Goal: Task Accomplishment & Management: Manage account settings

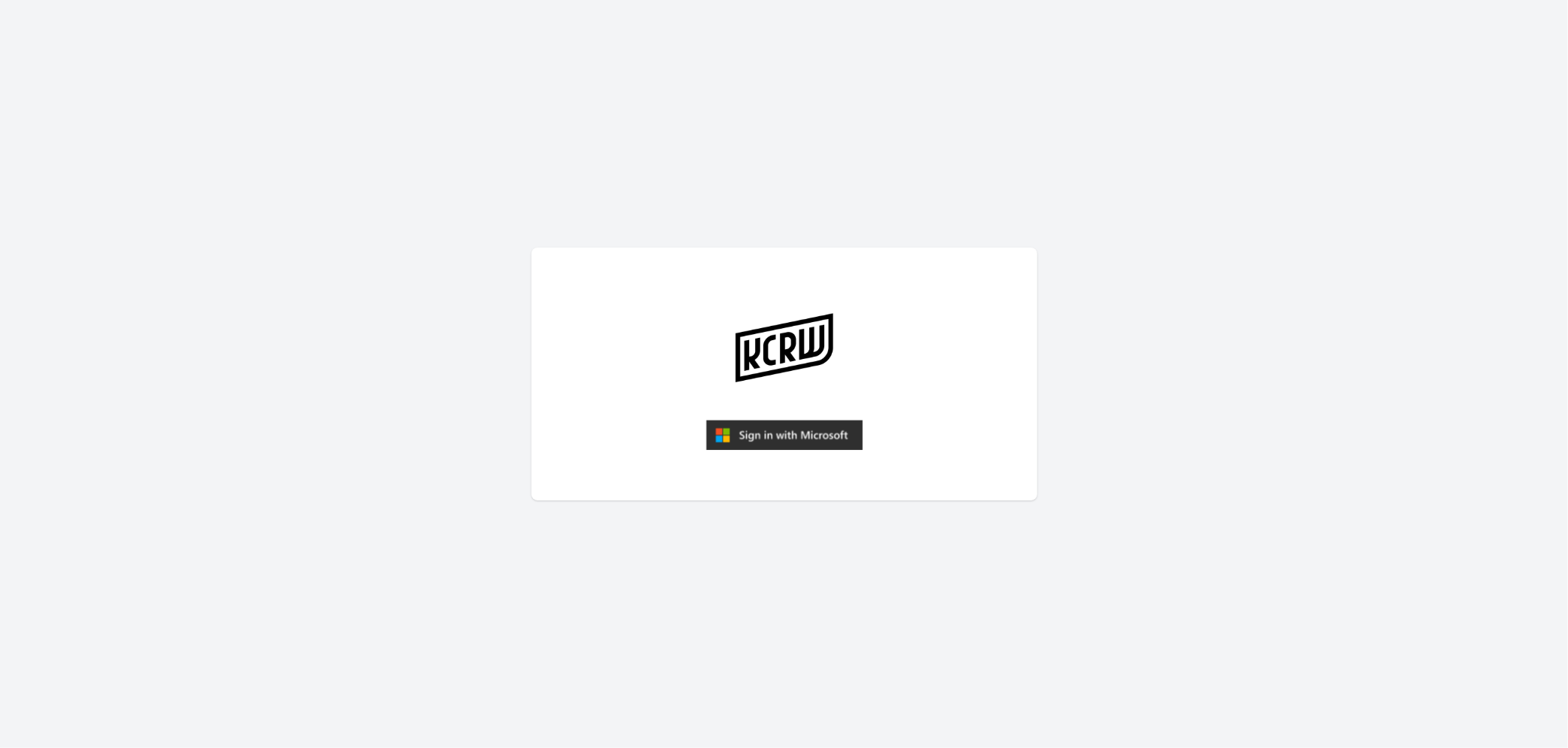
click at [814, 433] on img "submit" at bounding box center [784, 434] width 157 height 30
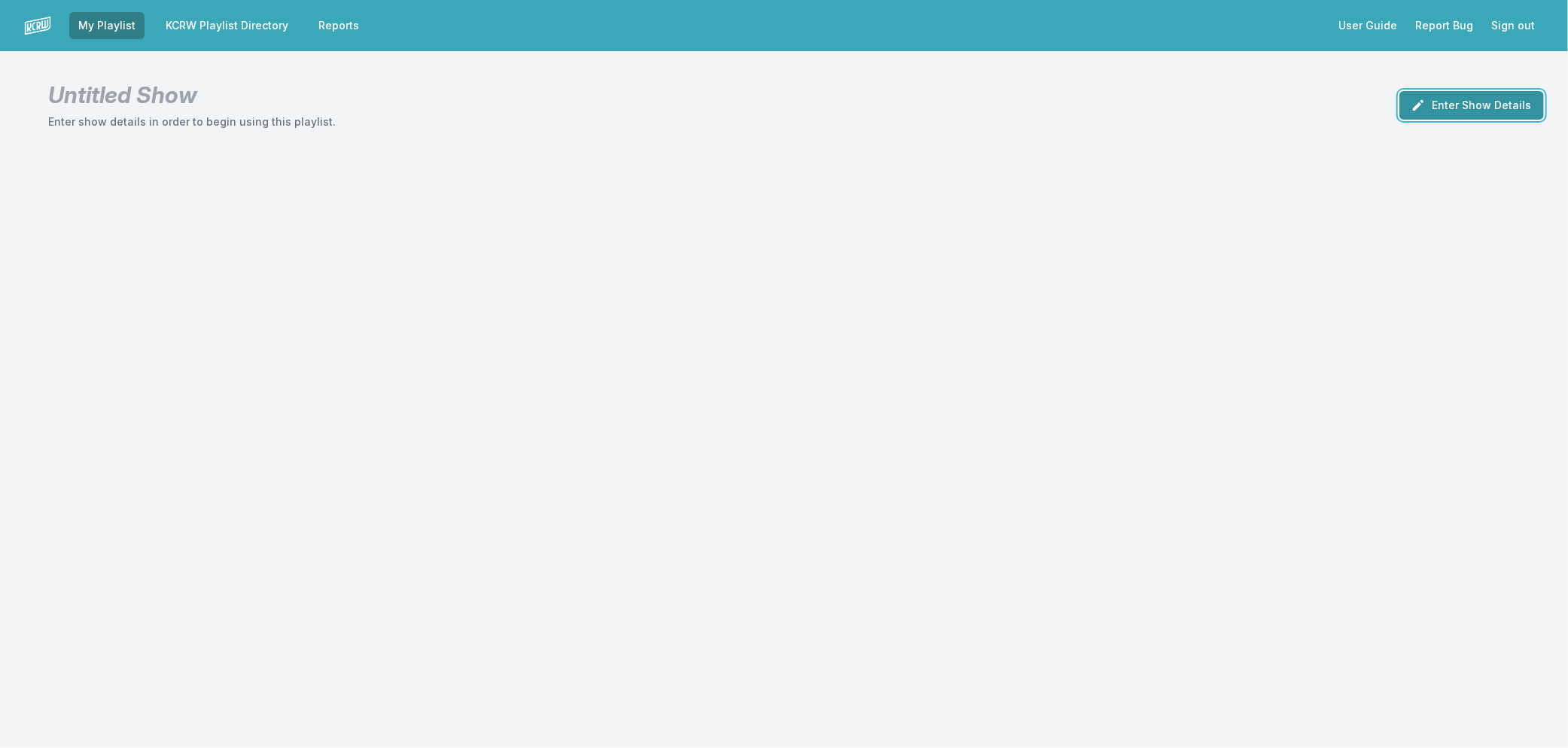
click at [1435, 100] on button "Enter Show Details" at bounding box center [1471, 105] width 145 height 29
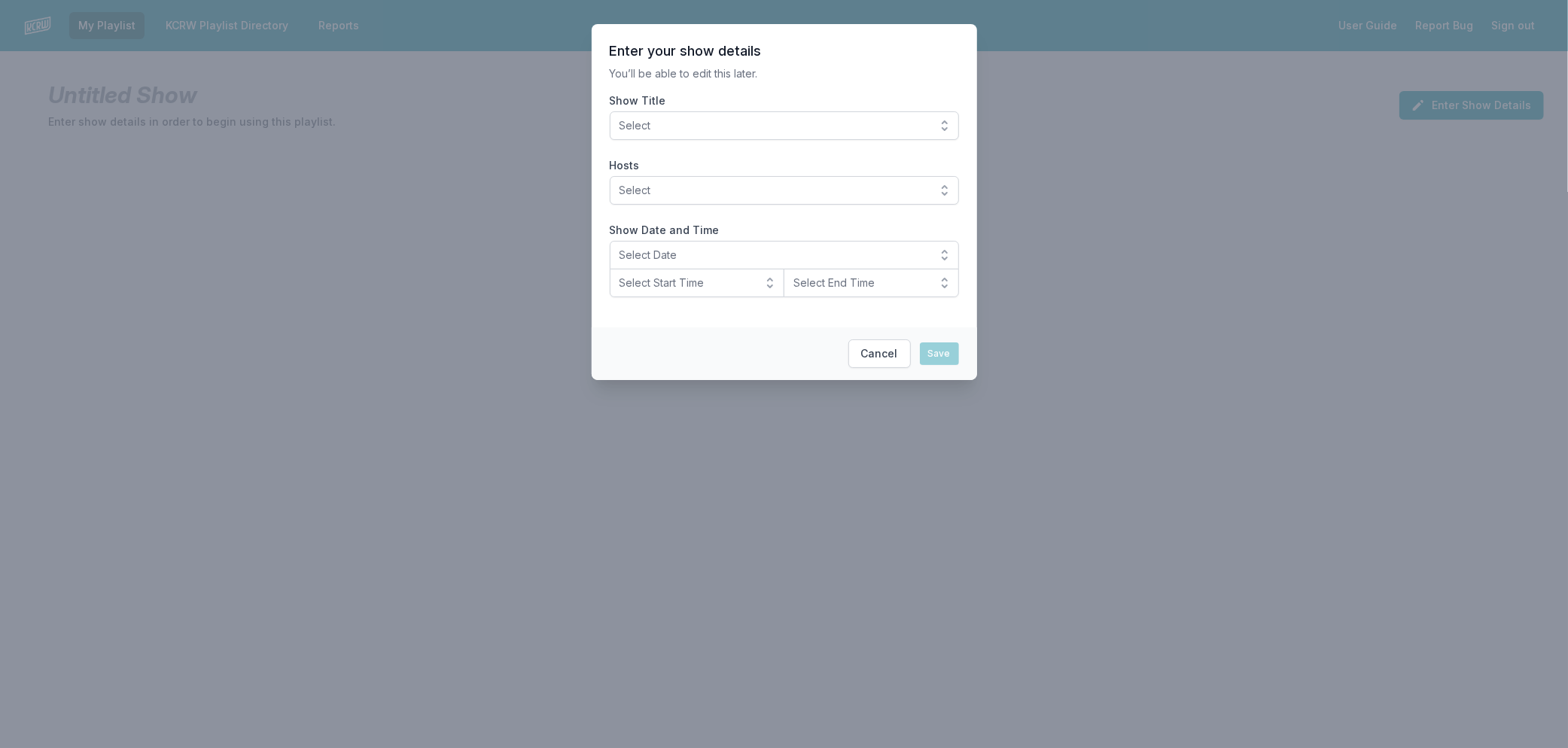
click at [881, 138] on button "Select" at bounding box center [784, 125] width 350 height 29
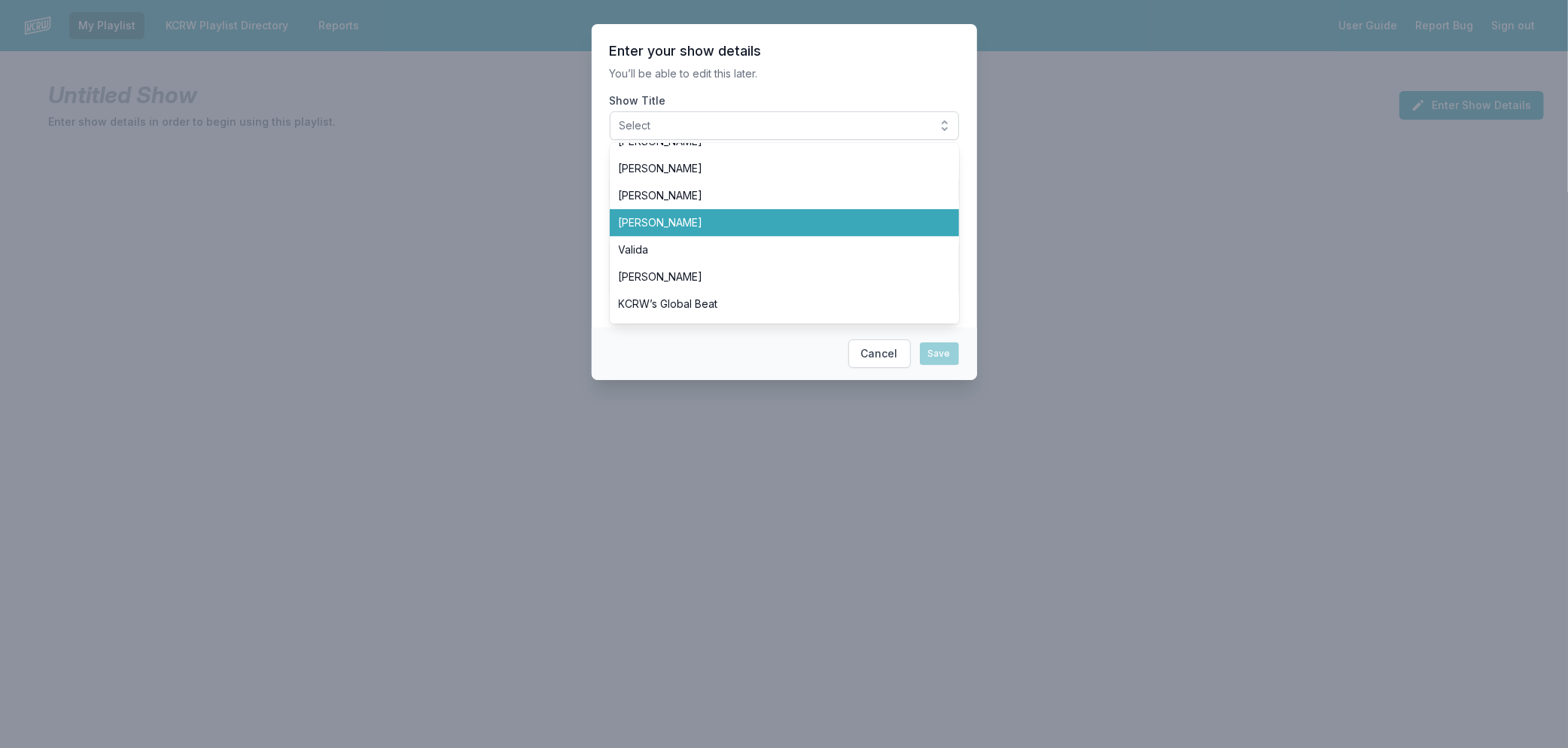
click at [715, 216] on span "[PERSON_NAME]" at bounding box center [775, 222] width 313 height 15
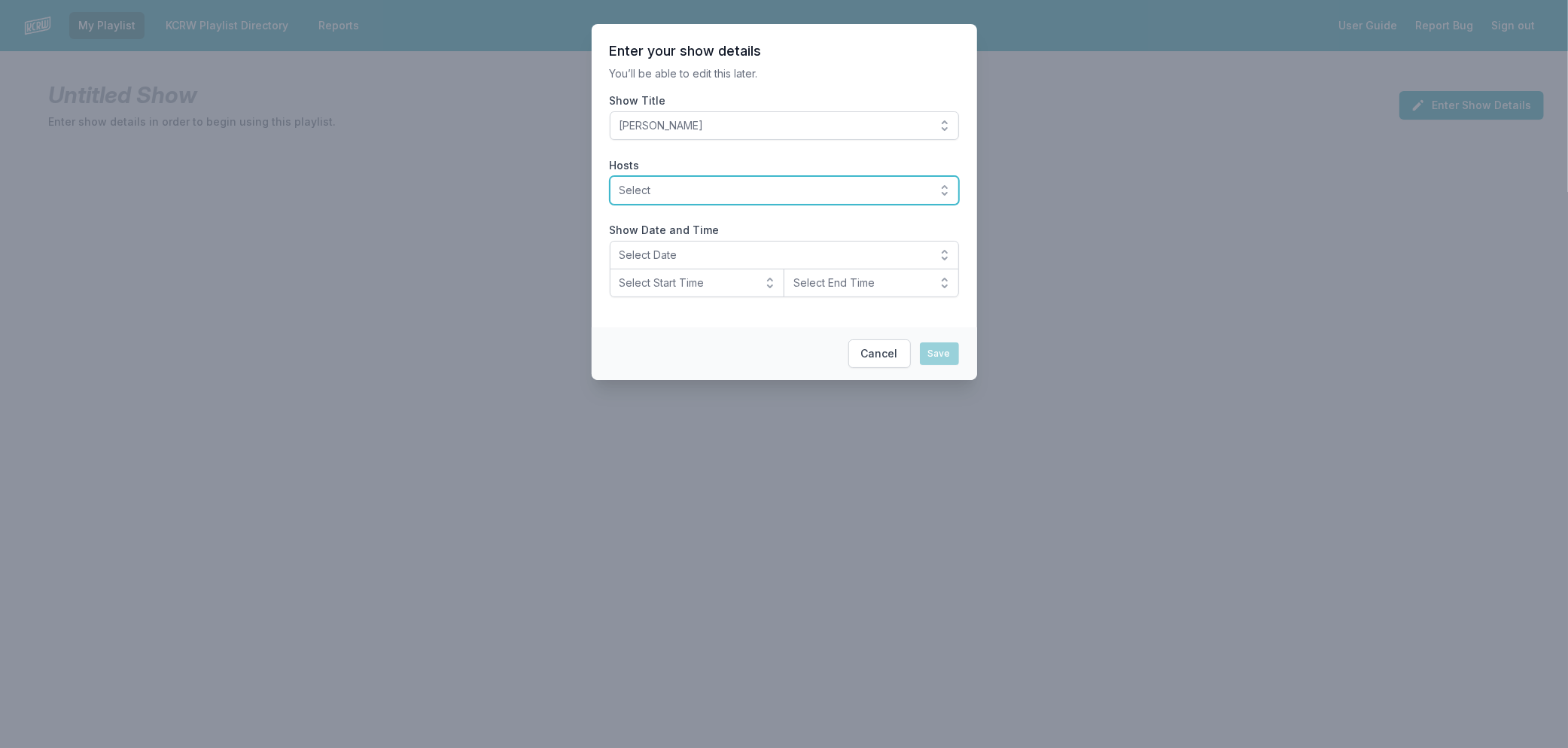
click at [709, 182] on button "Select" at bounding box center [784, 190] width 350 height 29
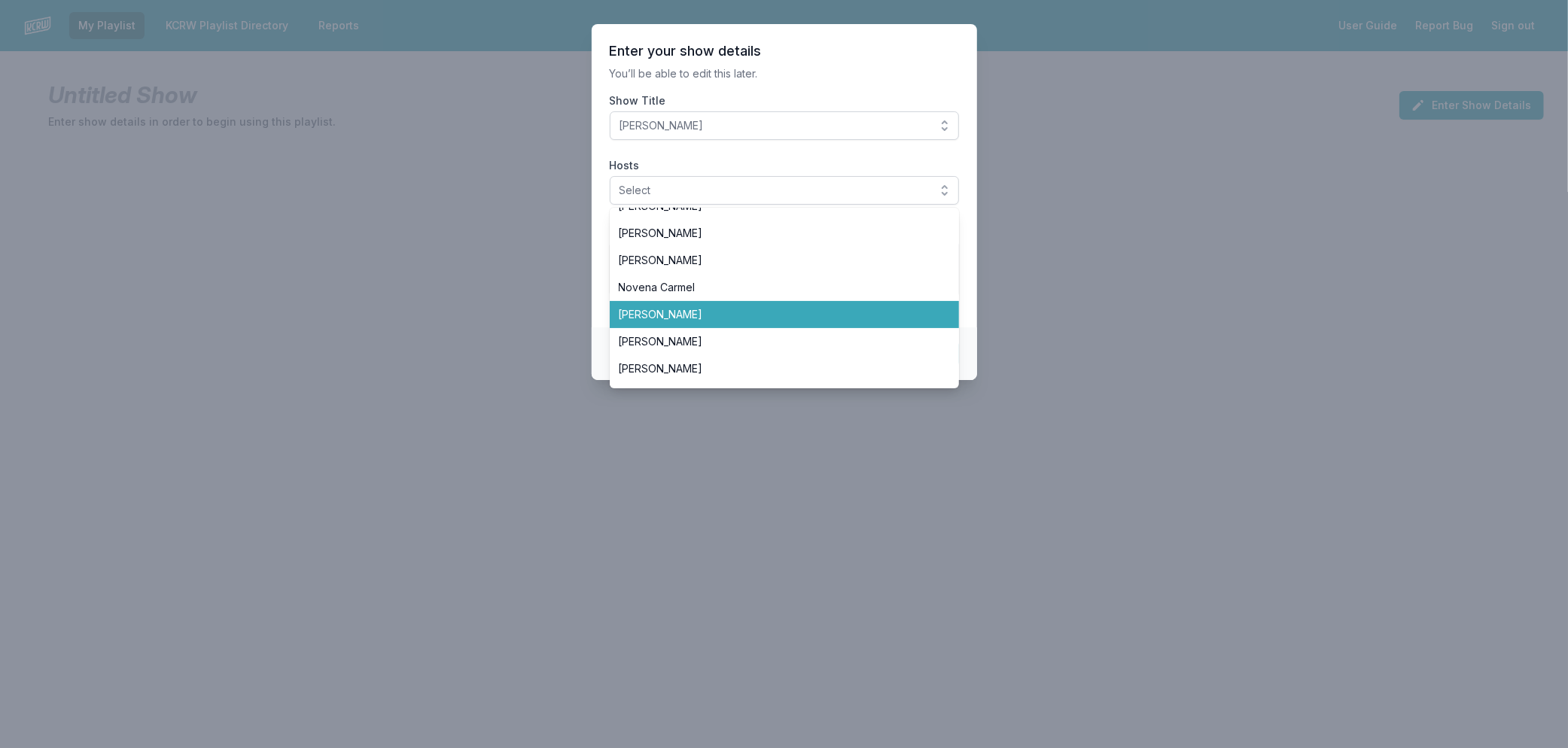
click at [773, 317] on span "[PERSON_NAME]" at bounding box center [775, 315] width 313 height 15
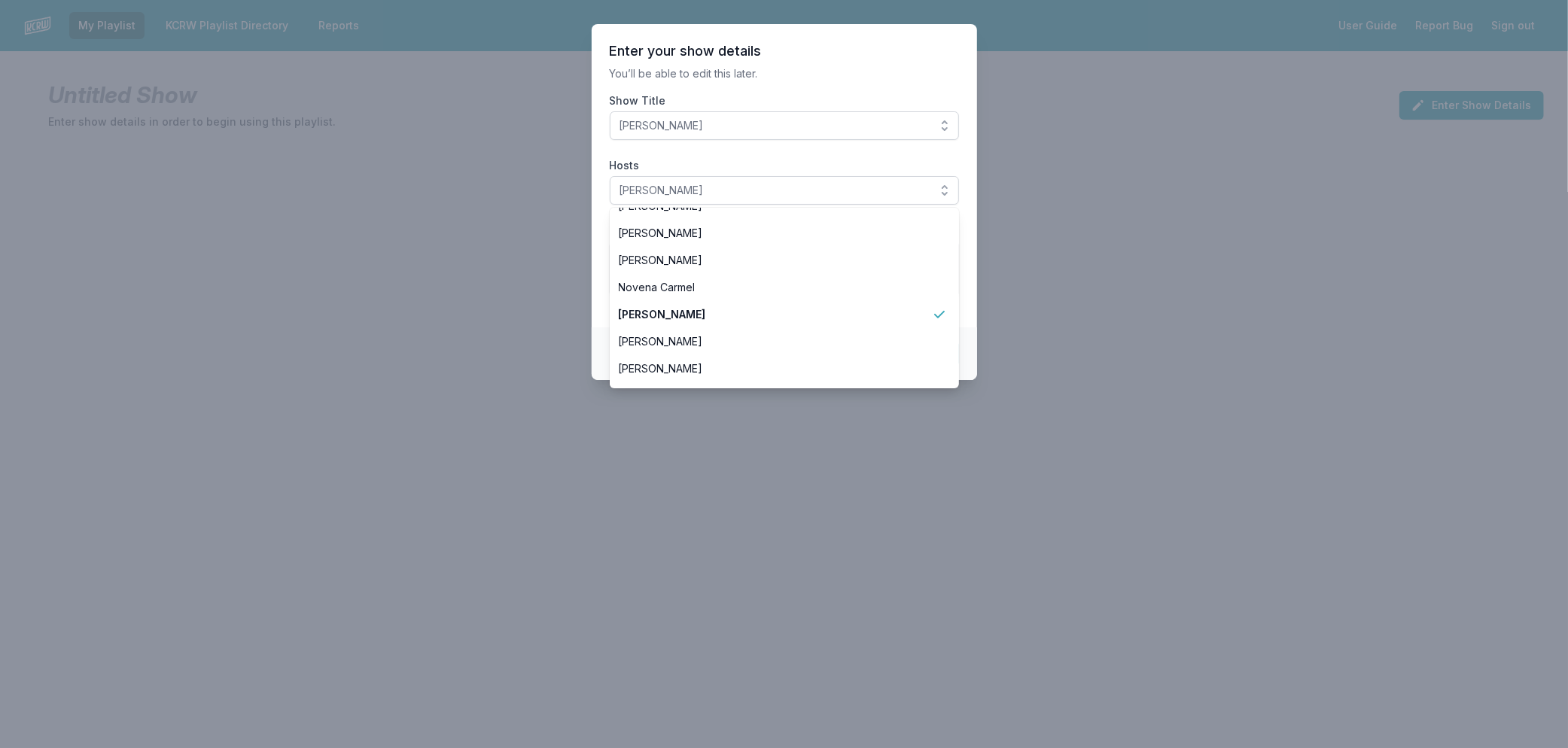
click at [969, 297] on section "Enter your show details You’ll be able to edit this later. Show Title Raul Camp…" at bounding box center [784, 175] width 386 height 303
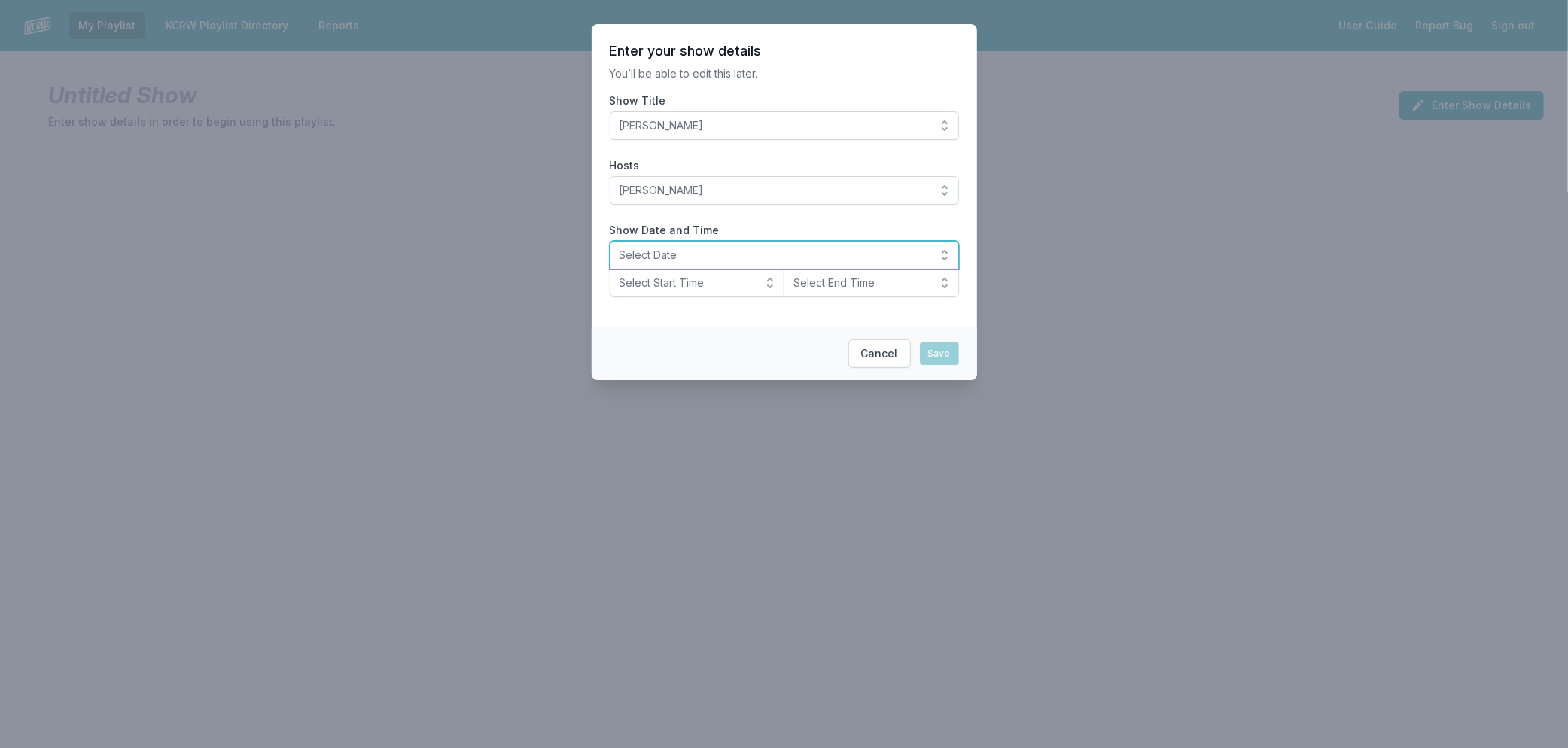
click at [702, 243] on button "Select Date" at bounding box center [784, 255] width 350 height 29
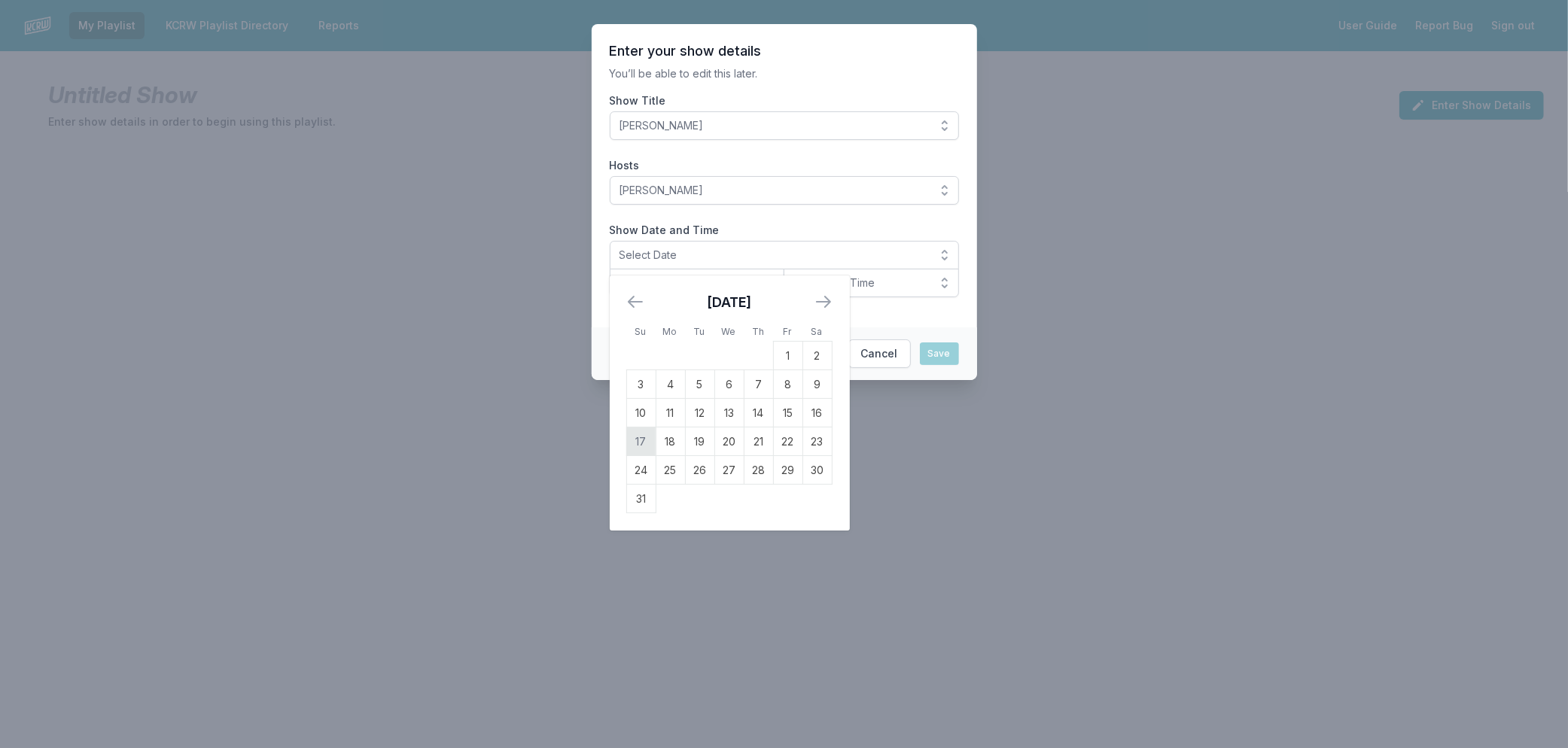
click at [630, 440] on td "17" at bounding box center [641, 441] width 30 height 29
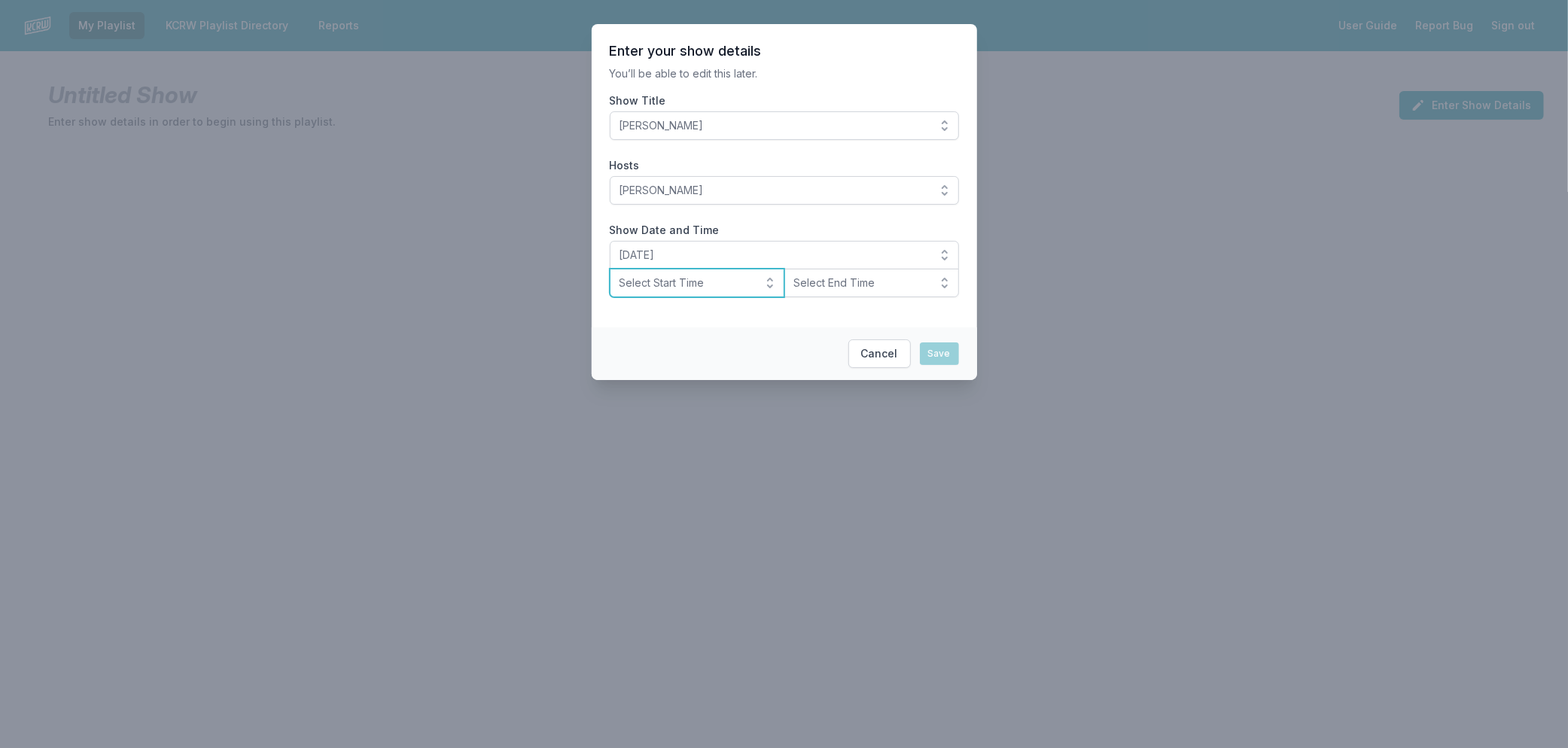
click at [643, 282] on span "Select Start Time" at bounding box center [687, 283] width 135 height 15
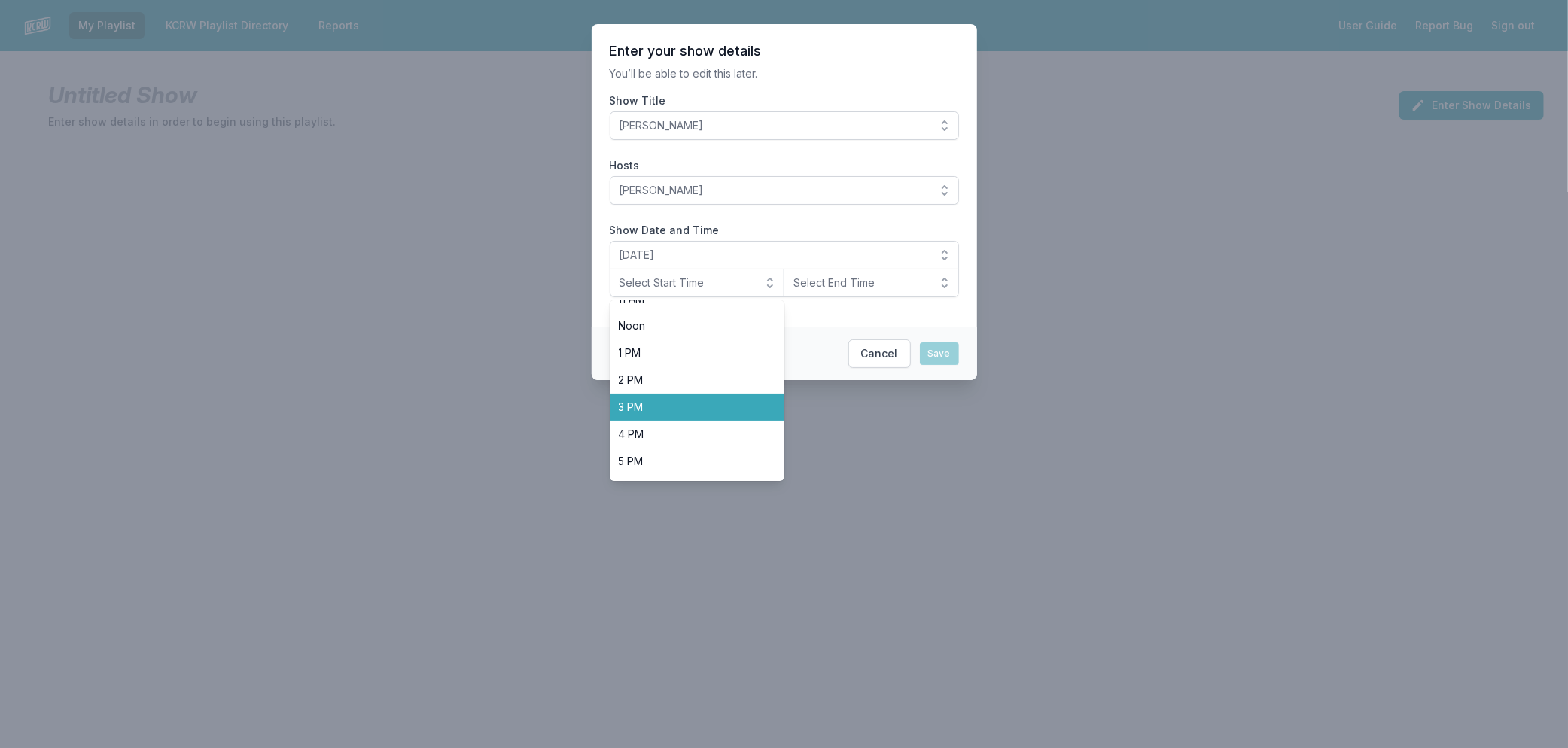
click at [657, 409] on span "3 PM" at bounding box center [688, 407] width 139 height 15
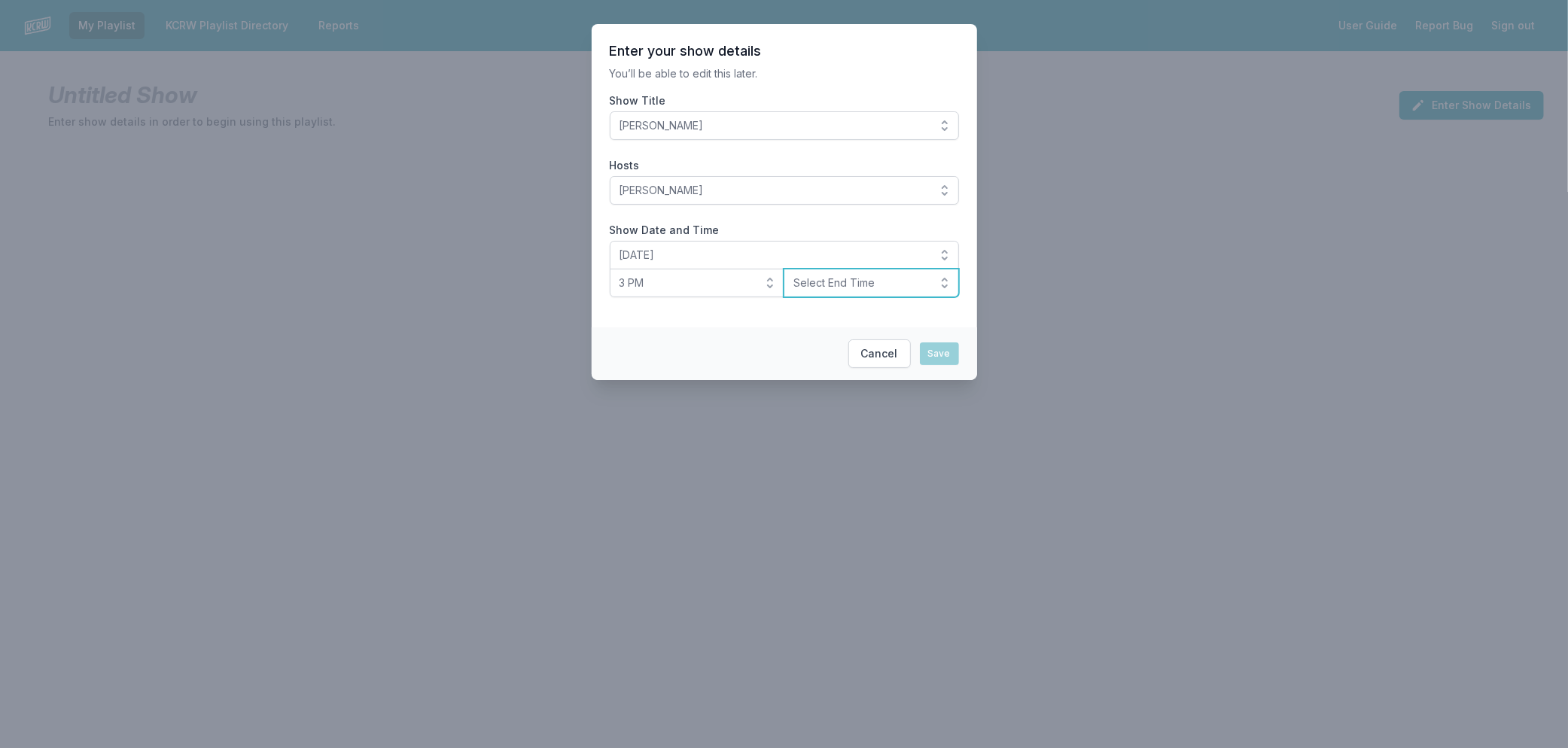
click at [821, 281] on span "Select End Time" at bounding box center [861, 283] width 135 height 15
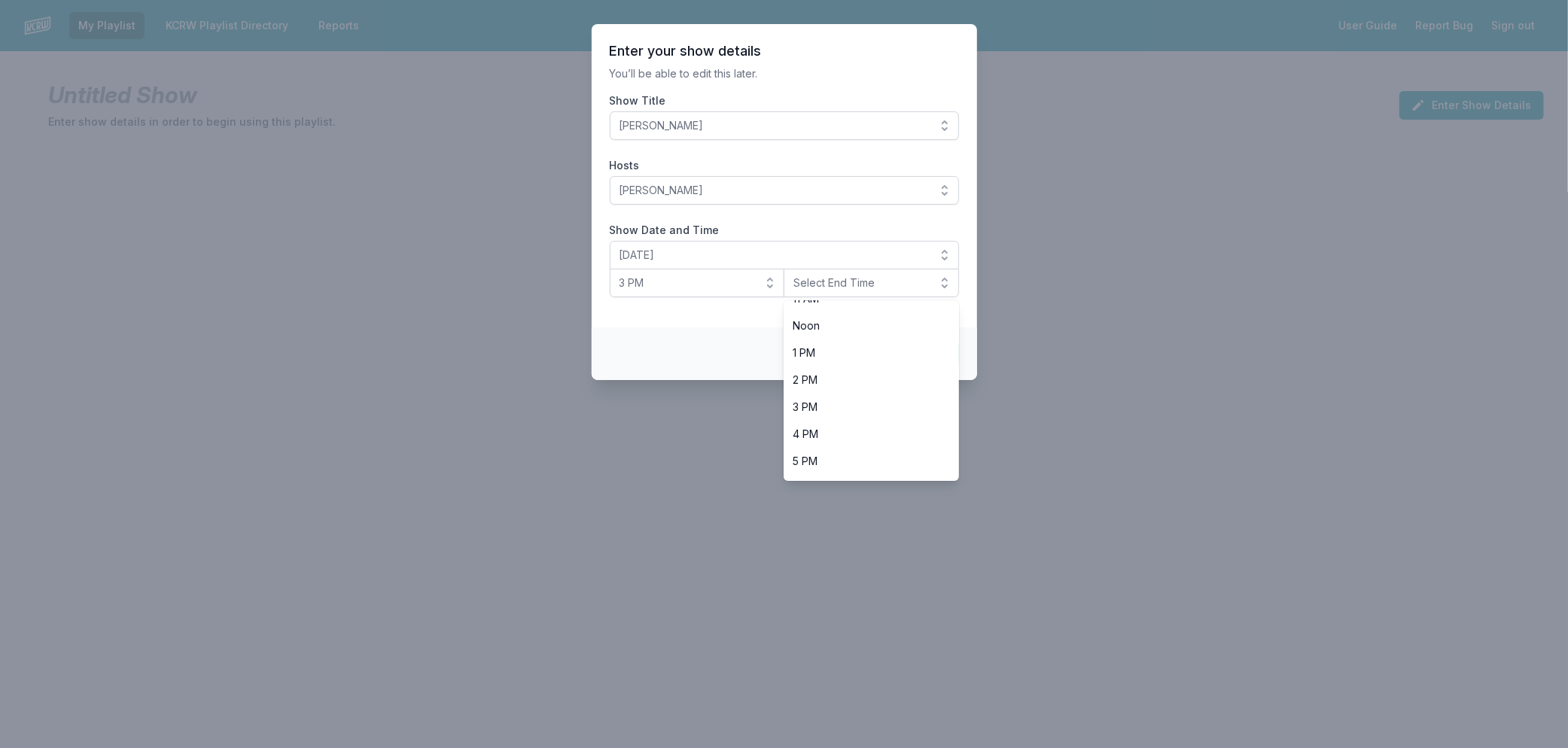
scroll to position [474, 0]
click at [881, 337] on span "6 PM" at bounding box center [861, 330] width 139 height 15
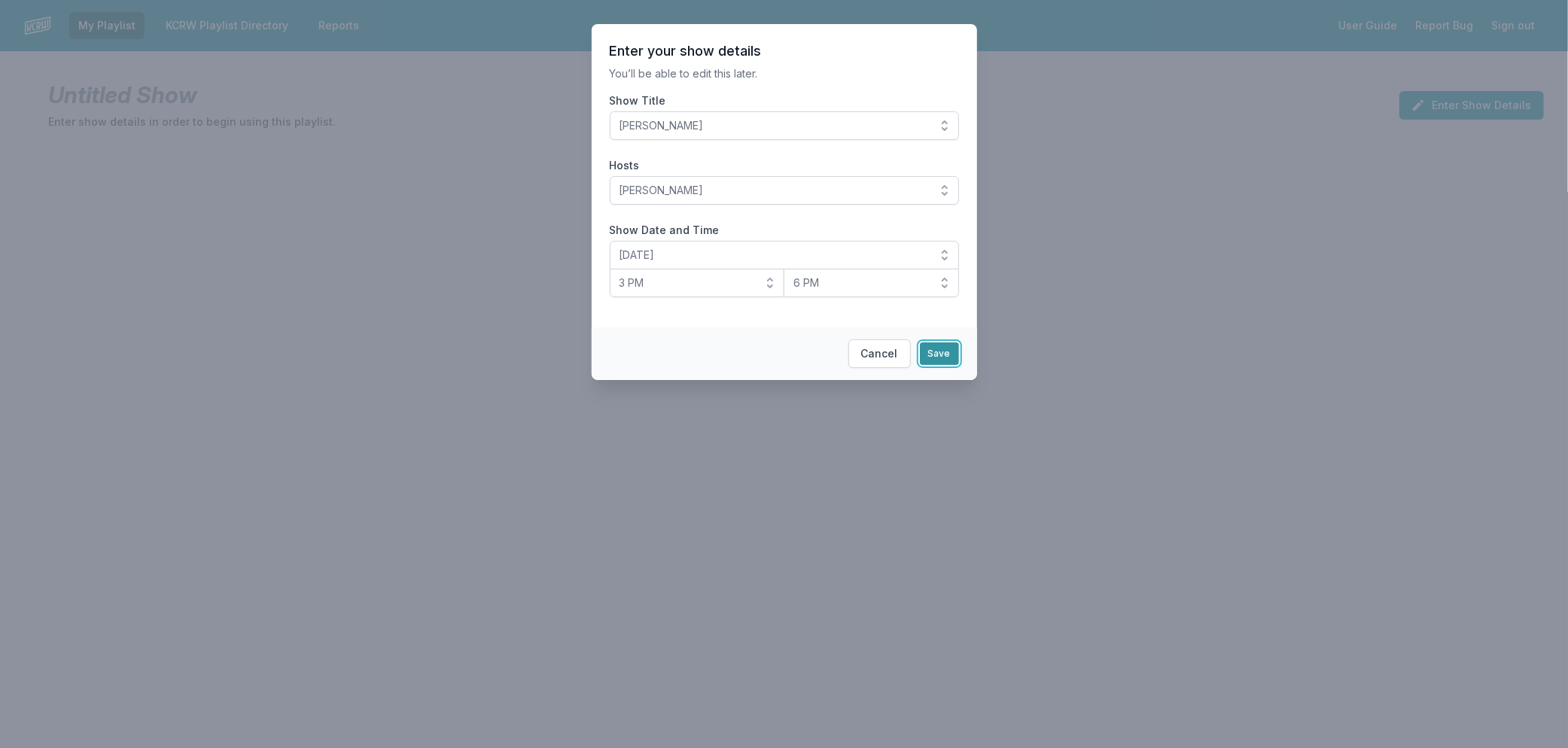
click at [943, 360] on button "Save" at bounding box center [939, 353] width 39 height 22
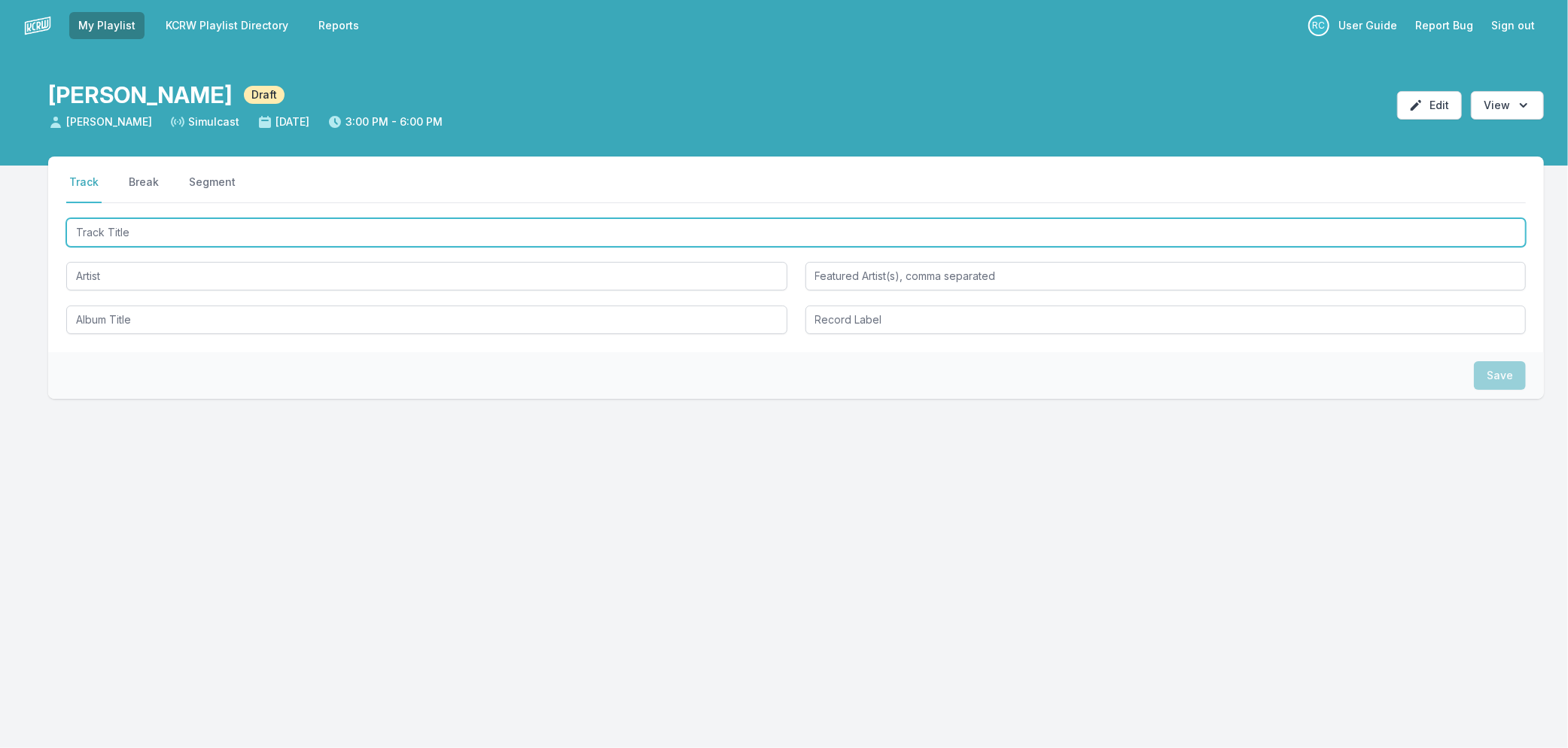
click at [191, 230] on input "Track Title" at bounding box center [796, 232] width 1459 height 29
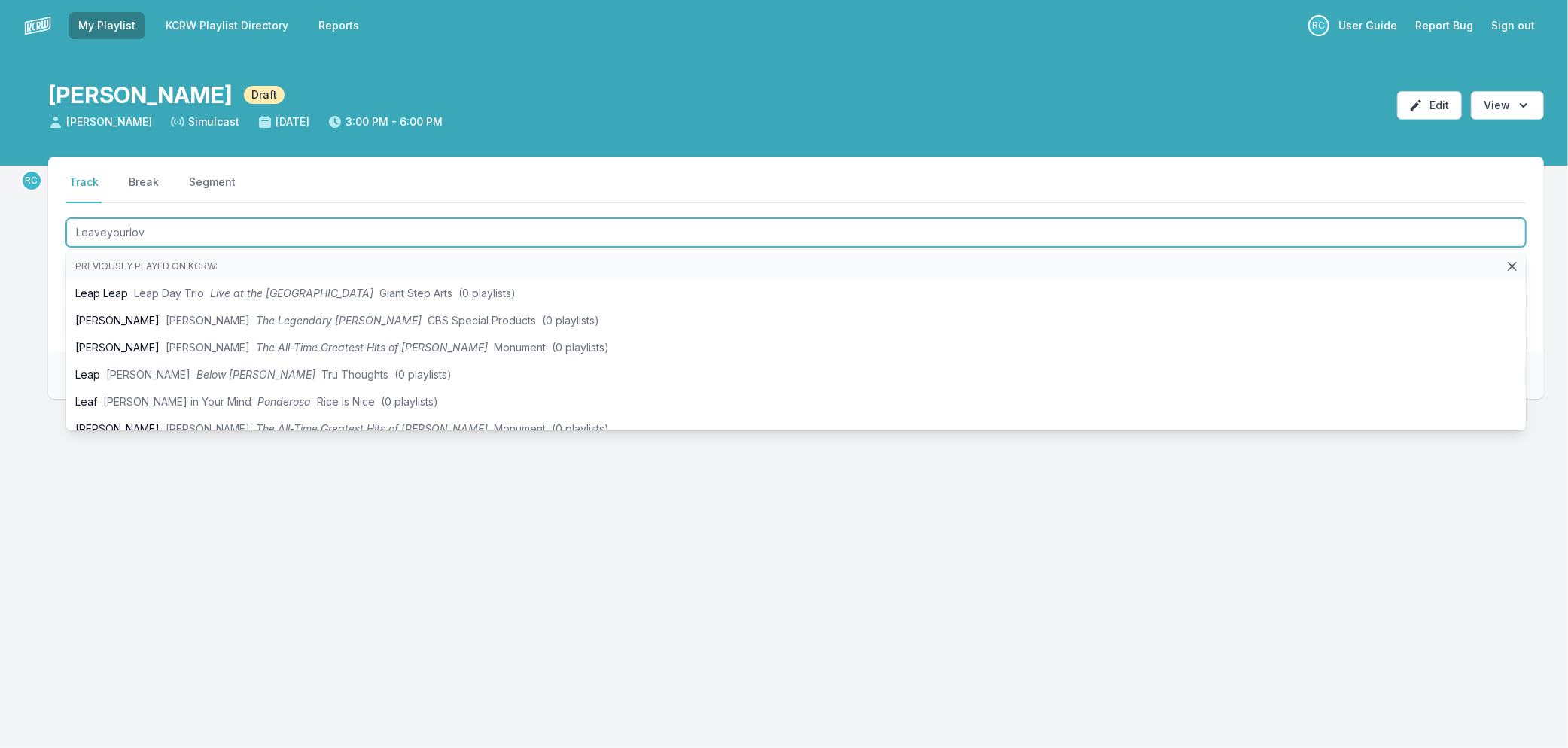
type input "Leaveyourlove"
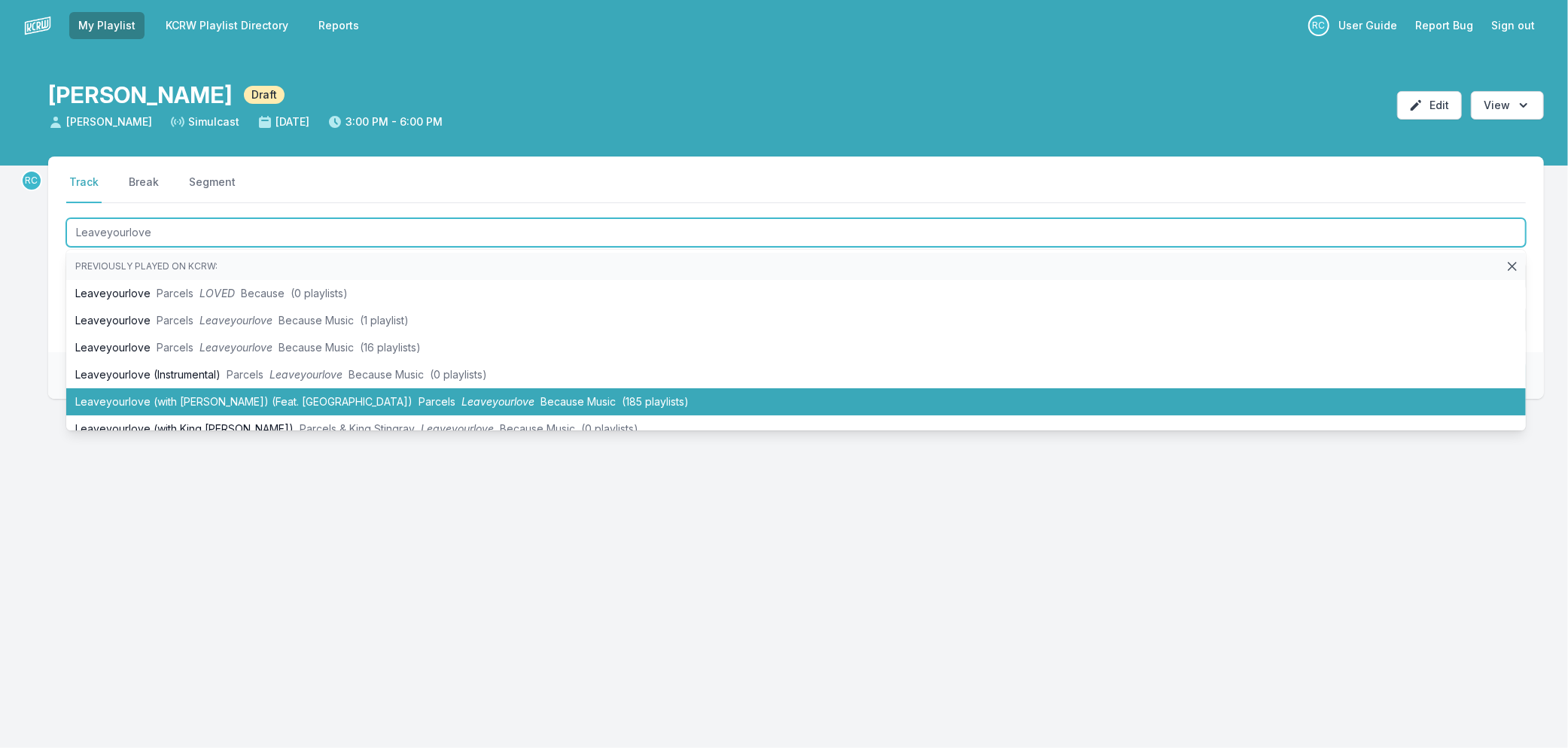
click at [276, 395] on li "Leaveyourlove (with [PERSON_NAME]) (Feat. MARO) [PERSON_NAME] Leaveyourlove Bec…" at bounding box center [796, 401] width 1459 height 27
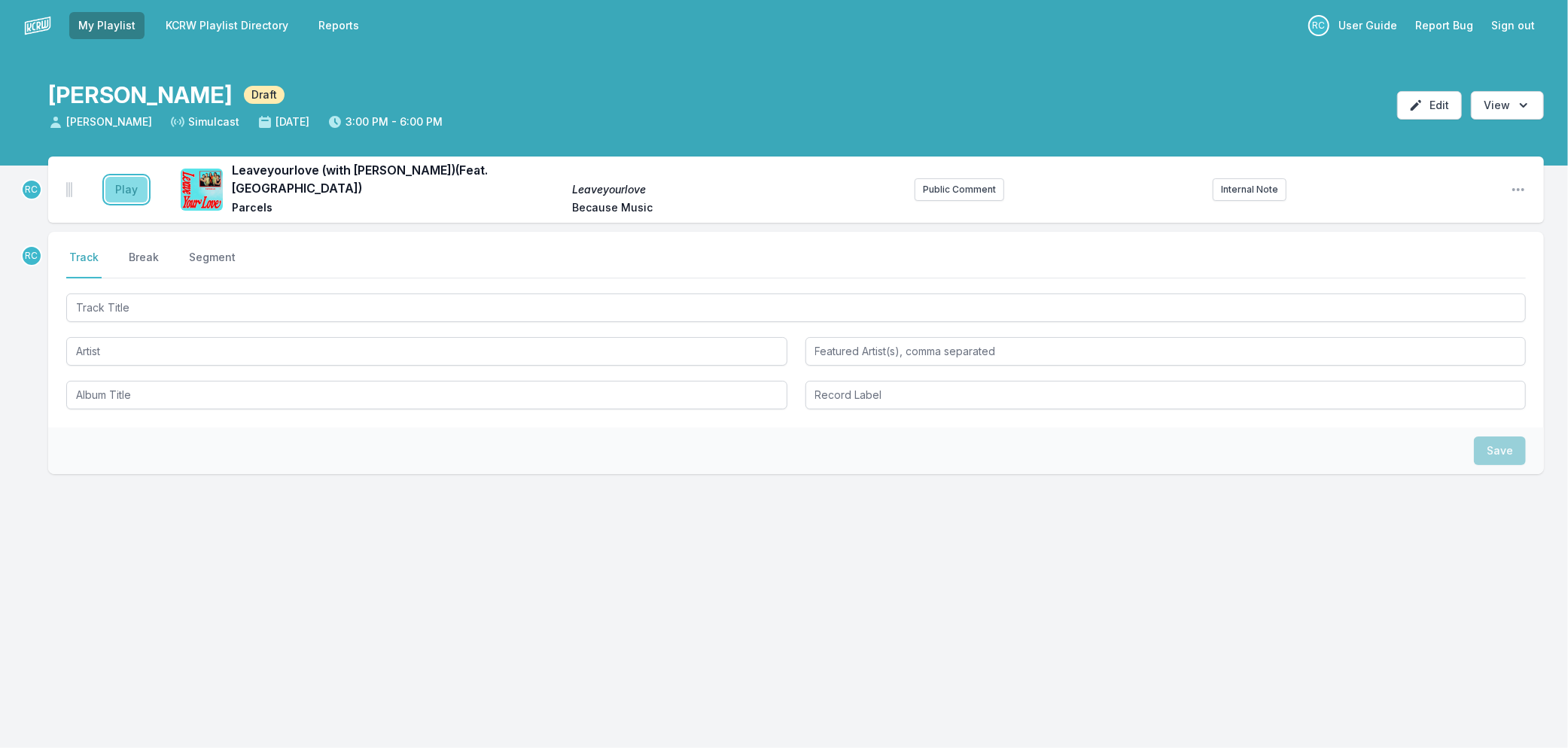
click at [116, 177] on button "Play" at bounding box center [126, 190] width 42 height 26
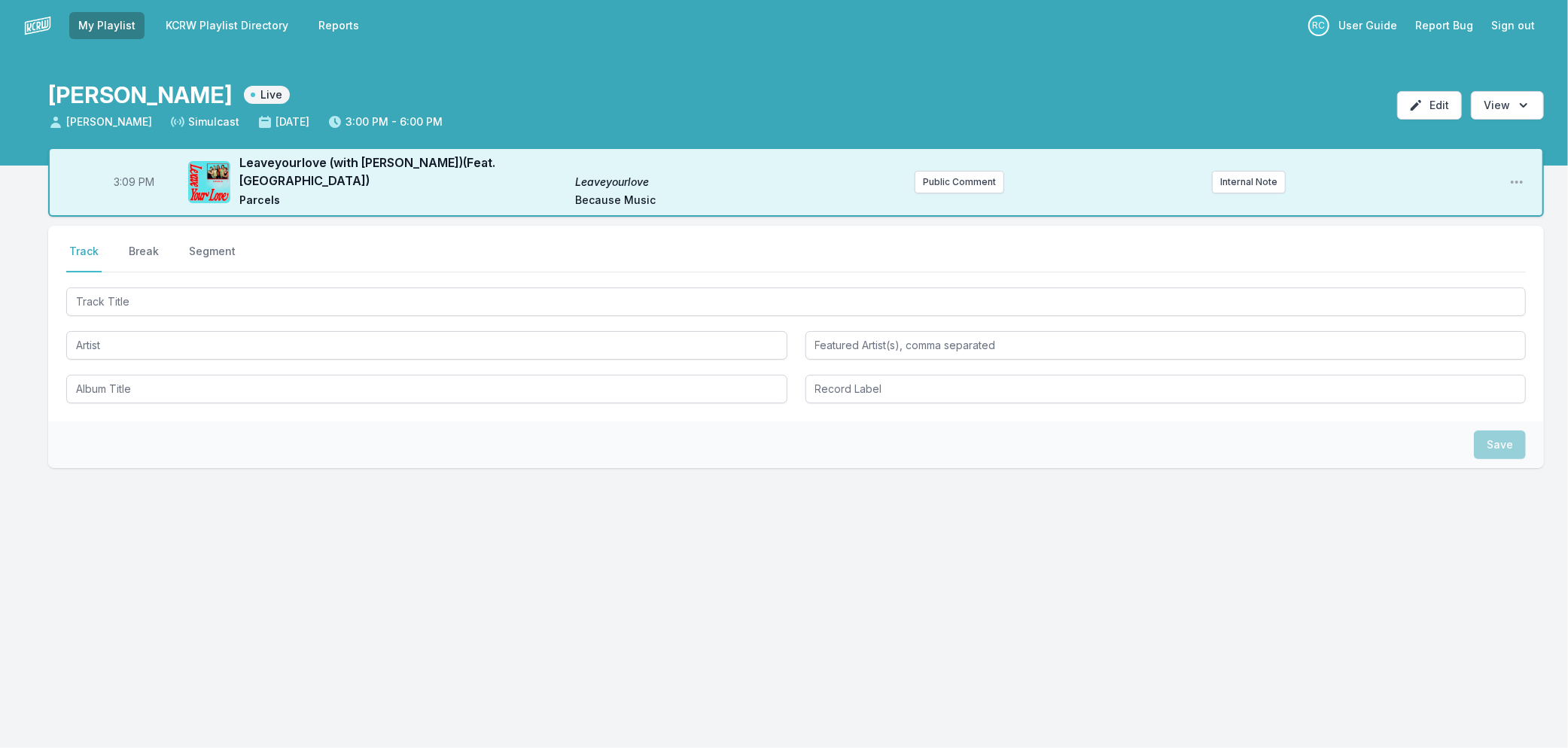
click at [129, 176] on span "3:09 PM" at bounding box center [134, 182] width 41 height 15
click at [129, 176] on input "15:09" at bounding box center [134, 182] width 84 height 29
type input "15:04"
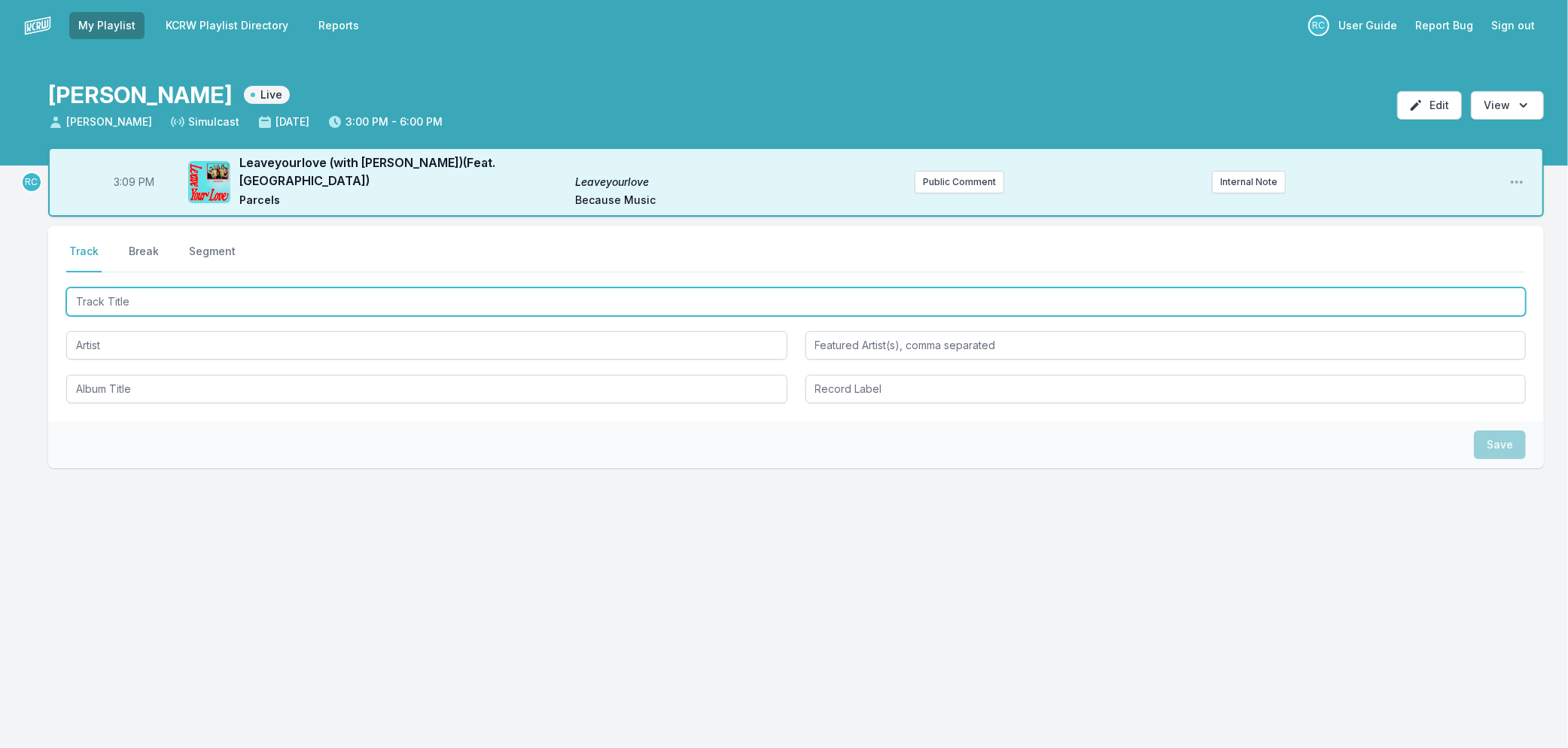
click at [196, 288] on input "Track Title" at bounding box center [796, 302] width 1459 height 29
type input "Taxes"
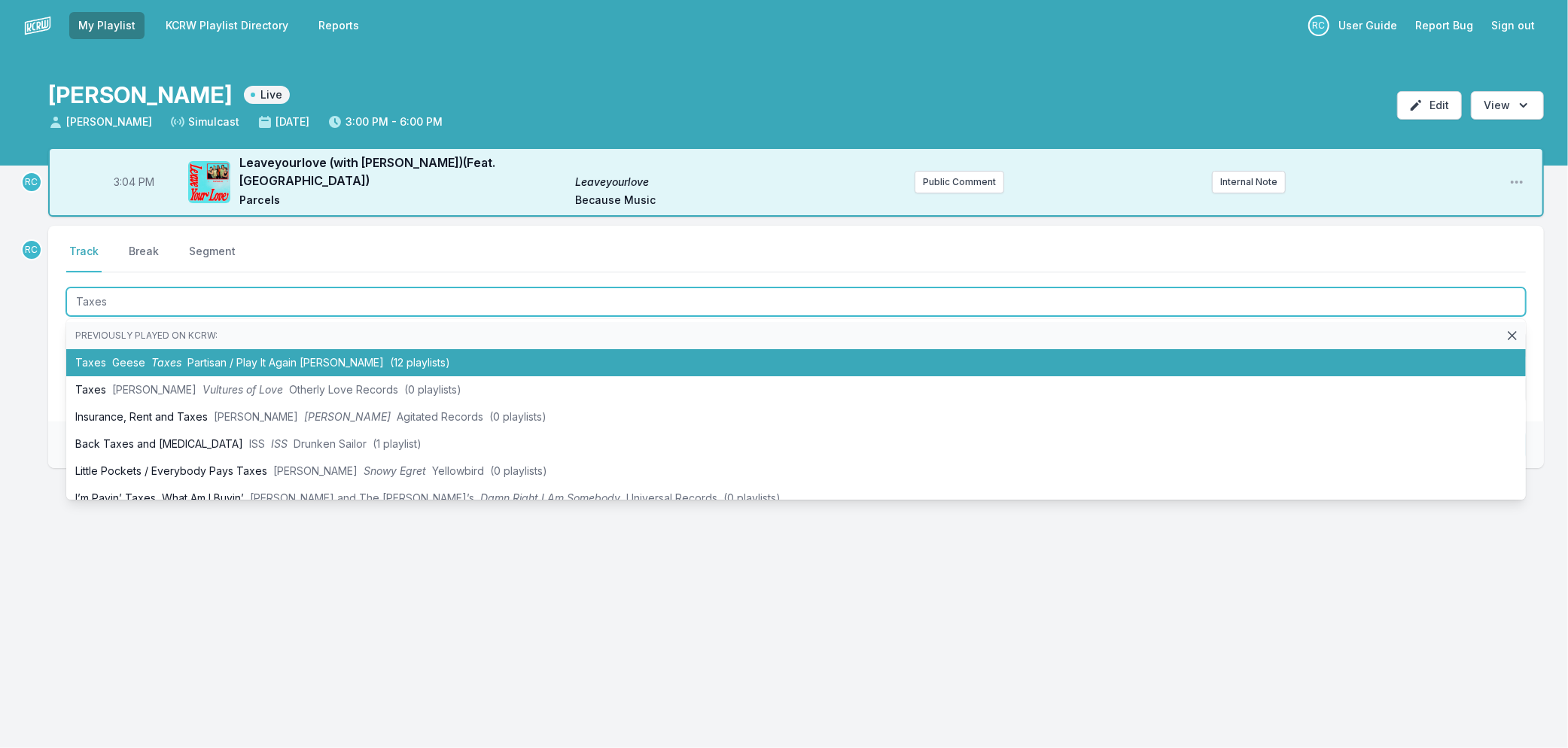
click at [250, 350] on li "Taxes Geese Taxes Partisan / Play It Again [PERSON_NAME] (12 playlists)" at bounding box center [796, 362] width 1459 height 27
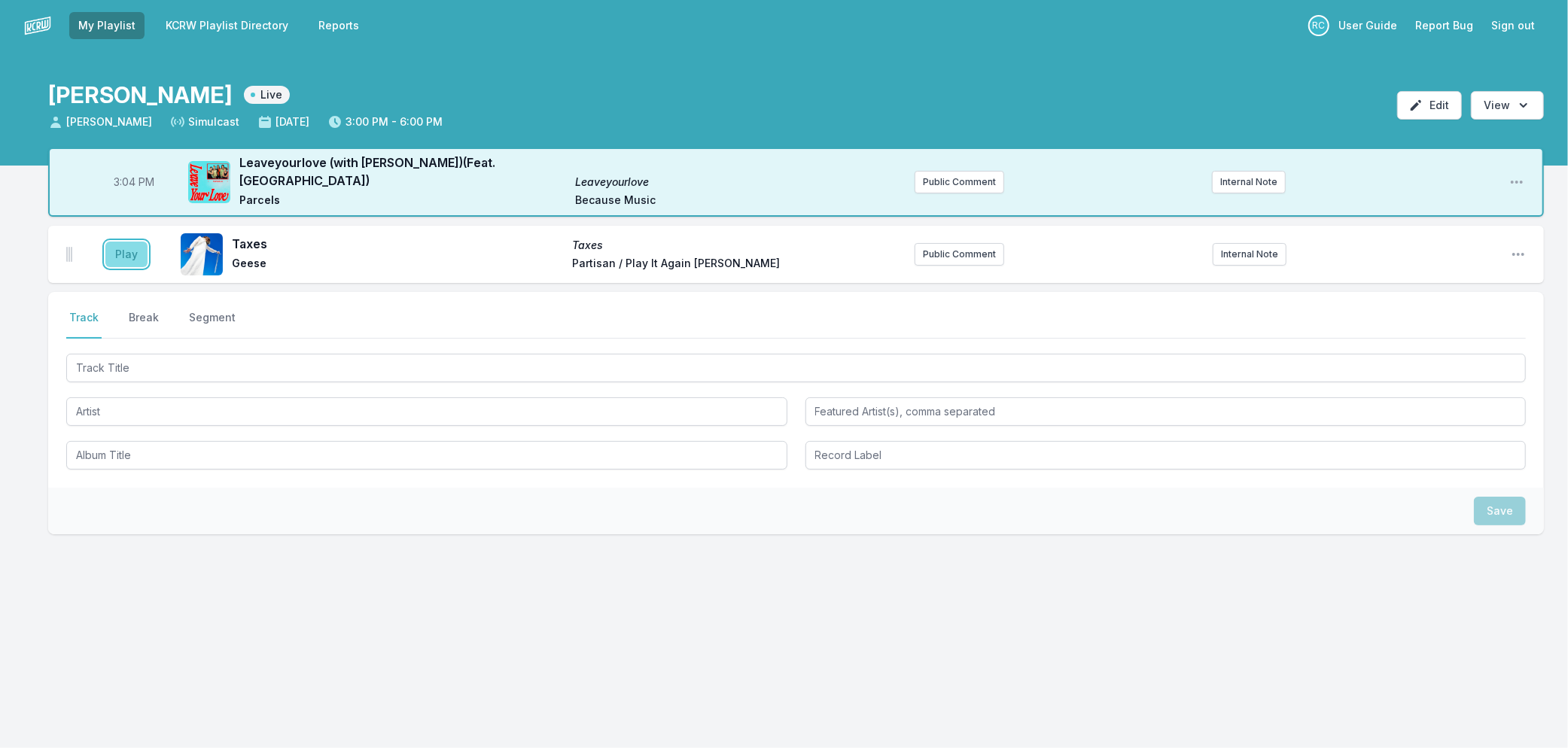
click at [125, 254] on button "Play" at bounding box center [126, 255] width 42 height 26
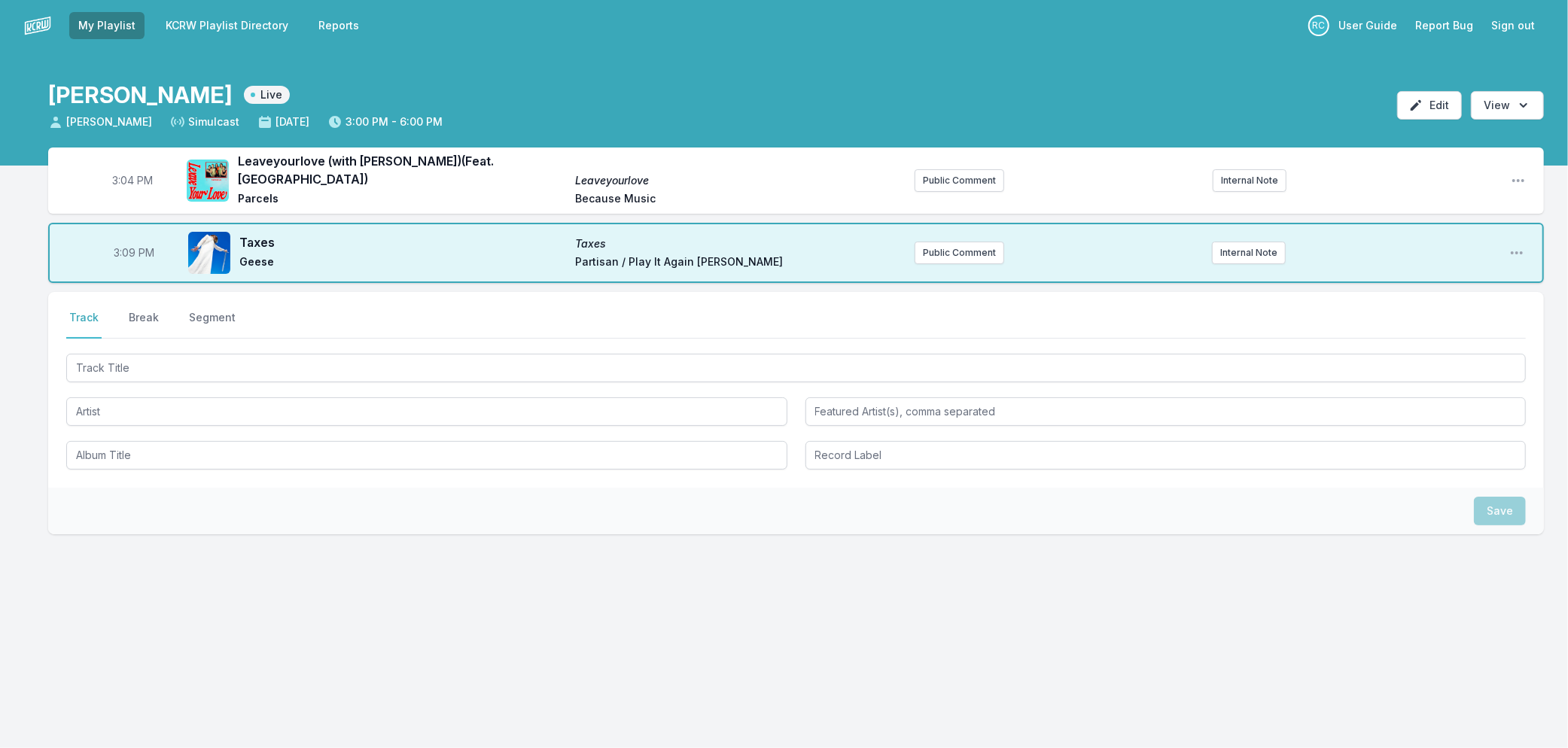
click at [125, 245] on span "3:09 PM" at bounding box center [134, 253] width 41 height 15
click at [125, 241] on input "15:09" at bounding box center [134, 253] width 84 height 29
type input "15:08"
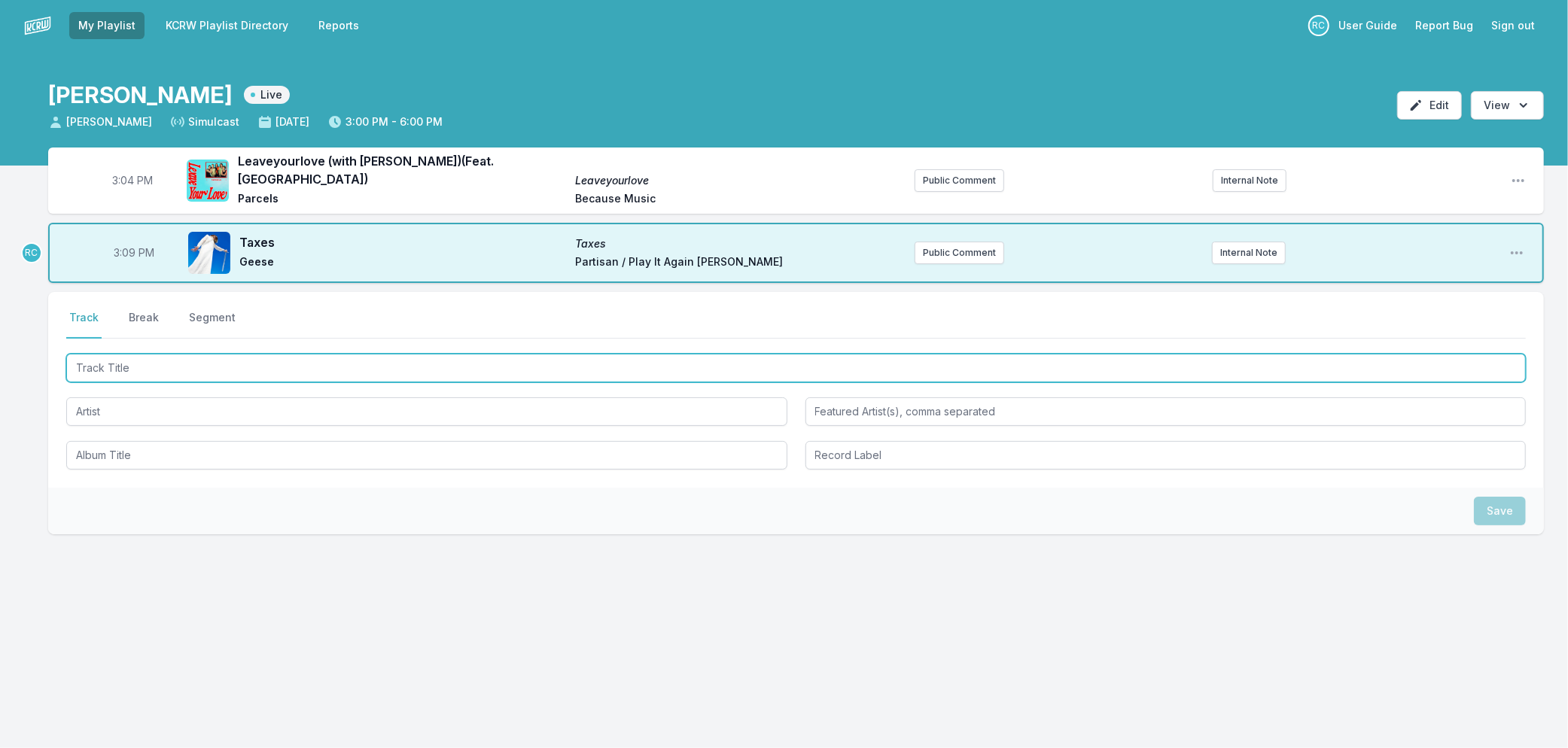
click at [145, 354] on input "Track Title" at bounding box center [796, 368] width 1459 height 29
click at [374, 362] on input "Track Title" at bounding box center [796, 368] width 1459 height 29
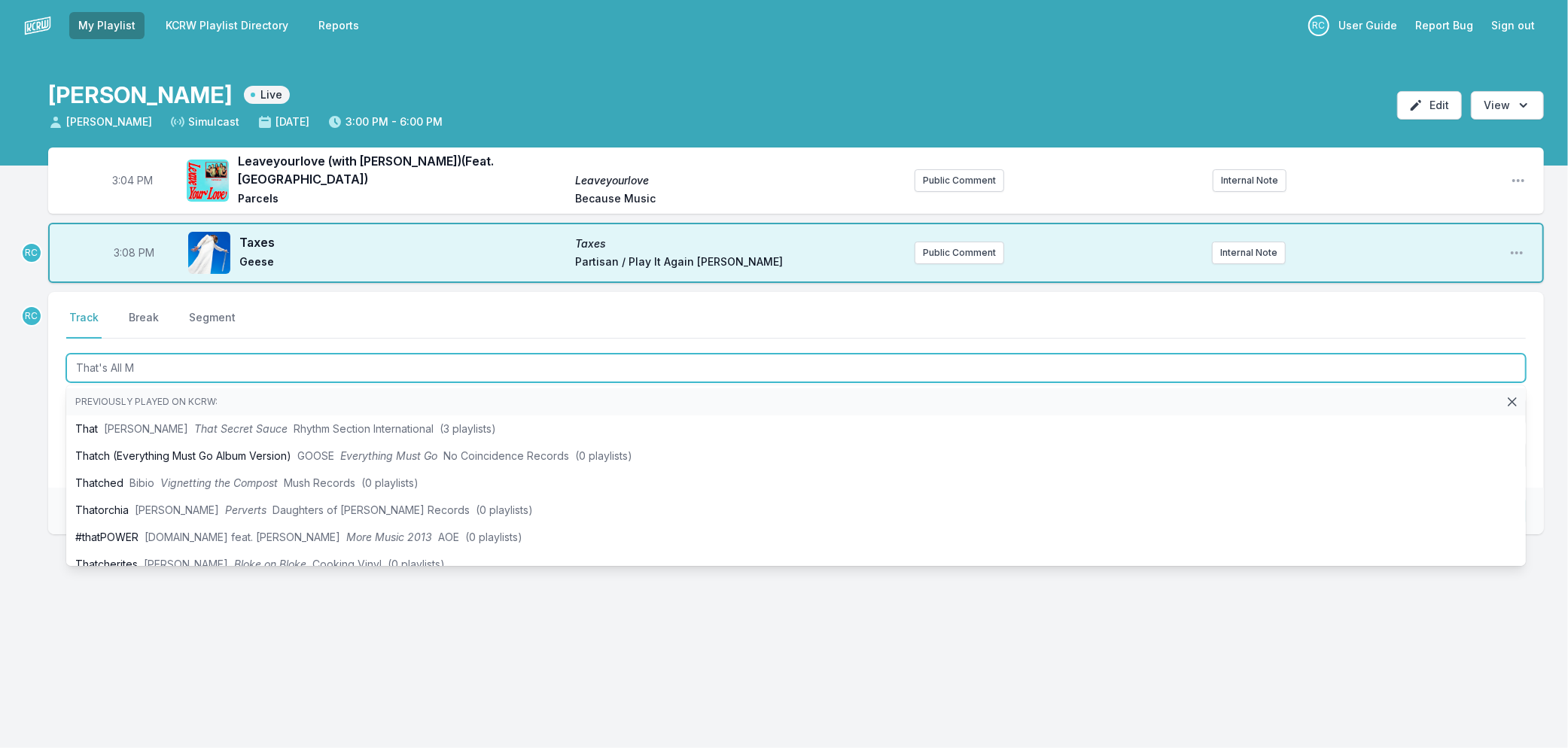
type input "That's All Me"
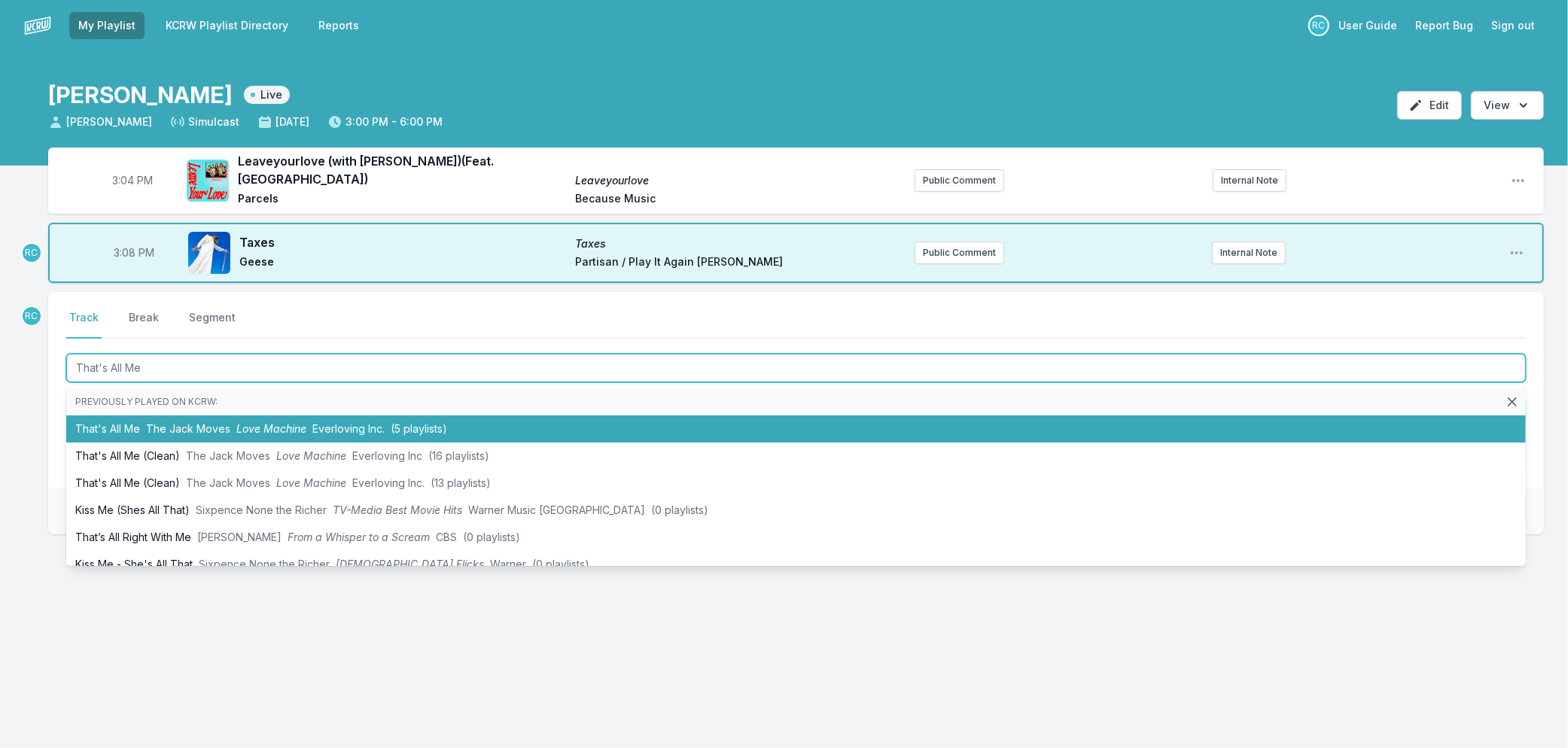
click at [228, 422] on span "The Jack Moves" at bounding box center [187, 429] width 84 height 13
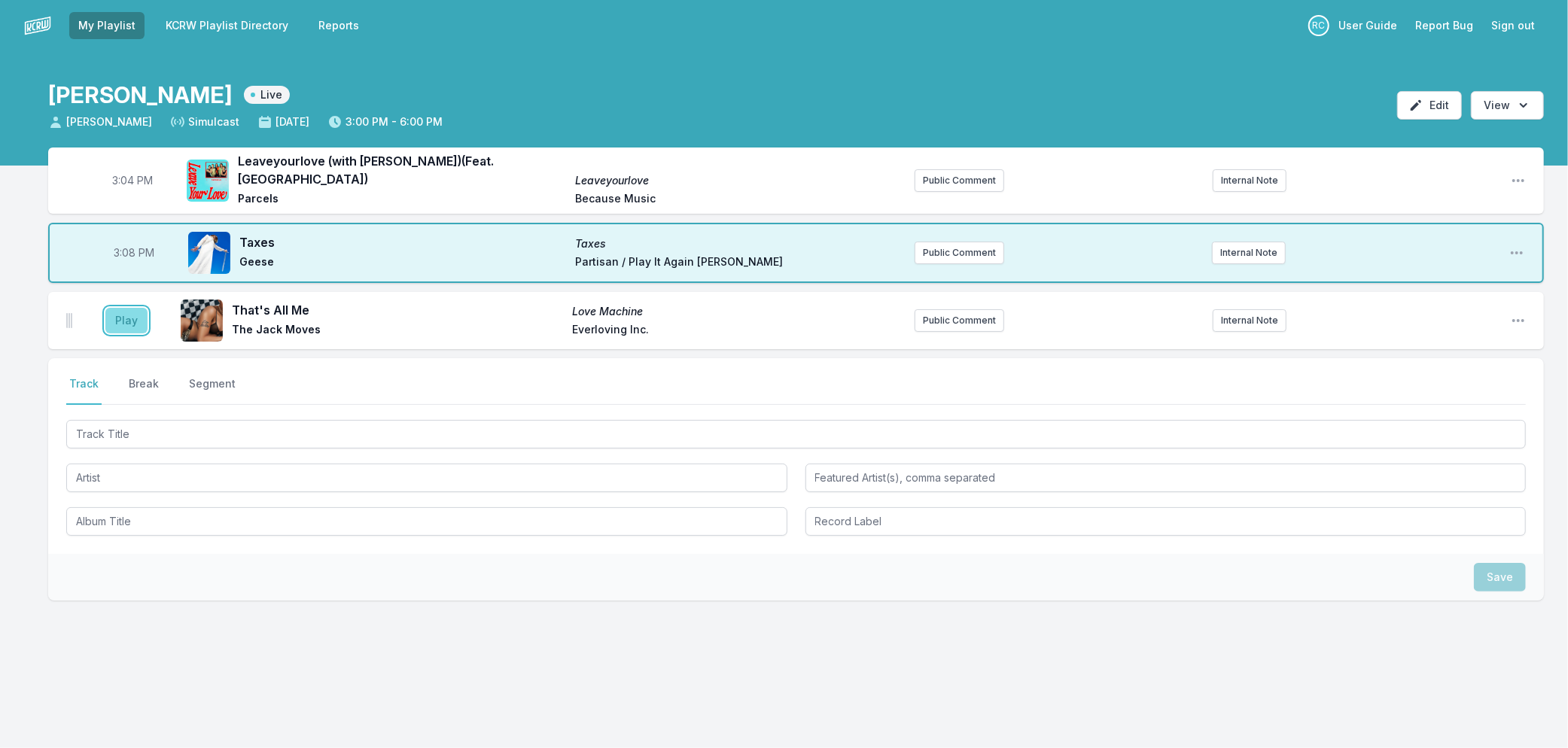
click at [121, 308] on button "Play" at bounding box center [126, 321] width 42 height 26
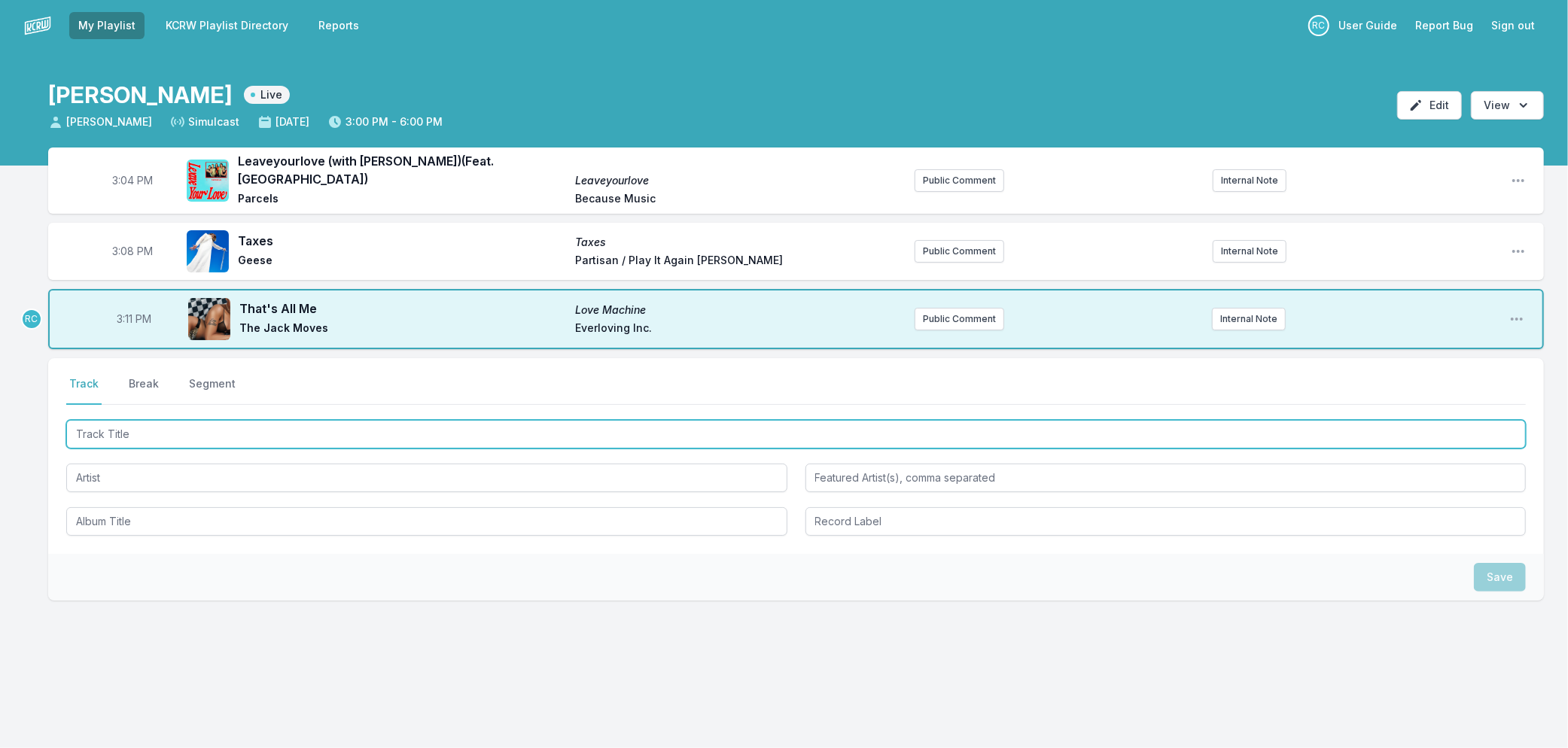
click at [204, 423] on input "Track Title" at bounding box center [796, 433] width 1459 height 29
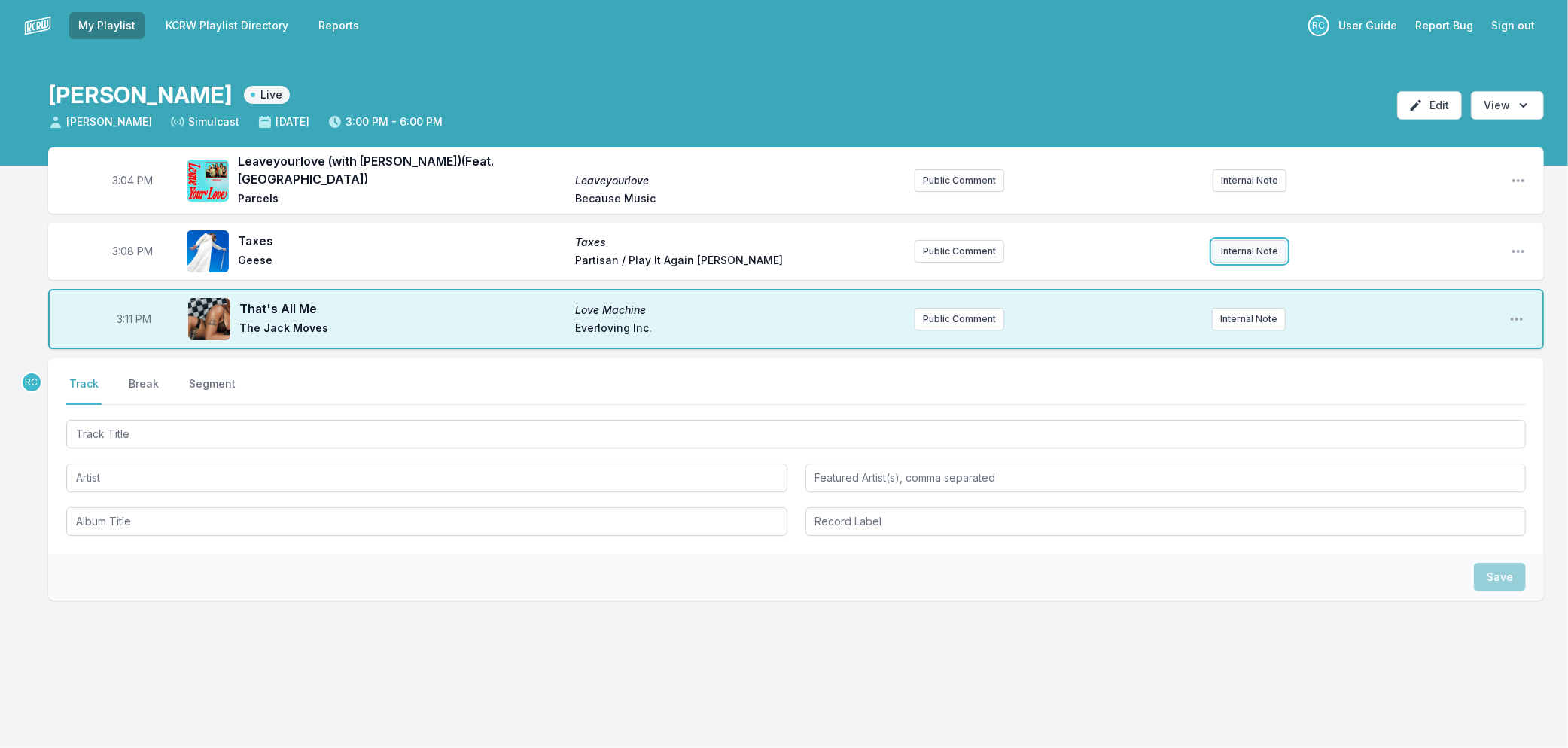
click at [1237, 240] on button "Internal Note" at bounding box center [1250, 251] width 74 height 22
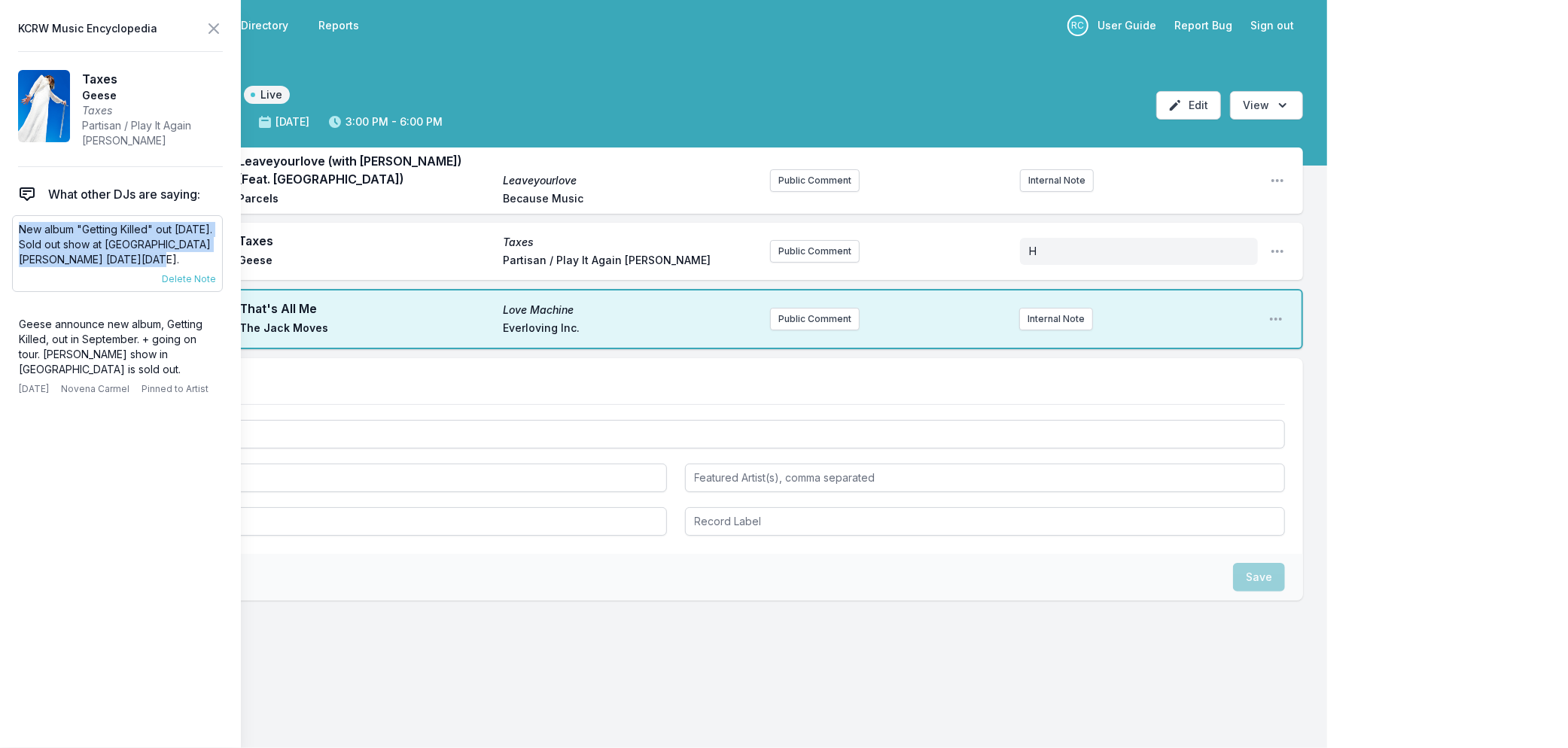
drag, startPoint x: 185, startPoint y: 260, endPoint x: 18, endPoint y: 235, distance: 168.9
click at [18, 235] on p "New album "Getting Killed" out [DATE]. Sold out show at [GEOGRAPHIC_DATA][PERSO…" at bounding box center [117, 244] width 197 height 45
copy p "New album "Getting Killed" out [DATE]. Sold out show at [GEOGRAPHIC_DATA][PERSO…"
click at [813, 243] on button "Public Comment" at bounding box center [814, 251] width 89 height 22
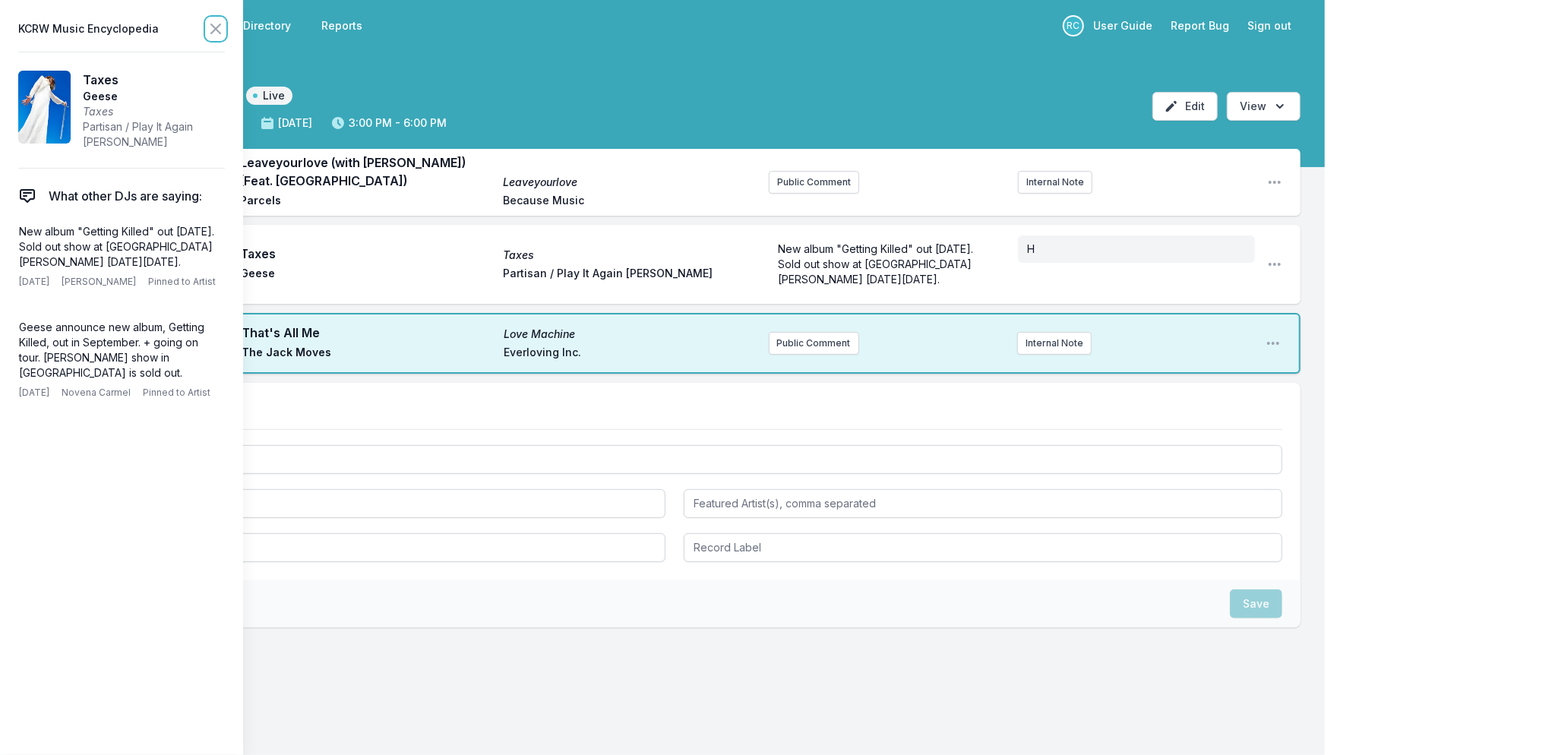
click at [213, 27] on icon at bounding box center [216, 29] width 19 height 19
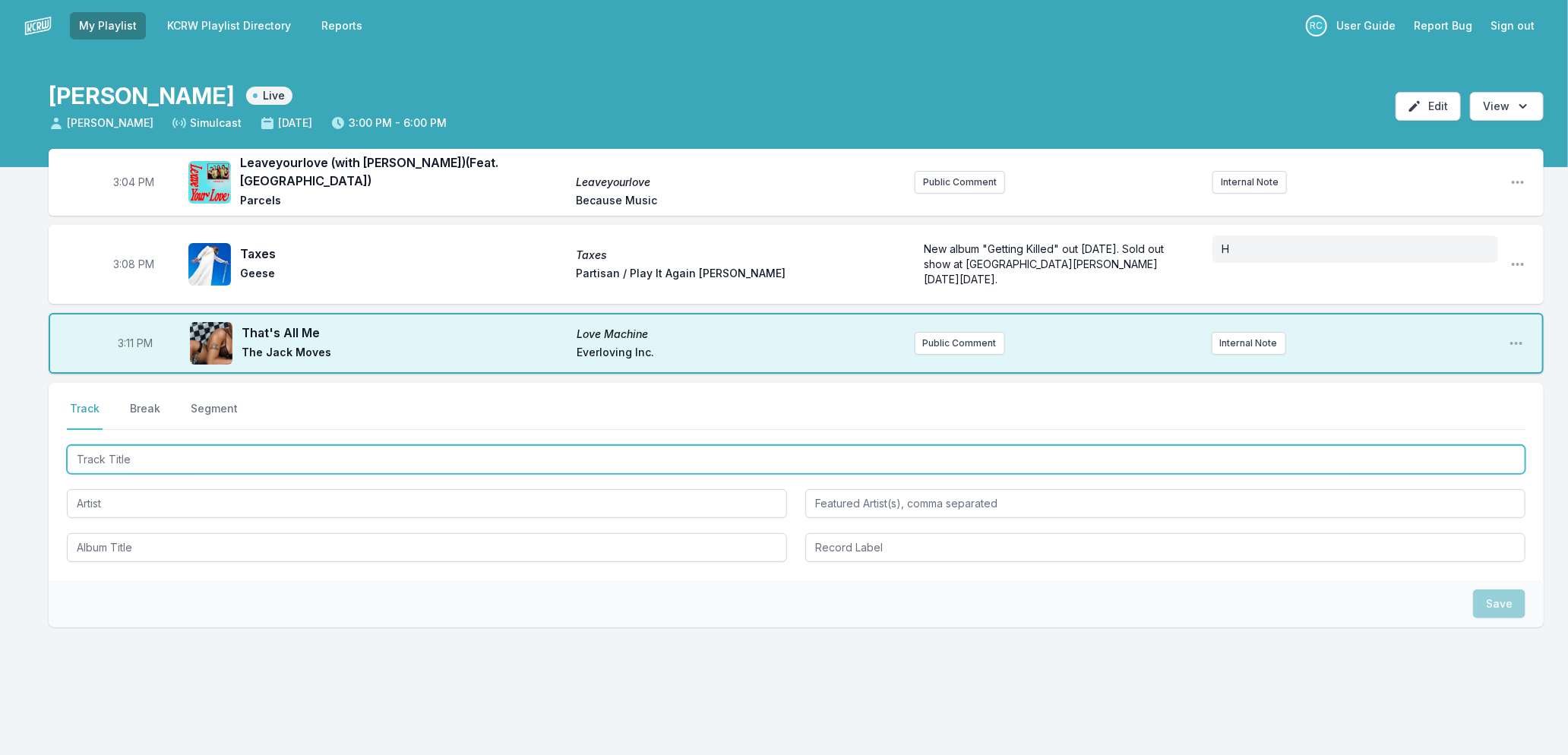
click at [547, 445] on input "Track Title" at bounding box center [796, 459] width 1459 height 29
type input "Cards on the table"
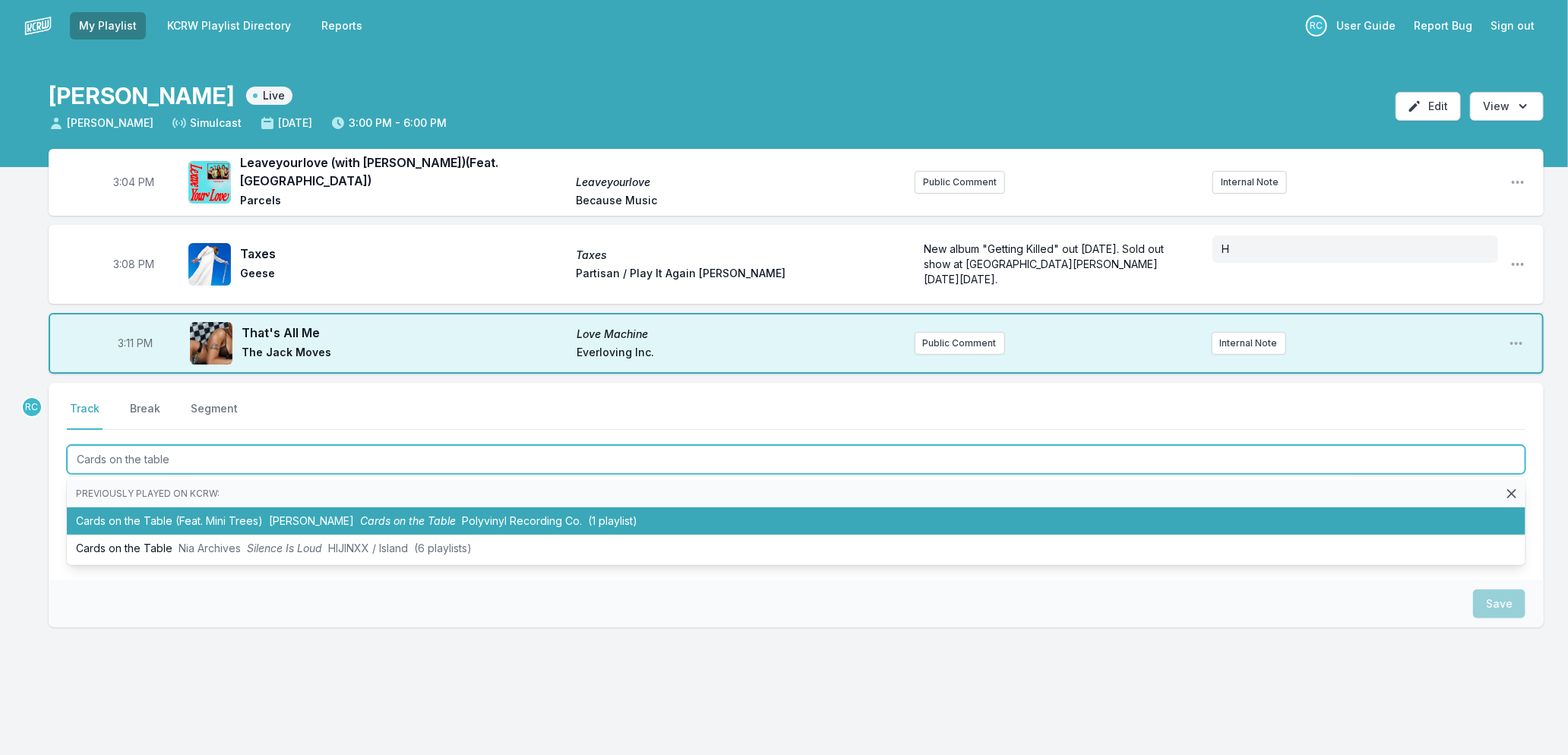
click at [488, 514] on span "Polyvinyl Recording Co." at bounding box center [521, 520] width 120 height 13
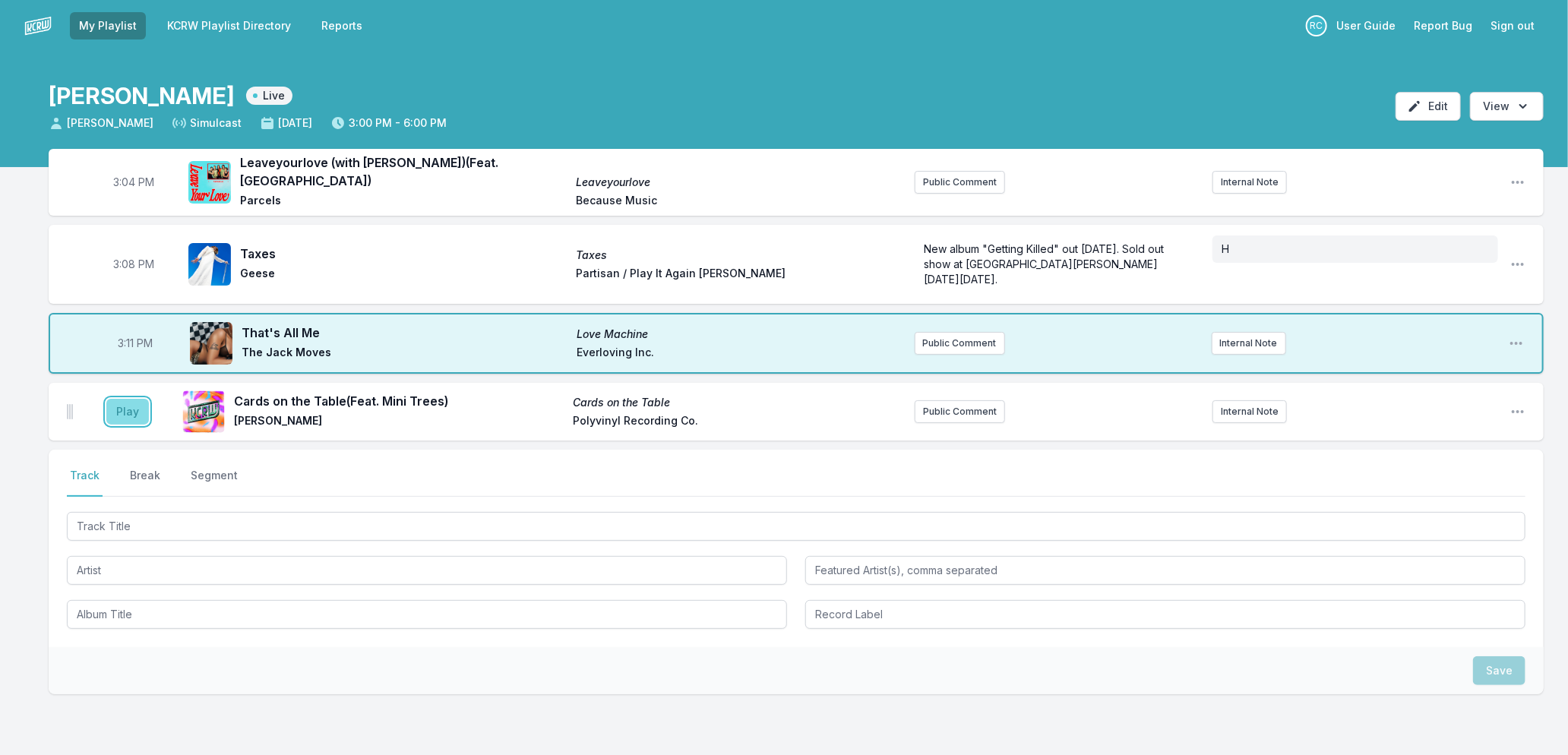
click at [132, 407] on button "Play" at bounding box center [128, 411] width 43 height 26
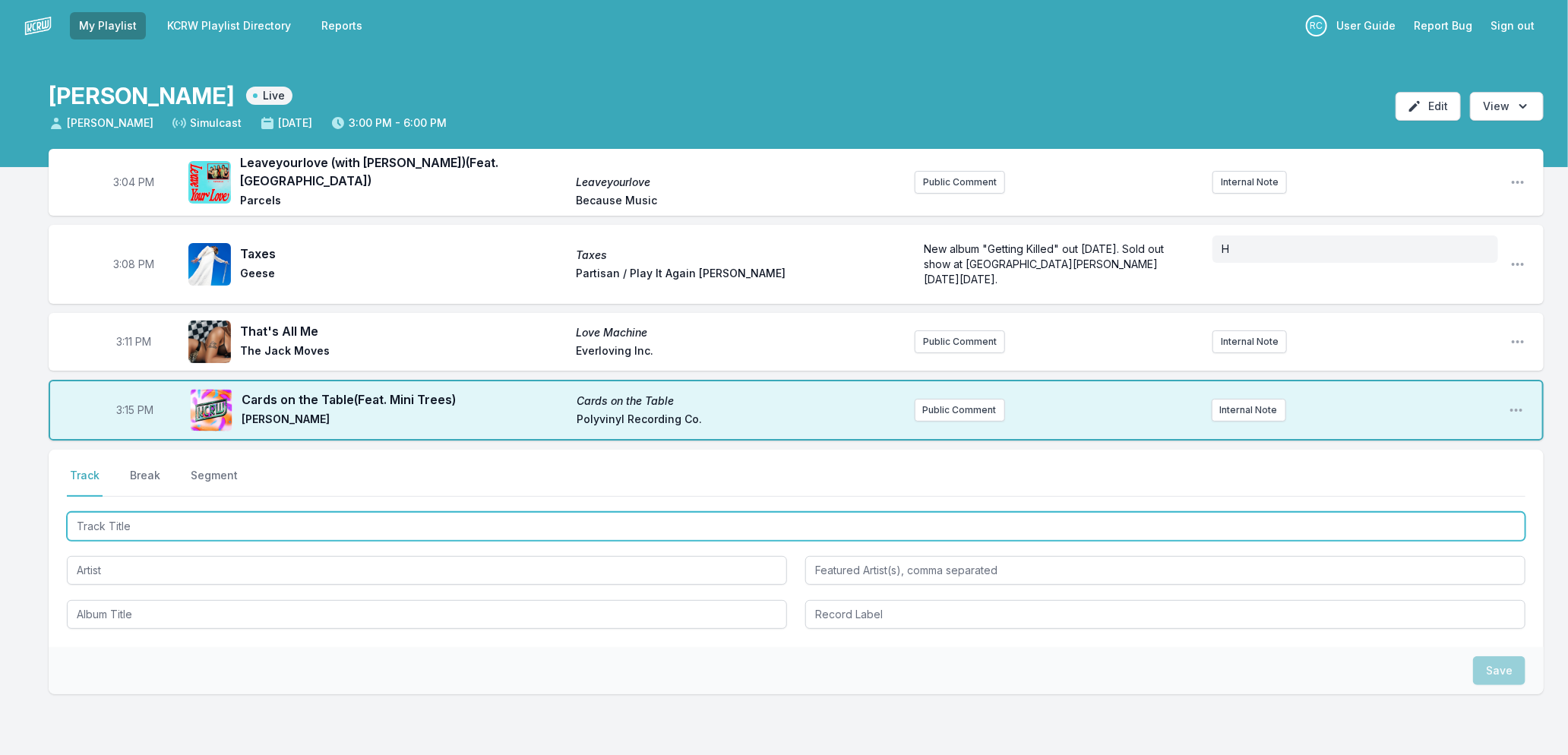
click at [275, 517] on input "Track Title" at bounding box center [796, 526] width 1459 height 29
type input "Run Free"
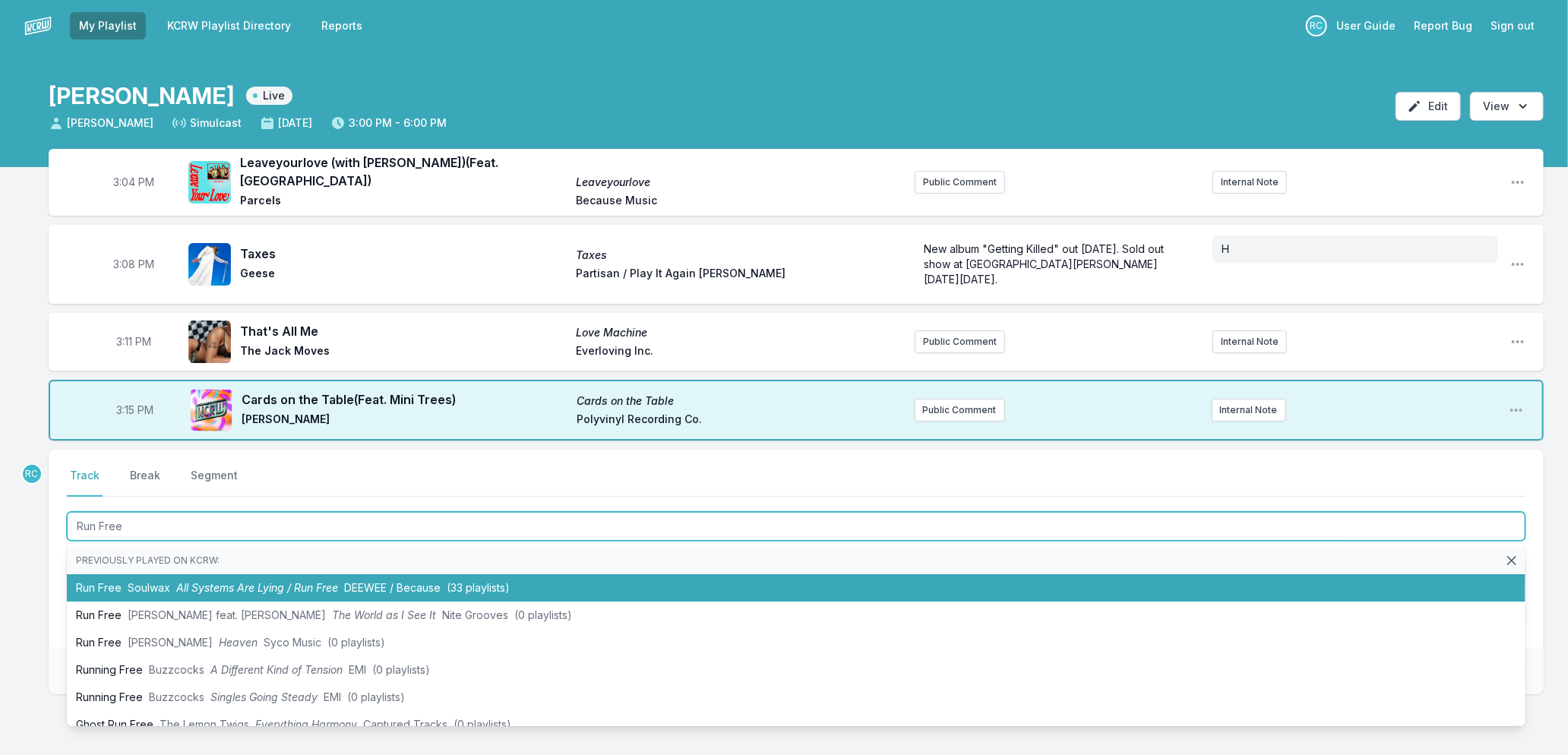
click at [279, 581] on span "All Systems Are Lying / Run Free" at bounding box center [257, 587] width 162 height 13
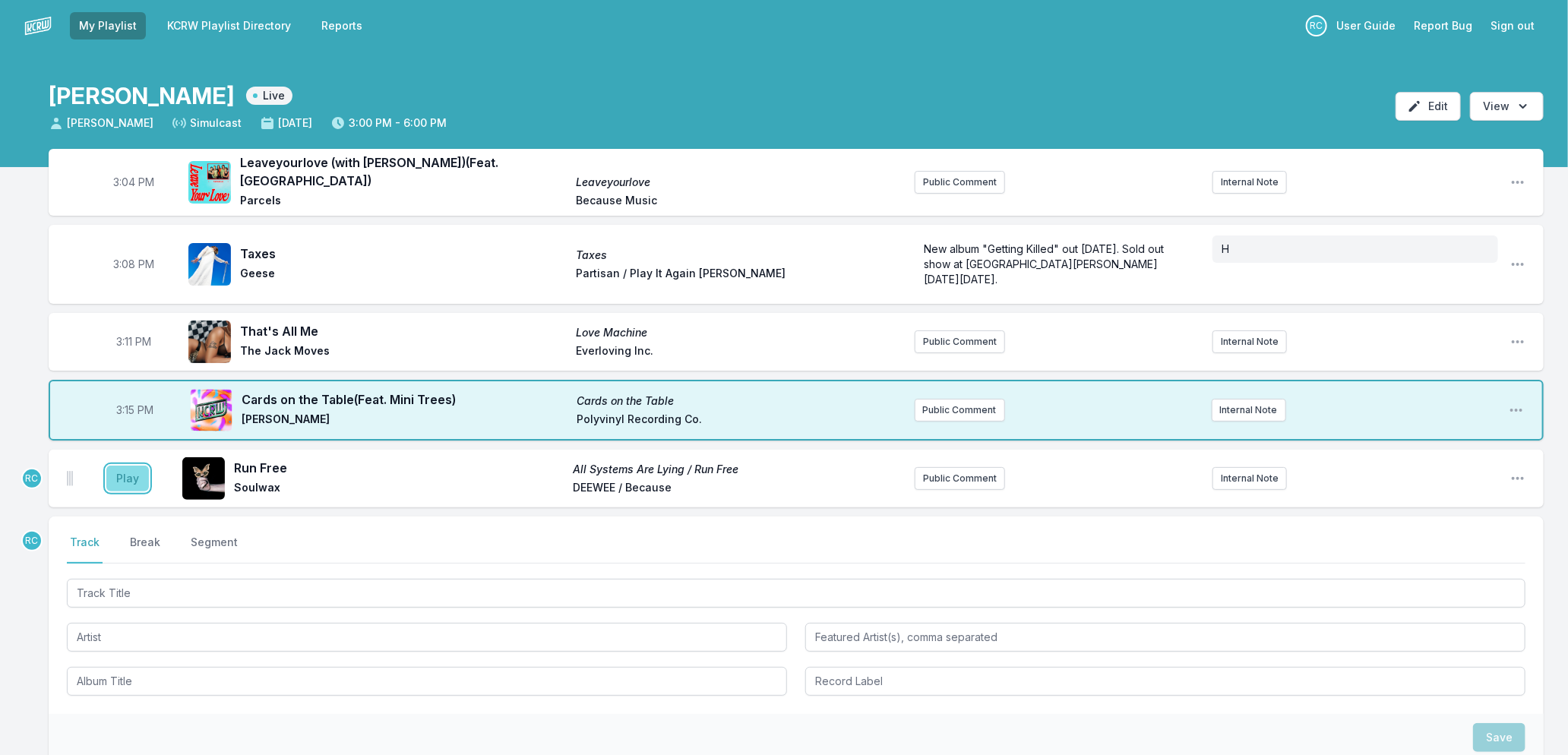
click at [115, 472] on button "Play" at bounding box center [128, 479] width 43 height 26
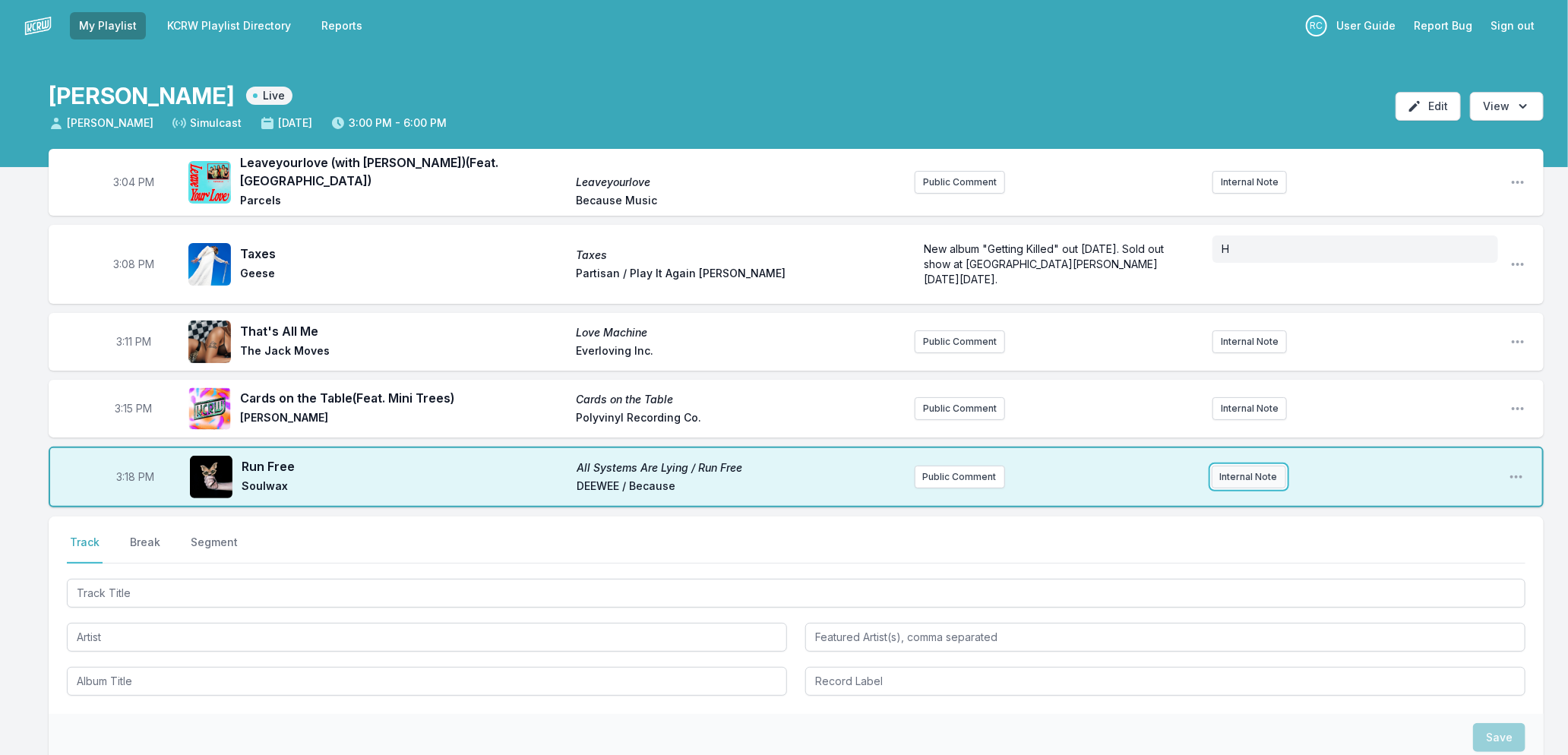
click at [1242, 465] on button "Internal Note" at bounding box center [1249, 477] width 74 height 22
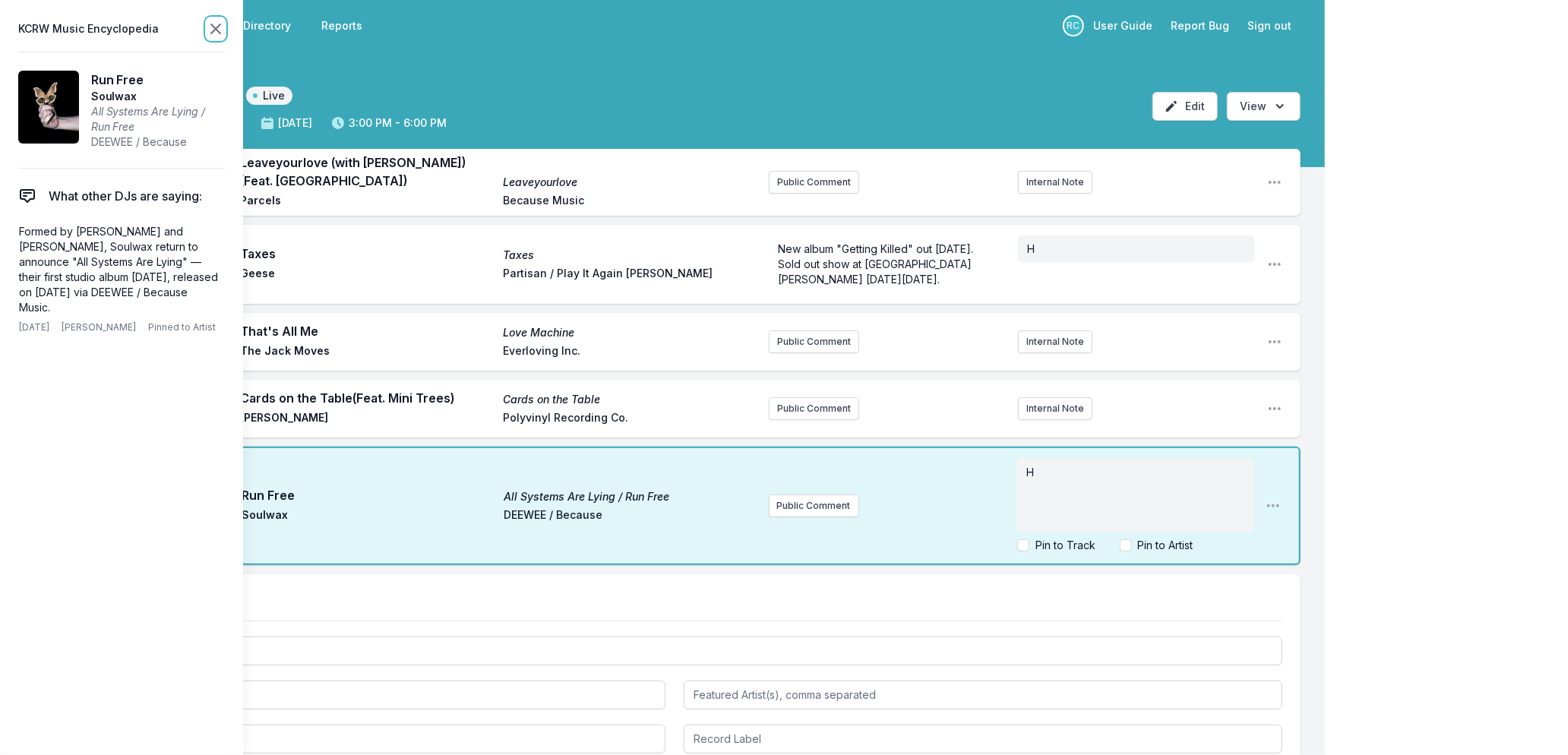
click at [210, 29] on icon at bounding box center [216, 29] width 19 height 19
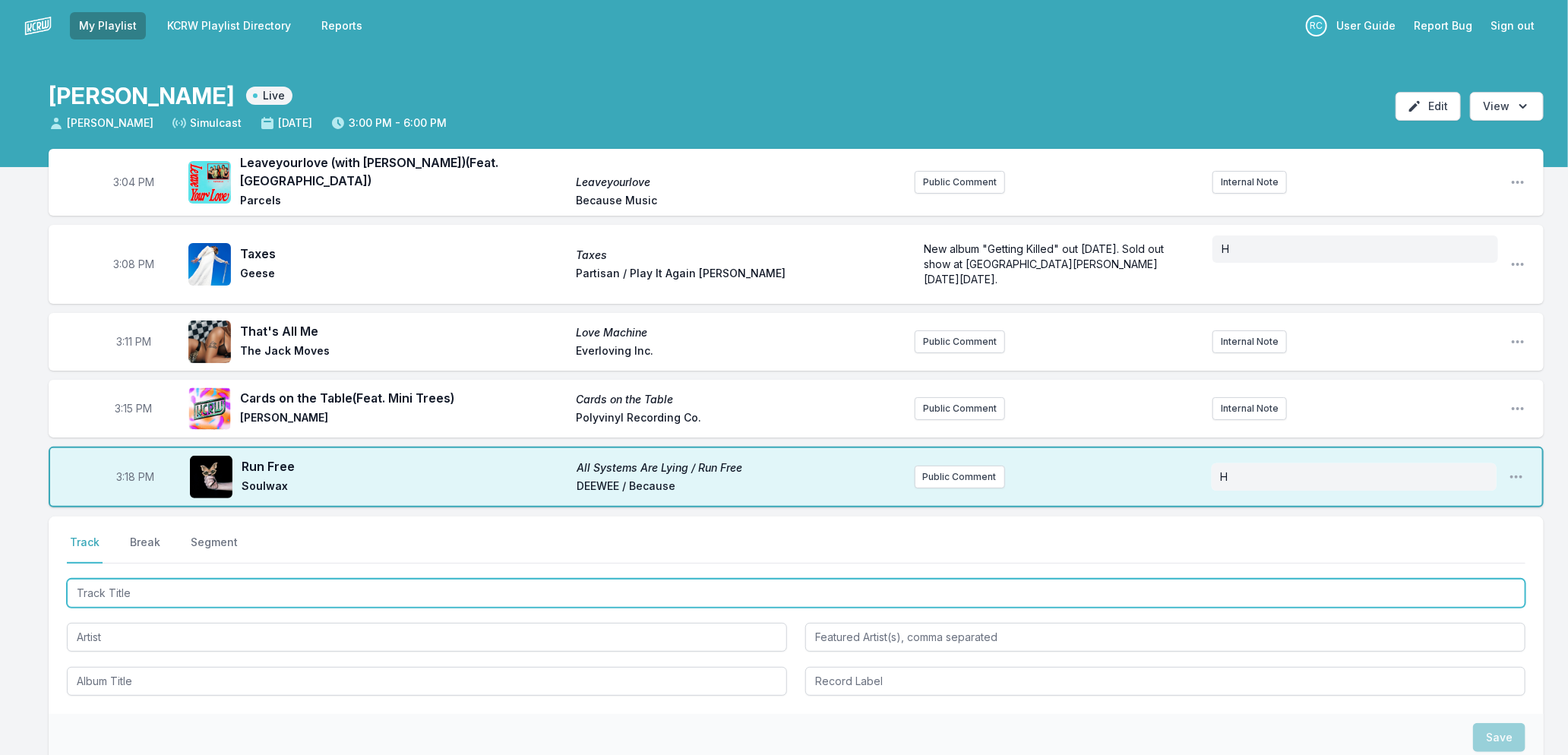
click at [328, 587] on input "Track Title" at bounding box center [796, 593] width 1459 height 29
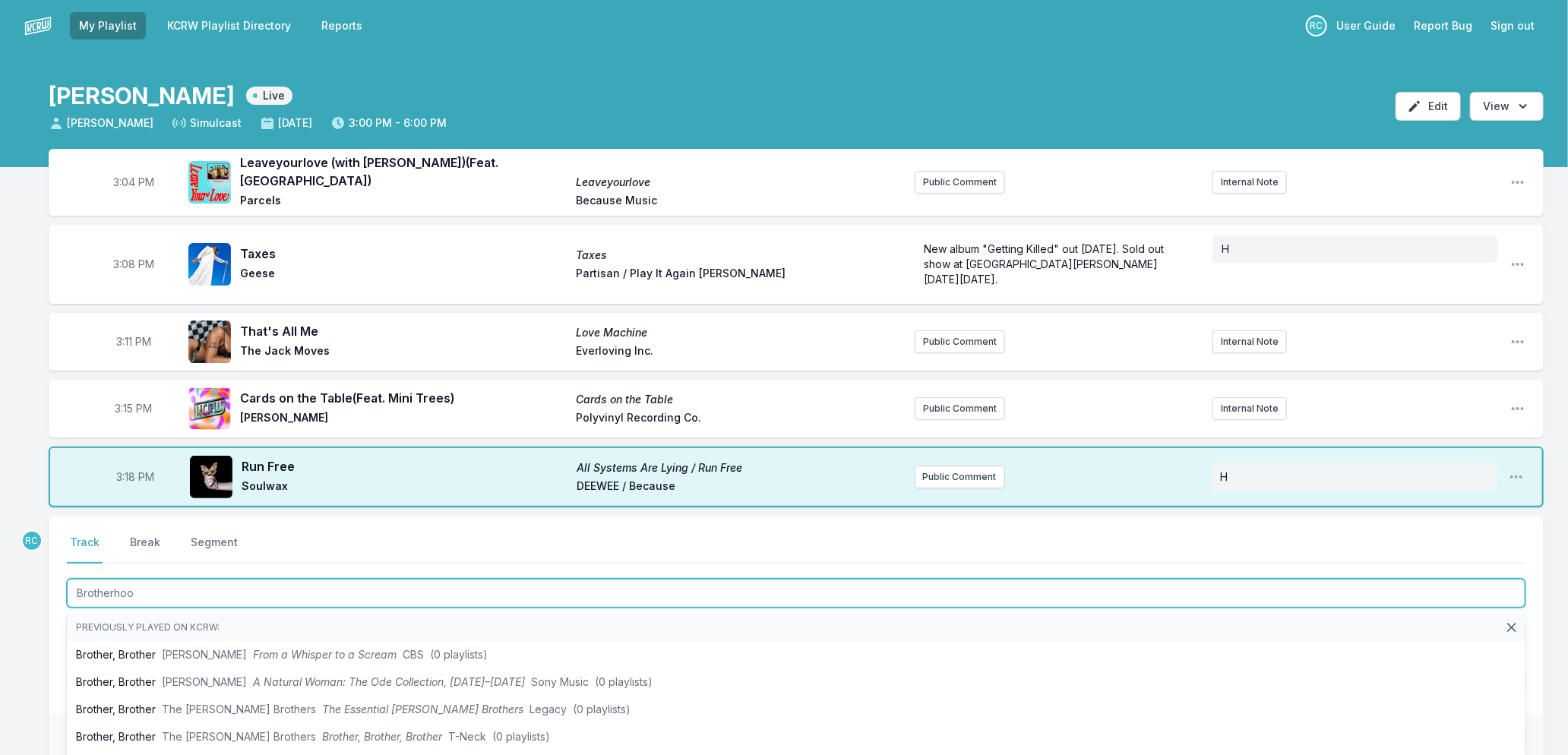
type input "Brotherhood"
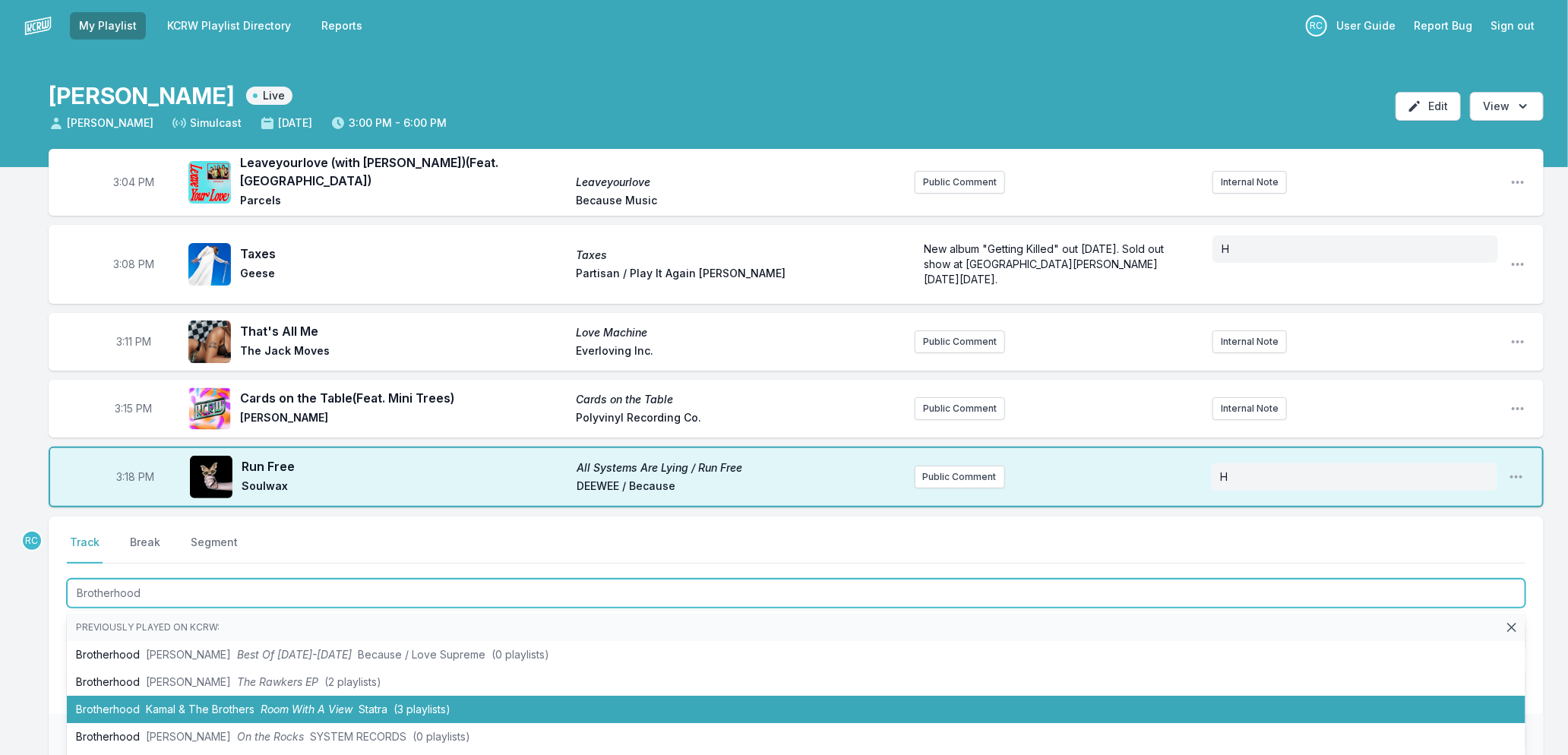
click at [171, 703] on span "Kamal & The Brothers" at bounding box center [200, 709] width 109 height 13
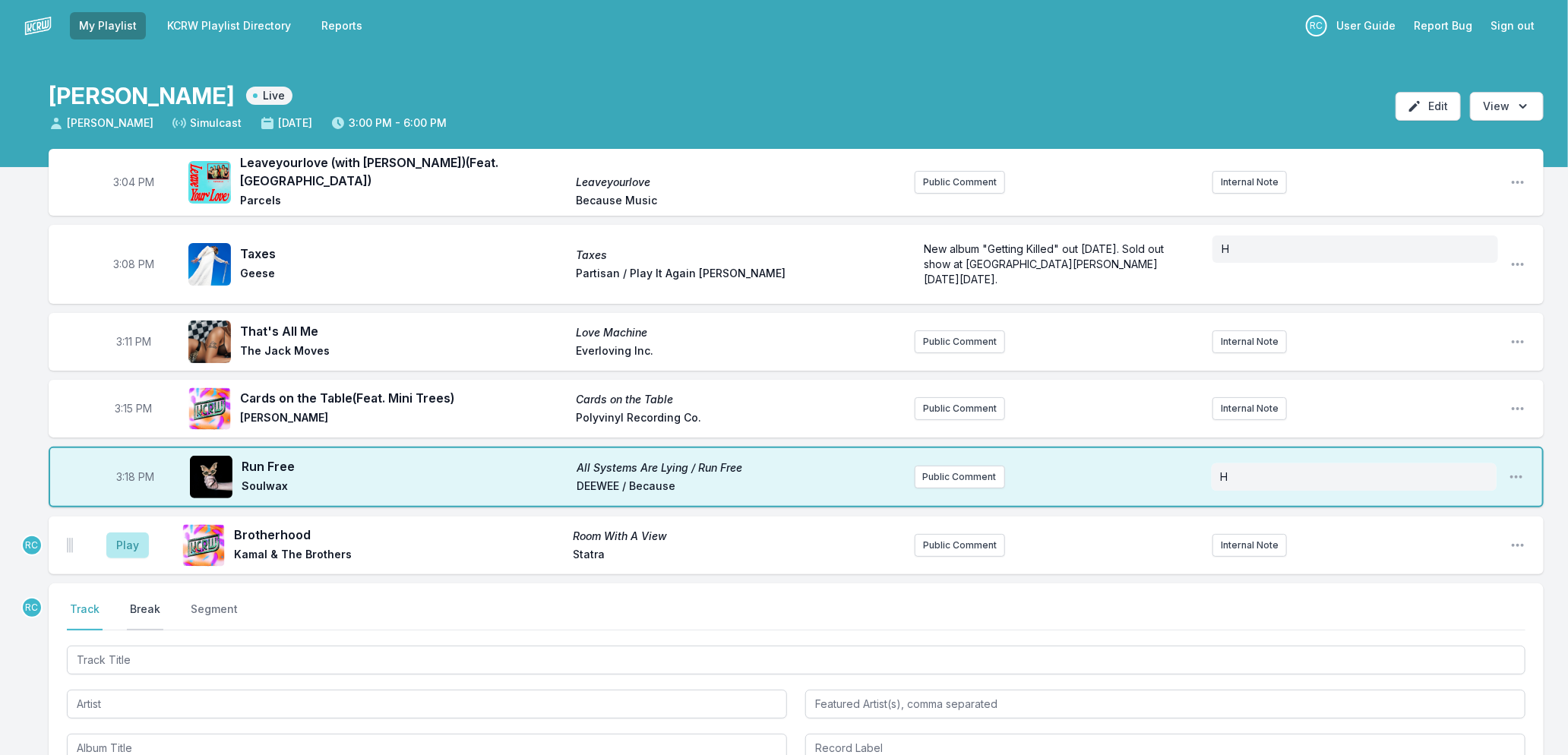
click at [152, 601] on button "Break" at bounding box center [144, 615] width 36 height 29
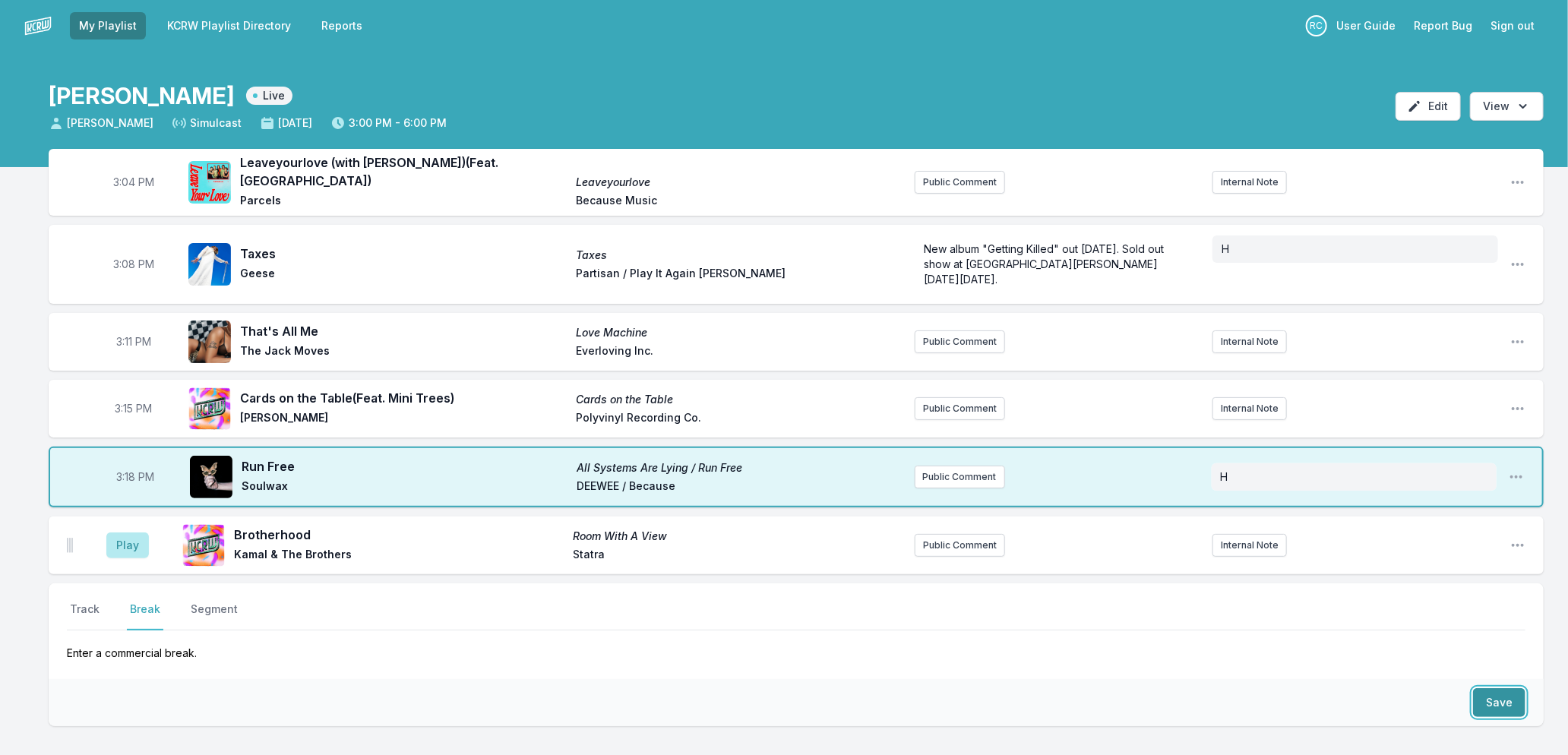
click at [1503, 690] on button "Save" at bounding box center [1499, 702] width 52 height 29
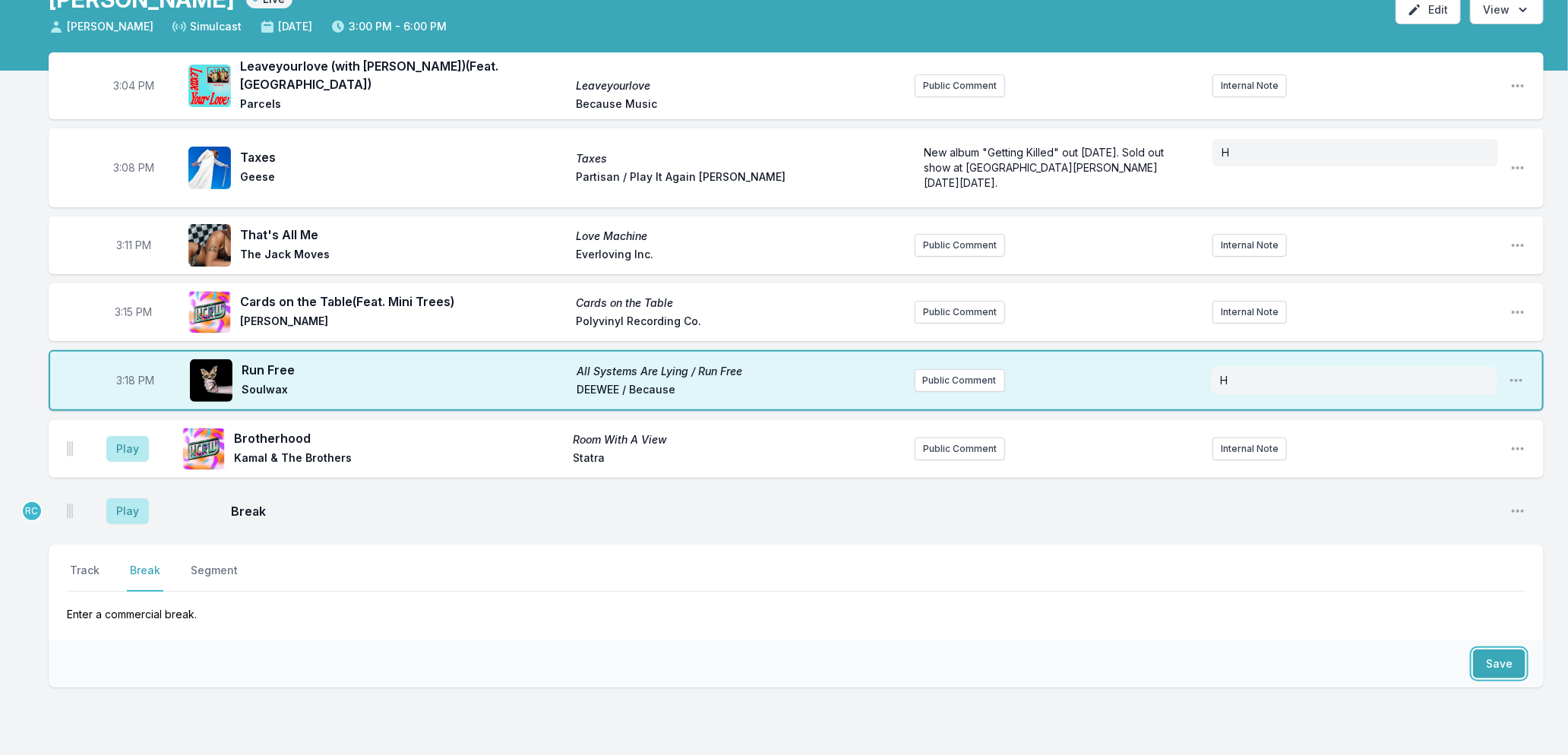
scroll to position [163, 0]
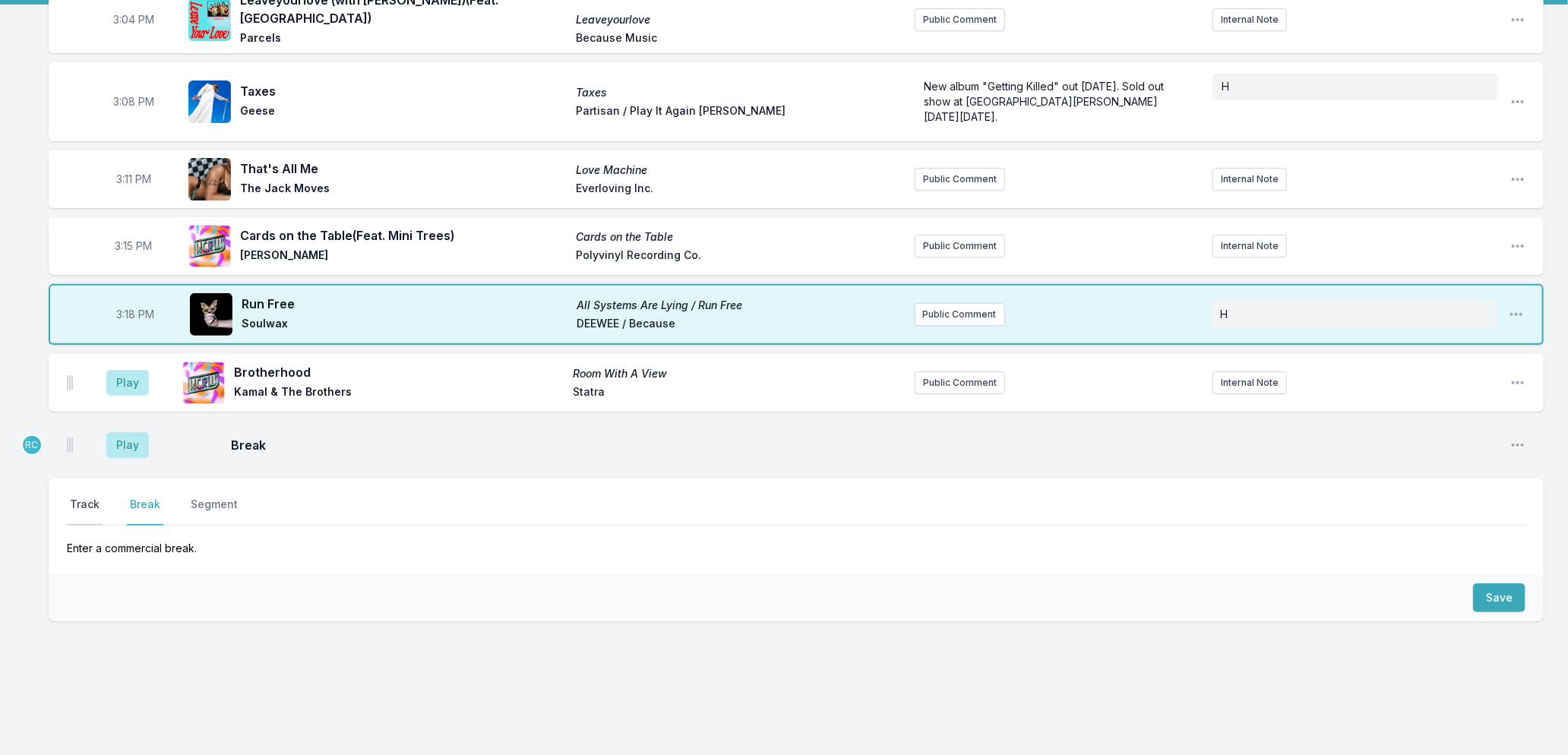
click at [76, 497] on button "Track" at bounding box center [85, 511] width 35 height 29
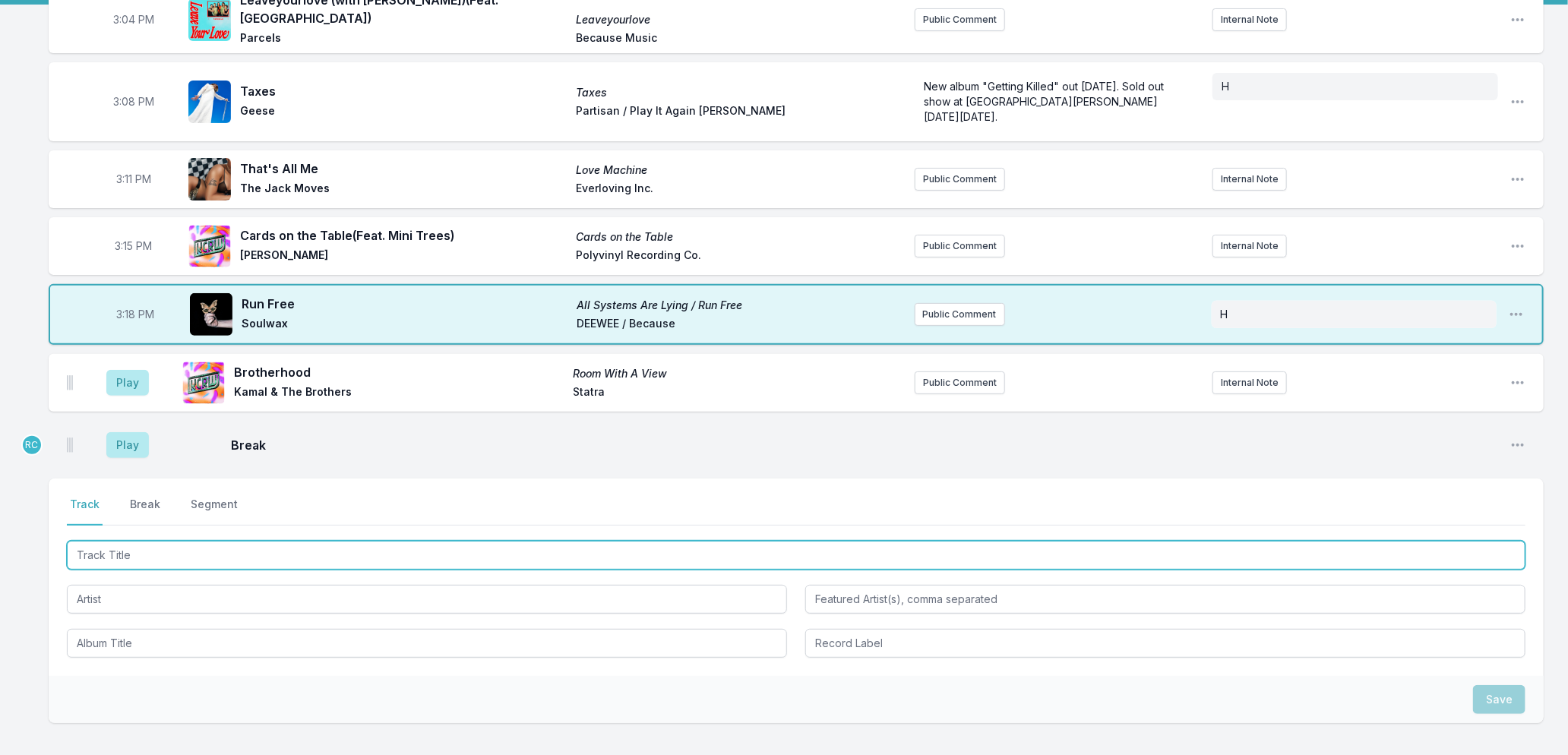
click at [134, 546] on input "Track Title" at bounding box center [796, 555] width 1459 height 29
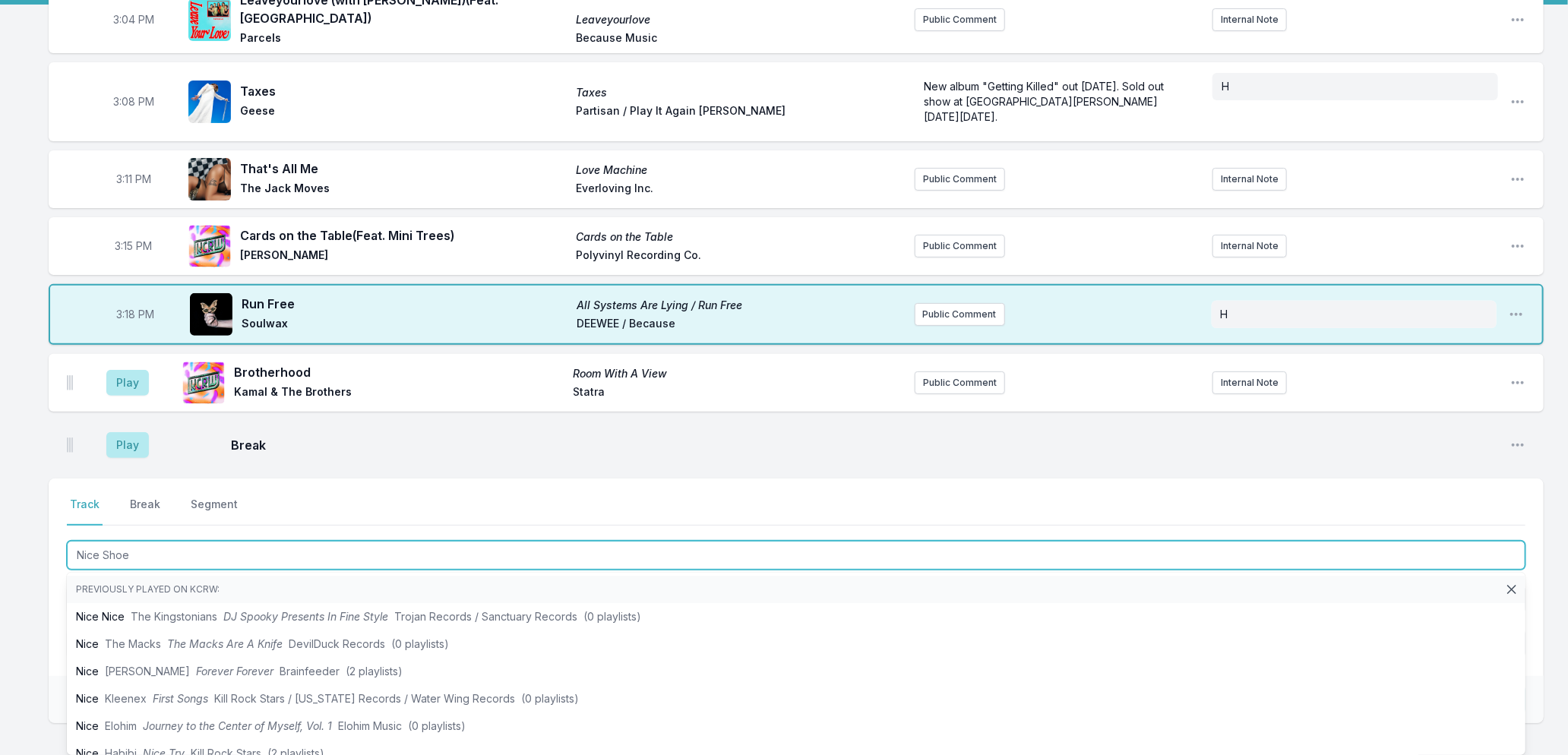
type input "Nice Shoes"
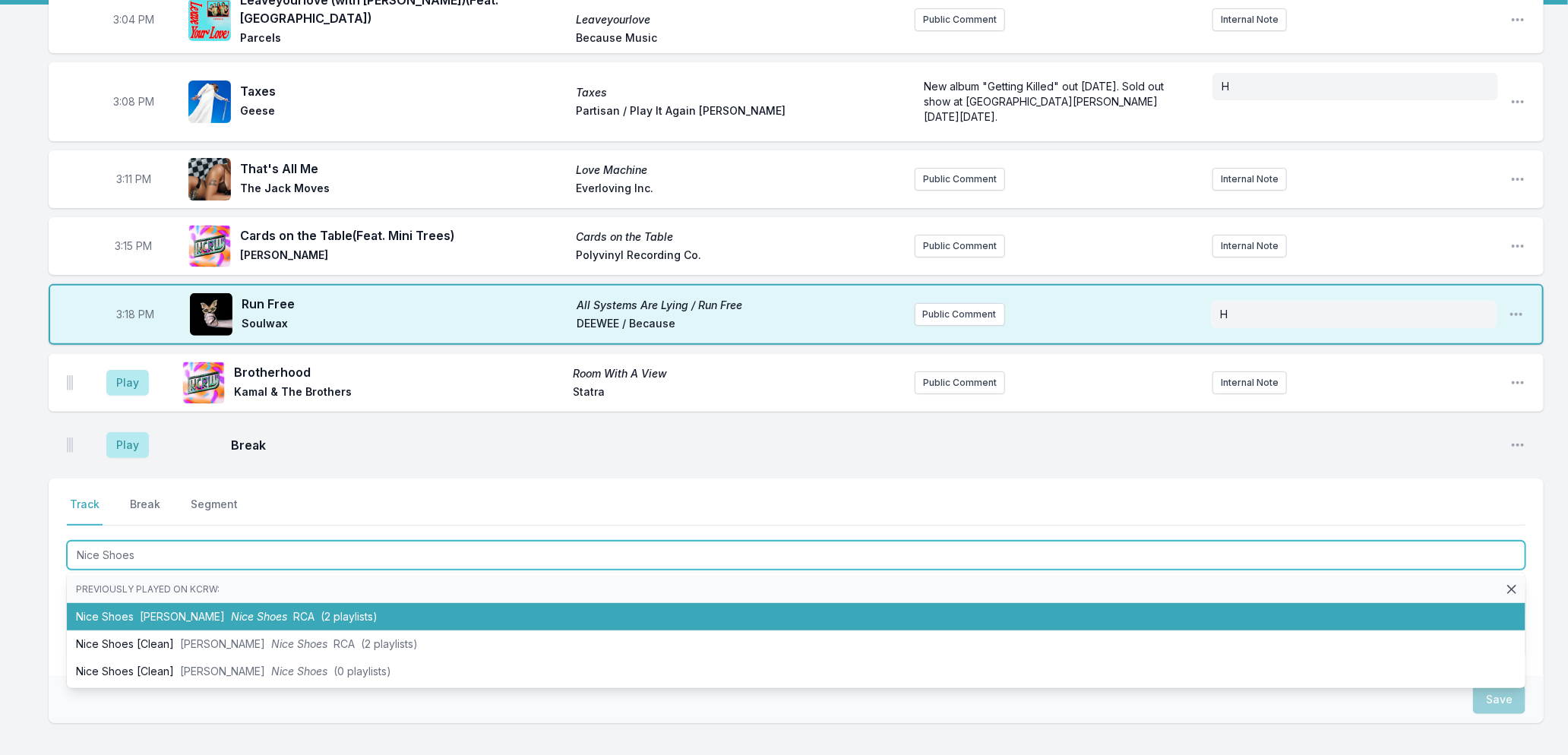
click at [293, 610] on span "RCA" at bounding box center [304, 616] width 21 height 13
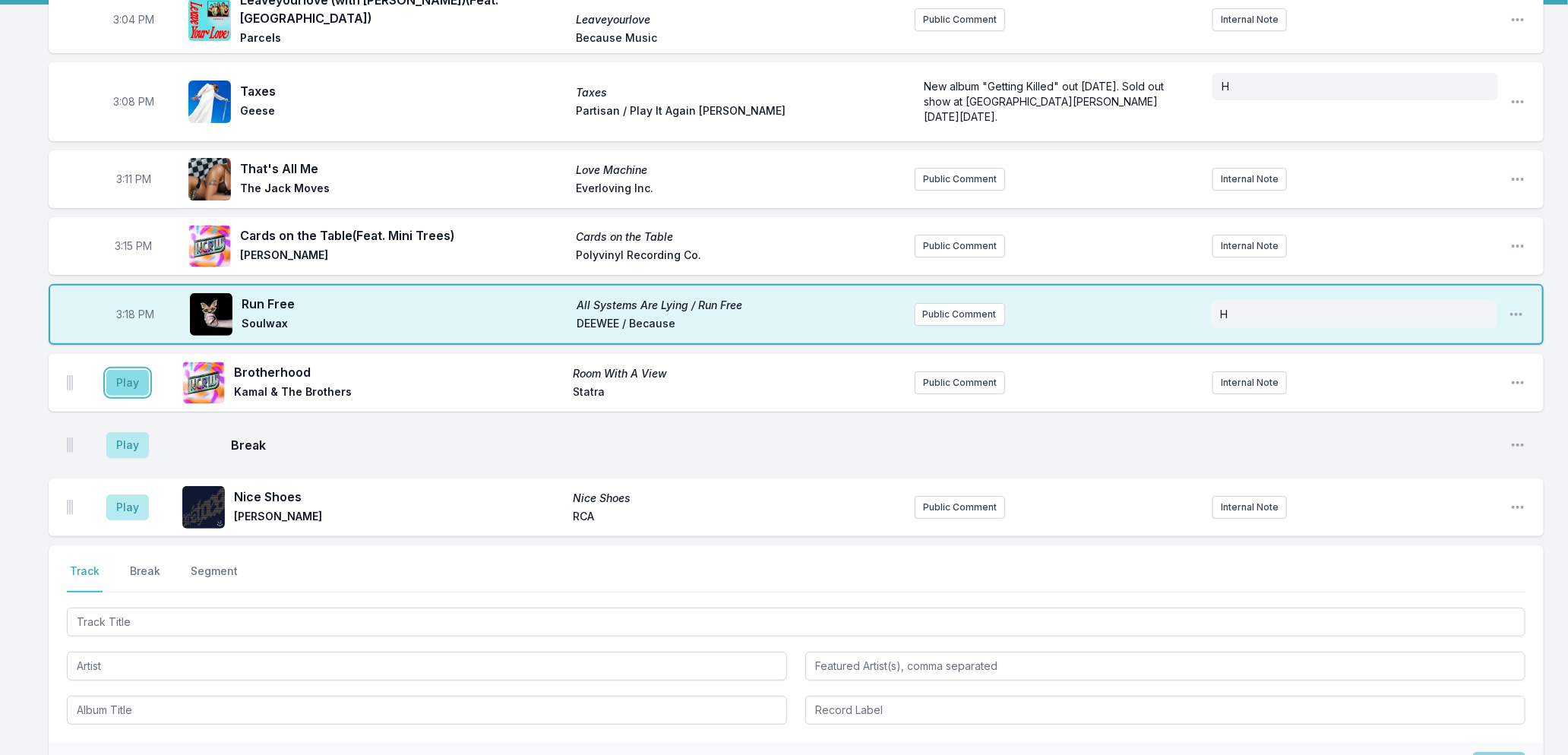
click at [134, 373] on button "Play" at bounding box center [128, 383] width 43 height 26
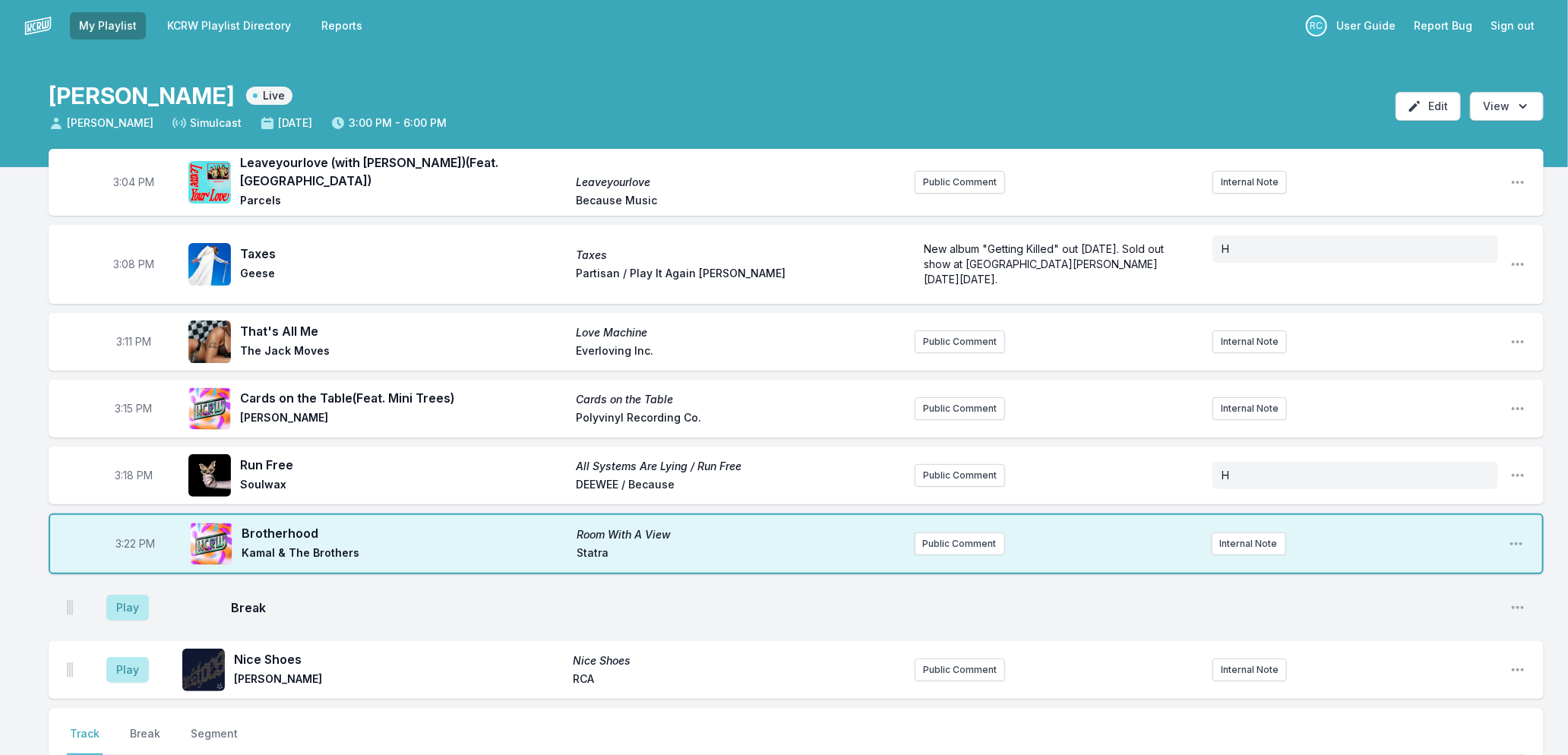
scroll to position [332, 0]
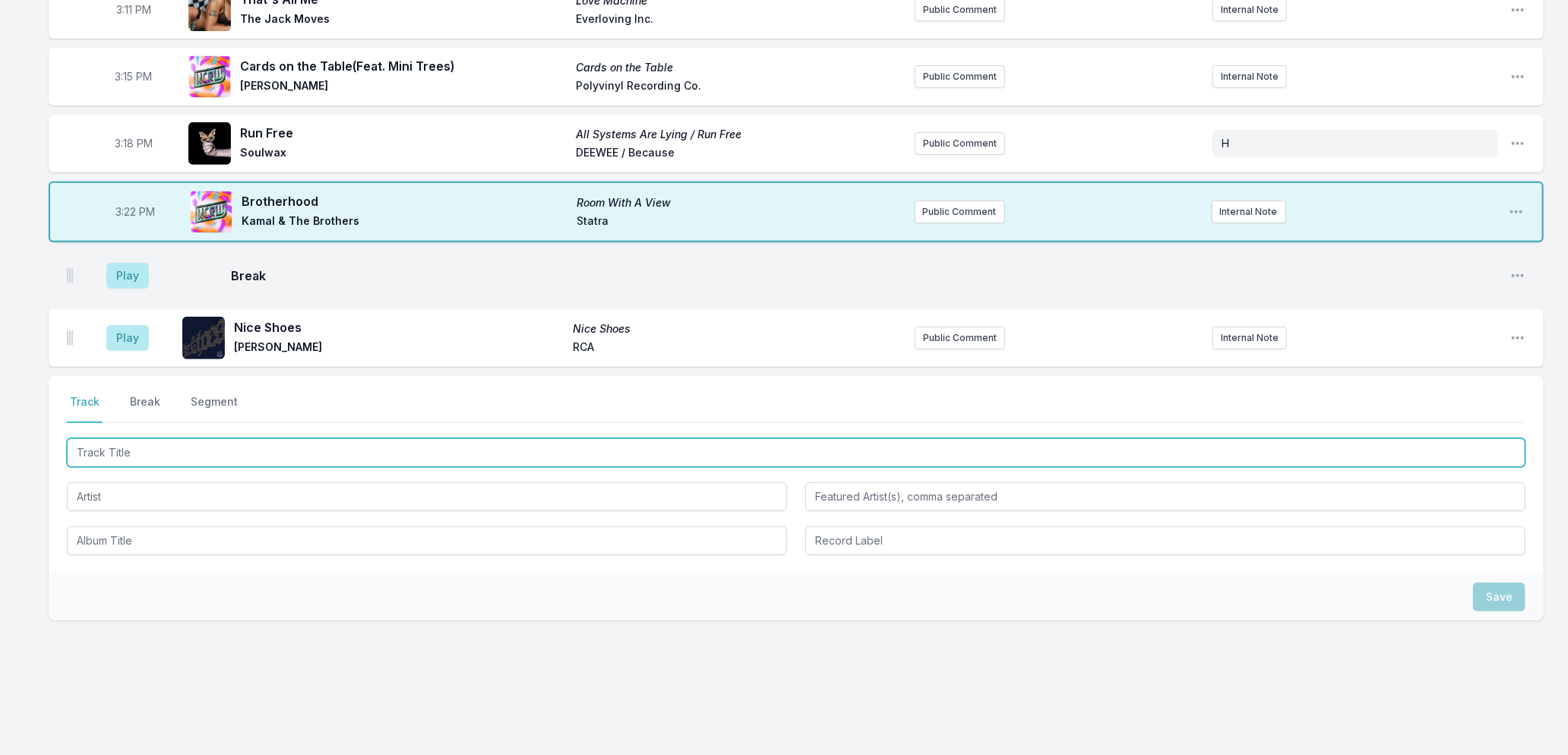
drag, startPoint x: 418, startPoint y: 436, endPoint x: 423, endPoint y: 442, distance: 7.8
click at [423, 442] on input "Track Title" at bounding box center [796, 452] width 1459 height 29
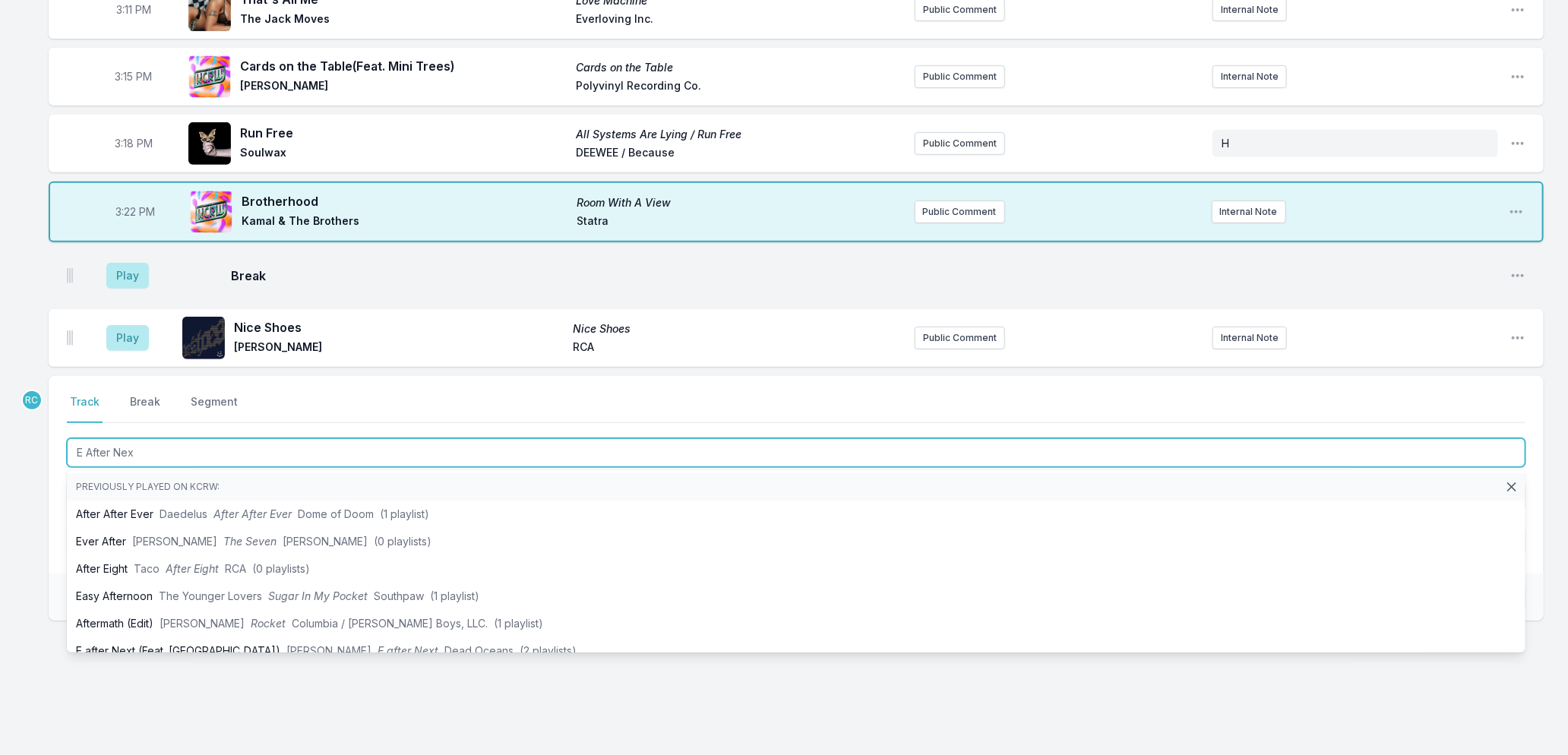
type input "E After Next"
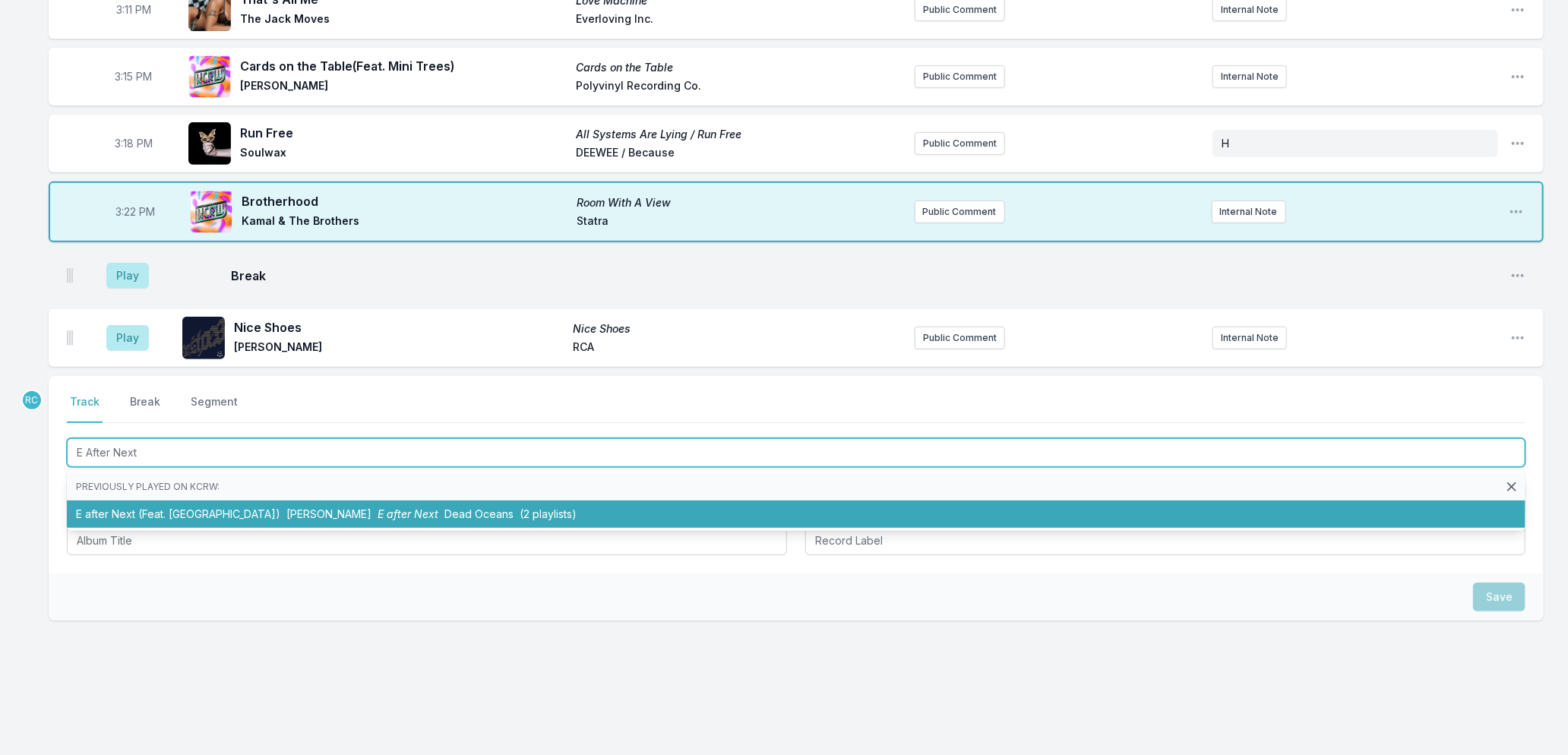
click at [345, 514] on li "E after Next (Feat. Moby) [PERSON_NAME] E after Next Dead Oceans (2 playlists)" at bounding box center [796, 514] width 1459 height 27
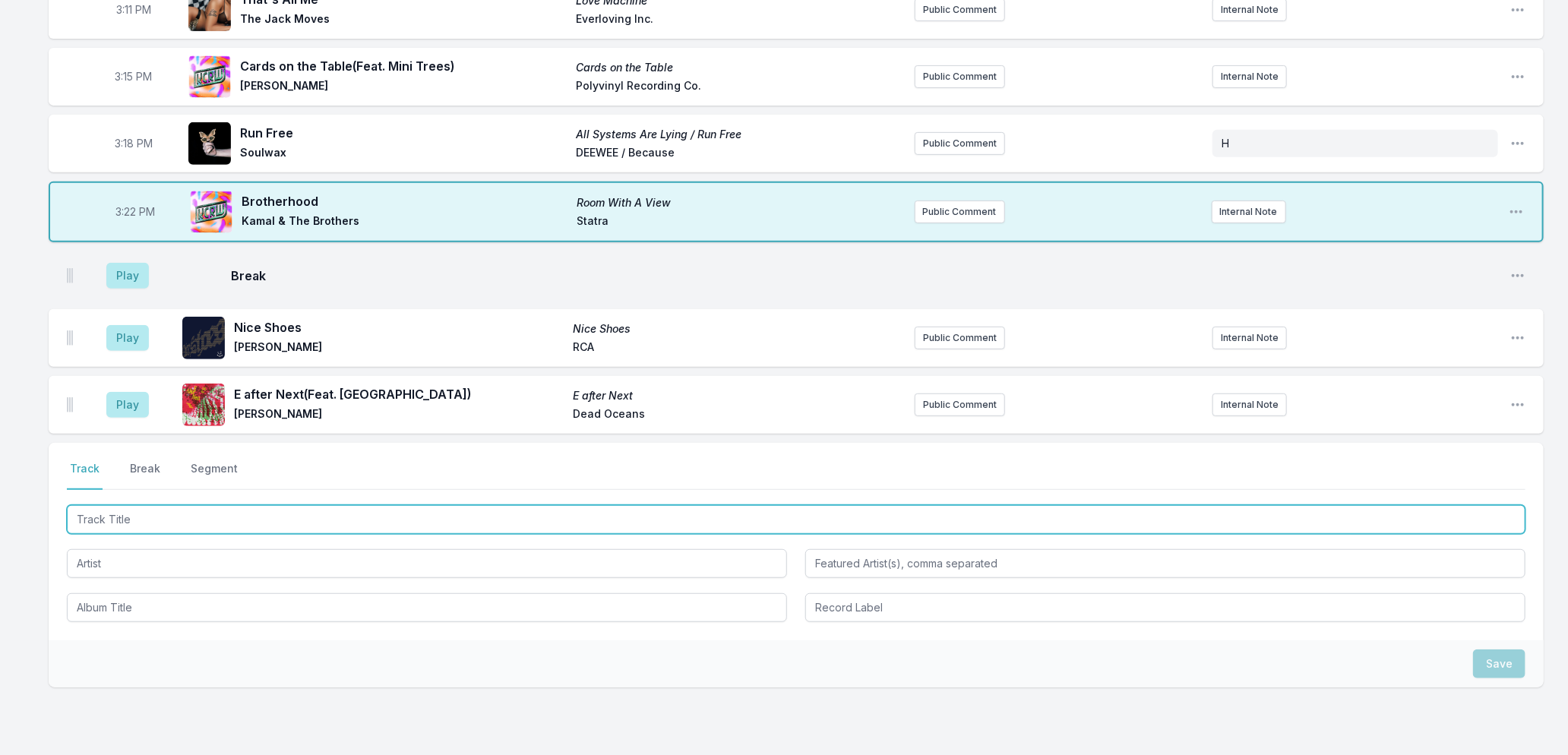
click at [349, 518] on input "Track Title" at bounding box center [796, 519] width 1459 height 29
type input "Something In Common"
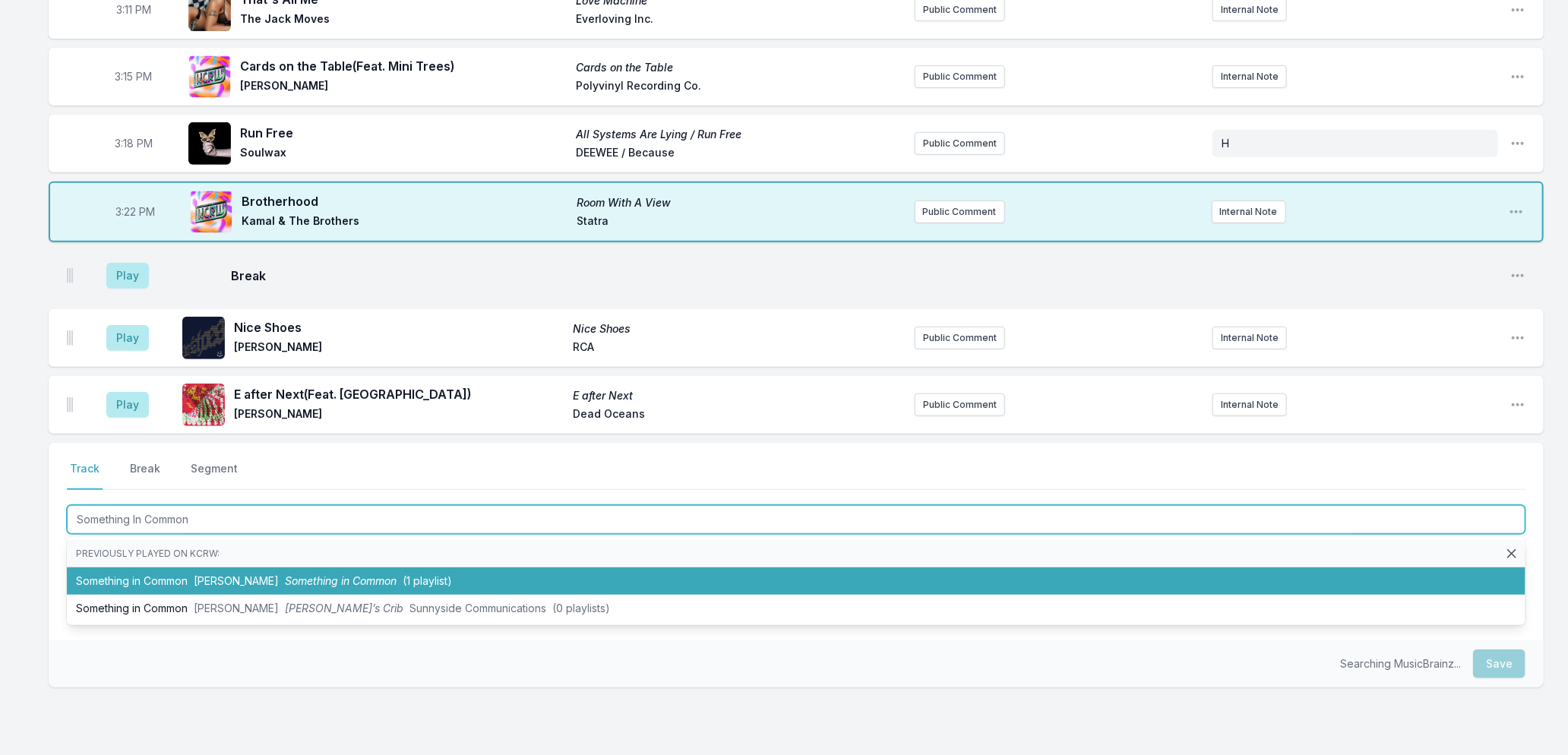
click at [367, 574] on span "Something in Common" at bounding box center [341, 581] width 112 height 13
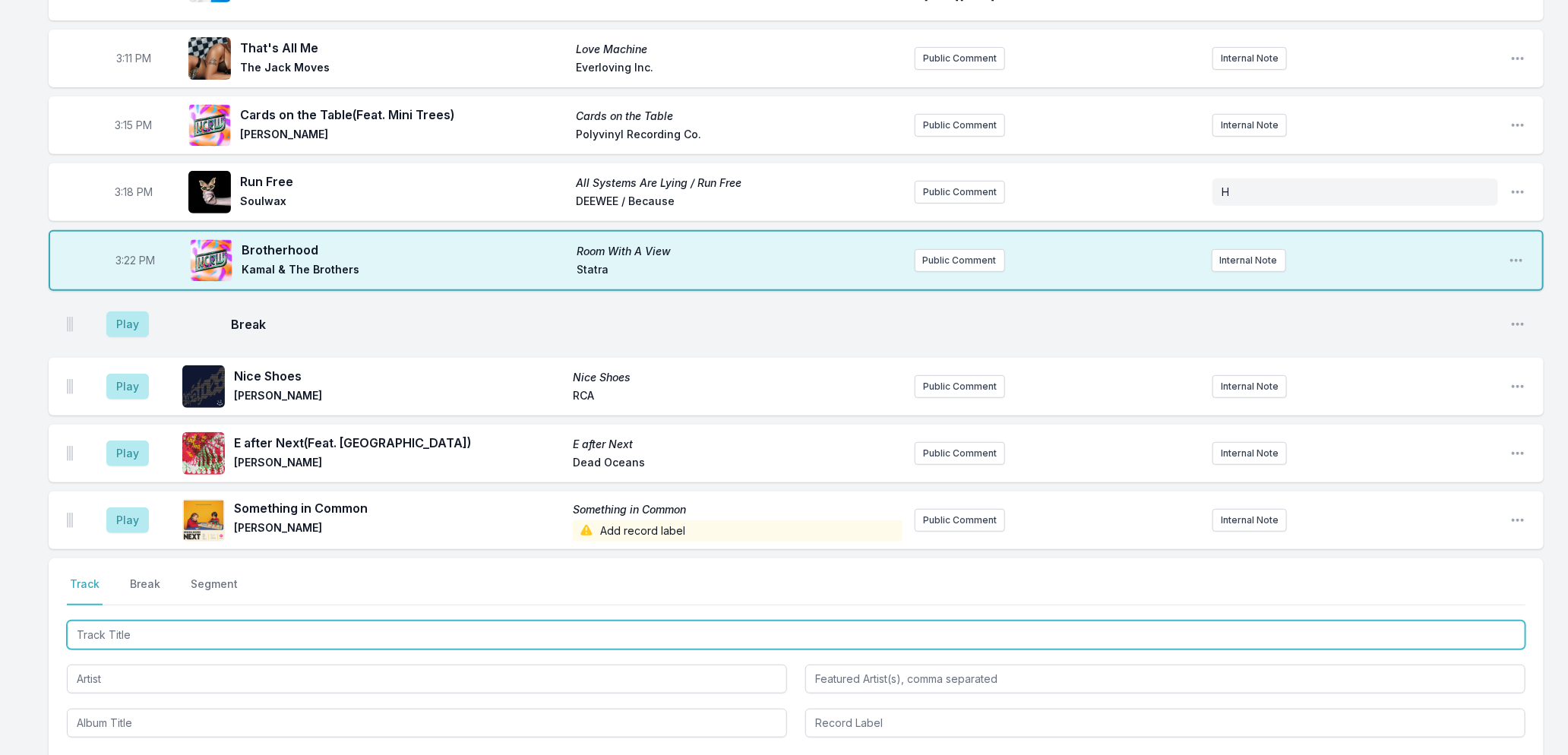
click at [355, 627] on input "Track Title" at bounding box center [796, 635] width 1459 height 29
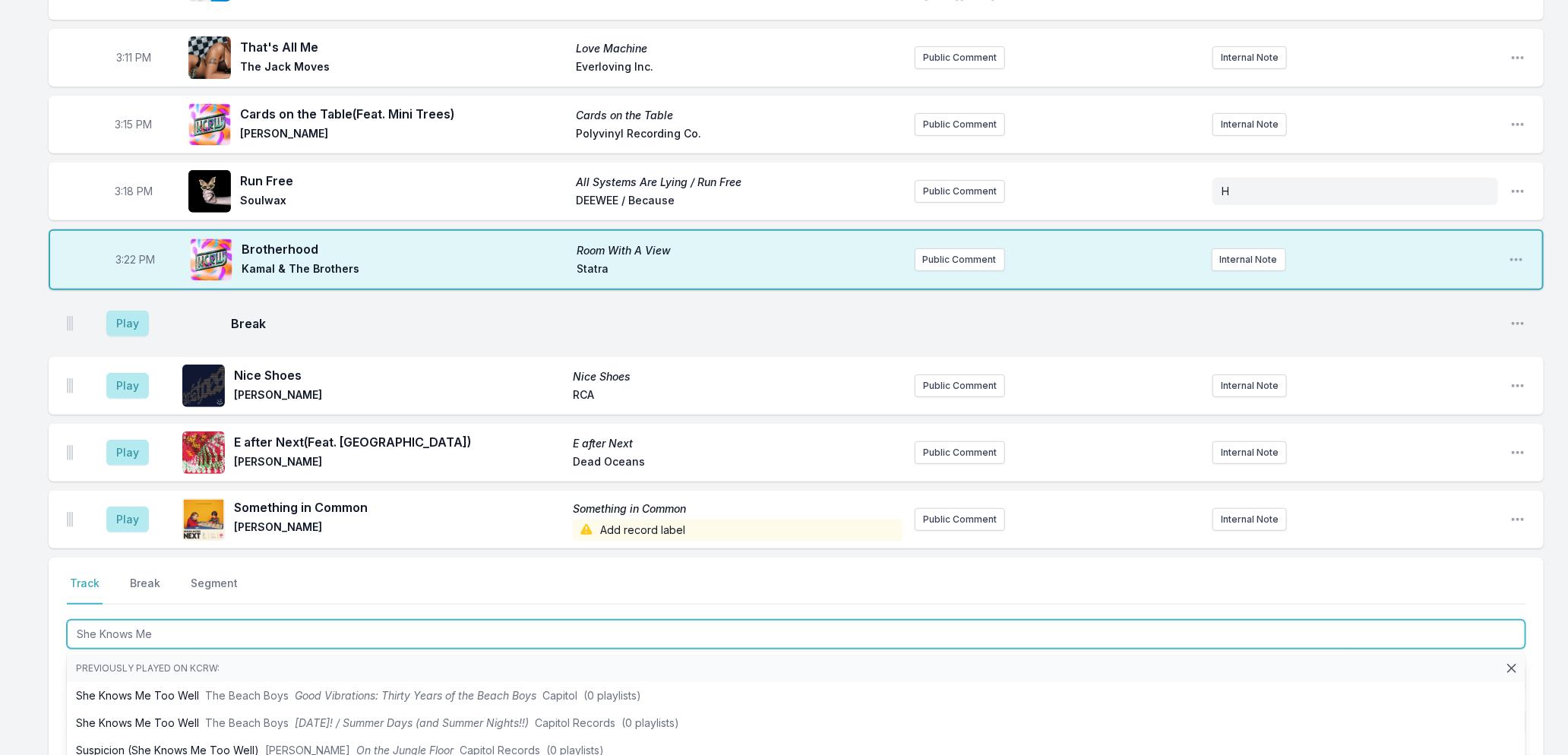
scroll to position [514, 0]
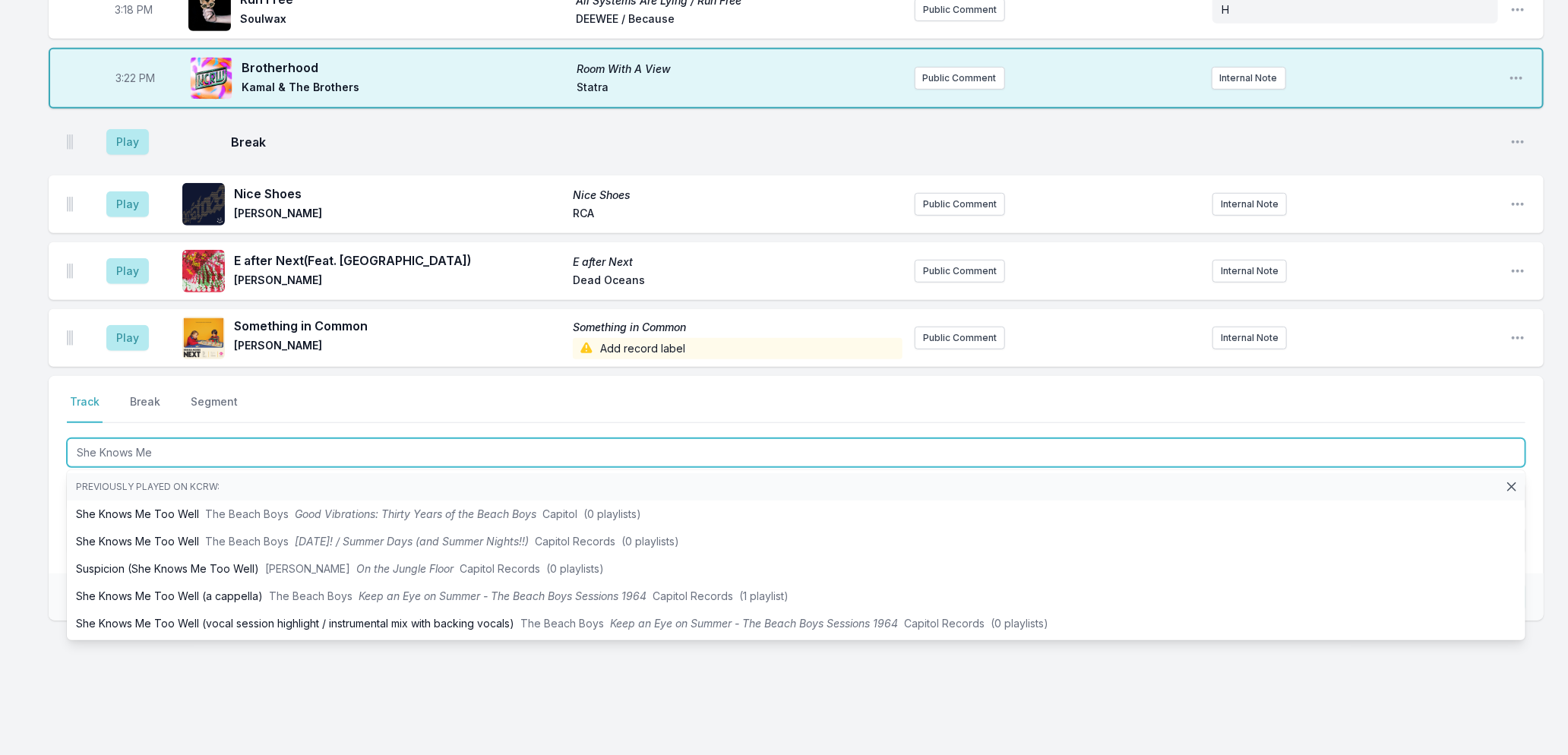
type input "She Knows Me"
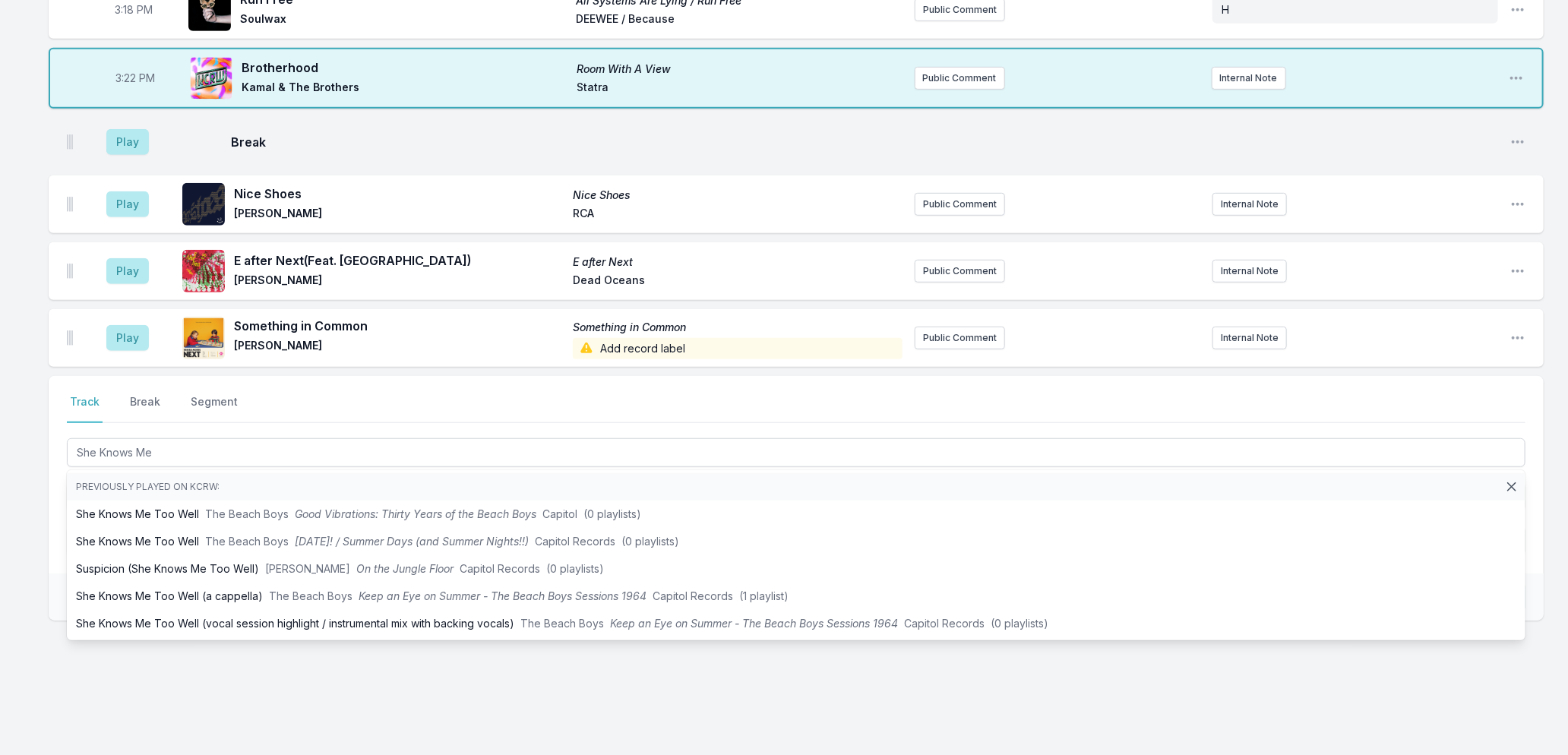
click at [80, 716] on div "Missing Data Some of your tracks are missing record label information. This inf…" at bounding box center [784, 201] width 1568 height 1132
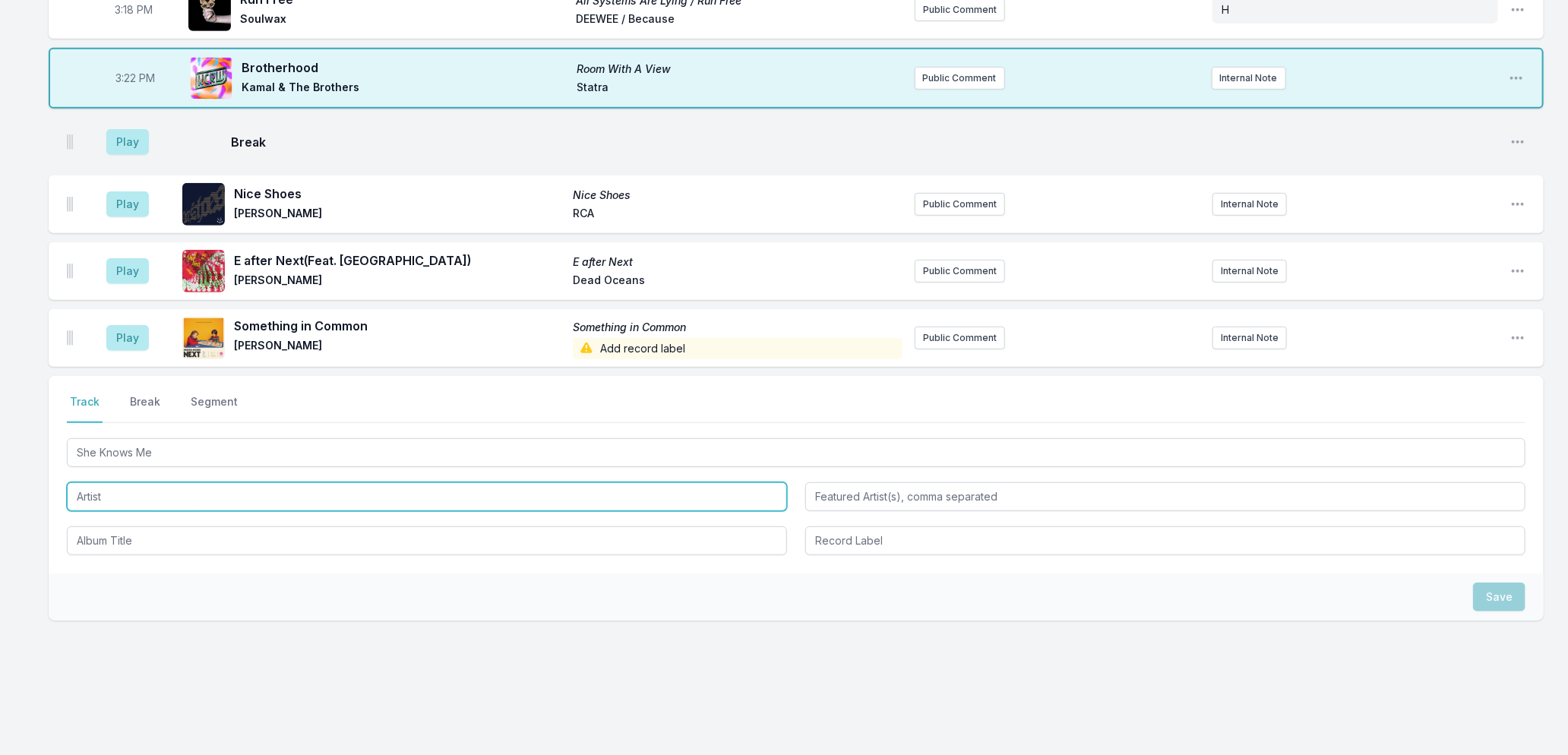
click at [158, 482] on input "Artist" at bounding box center [427, 496] width 721 height 29
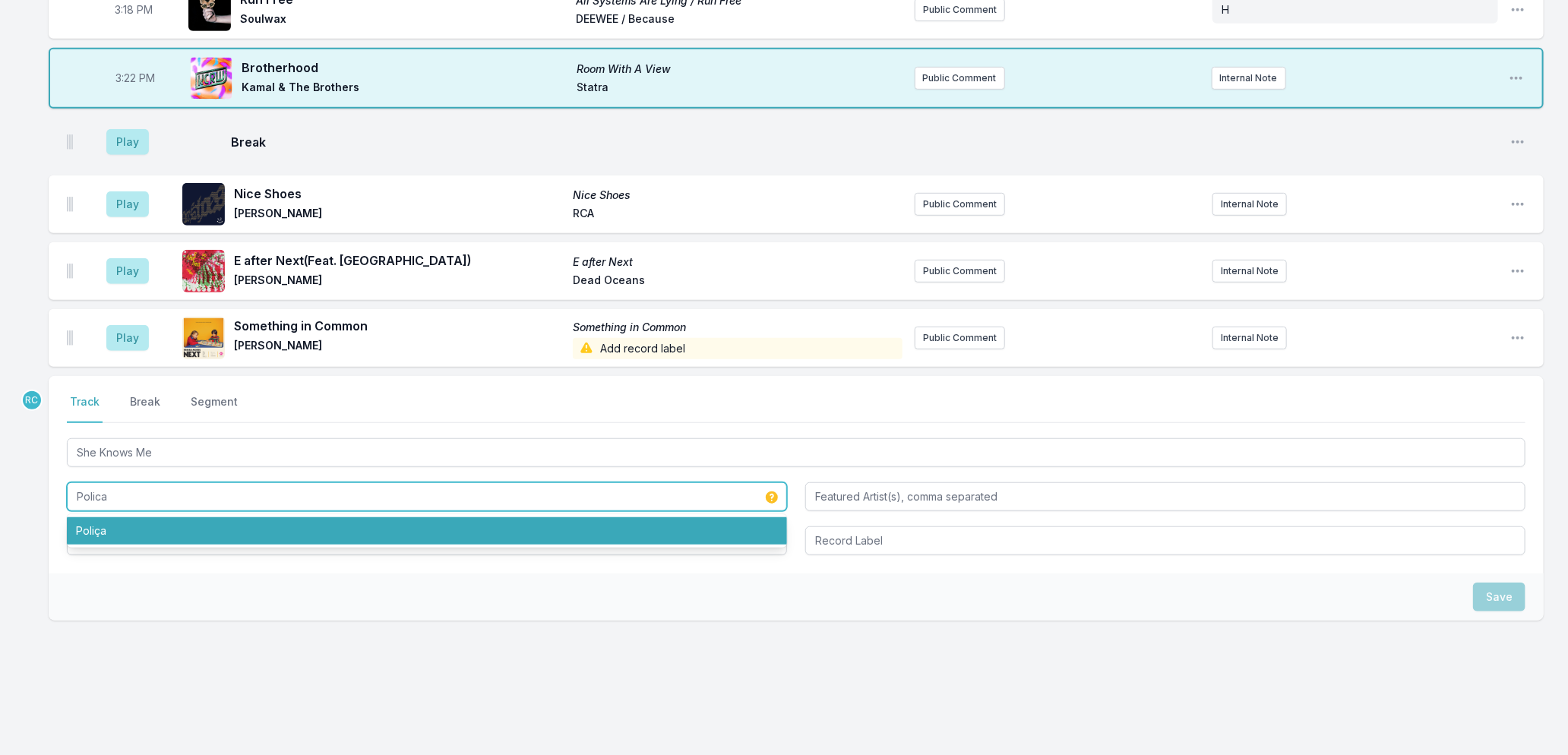
click at [78, 518] on li "Poliça" at bounding box center [427, 531] width 721 height 27
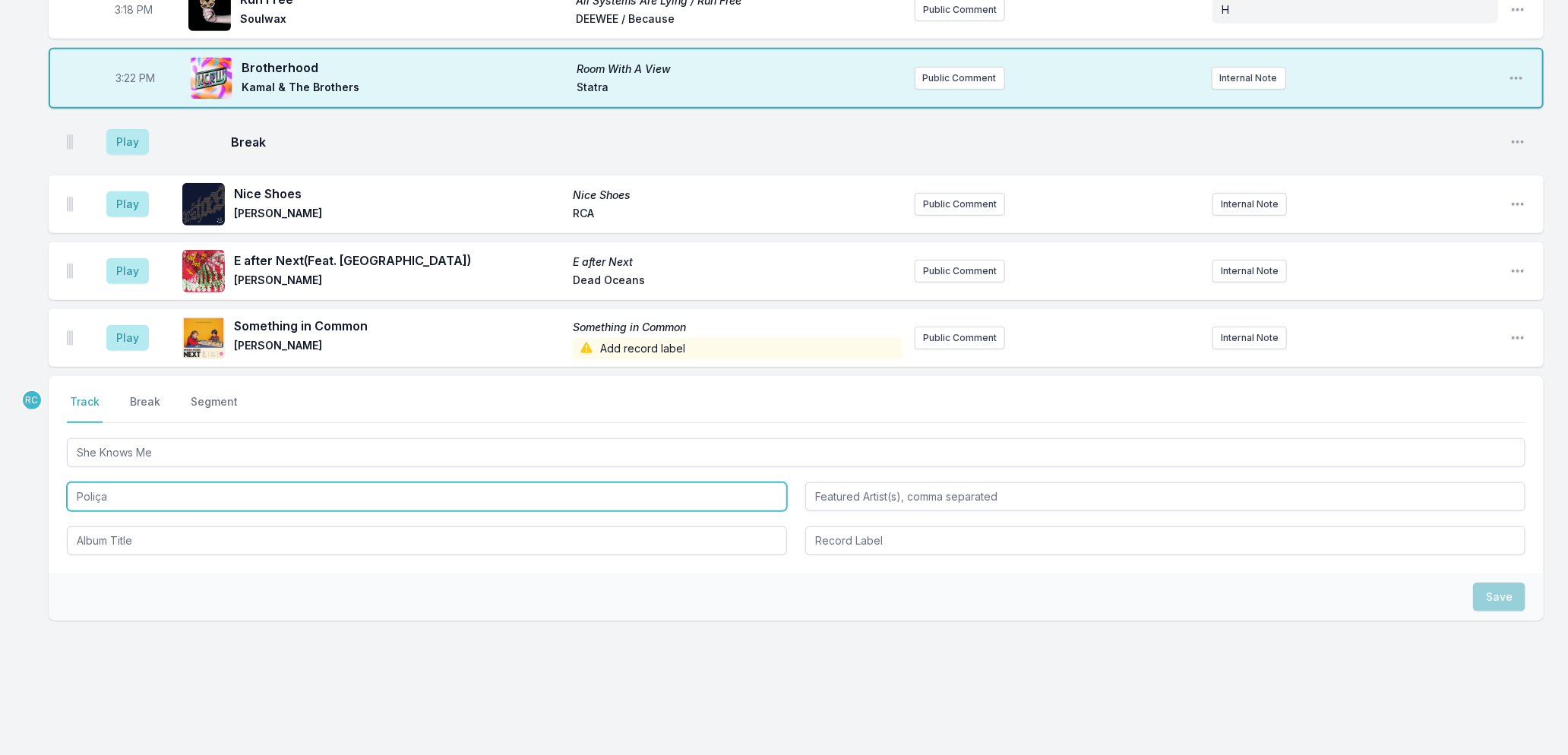
type input "Poliça"
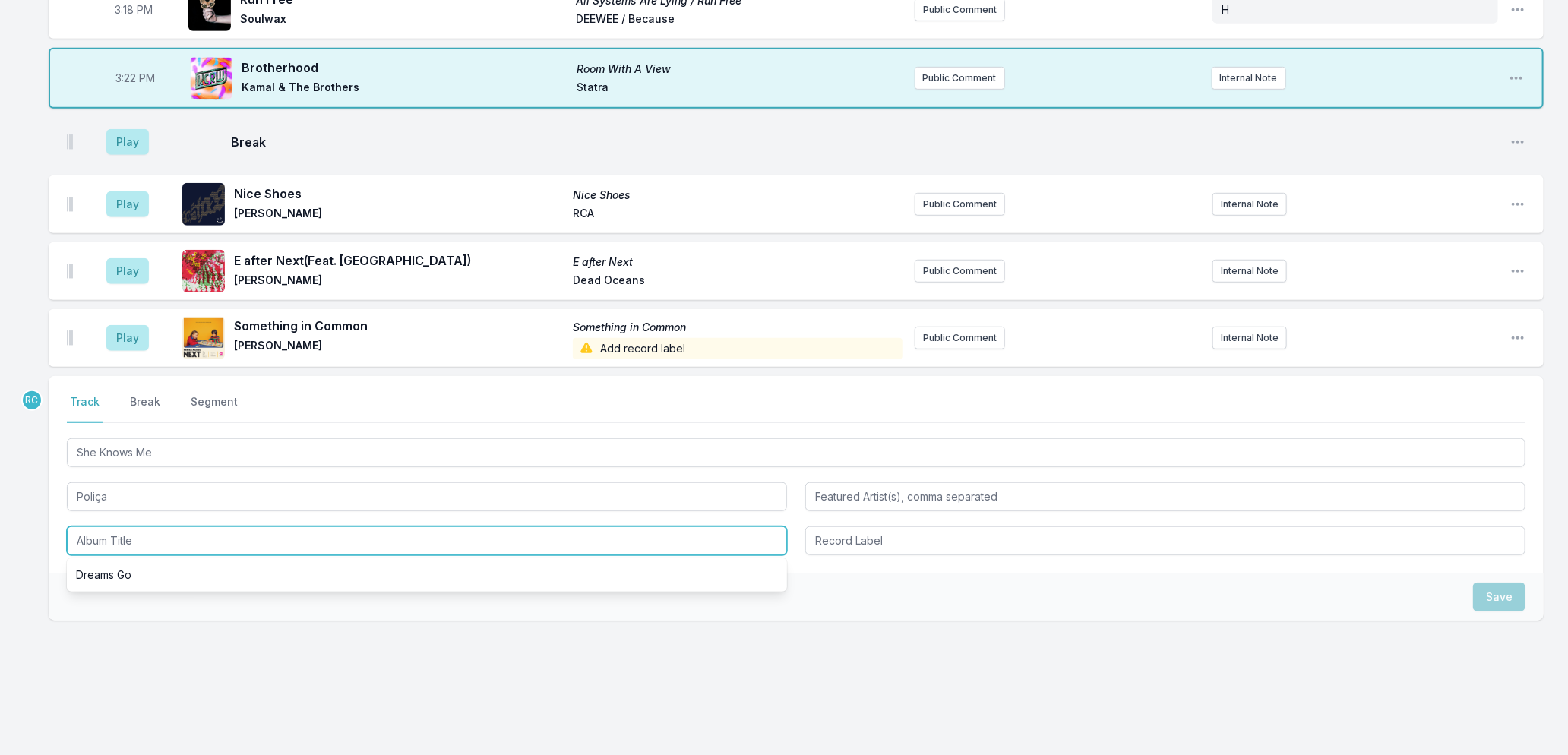
click at [114, 532] on input "Album Title" at bounding box center [427, 540] width 721 height 29
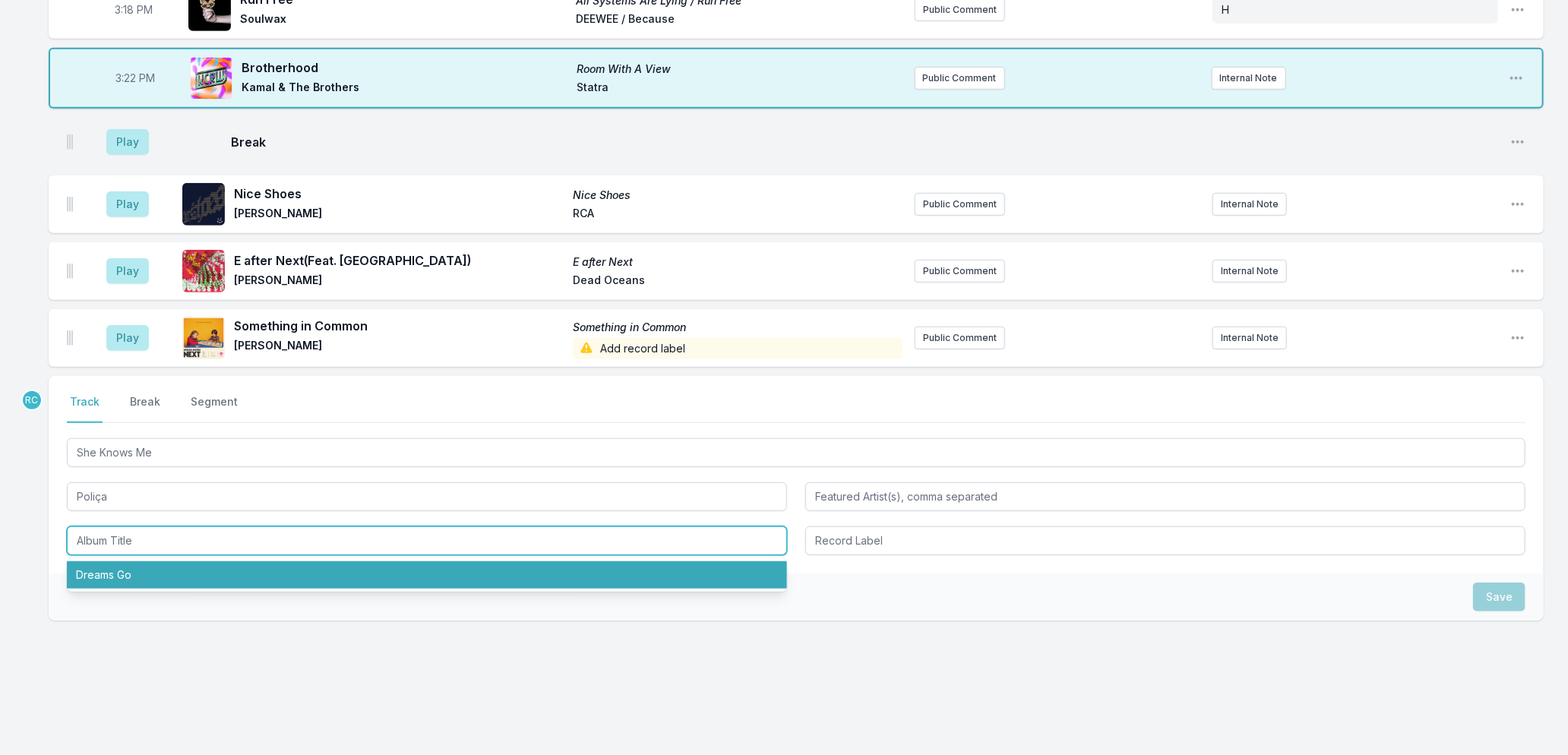
click at [115, 563] on li "Dreams Go" at bounding box center [427, 574] width 721 height 27
type input "Dreams Go"
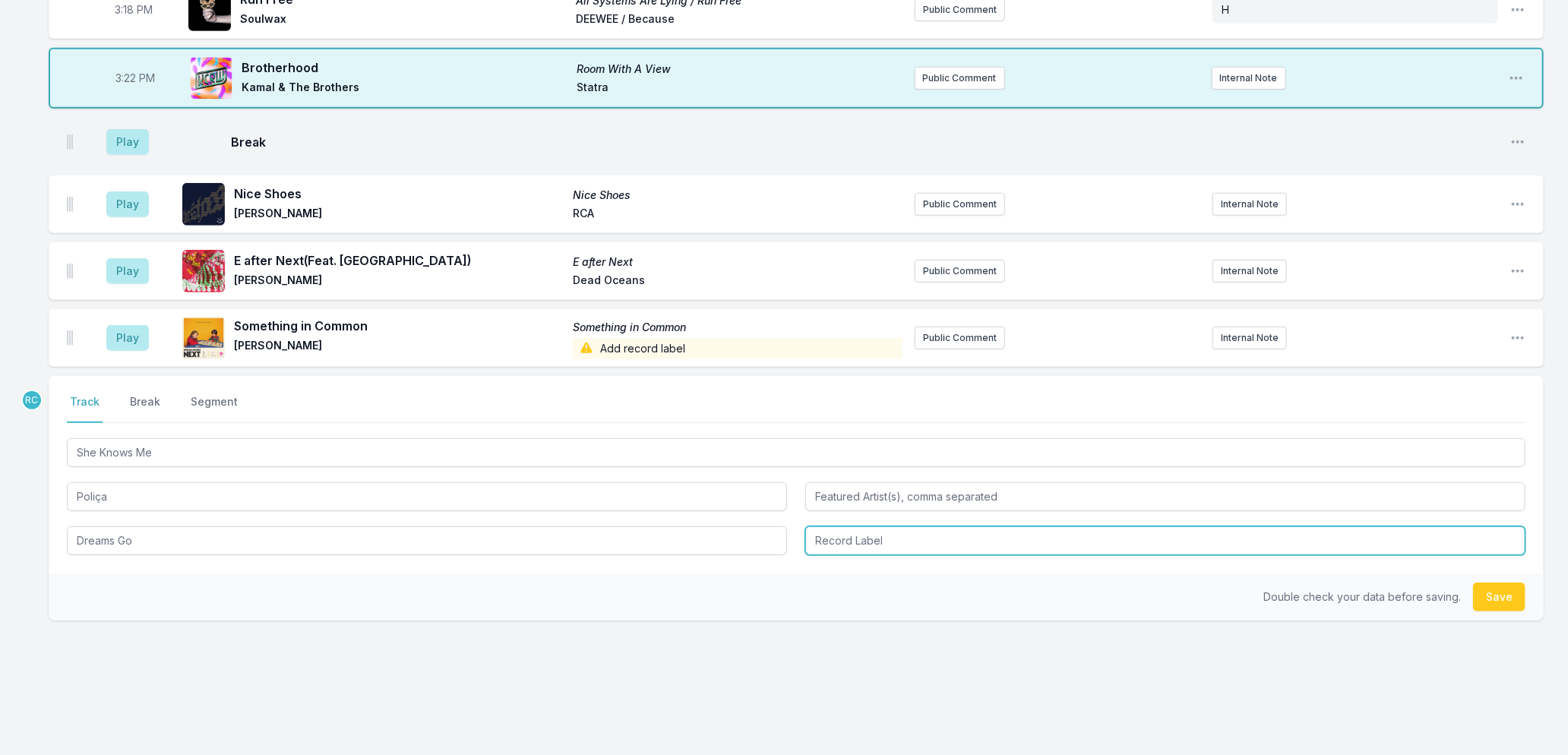
click at [847, 532] on input "Record Label" at bounding box center [1166, 540] width 721 height 29
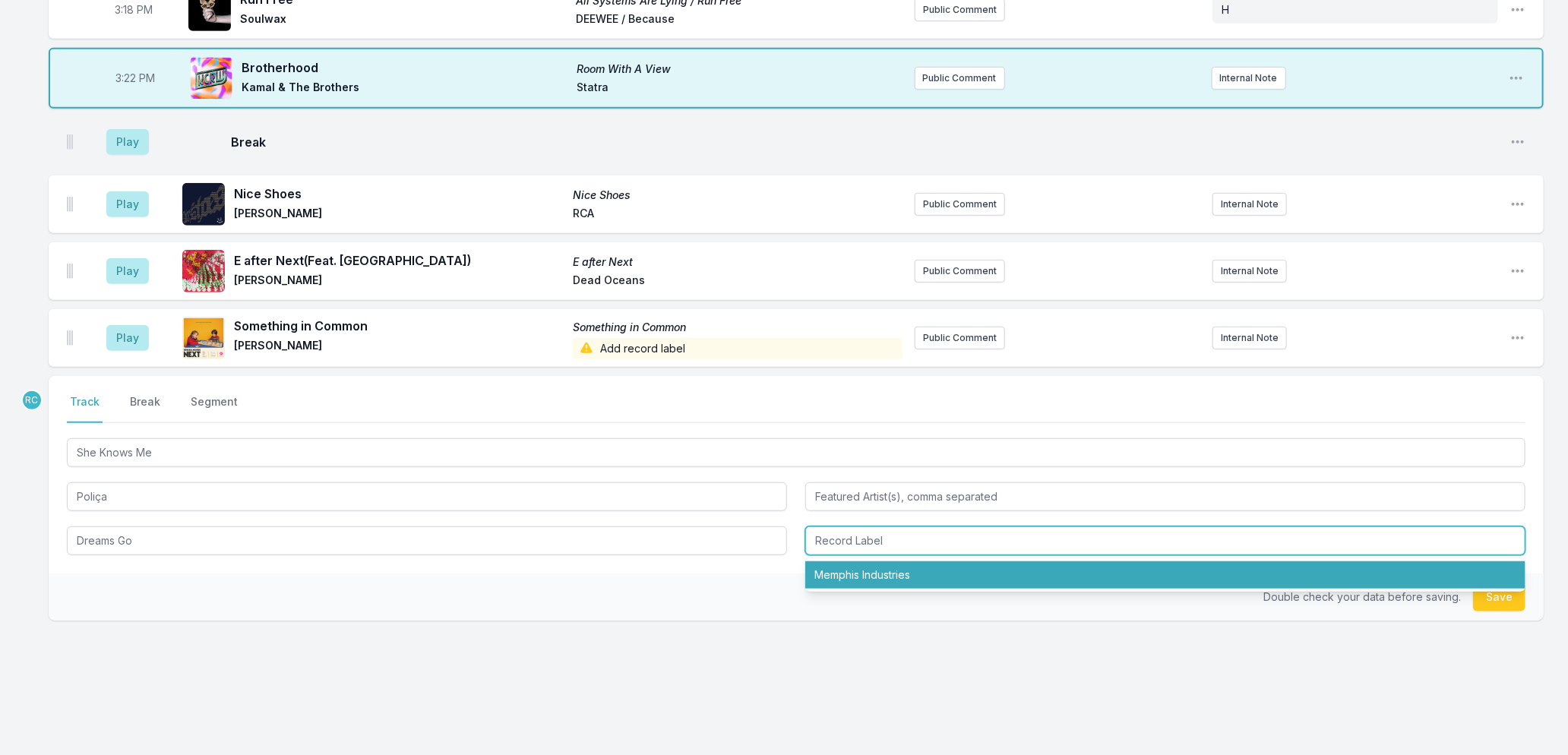
click at [847, 572] on li "Memphis Industries" at bounding box center [1166, 574] width 721 height 27
type input "Memphis Industries"
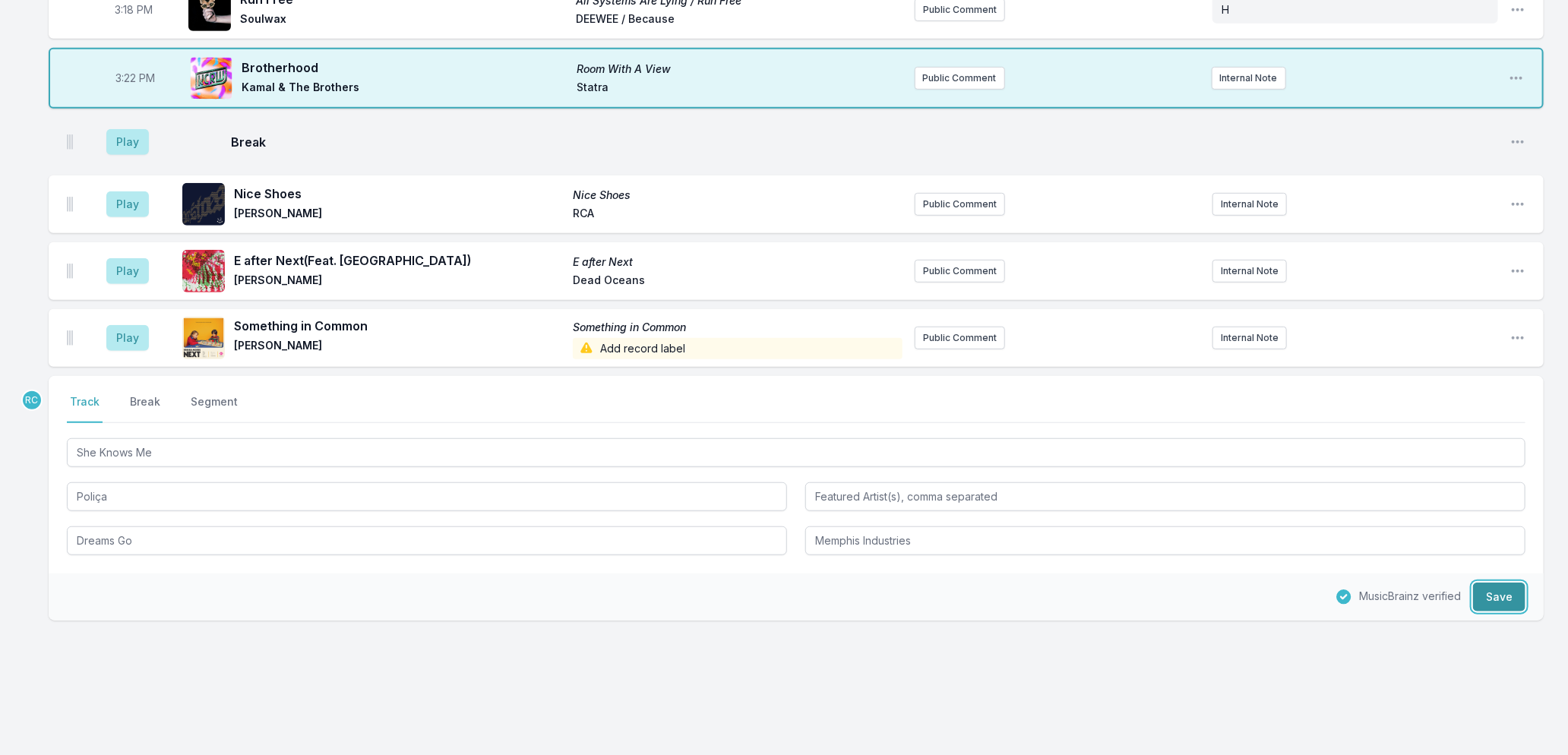
click at [1496, 591] on button "Save" at bounding box center [1499, 597] width 52 height 29
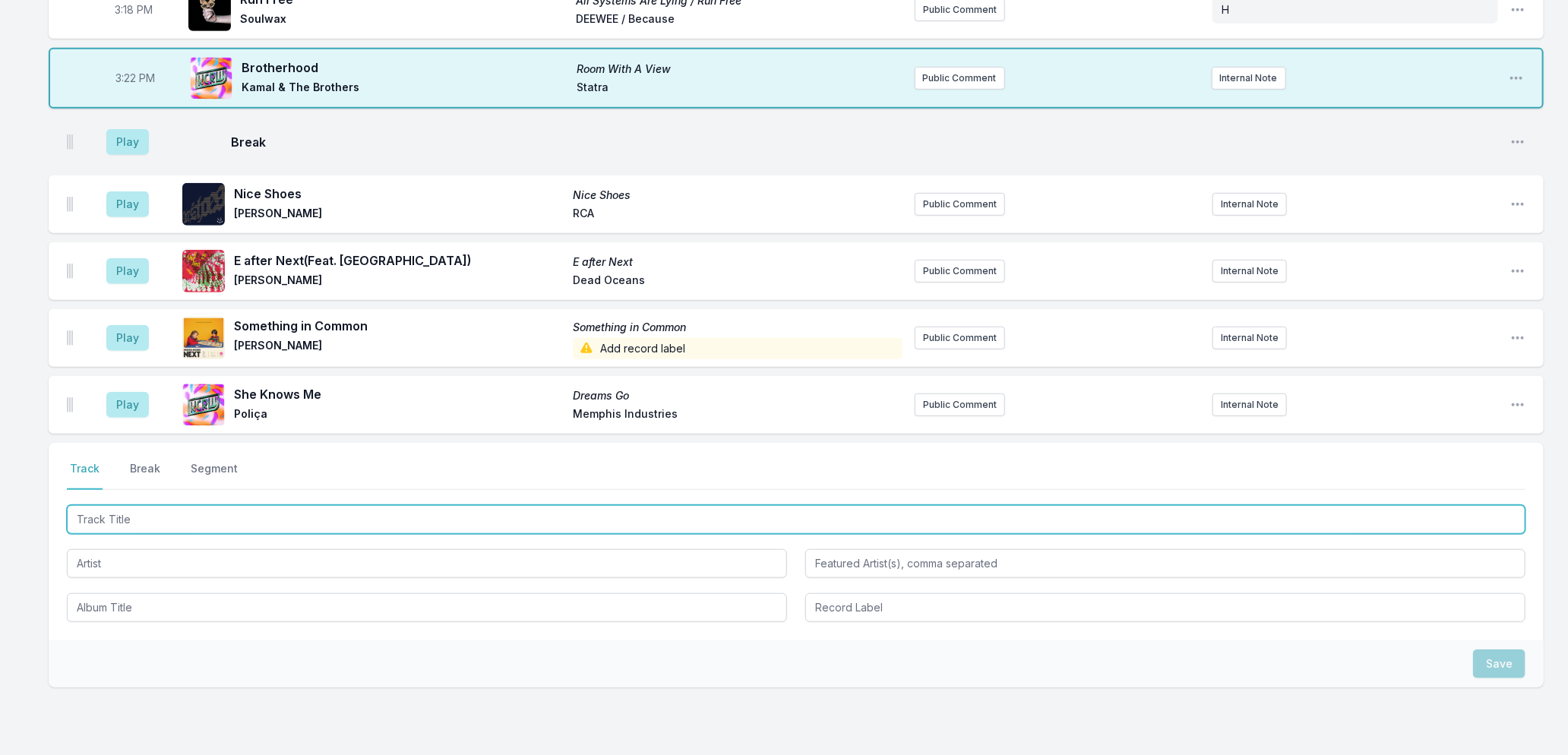
click at [232, 512] on input "Track Title" at bounding box center [796, 519] width 1459 height 29
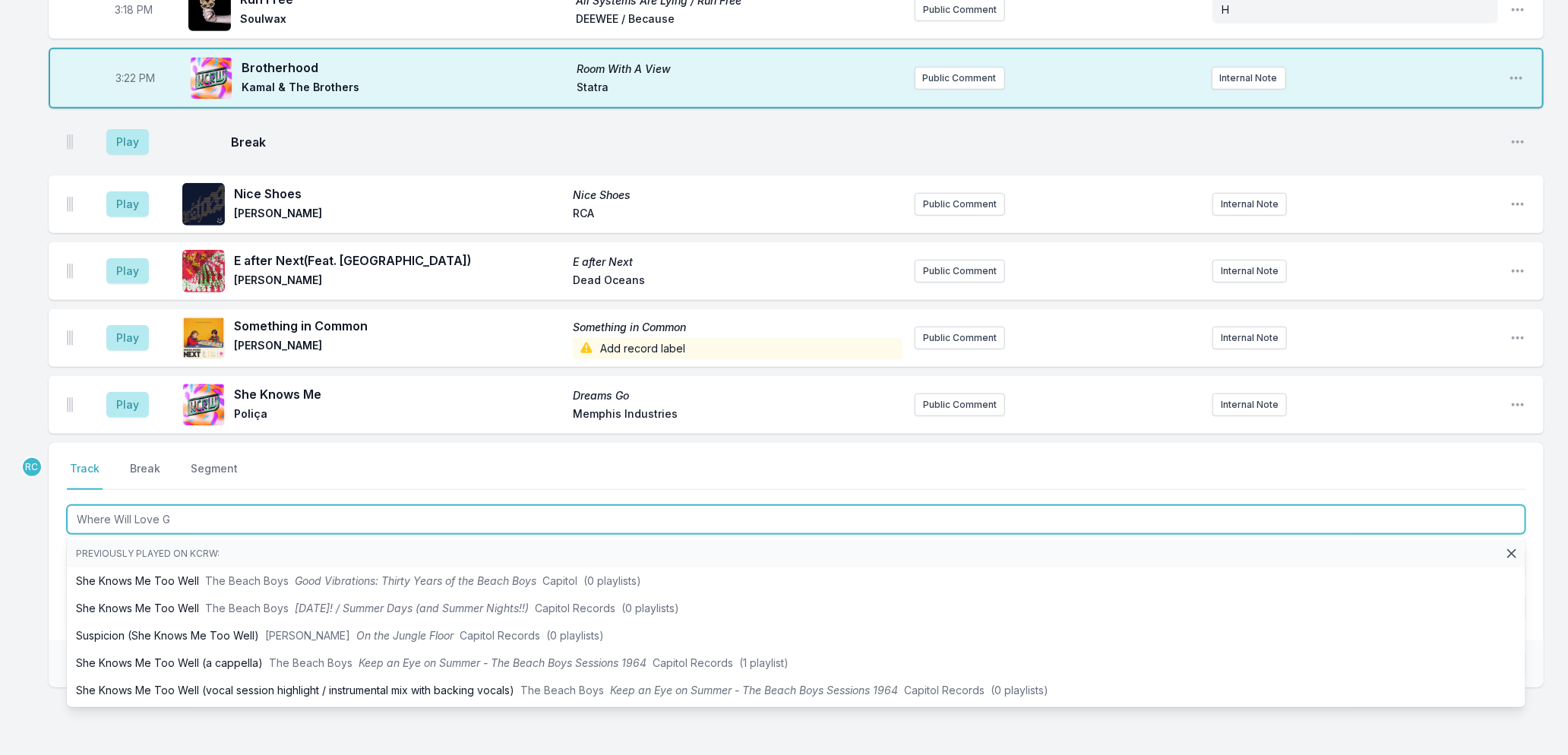
type input "Where Will Love Go"
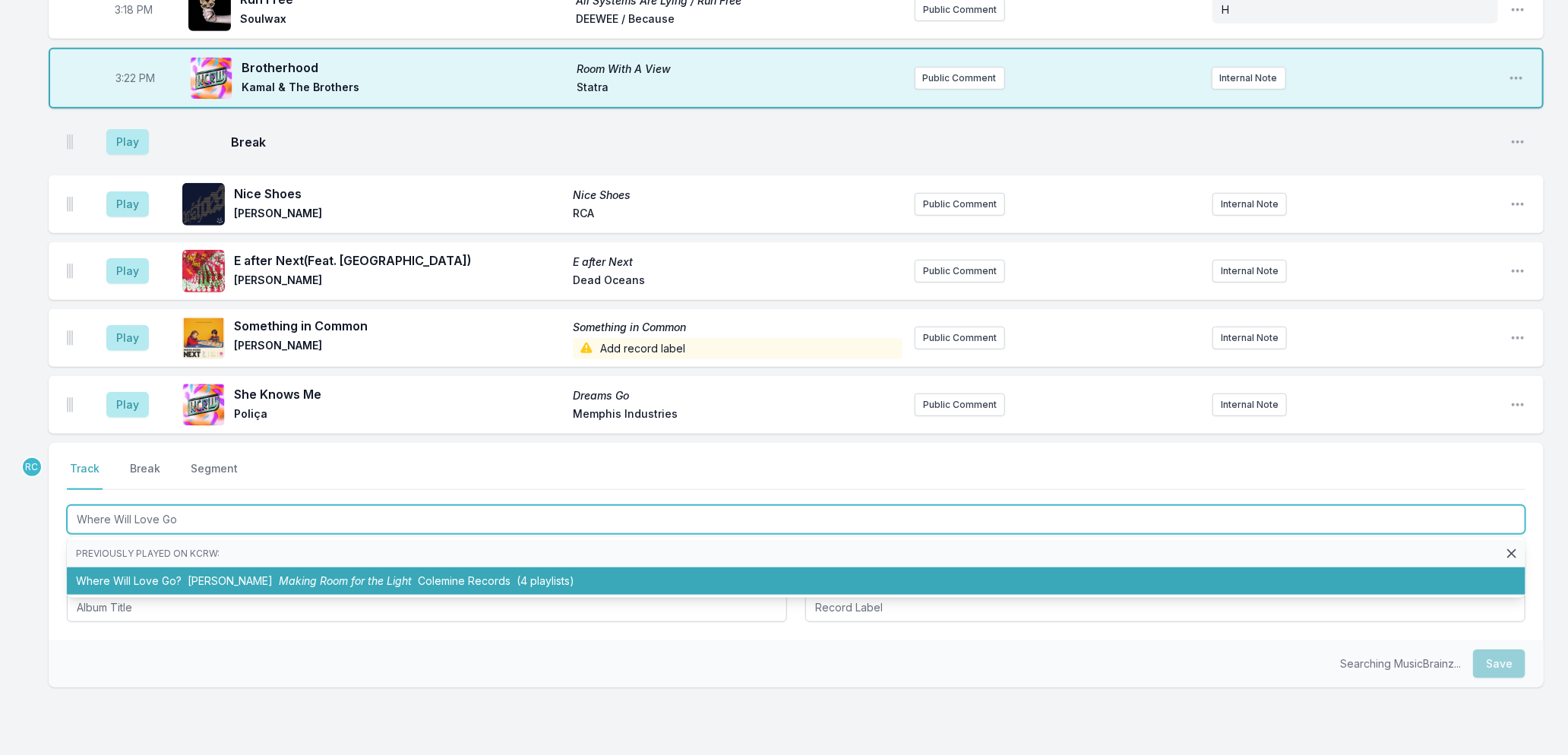
click at [248, 574] on li "Where Will Love Go? [PERSON_NAME] Making Room for the Light Colemine Records (4…" at bounding box center [796, 581] width 1459 height 27
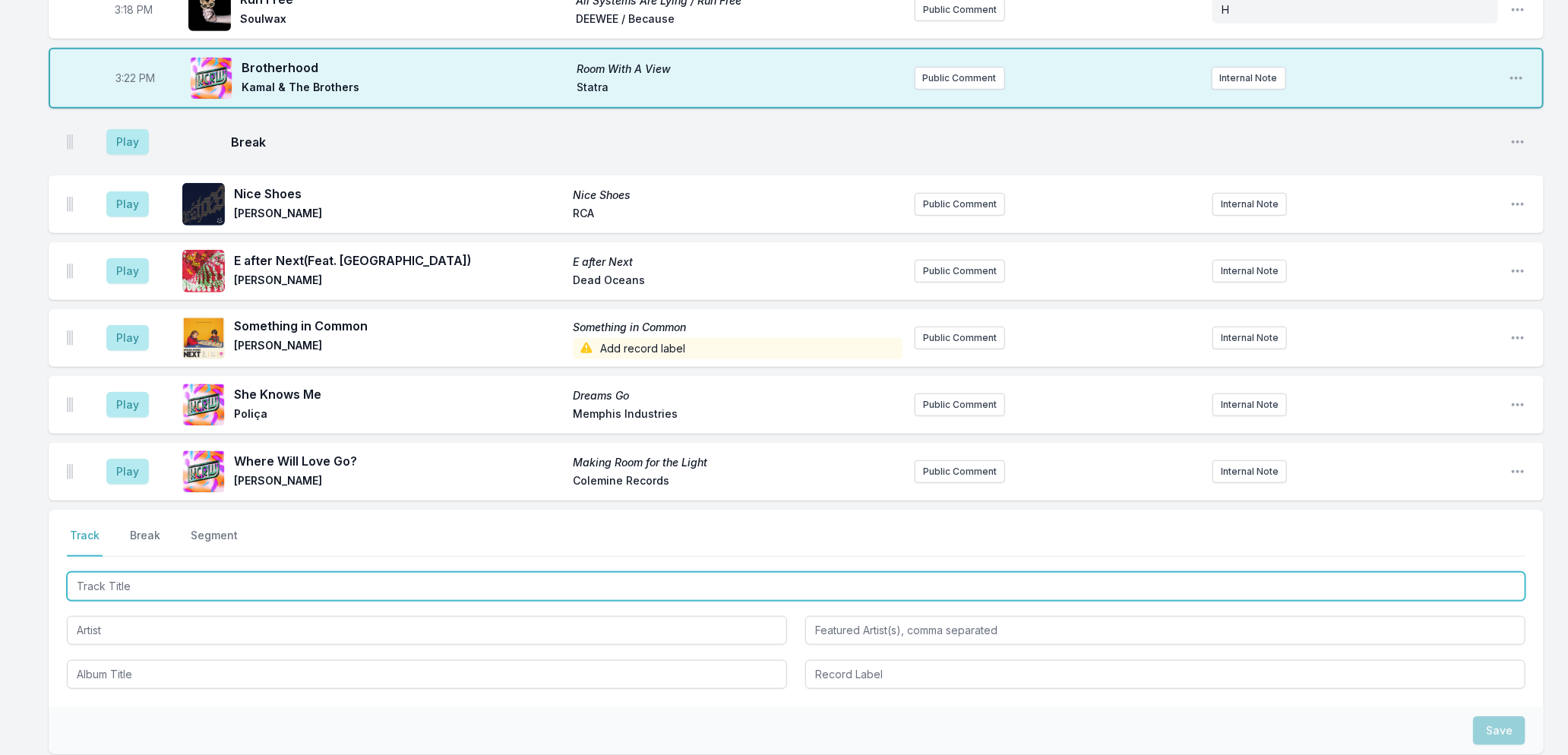
click at [318, 580] on input "Track Title" at bounding box center [796, 586] width 1459 height 29
type input "Pillow Face"
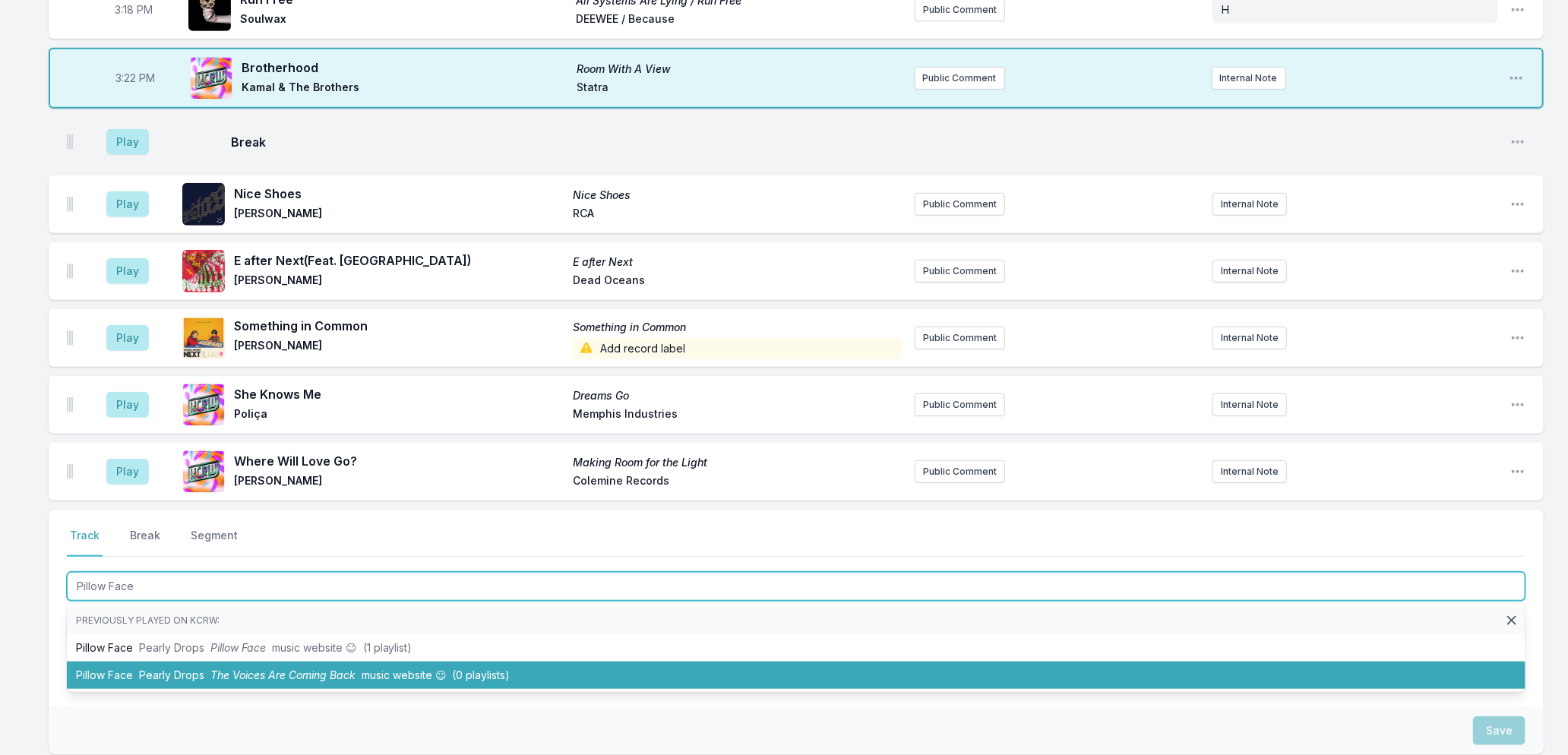
click at [277, 668] on span "The Voices Are Coming Back" at bounding box center [283, 675] width 145 height 13
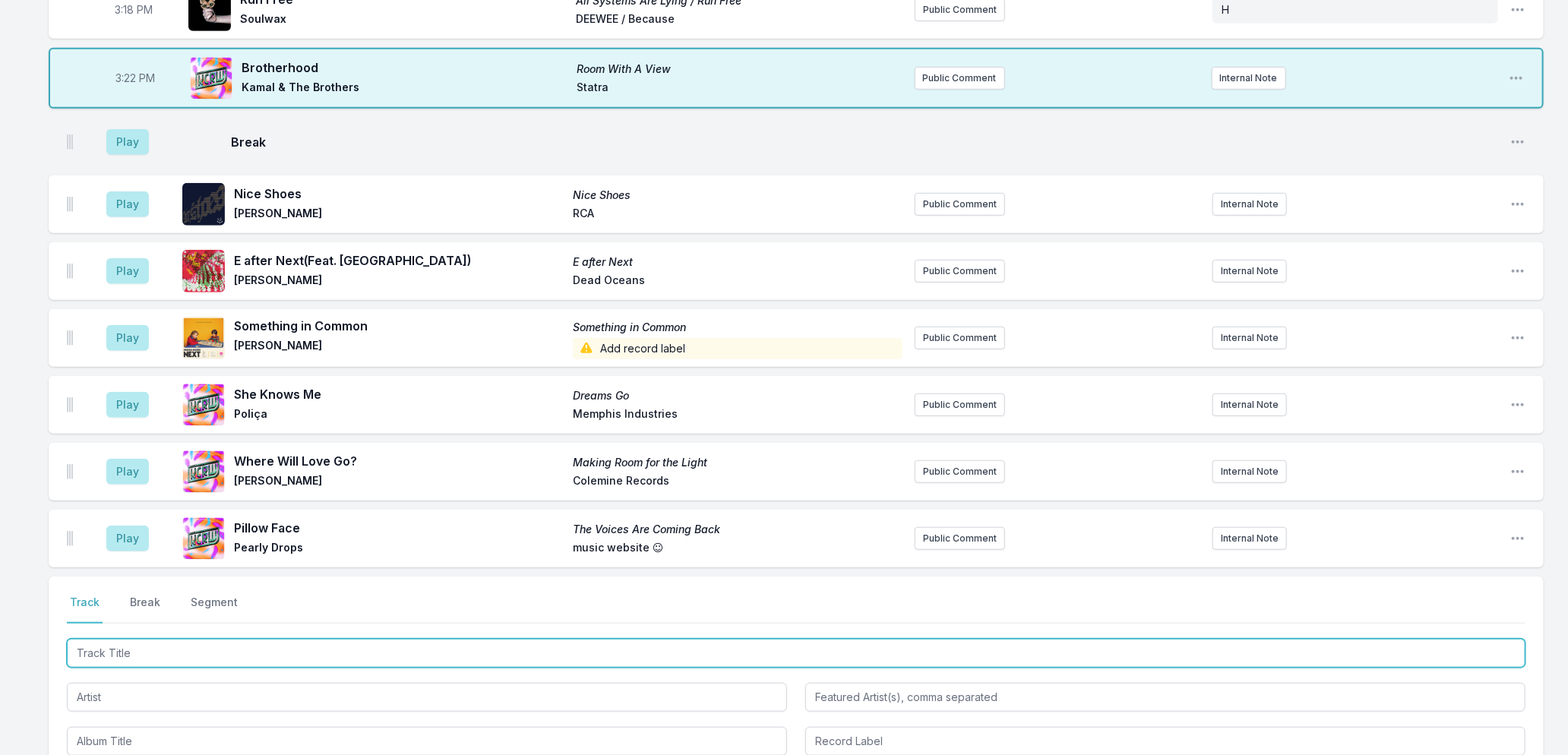
click at [352, 646] on input "Track Title" at bounding box center [796, 653] width 1459 height 29
type input "Last Forever"
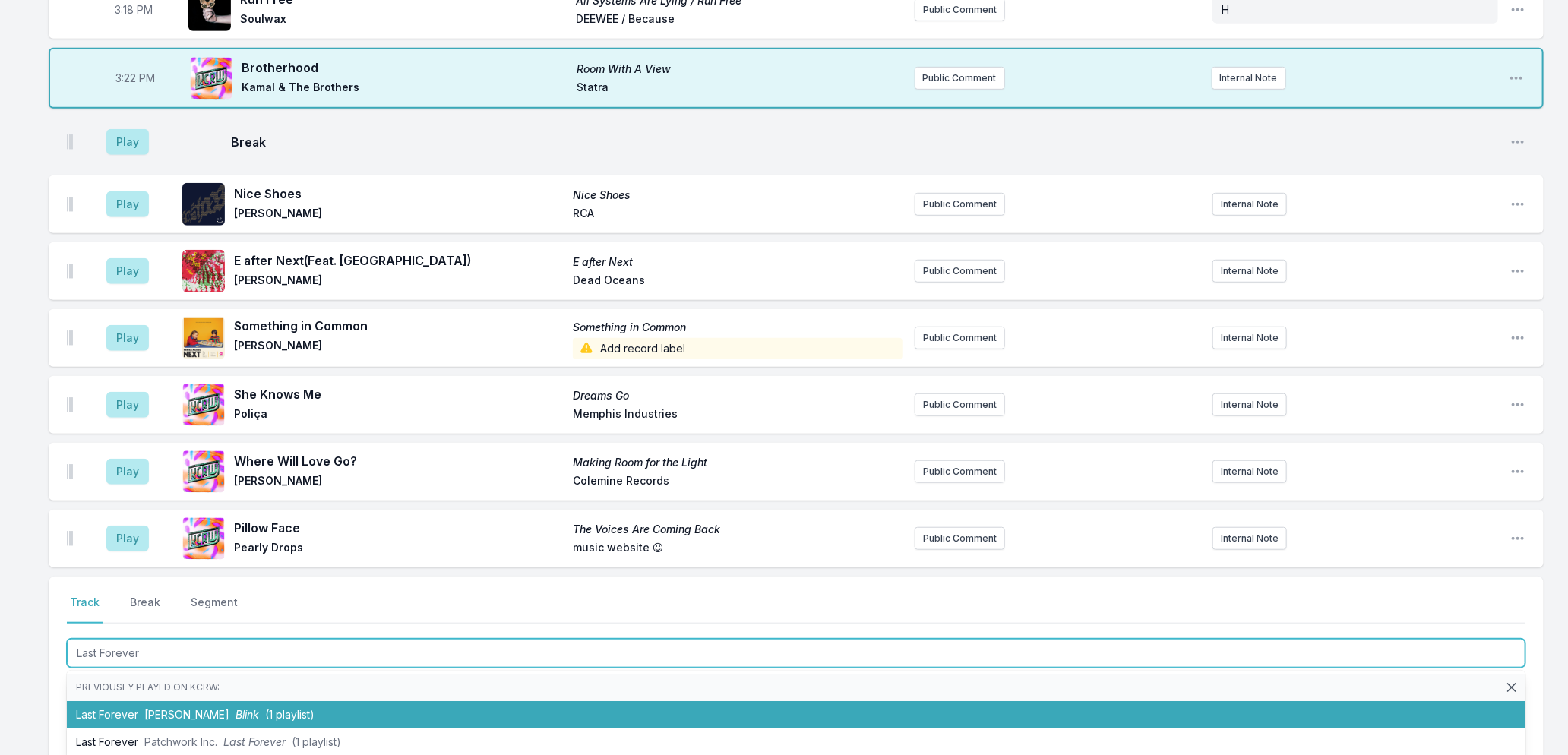
click at [295, 705] on li "Last Forever [PERSON_NAME] (1 playlist)" at bounding box center [796, 714] width 1459 height 27
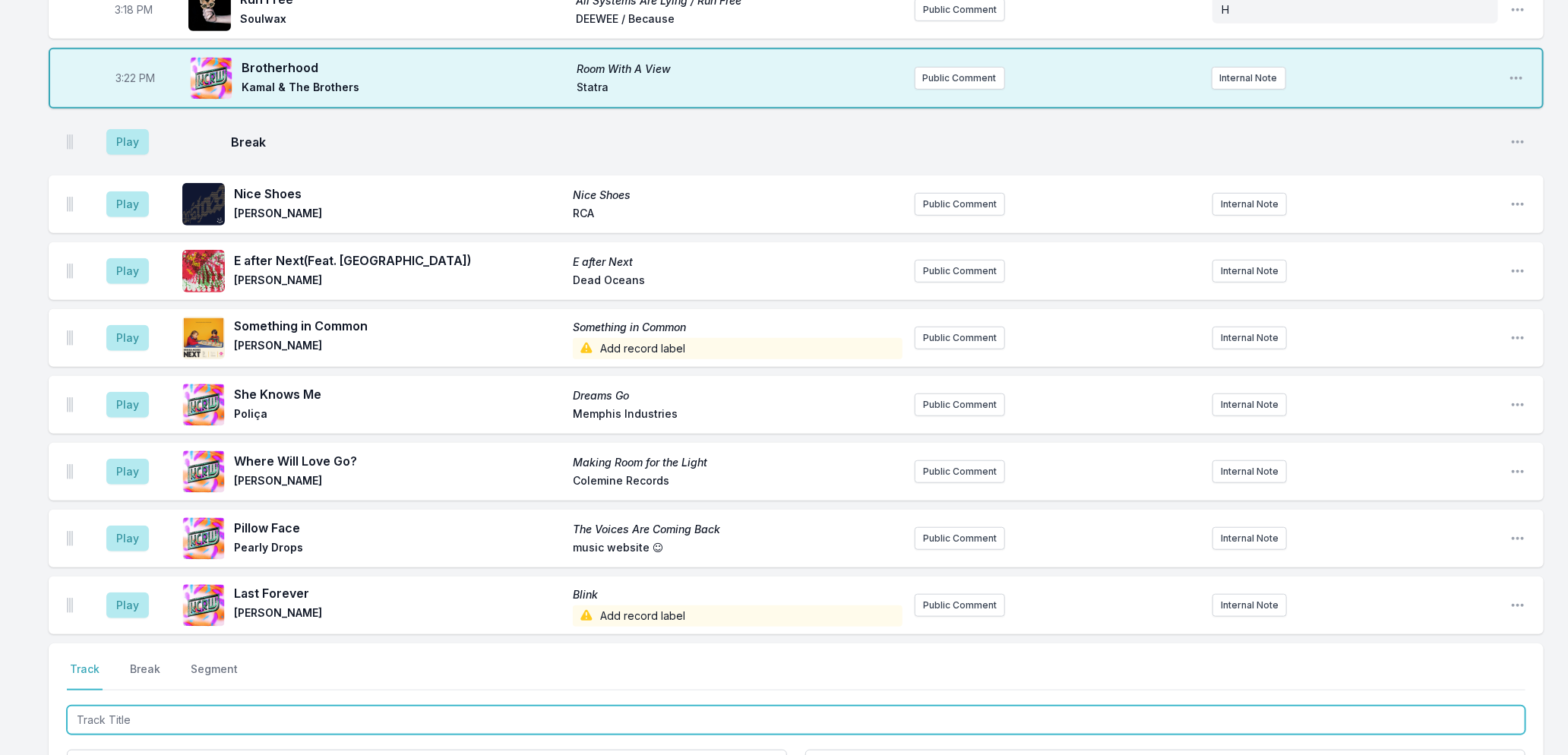
click at [431, 706] on input "Track Title" at bounding box center [796, 720] width 1459 height 29
type input "Phone"
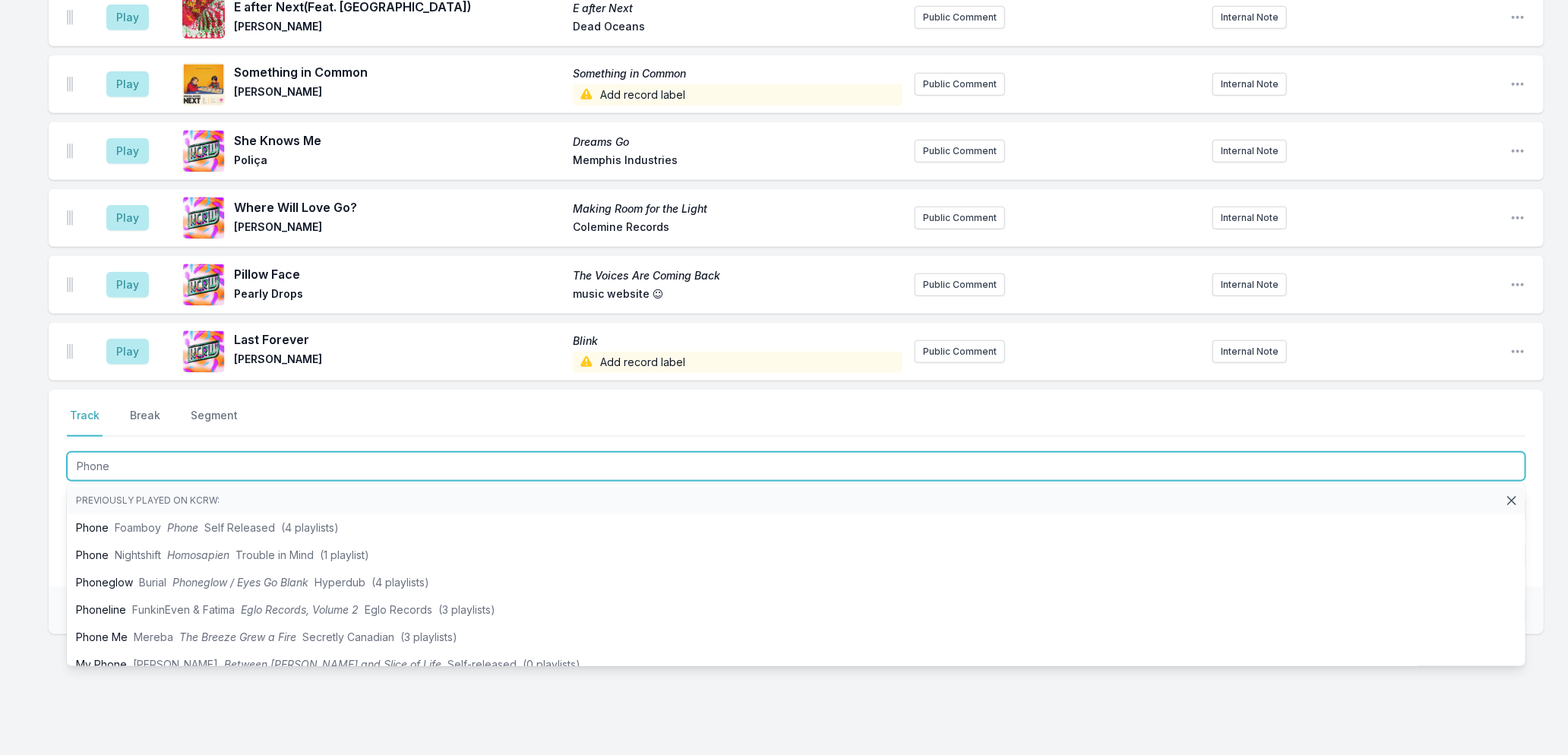
scroll to position [781, 0]
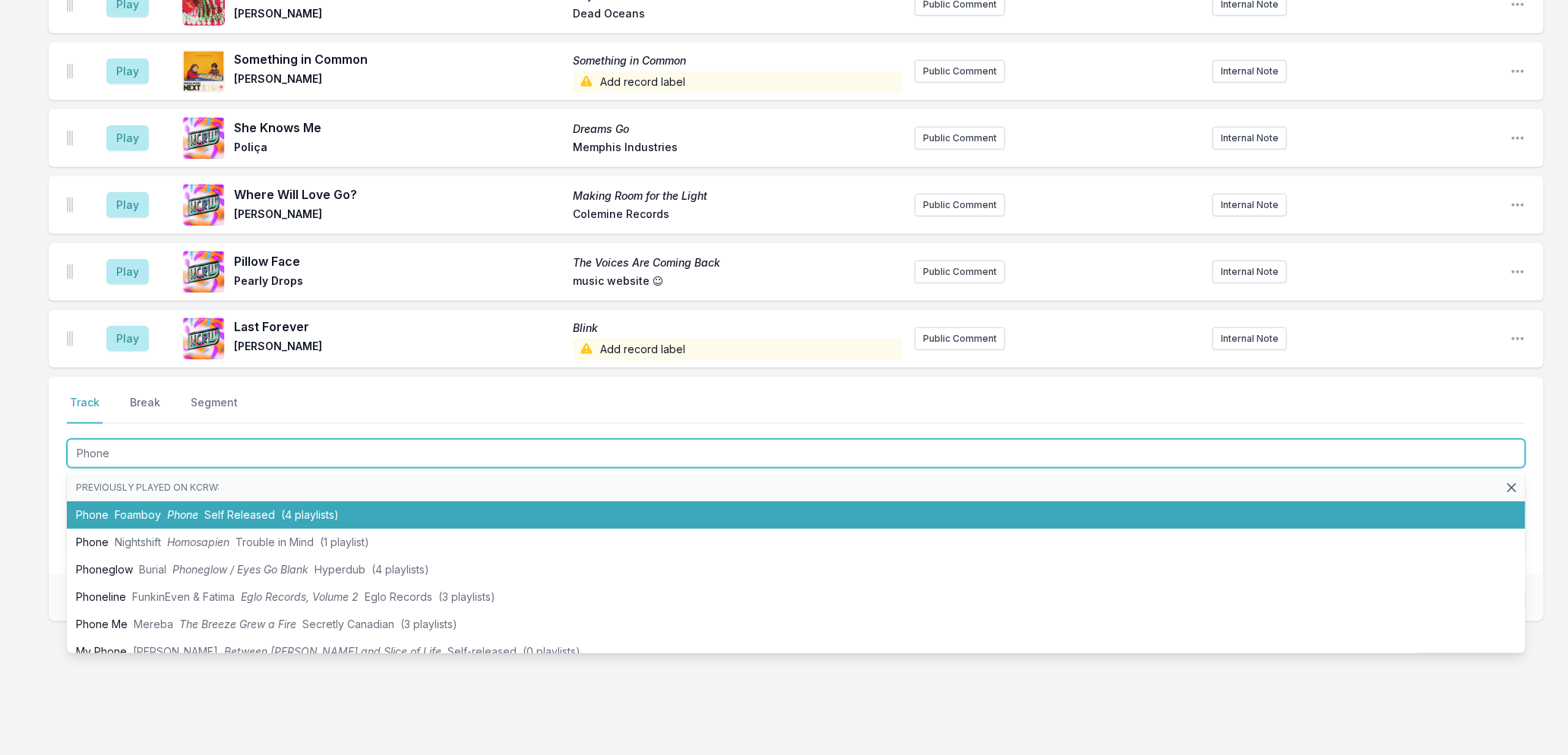
click at [122, 509] on li "Phone Foamboy Phone Self Released (4 playlists)" at bounding box center [796, 515] width 1459 height 27
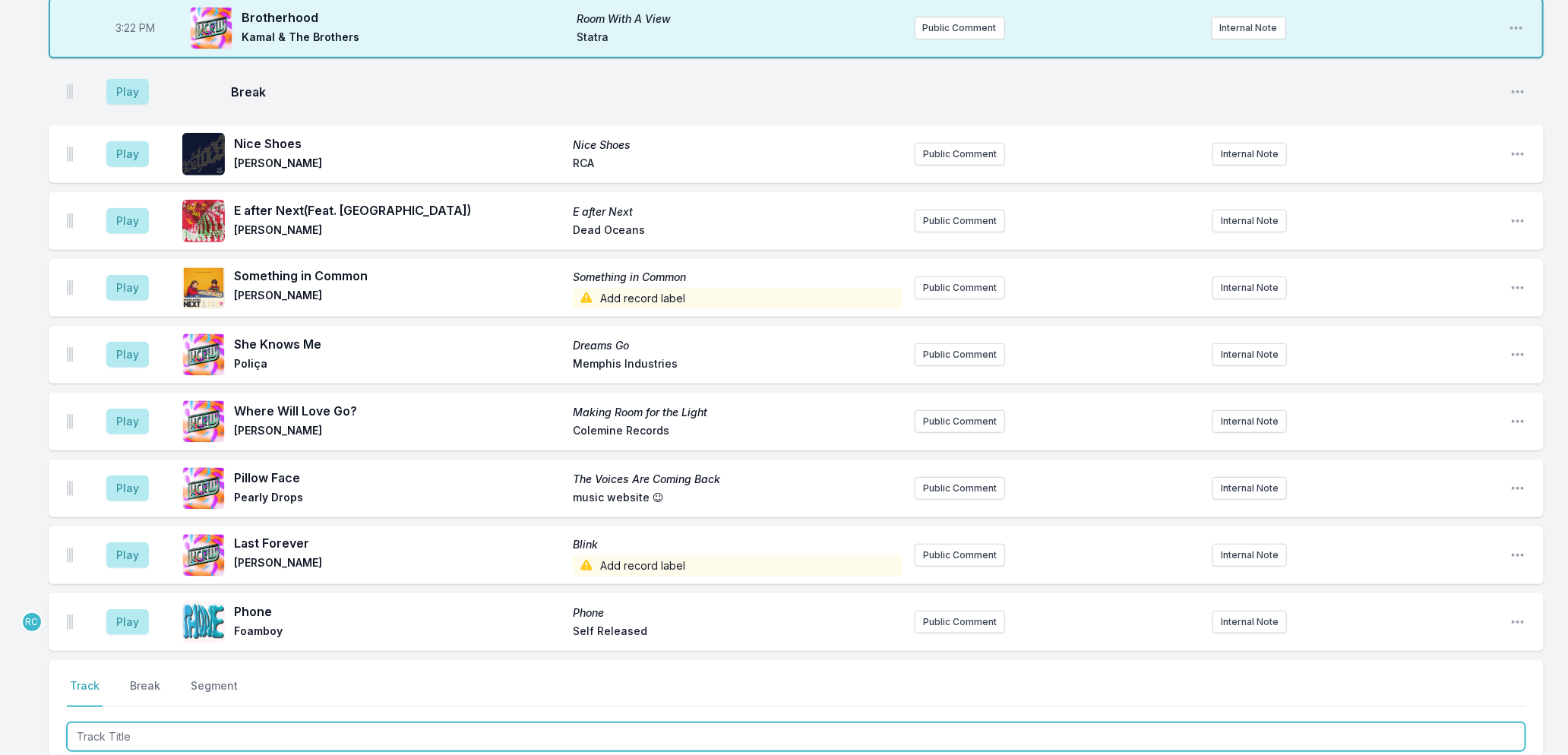
scroll to position [595, 0]
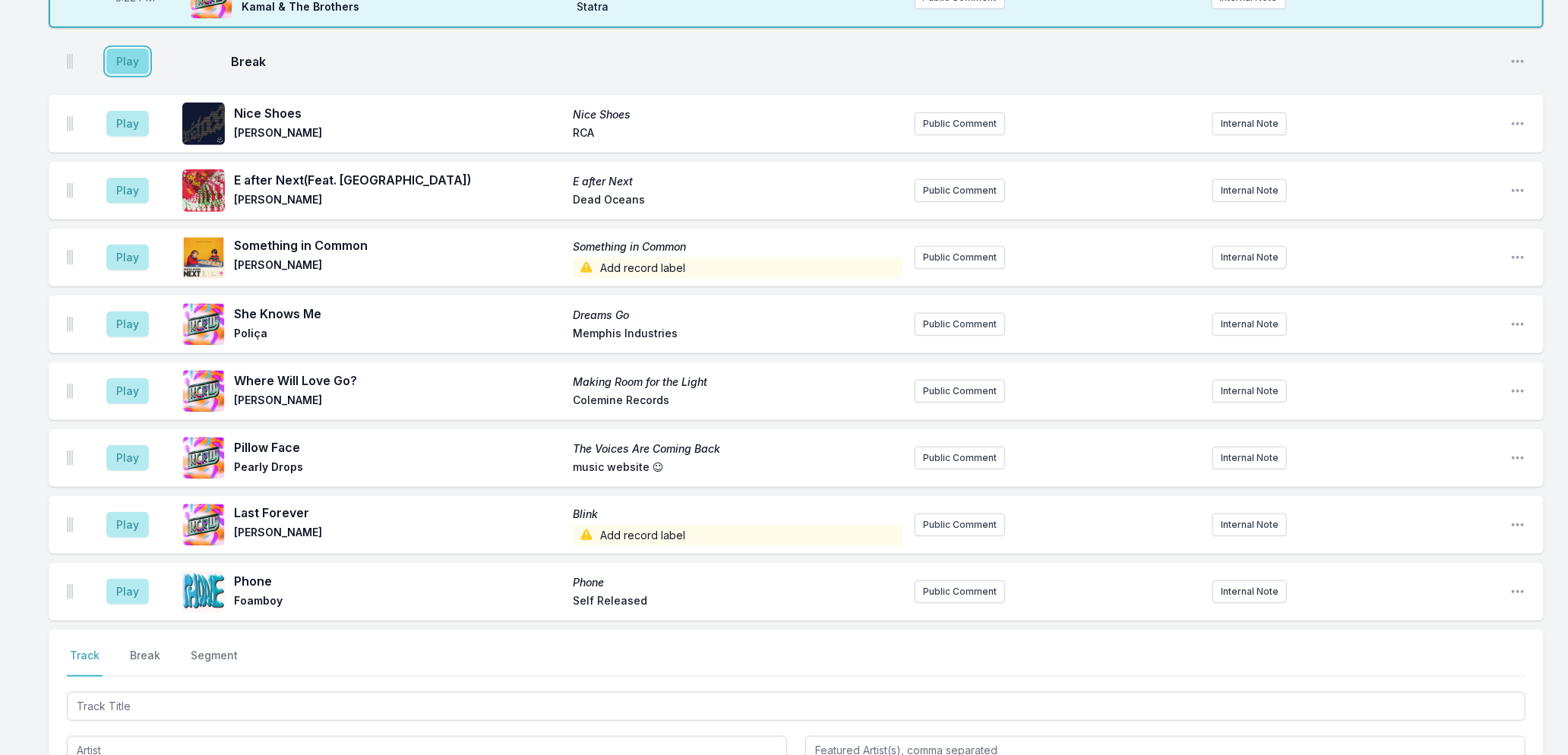
click at [112, 48] on button "Play" at bounding box center [128, 61] width 43 height 26
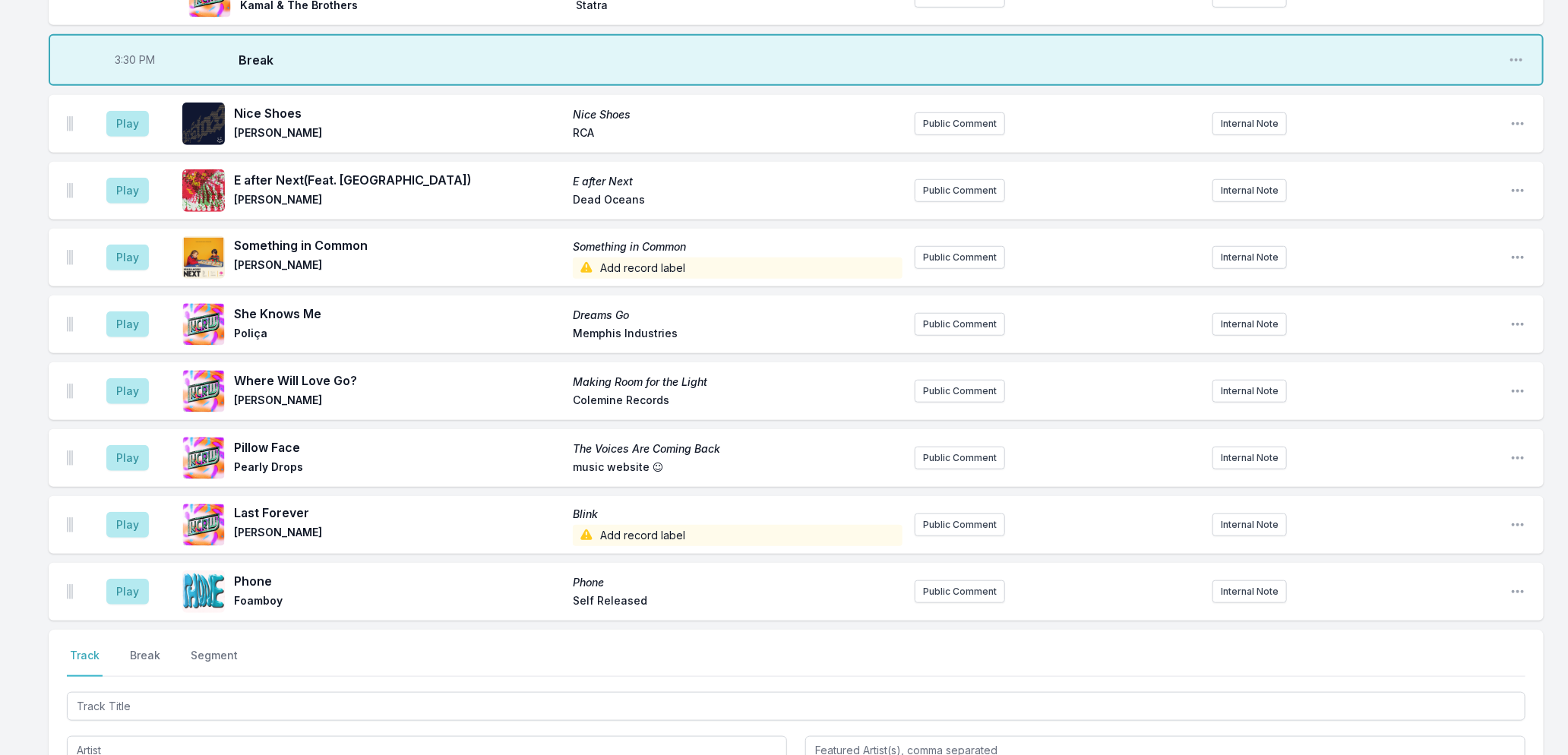
scroll to position [594, 0]
click at [124, 112] on button "Play" at bounding box center [128, 125] width 43 height 26
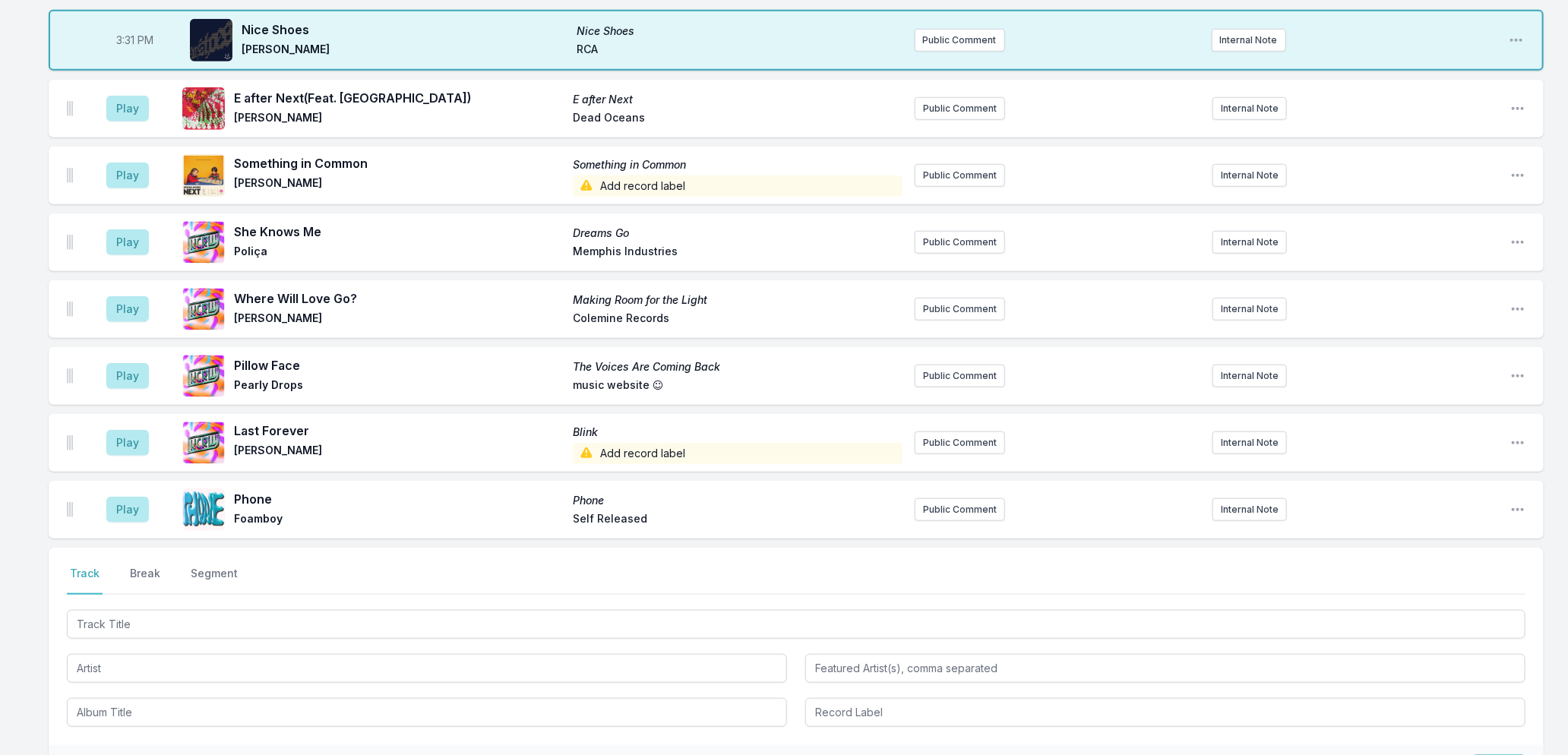
scroll to position [679, 0]
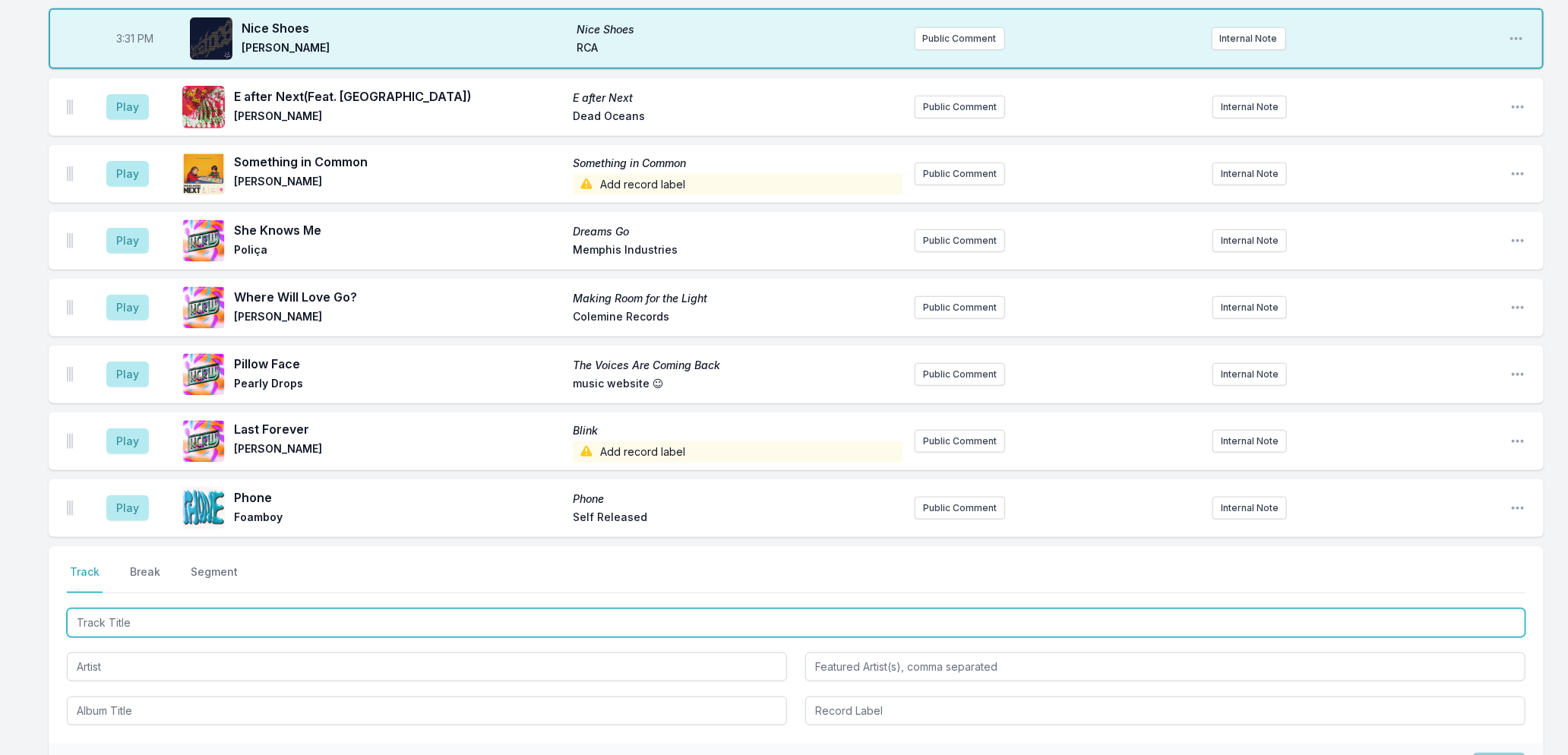
click at [126, 613] on input "Track Title" at bounding box center [796, 623] width 1459 height 29
type input "Dominoes"
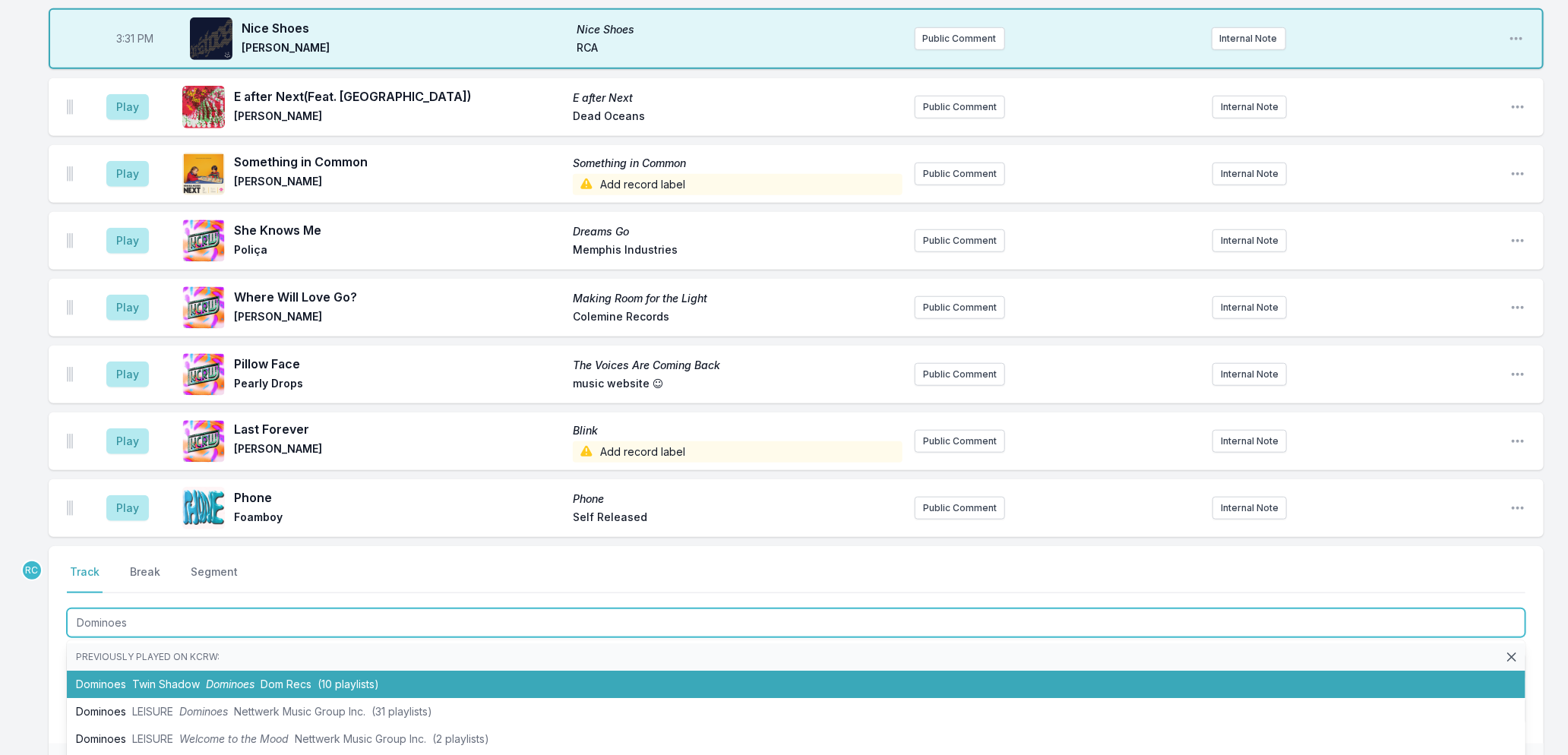
click at [163, 678] on span "Twin Shadow" at bounding box center [166, 684] width 68 height 13
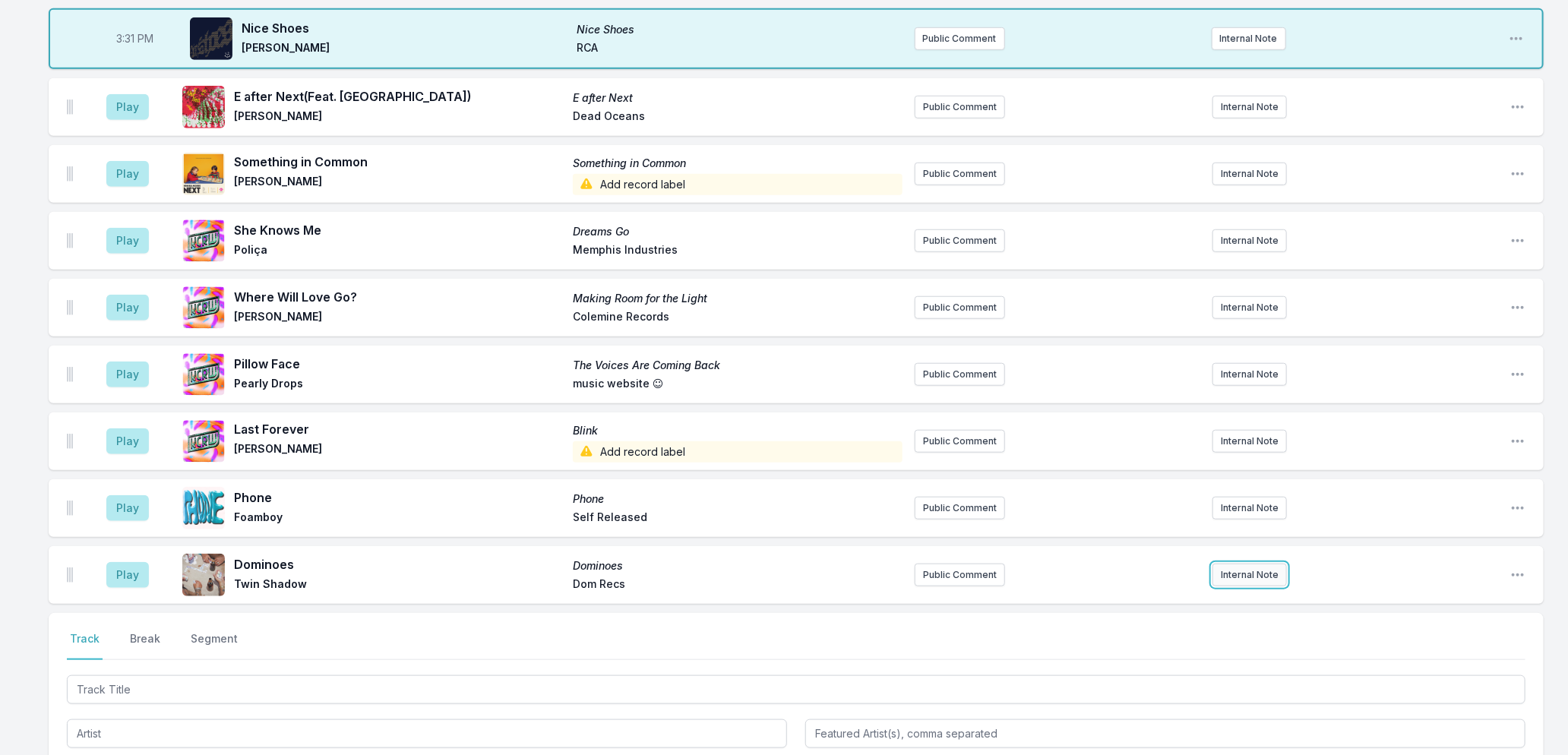
click at [1249, 563] on button "Internal Note" at bounding box center [1250, 574] width 74 height 22
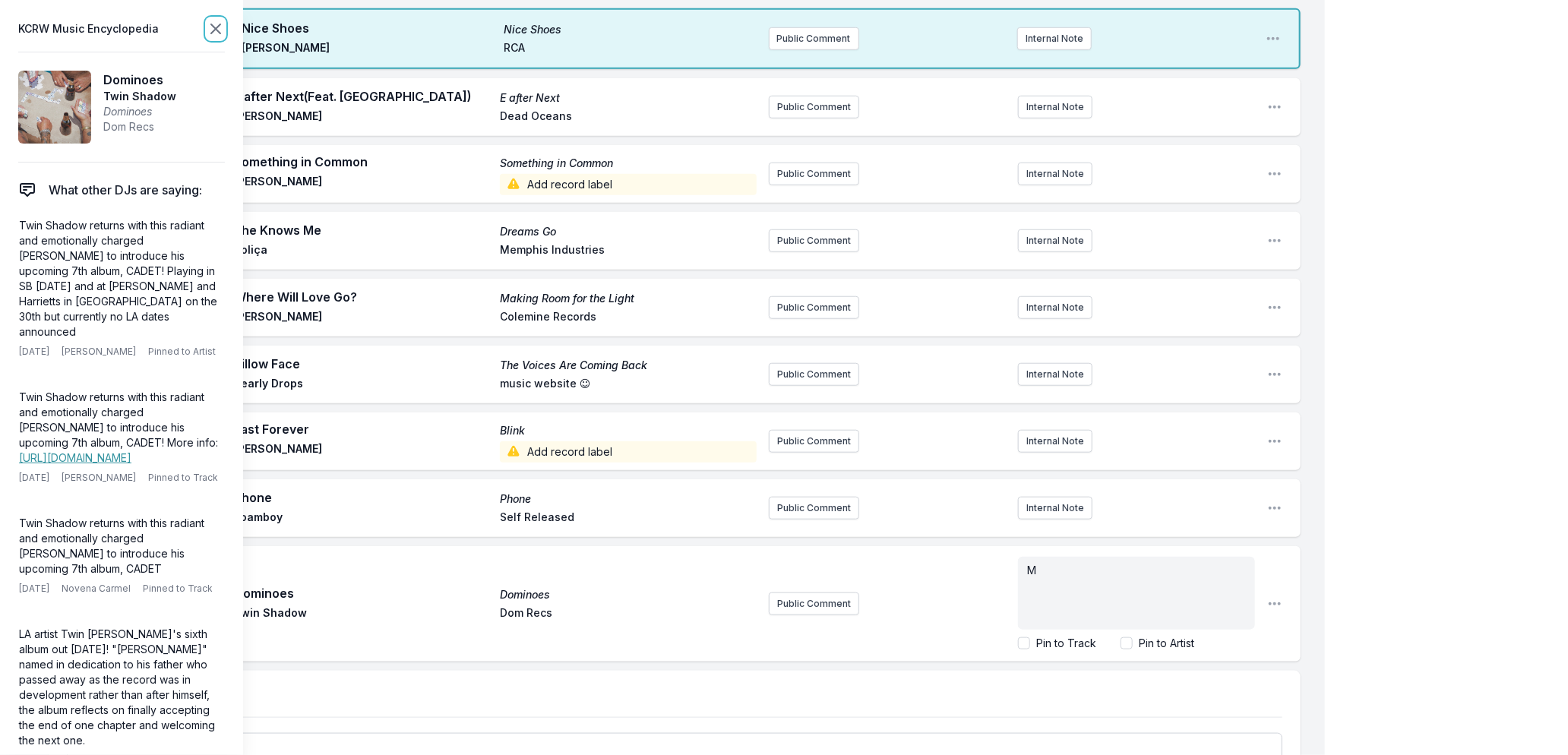
click at [213, 32] on icon at bounding box center [216, 29] width 9 height 9
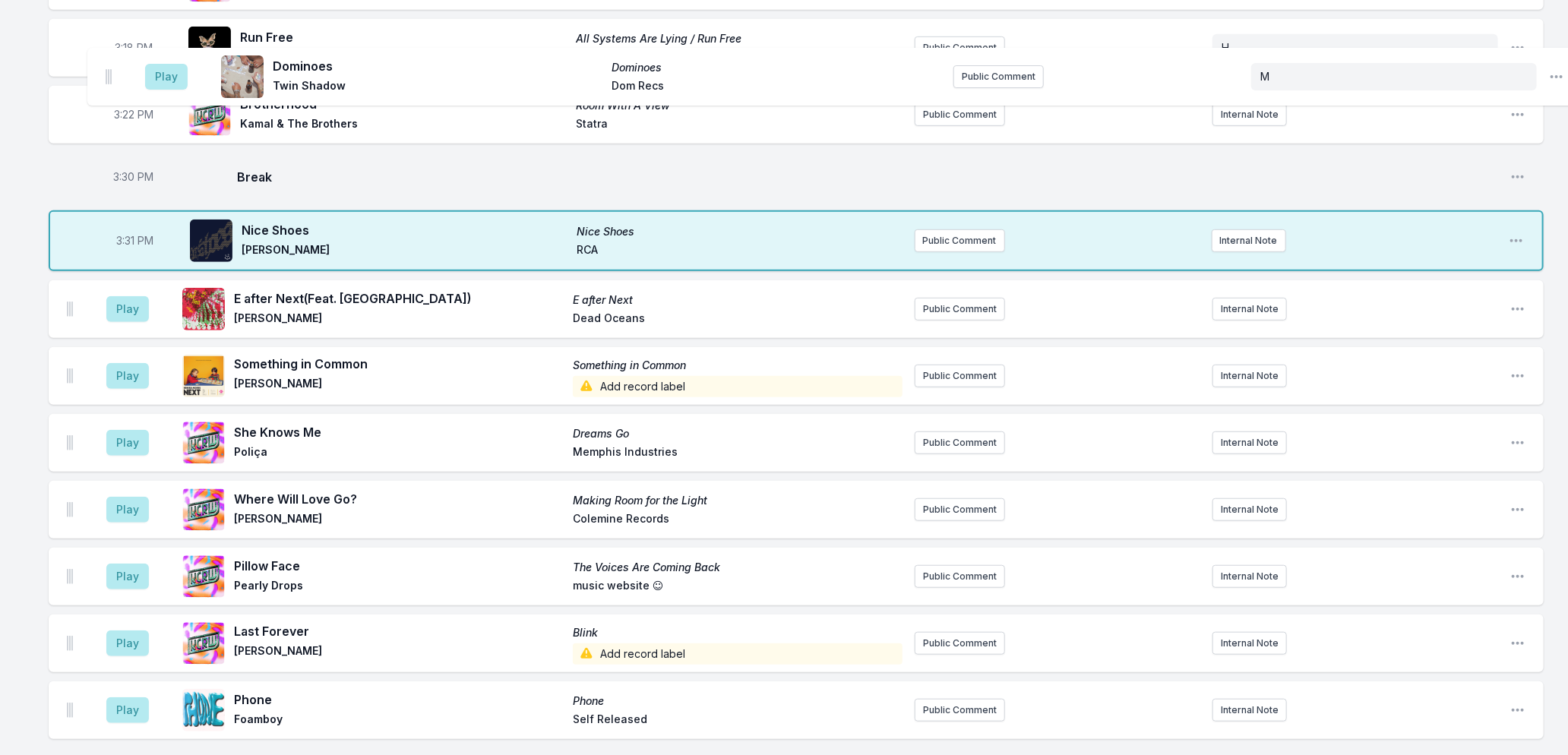
scroll to position [418, 0]
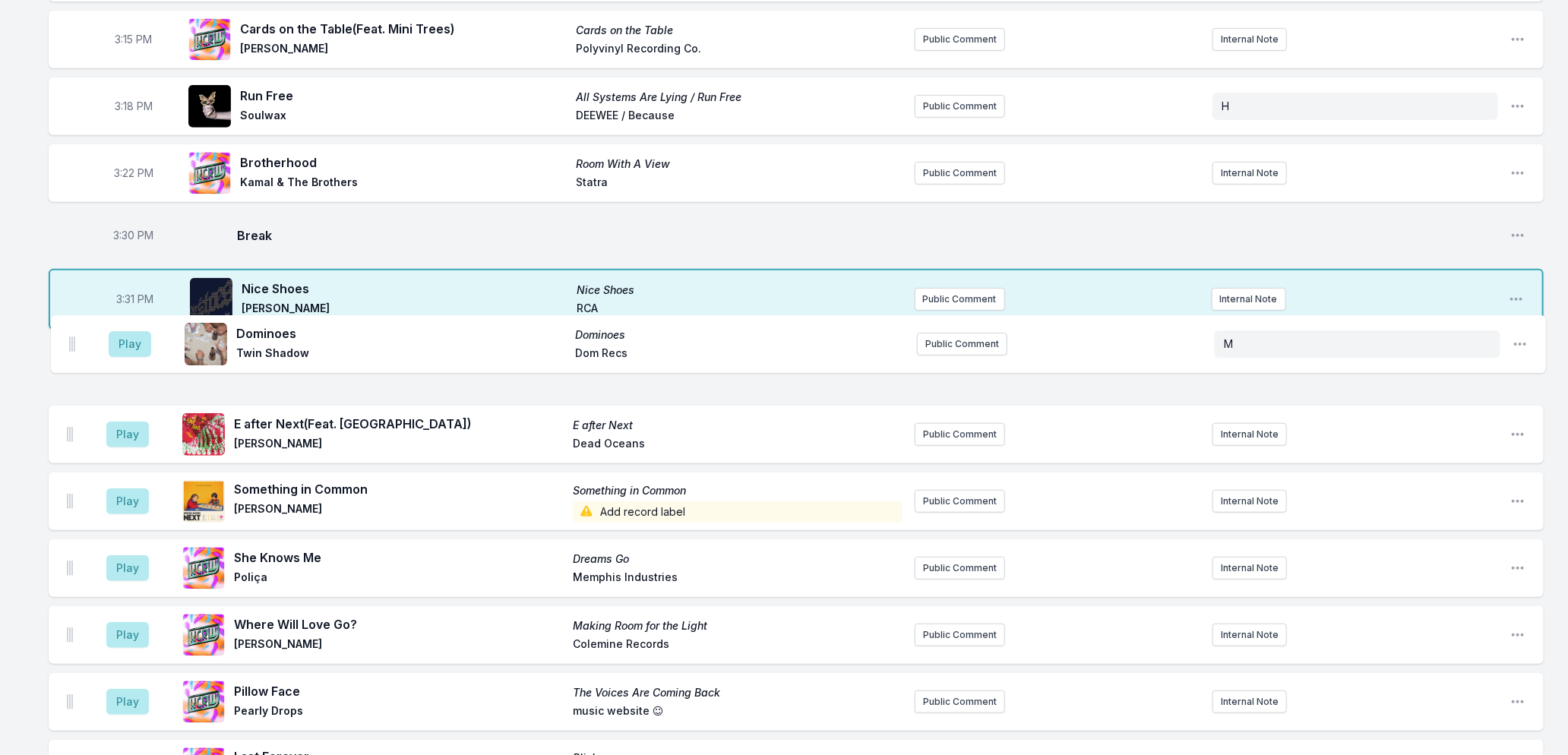
drag, startPoint x: 70, startPoint y: 482, endPoint x: 73, endPoint y: 344, distance: 138.0
click at [73, 344] on ul "Play E after Next (Feat. Moby) E after Next [PERSON_NAME] Dead Oceans Public Co…" at bounding box center [796, 601] width 1495 height 526
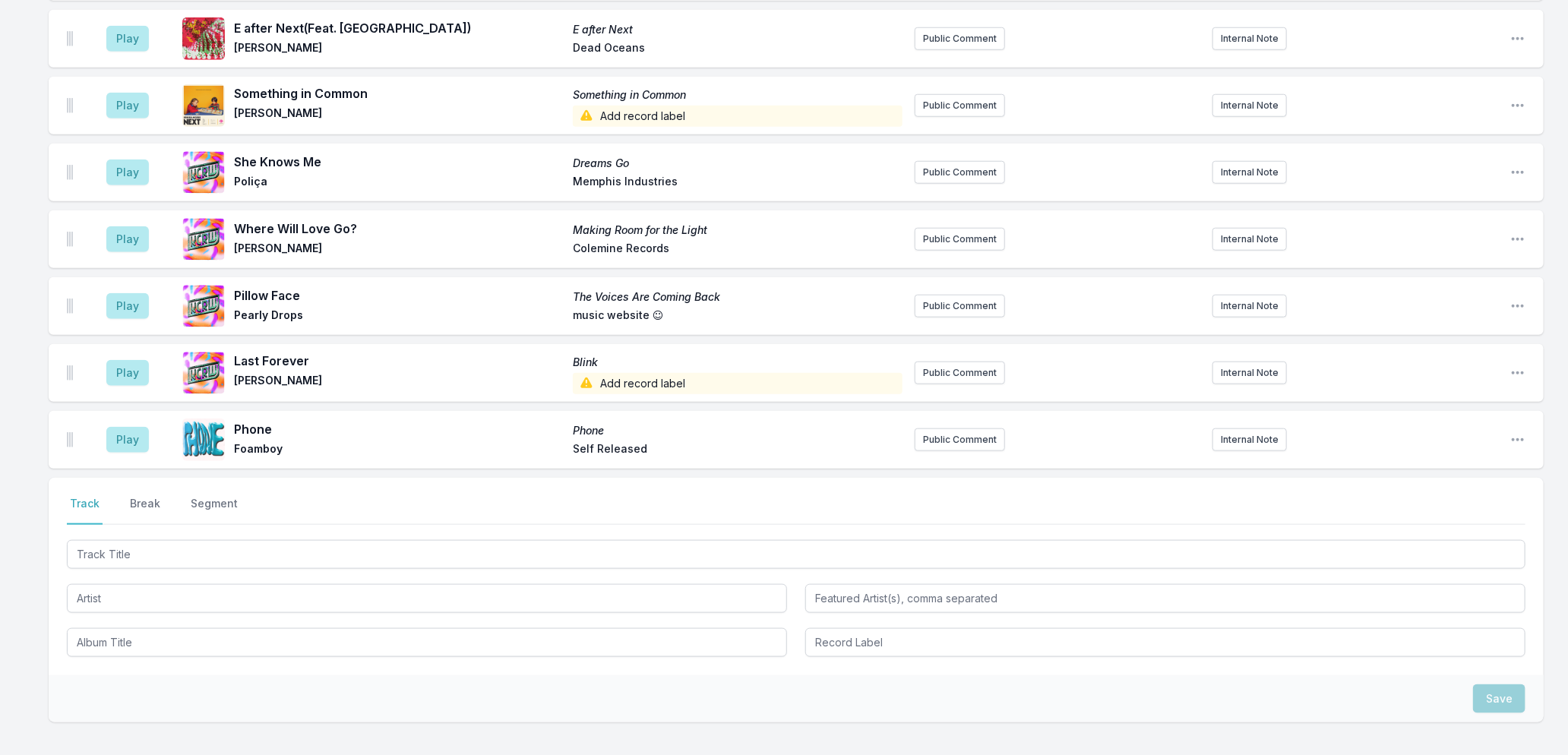
scroll to position [844, 0]
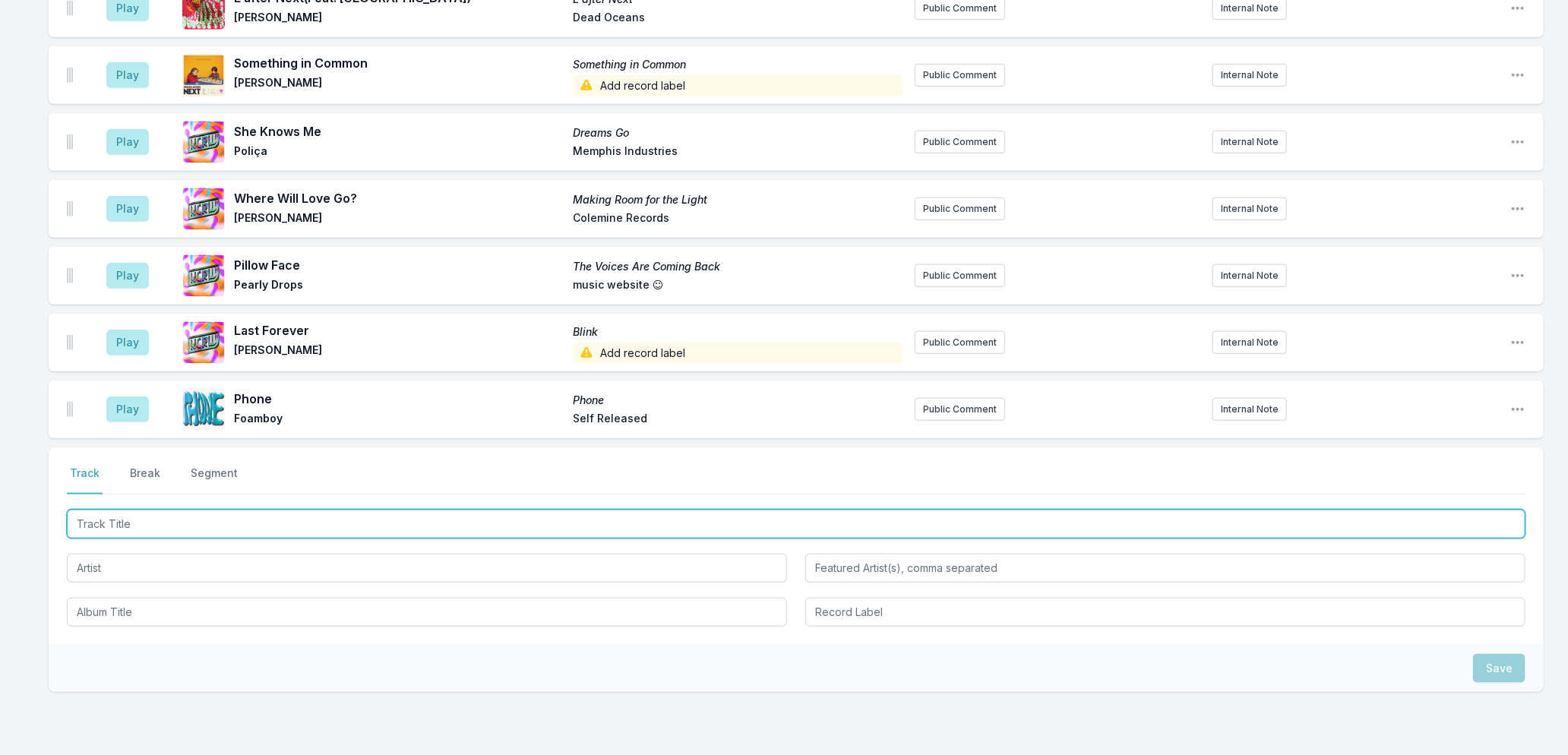
click at [234, 510] on input "Track Title" at bounding box center [796, 524] width 1459 height 29
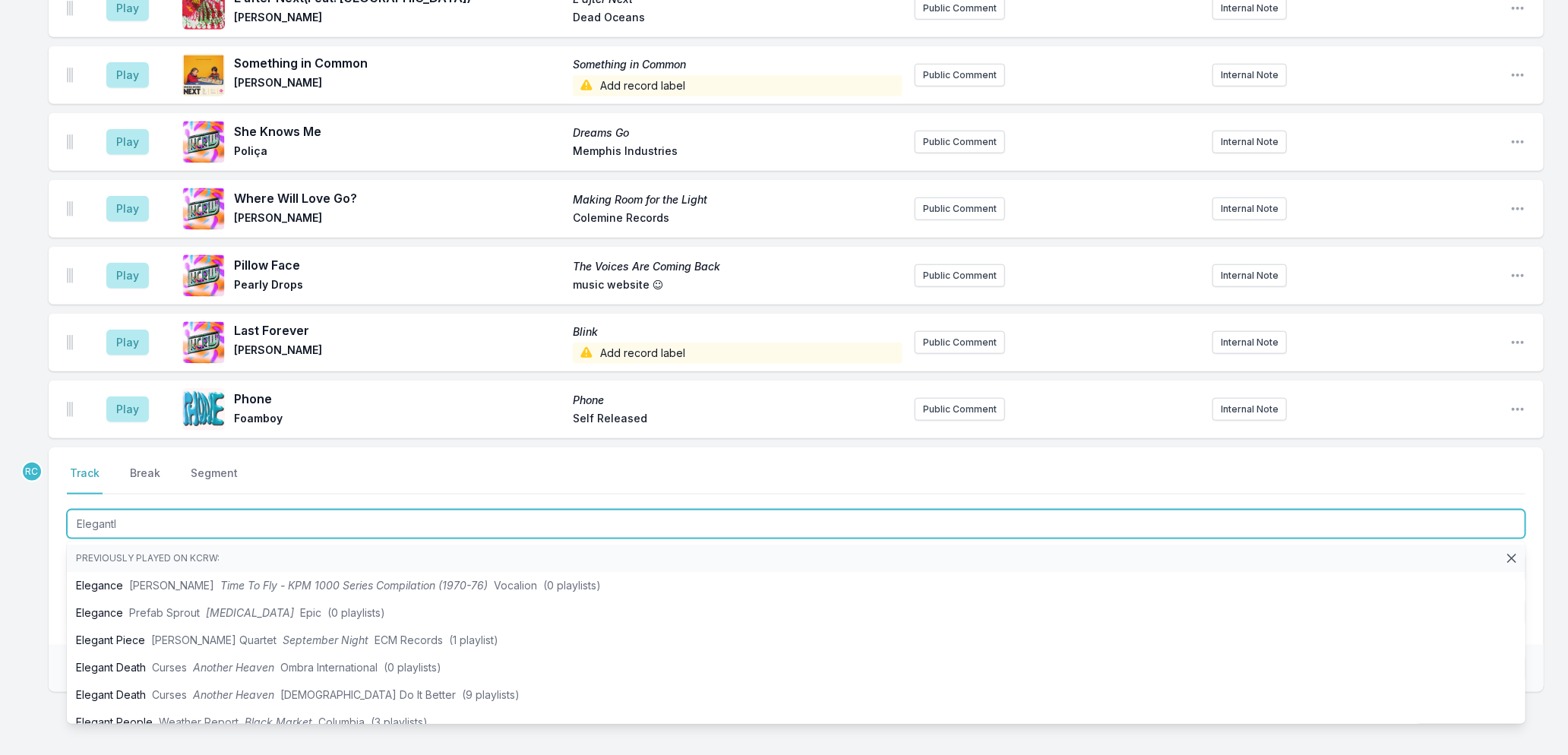
type input "Elegantly"
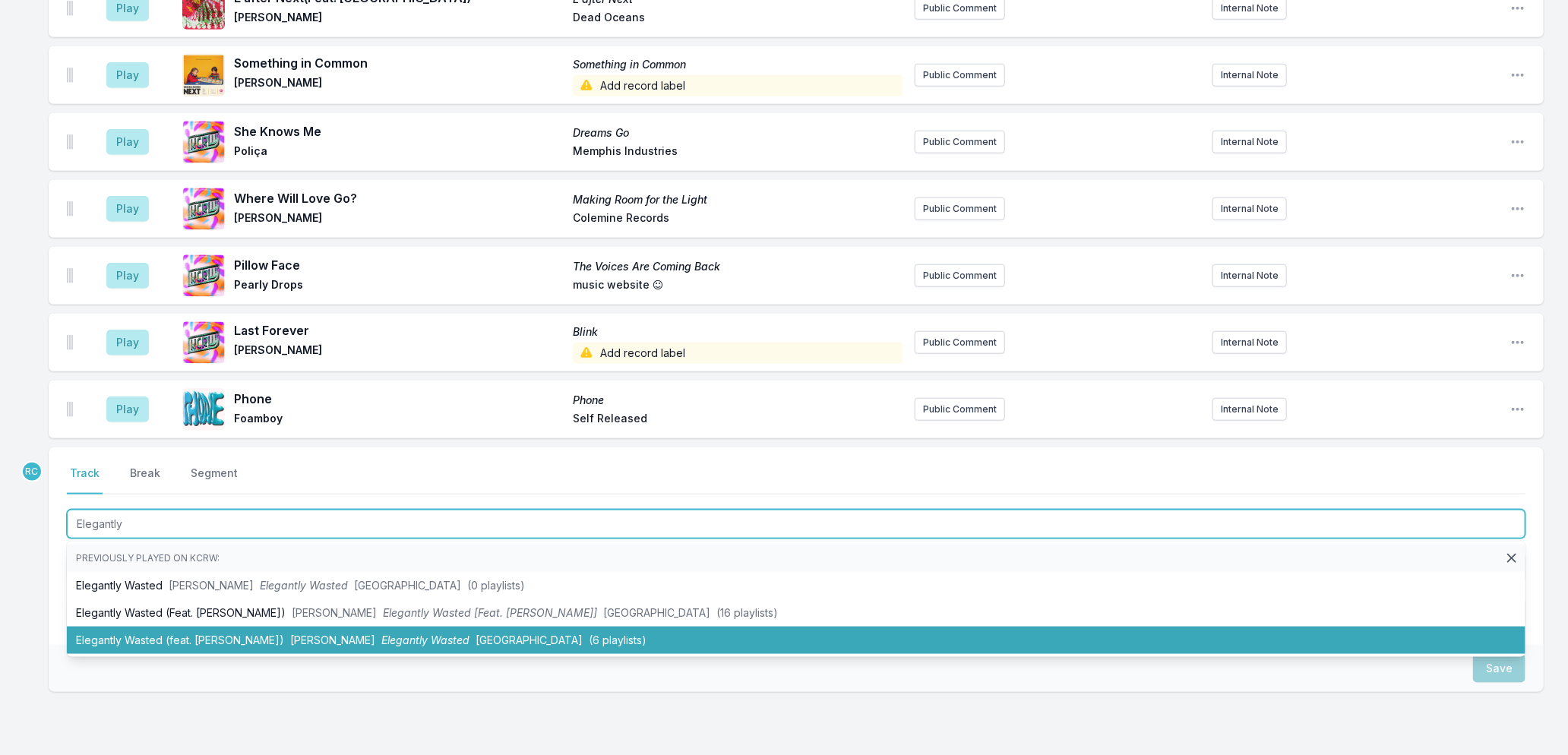
click at [292, 634] on span "[PERSON_NAME]" at bounding box center [332, 640] width 85 height 13
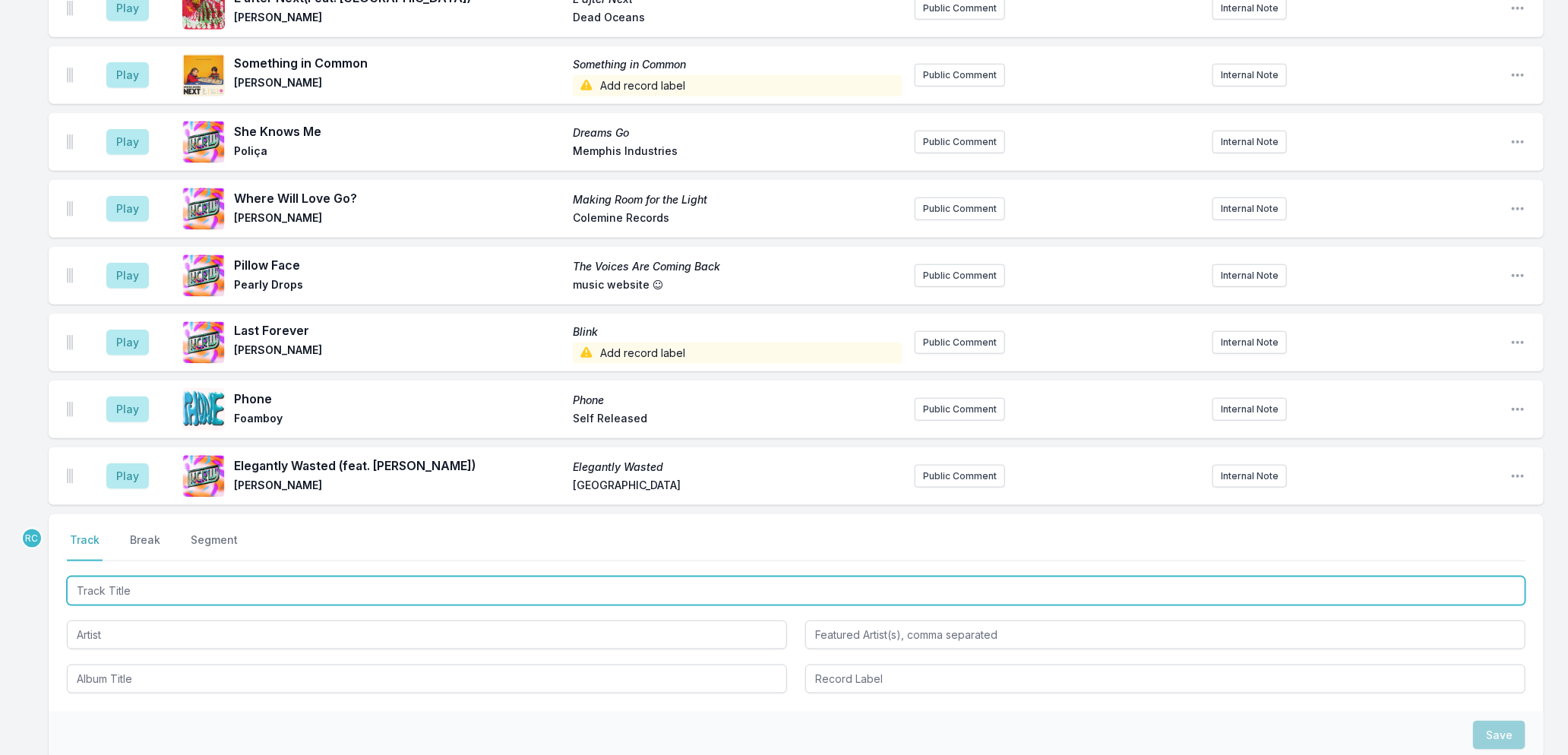
scroll to position [910, 0]
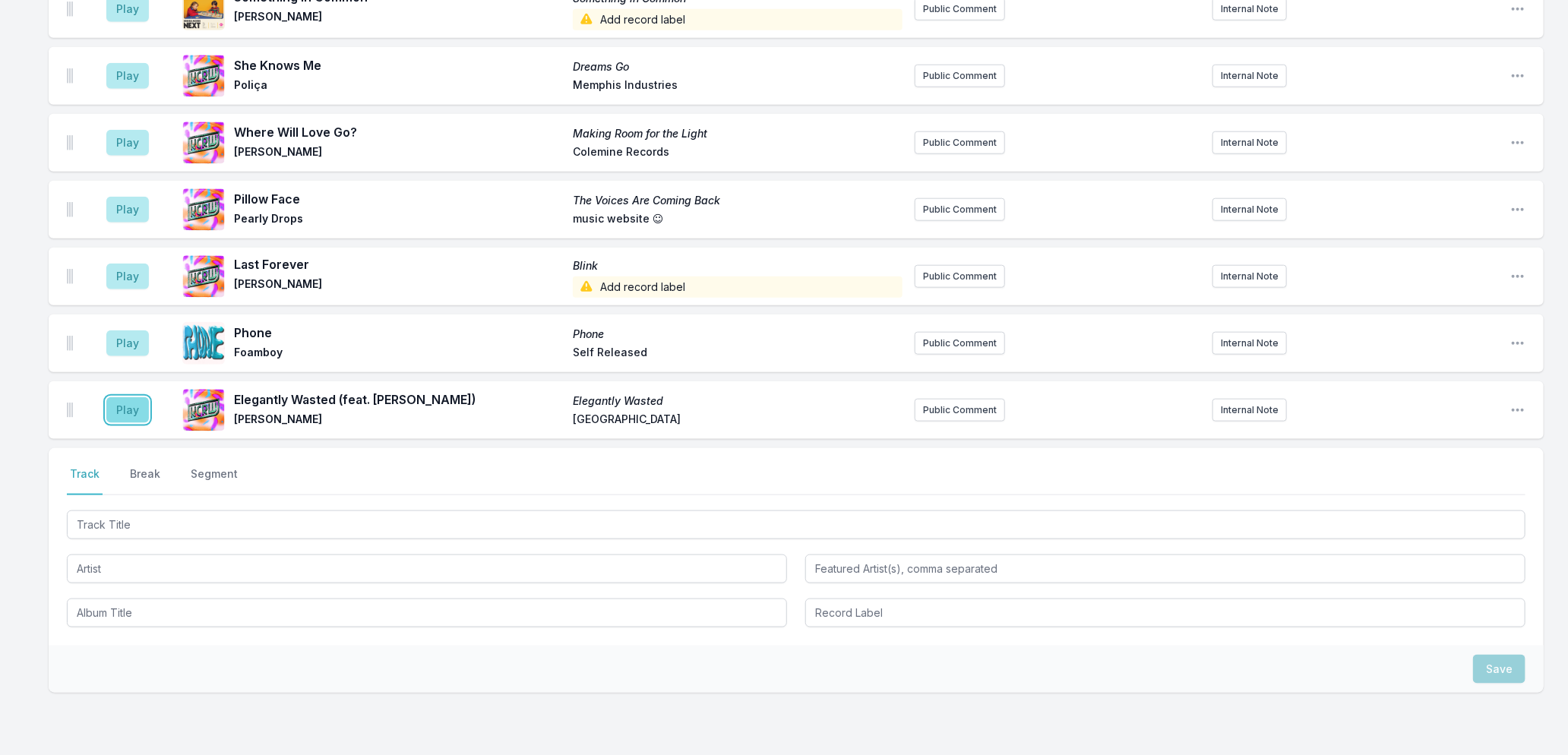
click at [130, 398] on button "Play" at bounding box center [128, 411] width 43 height 26
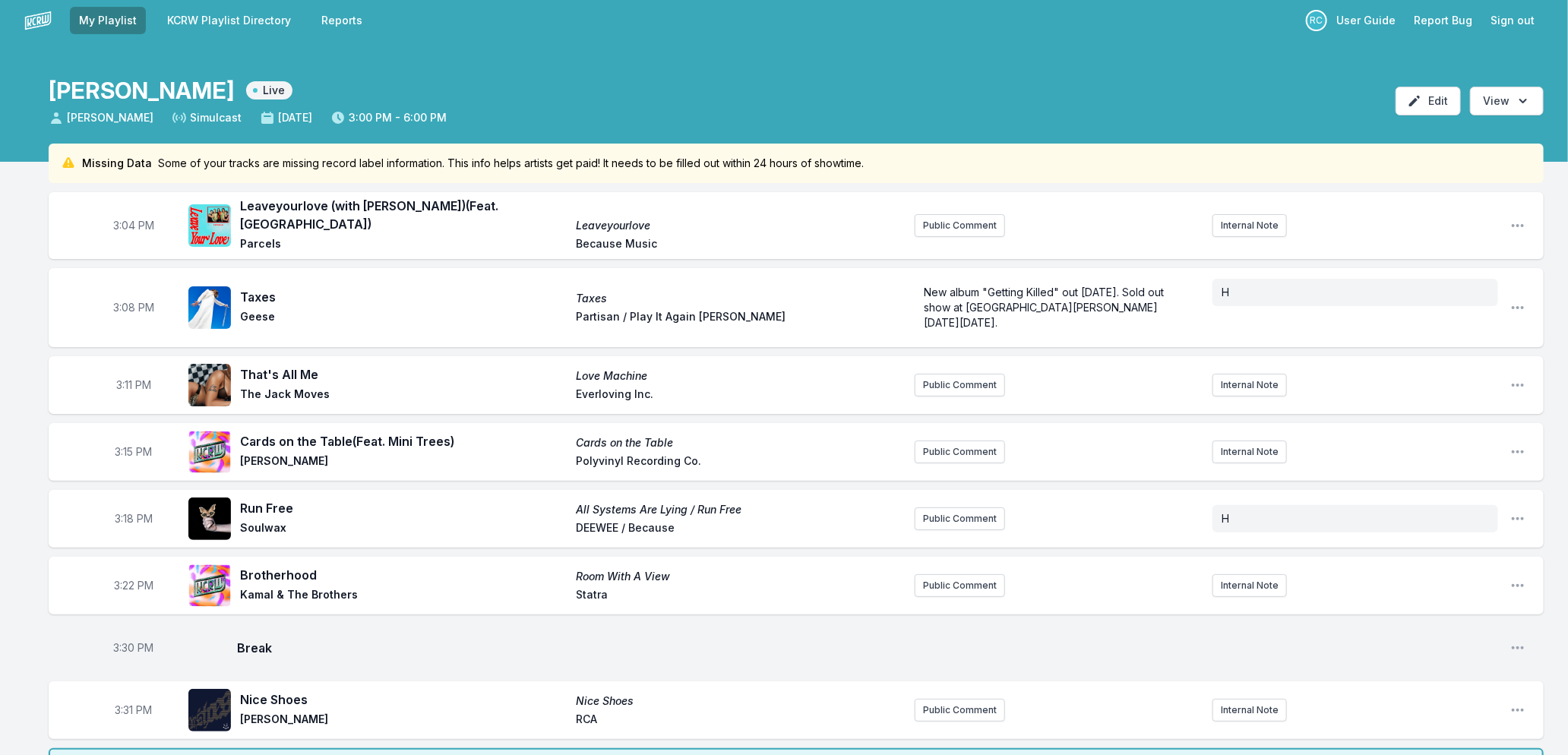
scroll to position [0, 0]
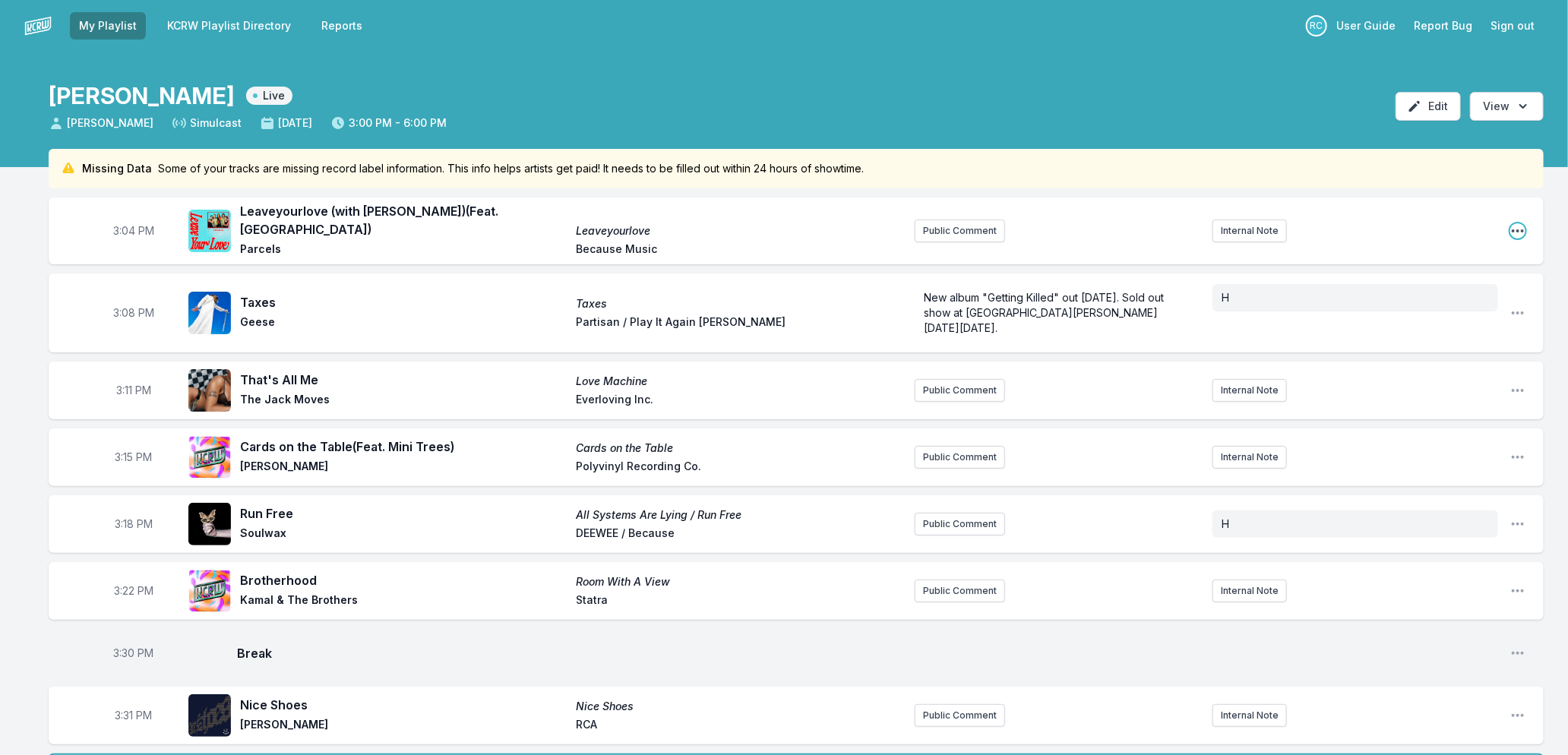
click at [1514, 223] on icon "Open playlist item options" at bounding box center [1518, 231] width 15 height 15
click at [1424, 283] on button "Edit Track Details" at bounding box center [1440, 288] width 170 height 27
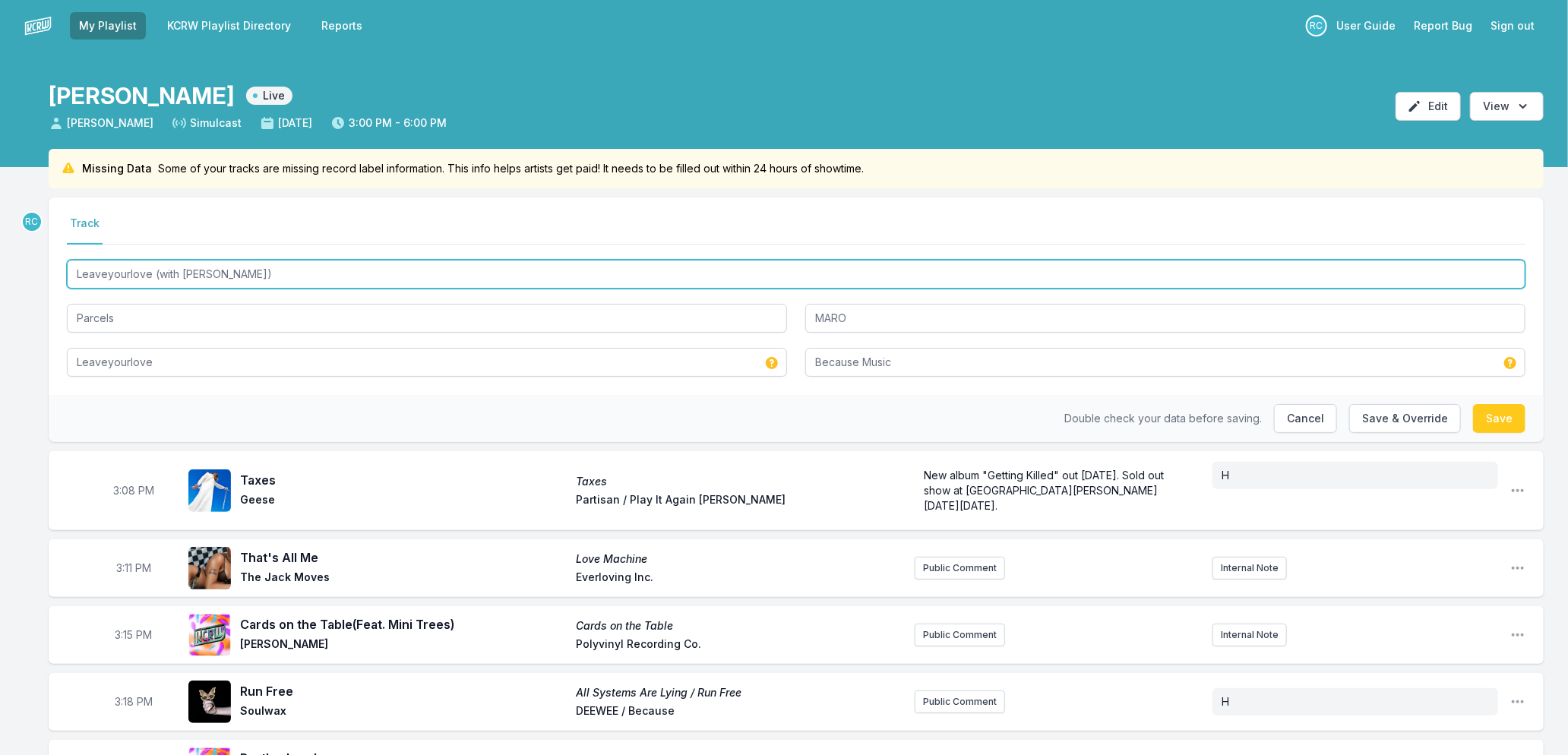
click at [231, 274] on input "Leaveyourlove (with [PERSON_NAME])" at bounding box center [796, 274] width 1459 height 29
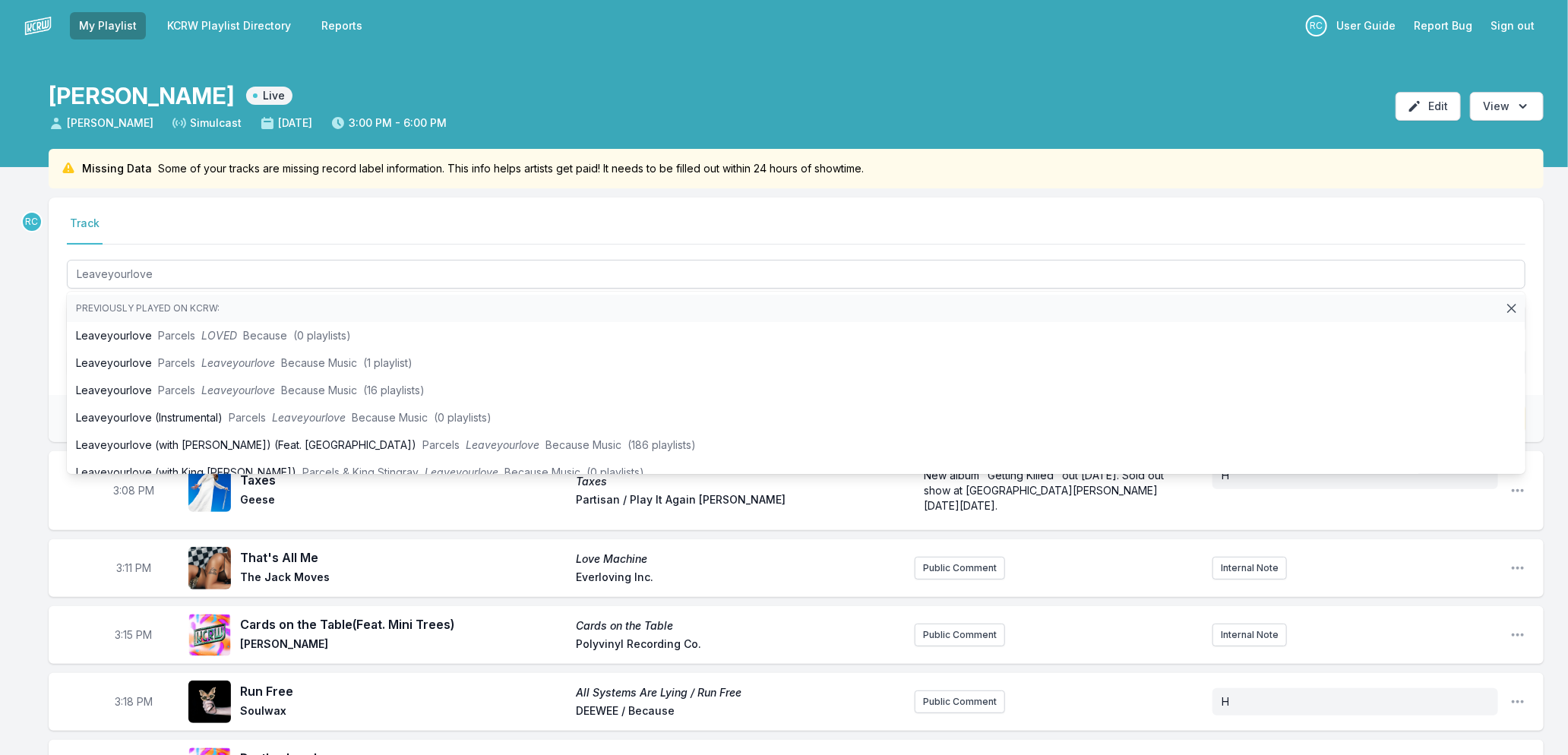
click at [1543, 329] on div "Select a tab Track Track Leaveyourlove Previously played on KCRW: Leaveyourlove…" at bounding box center [796, 296] width 1495 height 197
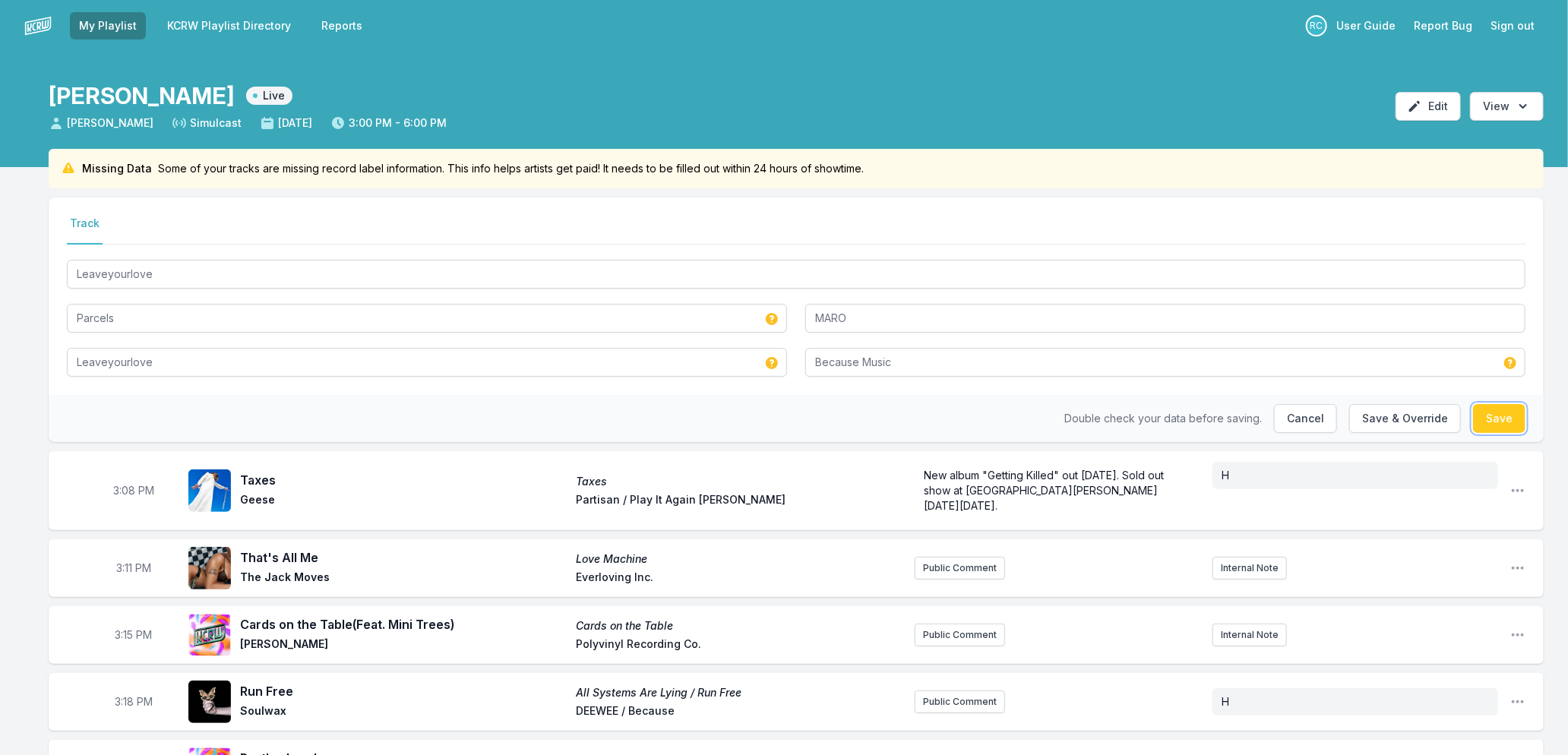
click at [1485, 411] on button "Save" at bounding box center [1499, 418] width 52 height 29
type input "Leaveyourlove (with [PERSON_NAME])"
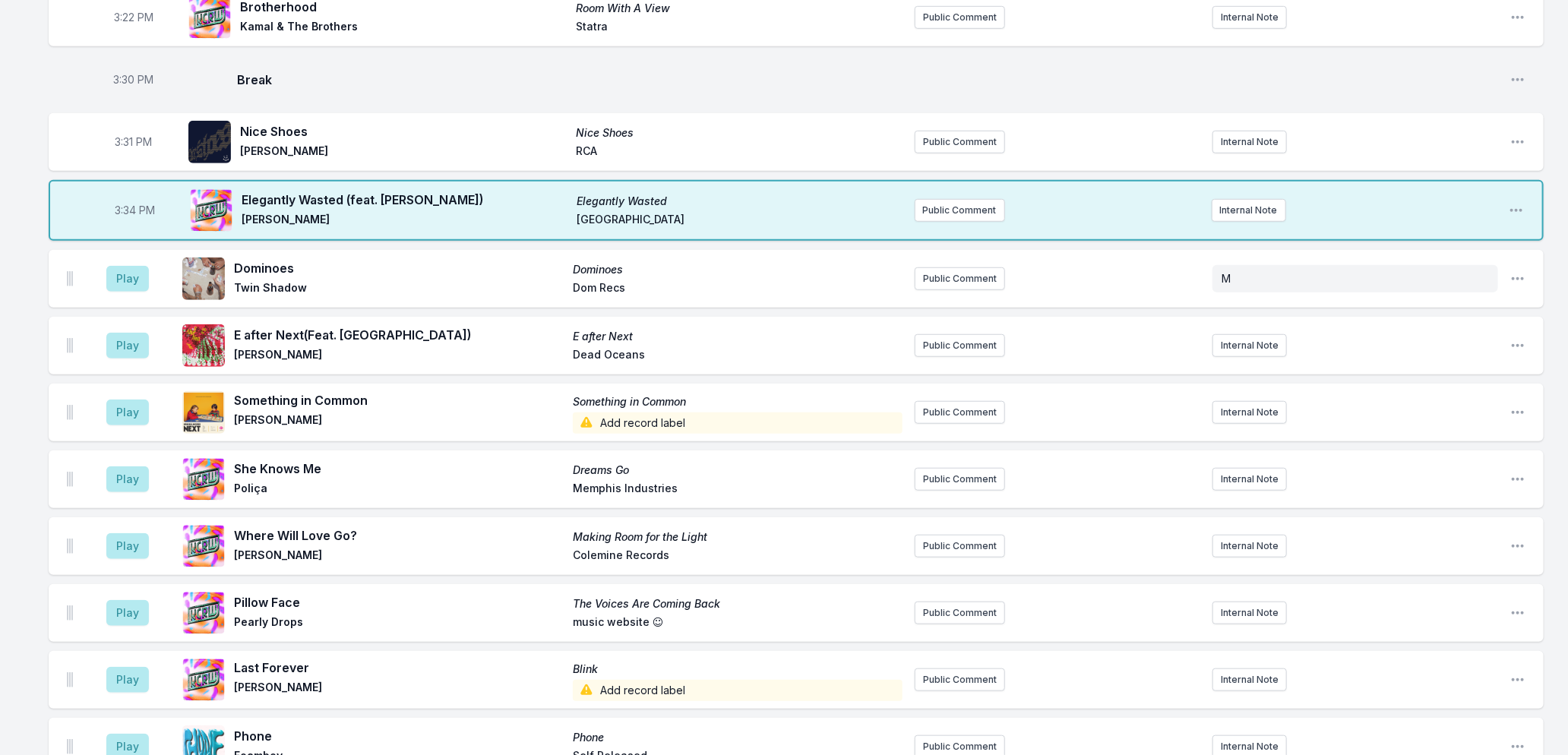
scroll to position [560, 0]
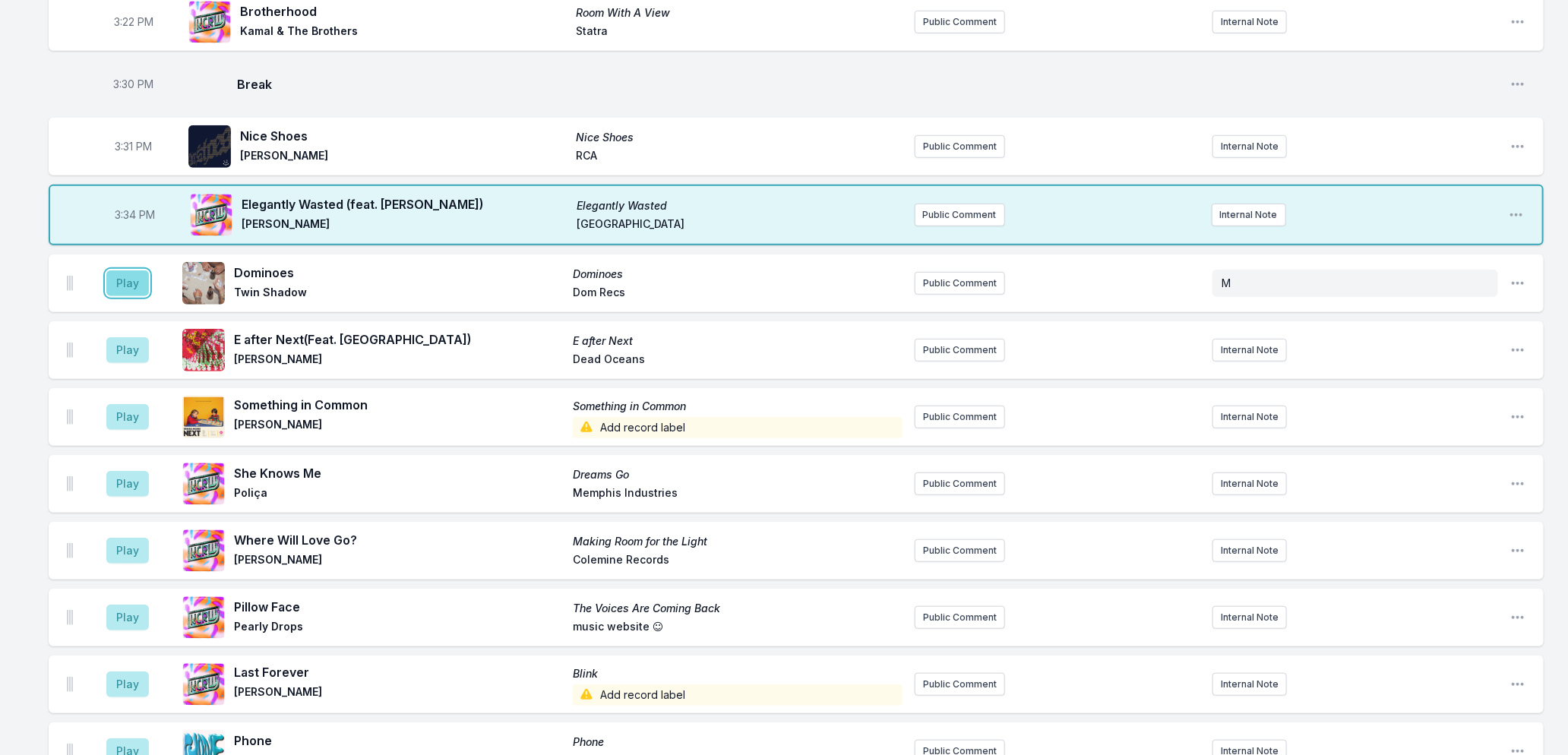
click at [130, 271] on button "Play" at bounding box center [128, 283] width 43 height 26
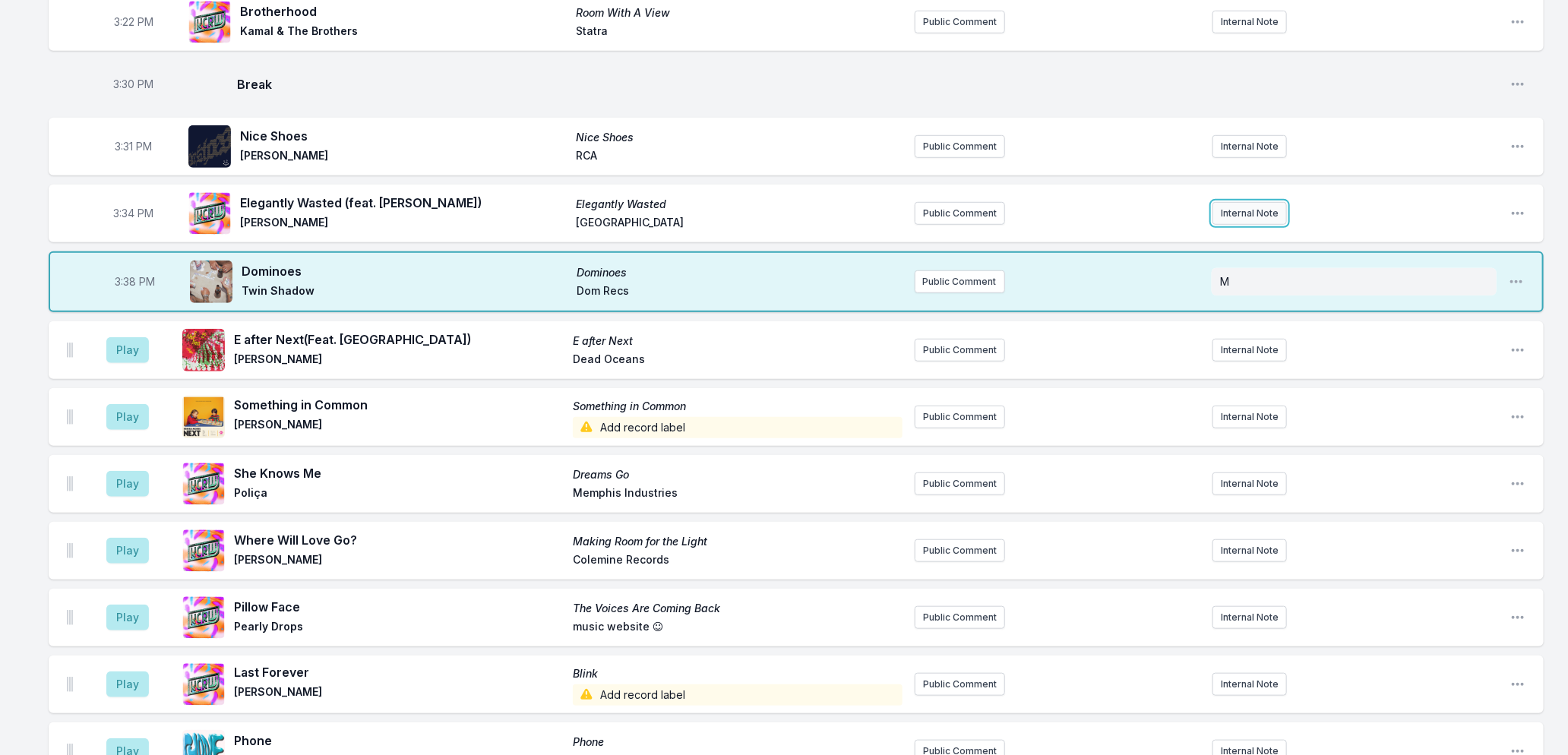
click at [1220, 218] on button "Internal Note" at bounding box center [1250, 213] width 74 height 22
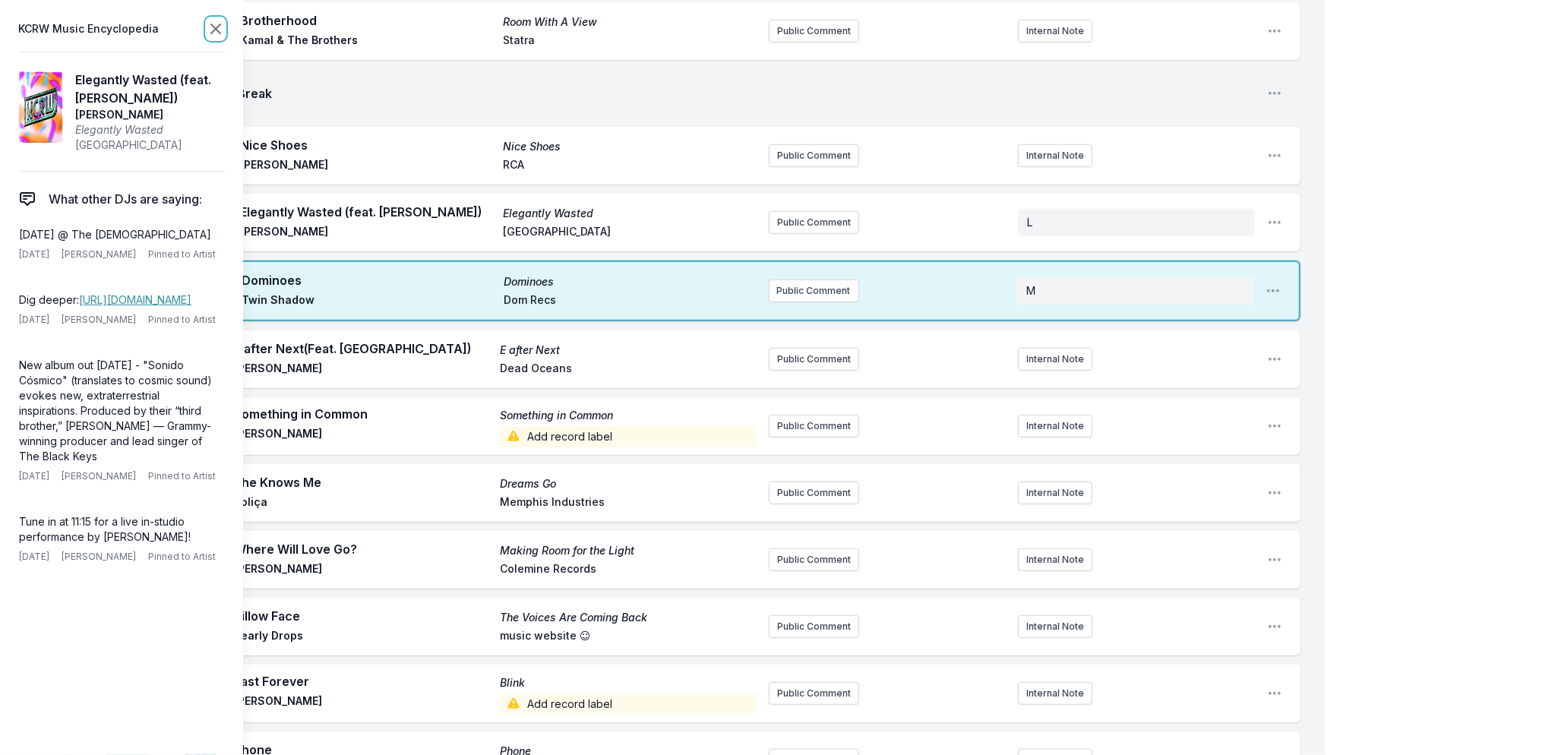
click at [217, 28] on icon at bounding box center [216, 29] width 19 height 19
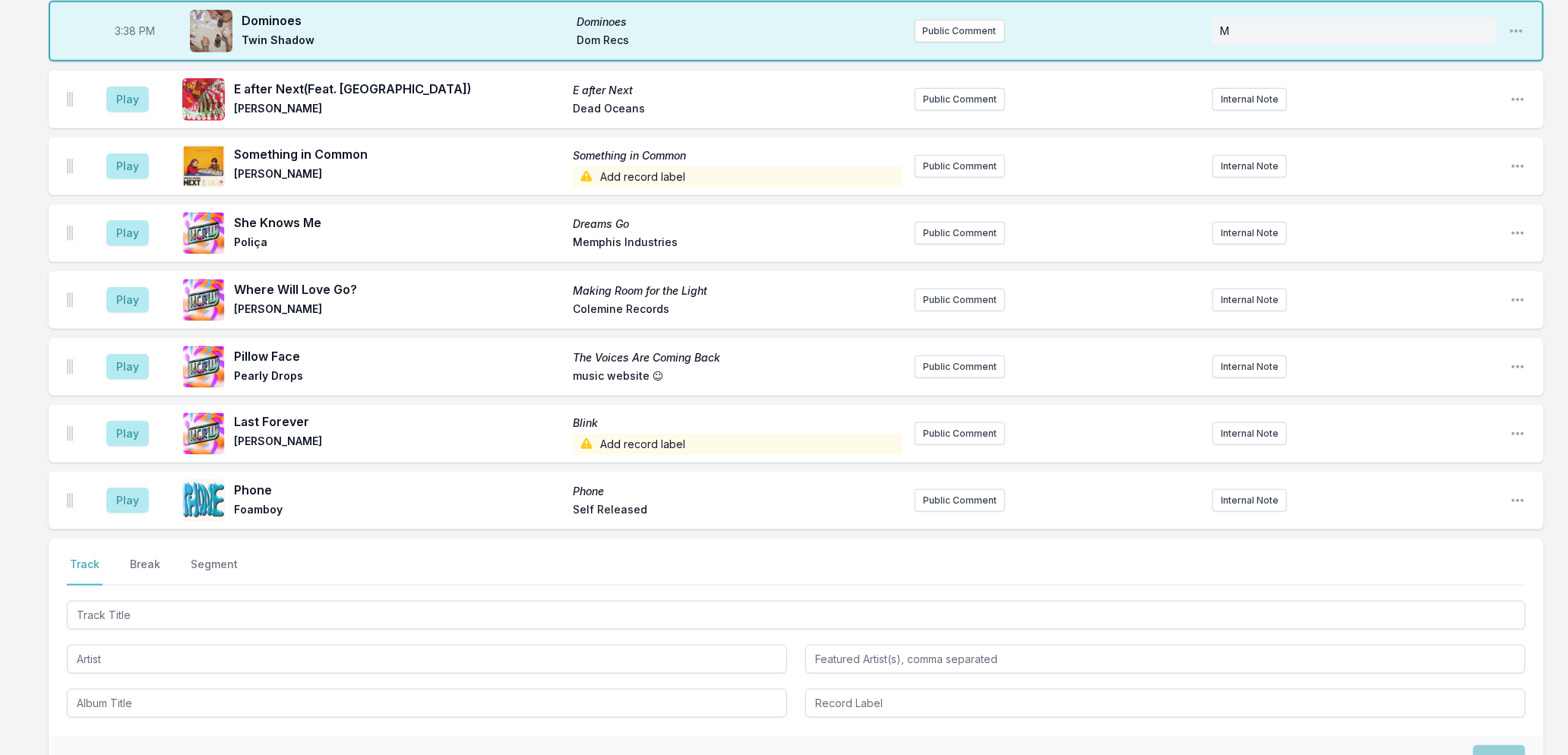
scroll to position [982, 0]
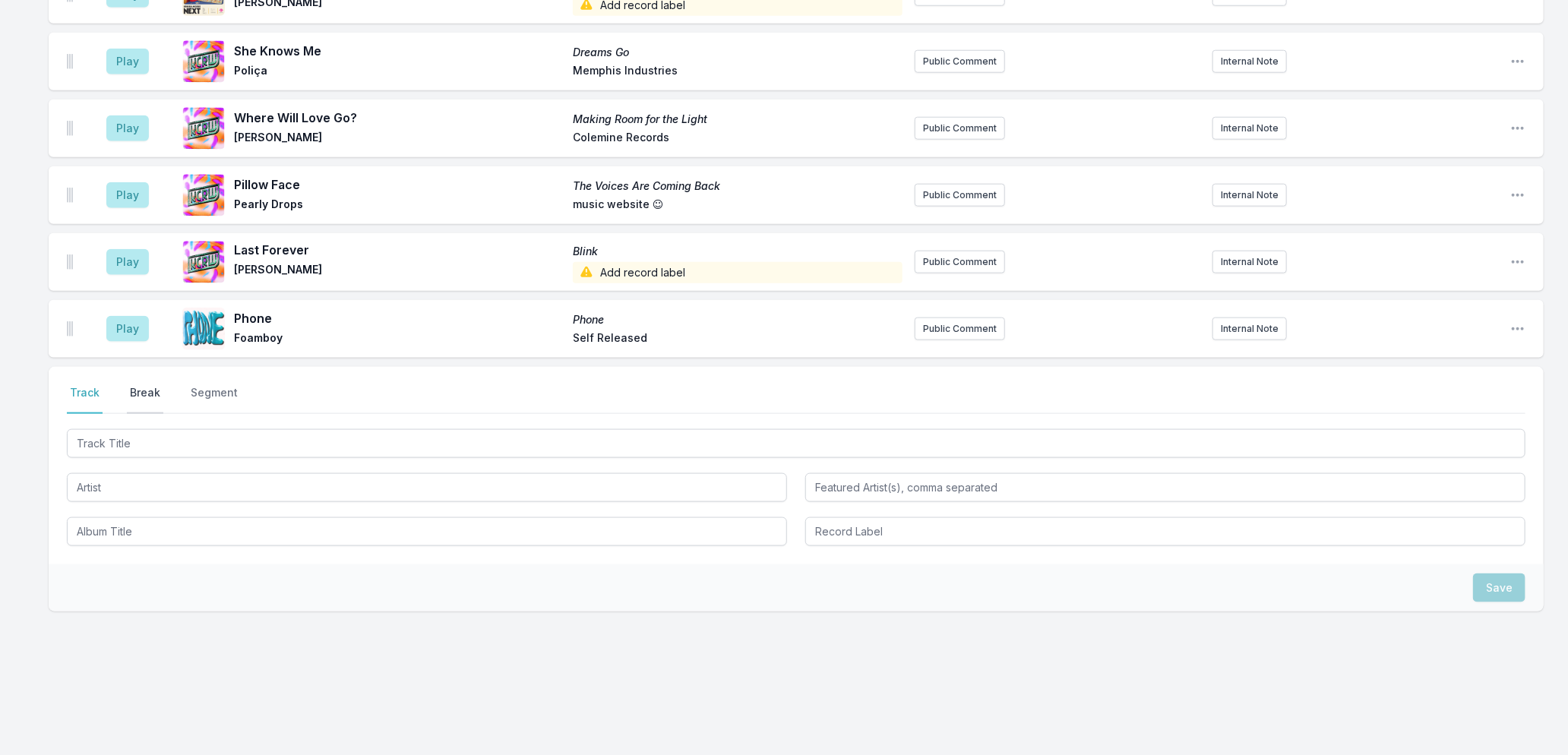
click at [133, 385] on button "Break" at bounding box center [144, 399] width 36 height 29
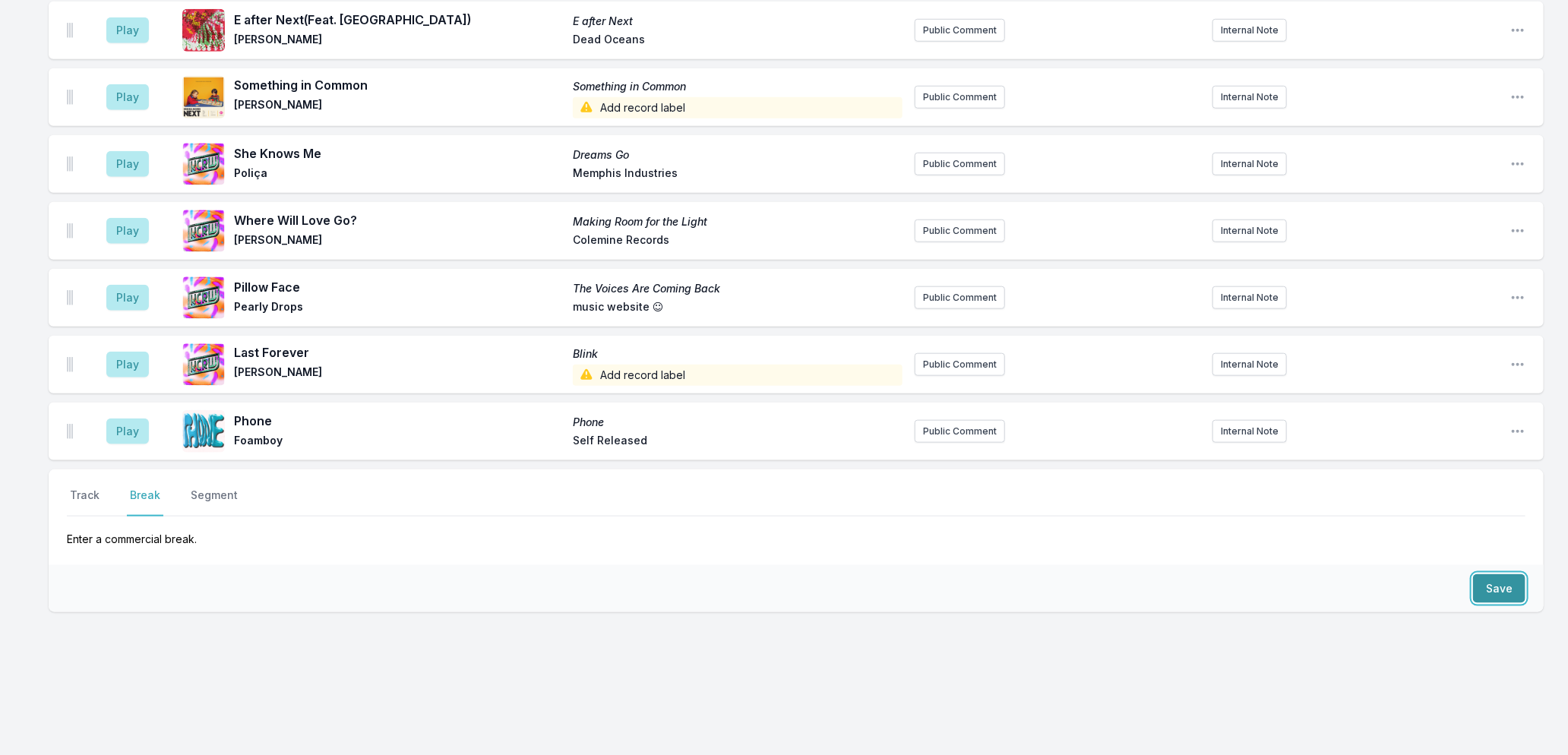
click at [1481, 580] on button "Save" at bounding box center [1499, 588] width 52 height 29
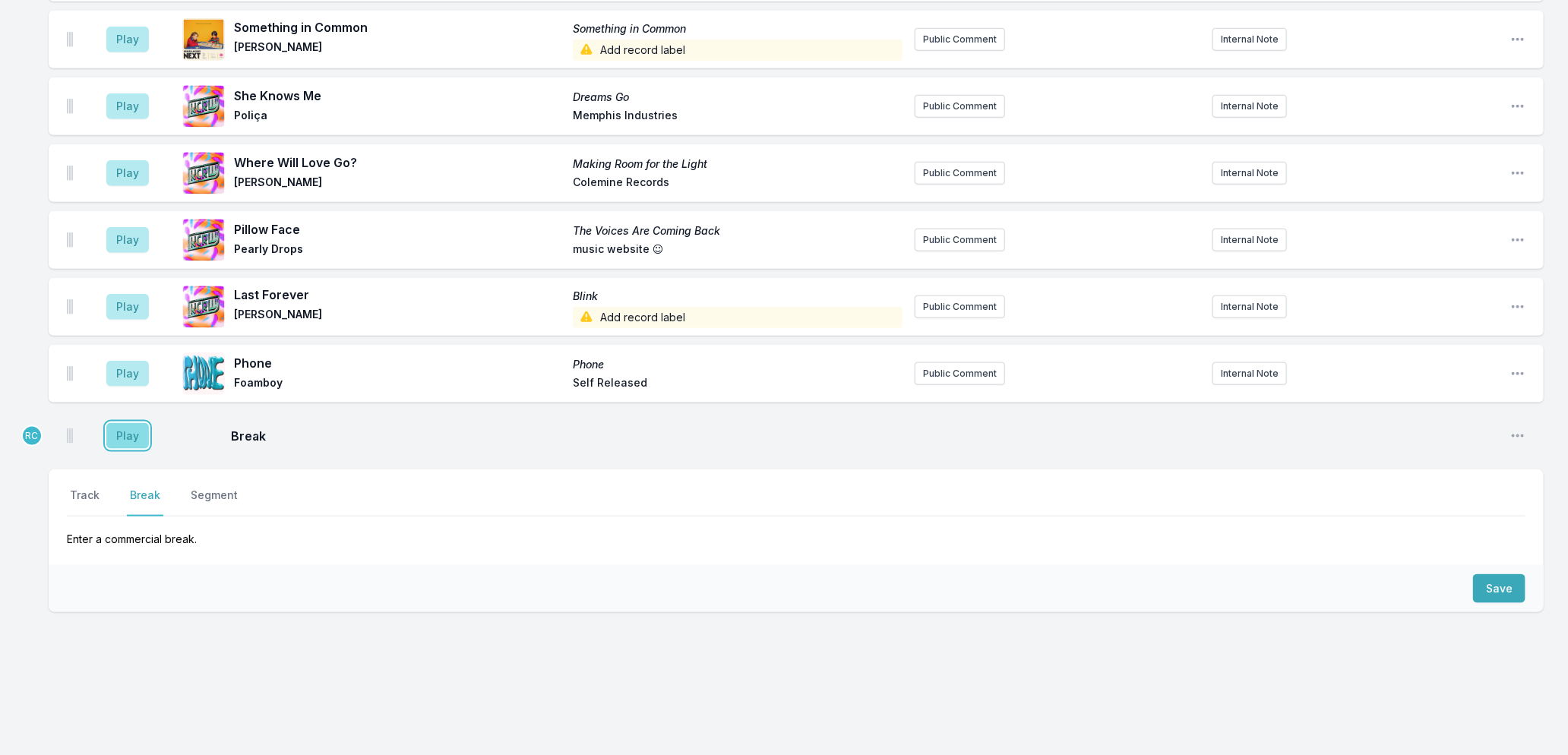
click at [134, 428] on button "Play" at bounding box center [128, 436] width 43 height 26
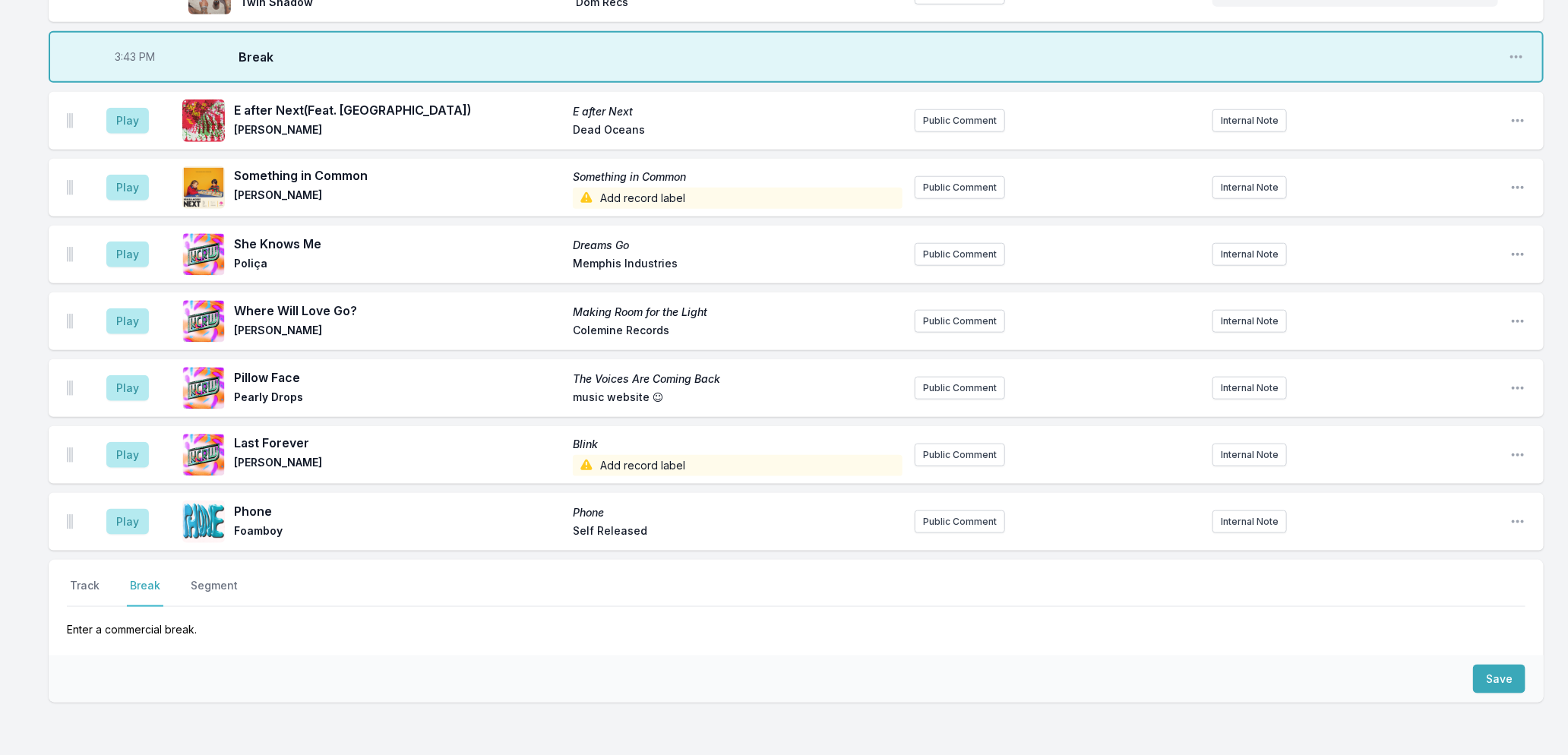
scroll to position [853, 0]
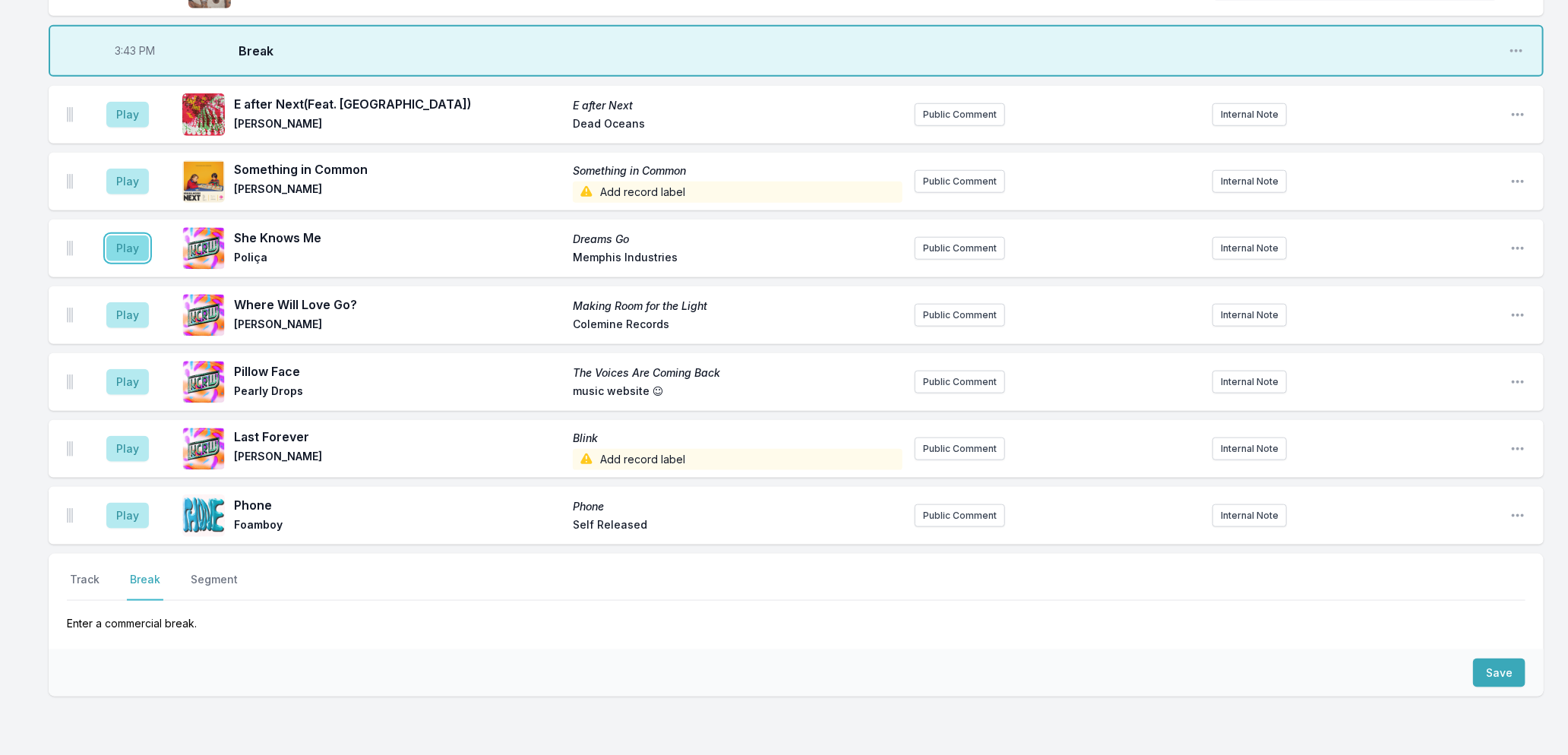
click at [123, 250] on button "Play" at bounding box center [128, 249] width 43 height 26
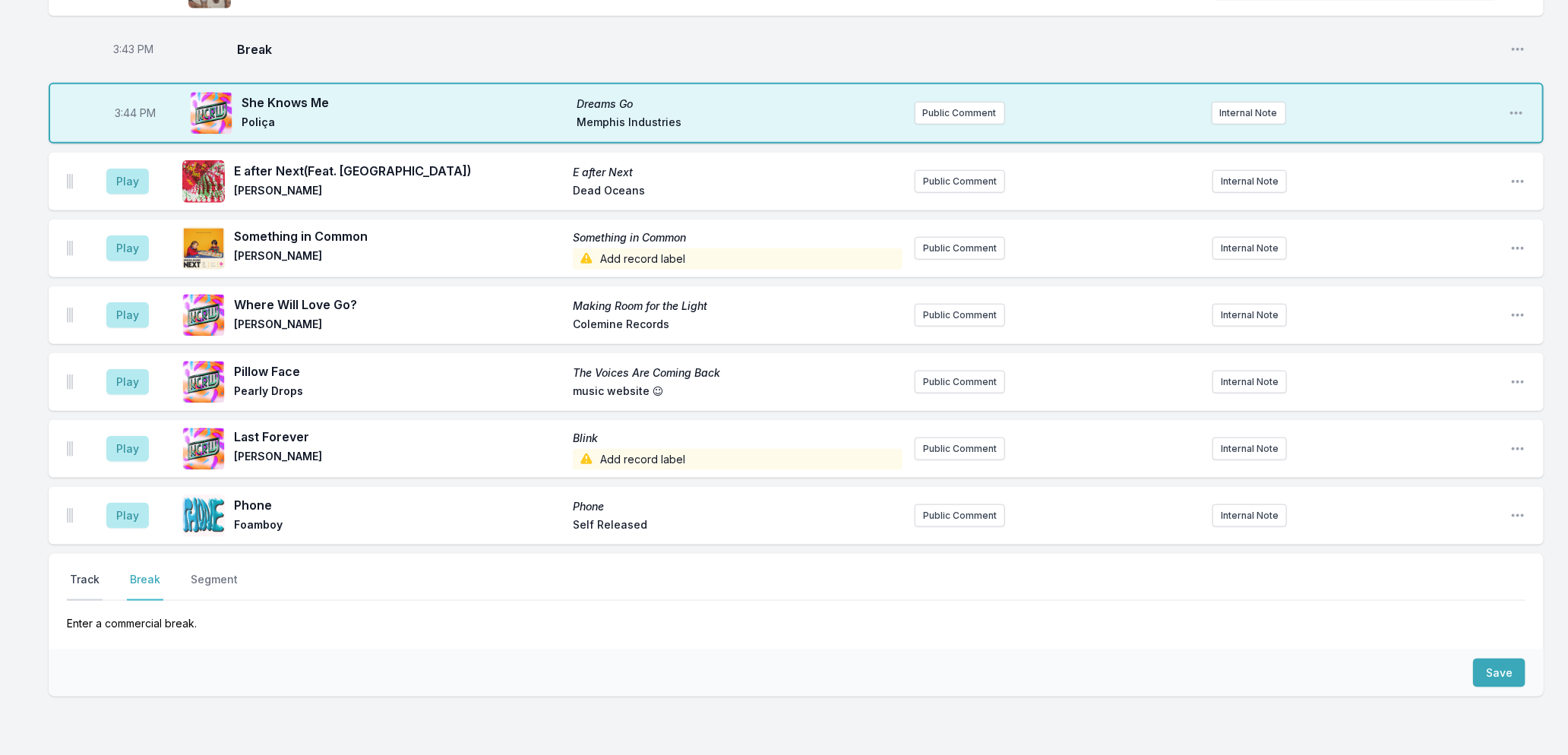
click at [81, 581] on button "Track" at bounding box center [85, 586] width 35 height 29
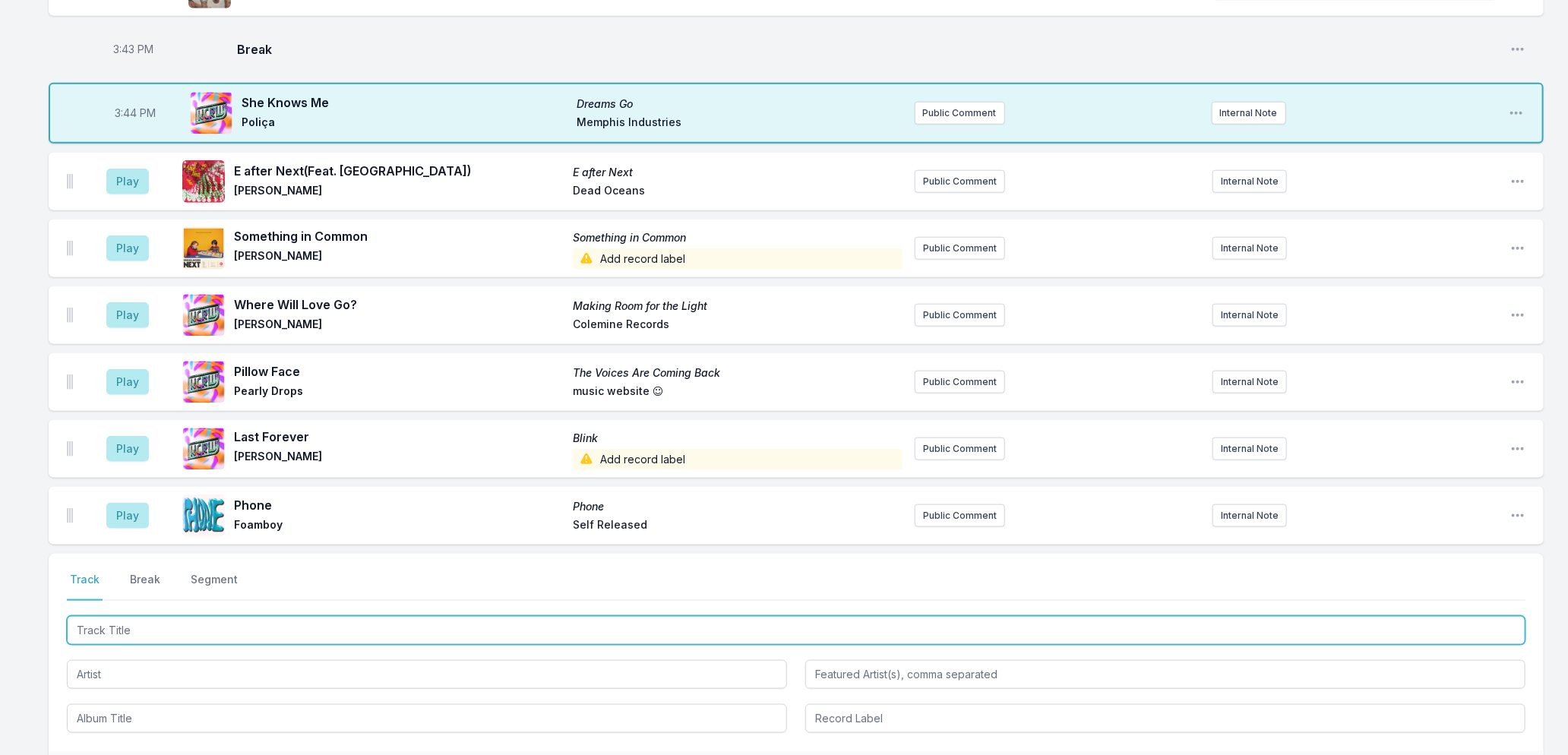
drag, startPoint x: 159, startPoint y: 635, endPoint x: 211, endPoint y: 627, distance: 52.6
click at [159, 634] on input "Track Title" at bounding box center [796, 630] width 1459 height 29
type input "Mercury"
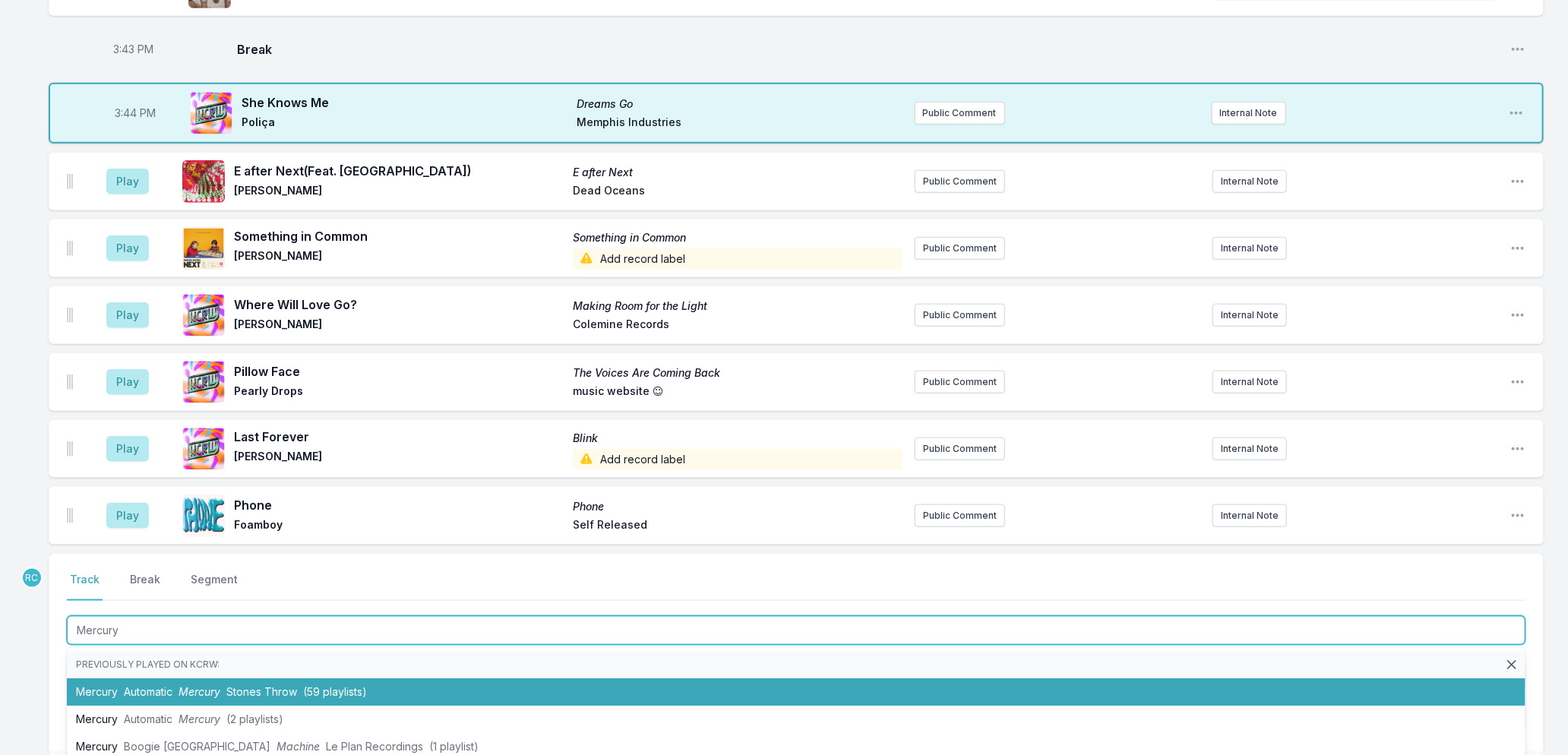
click at [165, 688] on span "Automatic" at bounding box center [148, 692] width 48 height 13
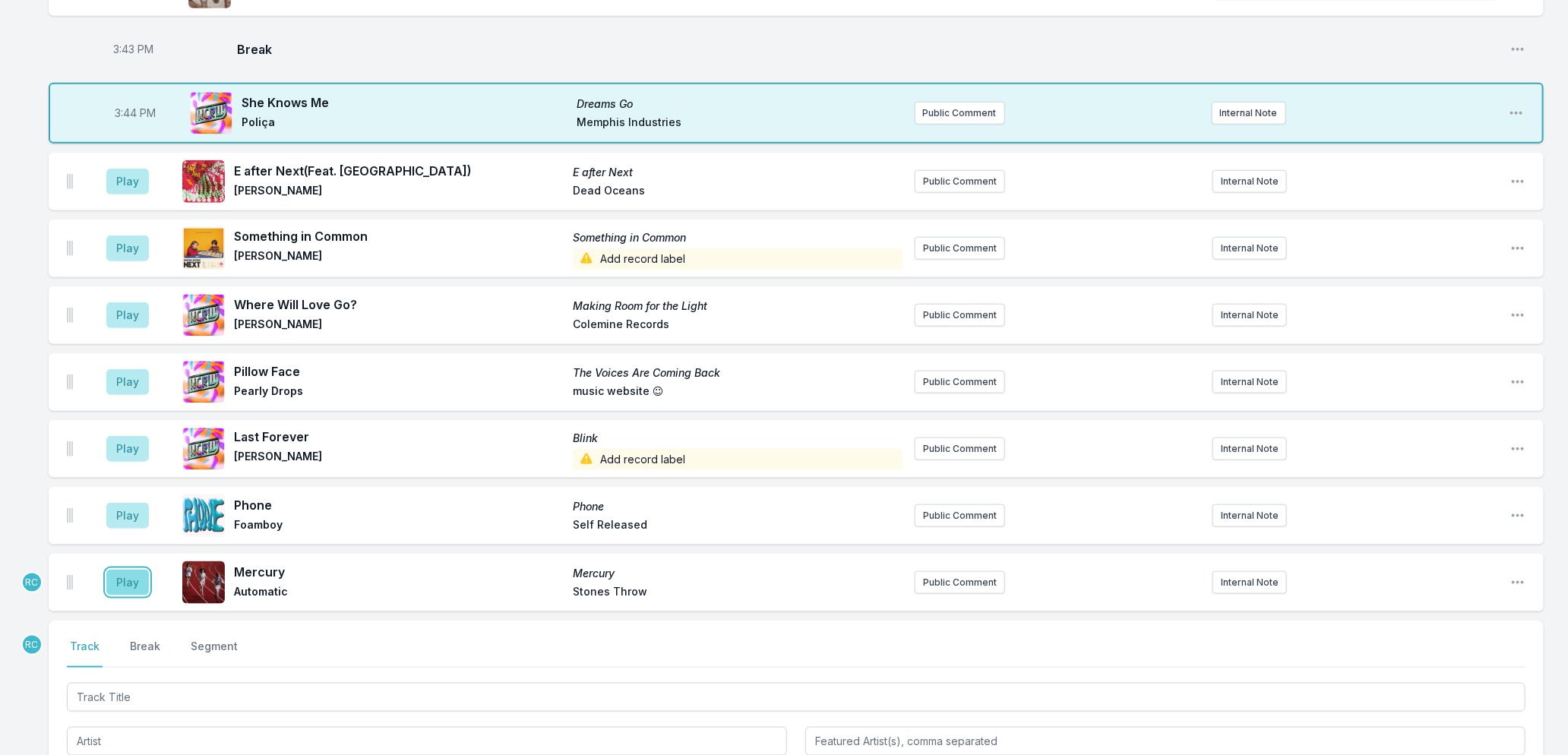
click at [117, 586] on button "Play" at bounding box center [128, 583] width 43 height 26
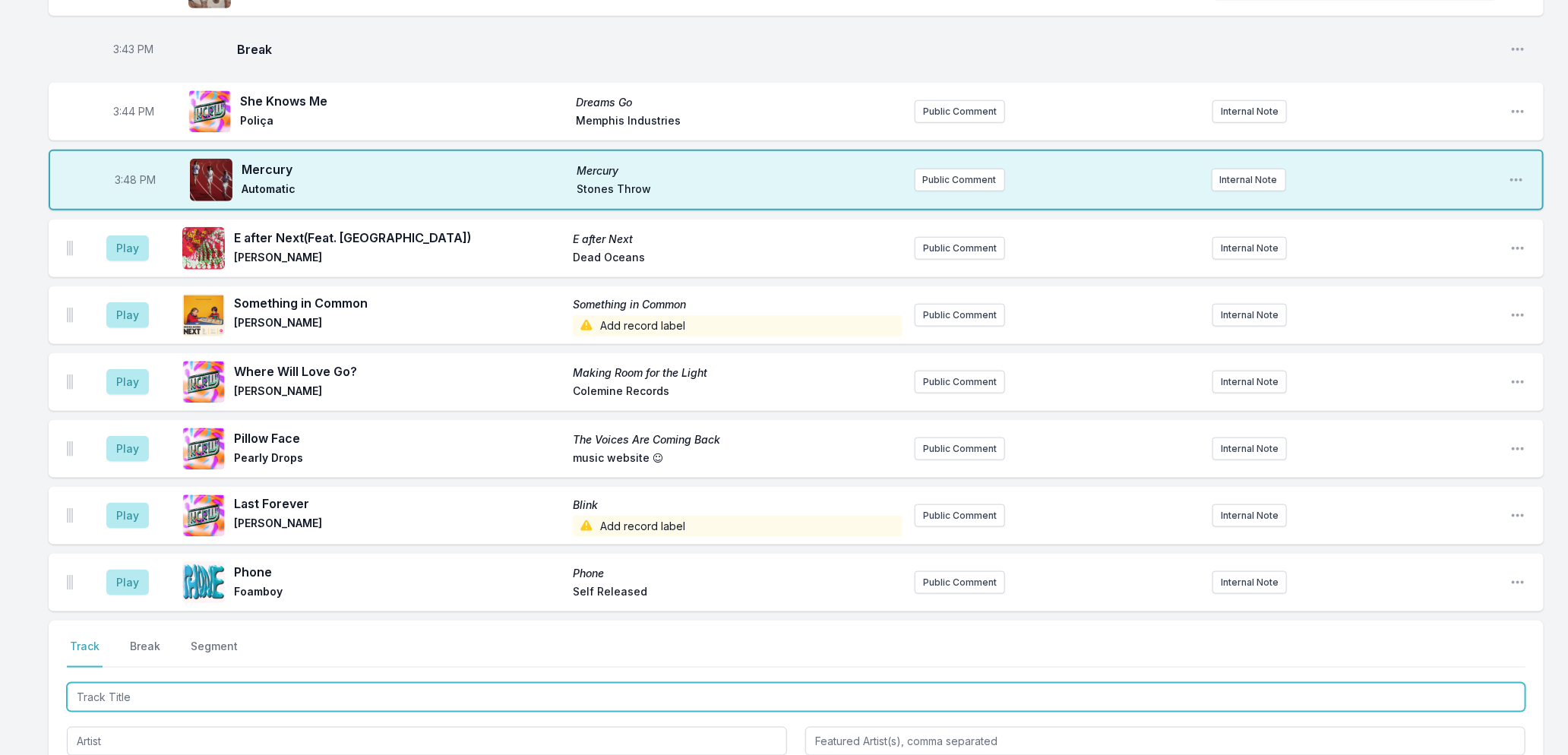
click at [507, 694] on input "Track Title" at bounding box center [796, 697] width 1459 height 29
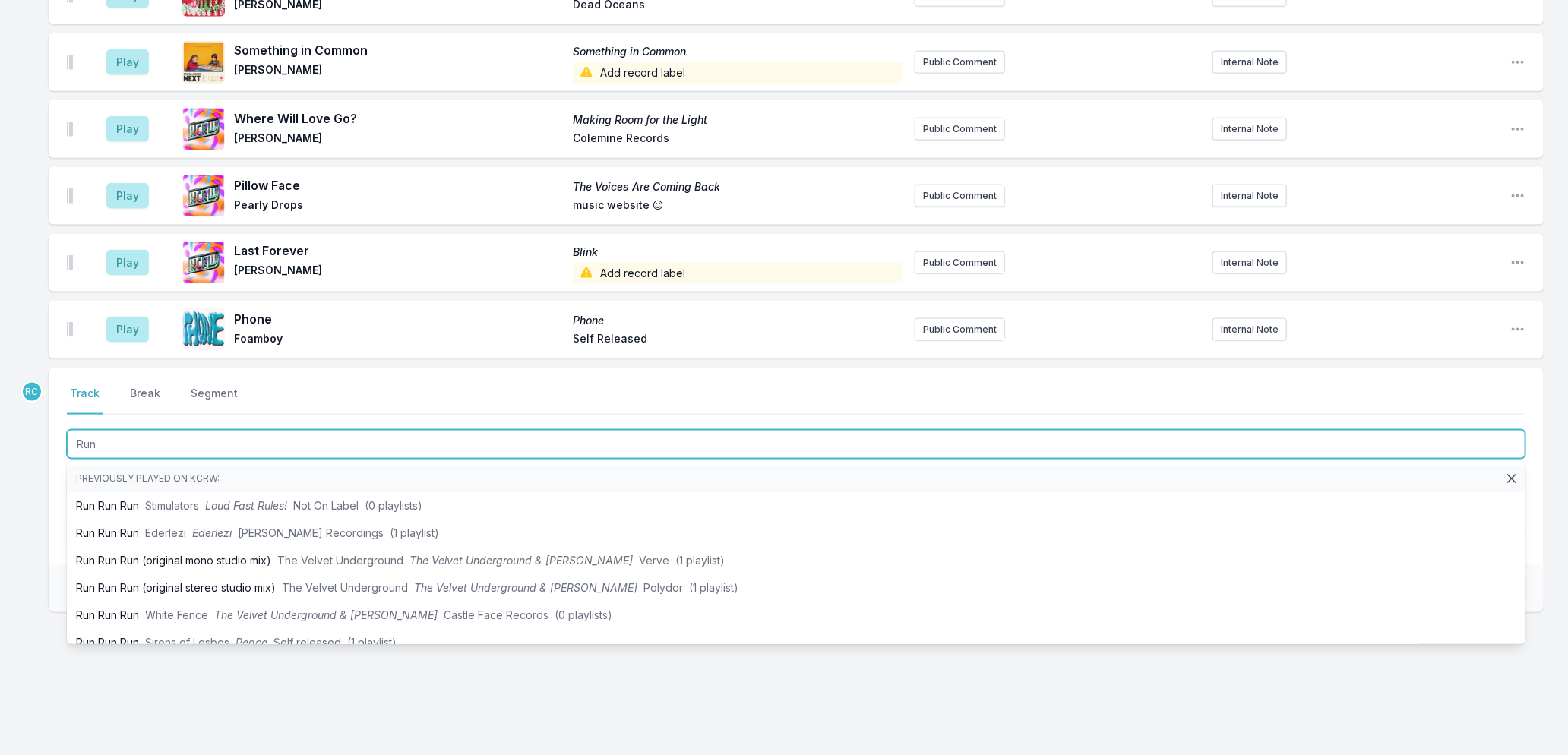
type input "Run"
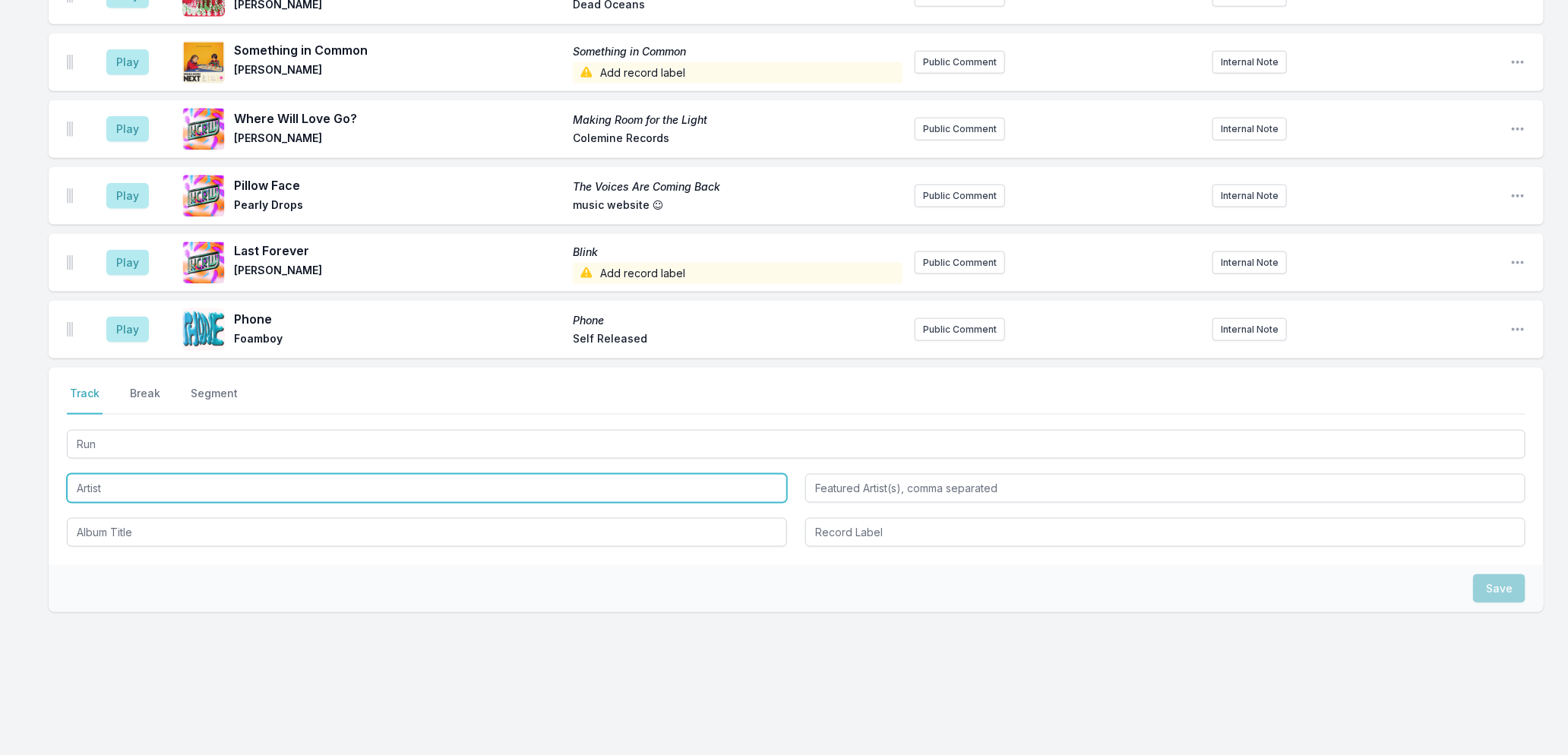
click at [113, 481] on input "Artist" at bounding box center [427, 488] width 721 height 29
type input "Flight Facilities"
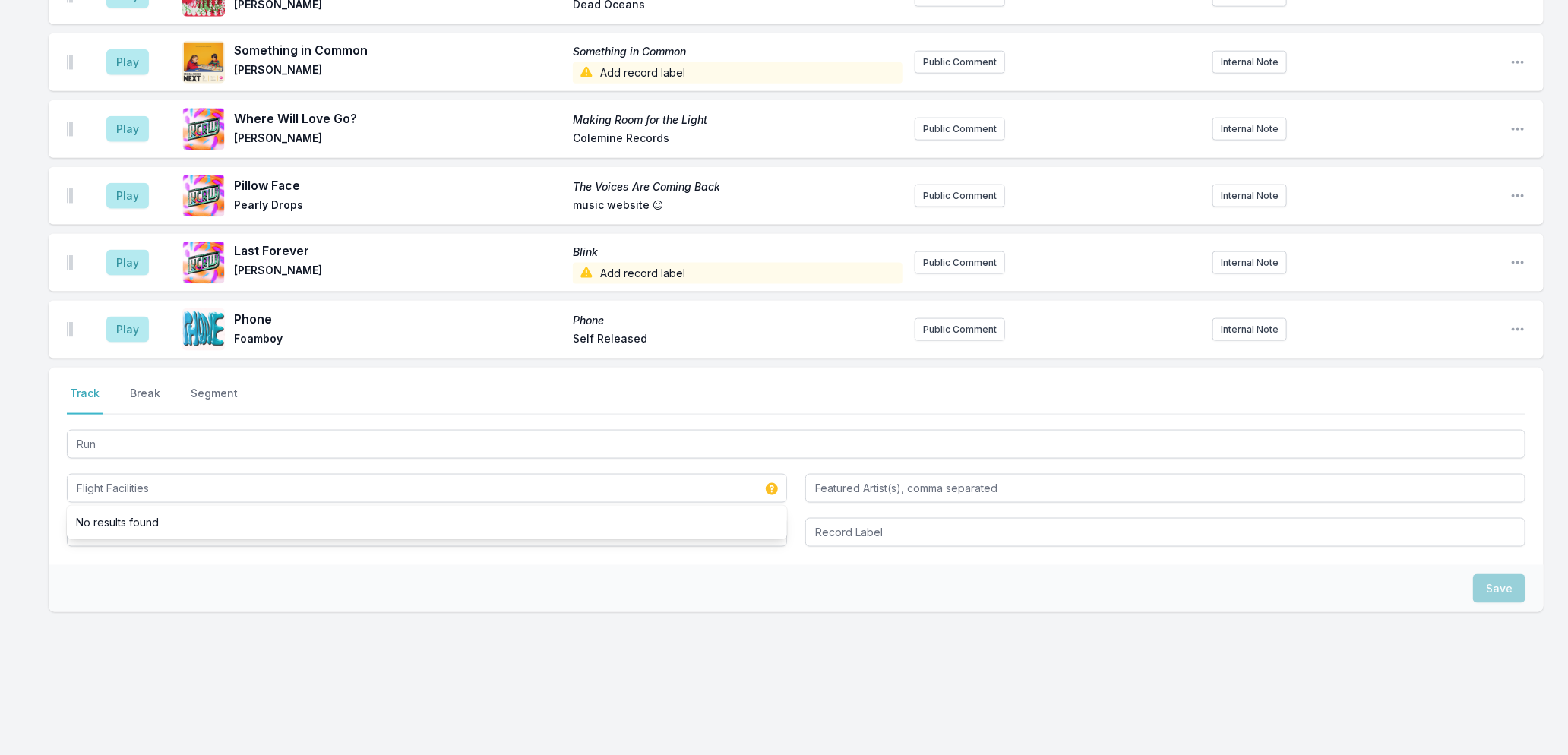
click at [183, 578] on div "Save" at bounding box center [796, 588] width 1495 height 47
click at [147, 524] on input "Album Title" at bounding box center [427, 532] width 721 height 29
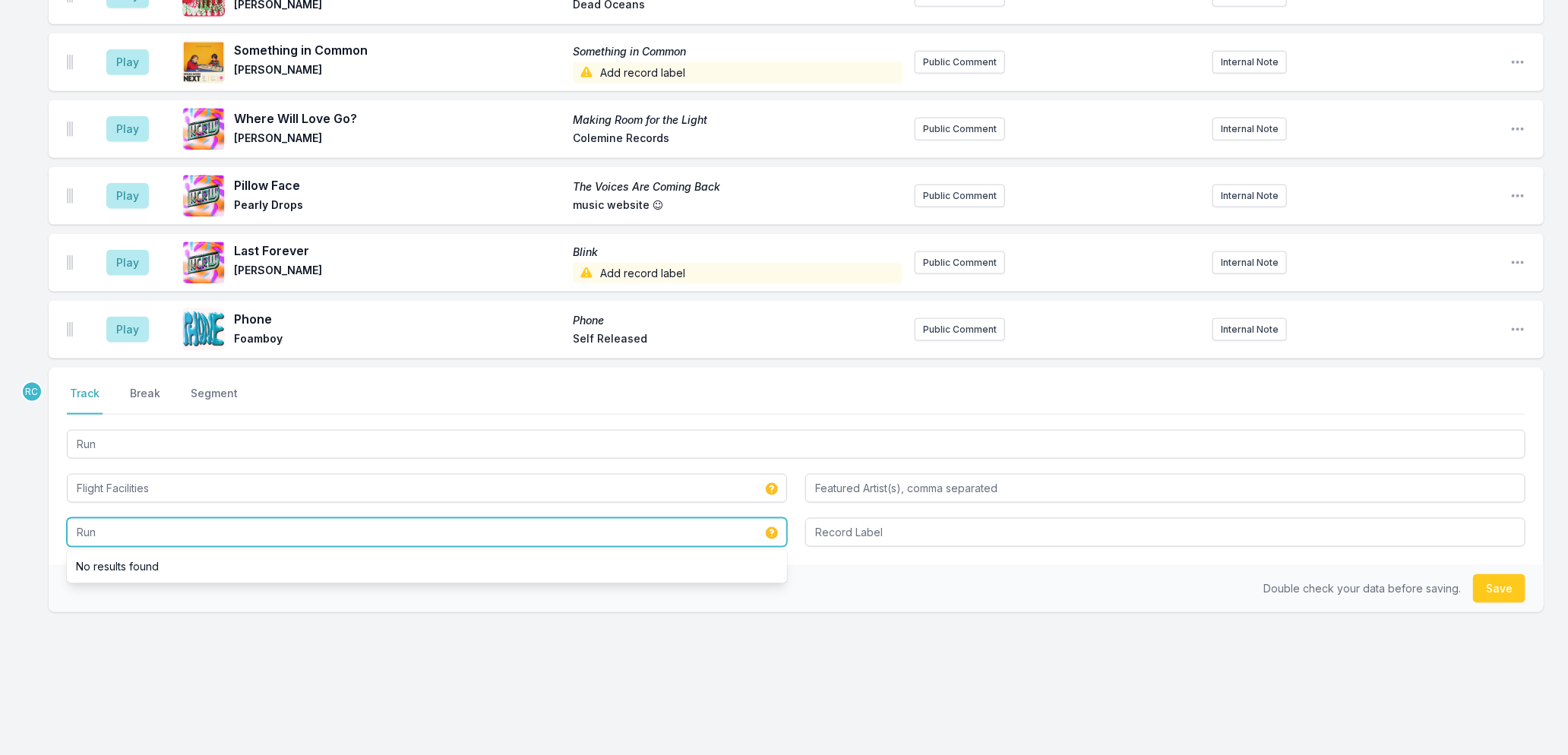
type input "Run"
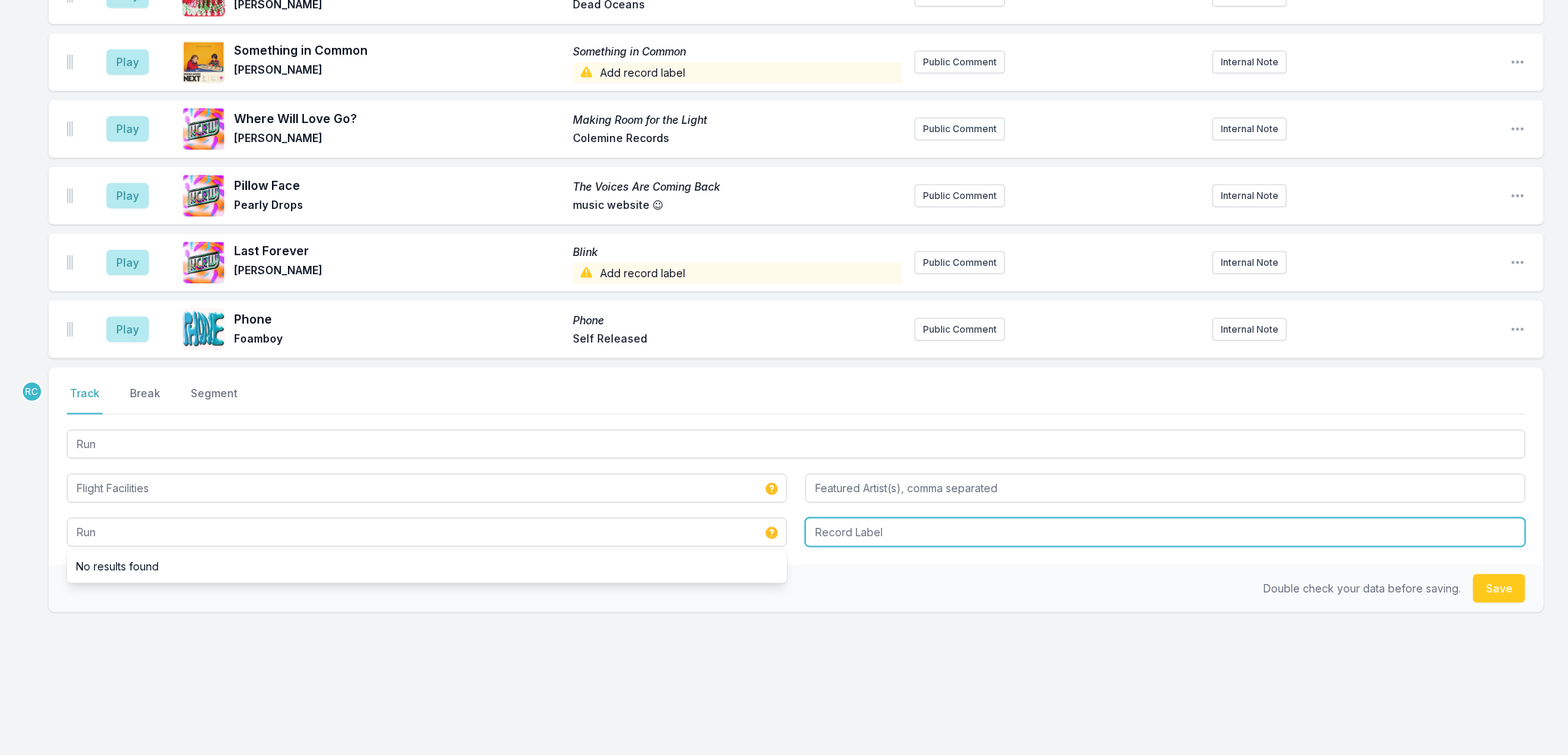
click at [931, 530] on input "Record Label" at bounding box center [1166, 532] width 721 height 29
type input "Future Classic"
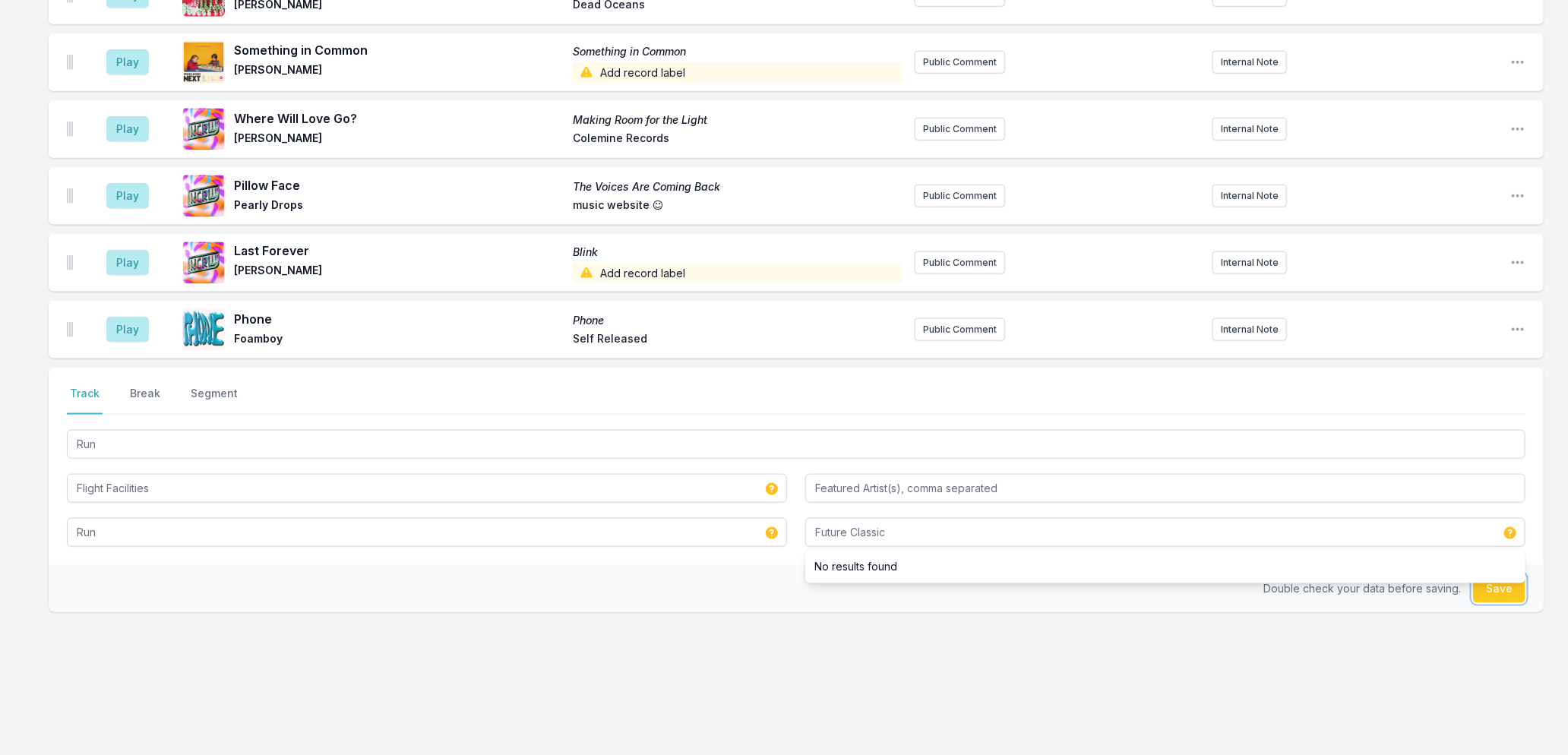
click at [1479, 593] on button "Save" at bounding box center [1499, 588] width 52 height 29
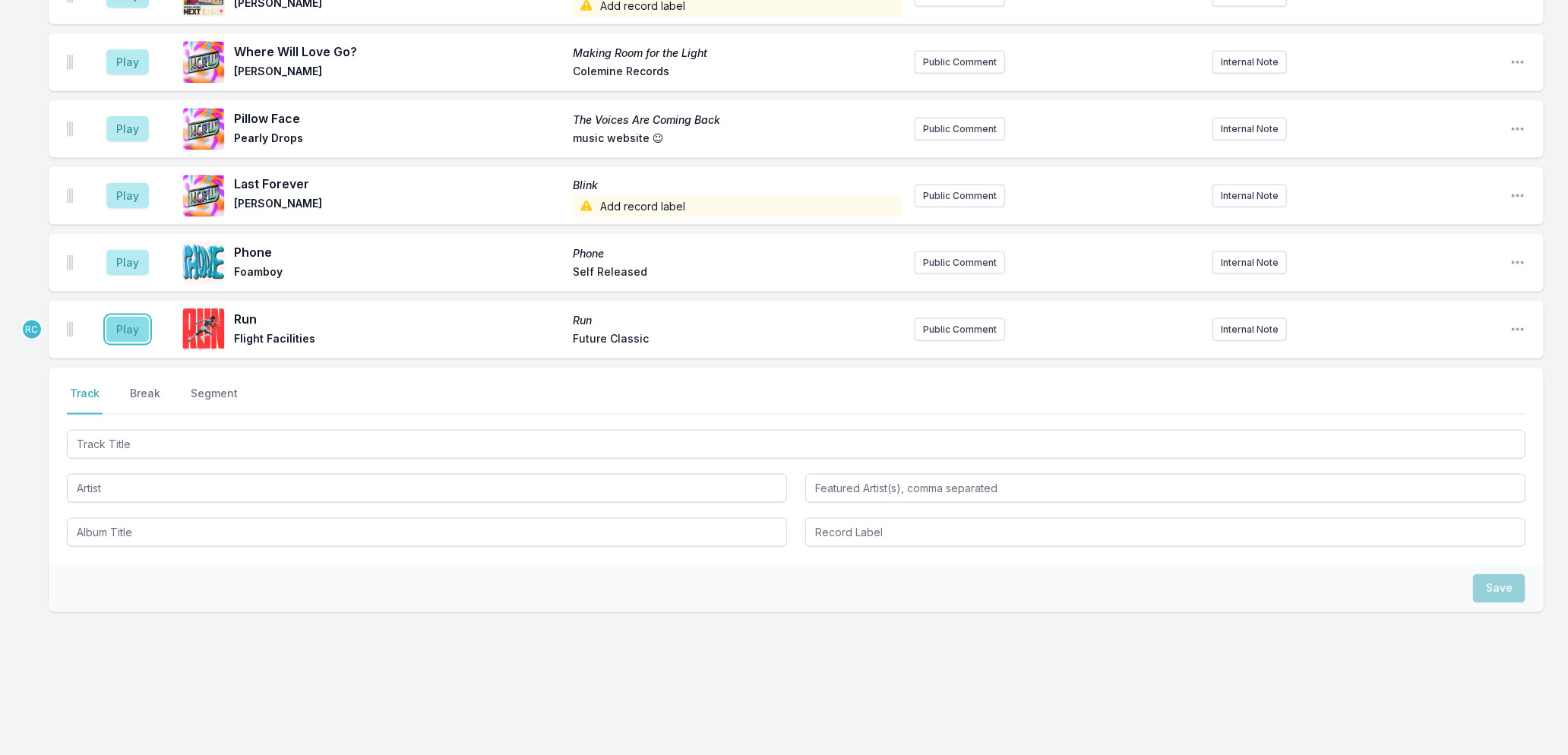
click at [134, 329] on button "Play" at bounding box center [128, 330] width 43 height 26
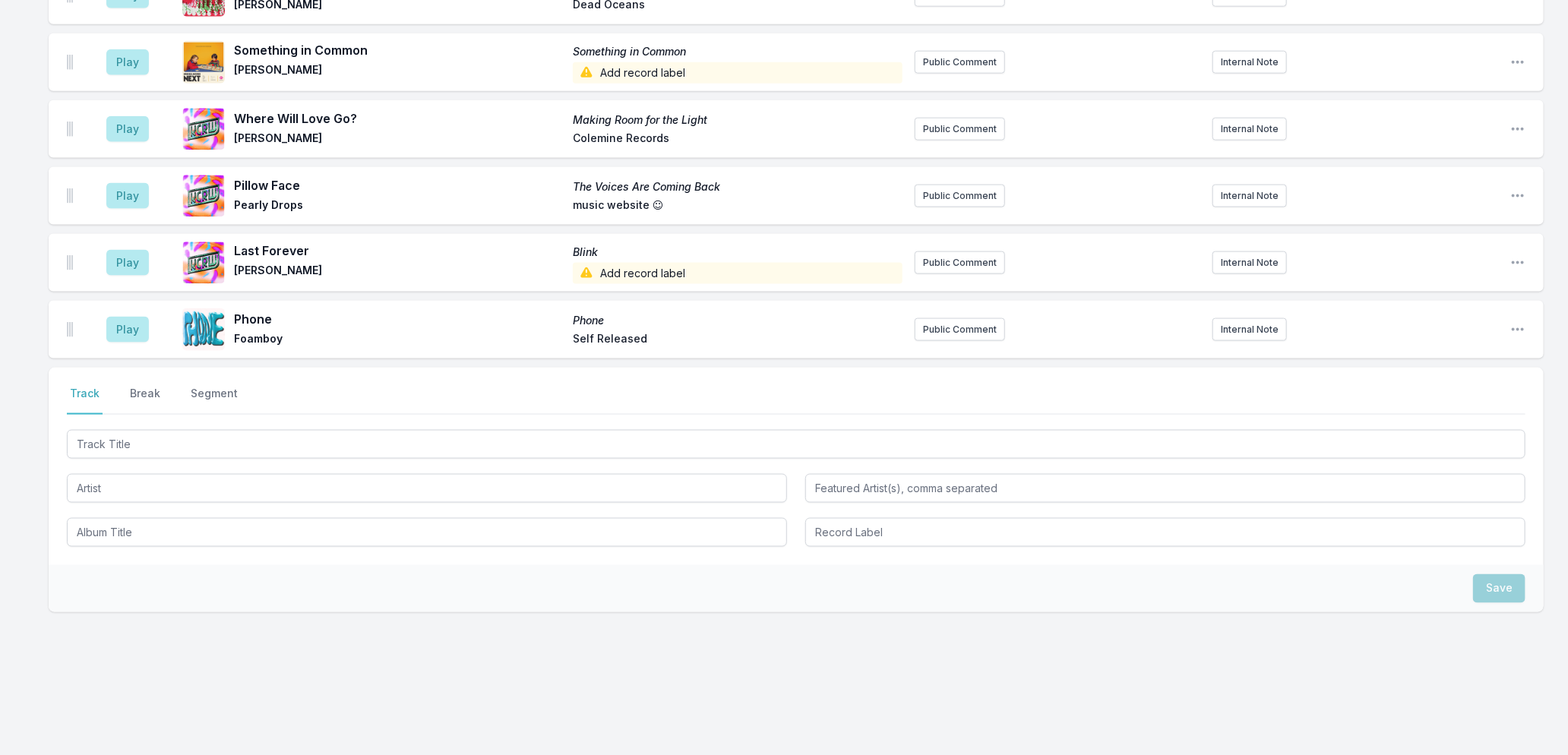
scroll to position [667, 0]
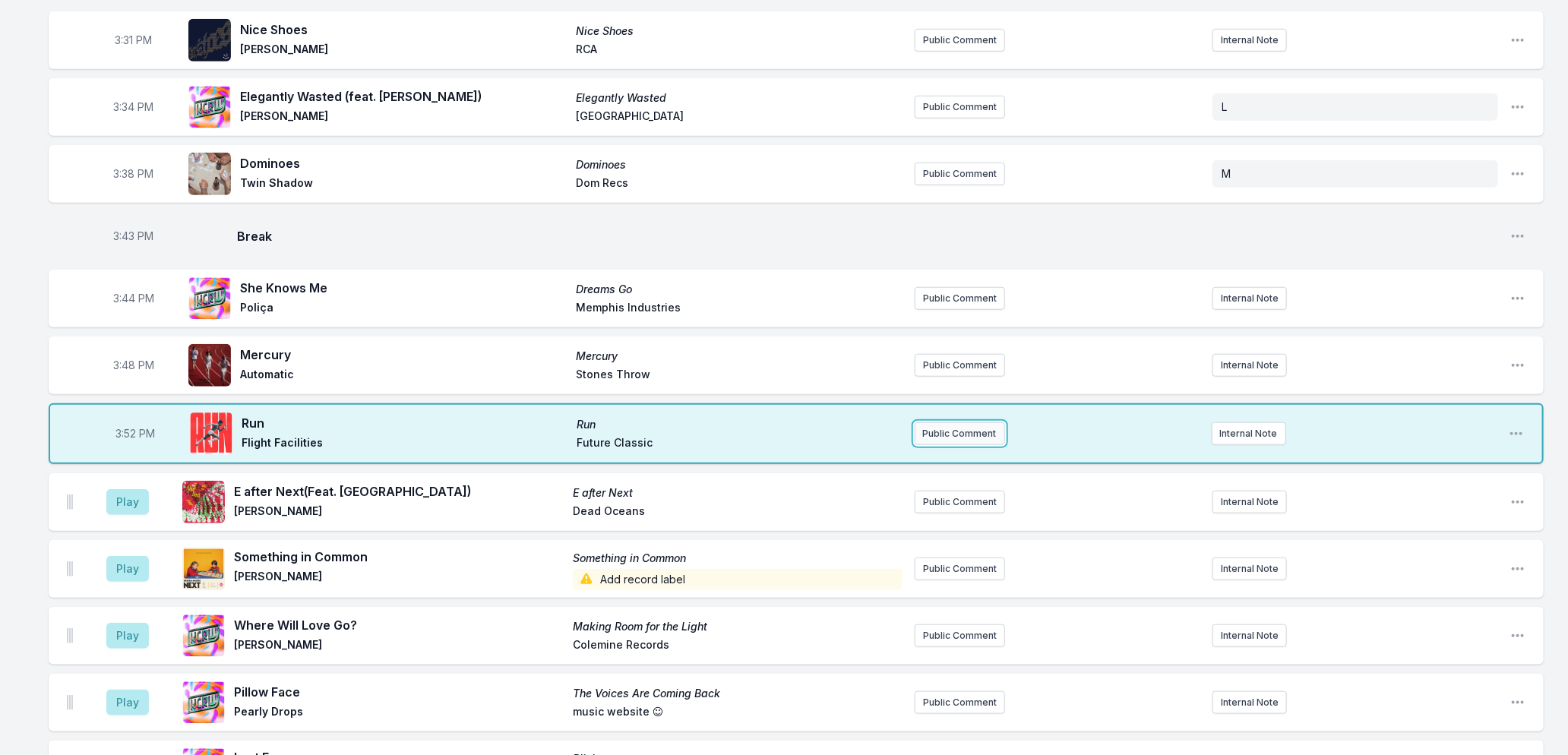
click at [980, 423] on button "Public Comment" at bounding box center [959, 434] width 90 height 22
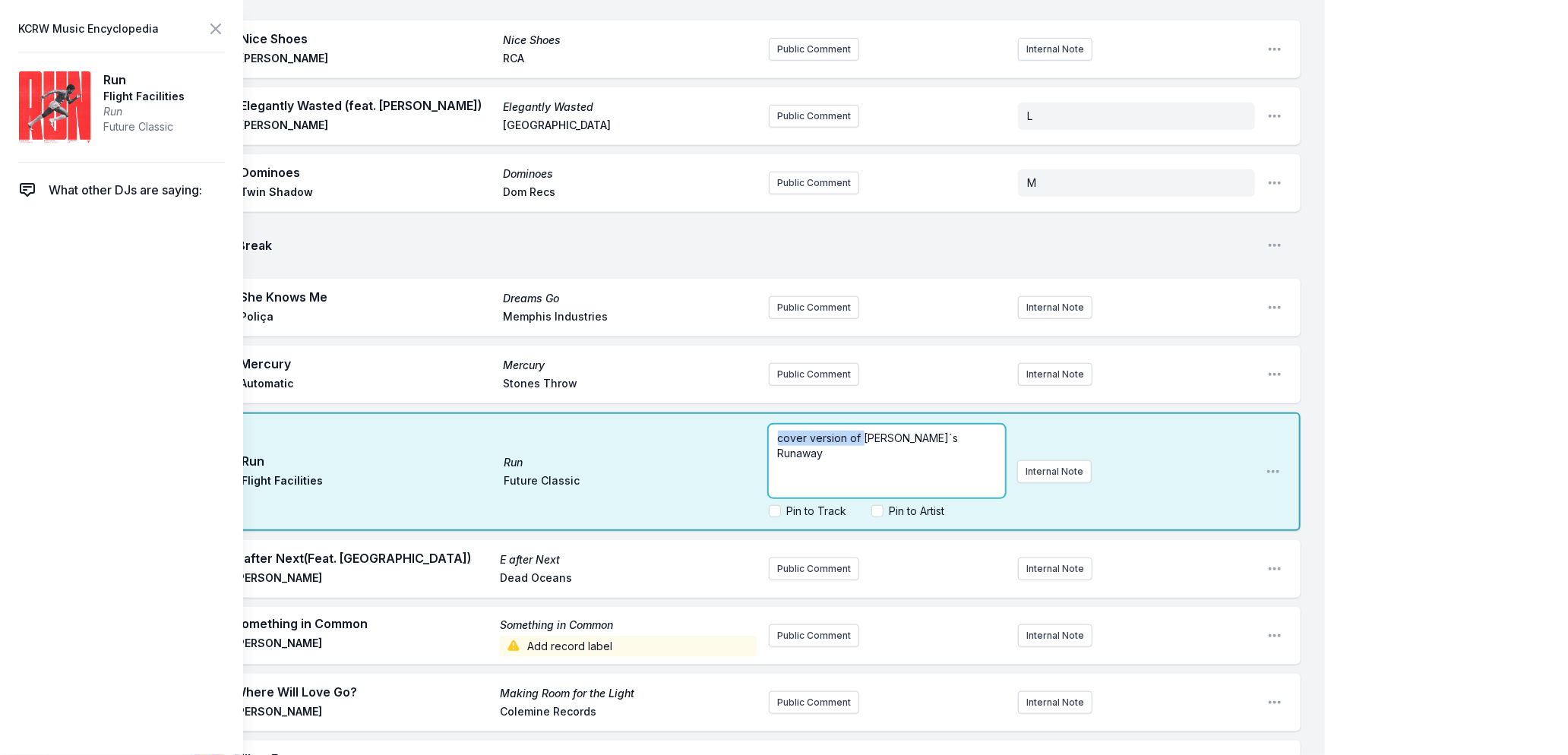
drag, startPoint x: 866, startPoint y: 428, endPoint x: 734, endPoint y: 411, distance: 133.1
click at [734, 412] on div "3:52 PM Run Run Flight Facilities Future Classic cover version of [PERSON_NAME]…" at bounding box center [674, 471] width 1252 height 118
click at [772, 506] on input "Pin to Track" at bounding box center [775, 511] width 12 height 12
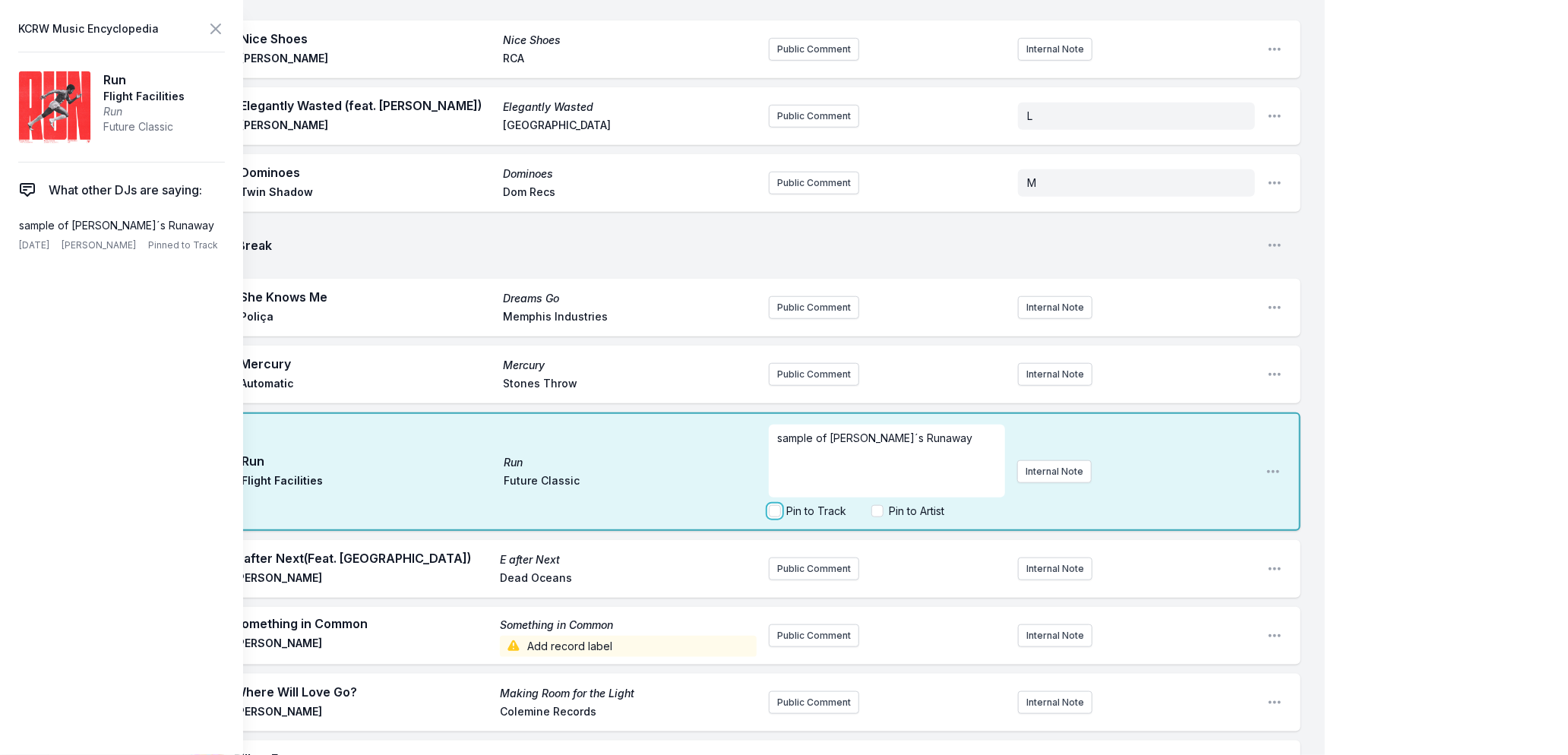
checkbox input "true"
click at [211, 34] on icon at bounding box center [216, 29] width 19 height 19
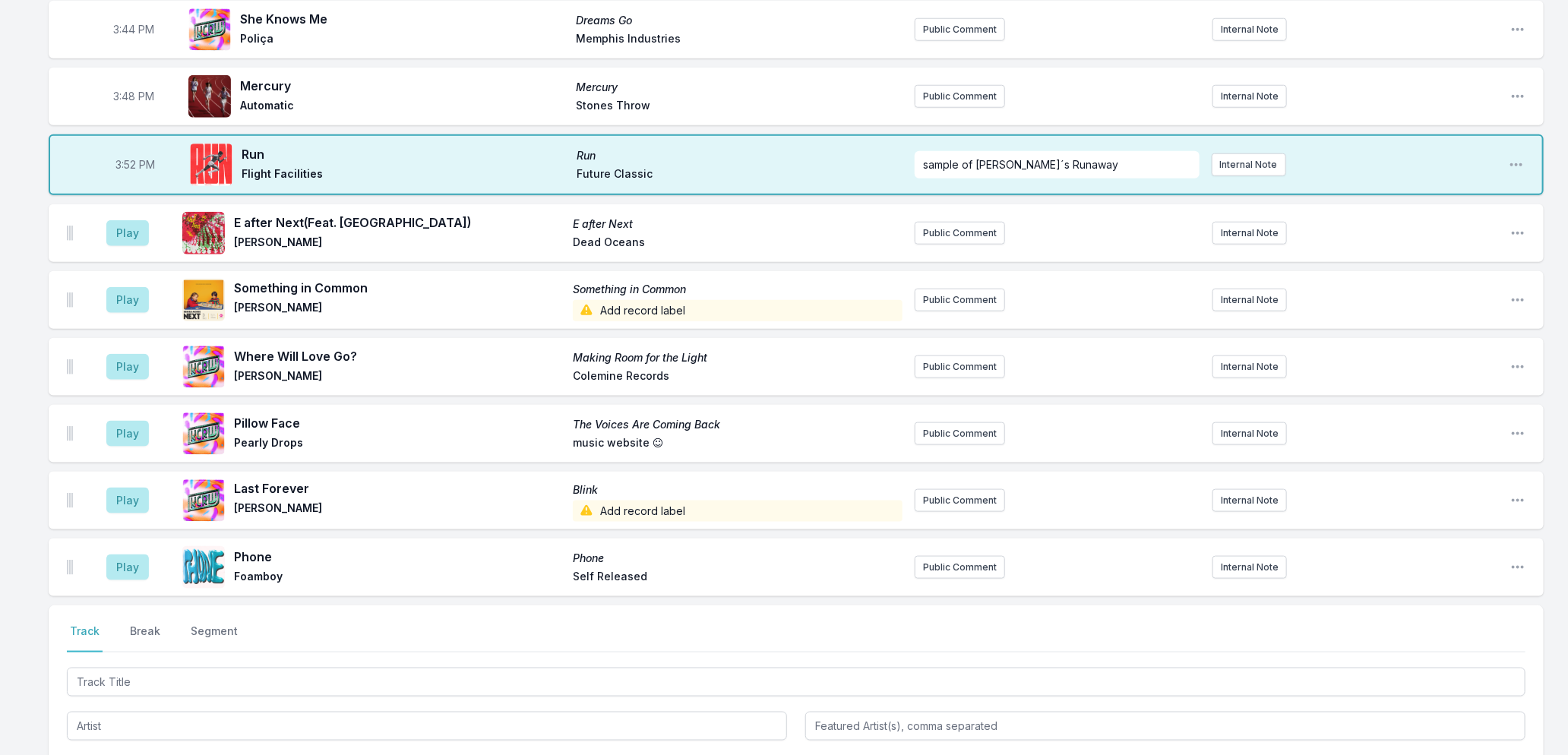
scroll to position [1173, 0]
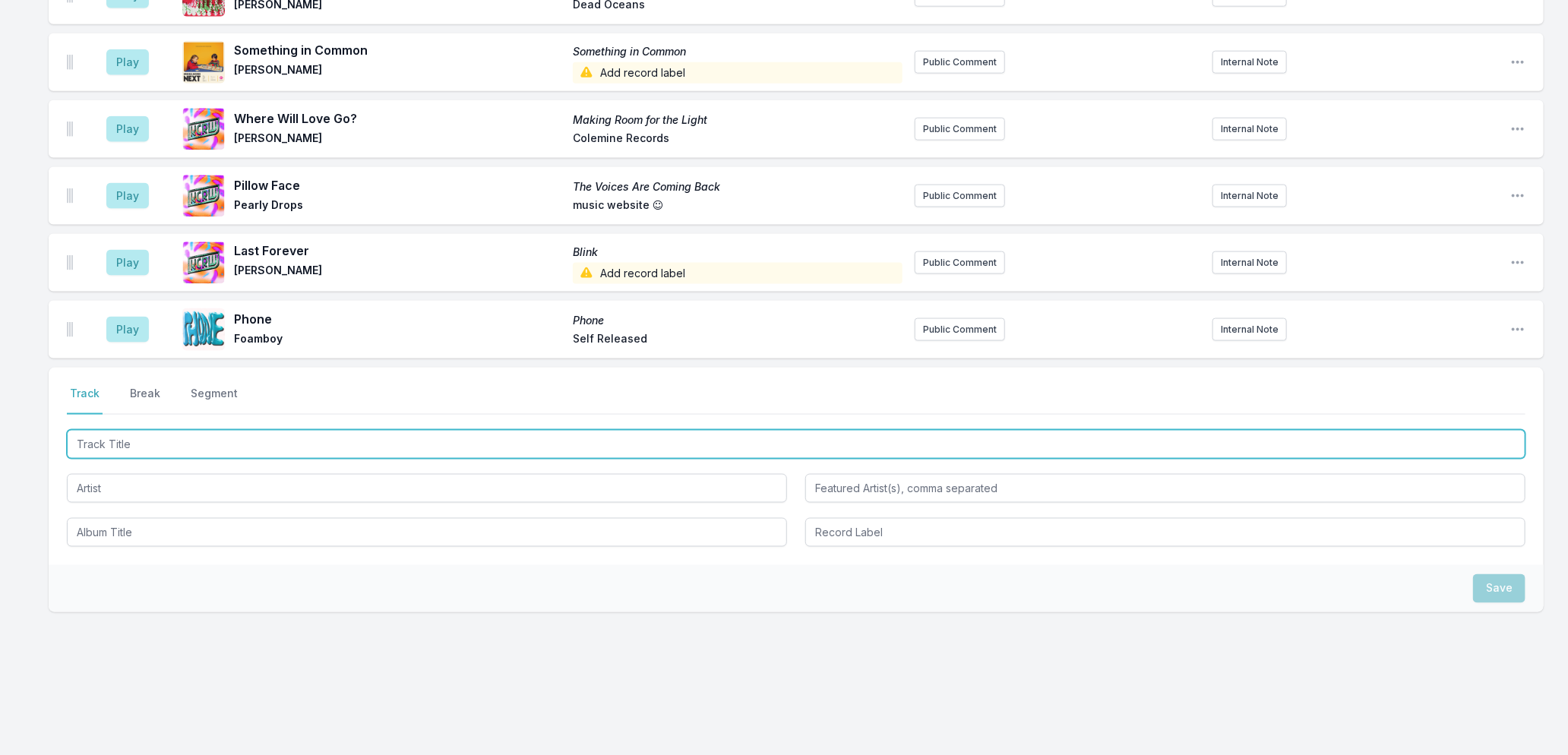
click at [158, 431] on input "Track Title" at bounding box center [796, 444] width 1459 height 29
click at [190, 441] on input "Track Title" at bounding box center [796, 444] width 1459 height 29
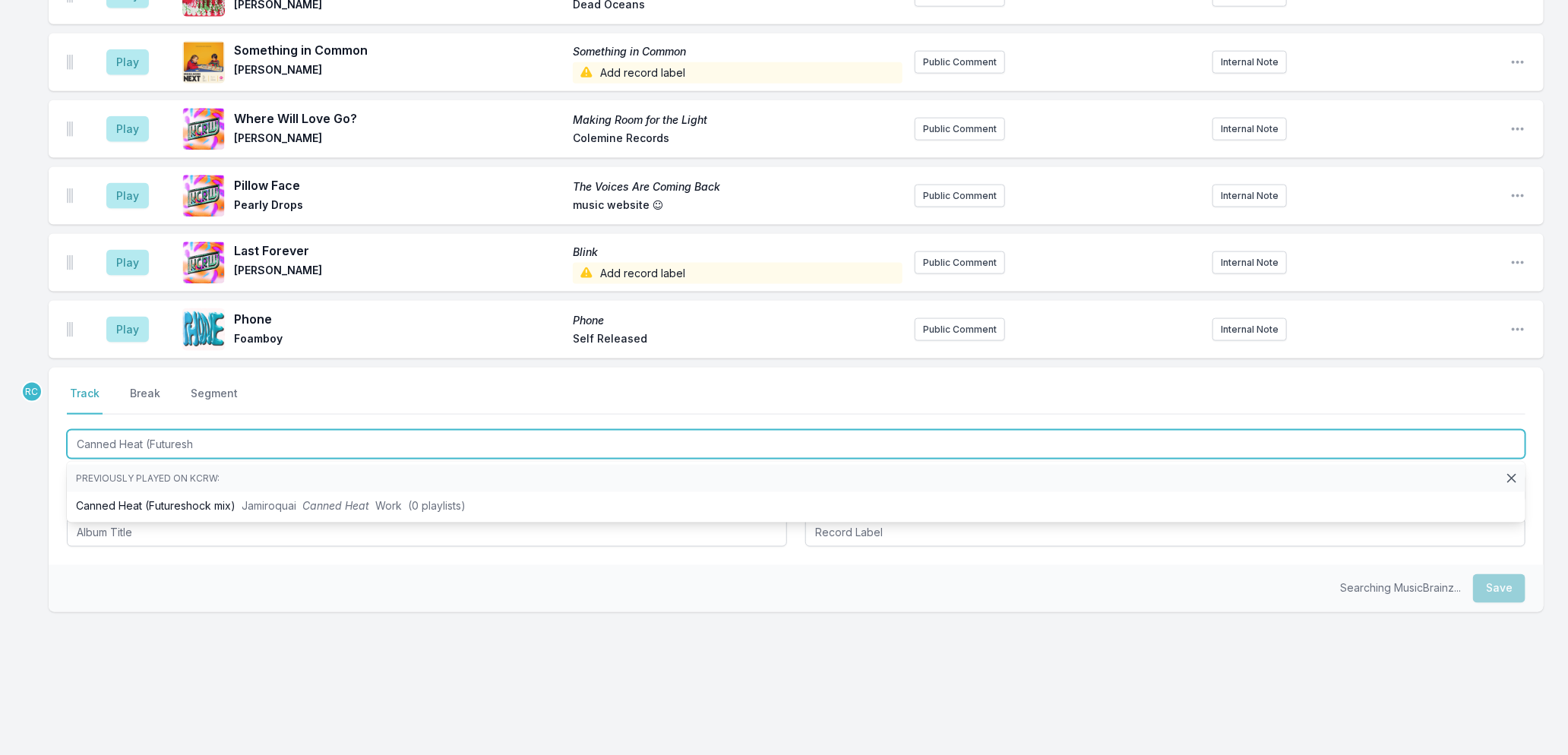
type input "Canned Heat (Futuresho"
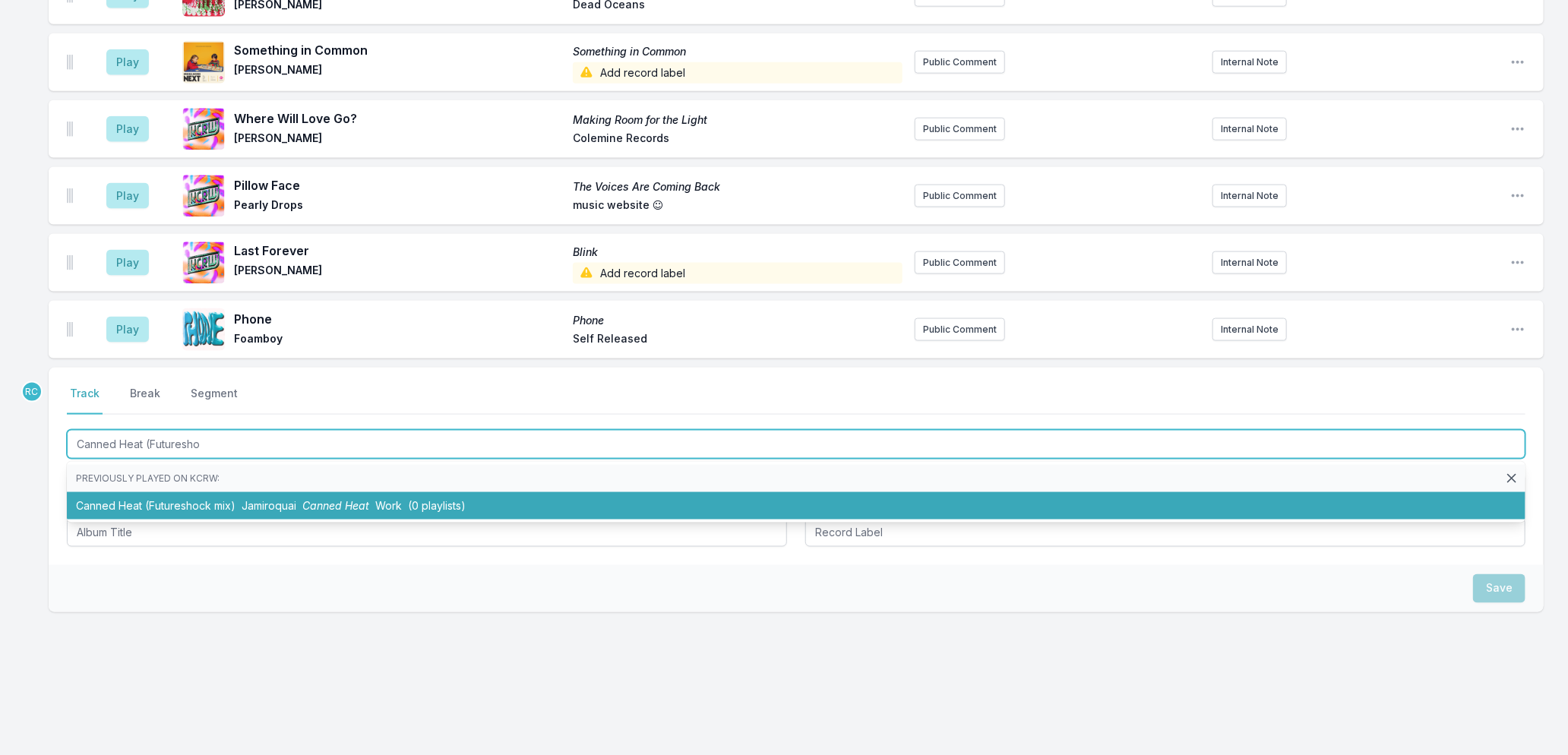
click at [260, 495] on li "Canned Heat (Futureshock mix) Jamiroquai Canned Heat Work (0 playlists)" at bounding box center [796, 506] width 1459 height 27
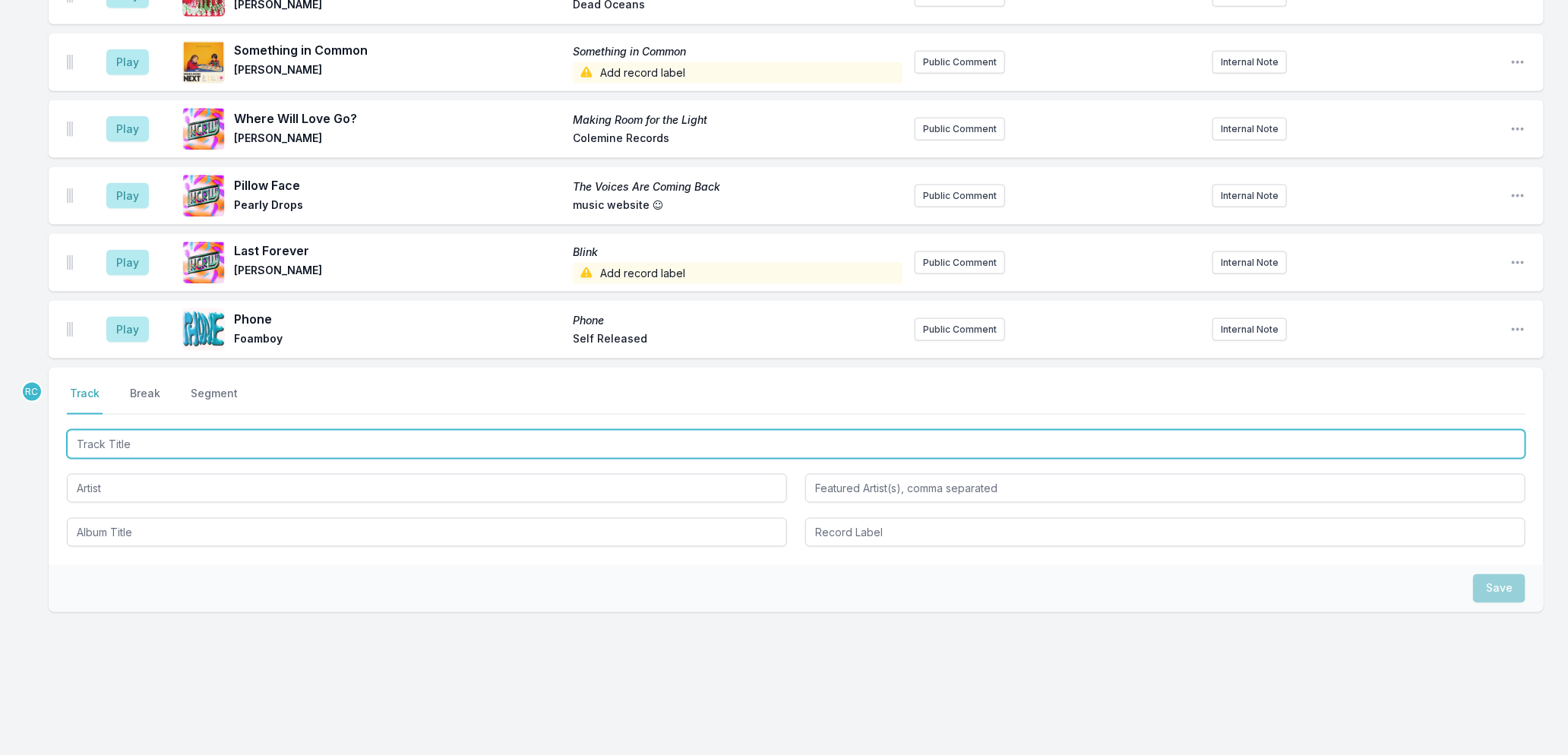
scroll to position [1240, 0]
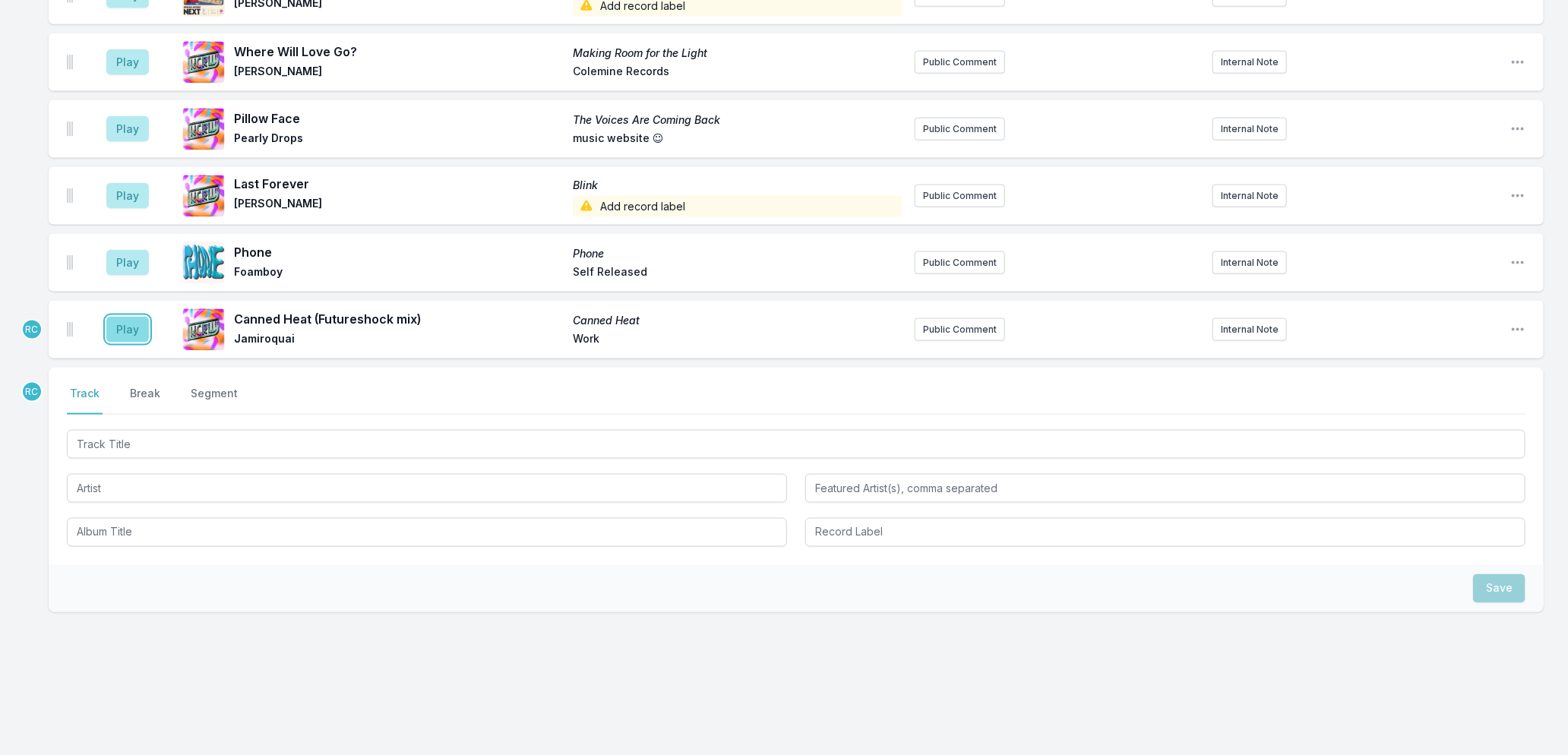
click at [119, 331] on button "Play" at bounding box center [128, 330] width 43 height 26
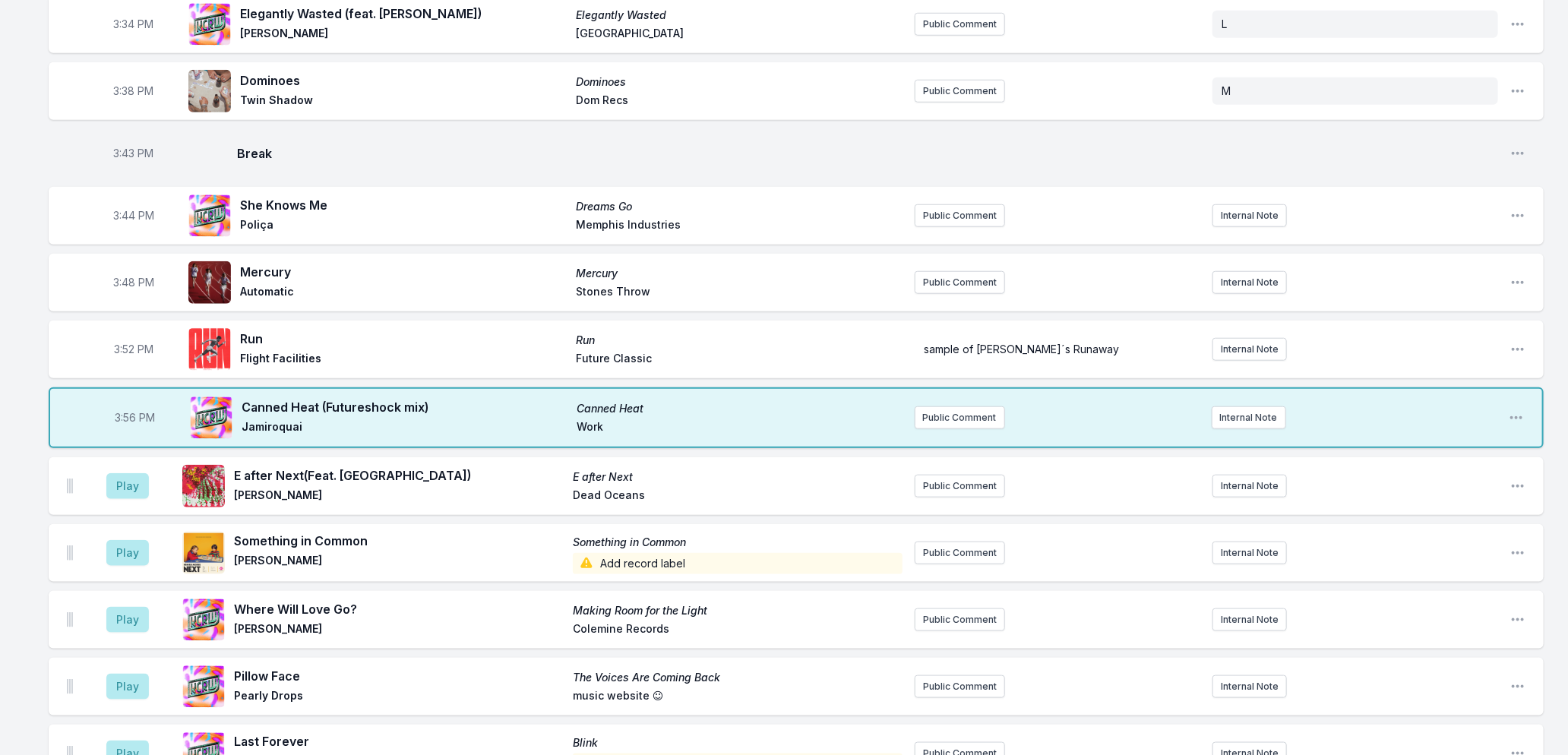
scroll to position [733, 0]
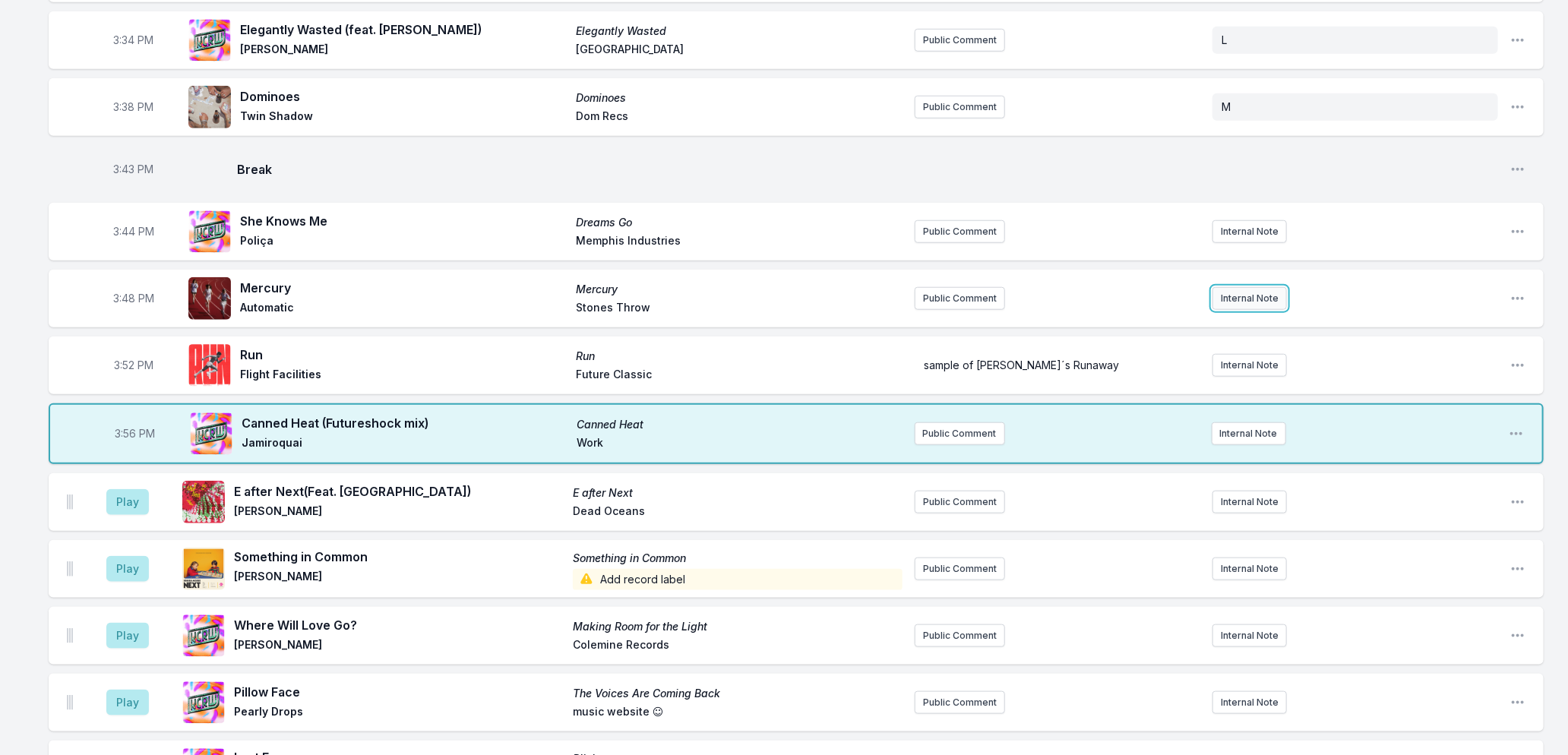
click at [1237, 296] on button "Internal Note" at bounding box center [1250, 298] width 74 height 22
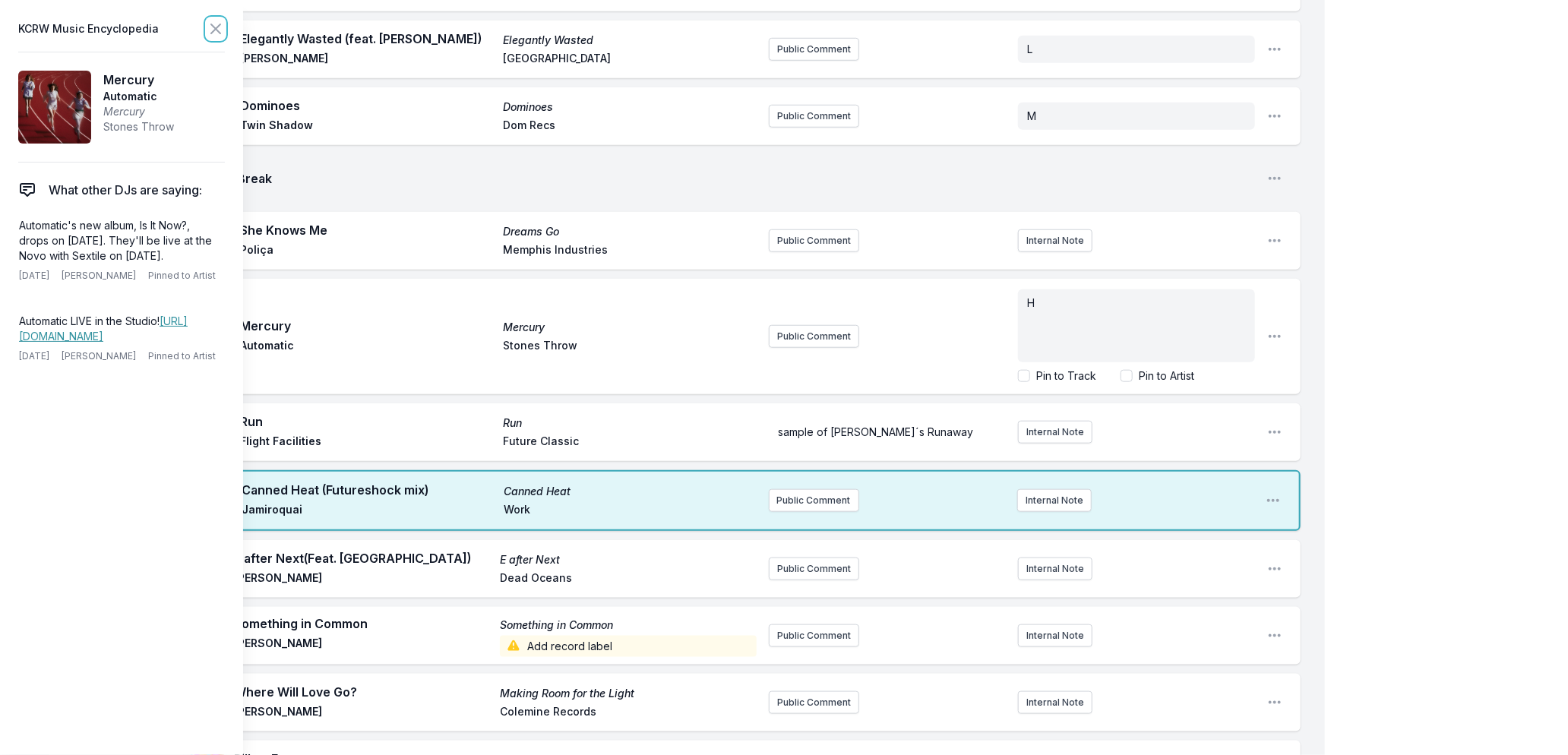
click at [210, 23] on icon at bounding box center [216, 29] width 19 height 19
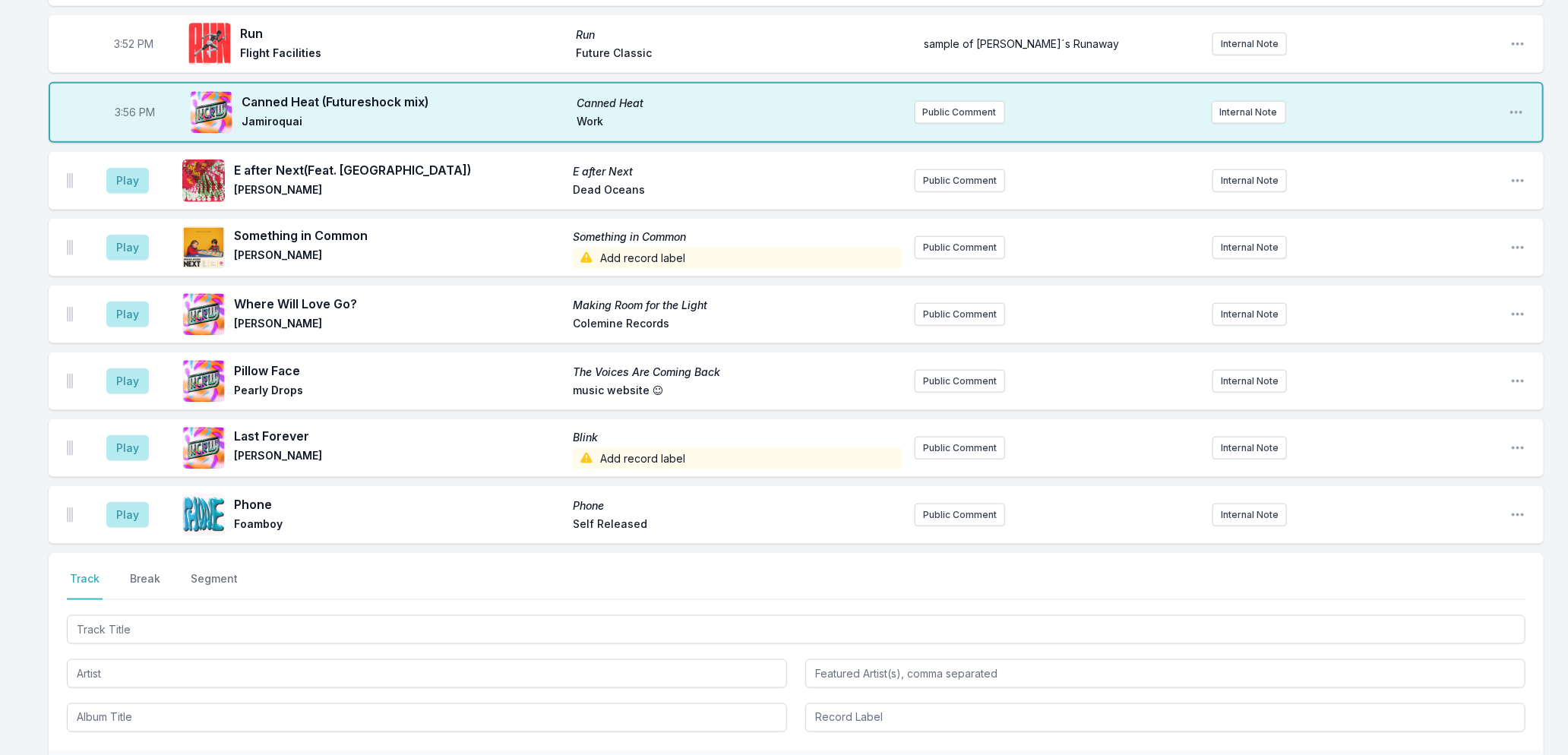
scroll to position [1240, 0]
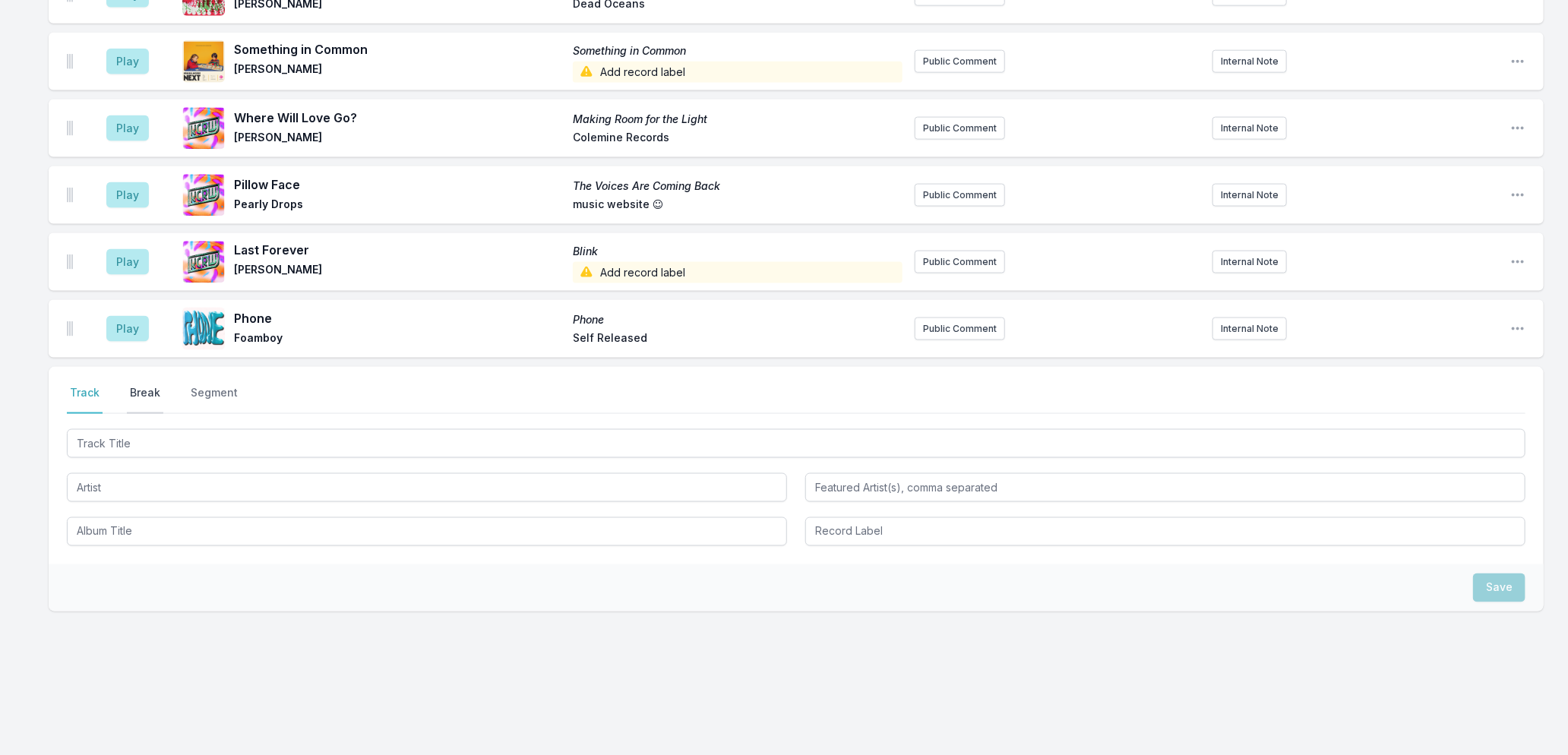
click at [129, 390] on button "Break" at bounding box center [144, 399] width 36 height 29
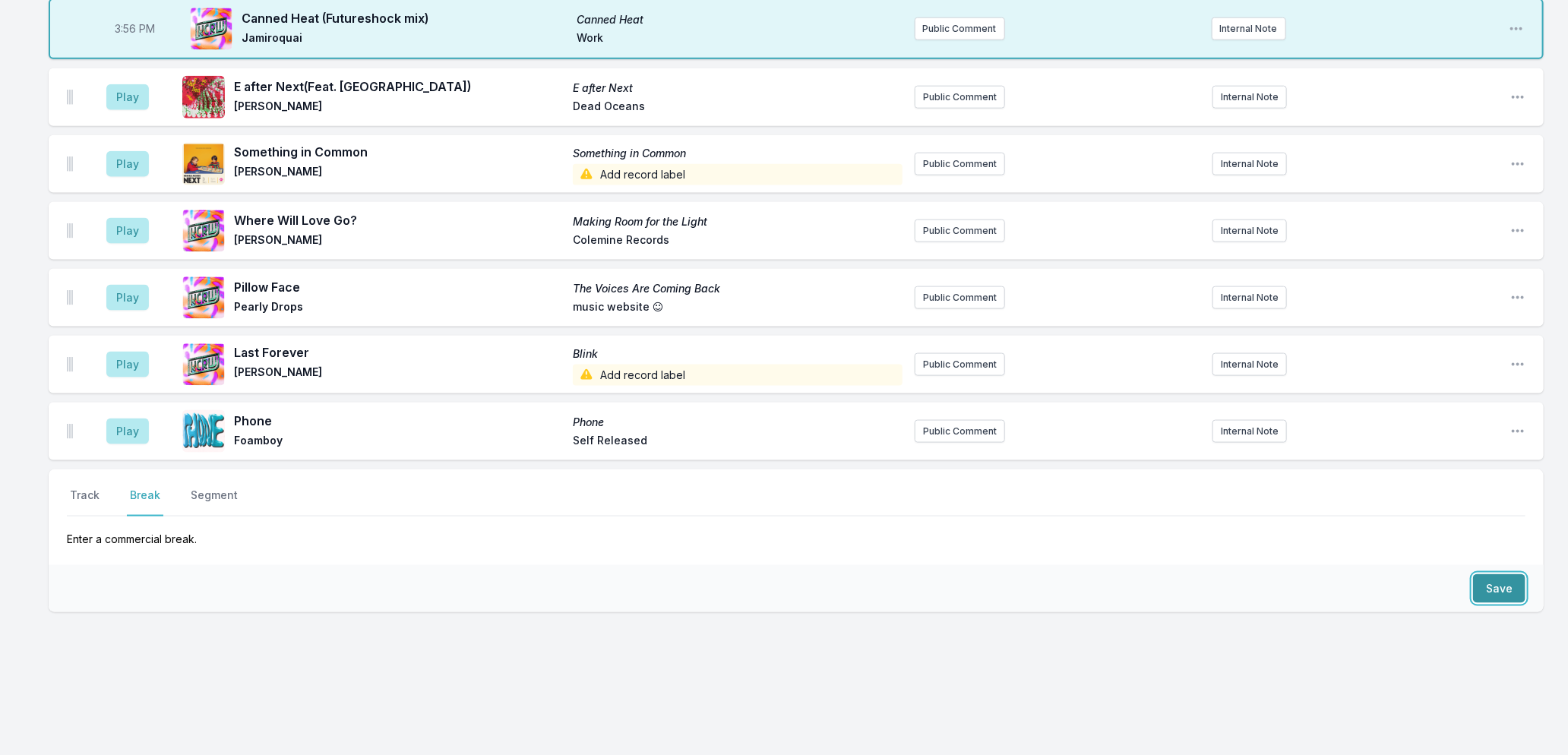
click at [1501, 578] on button "Save" at bounding box center [1499, 588] width 52 height 29
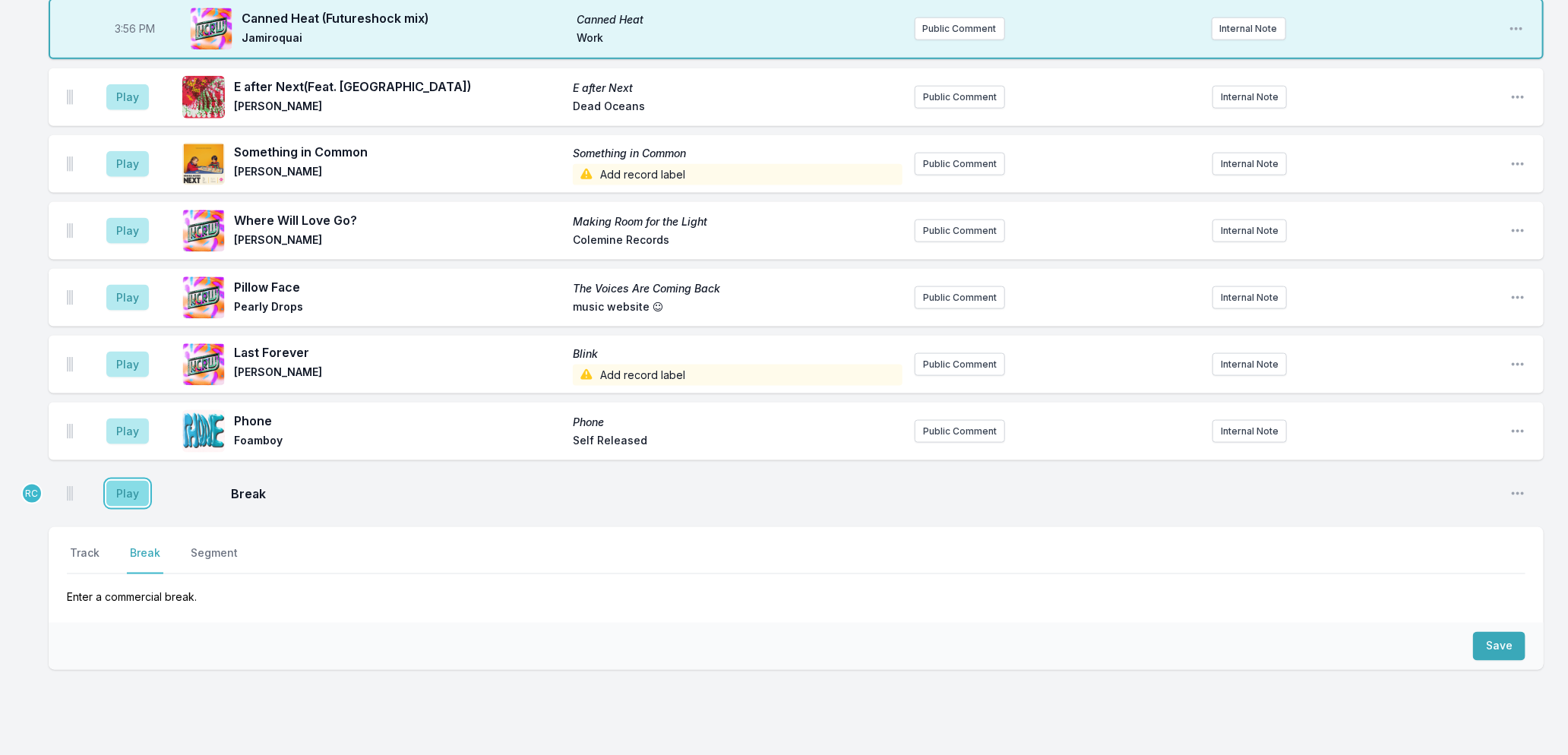
click at [117, 497] on button "Play" at bounding box center [128, 494] width 43 height 26
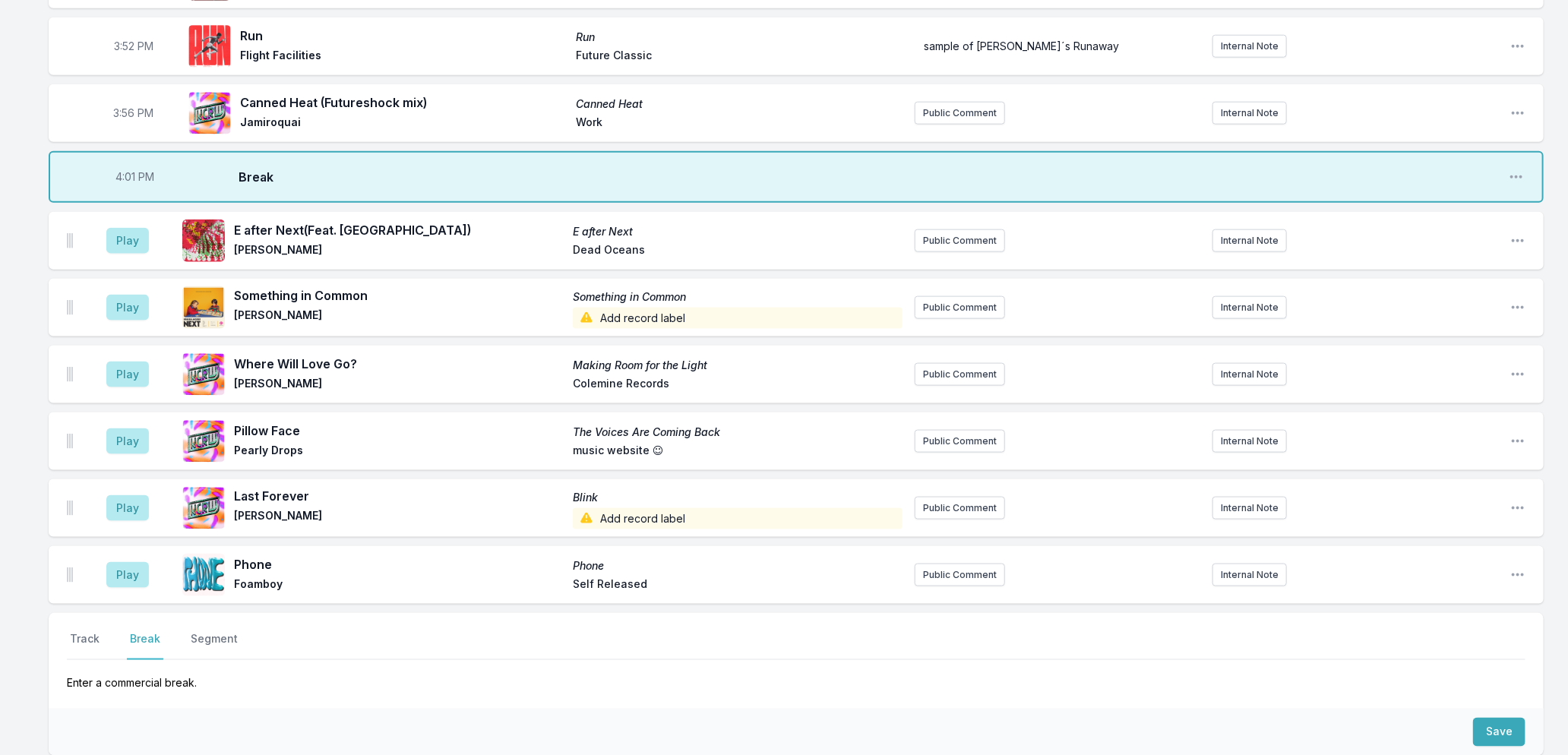
scroll to position [1053, 0]
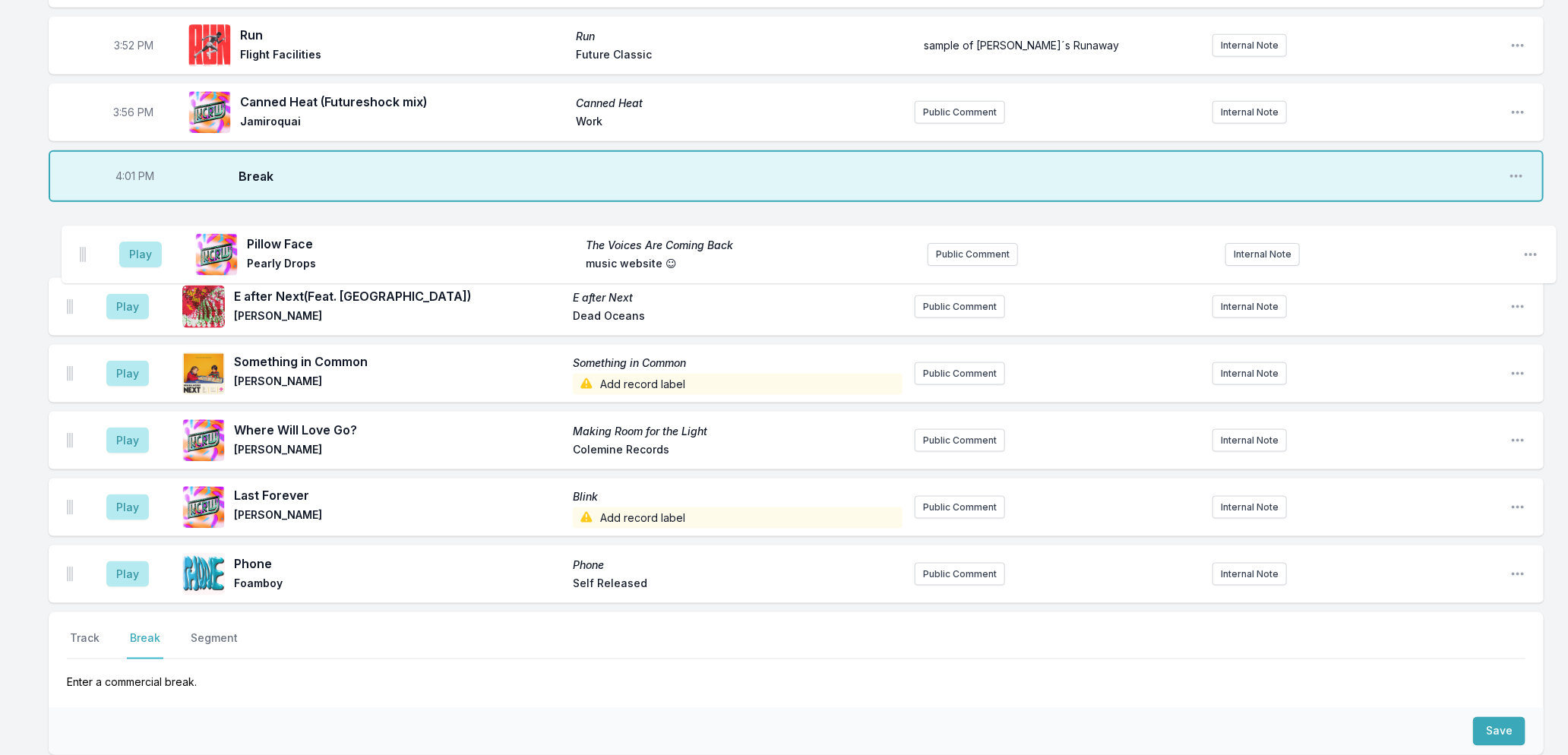
drag, startPoint x: 72, startPoint y: 441, endPoint x: 85, endPoint y: 253, distance: 188.4
click at [85, 253] on ul "Play E after Next (Feat. Moby) E after Next [PERSON_NAME] Dead Oceans Public Co…" at bounding box center [796, 407] width 1495 height 392
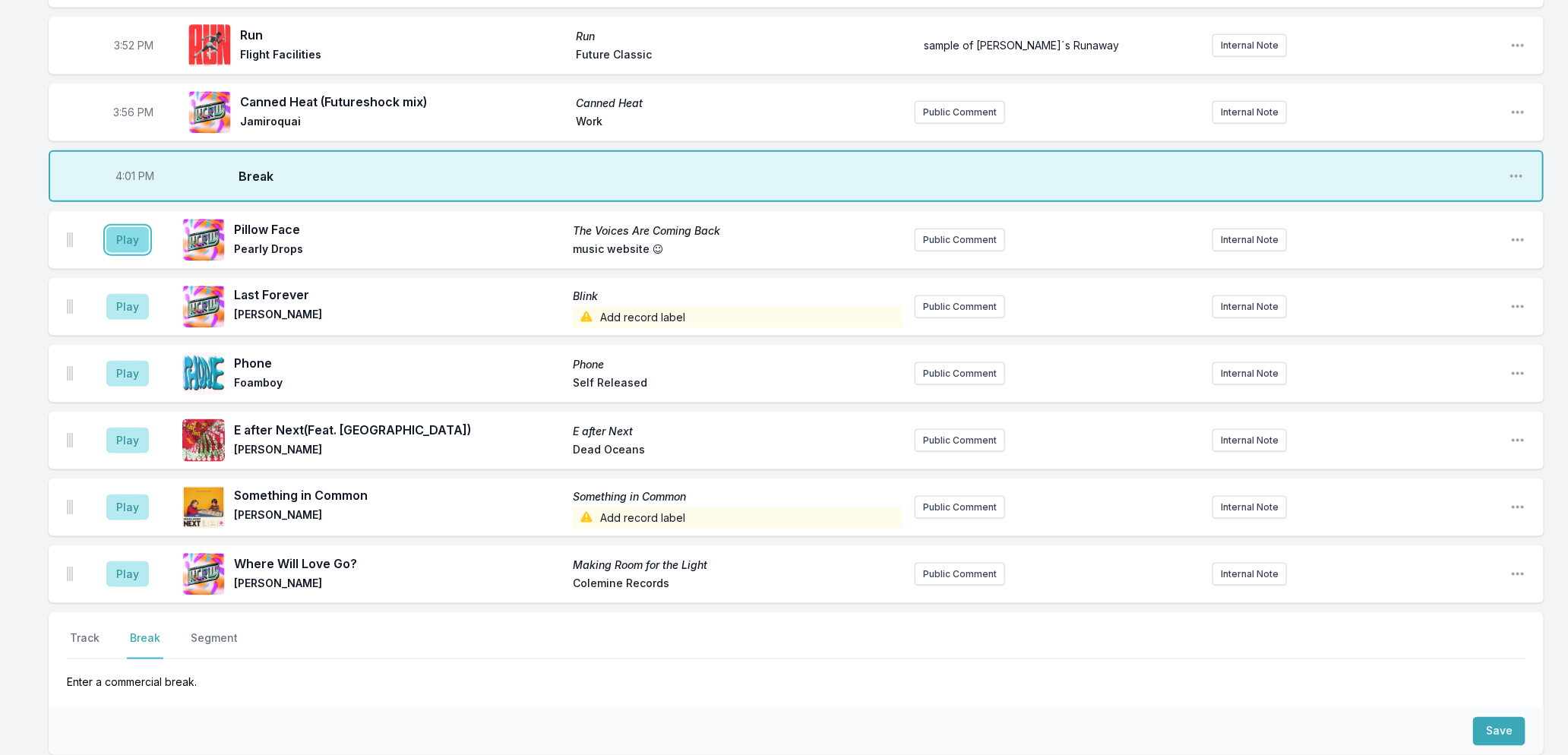
click at [129, 236] on button "Play" at bounding box center [128, 240] width 43 height 26
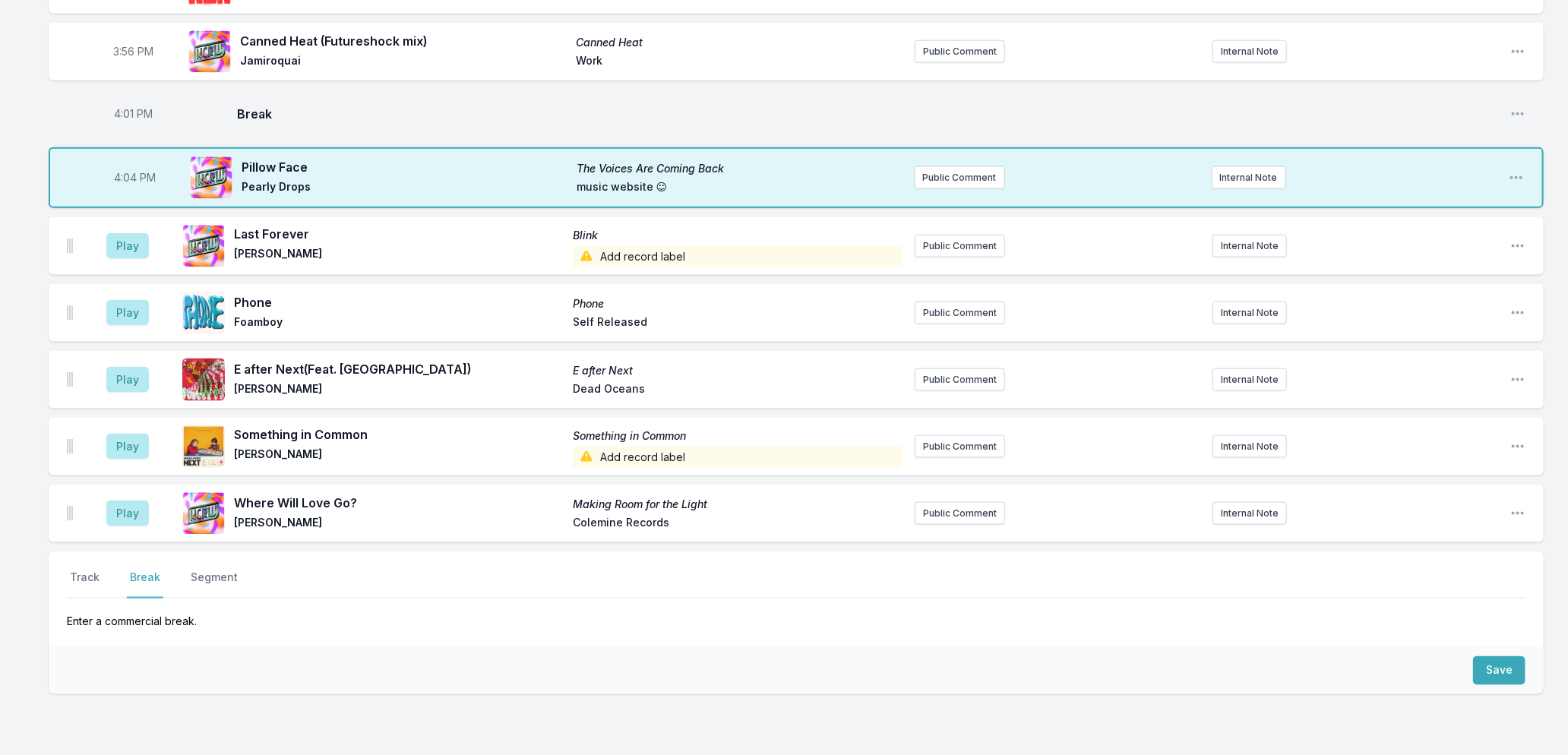
scroll to position [1195, 0]
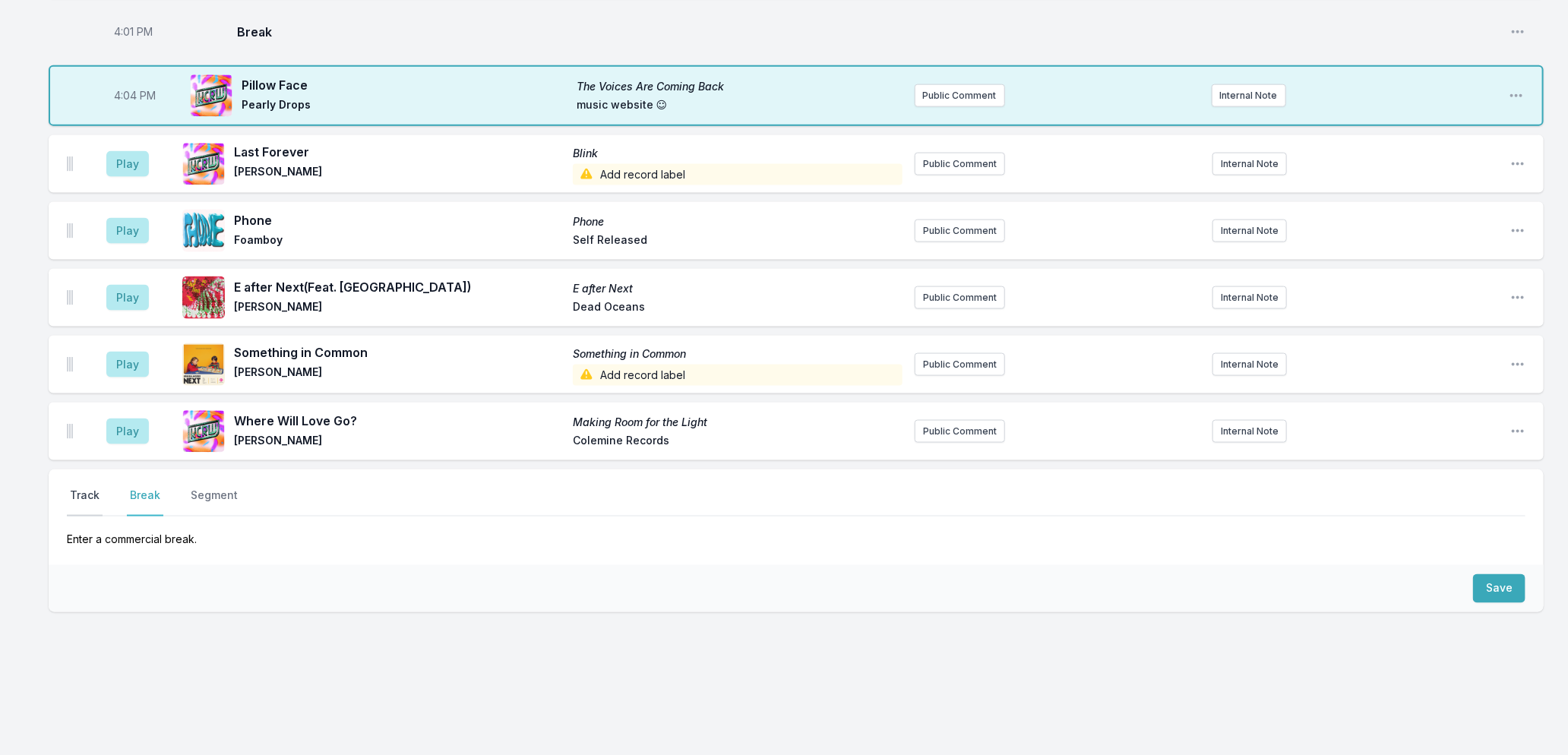
click at [79, 497] on button "Track" at bounding box center [85, 502] width 35 height 29
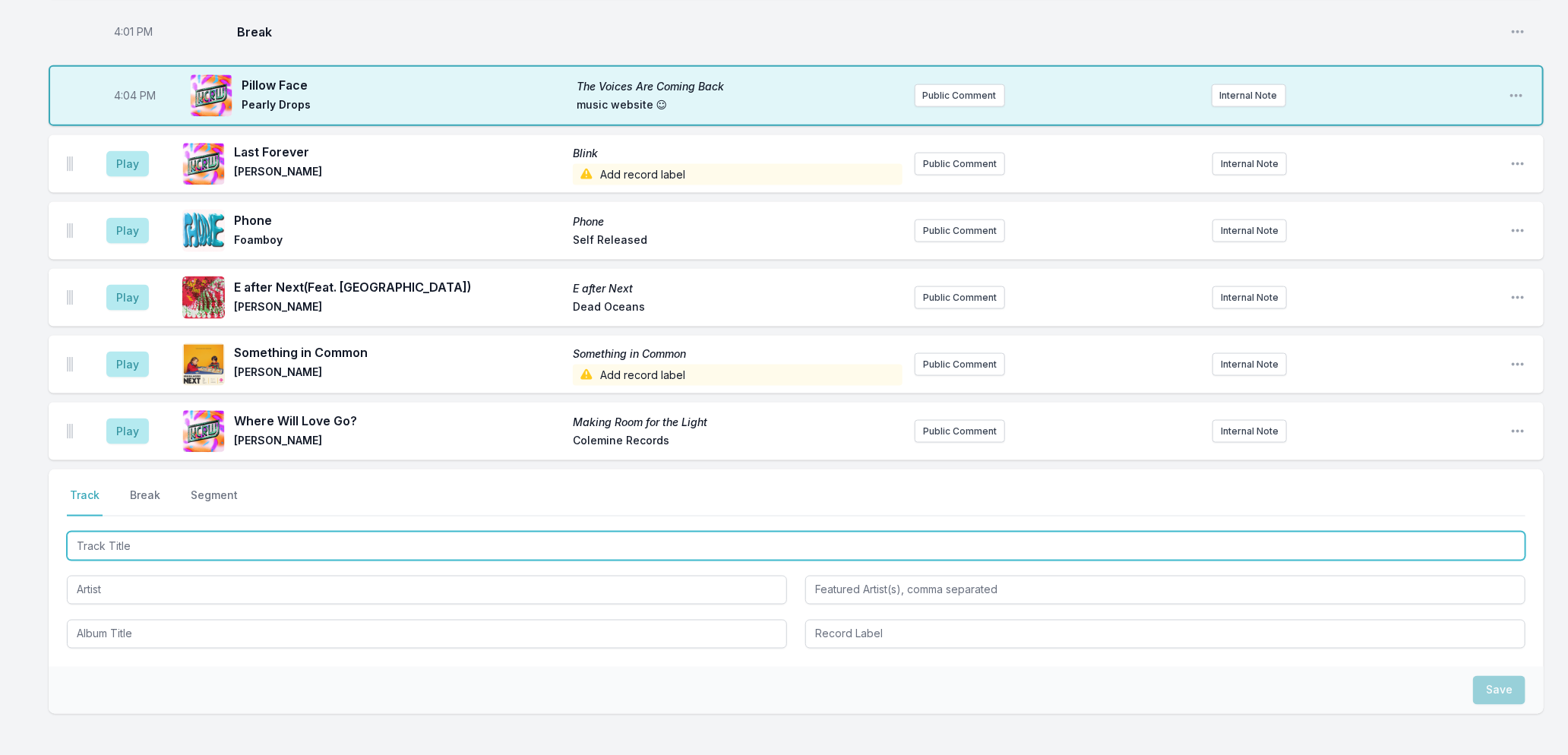
click at [335, 541] on input "Track Title" at bounding box center [796, 546] width 1459 height 29
type input "Chained To A Cloud"
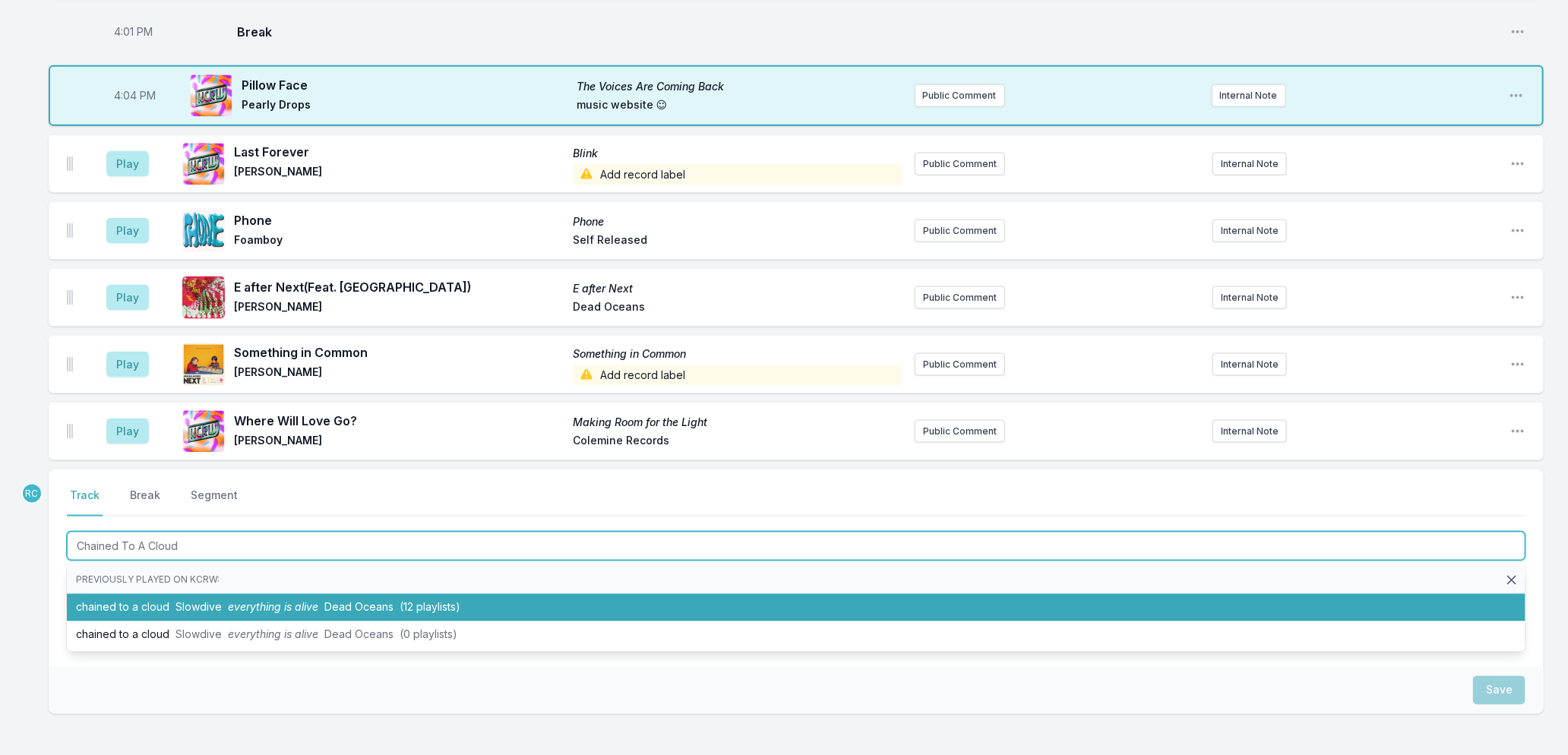
click at [301, 605] on span "everything is alive" at bounding box center [273, 607] width 90 height 13
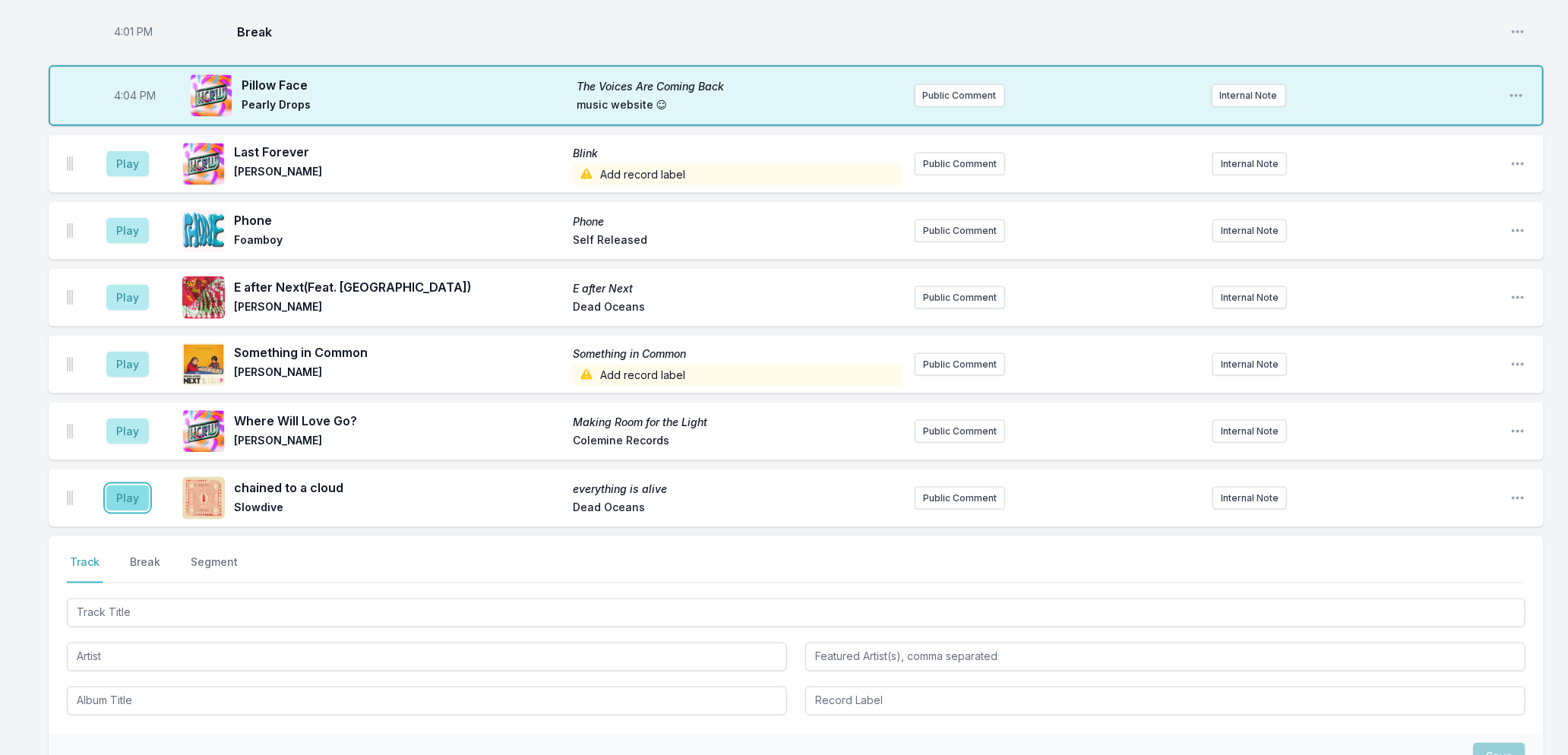
click at [126, 492] on button "Play" at bounding box center [128, 498] width 43 height 26
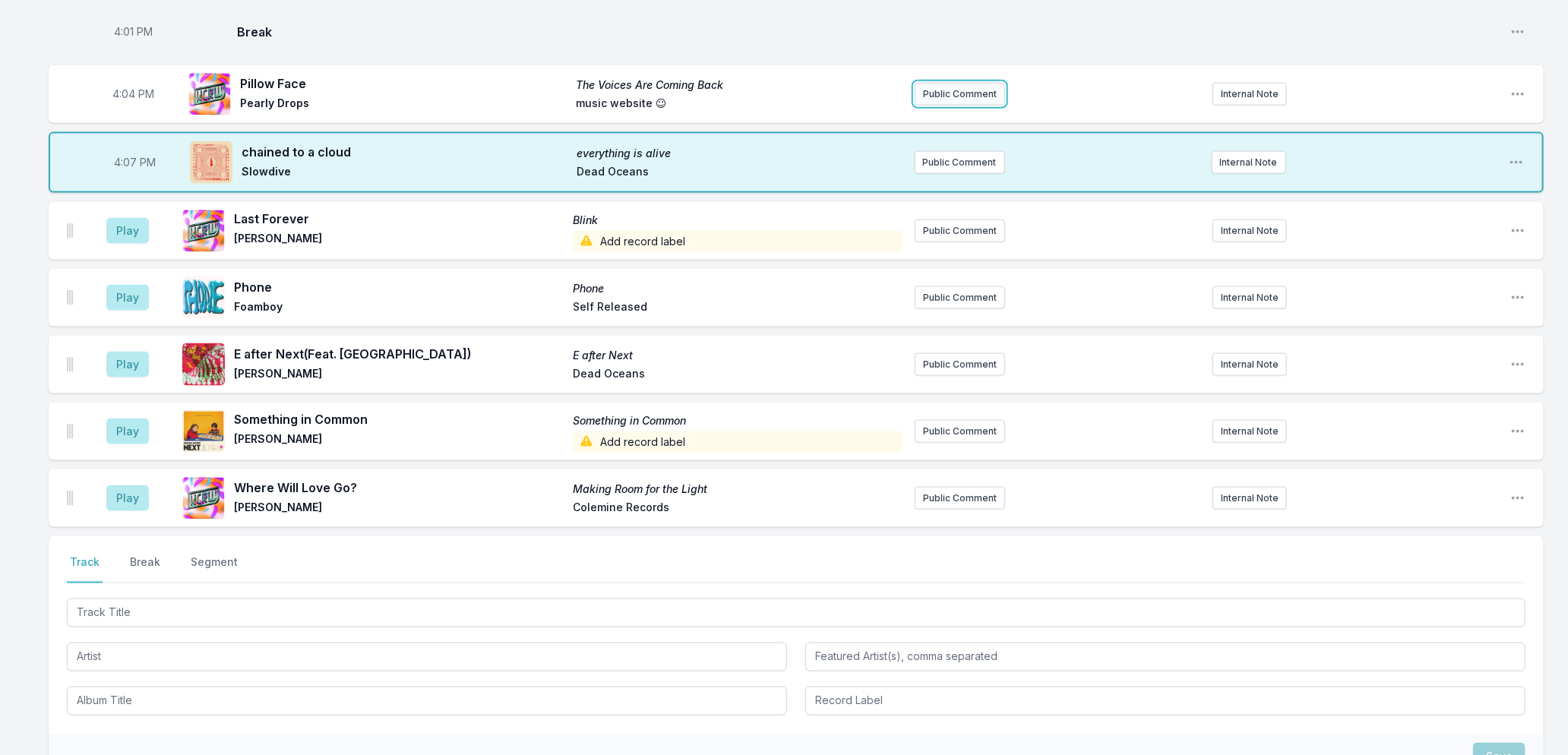
click at [952, 97] on button "Public Comment" at bounding box center [959, 94] width 90 height 22
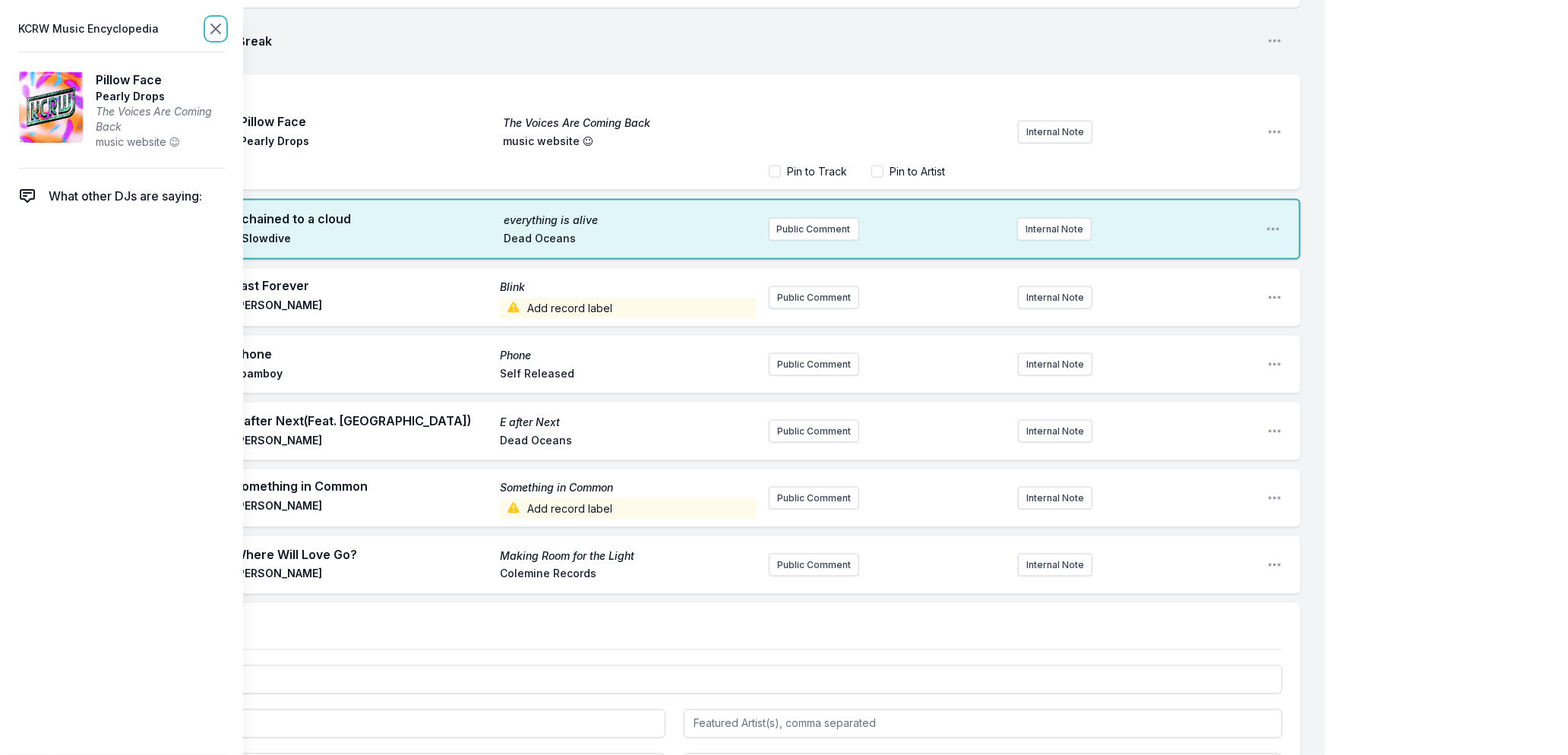
click at [211, 31] on icon at bounding box center [216, 29] width 19 height 19
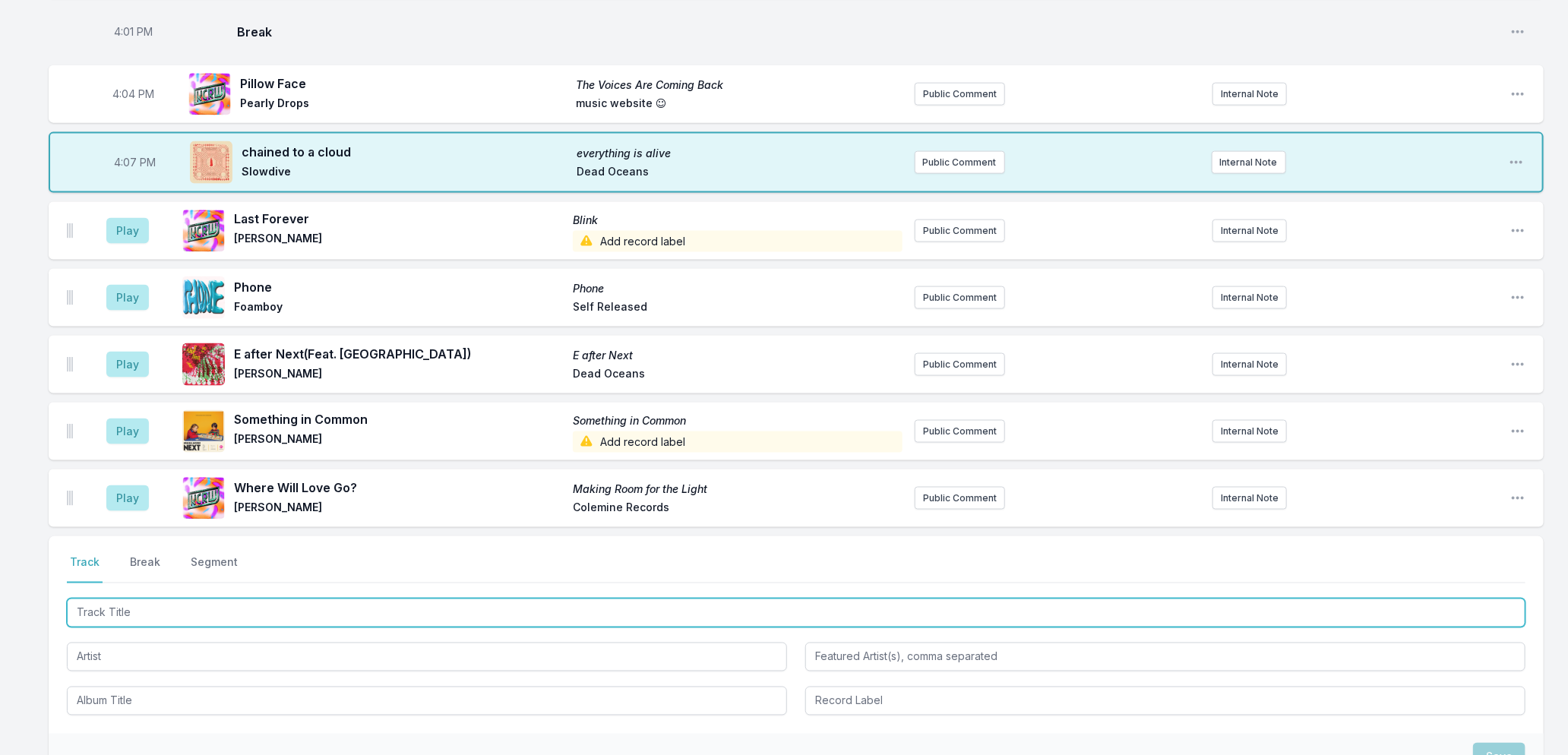
click at [206, 600] on input "Track Title" at bounding box center [796, 613] width 1459 height 29
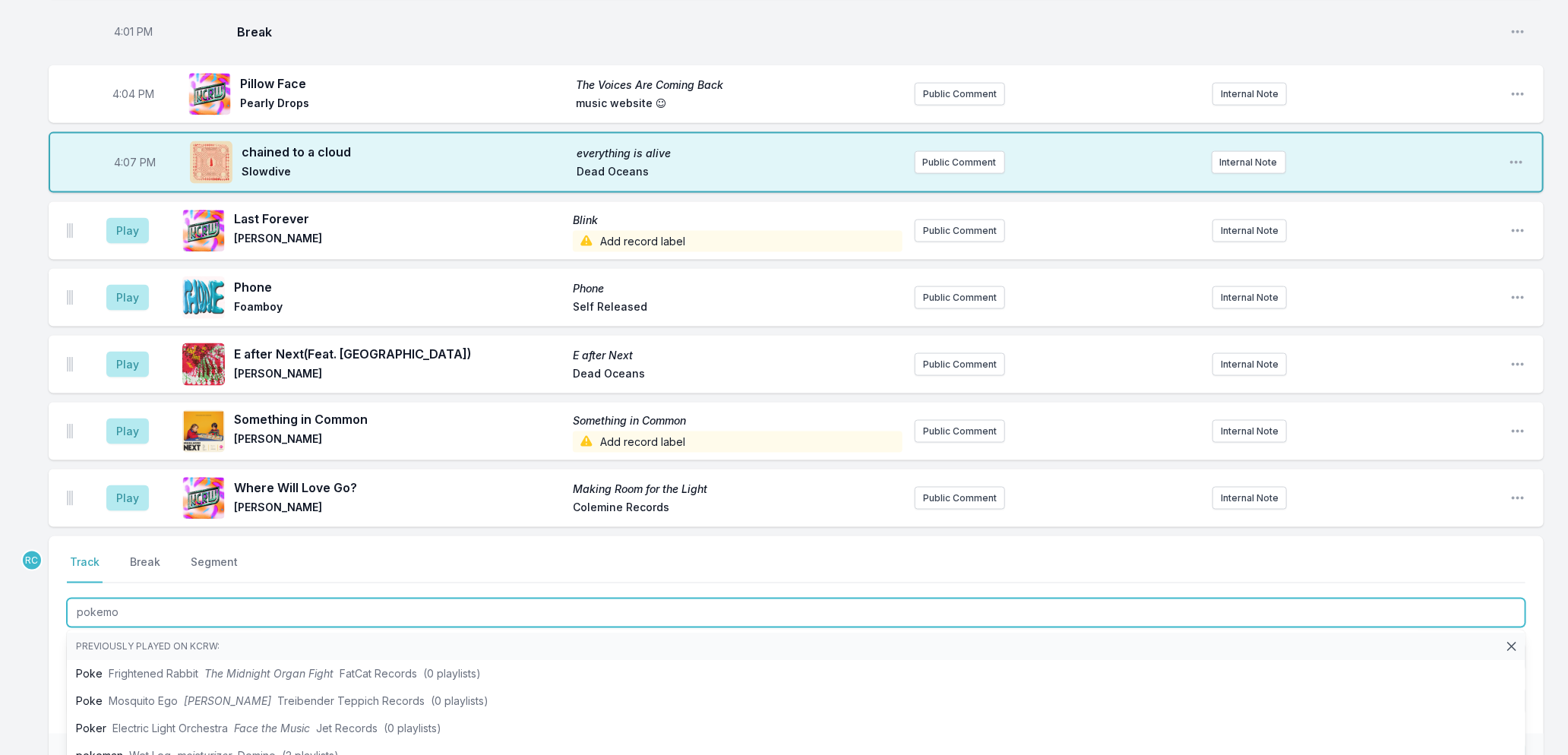
type input "pokemon"
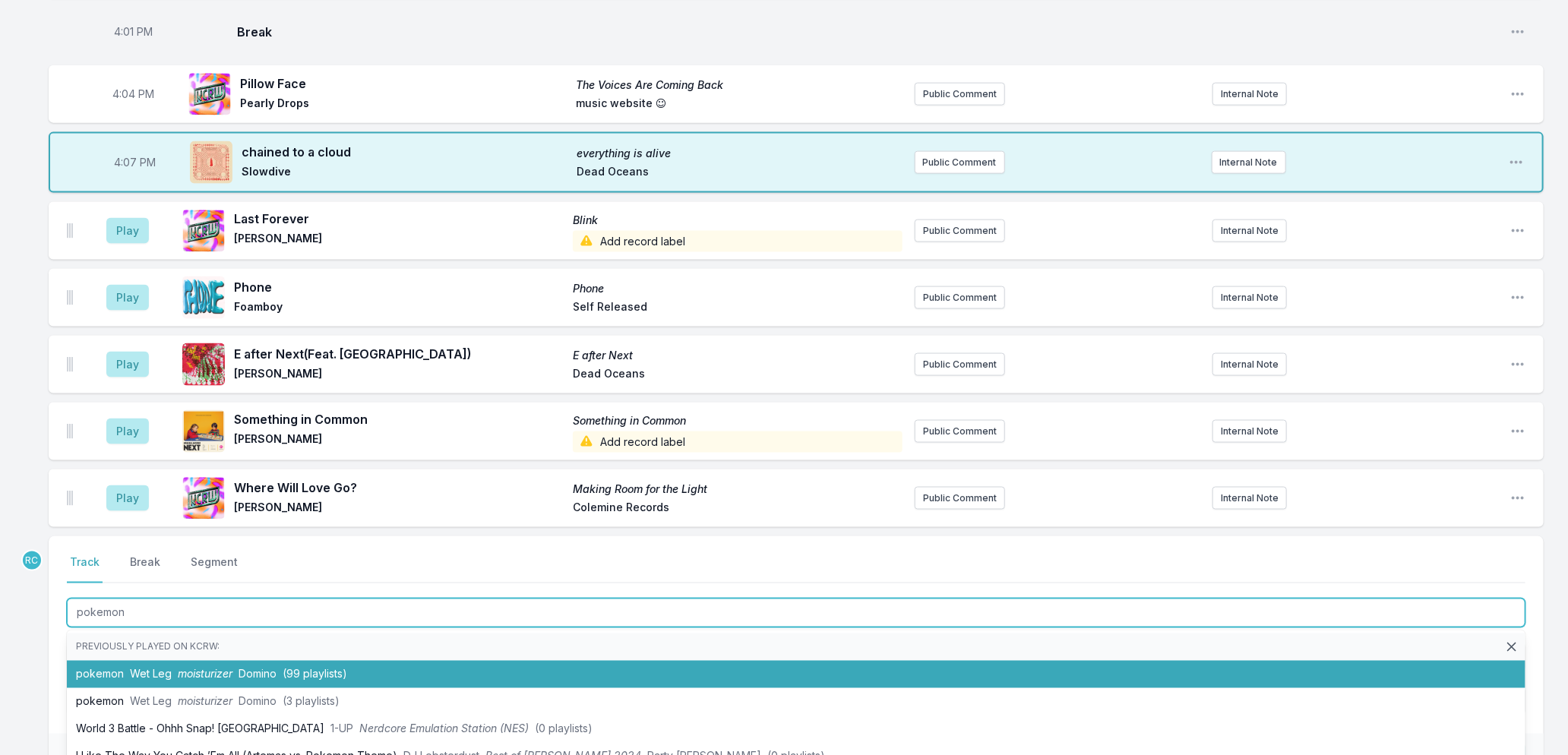
click at [218, 679] on li "pokemon Wet Leg moisturizer Domino (99 playlists)" at bounding box center [796, 674] width 1459 height 27
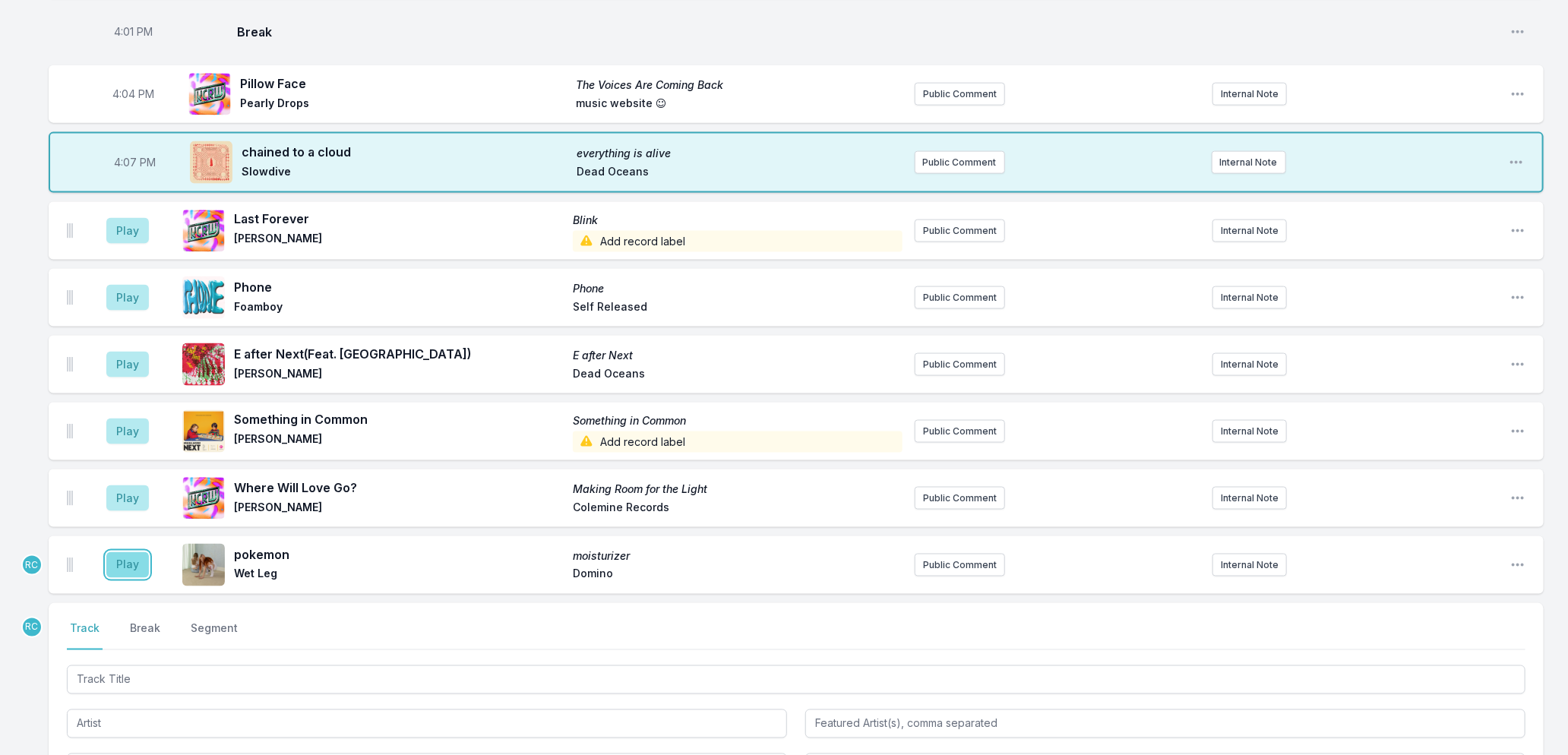
click at [111, 565] on button "Play" at bounding box center [128, 565] width 43 height 26
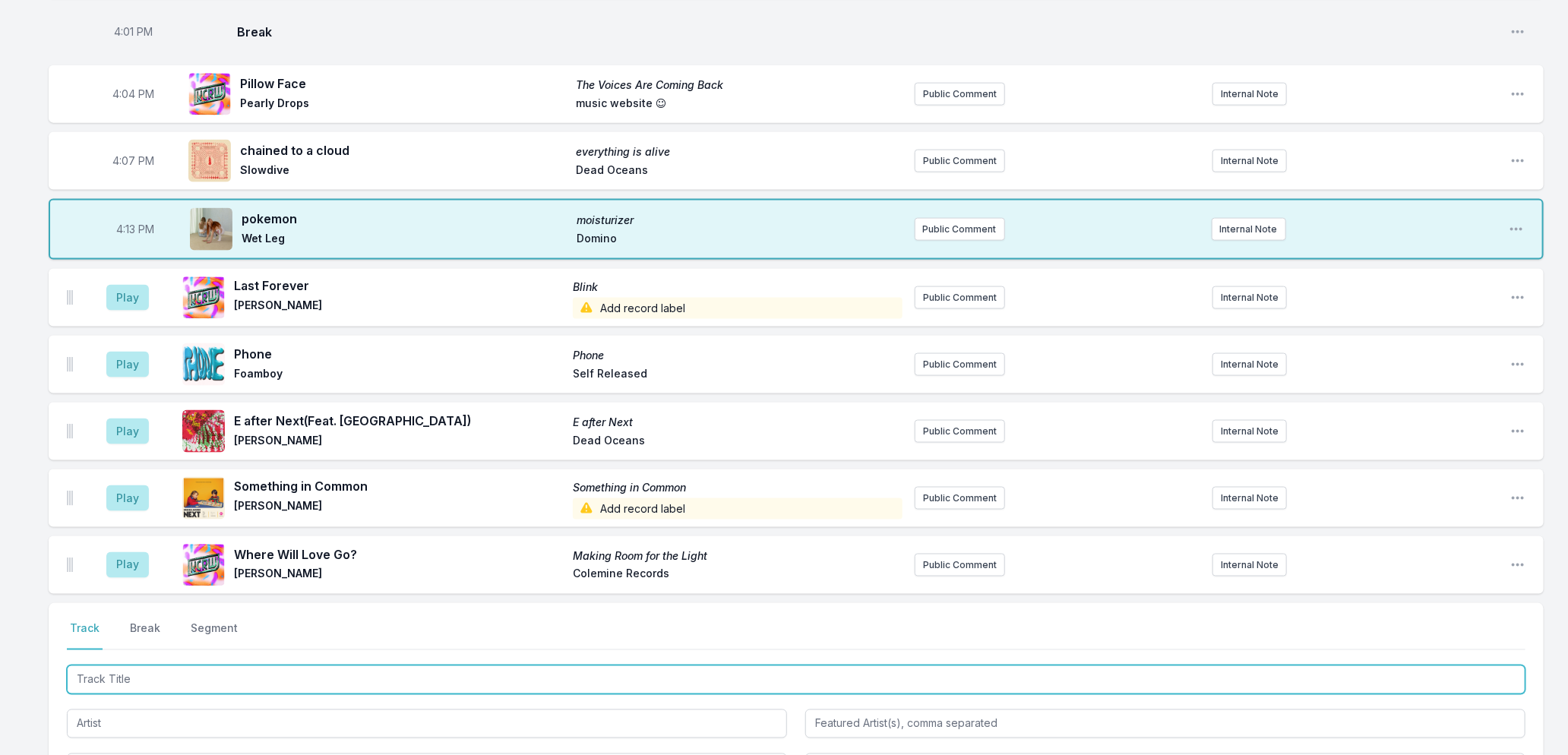
click at [183, 682] on input "Track Title" at bounding box center [796, 680] width 1459 height 29
type input "Play Your Guitar"
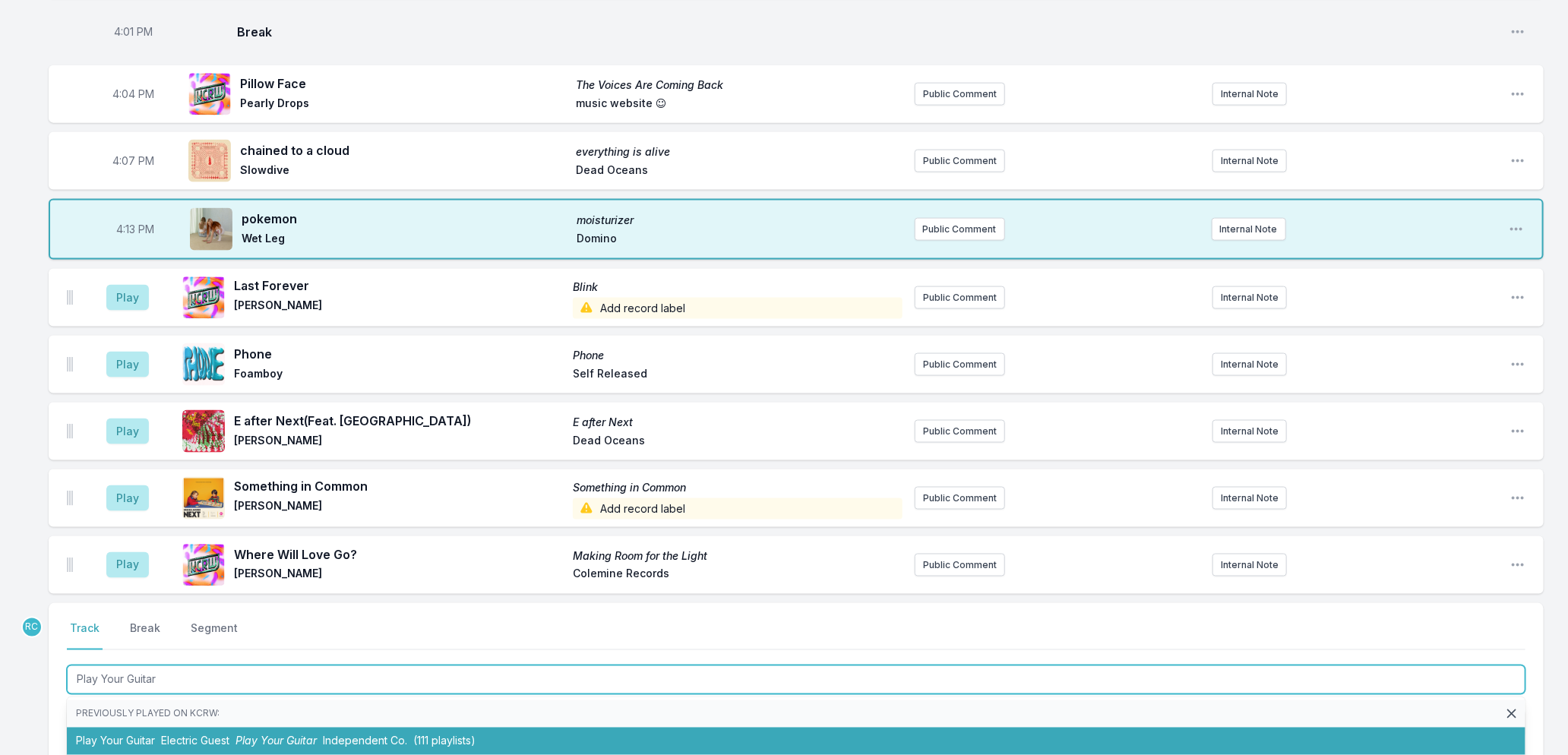
click at [210, 743] on span "Electric Guest" at bounding box center [195, 741] width 68 height 13
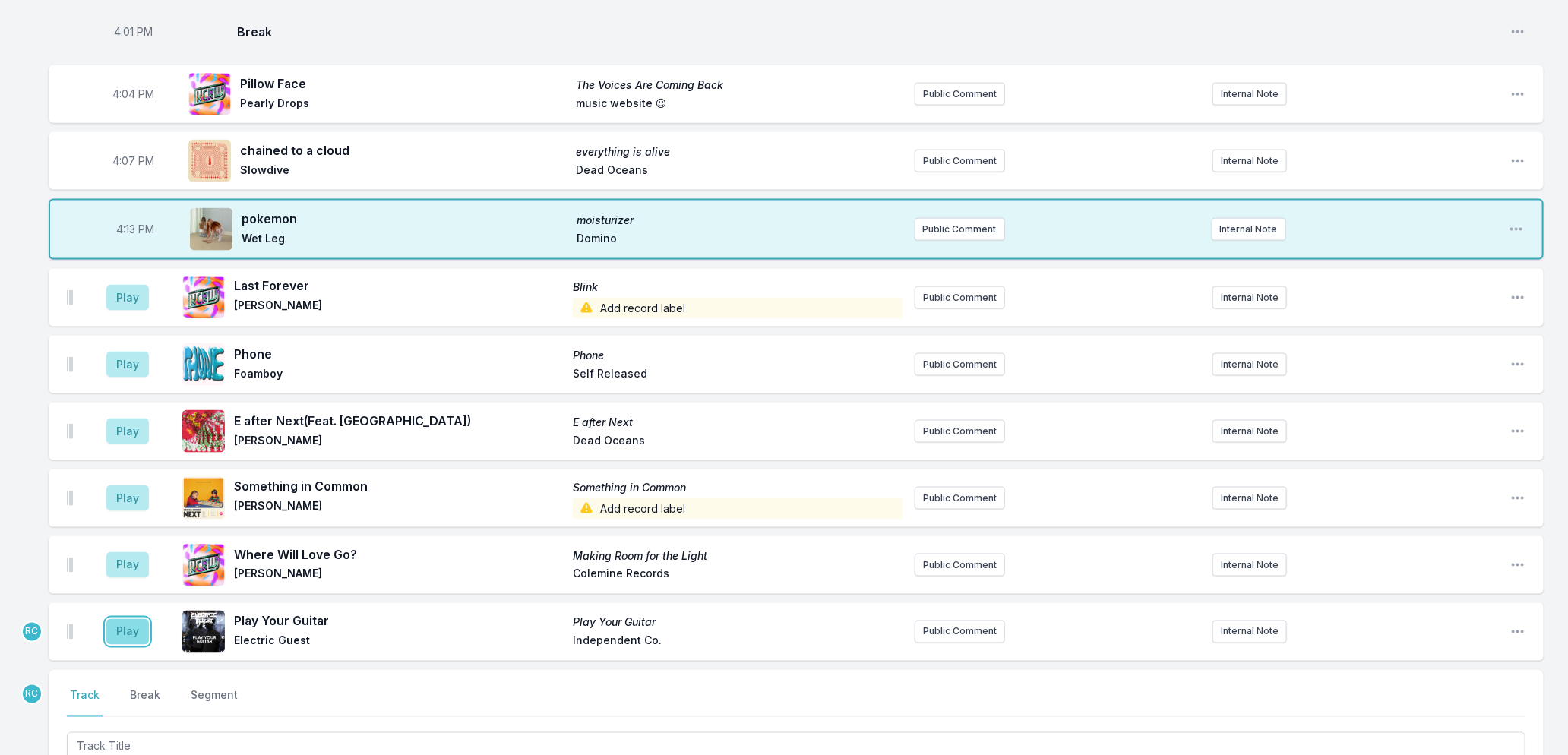
click at [122, 628] on button "Play" at bounding box center [128, 632] width 43 height 26
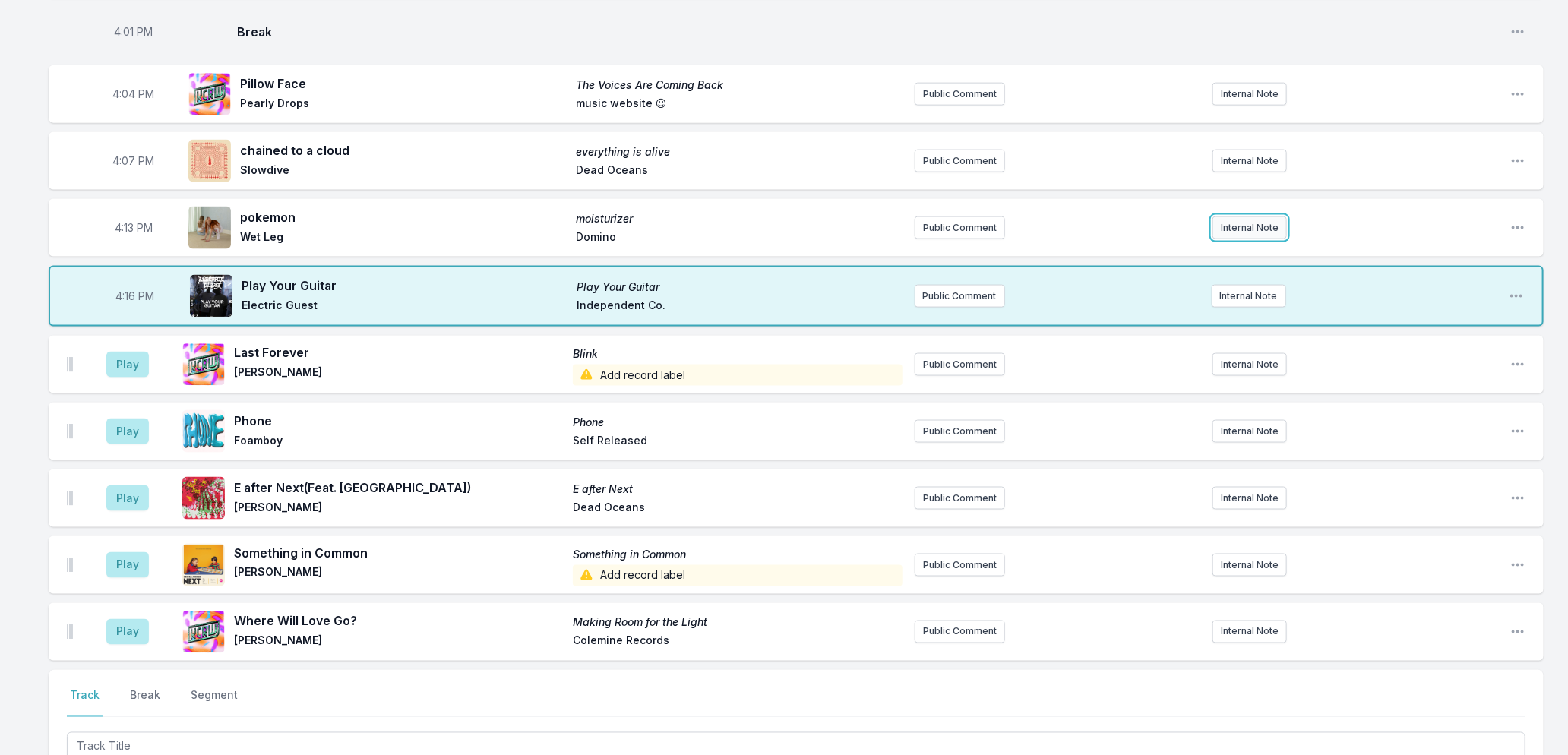
click at [1238, 229] on button "Internal Note" at bounding box center [1250, 228] width 74 height 22
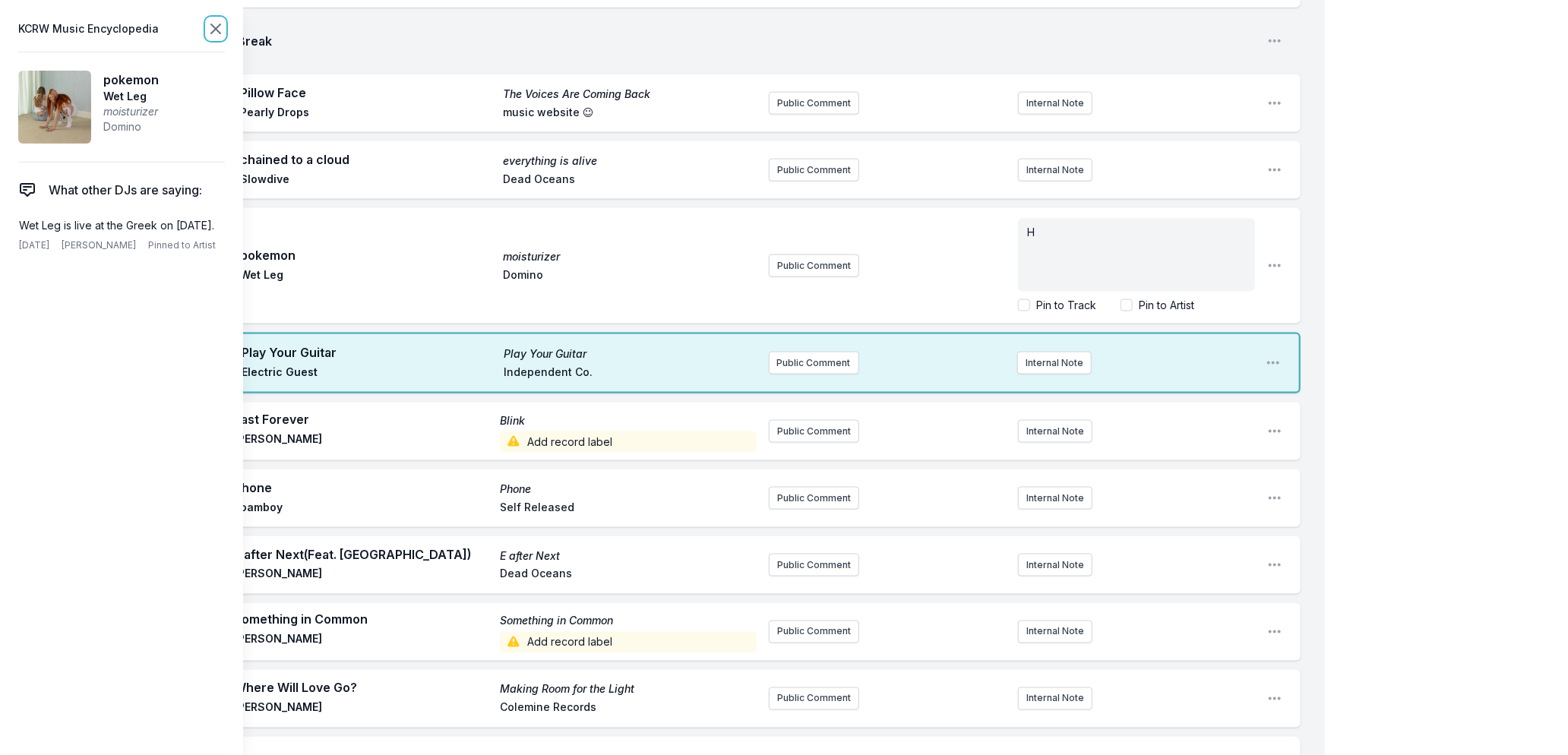
click at [212, 28] on icon at bounding box center [216, 29] width 19 height 19
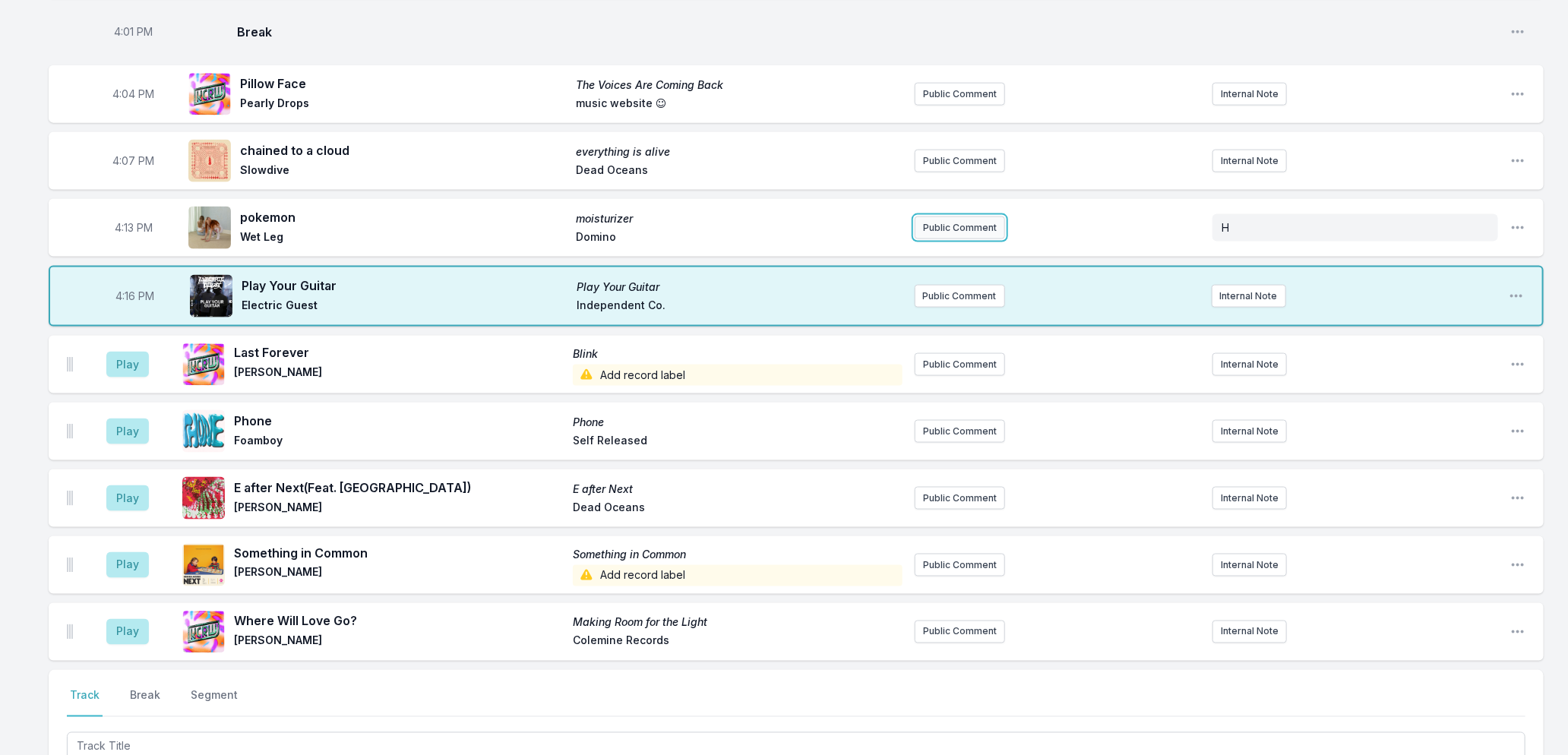
click at [953, 229] on button "Public Comment" at bounding box center [959, 228] width 90 height 22
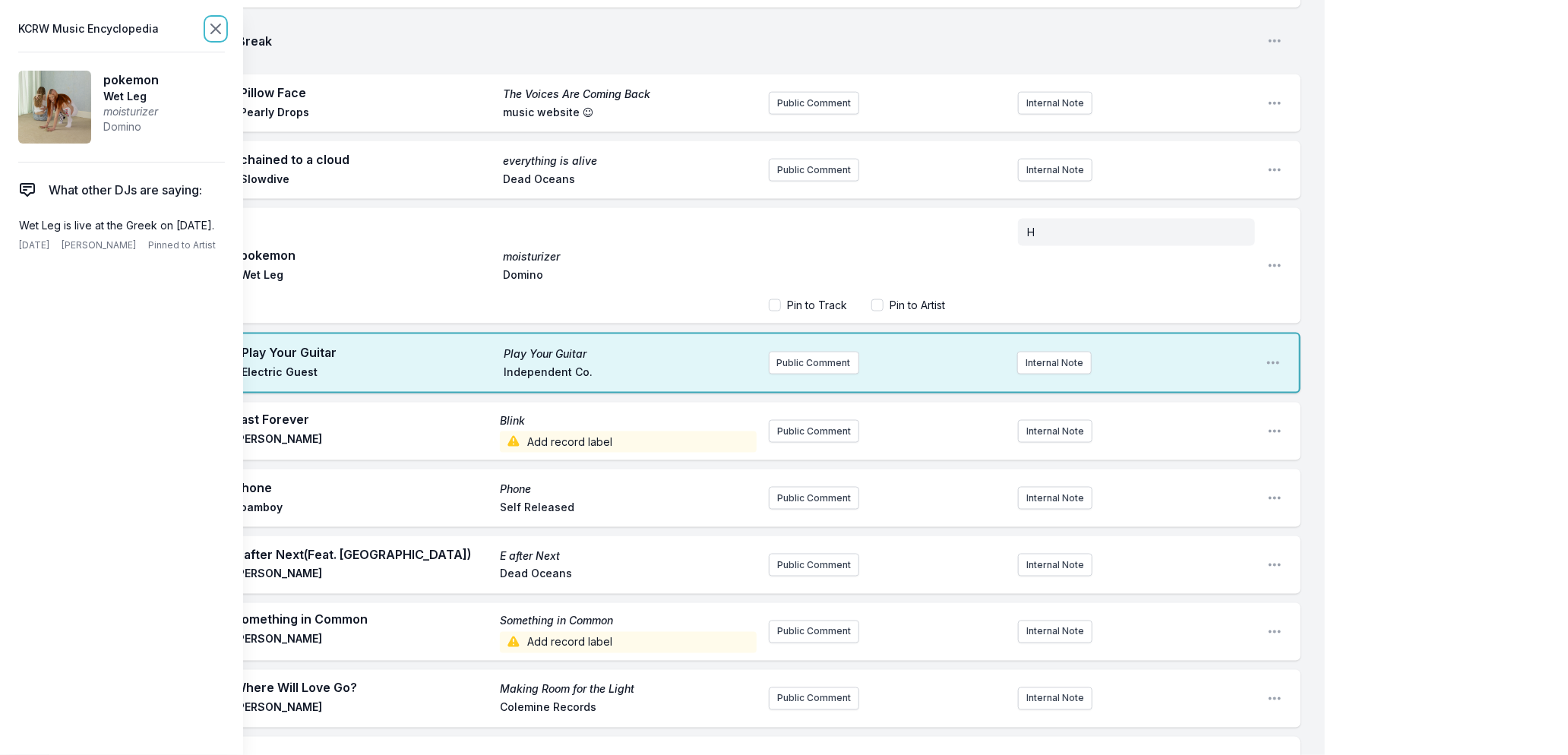
click at [213, 27] on icon at bounding box center [216, 29] width 19 height 19
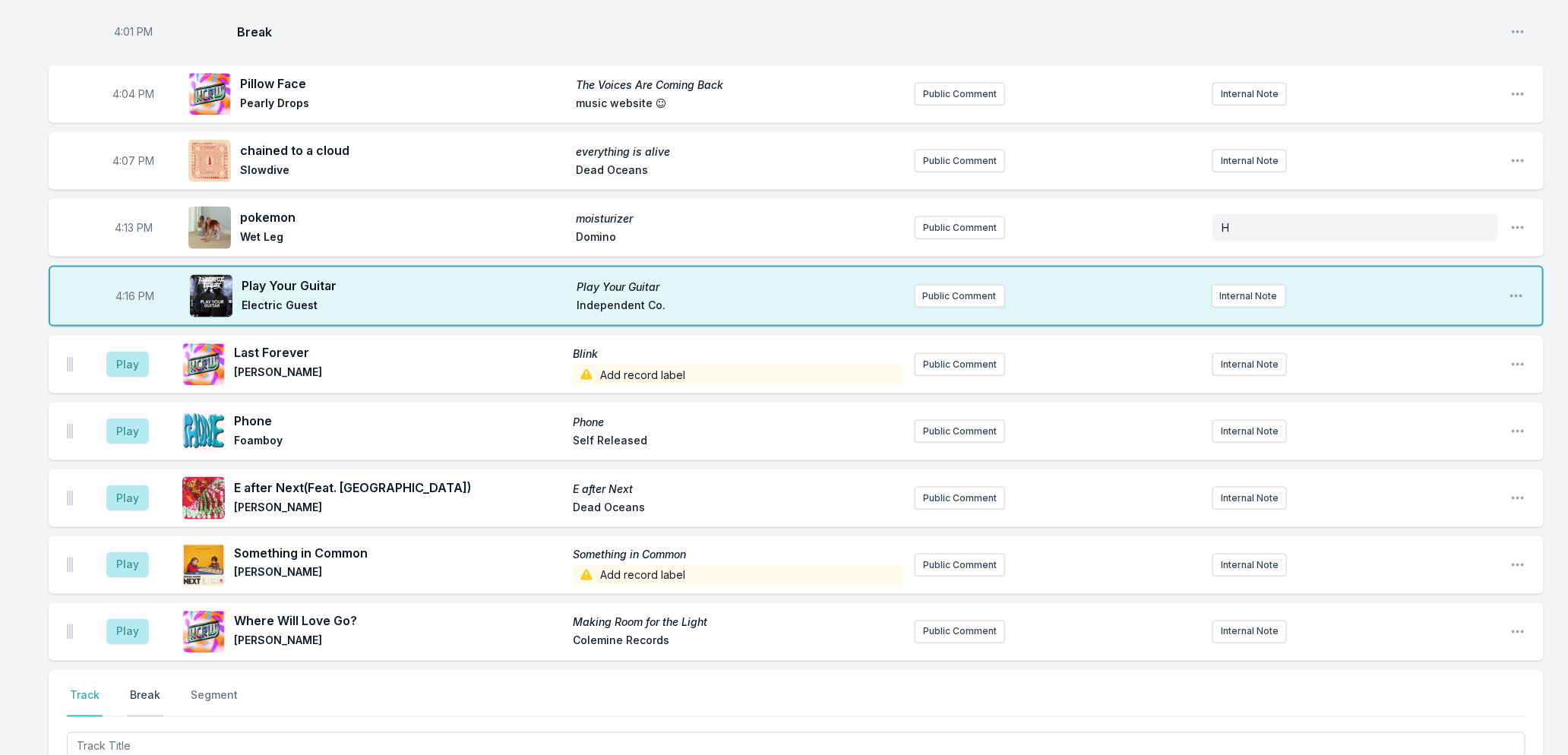
click at [146, 694] on button "Break" at bounding box center [144, 702] width 36 height 29
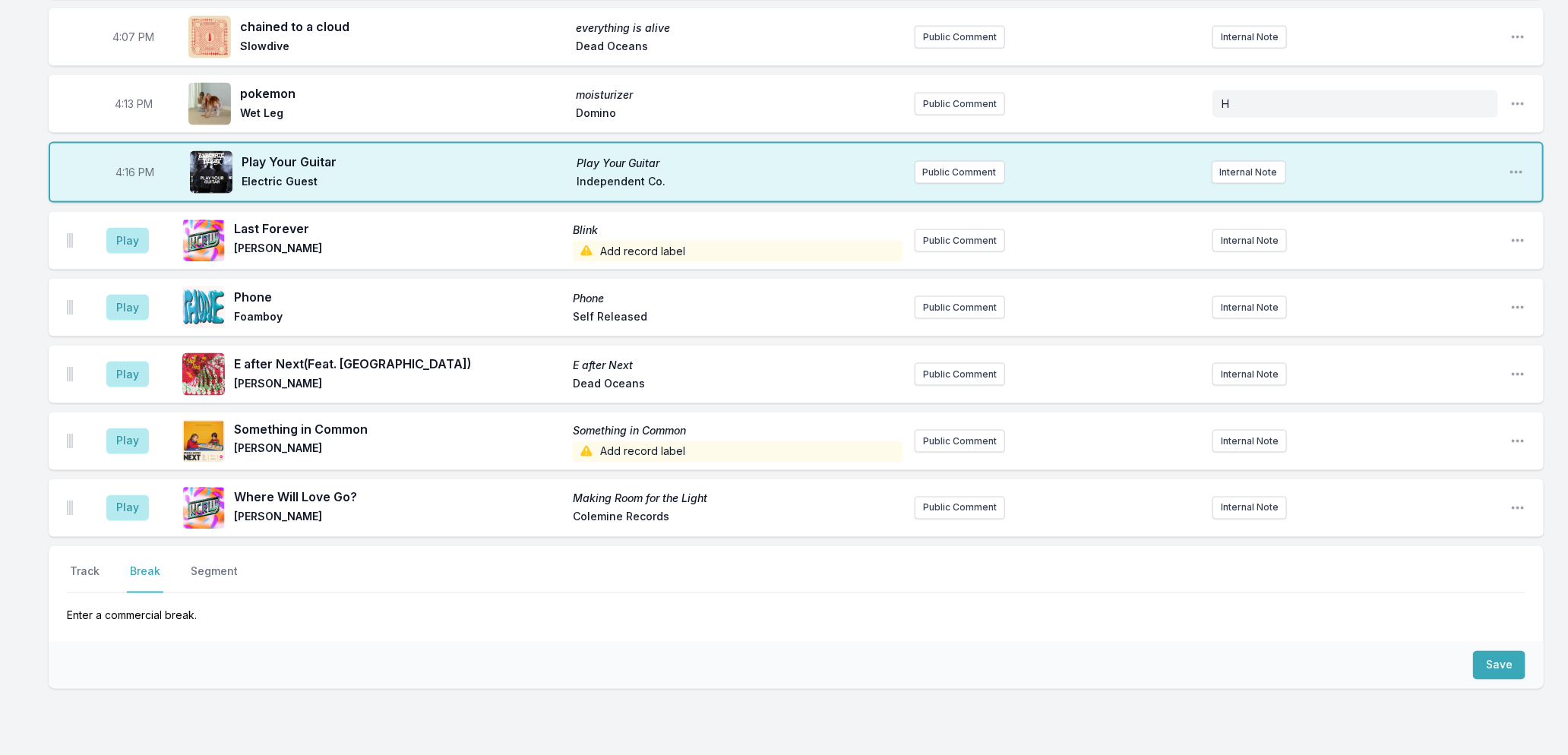
scroll to position [1395, 0]
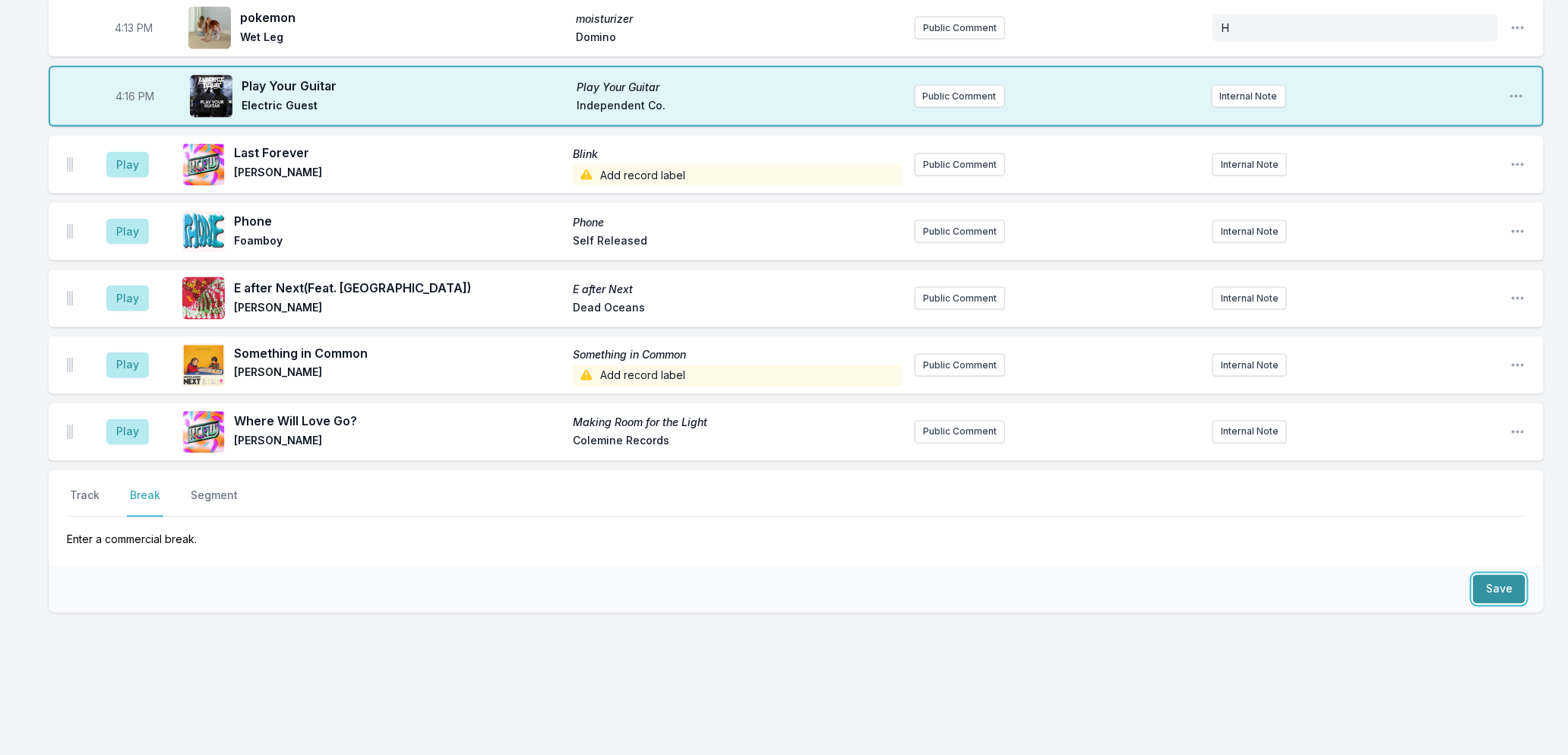
click at [1498, 583] on button "Save" at bounding box center [1499, 589] width 52 height 29
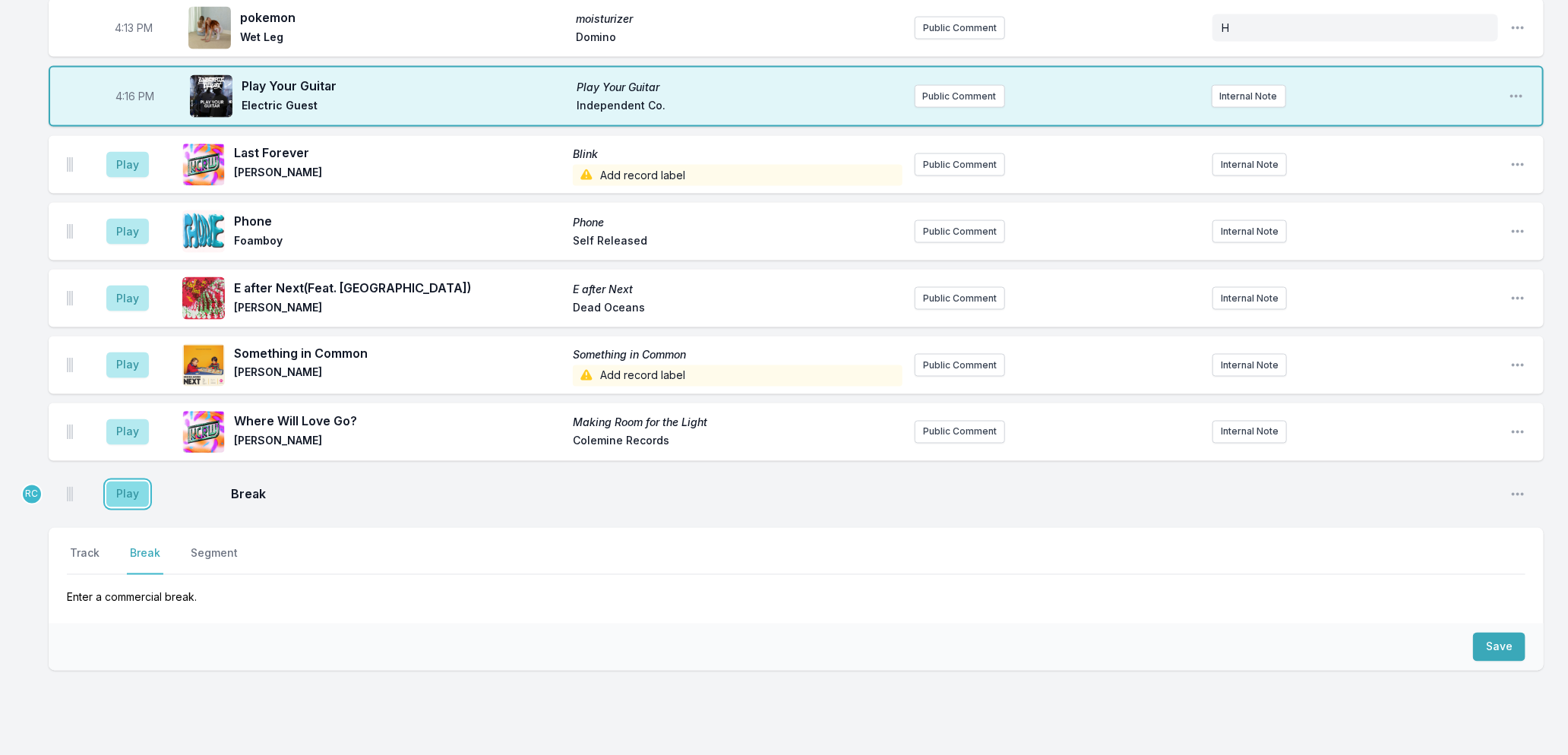
click at [110, 496] on button "Play" at bounding box center [128, 494] width 43 height 26
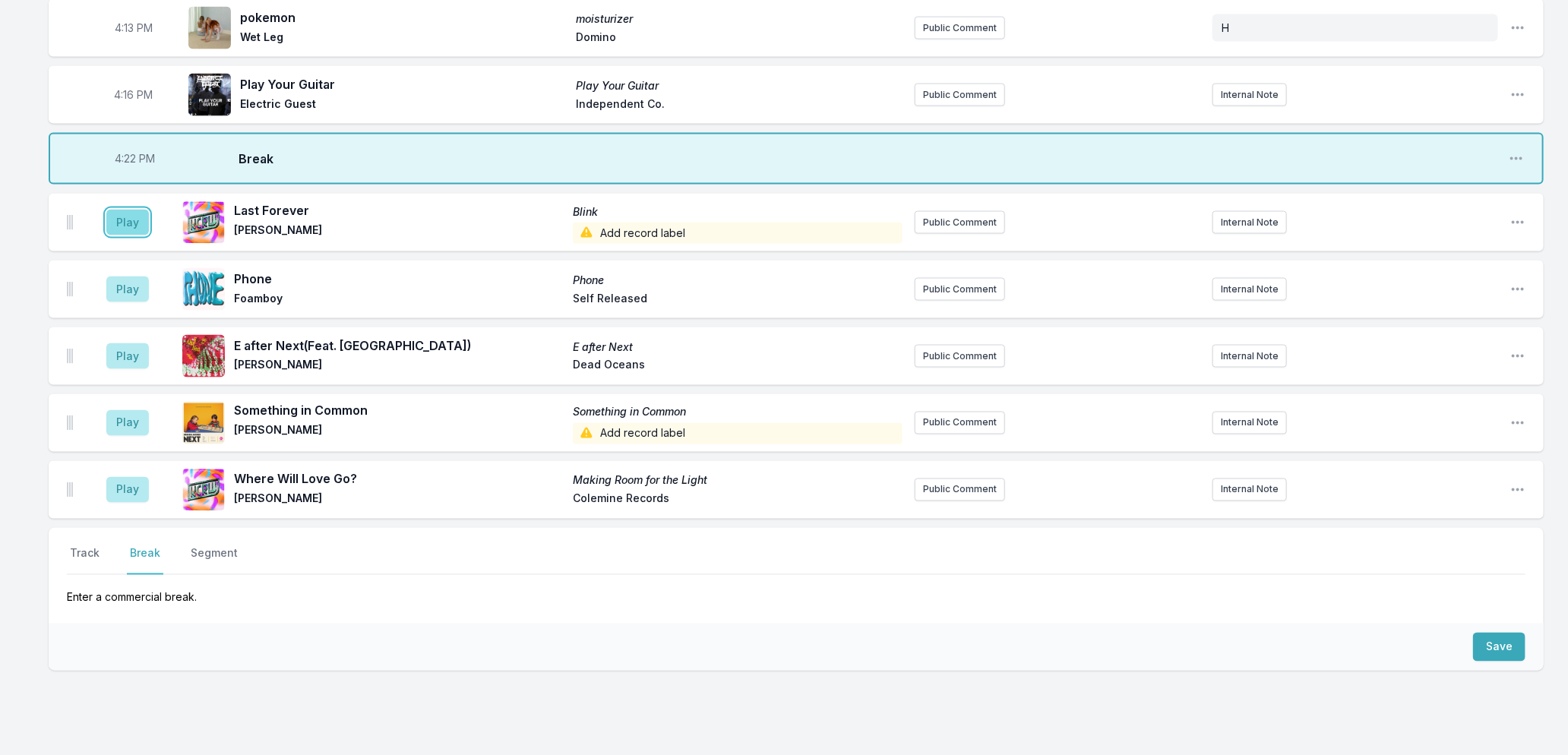
click at [128, 216] on button "Play" at bounding box center [128, 222] width 43 height 26
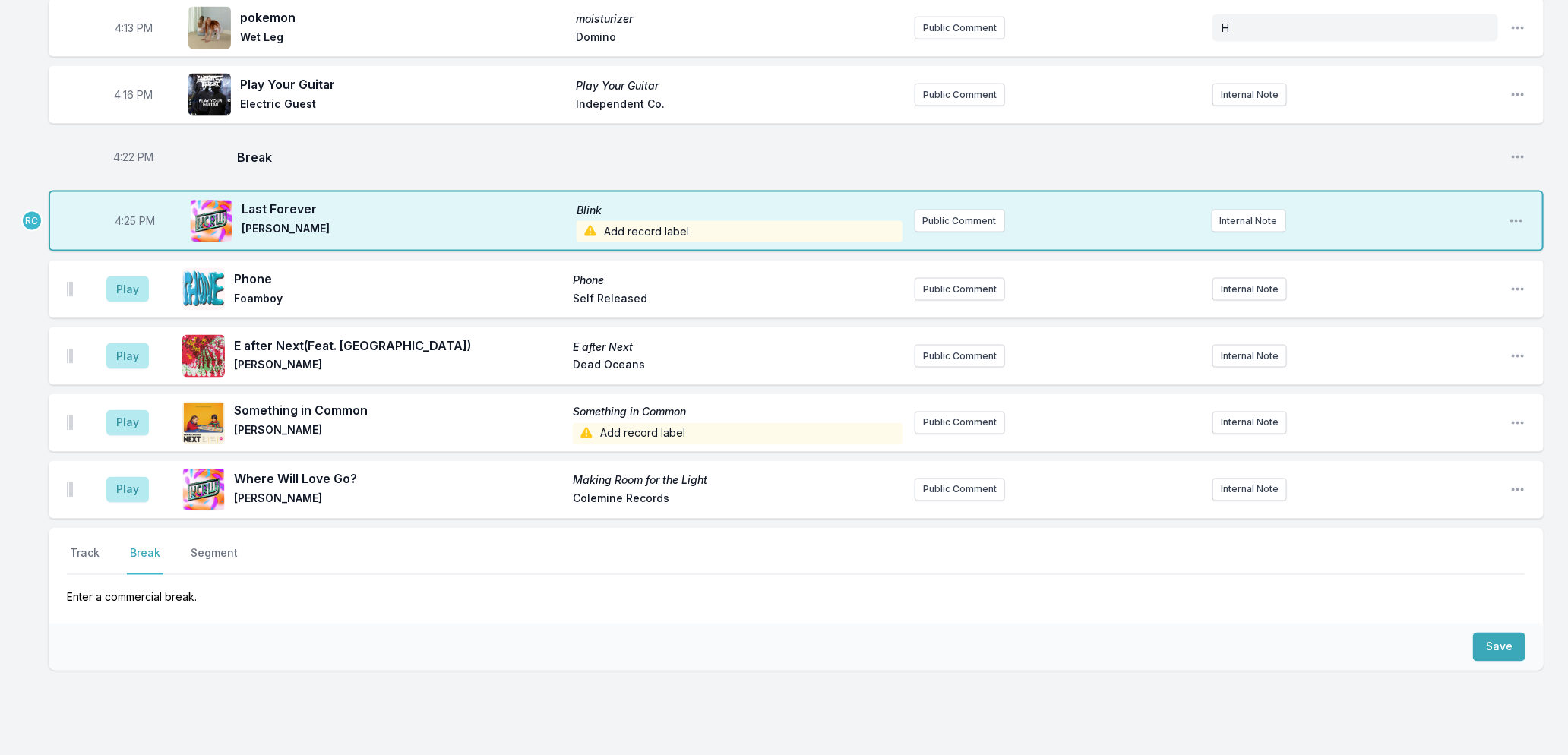
click at [126, 219] on span "4:25 PM" at bounding box center [135, 221] width 40 height 15
click at [126, 219] on input "16:25" at bounding box center [135, 221] width 85 height 29
type input "16:23"
click at [78, 548] on button "Track" at bounding box center [85, 560] width 35 height 29
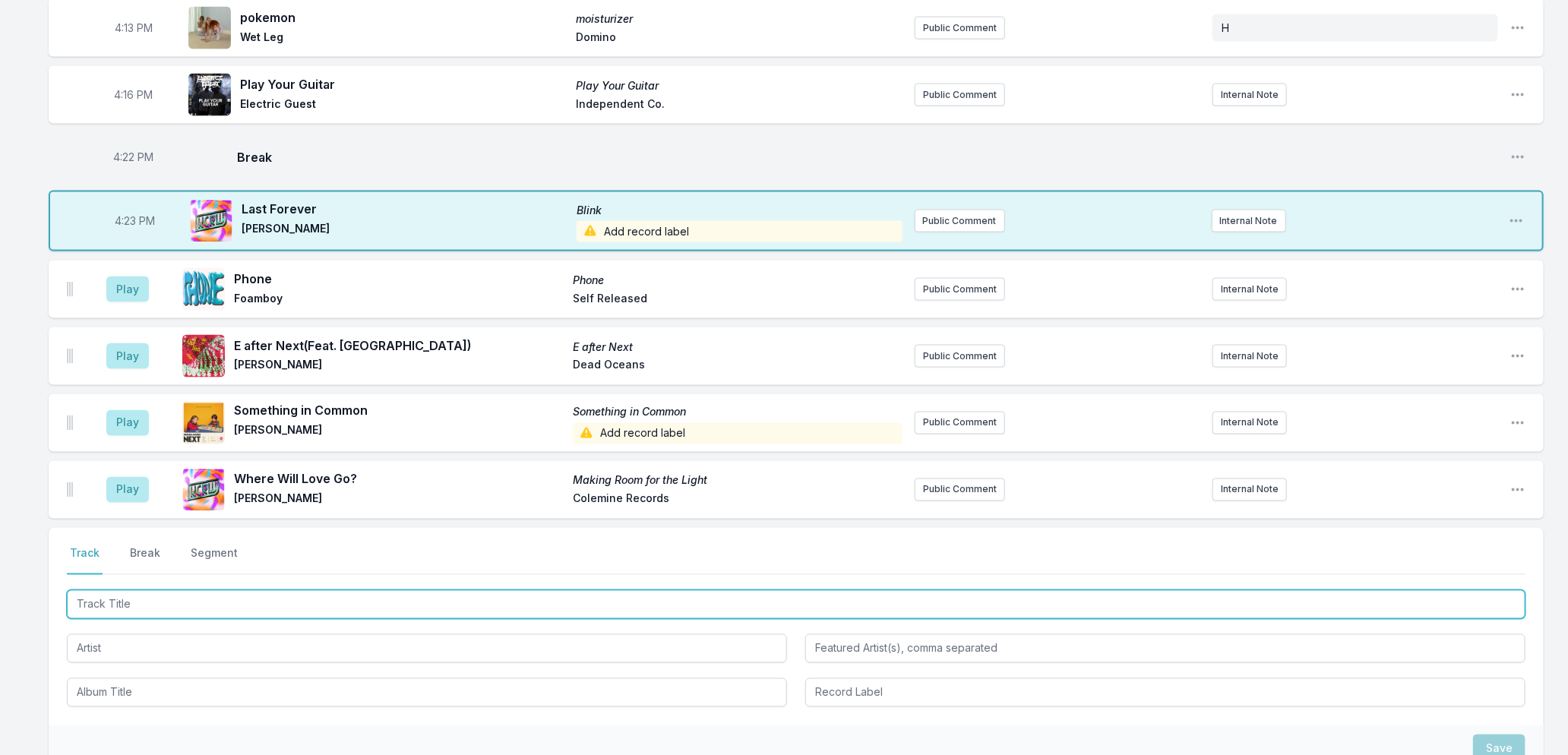
click at [172, 598] on input "Track Title" at bounding box center [796, 604] width 1459 height 29
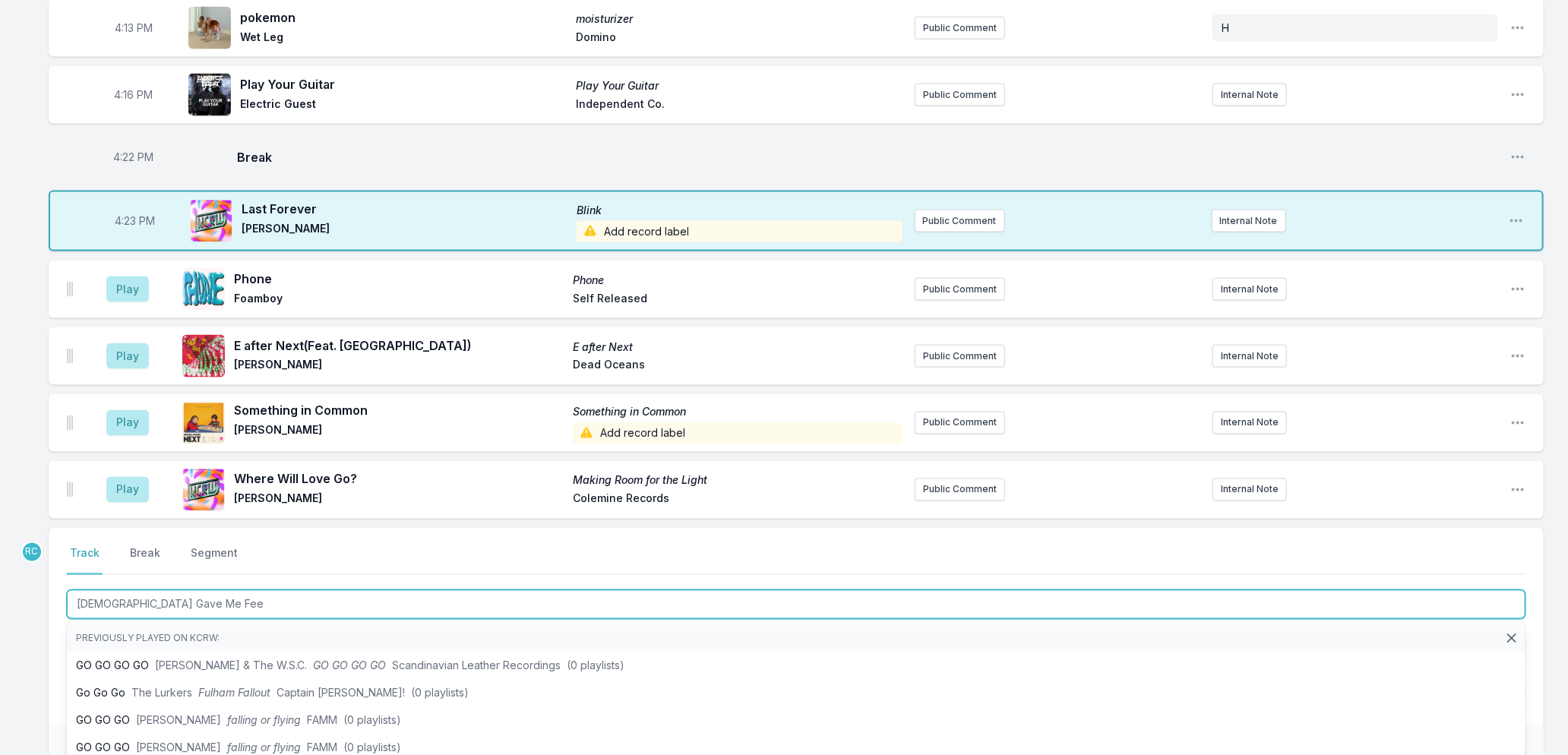
type input "[DEMOGRAPHIC_DATA] Gave Me Feet"
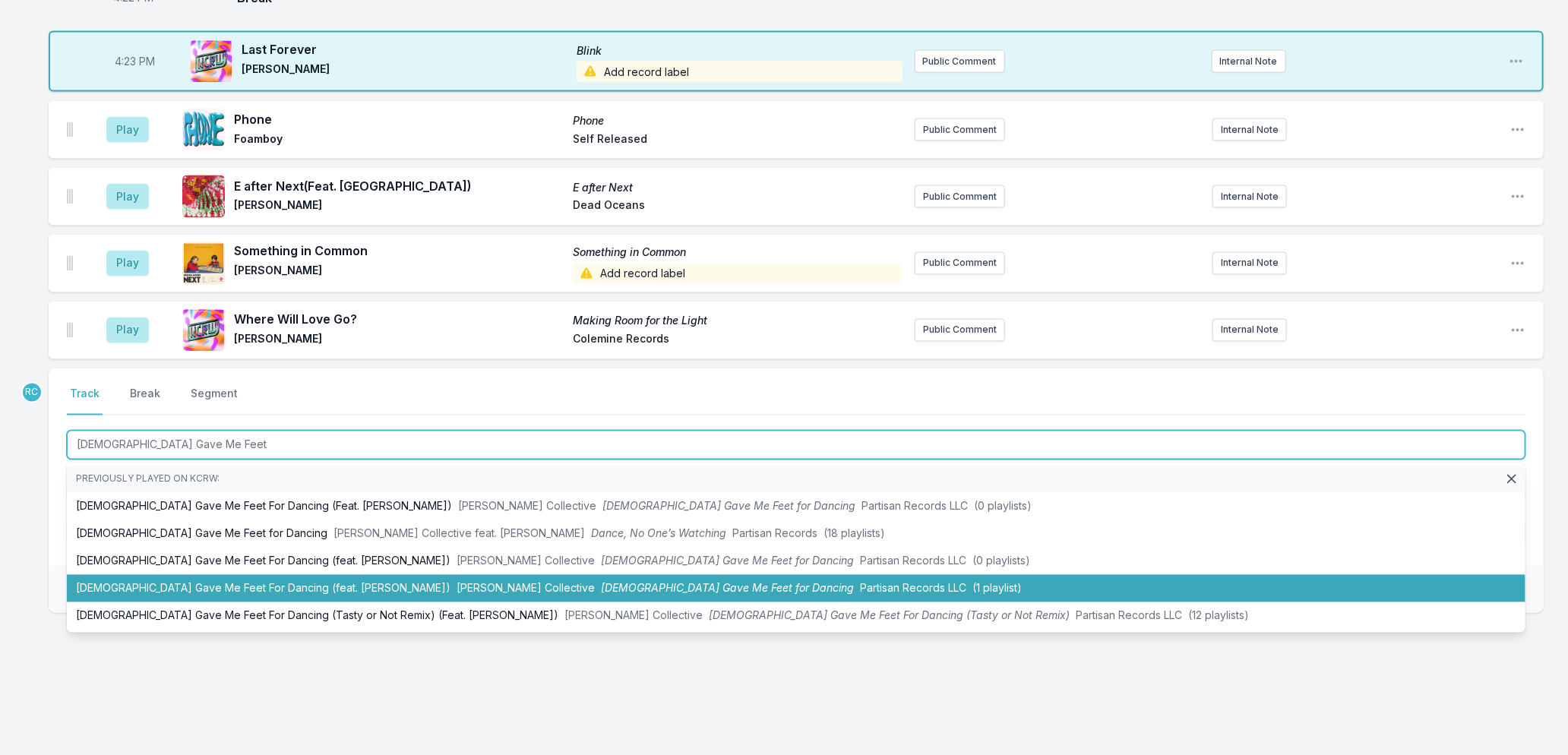
scroll to position [1556, 0]
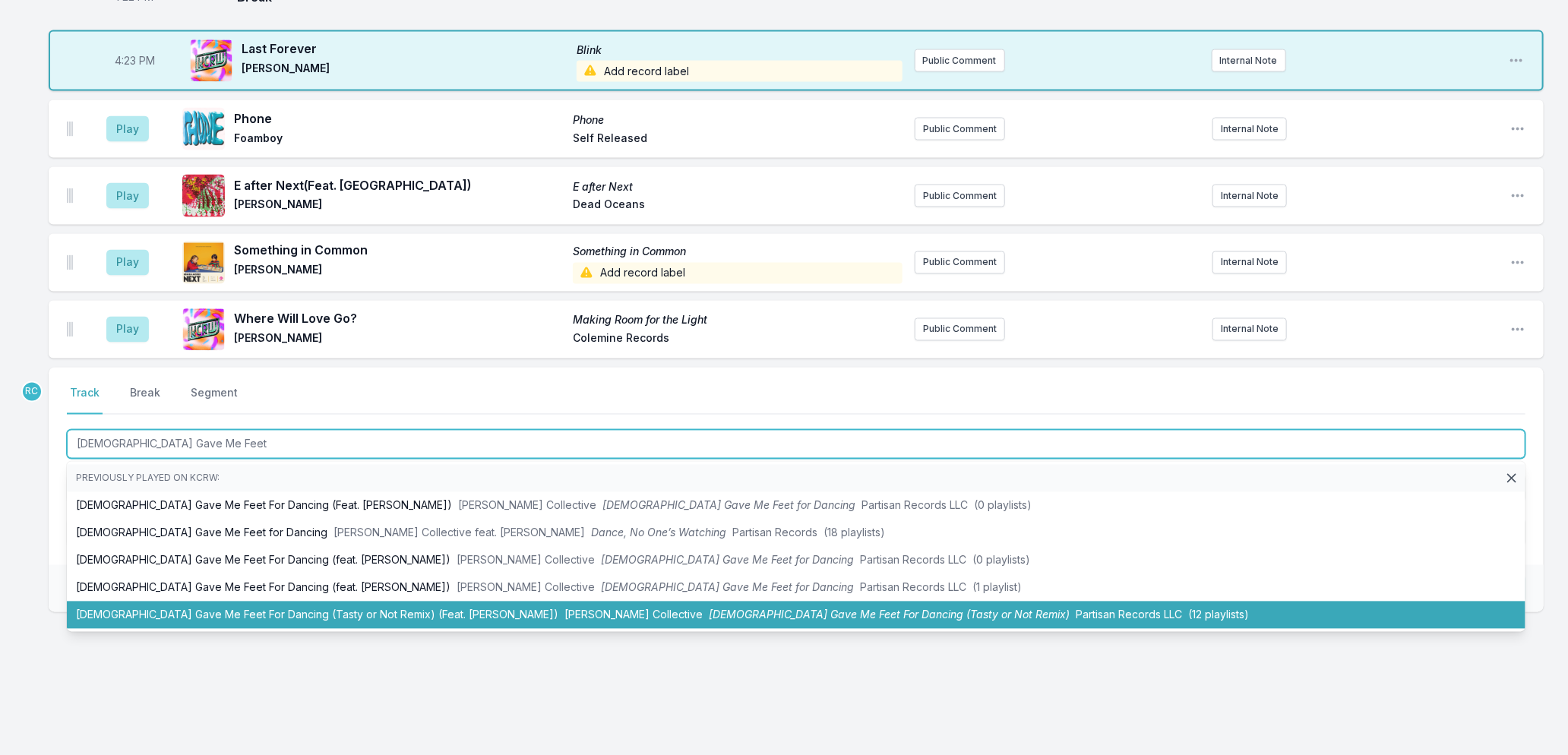
click at [452, 608] on li "[DEMOGRAPHIC_DATA] Gave Me Feet For Dancing (Tasty or Not Remix) (Feat. [PERSON…" at bounding box center [796, 614] width 1459 height 27
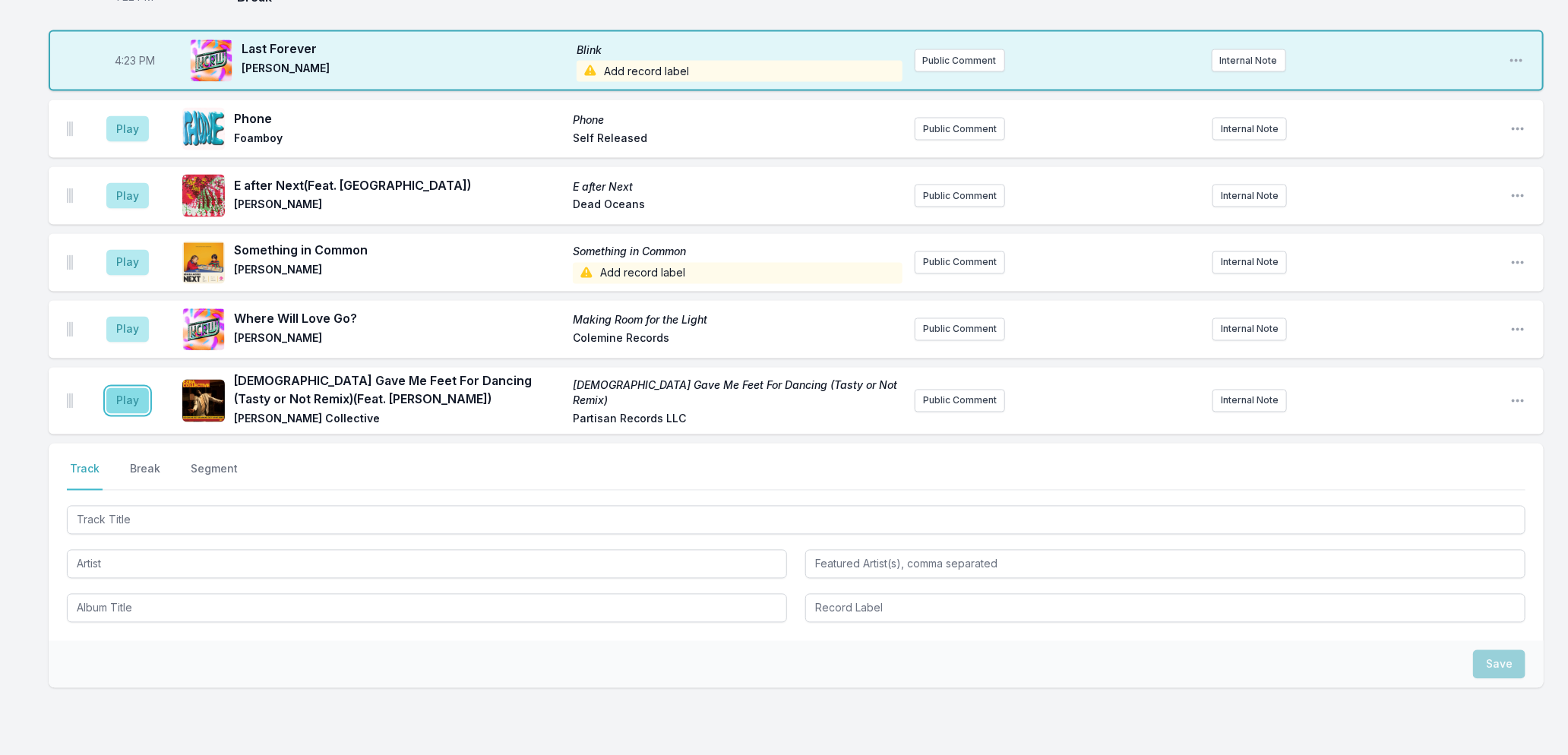
click at [119, 399] on button "Play" at bounding box center [128, 401] width 43 height 26
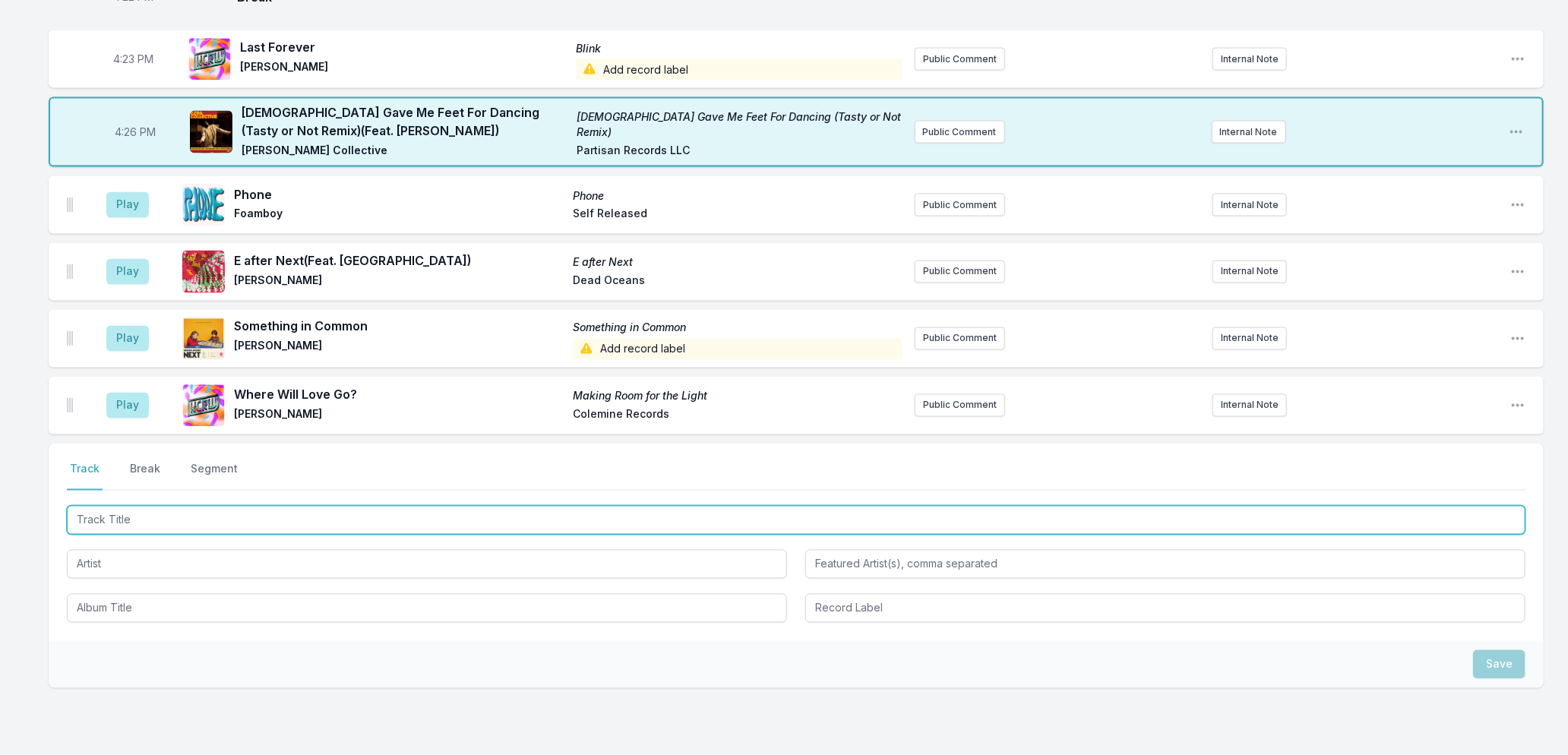
drag, startPoint x: 324, startPoint y: 511, endPoint x: 481, endPoint y: 630, distance: 197.0
click at [324, 510] on input "Track Title" at bounding box center [796, 519] width 1459 height 29
type input "[DATE] Shouting"
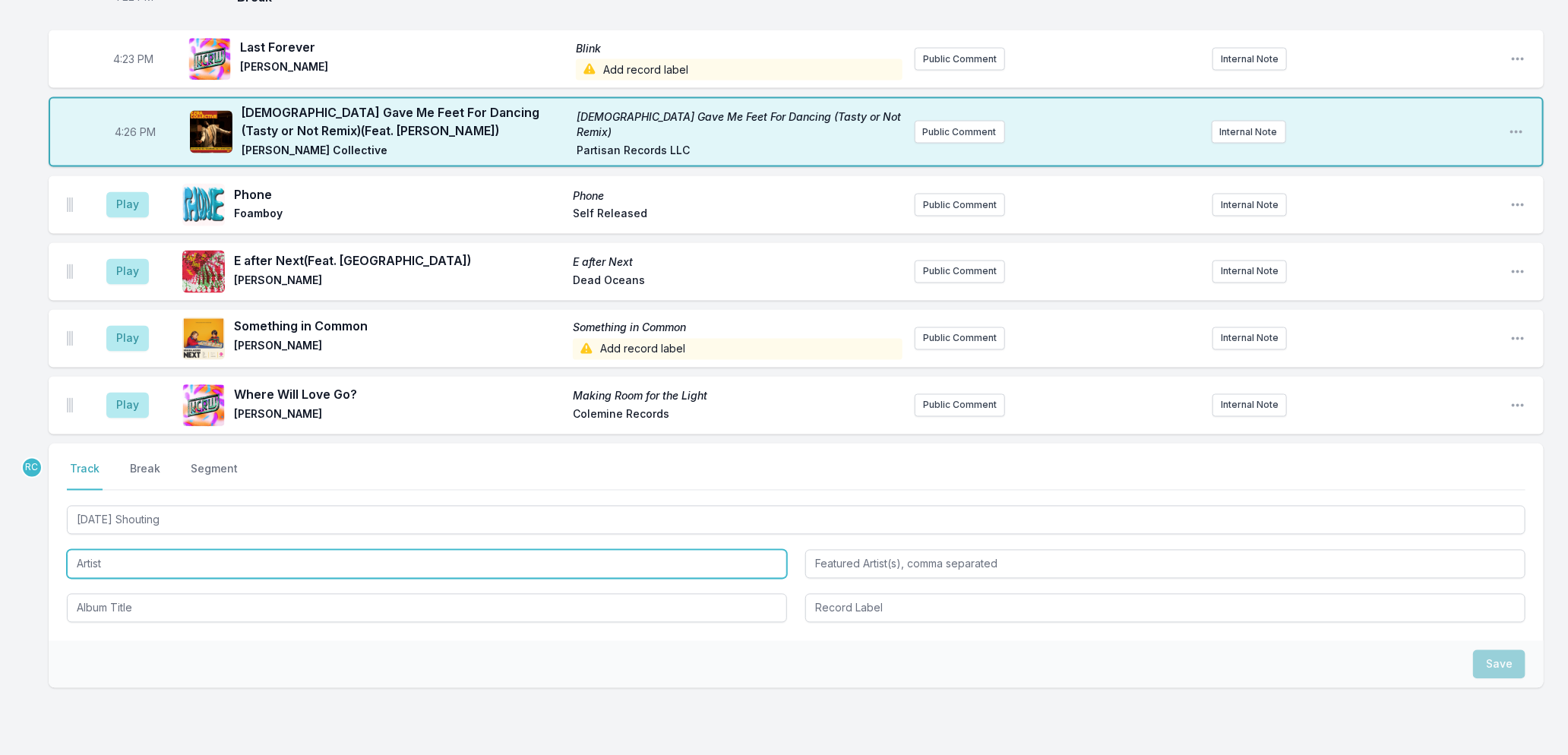
click at [188, 553] on input "Artist" at bounding box center [427, 564] width 721 height 29
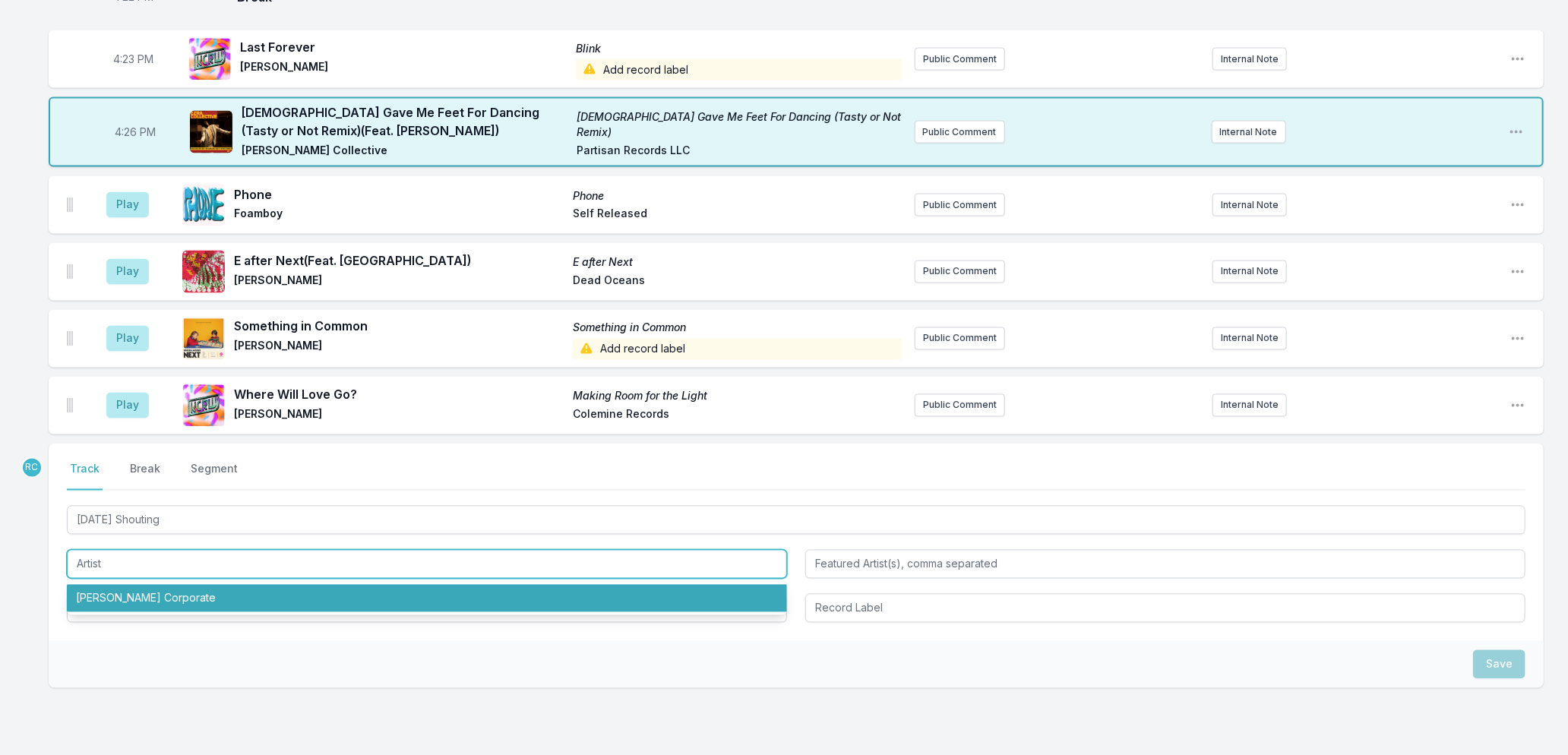
click at [169, 600] on li "[PERSON_NAME] Corporate" at bounding box center [427, 598] width 721 height 27
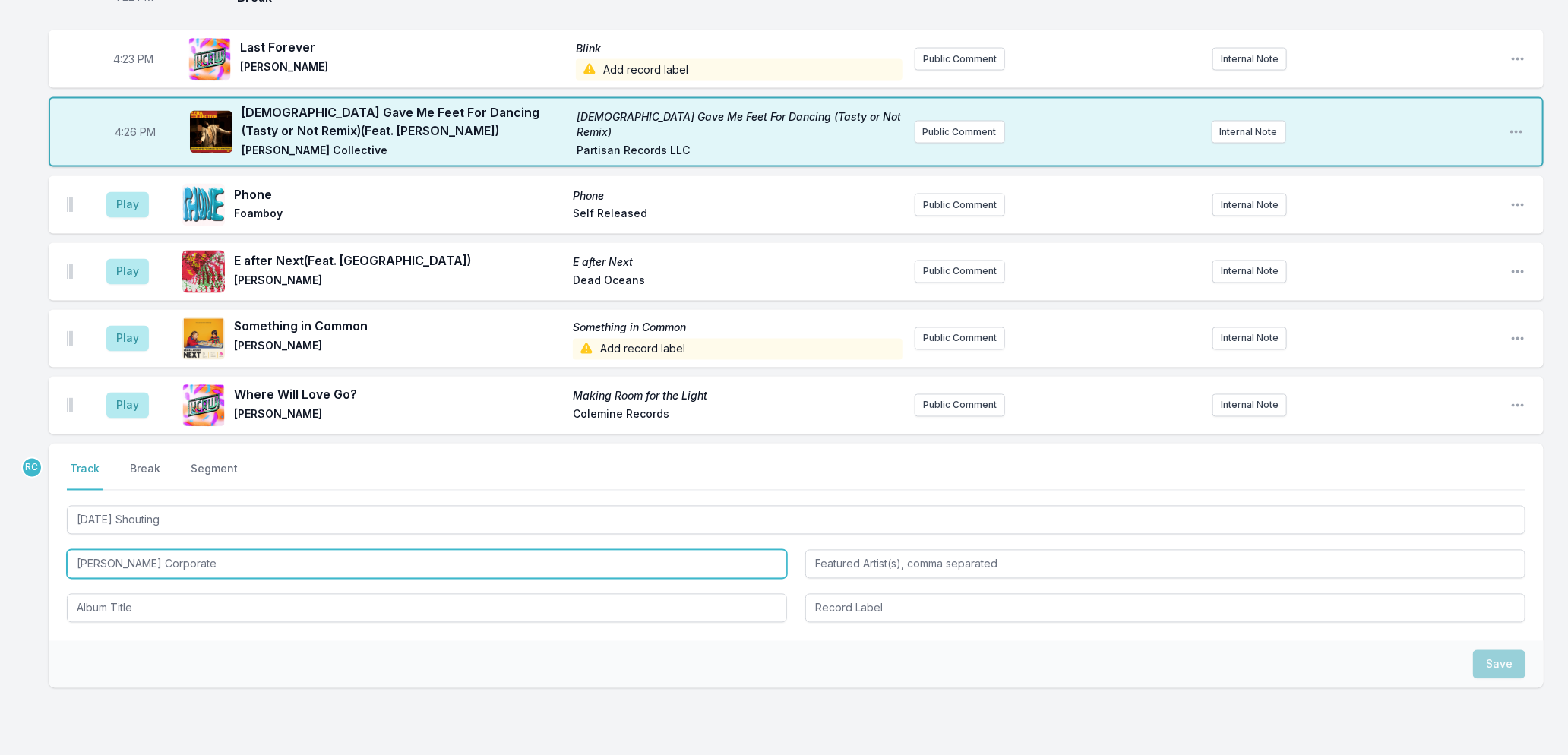
type input "[PERSON_NAME] Corporate"
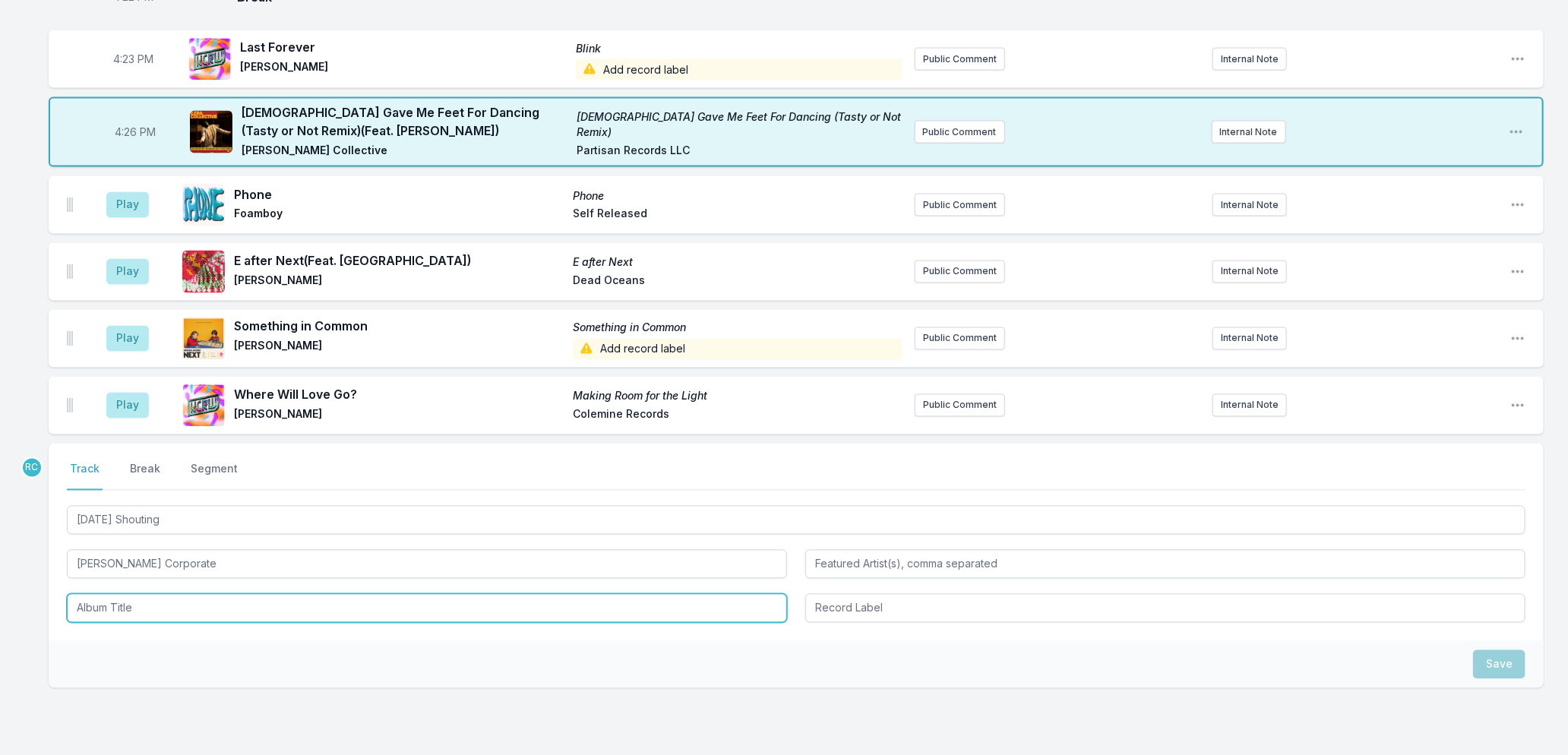
click at [203, 604] on input "Album Title" at bounding box center [427, 608] width 721 height 29
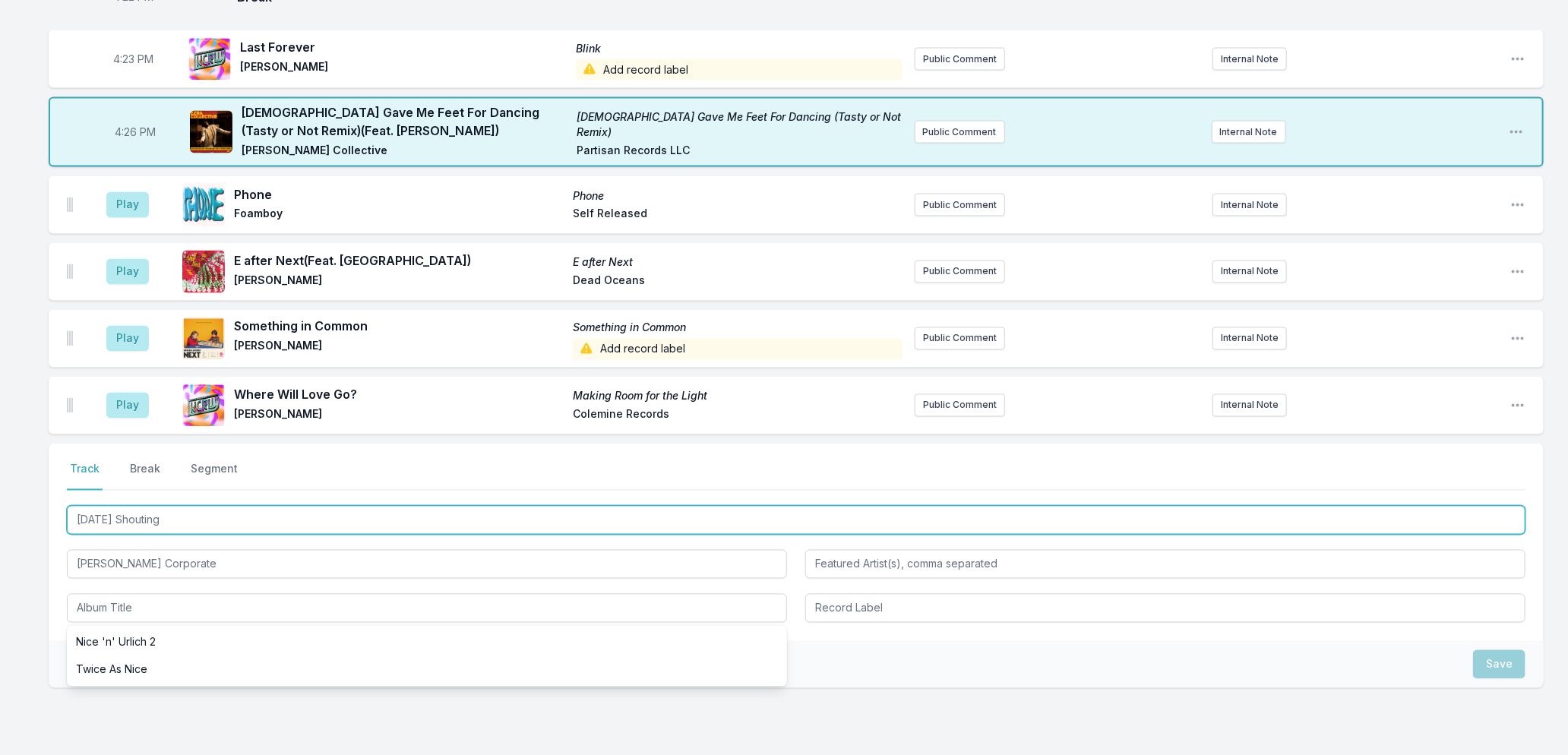
drag, startPoint x: 177, startPoint y: 519, endPoint x: -15, endPoint y: 531, distance: 192.4
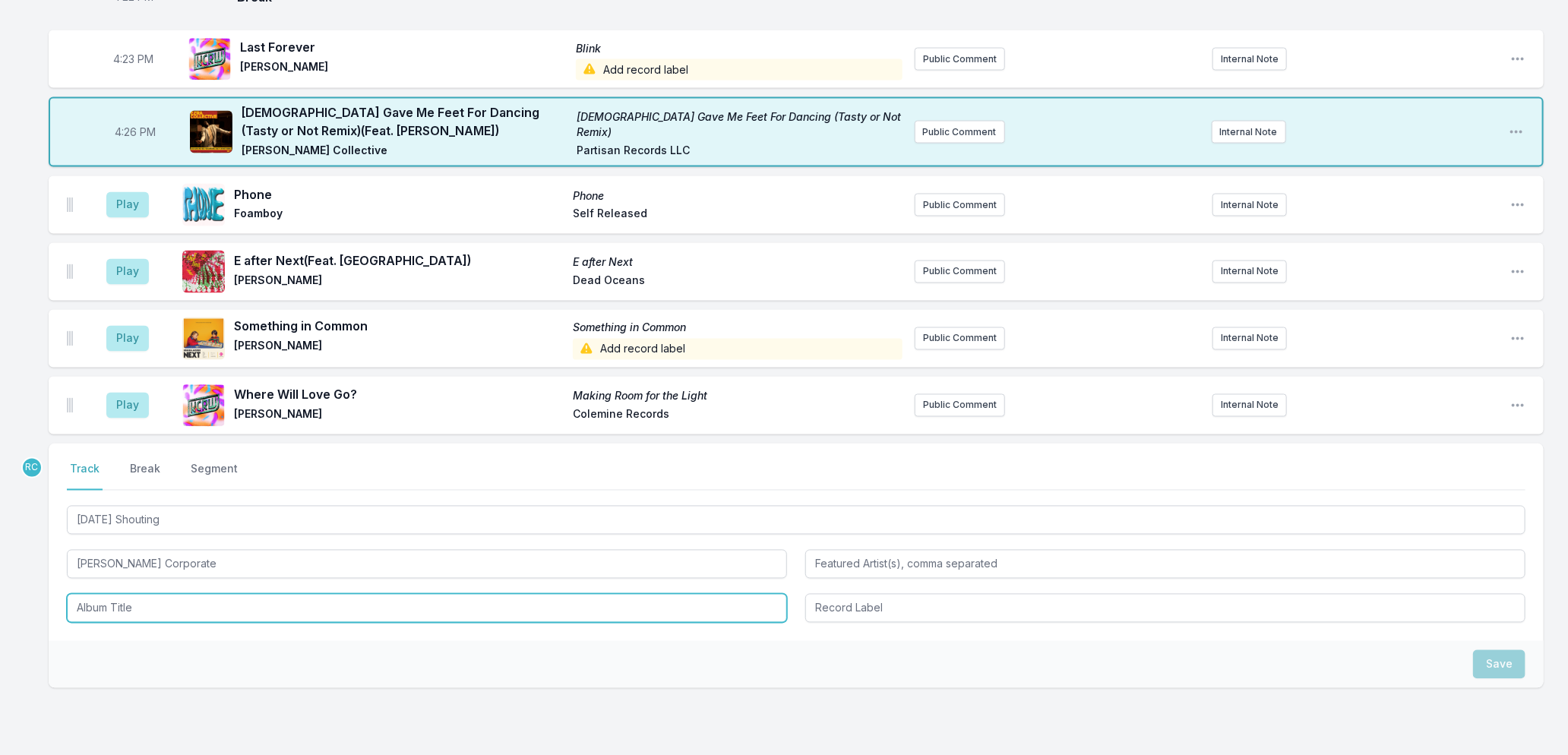
click at [111, 605] on input "Album Title" at bounding box center [427, 608] width 721 height 29
paste input "[DATE] Shouting"
type input "[DATE] Shouting"
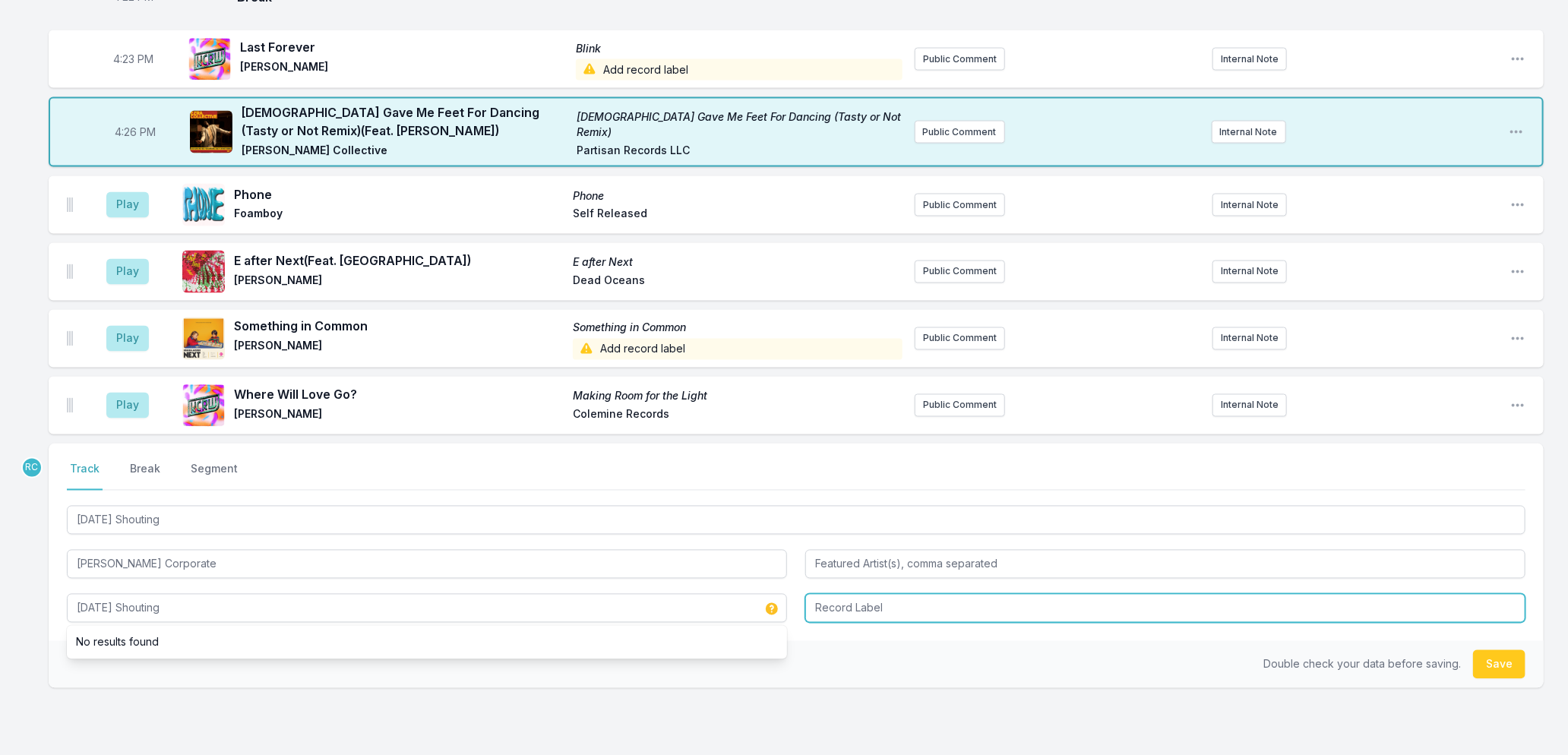
click at [851, 606] on input "Record Label" at bounding box center [1166, 608] width 721 height 29
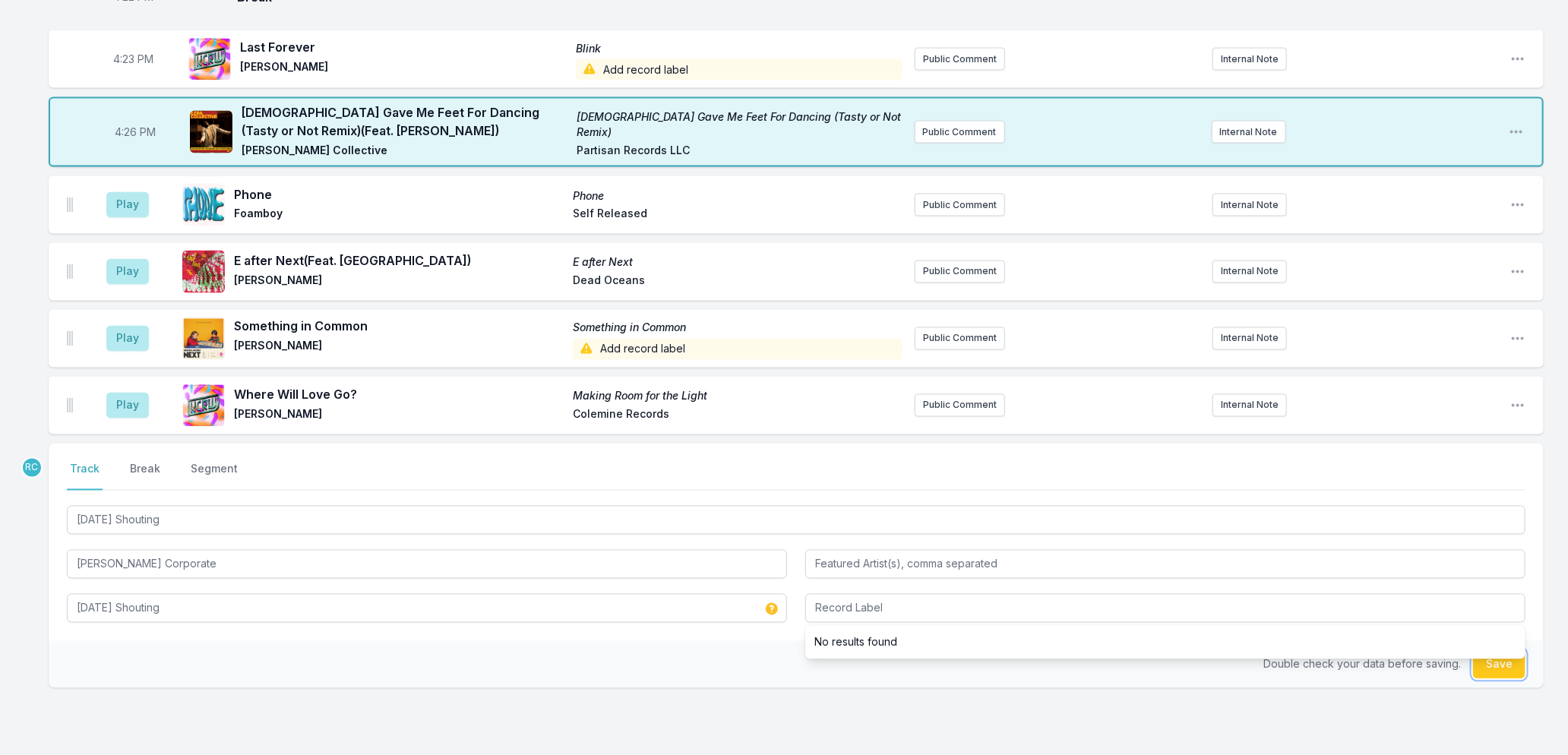
click at [1513, 662] on button "Save" at bounding box center [1499, 664] width 52 height 29
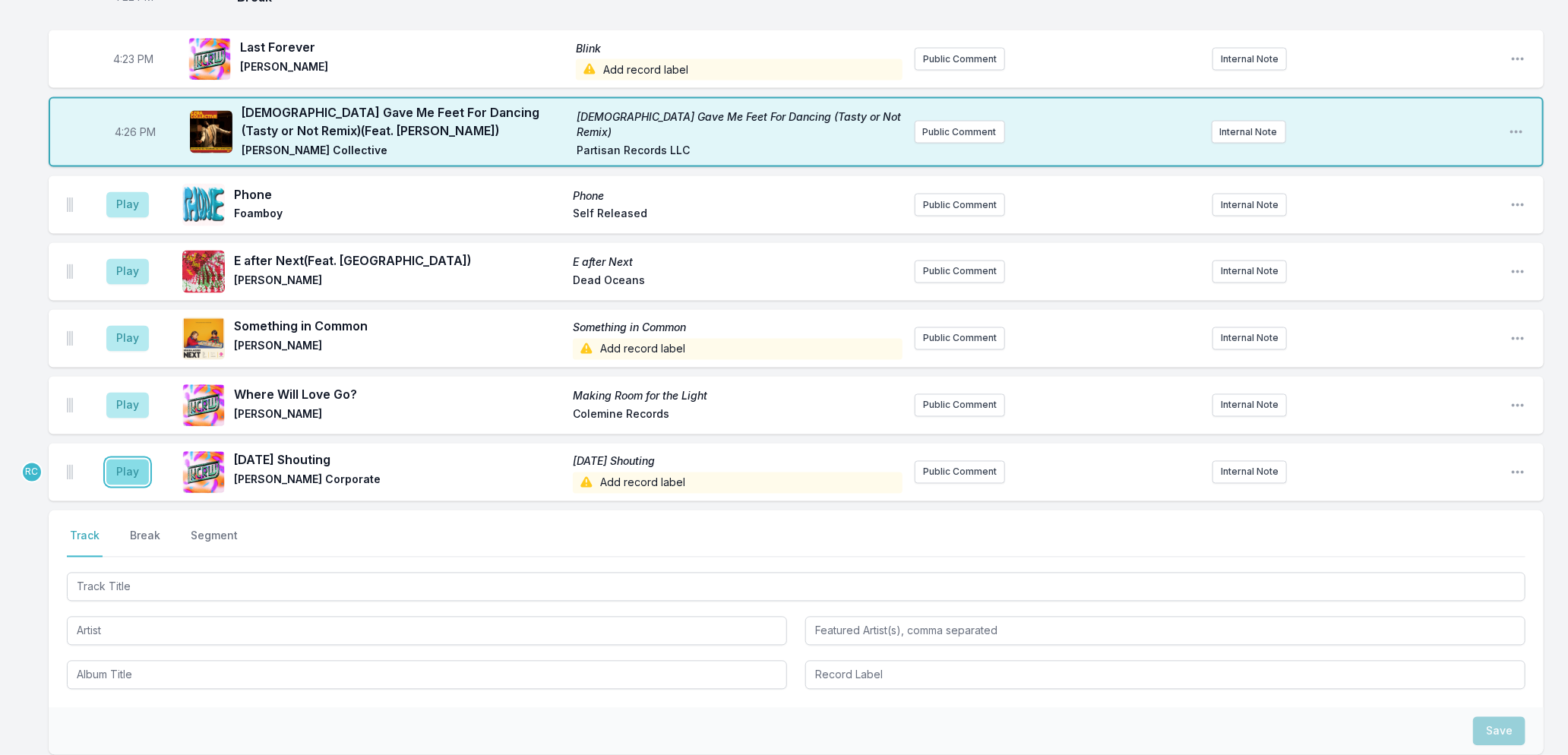
click at [126, 474] on button "Play" at bounding box center [128, 473] width 43 height 26
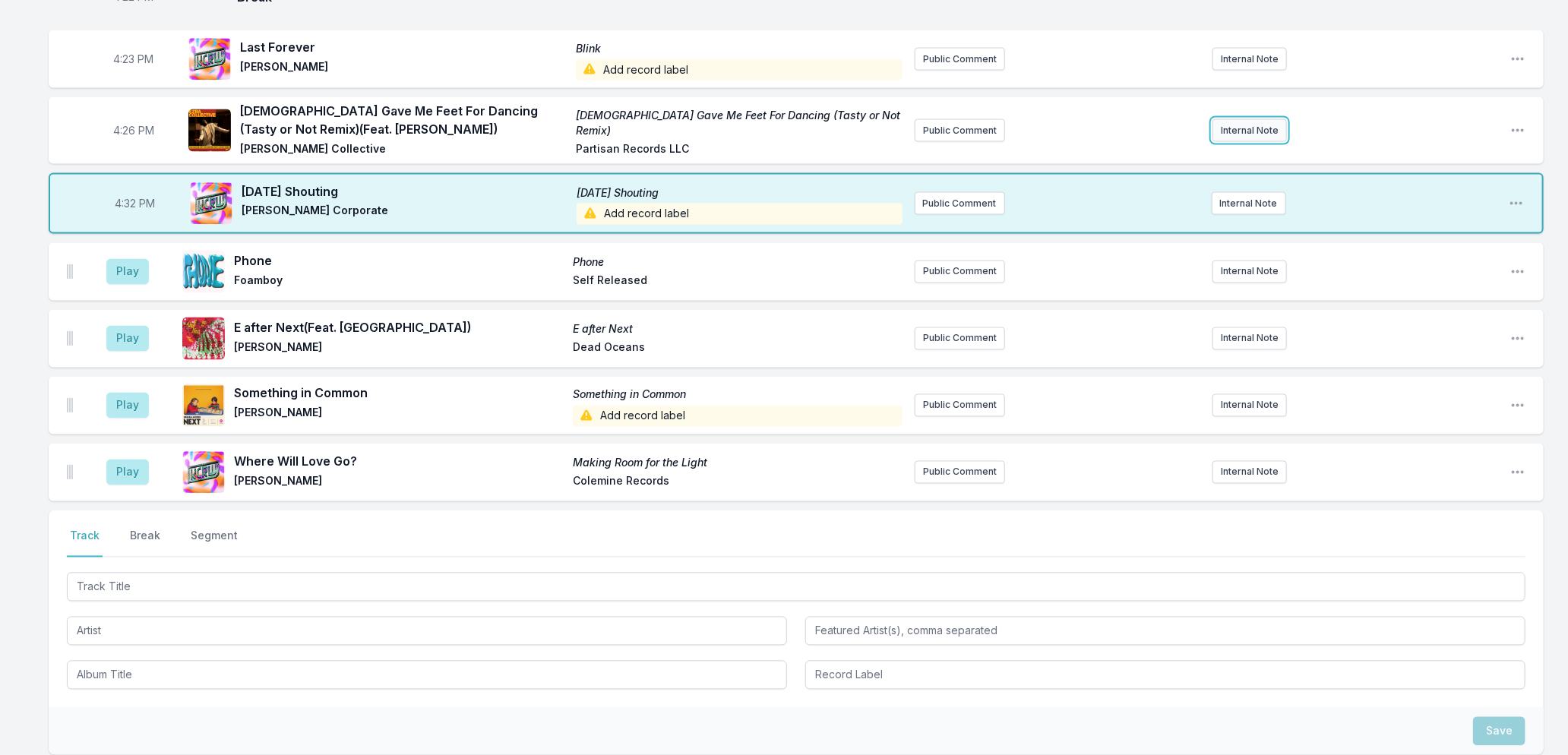
click at [1245, 134] on button "Internal Note" at bounding box center [1250, 130] width 74 height 22
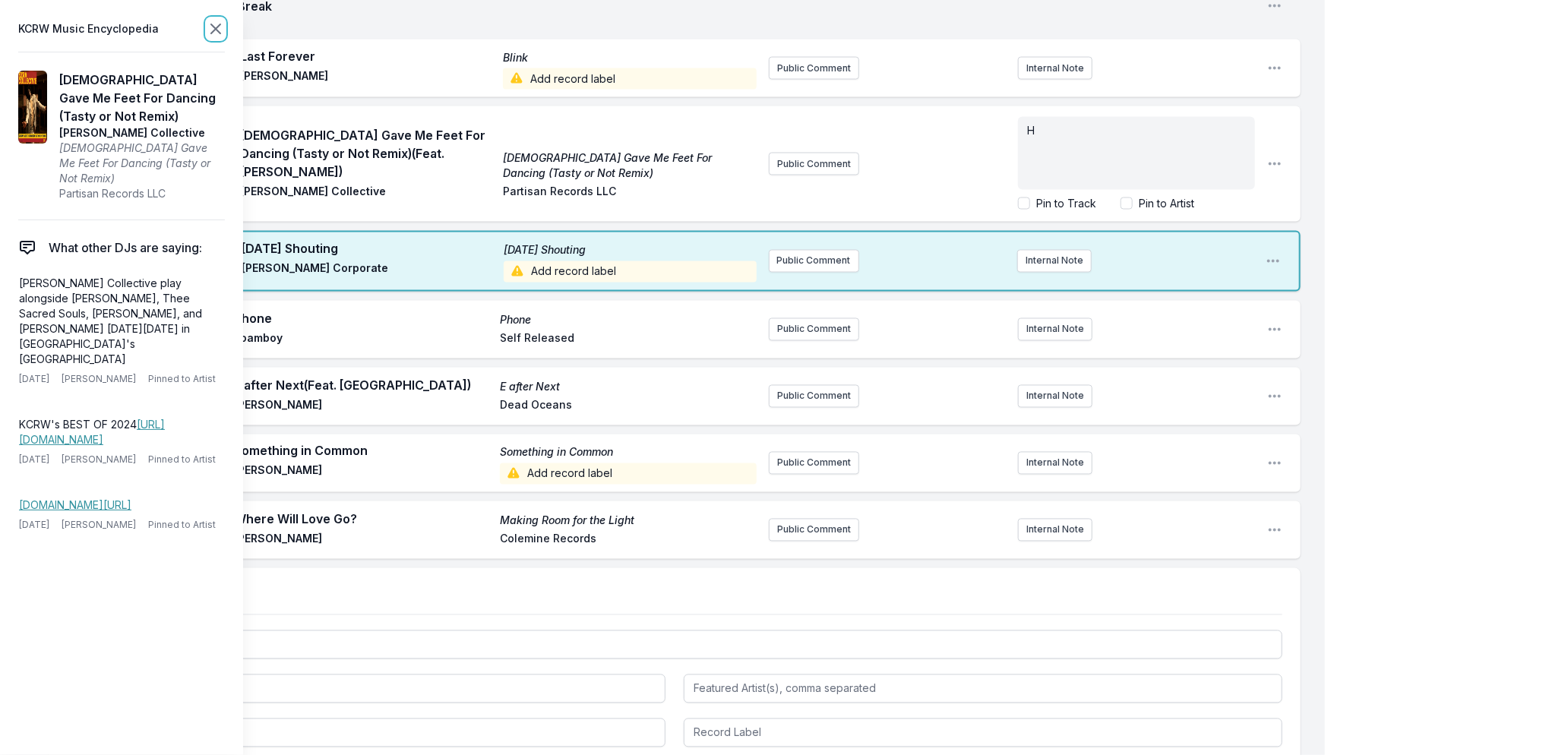
click at [211, 31] on icon at bounding box center [216, 29] width 19 height 19
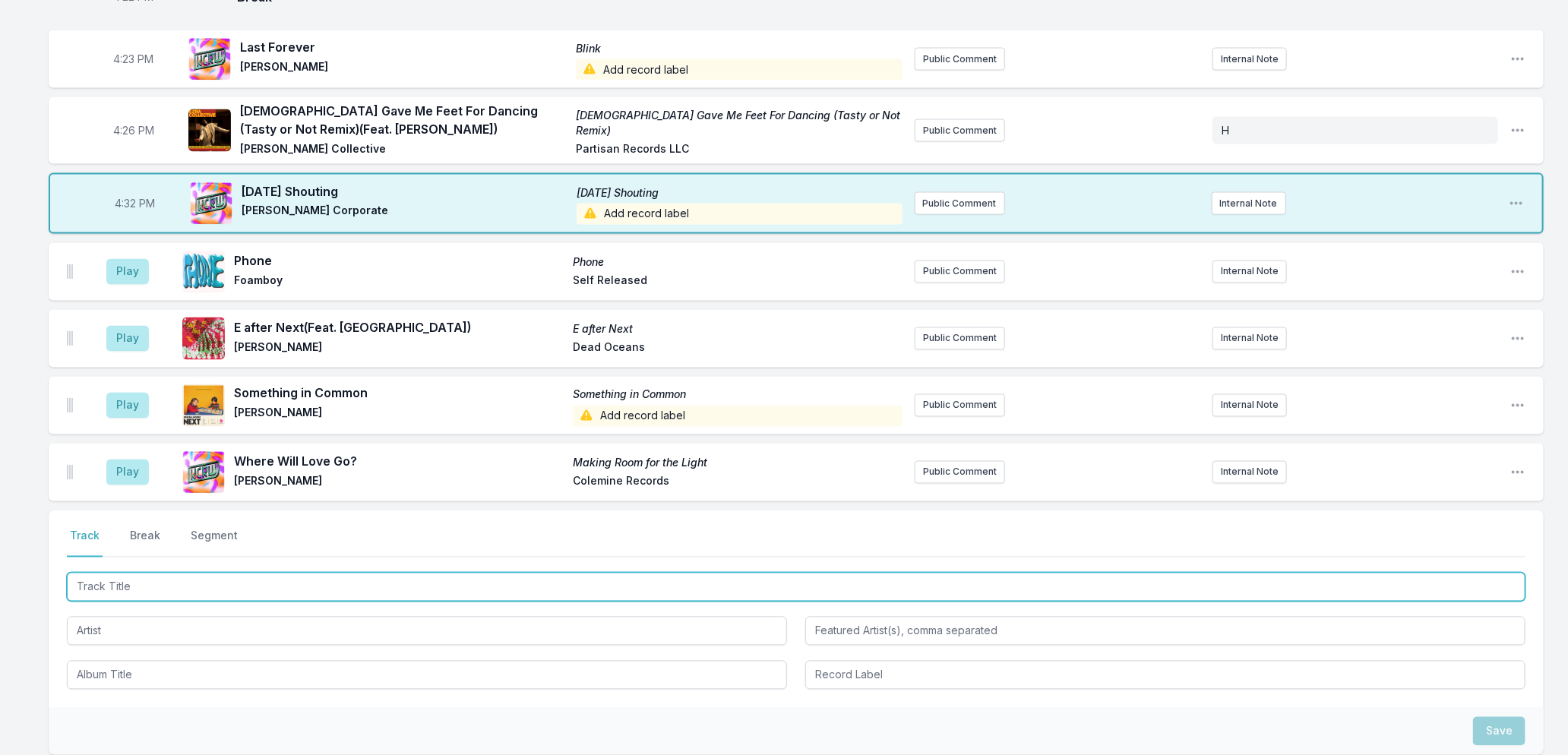
click at [296, 588] on input "Track Title" at bounding box center [796, 586] width 1459 height 29
click at [346, 583] on input "Track Title" at bounding box center [796, 586] width 1459 height 29
type input "Make The World Go Round (Deep Dish Mix)"
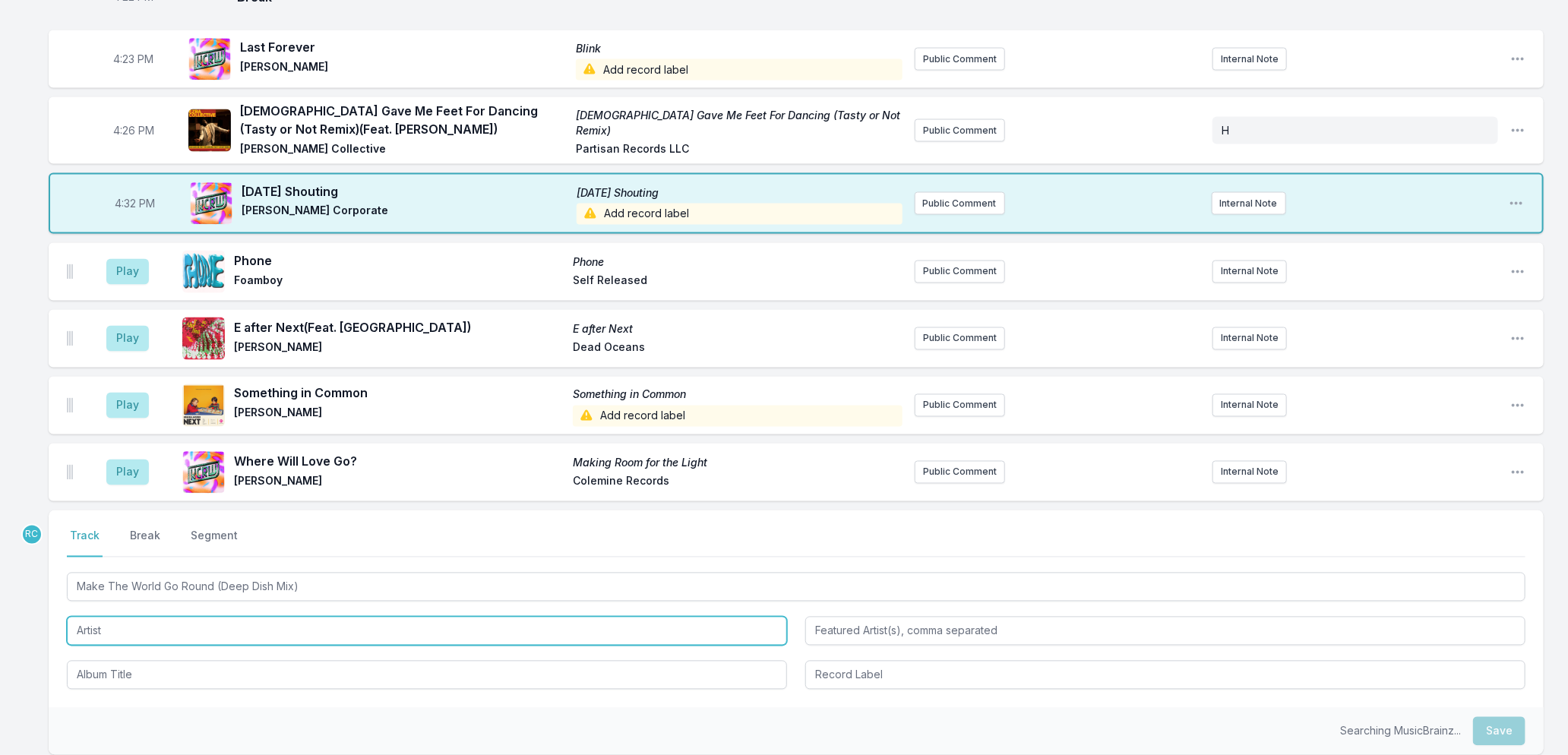
click at [237, 636] on input "Artist" at bounding box center [427, 631] width 721 height 29
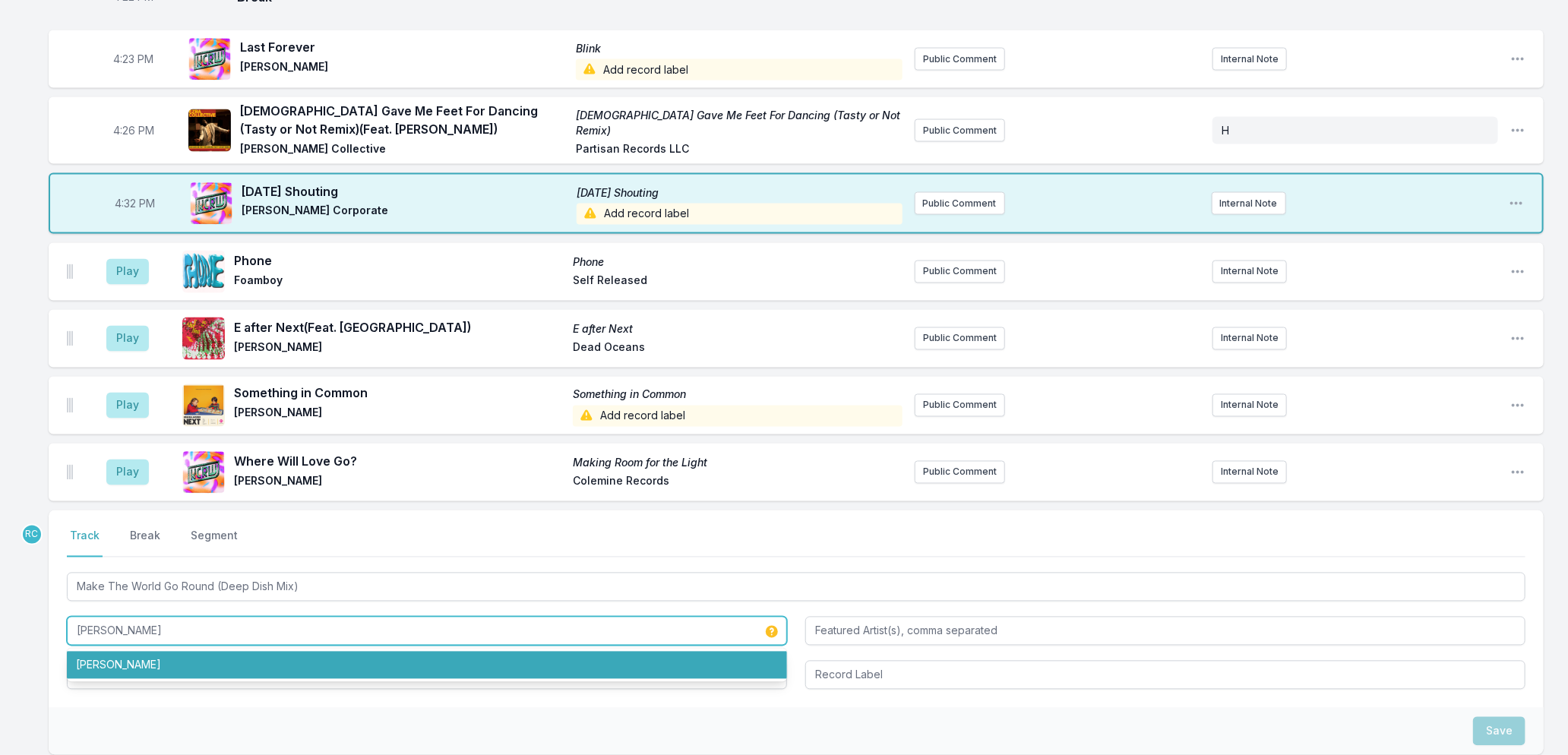
click at [94, 662] on li "[PERSON_NAME]" at bounding box center [427, 665] width 721 height 27
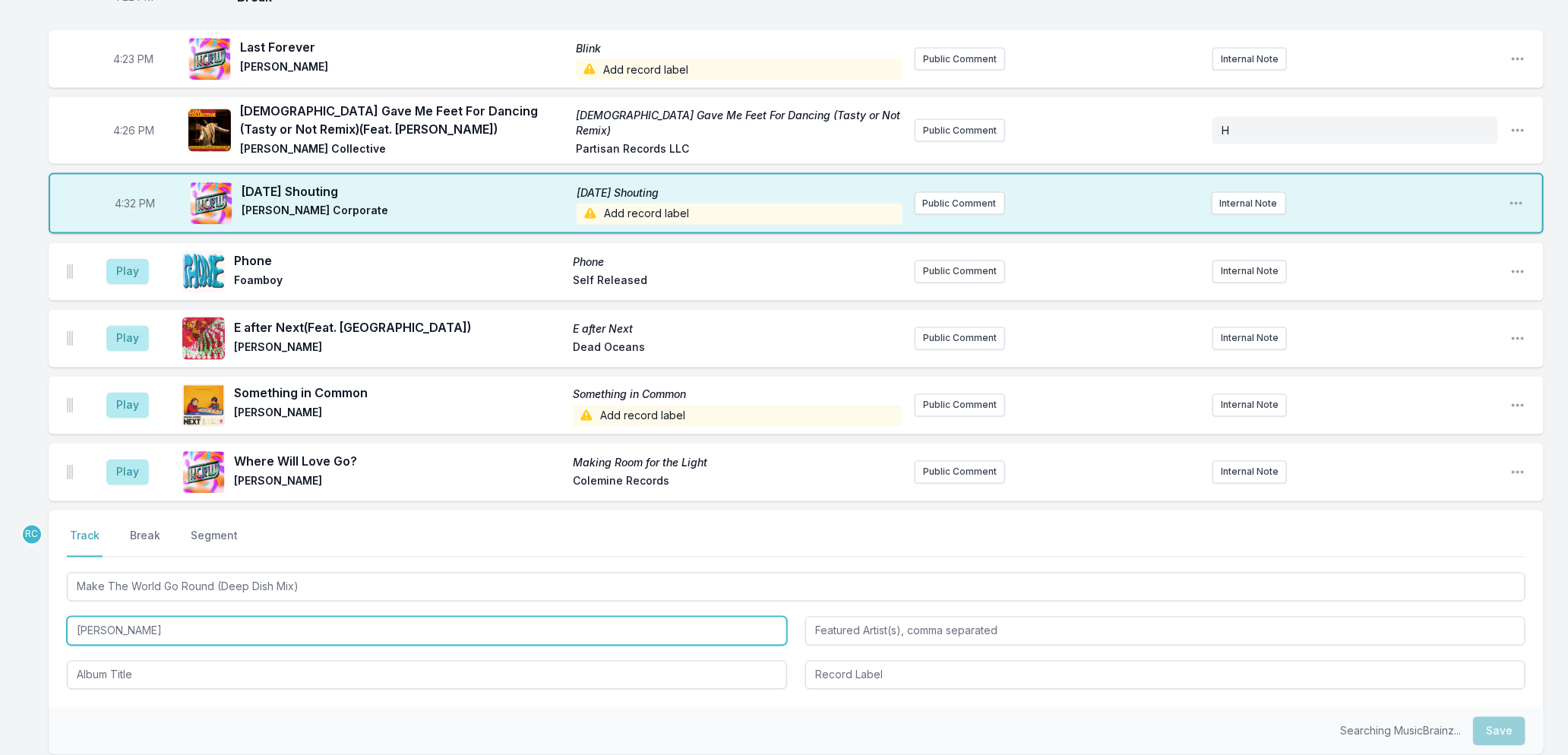
type input "[PERSON_NAME]"
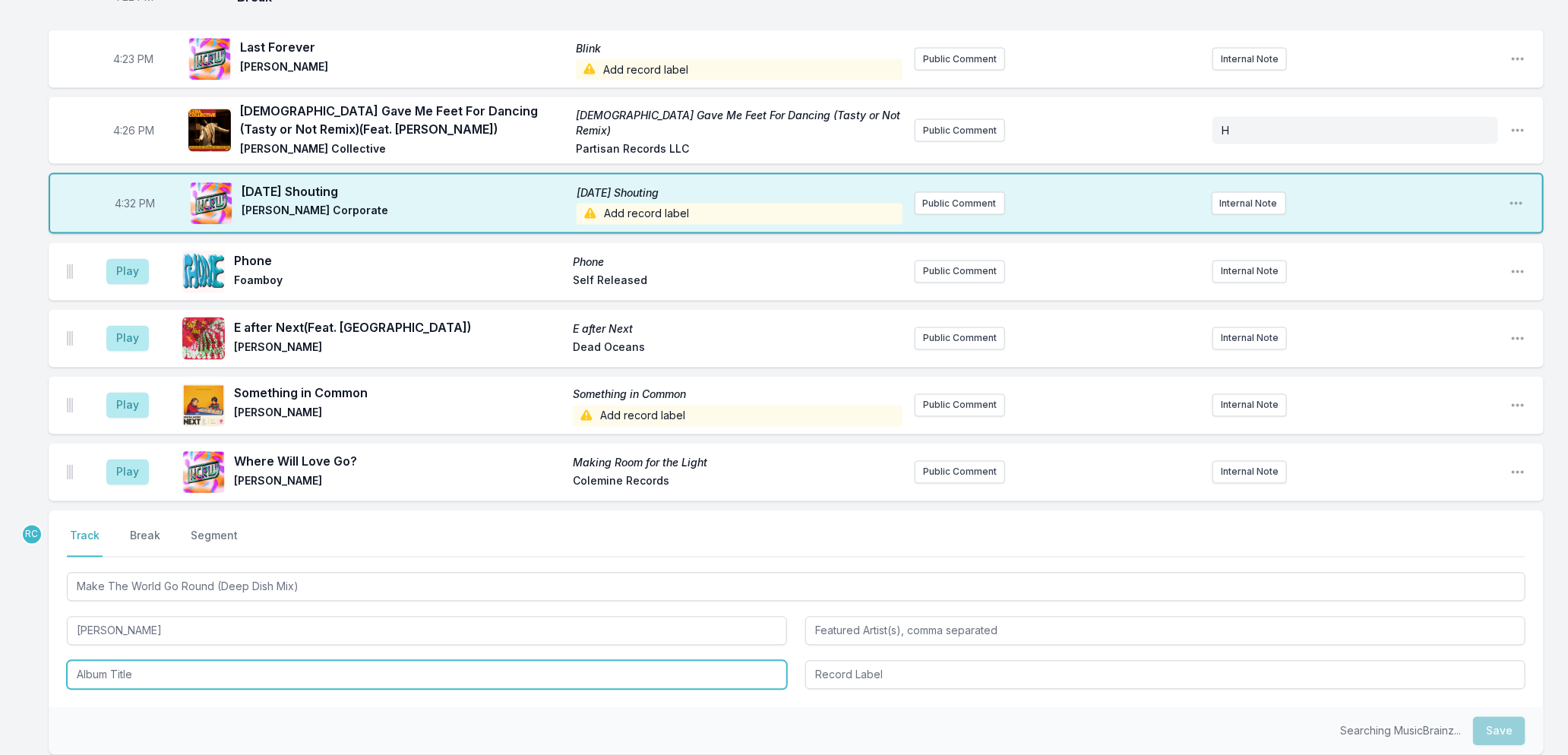
click at [102, 673] on input "Album Title" at bounding box center [427, 675] width 721 height 29
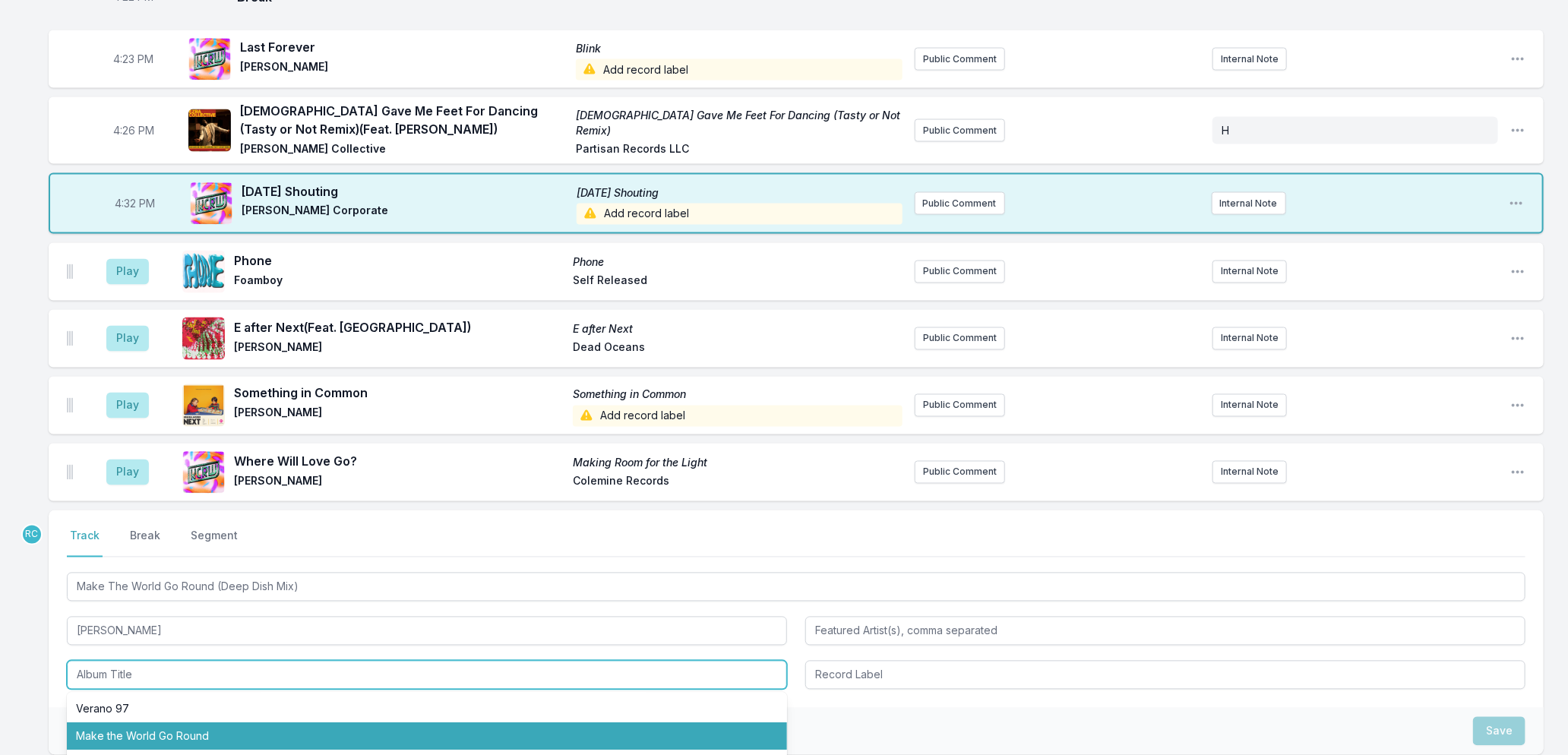
click at [157, 728] on li "Make the World Go Round" at bounding box center [427, 736] width 721 height 27
type input "Make the World Go Round"
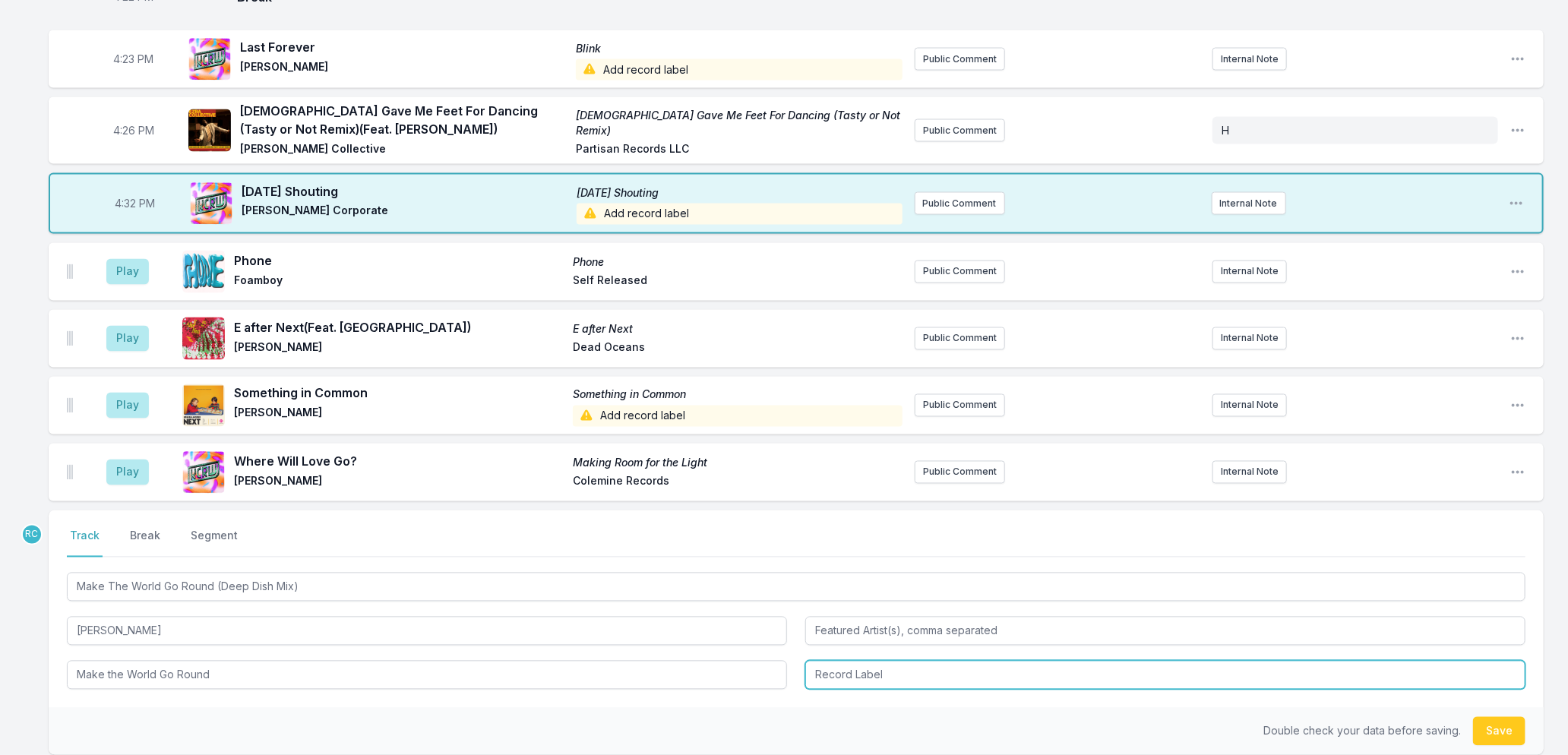
click at [931, 667] on input "Record Label" at bounding box center [1166, 675] width 721 height 29
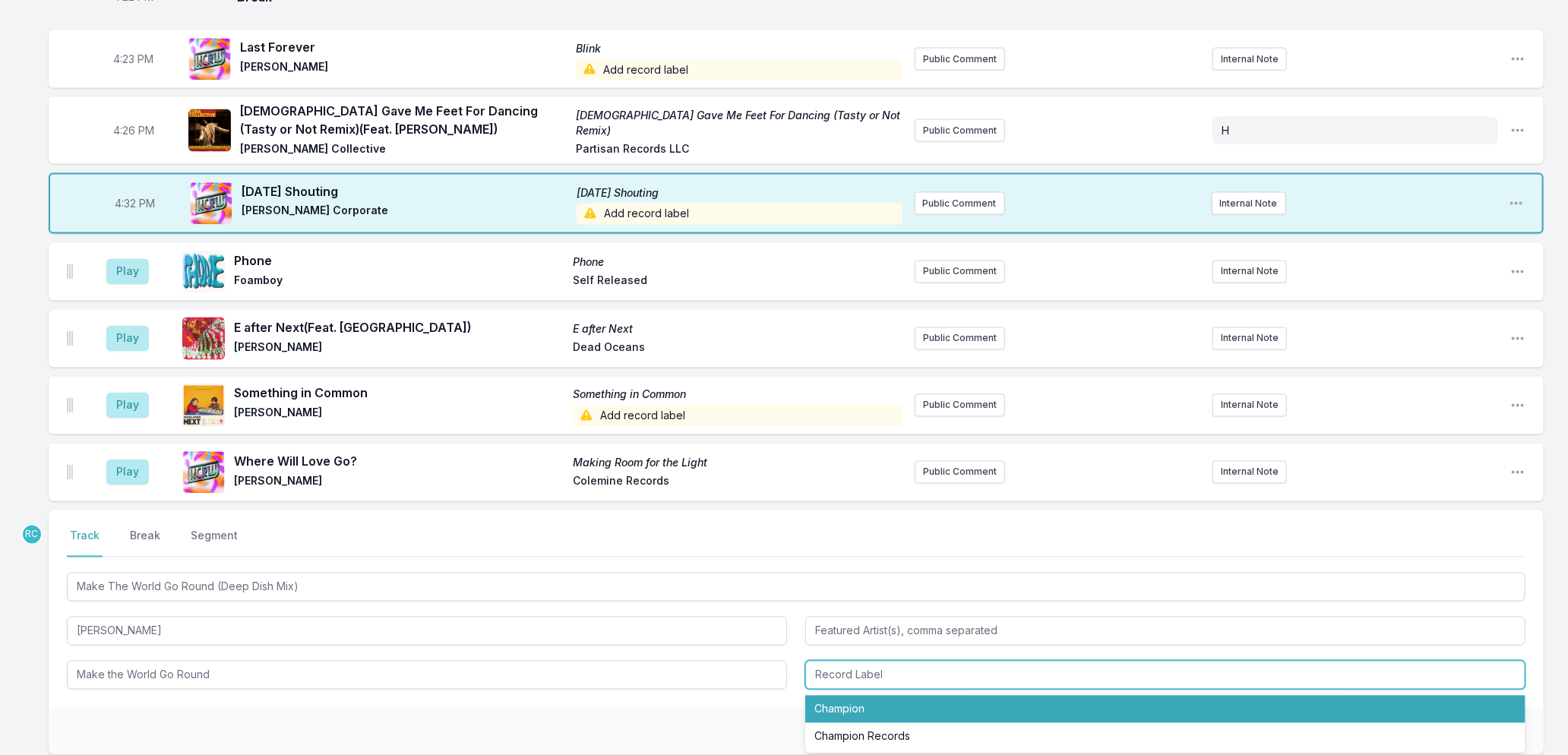
click at [890, 700] on li "Champion" at bounding box center [1166, 708] width 721 height 27
type input "Champion"
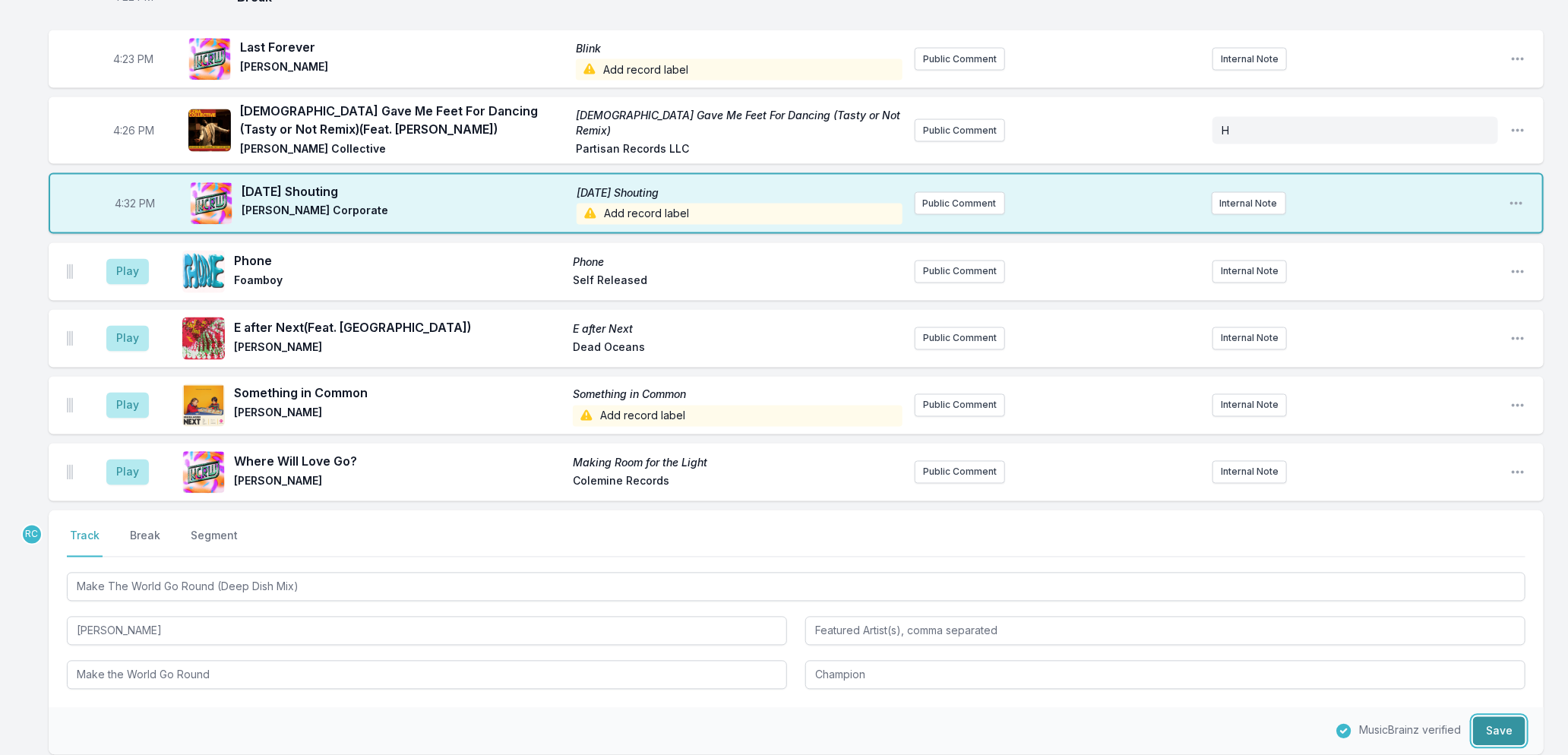
click at [1491, 724] on button "Save" at bounding box center [1499, 731] width 52 height 29
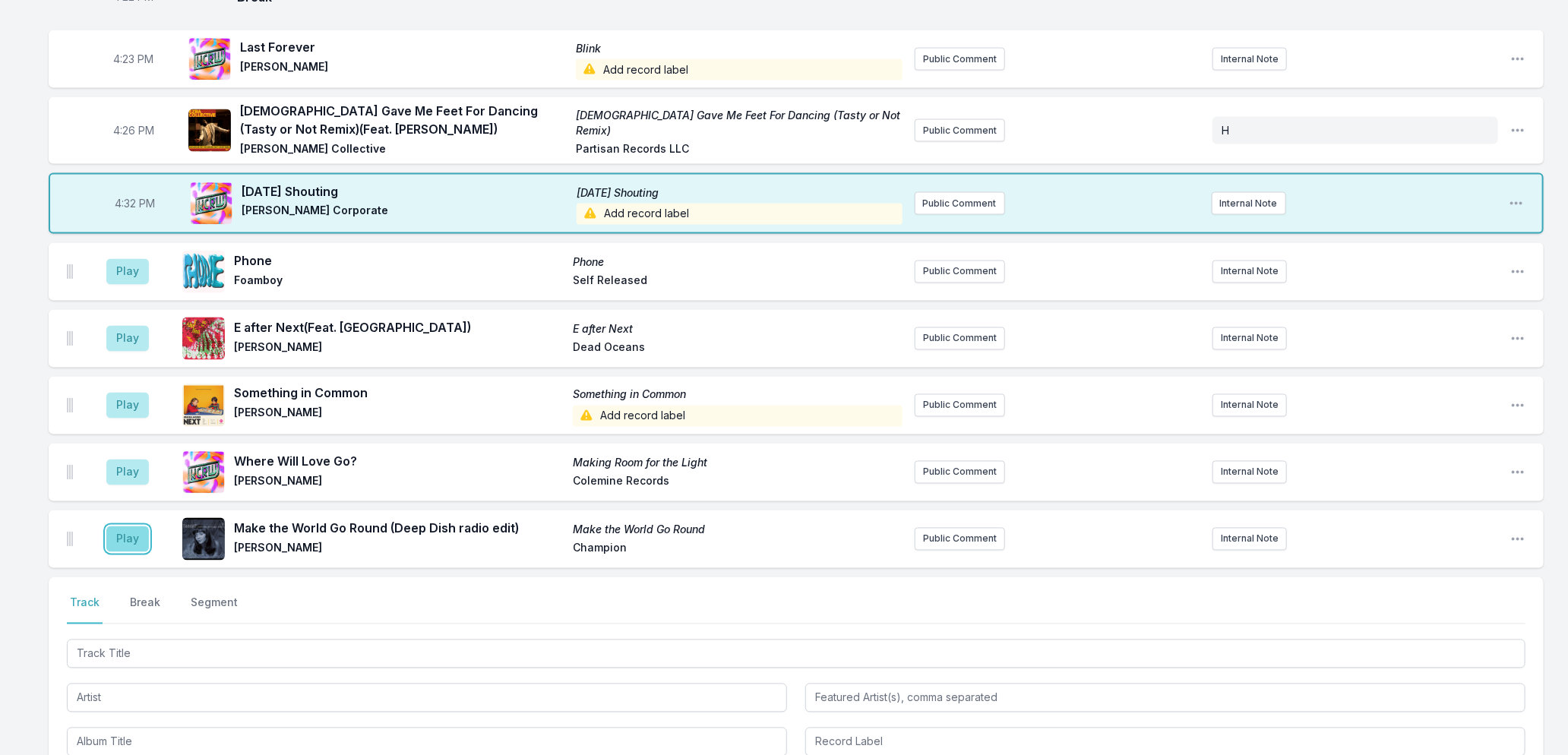
click at [117, 534] on button "Play" at bounding box center [128, 539] width 43 height 26
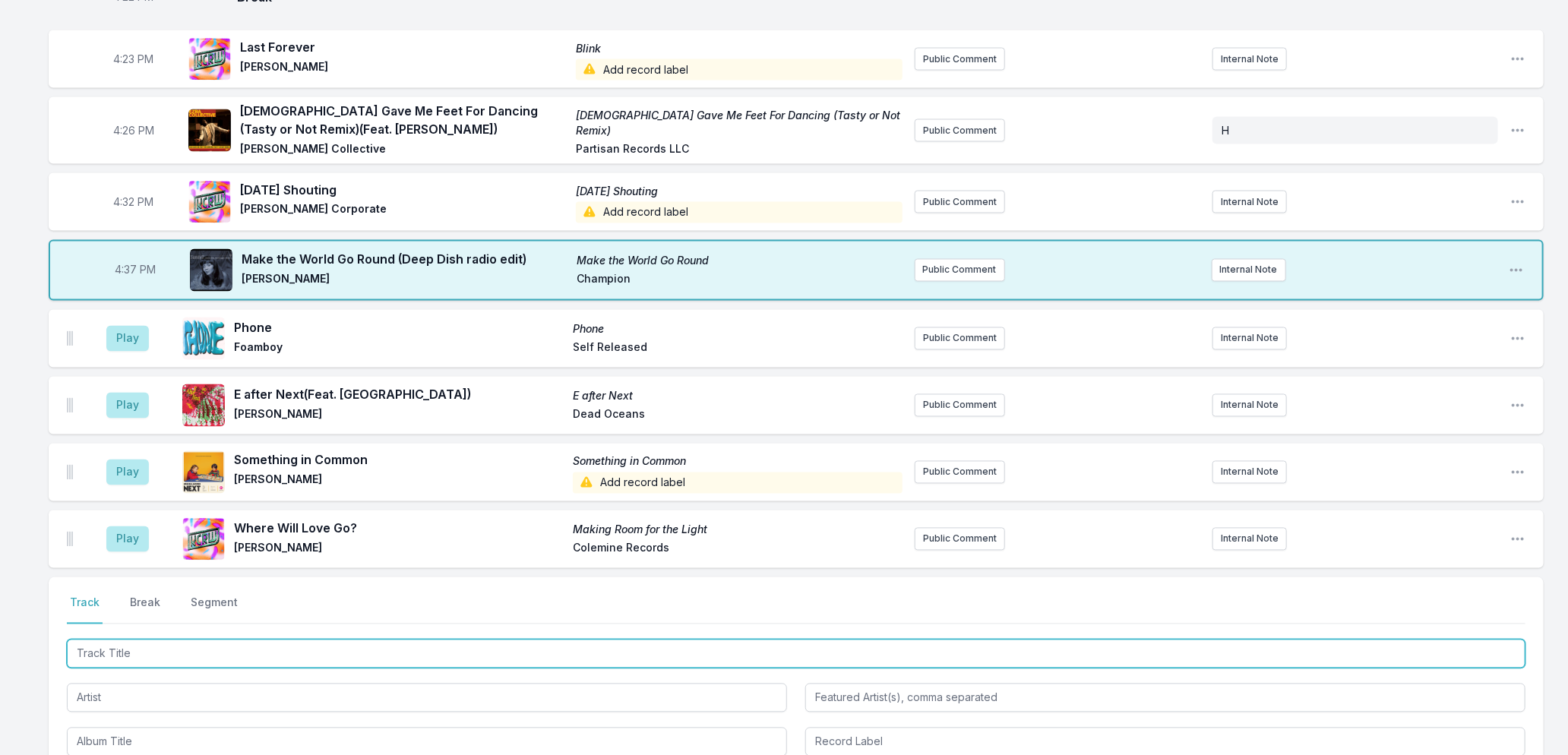
click at [298, 658] on input "Track Title" at bounding box center [796, 654] width 1459 height 29
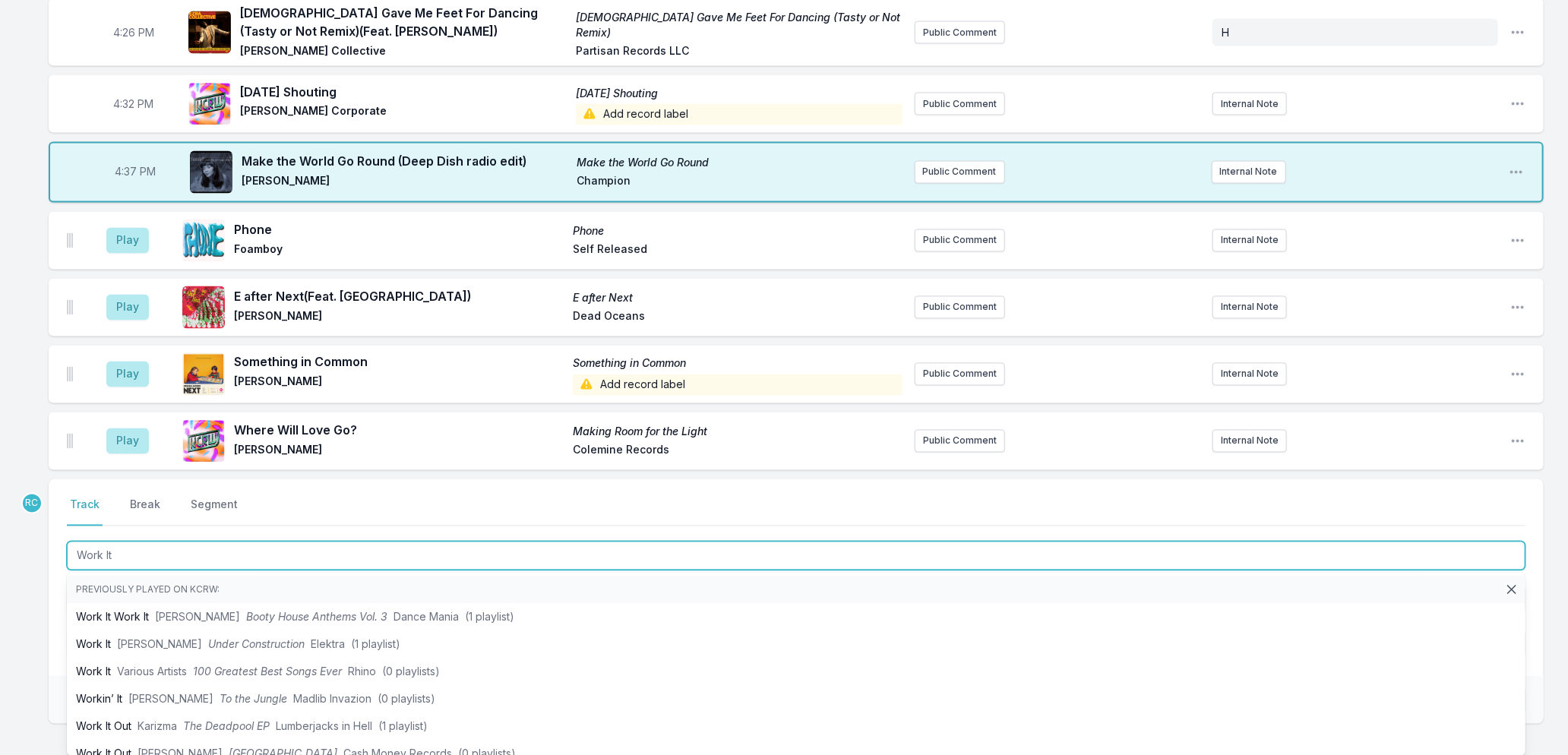
scroll to position [1765, 0]
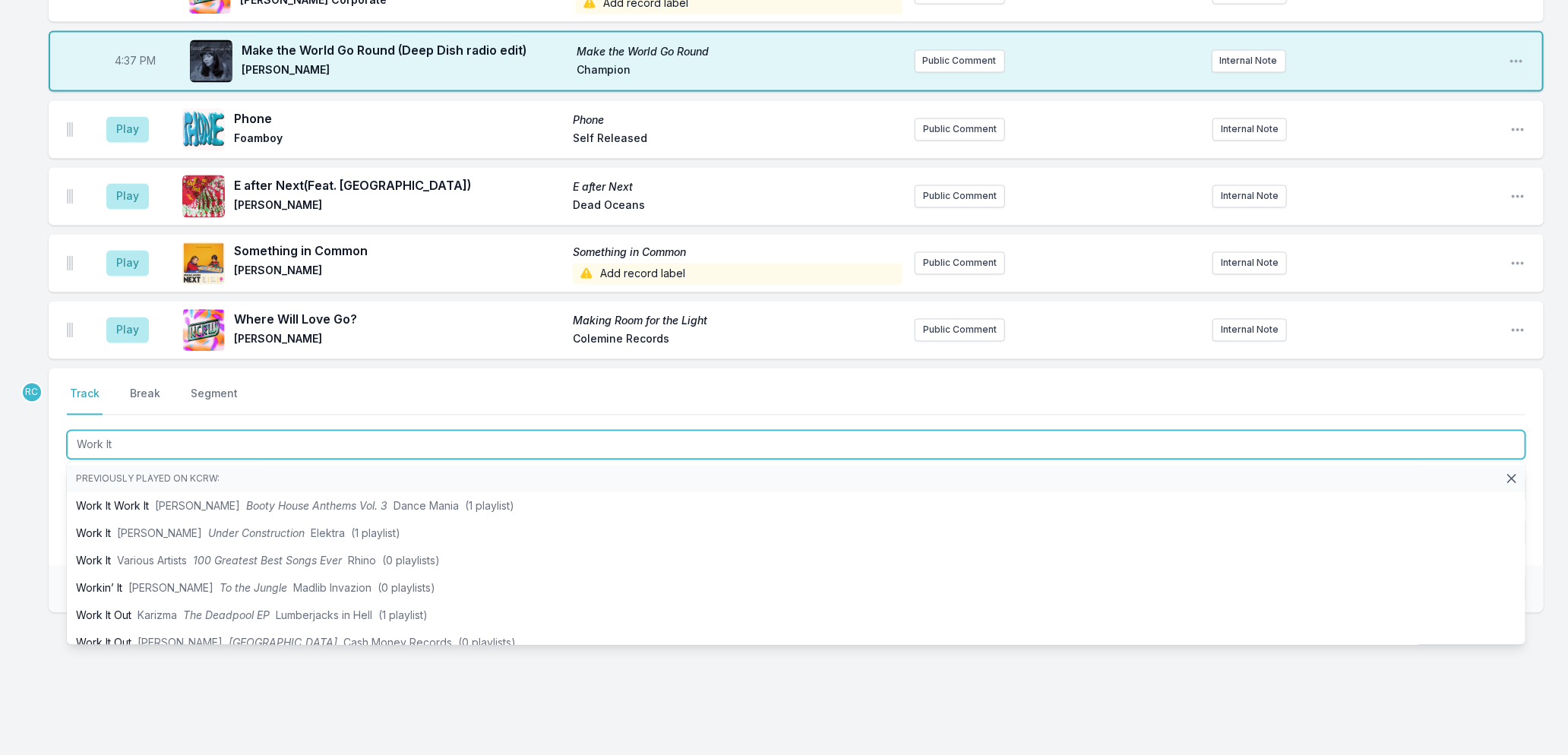
type input "Work It"
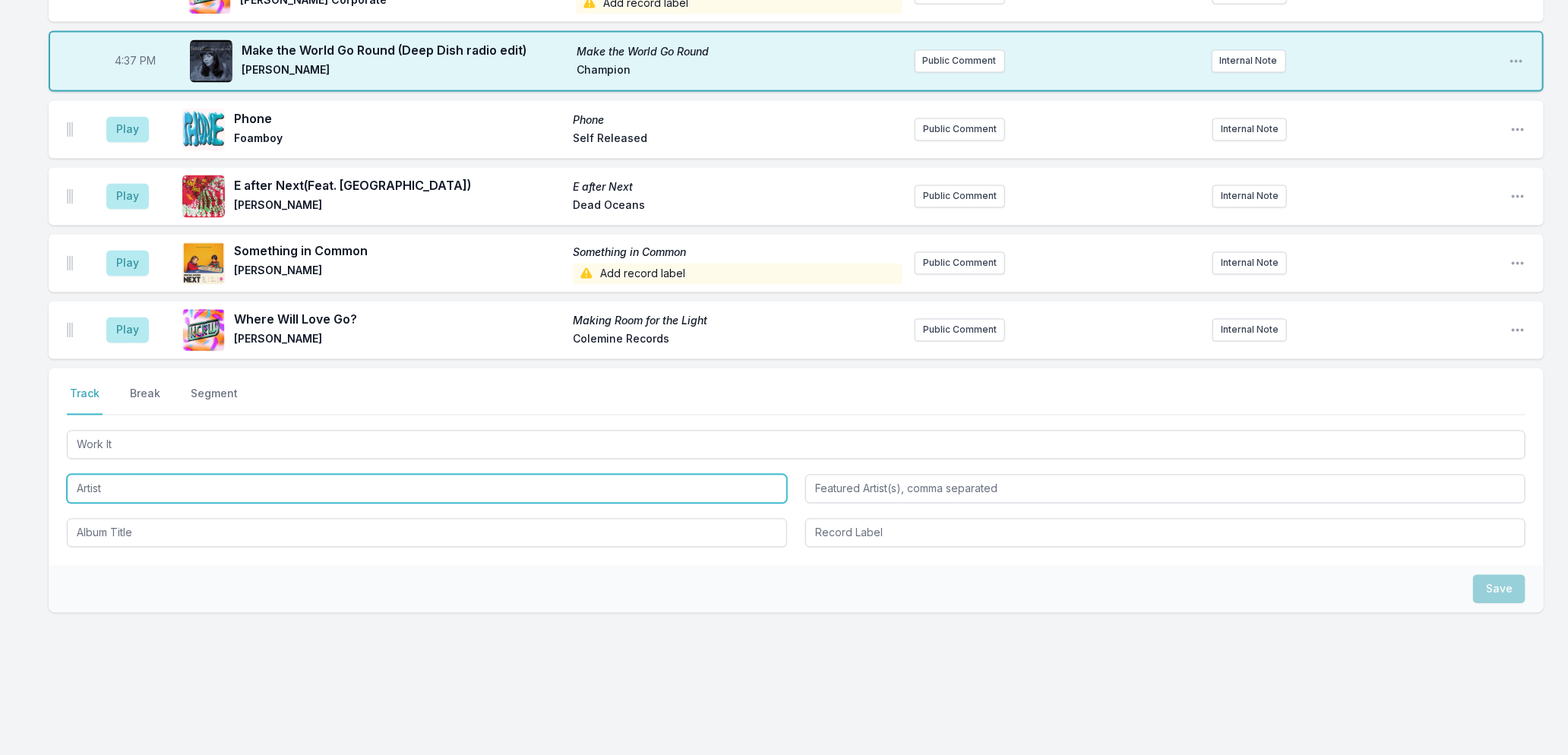
click at [94, 479] on input "Artist" at bounding box center [427, 488] width 721 height 29
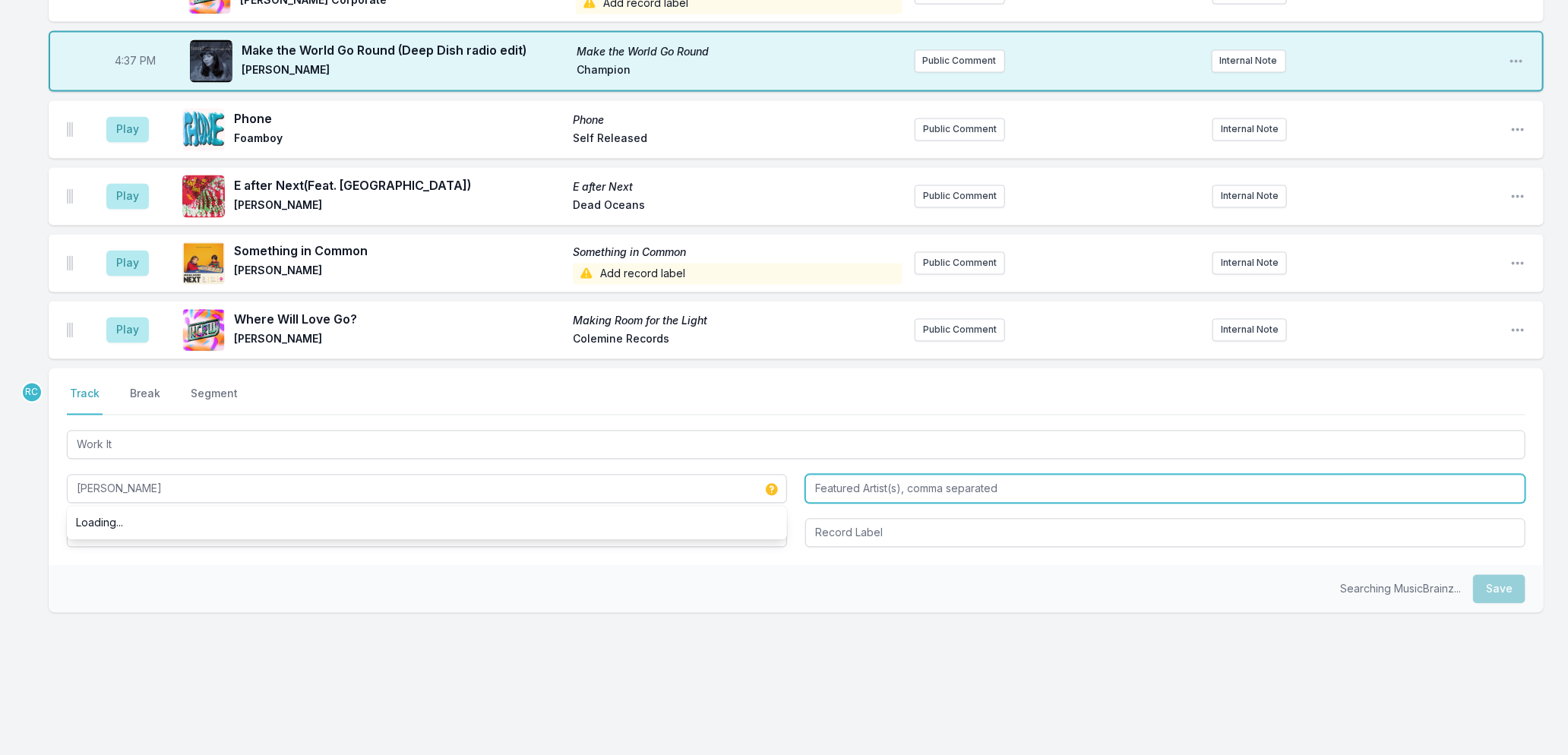
type input "[PERSON_NAME]"
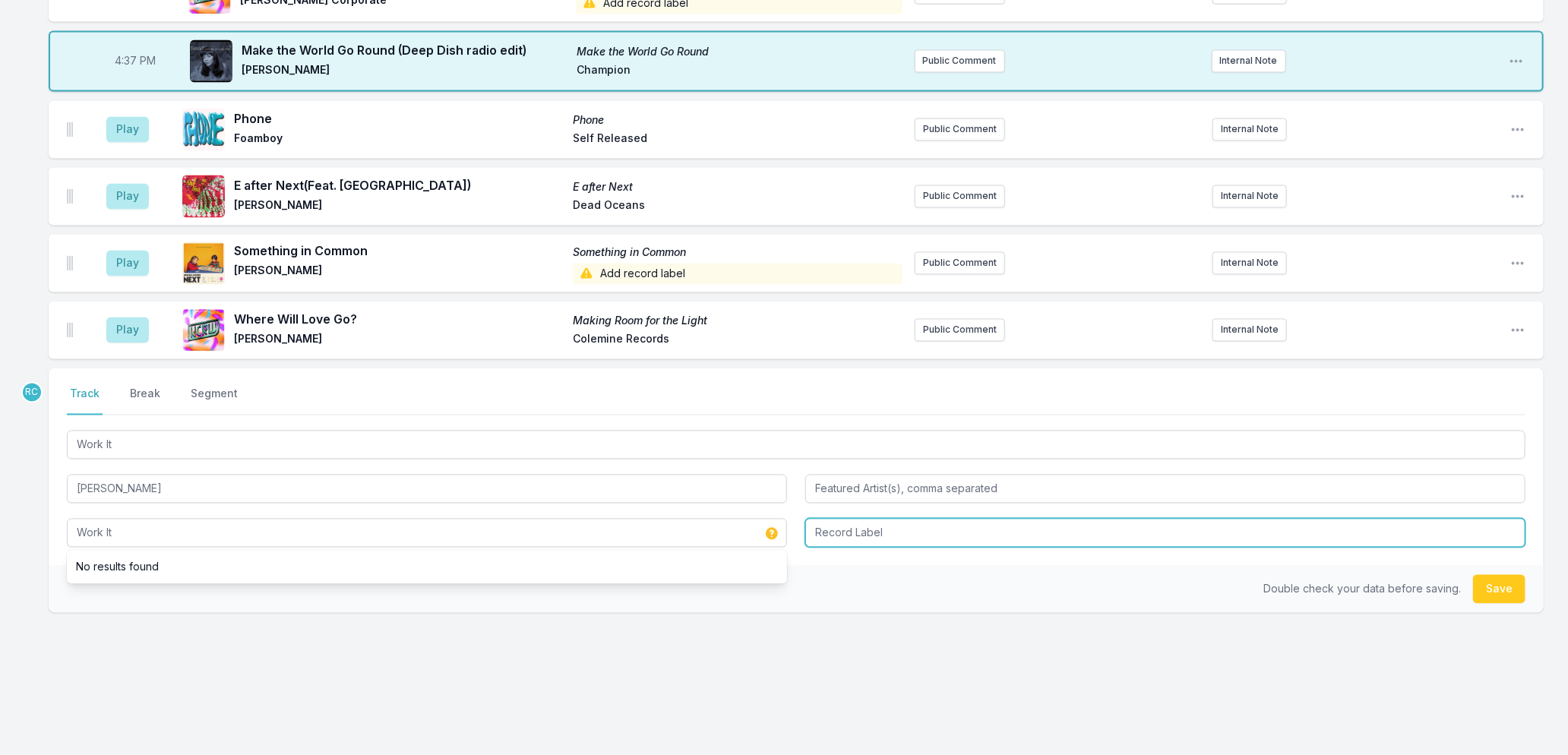
type input "Work It"
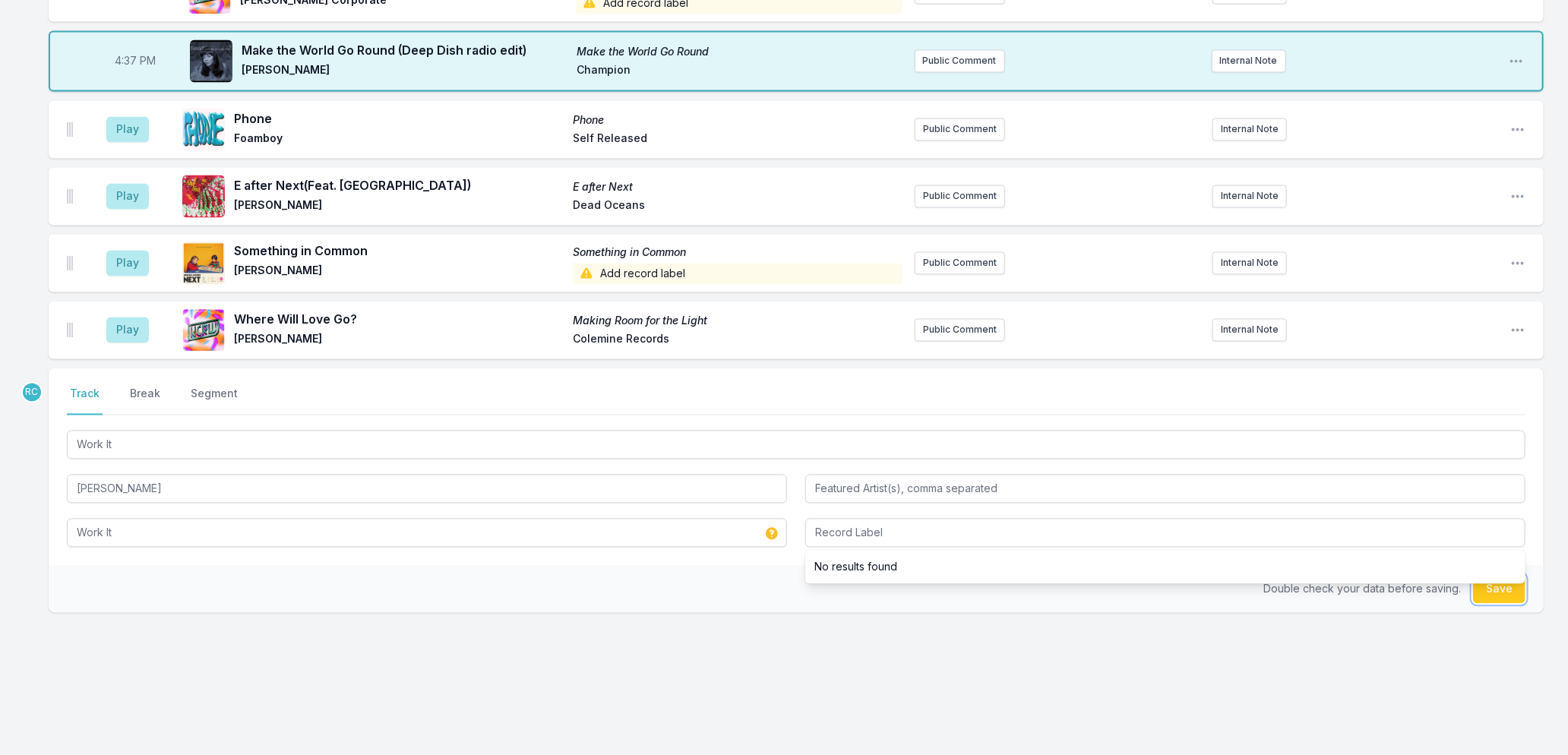
click at [1512, 593] on button "Save" at bounding box center [1499, 588] width 52 height 29
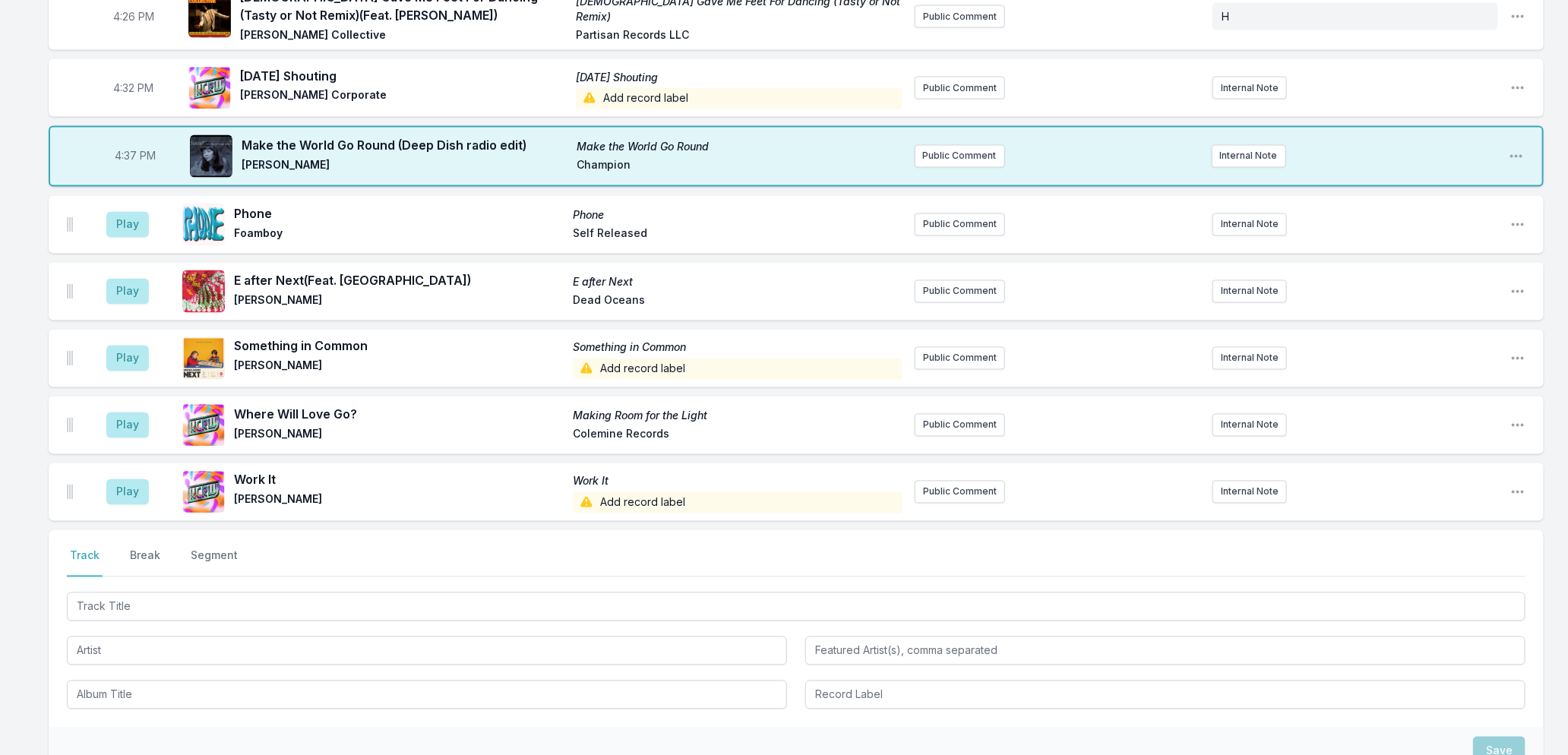
scroll to position [1832, 0]
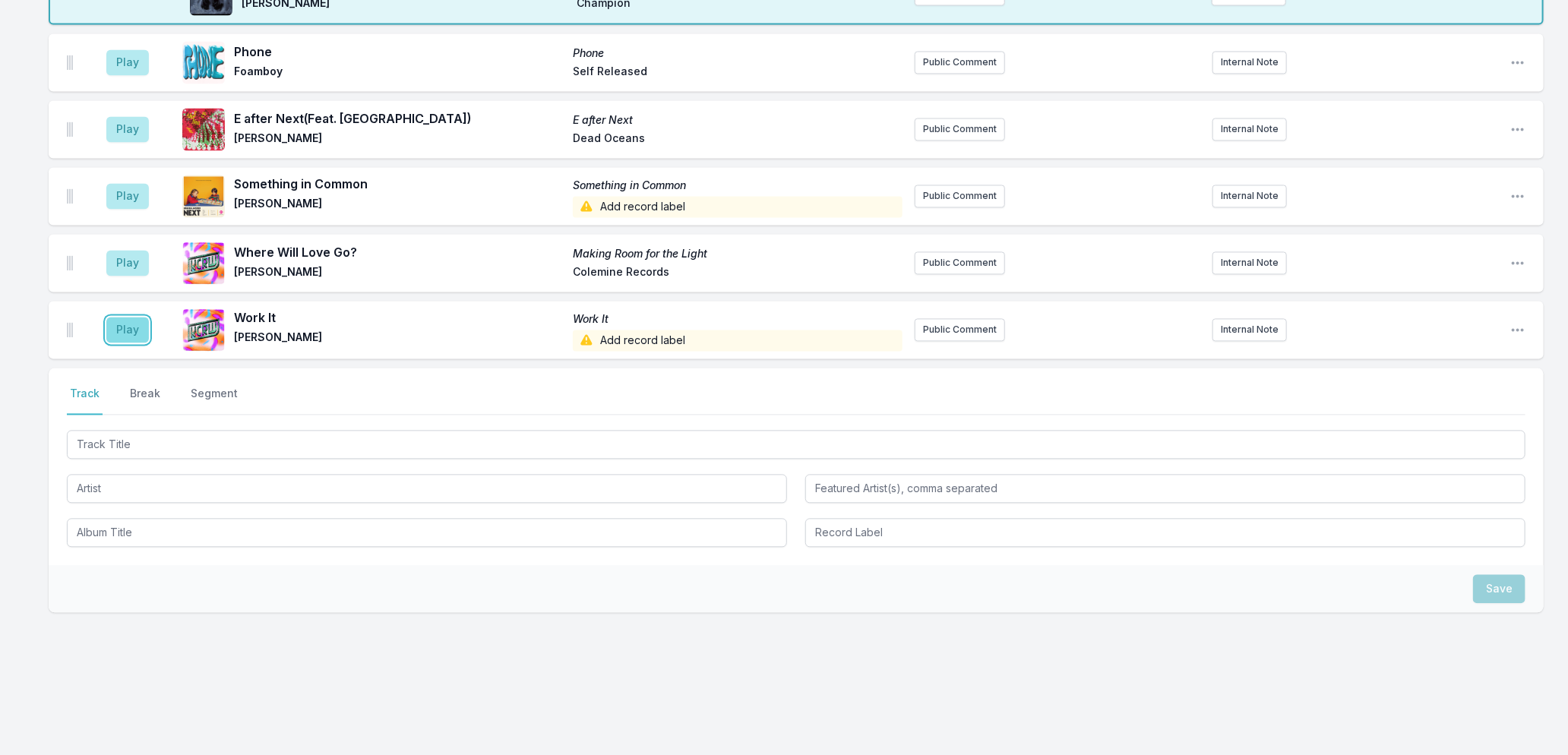
click at [124, 336] on button "Play" at bounding box center [128, 330] width 43 height 26
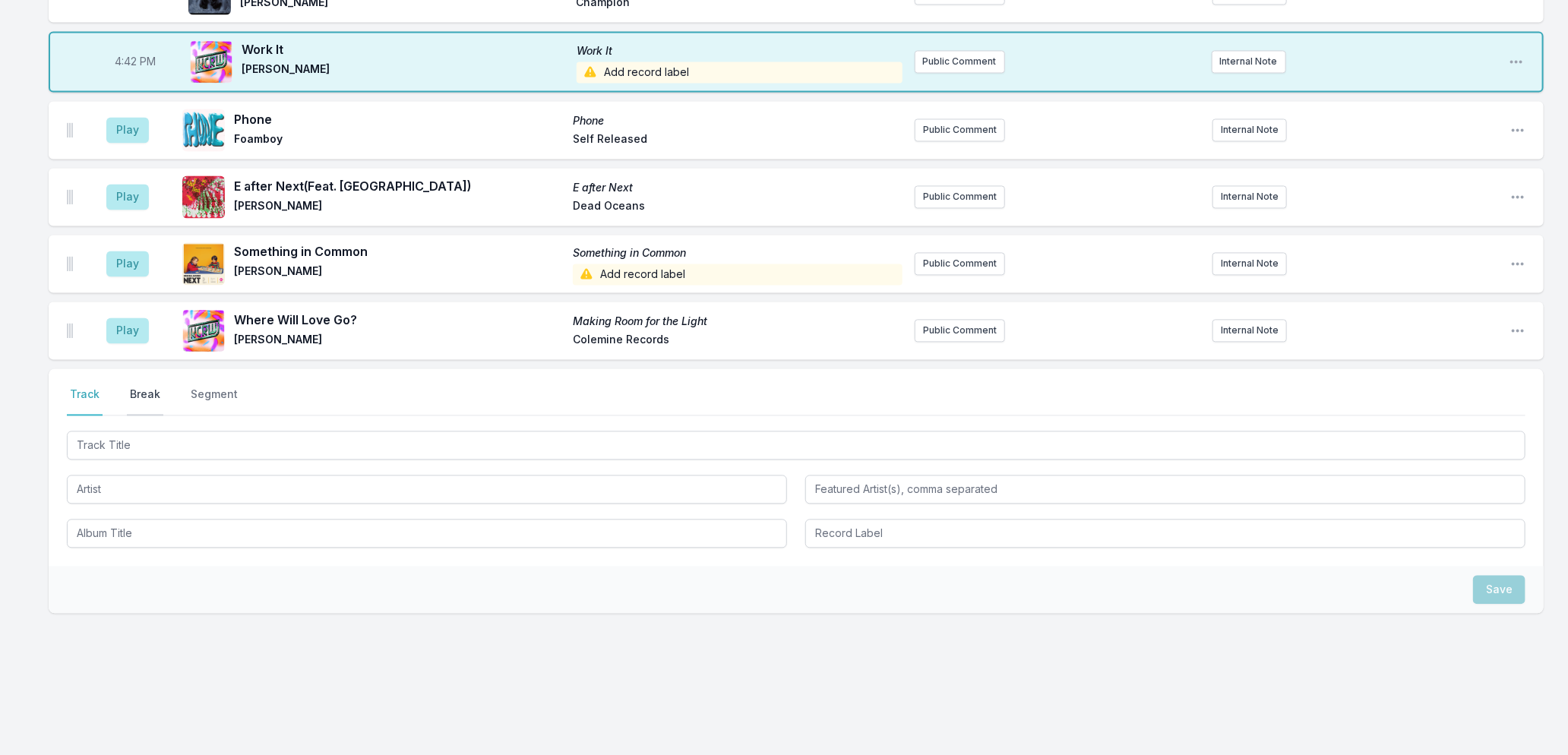
click at [144, 392] on button "Break" at bounding box center [144, 400] width 36 height 29
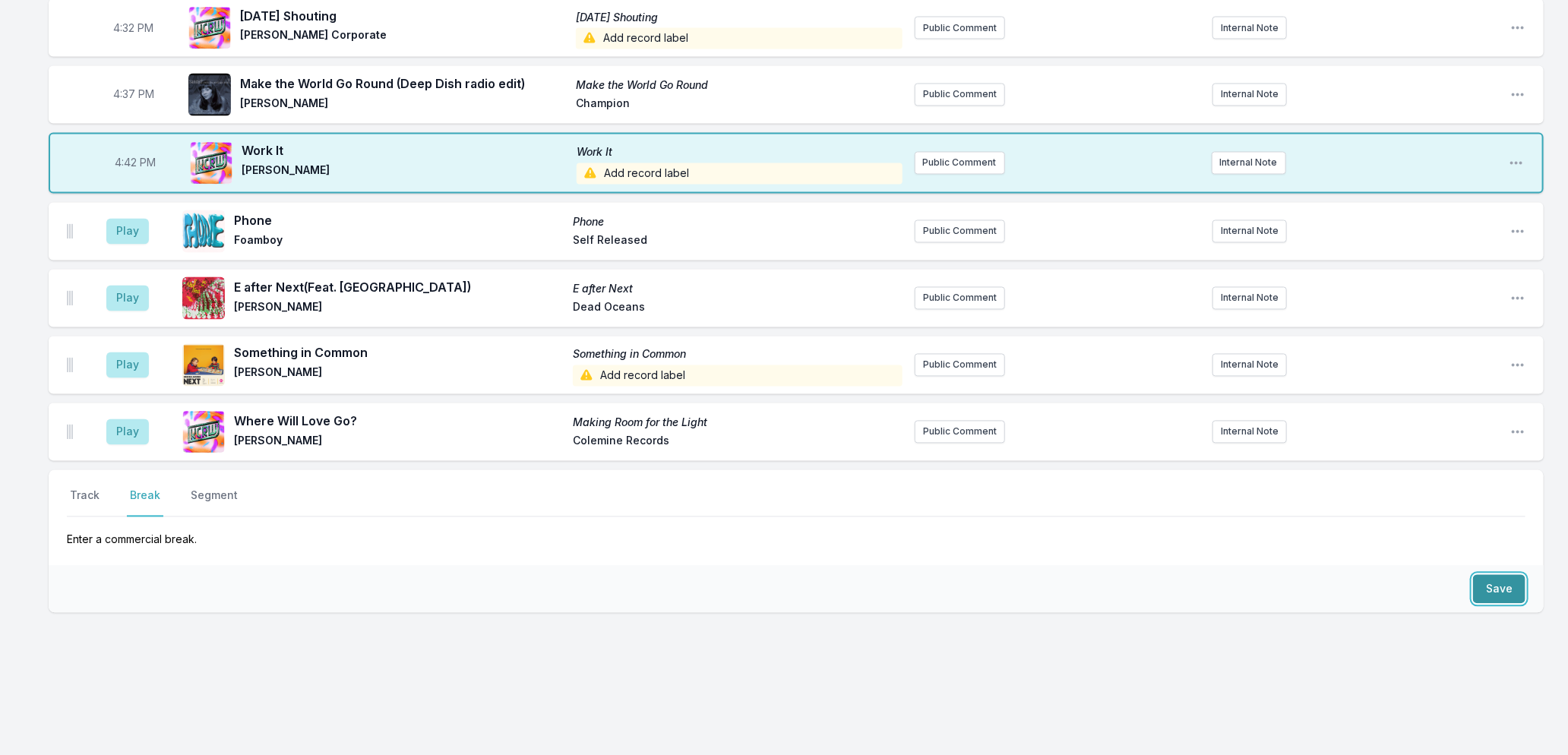
click at [1489, 590] on button "Save" at bounding box center [1499, 589] width 52 height 29
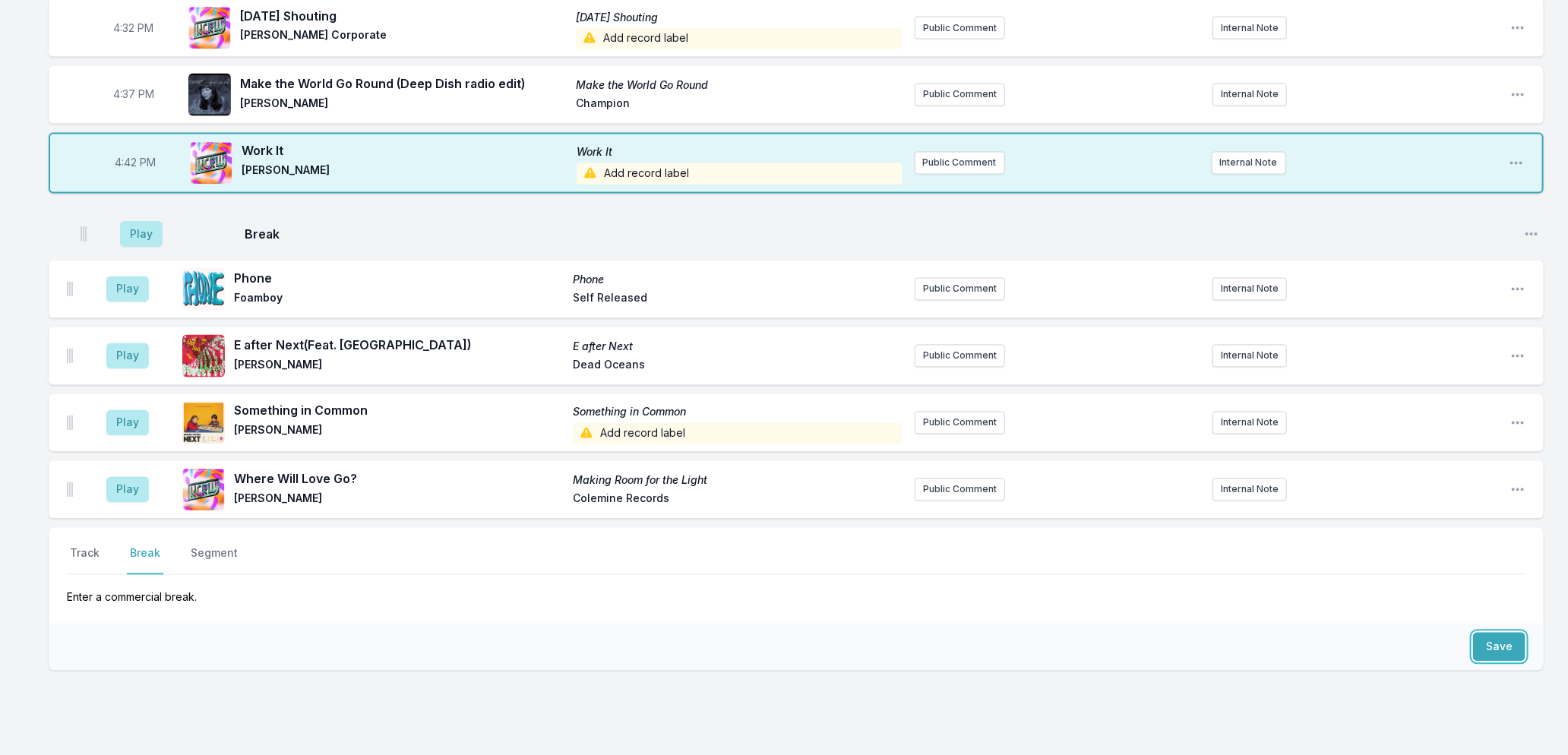
drag, startPoint x: 73, startPoint y: 492, endPoint x: 87, endPoint y: 221, distance: 271.4
click at [87, 222] on ul "Play Phone Phone Foamboy Self Released Public Comment Internal Note Open playli…" at bounding box center [796, 360] width 1495 height 316
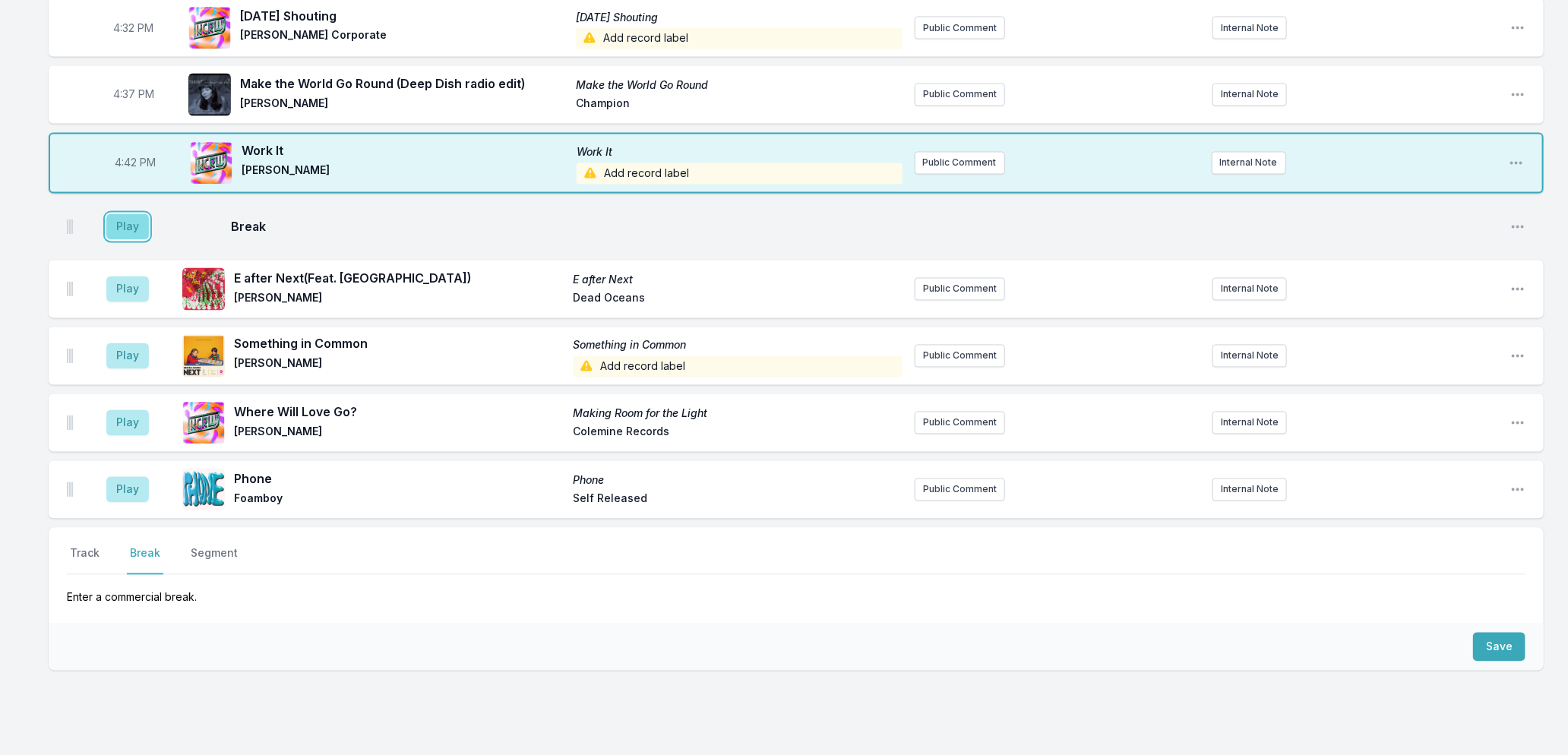
click at [115, 226] on button "Play" at bounding box center [128, 227] width 43 height 26
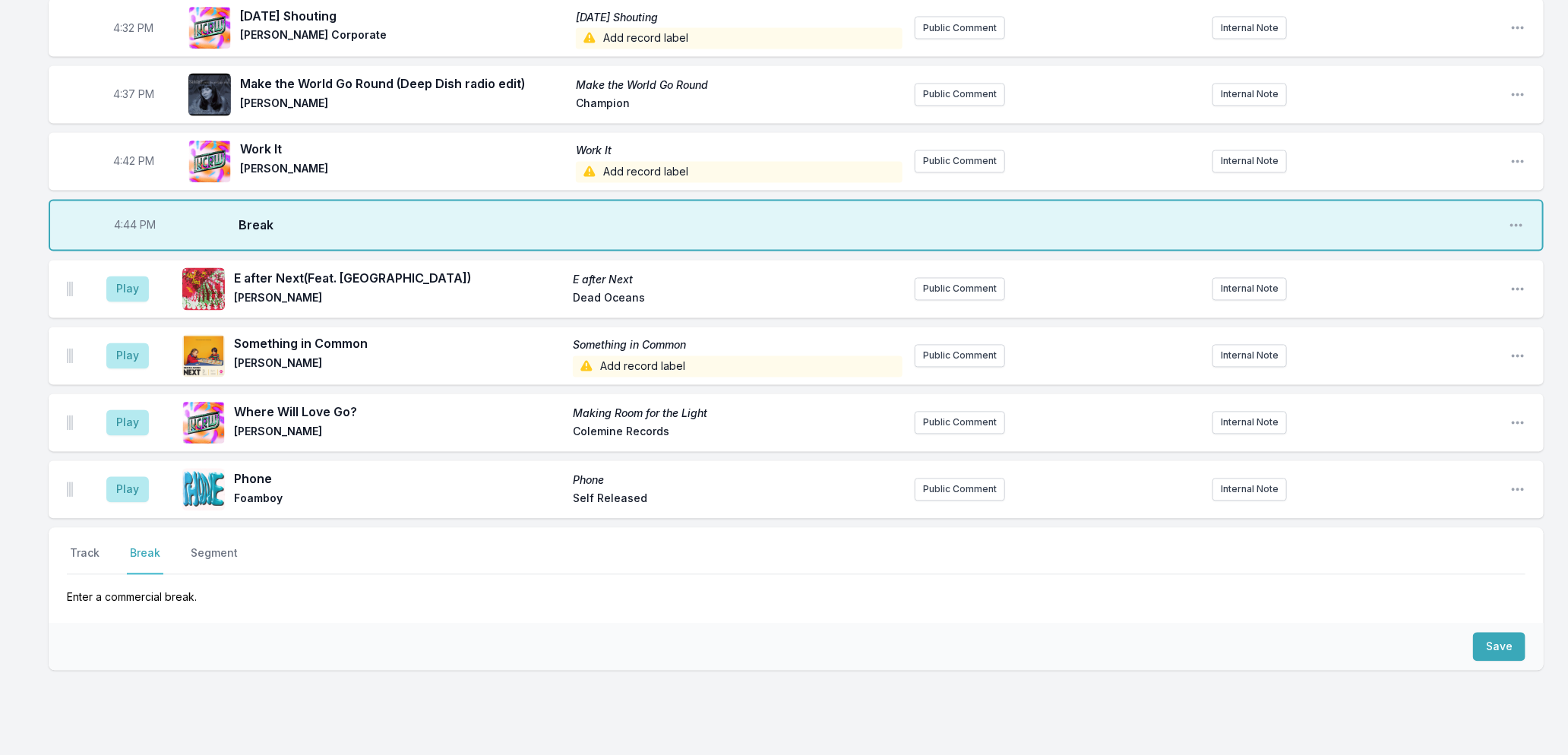
click at [609, 173] on span "Add record label" at bounding box center [739, 172] width 327 height 21
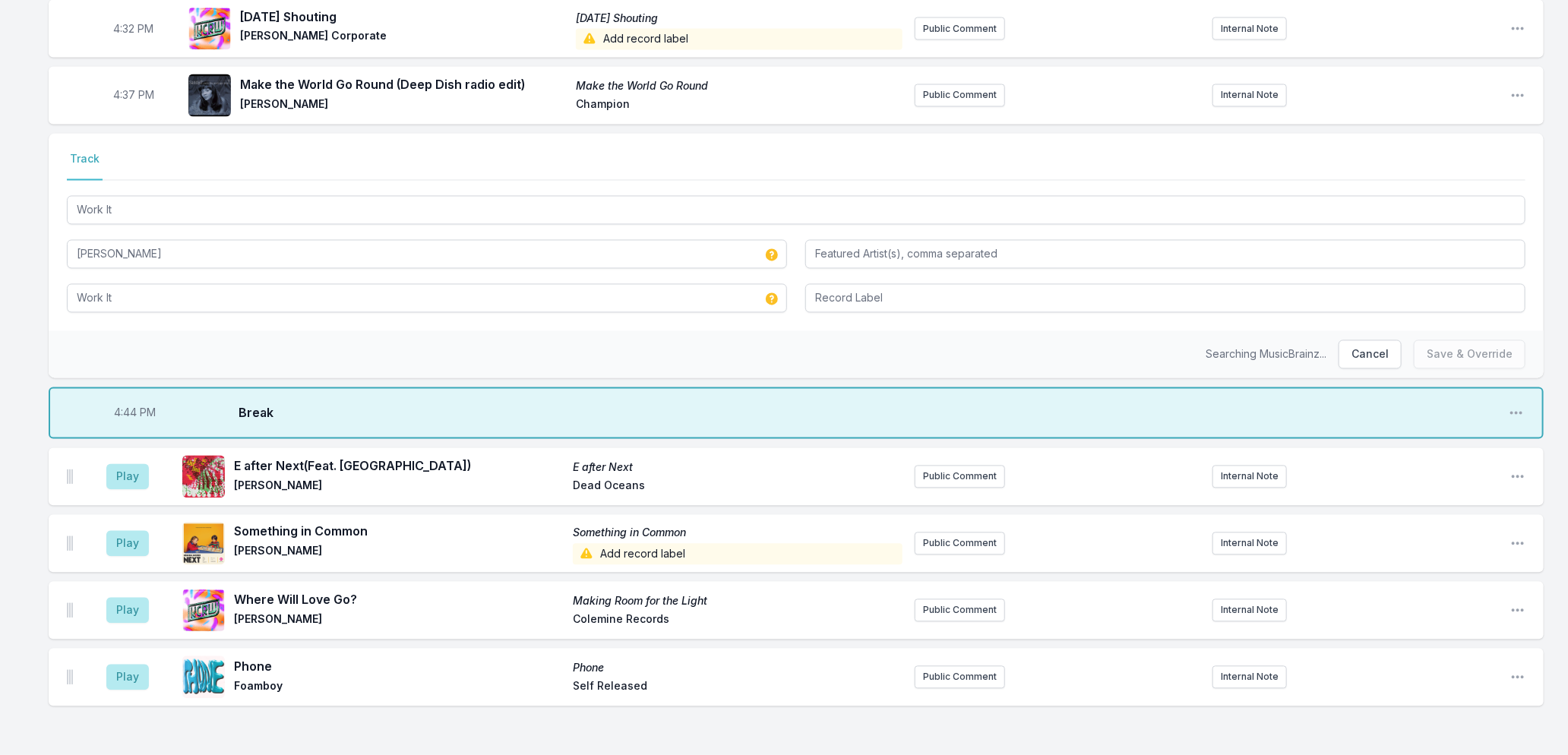
scroll to position [1726, 0]
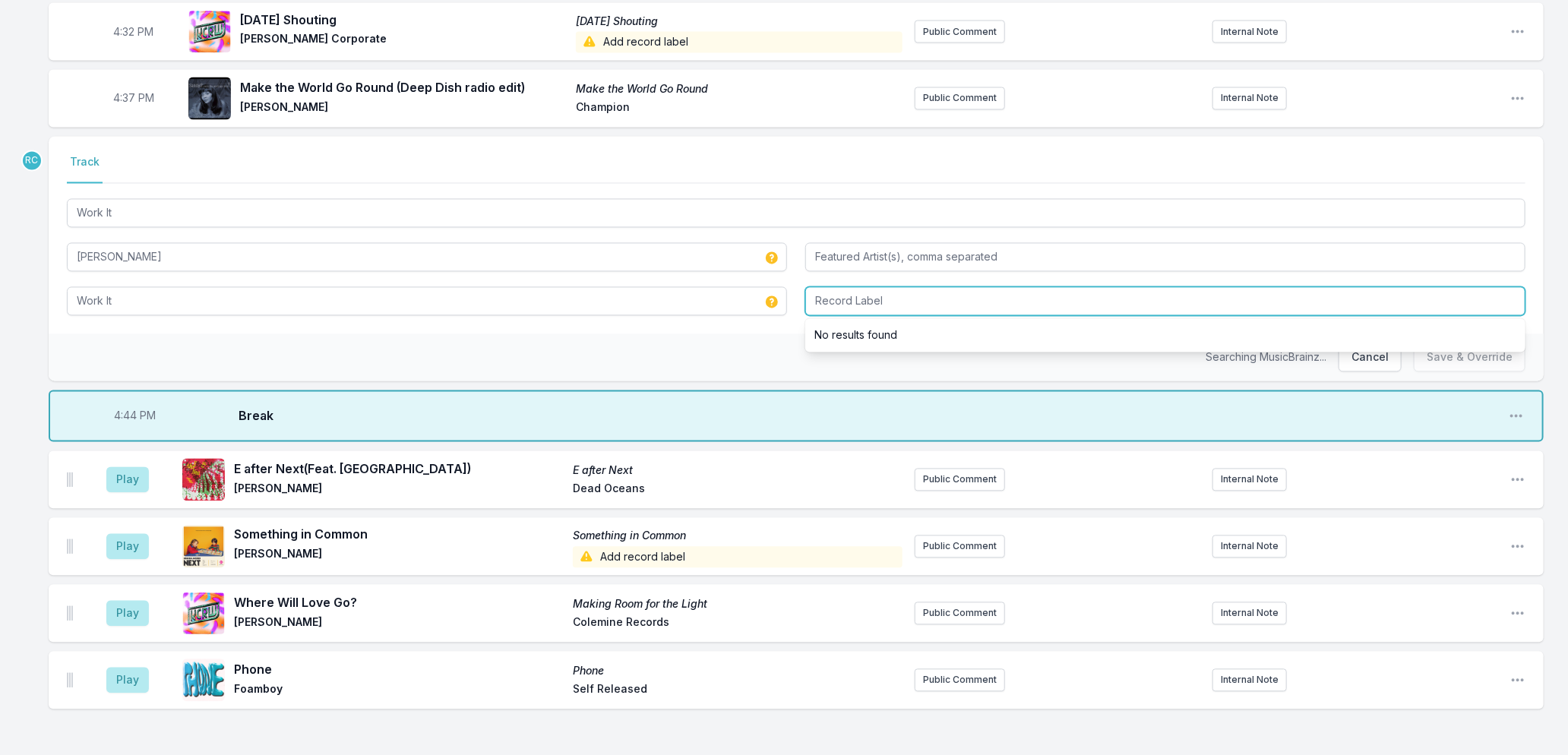
click at [982, 303] on input "Record Label" at bounding box center [1166, 301] width 721 height 29
type input "Paradax"
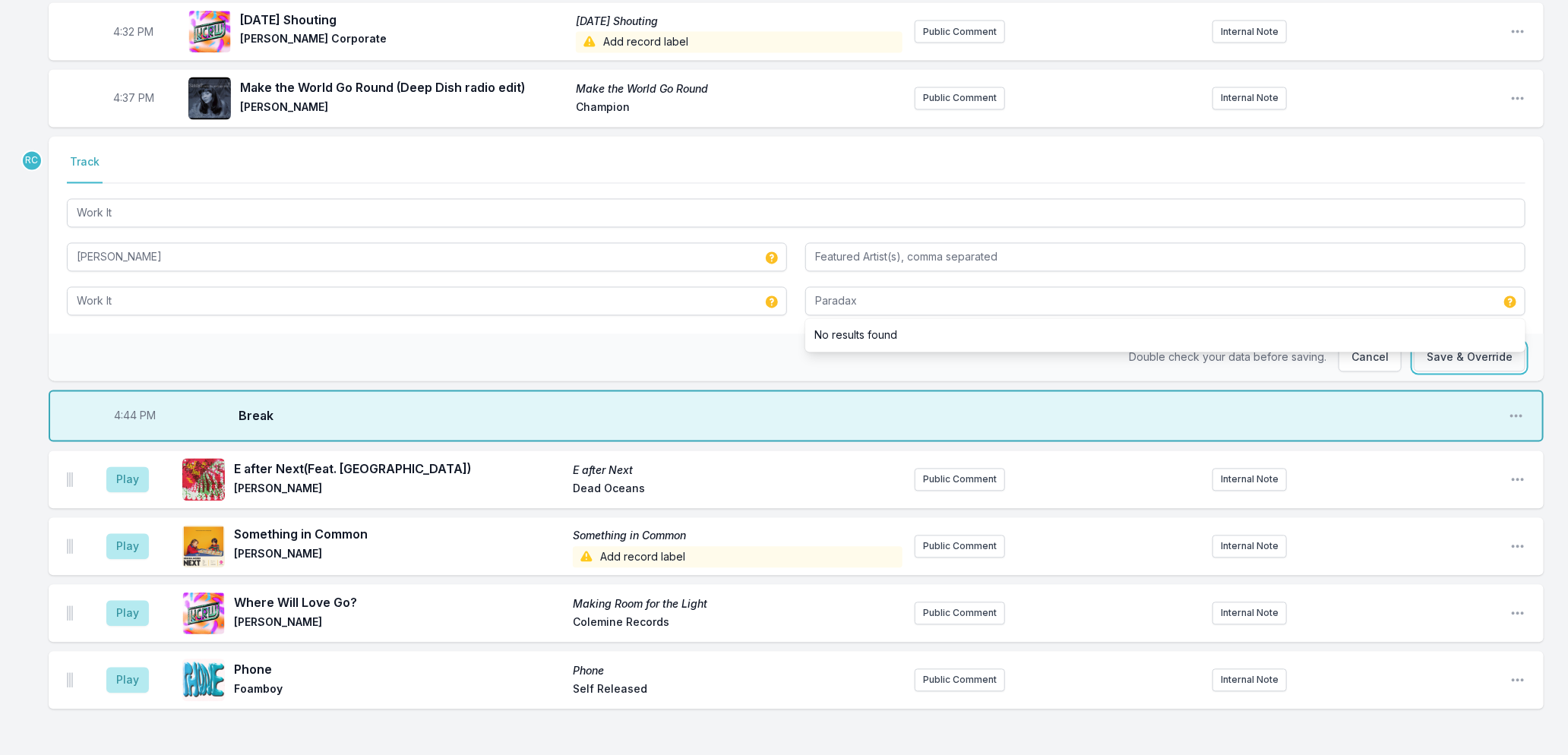
click at [1455, 356] on button "Save & Override" at bounding box center [1470, 357] width 112 height 29
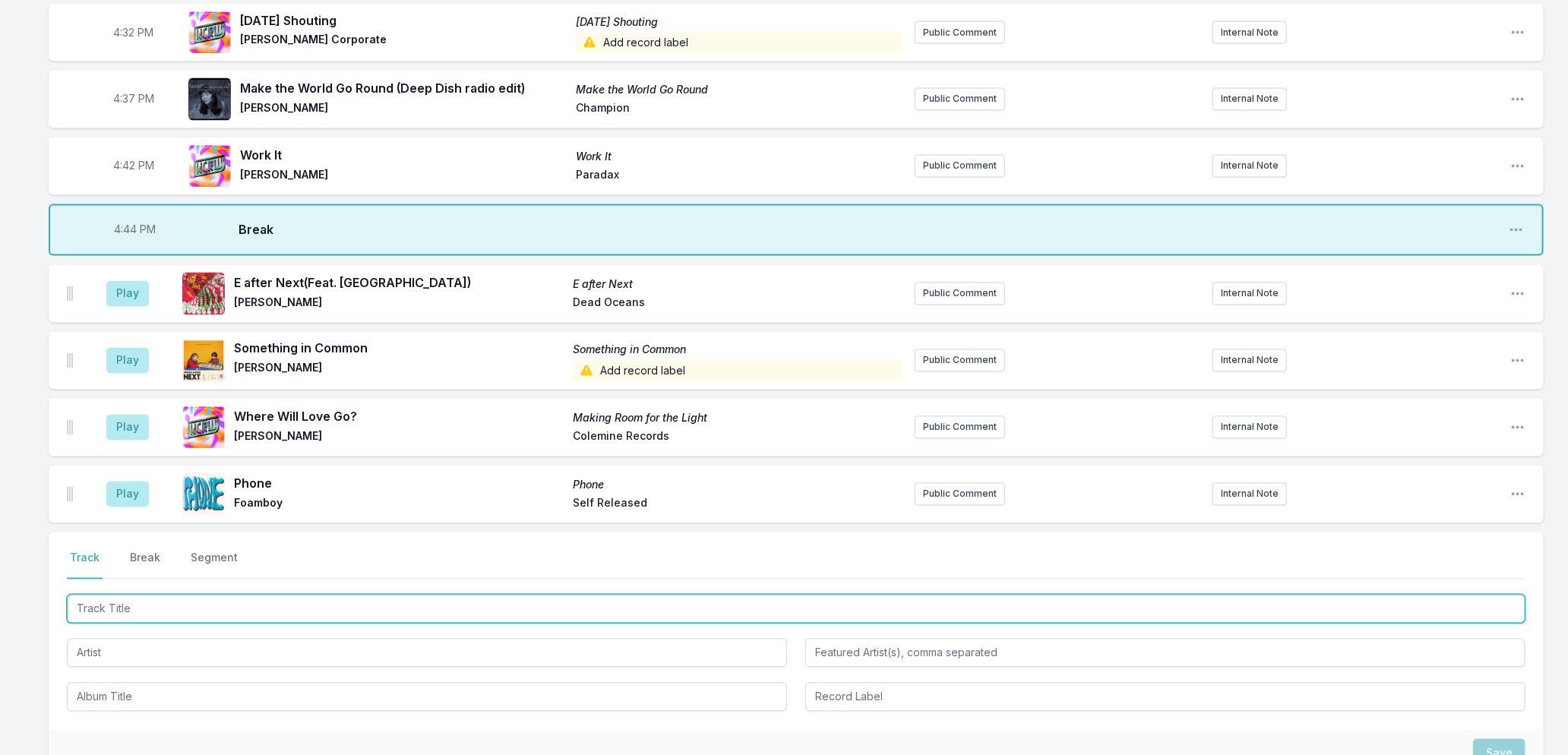
click at [106, 613] on input "Track Title" at bounding box center [796, 609] width 1459 height 29
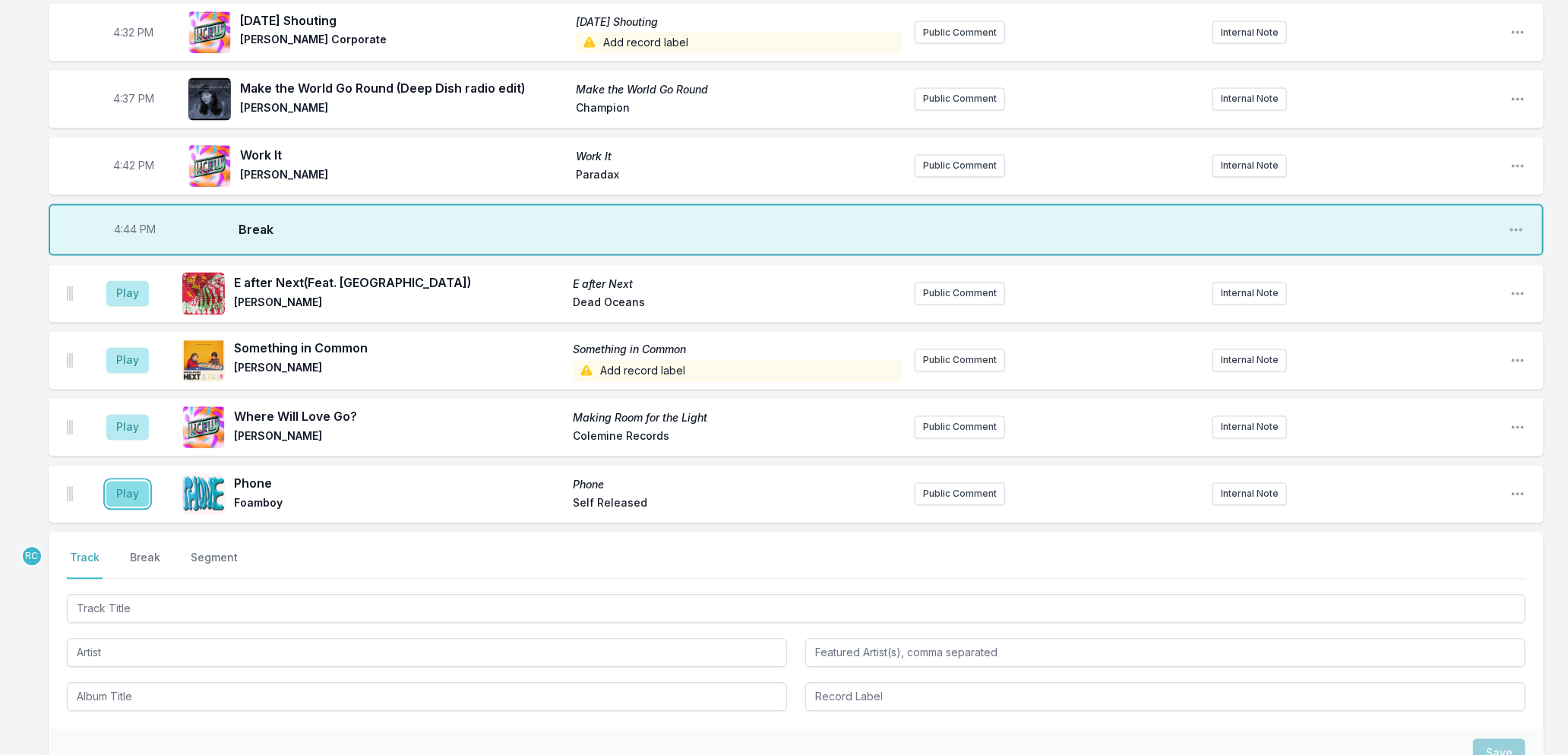
click at [127, 492] on button "Play" at bounding box center [128, 494] width 43 height 26
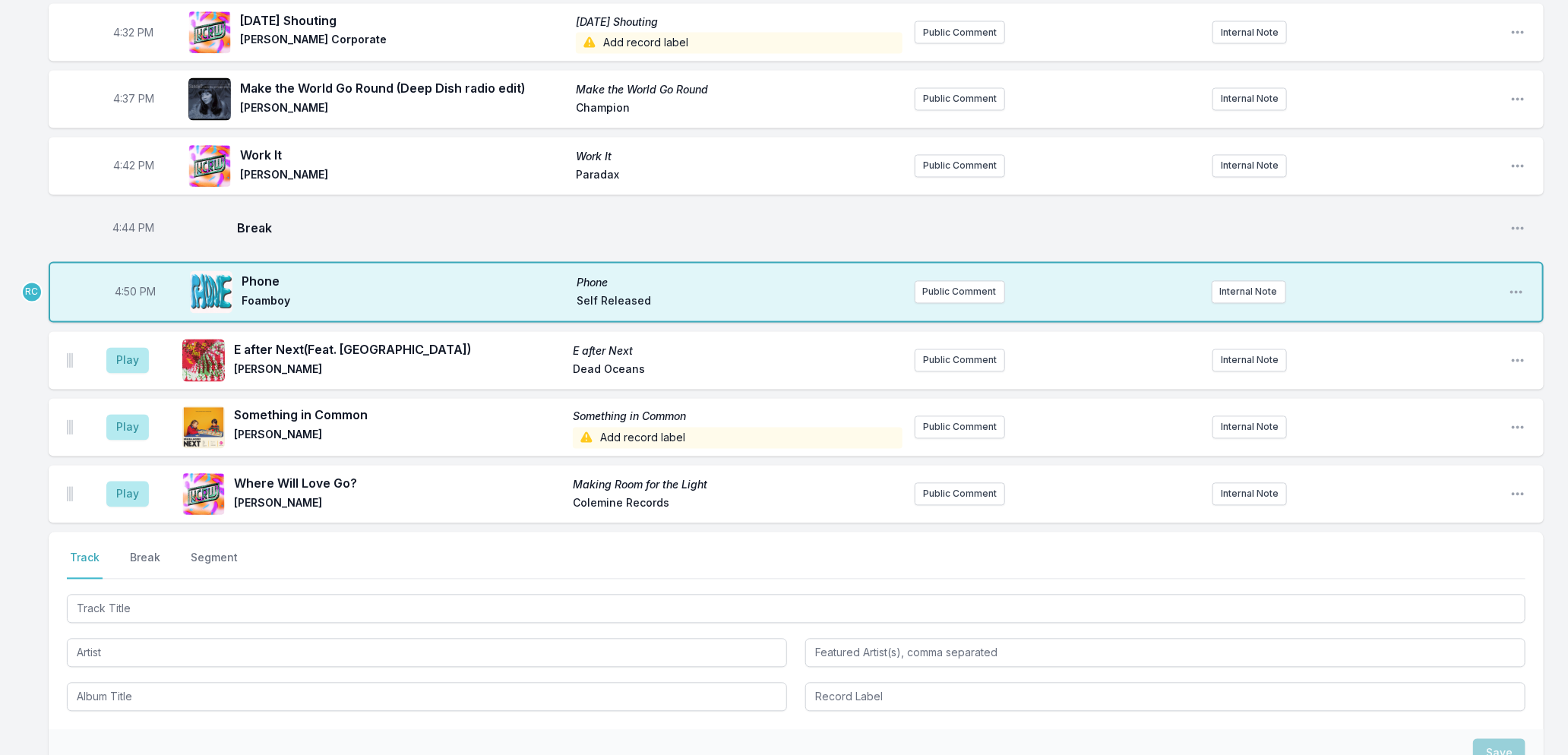
click at [129, 290] on span "4:50 PM" at bounding box center [135, 292] width 41 height 15
click at [126, 290] on input "16:50" at bounding box center [135, 292] width 85 height 29
type input "16:45"
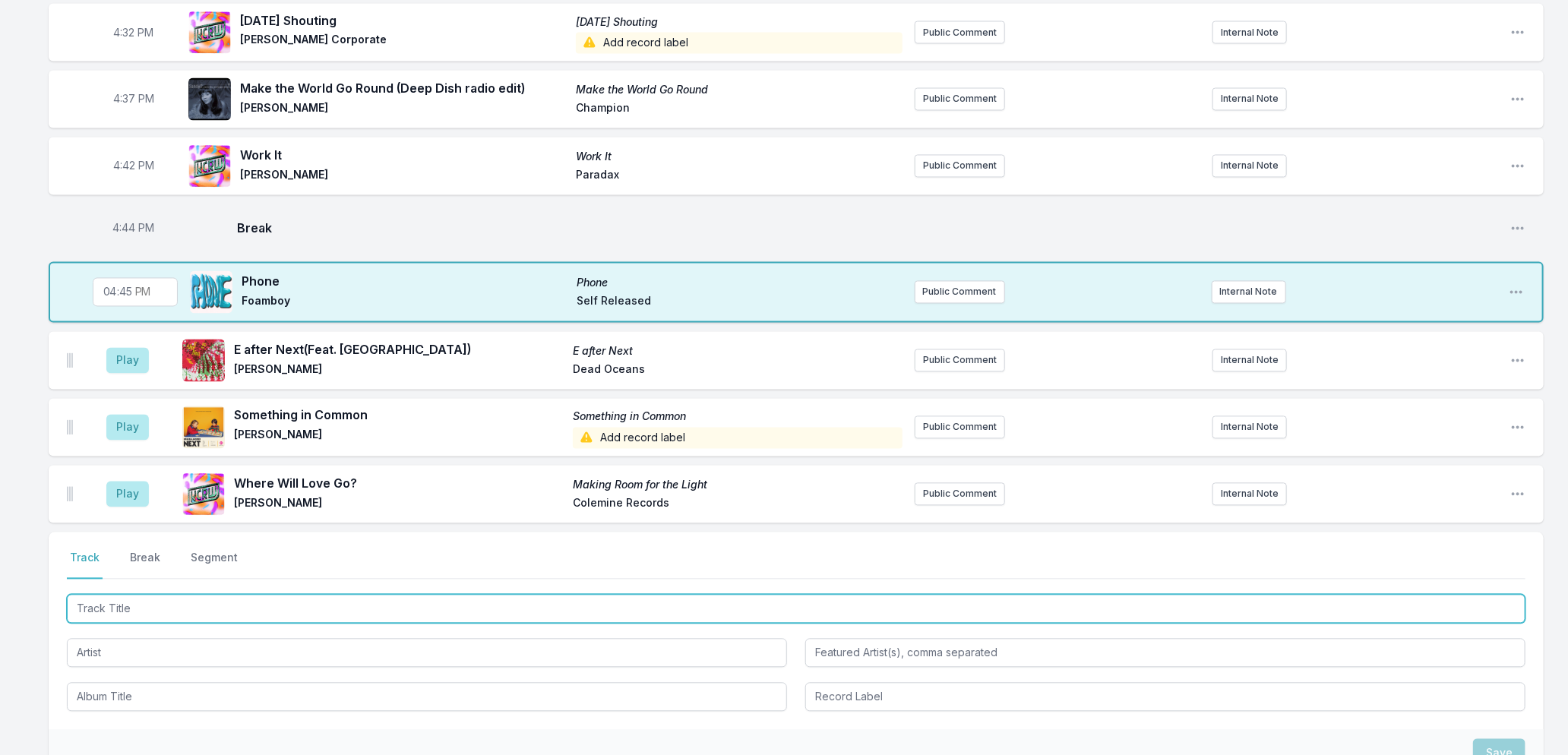
click at [142, 606] on input "Track Title" at bounding box center [796, 609] width 1459 height 29
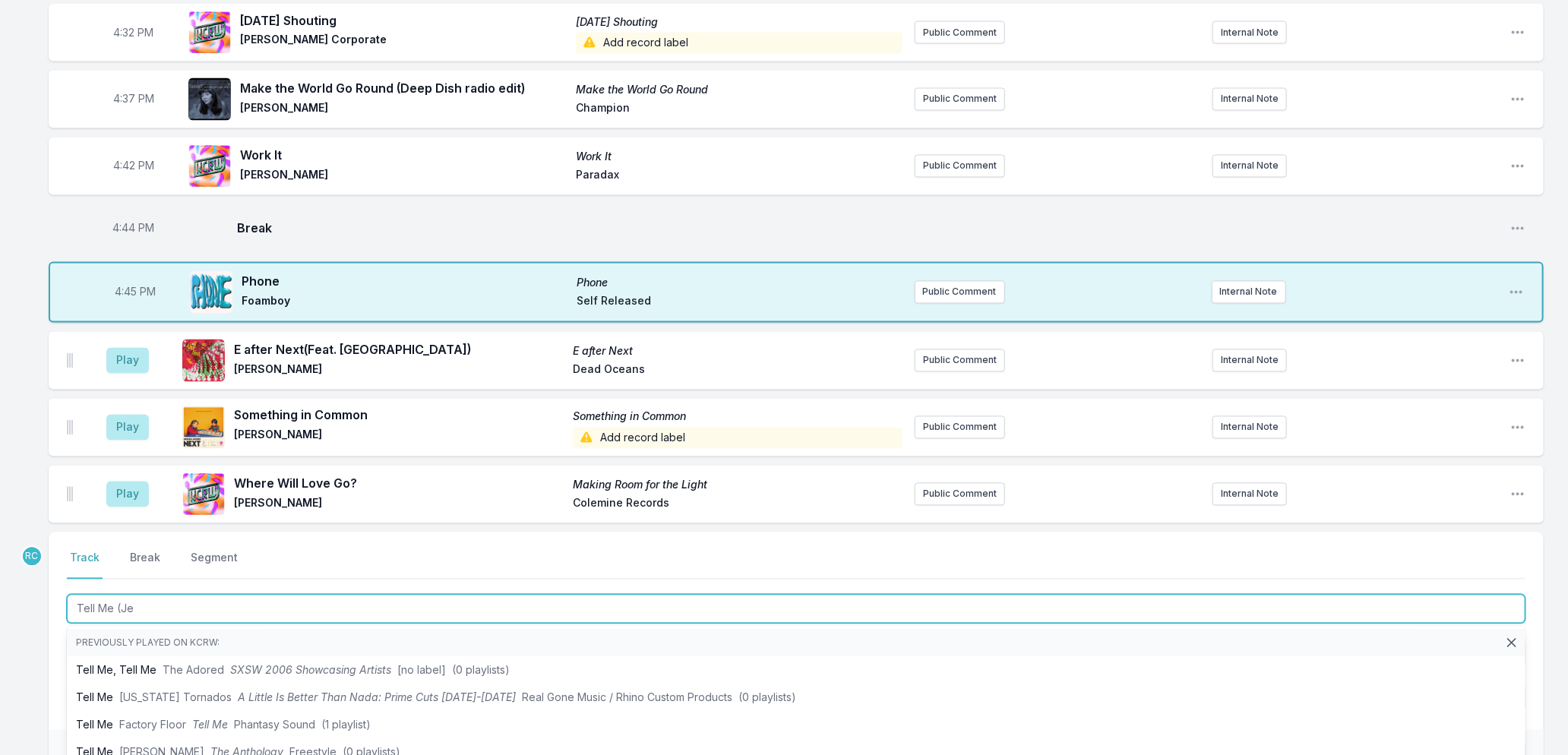
type input "Tell Me (Jer"
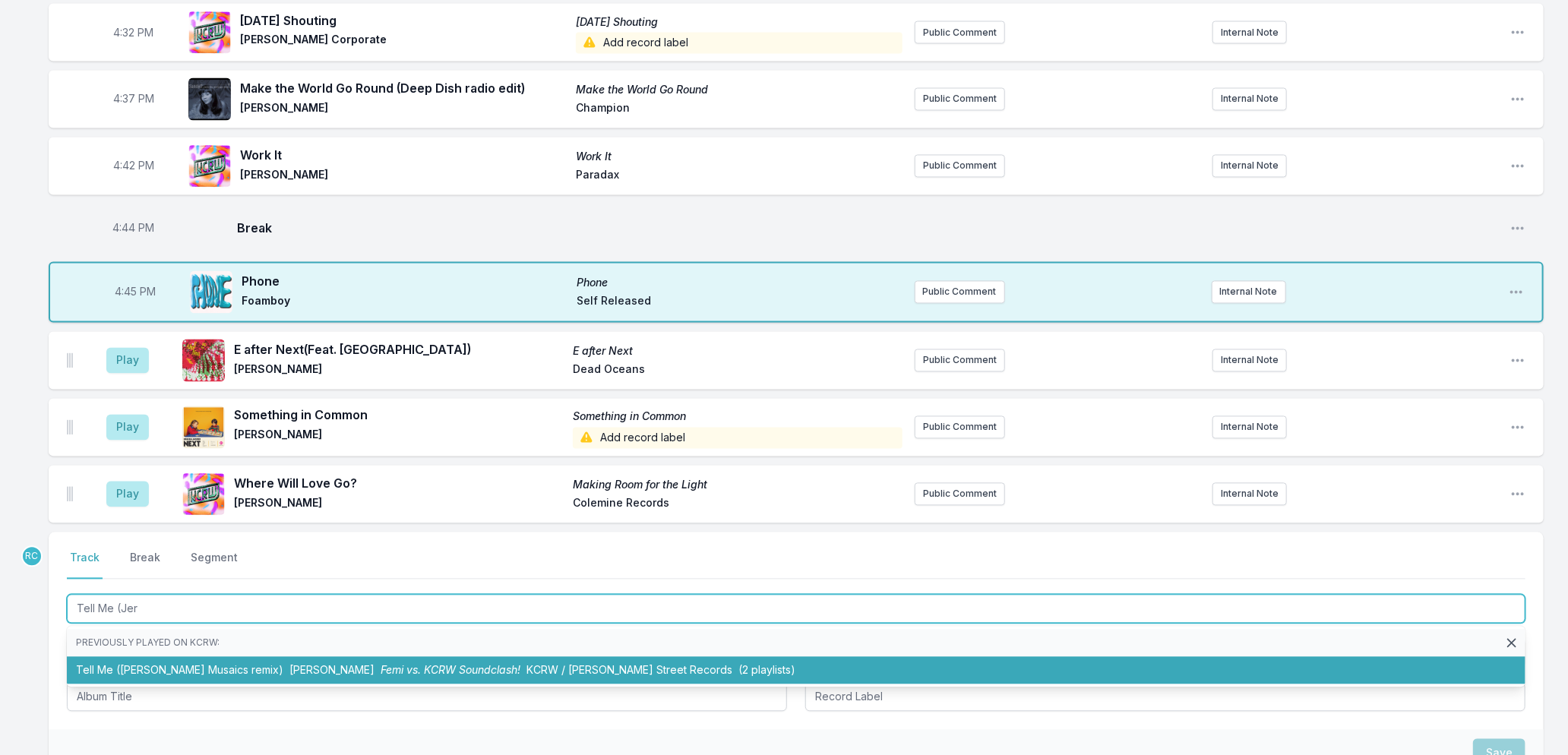
click at [171, 666] on li "Tell Me ([PERSON_NAME] Musaics remix) [PERSON_NAME] vs. KCRW Soundclash! KCRW /…" at bounding box center [796, 670] width 1459 height 27
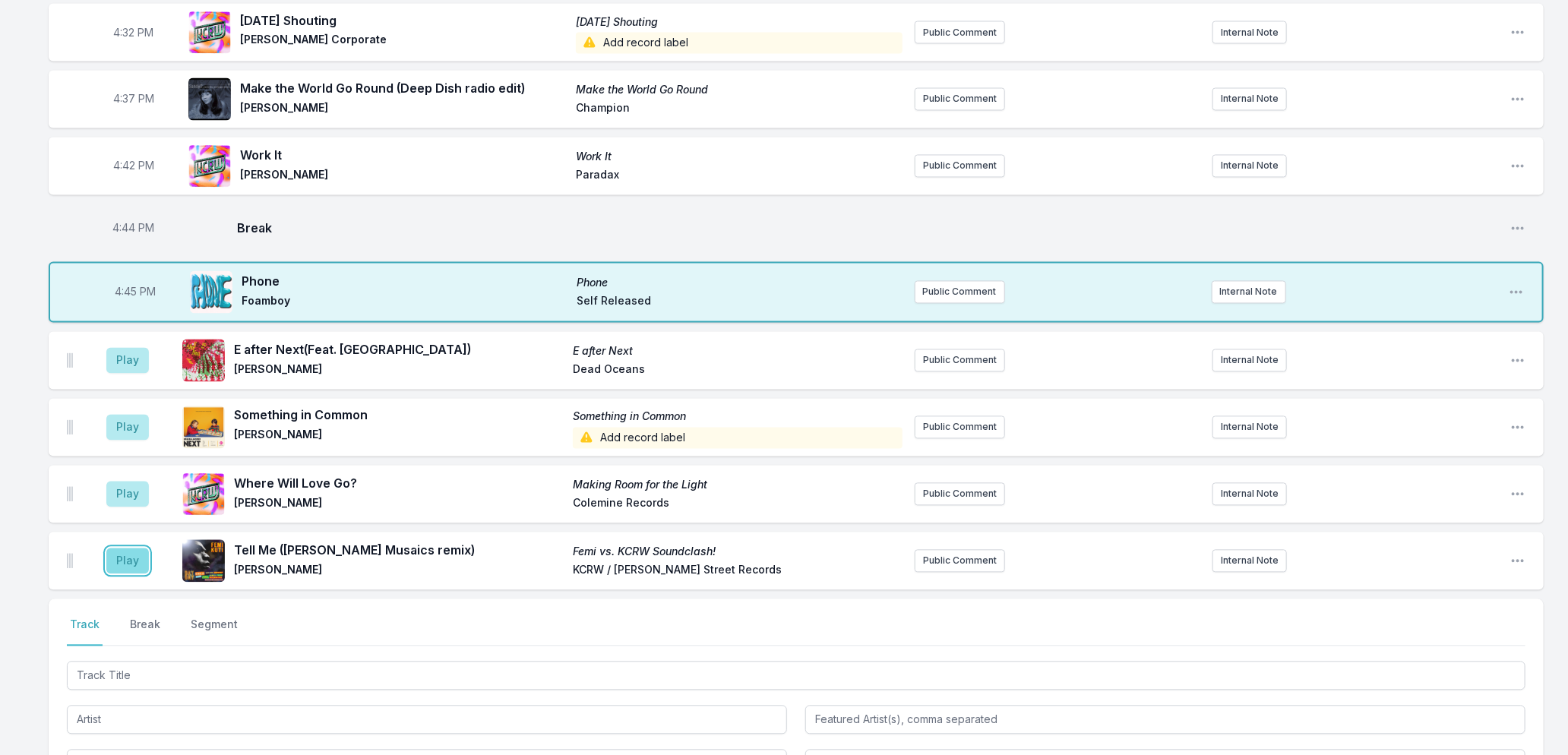
click at [125, 560] on button "Play" at bounding box center [128, 561] width 43 height 26
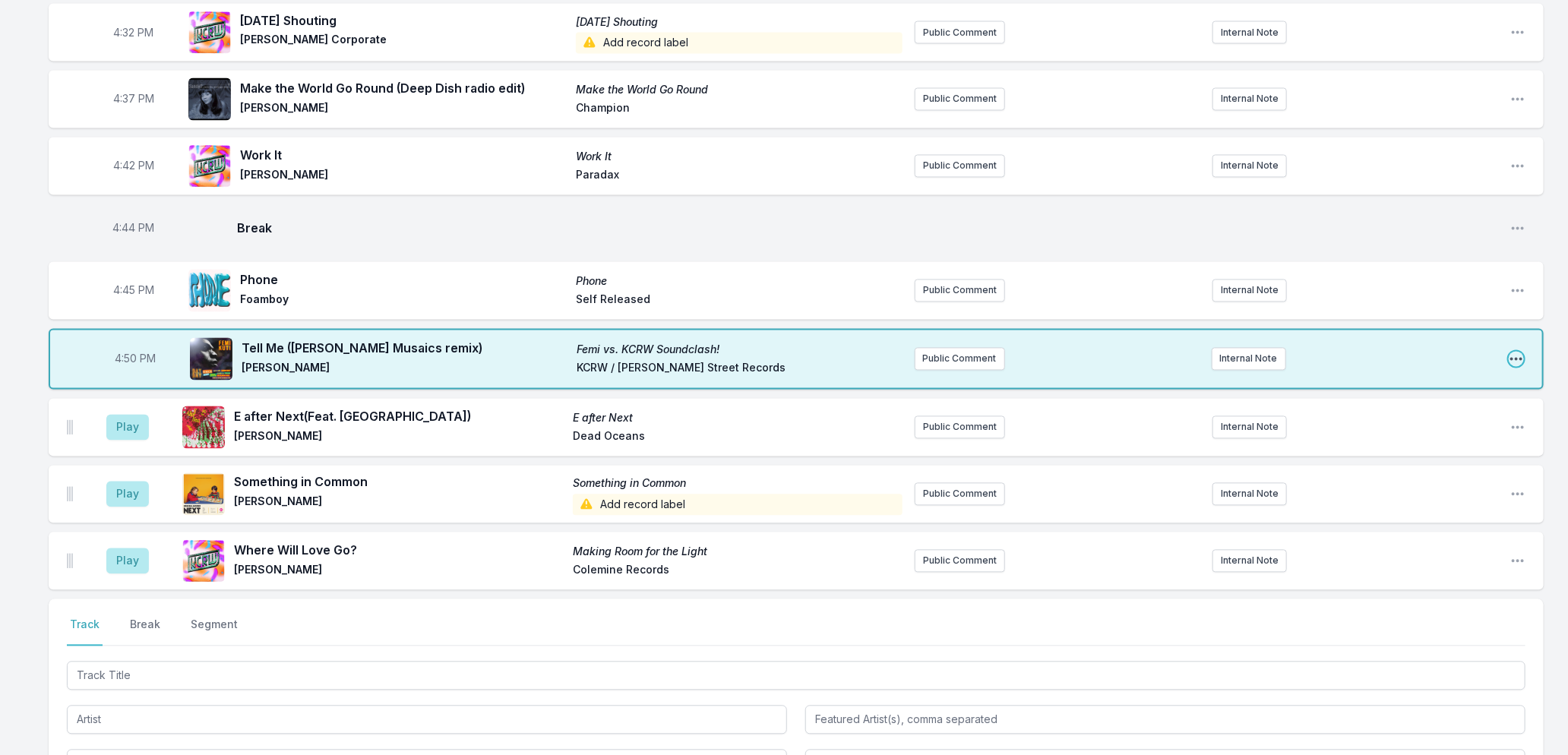
click at [1518, 356] on icon "Open playlist item options" at bounding box center [1517, 359] width 15 height 15
click at [1433, 413] on button "Edit Track Details" at bounding box center [1439, 416] width 170 height 27
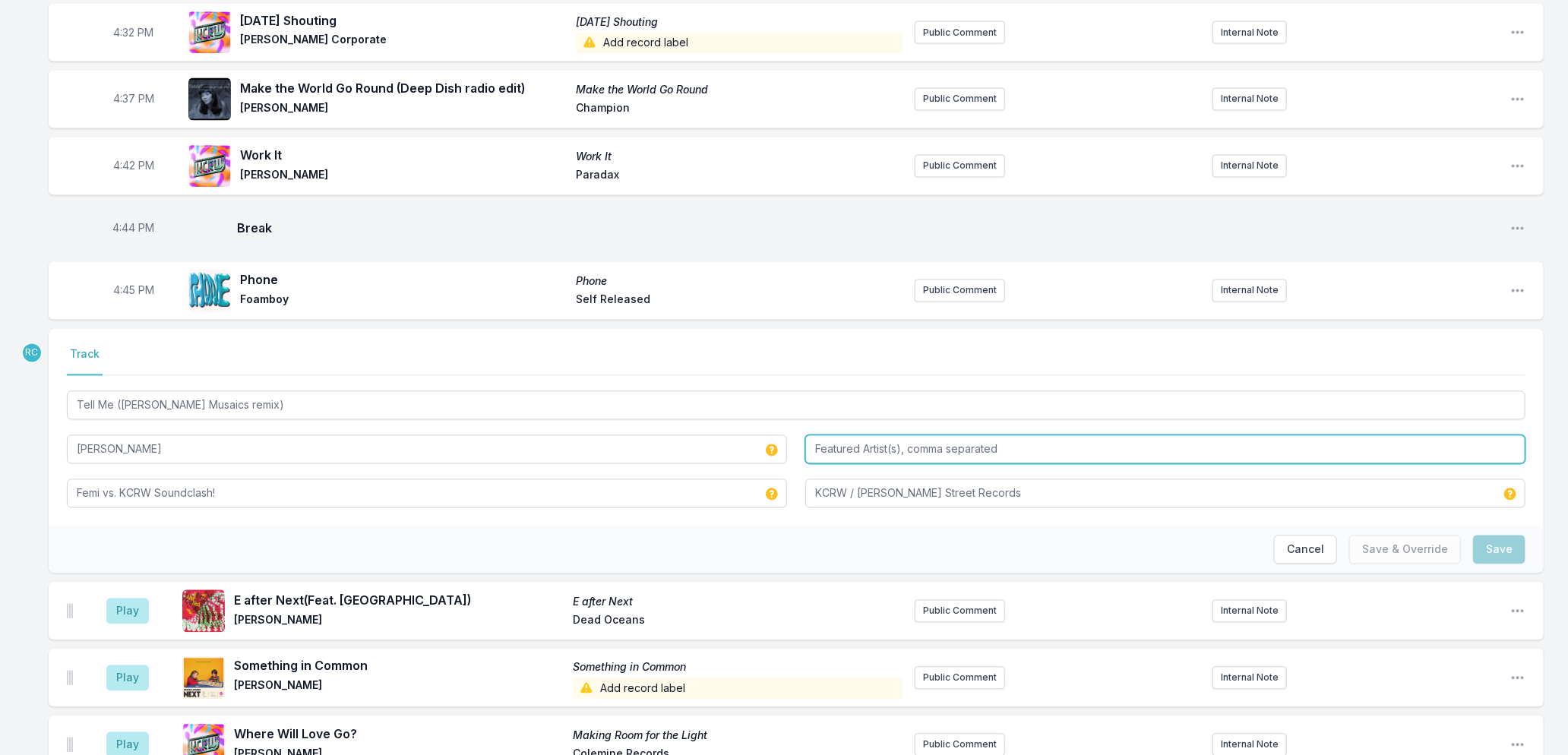
click at [877, 451] on input "Featured Artist(s), comma separated" at bounding box center [1166, 450] width 721 height 29
type input "Ticklah"
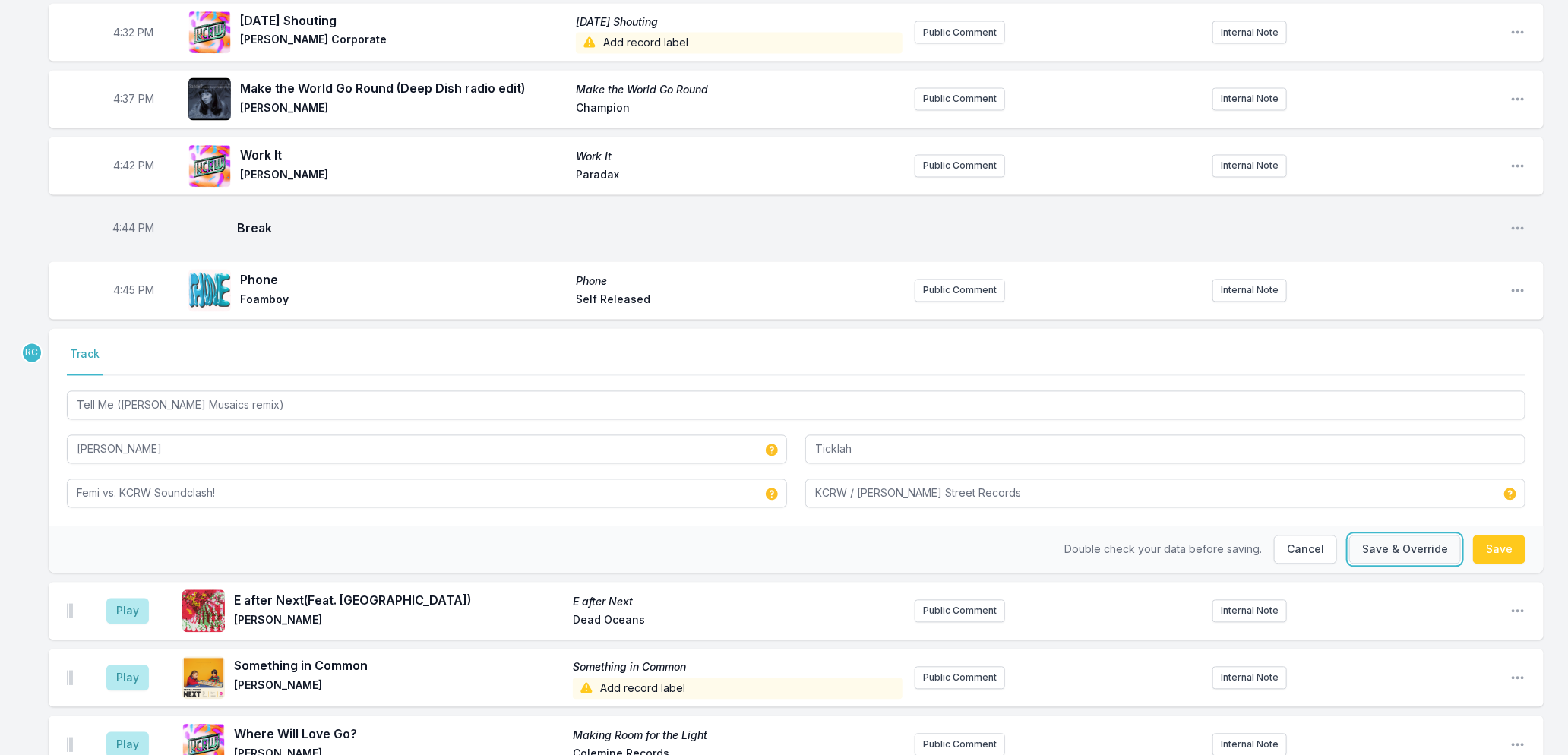
click at [1428, 546] on button "Save & Override" at bounding box center [1405, 549] width 112 height 29
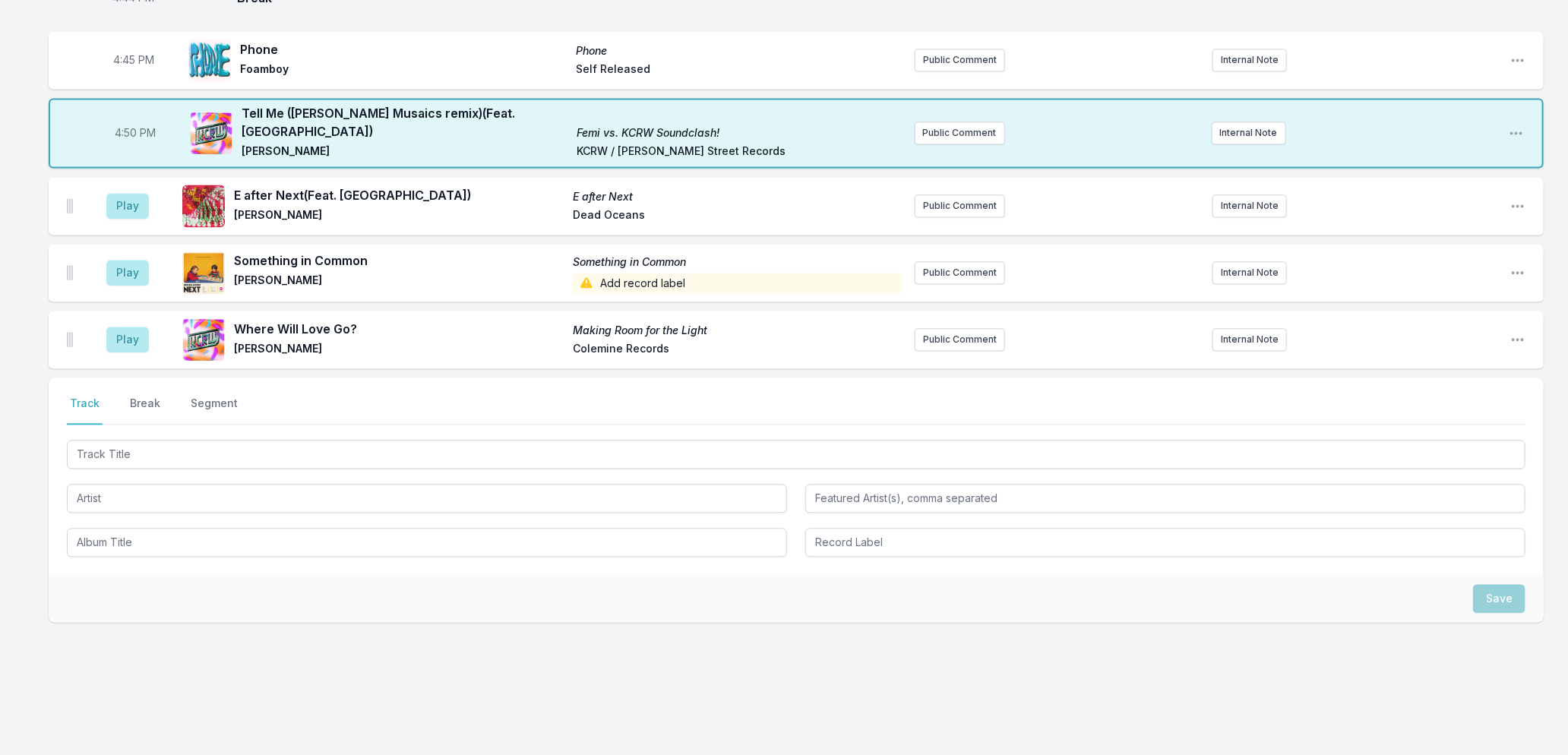
scroll to position [1957, 0]
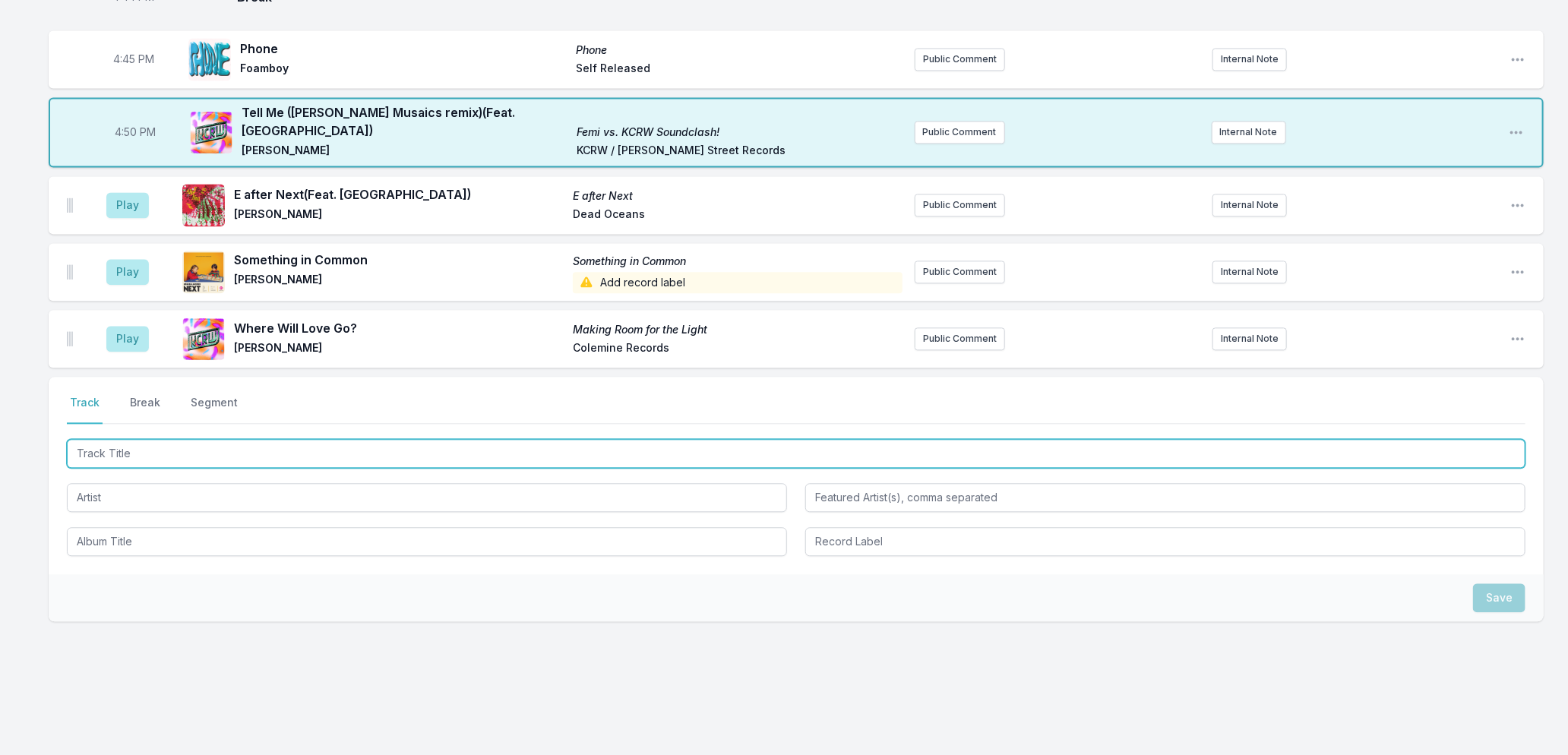
click at [452, 442] on input "Track Title" at bounding box center [796, 453] width 1459 height 29
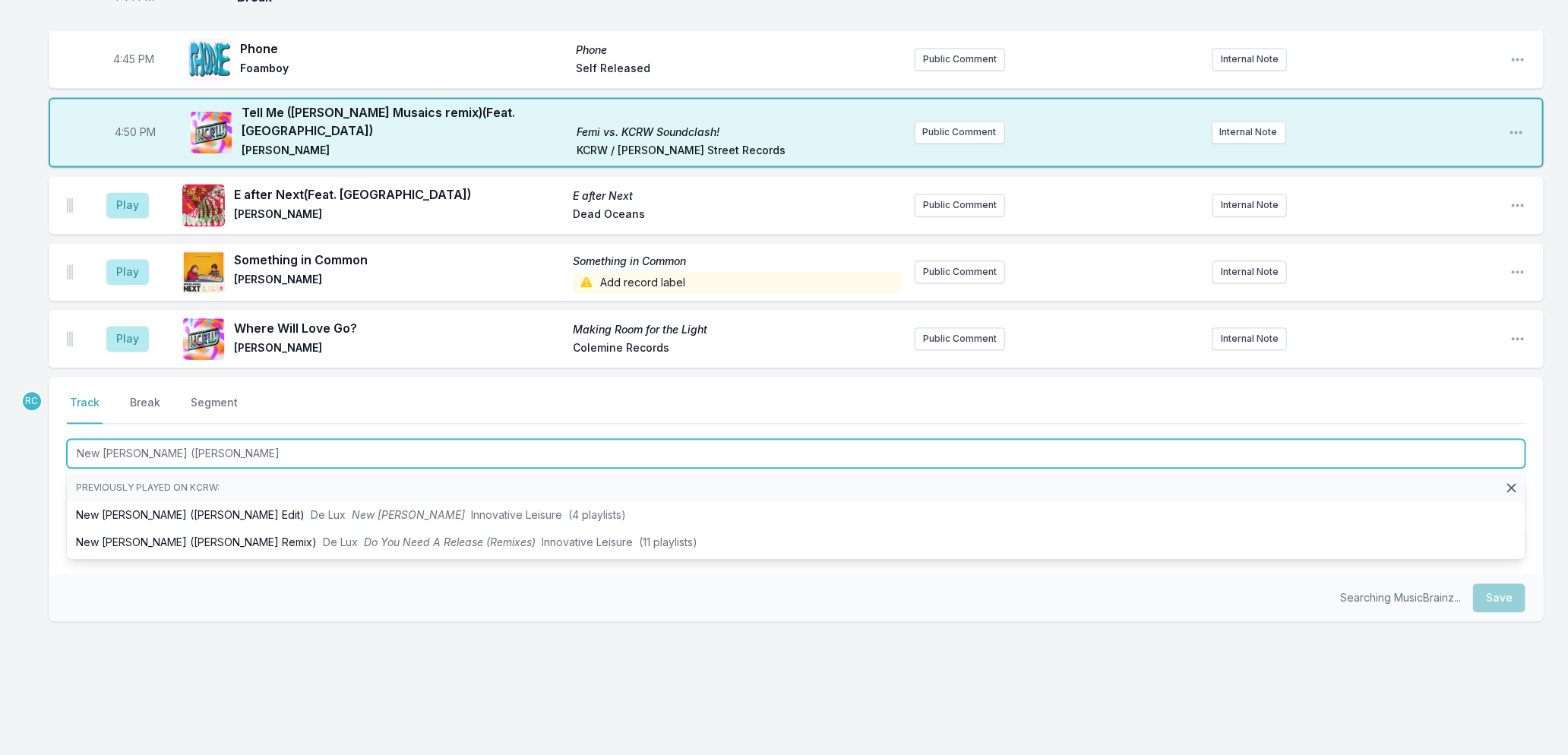
type input "New [PERSON_NAME] ([PERSON_NAME]"
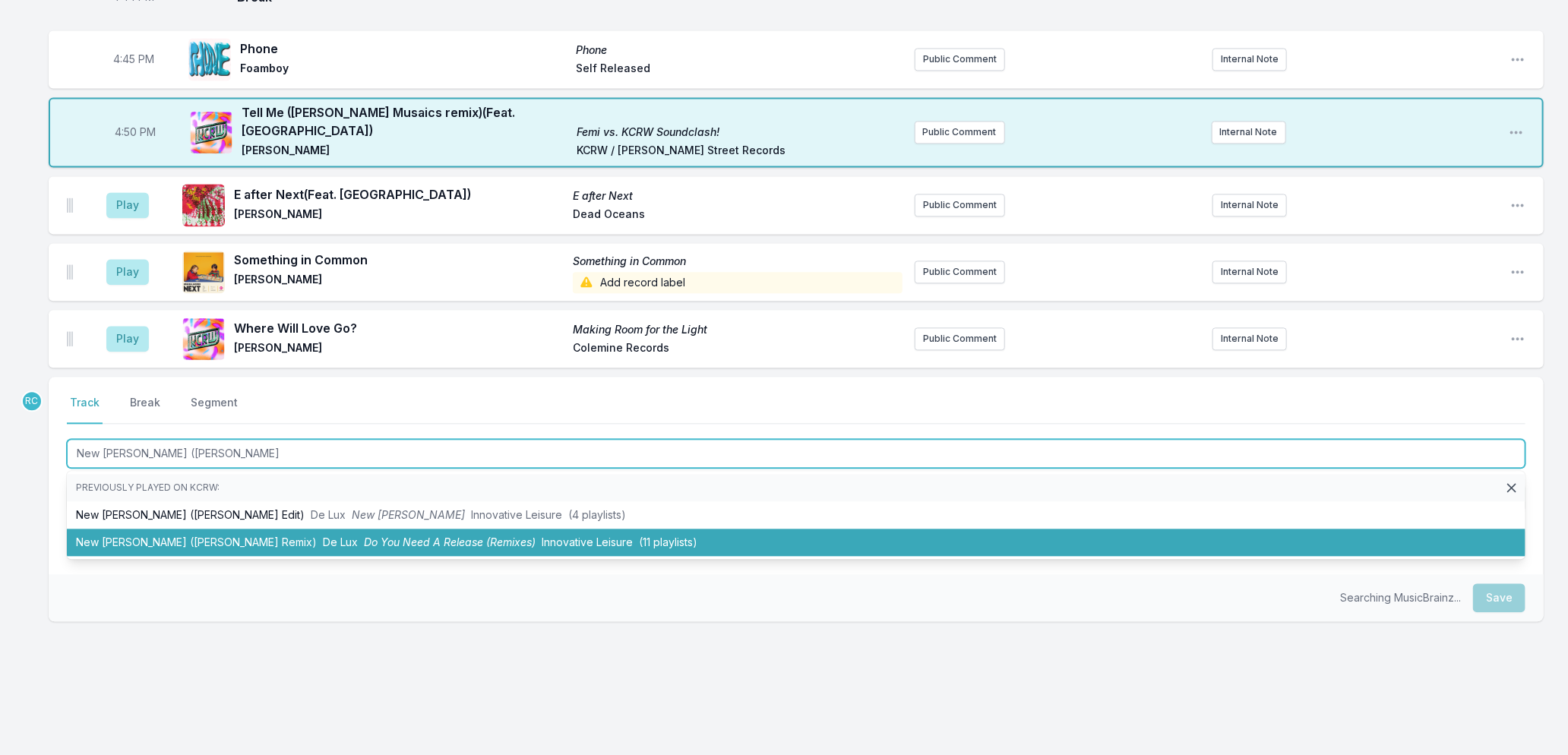
click at [542, 535] on span "Innovative Leisure" at bounding box center [588, 542] width 91 height 13
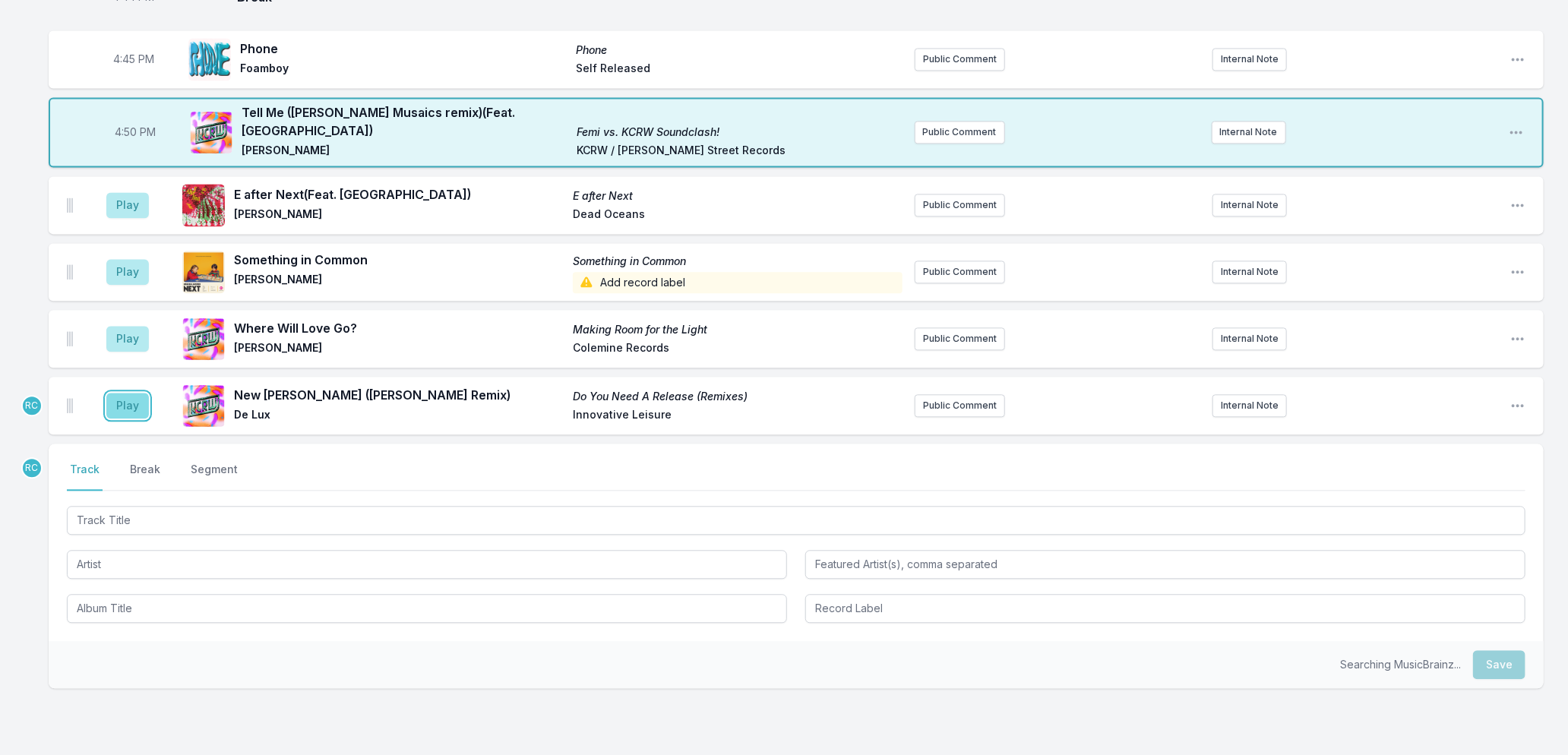
click at [127, 398] on button "Play" at bounding box center [128, 406] width 43 height 26
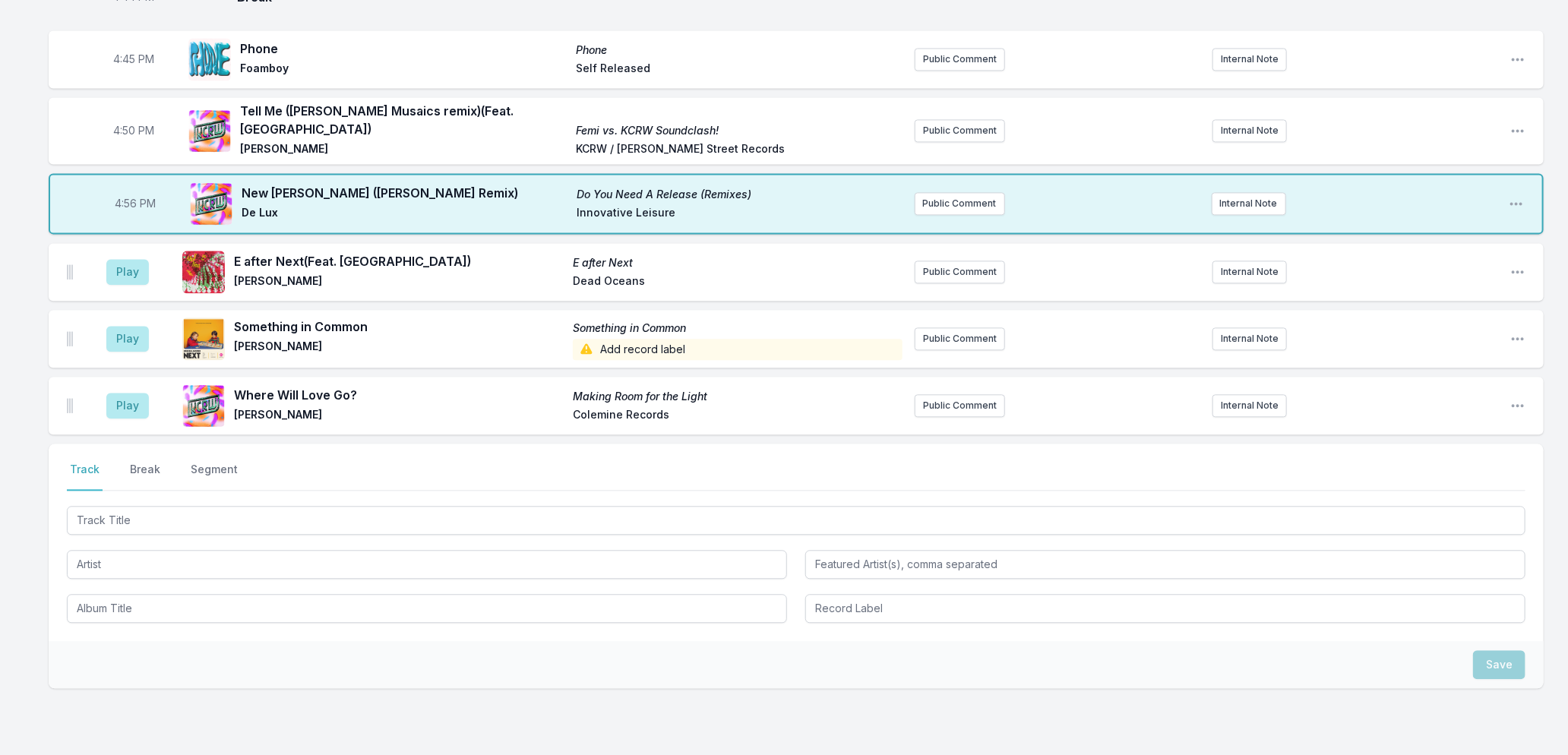
click at [130, 196] on span "4:56 PM" at bounding box center [135, 204] width 41 height 15
click at [127, 192] on input "16:56" at bounding box center [135, 203] width 85 height 29
type input "16:55"
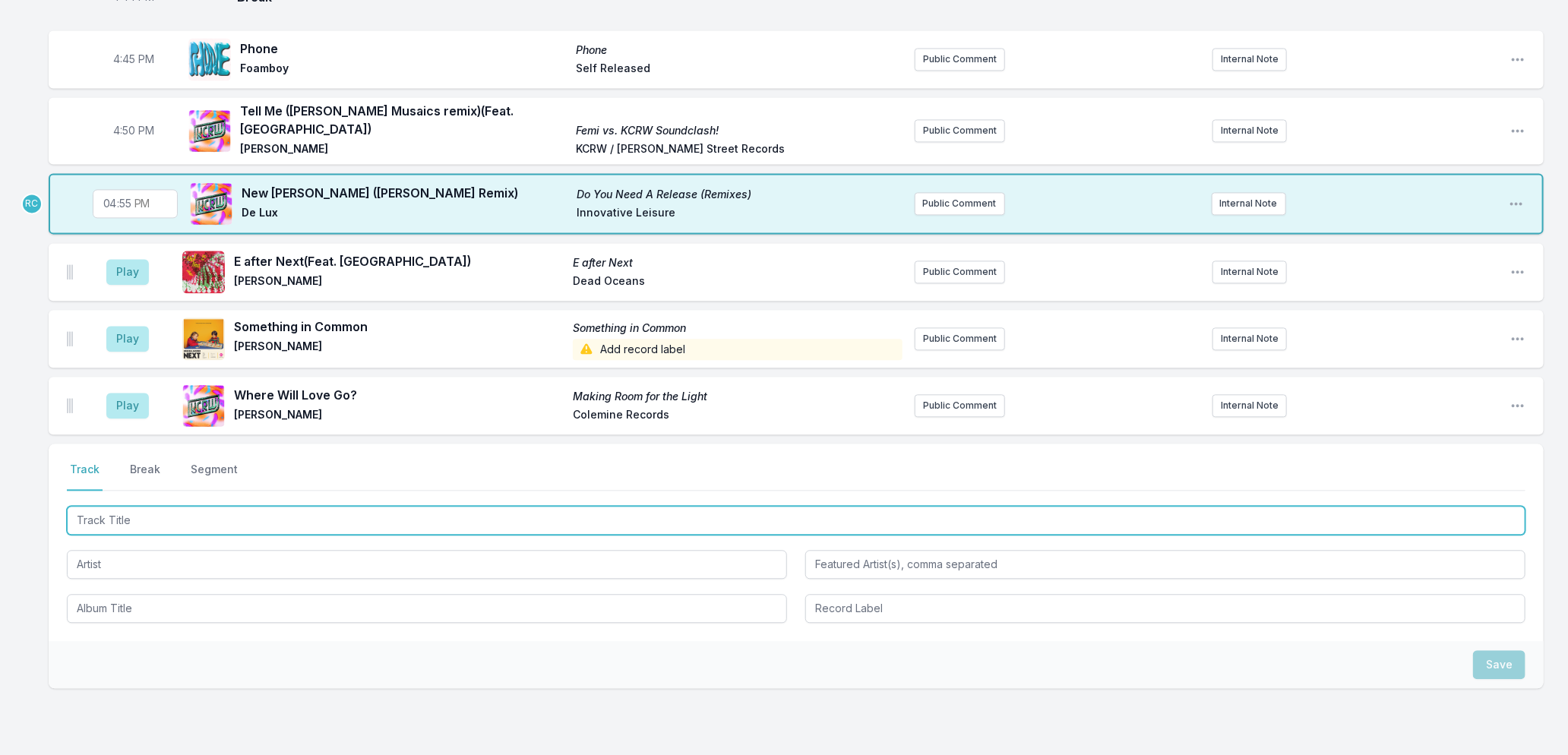
click at [160, 507] on input "Track Title" at bounding box center [796, 519] width 1459 height 29
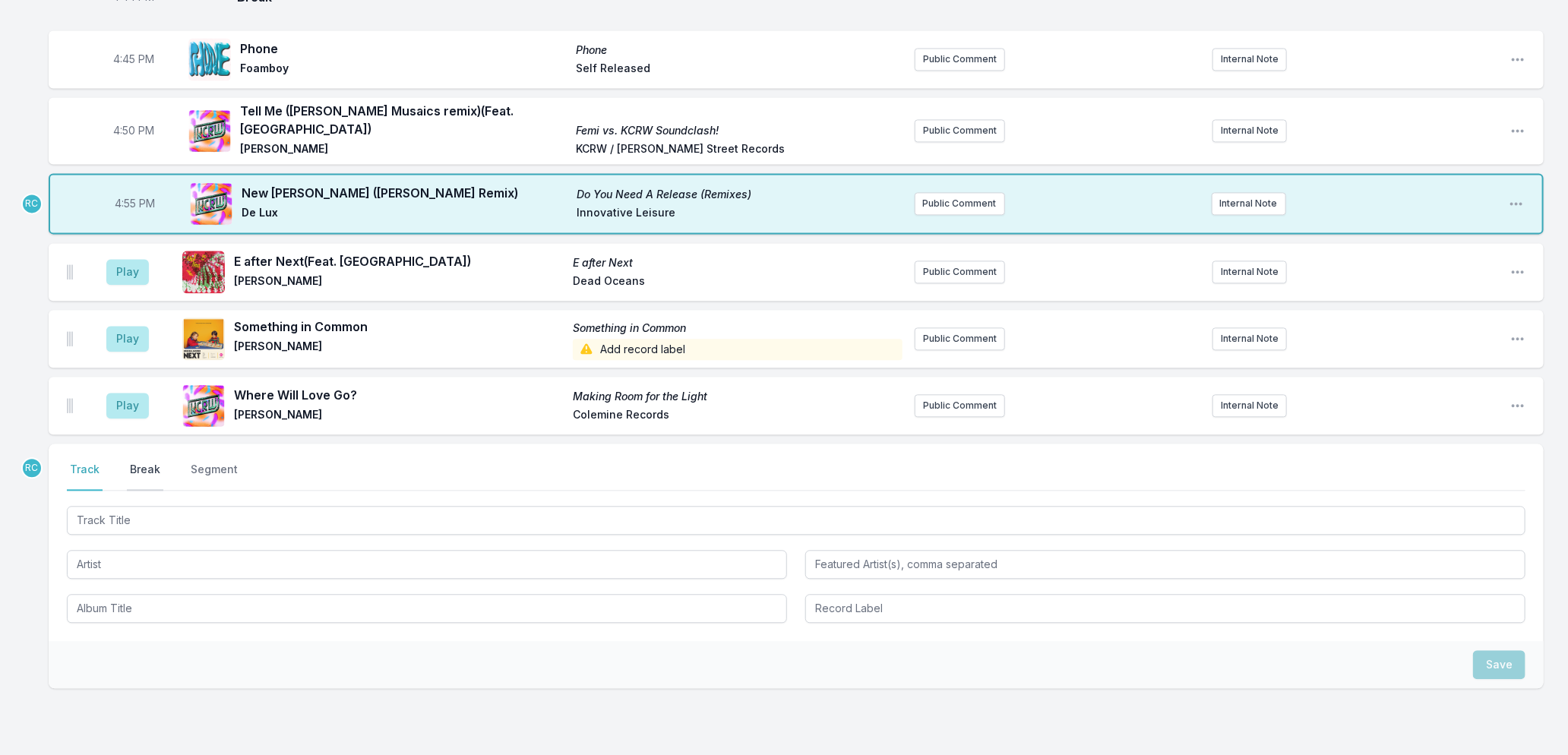
click at [146, 462] on button "Break" at bounding box center [144, 476] width 36 height 29
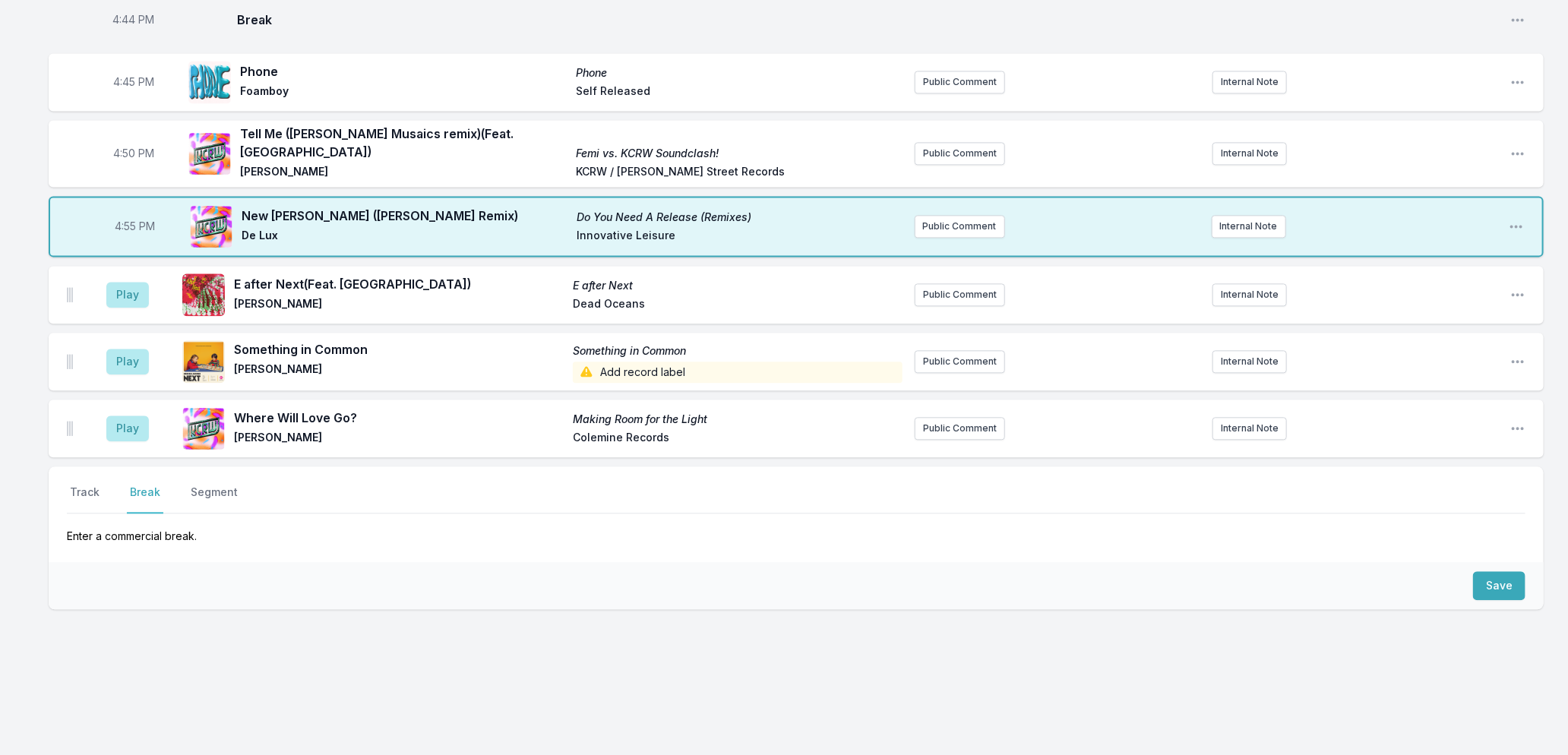
scroll to position [1921, 0]
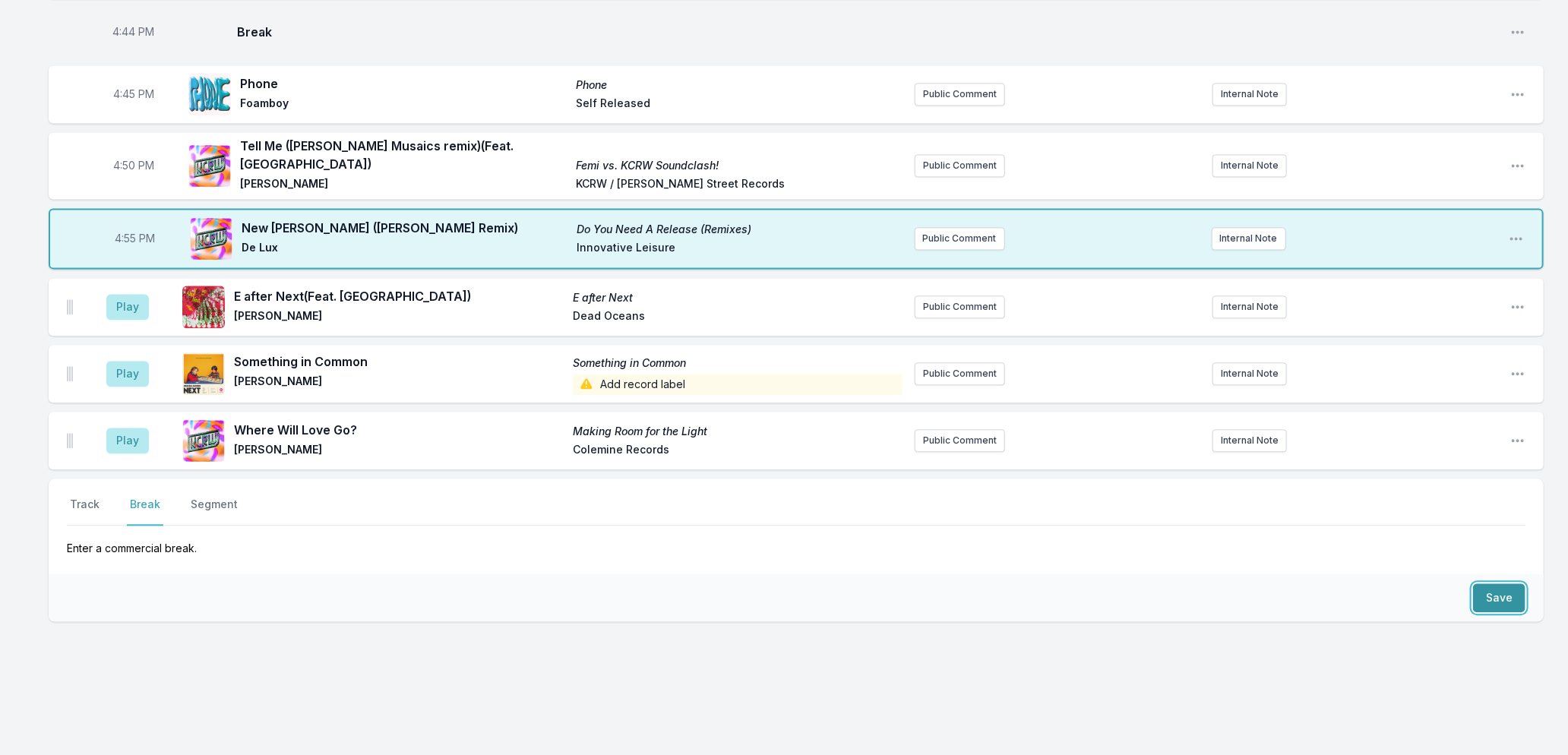
click at [1491, 584] on button "Save" at bounding box center [1499, 598] width 52 height 29
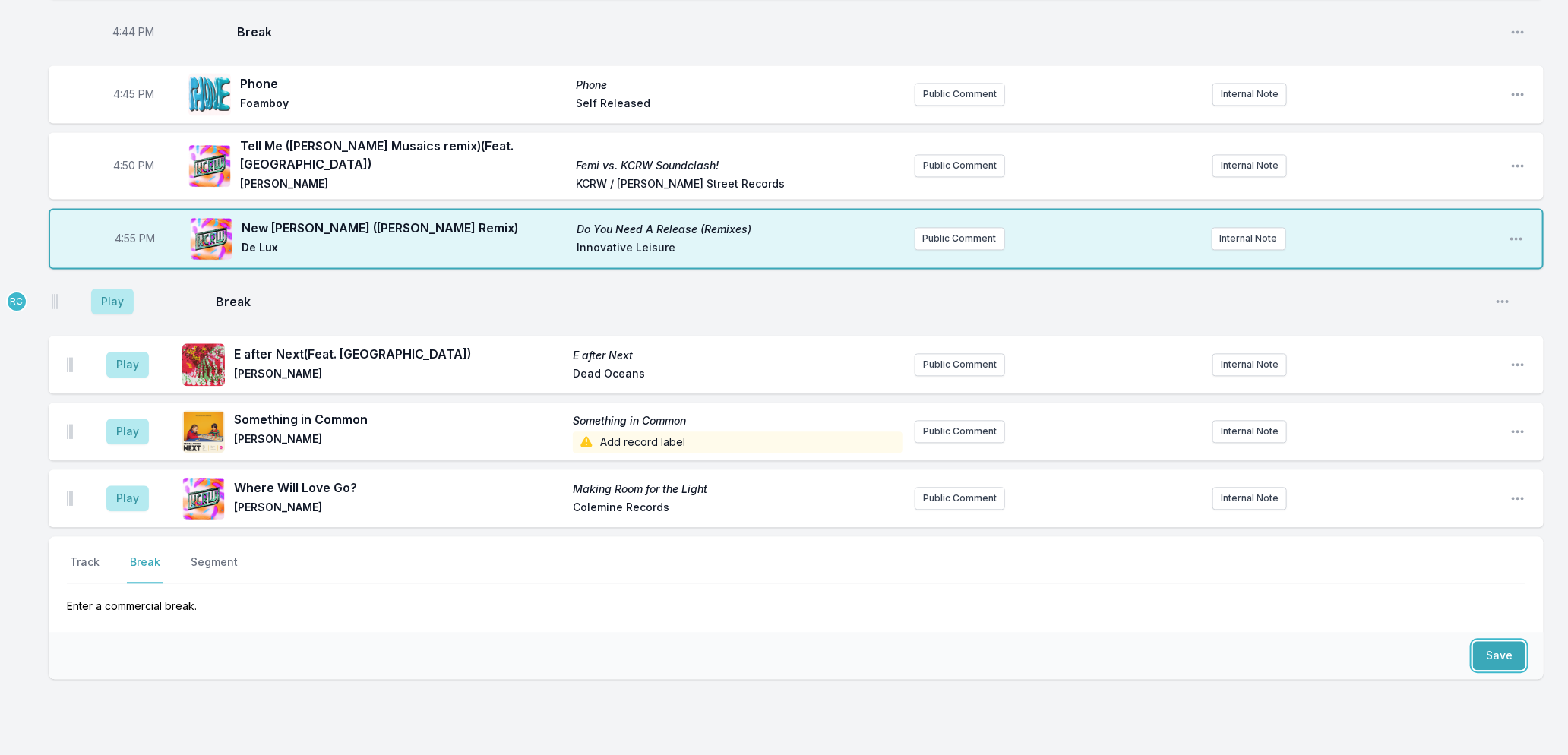
drag, startPoint x: 67, startPoint y: 495, endPoint x: 57, endPoint y: 296, distance: 199.3
click at [54, 298] on ul "Play E after Next (Feat. Moby) E after Next [PERSON_NAME] Dead Oceans Public Co…" at bounding box center [796, 403] width 1495 height 249
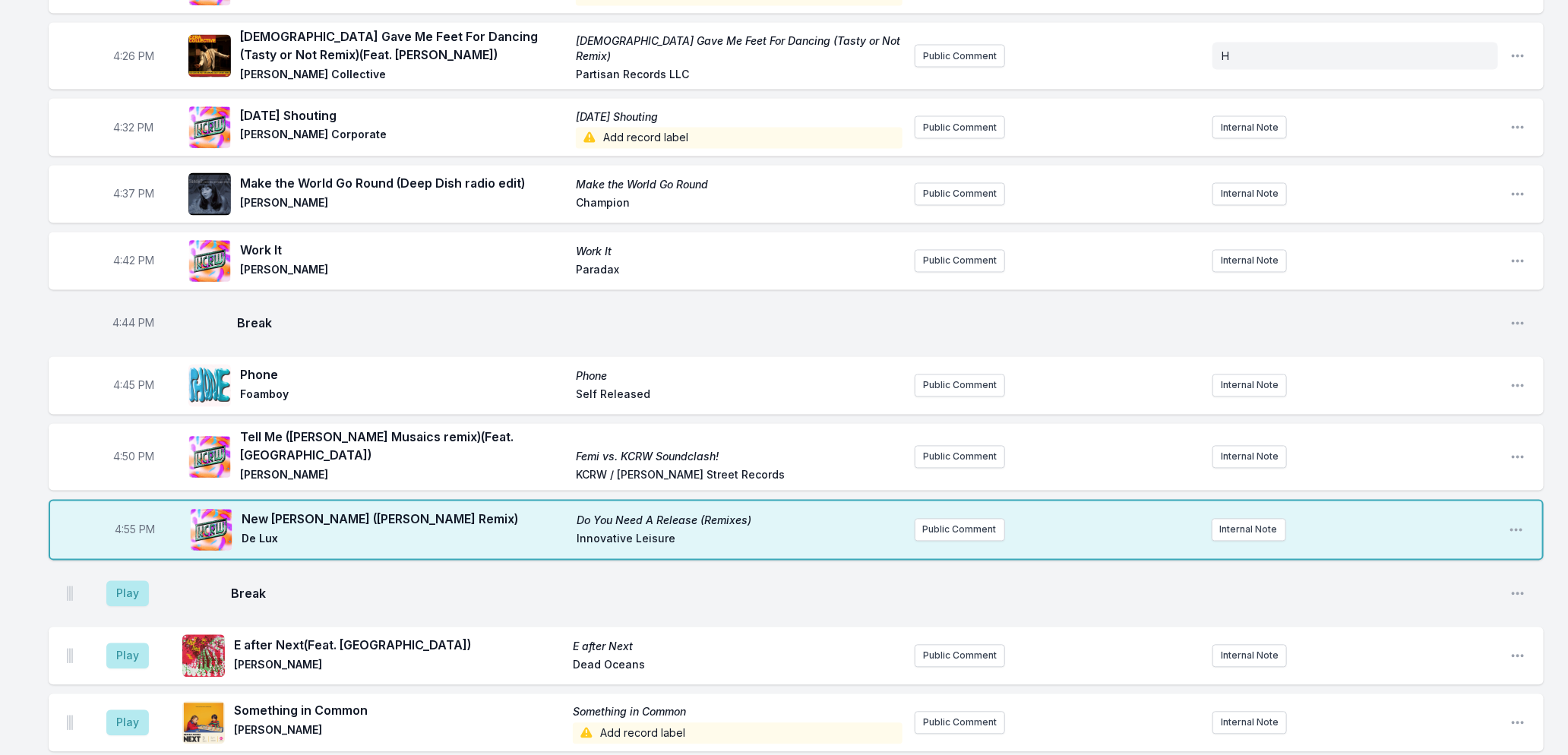
scroll to position [1941, 0]
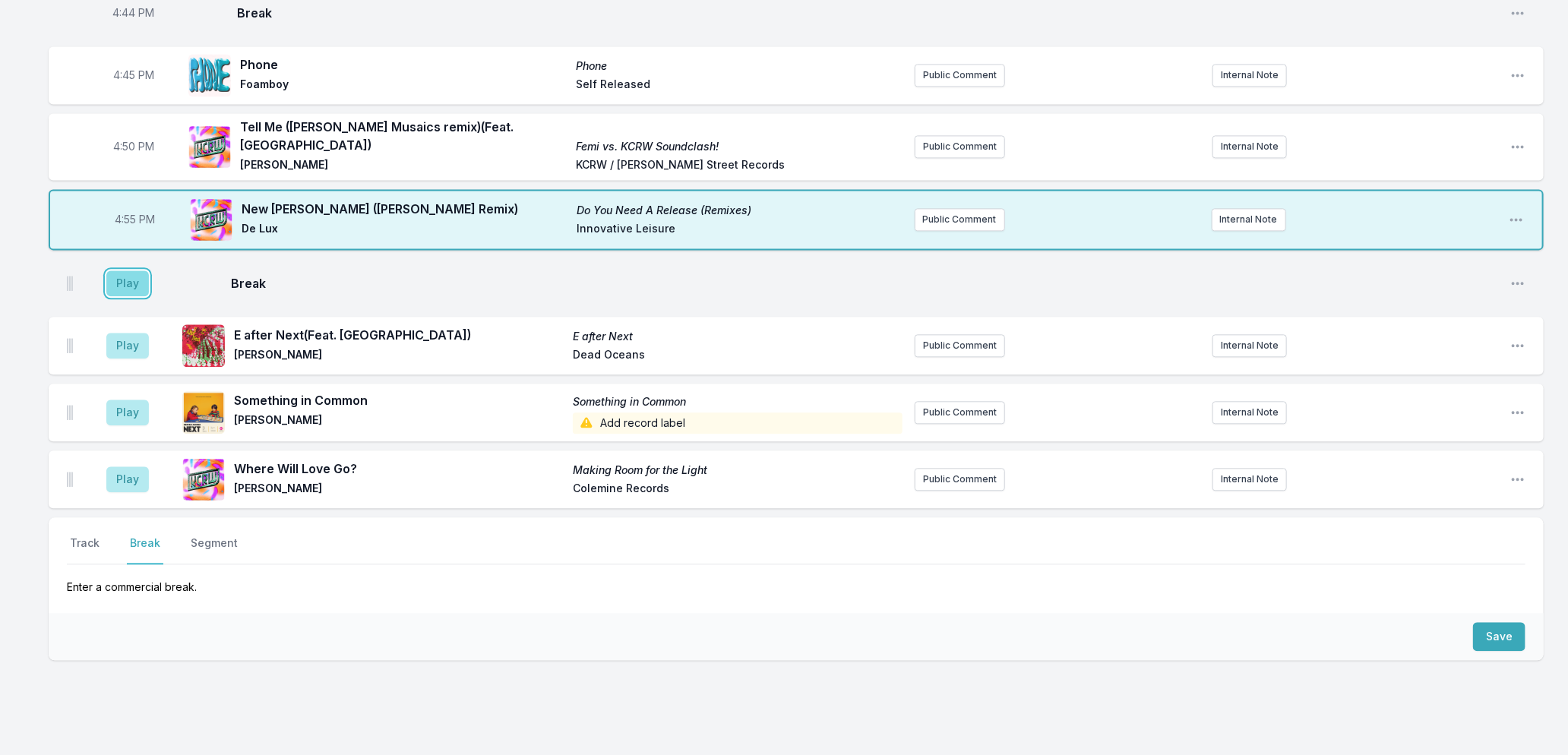
drag, startPoint x: 117, startPoint y: 274, endPoint x: 158, endPoint y: 285, distance: 42.4
click at [117, 274] on button "Play" at bounding box center [128, 283] width 43 height 26
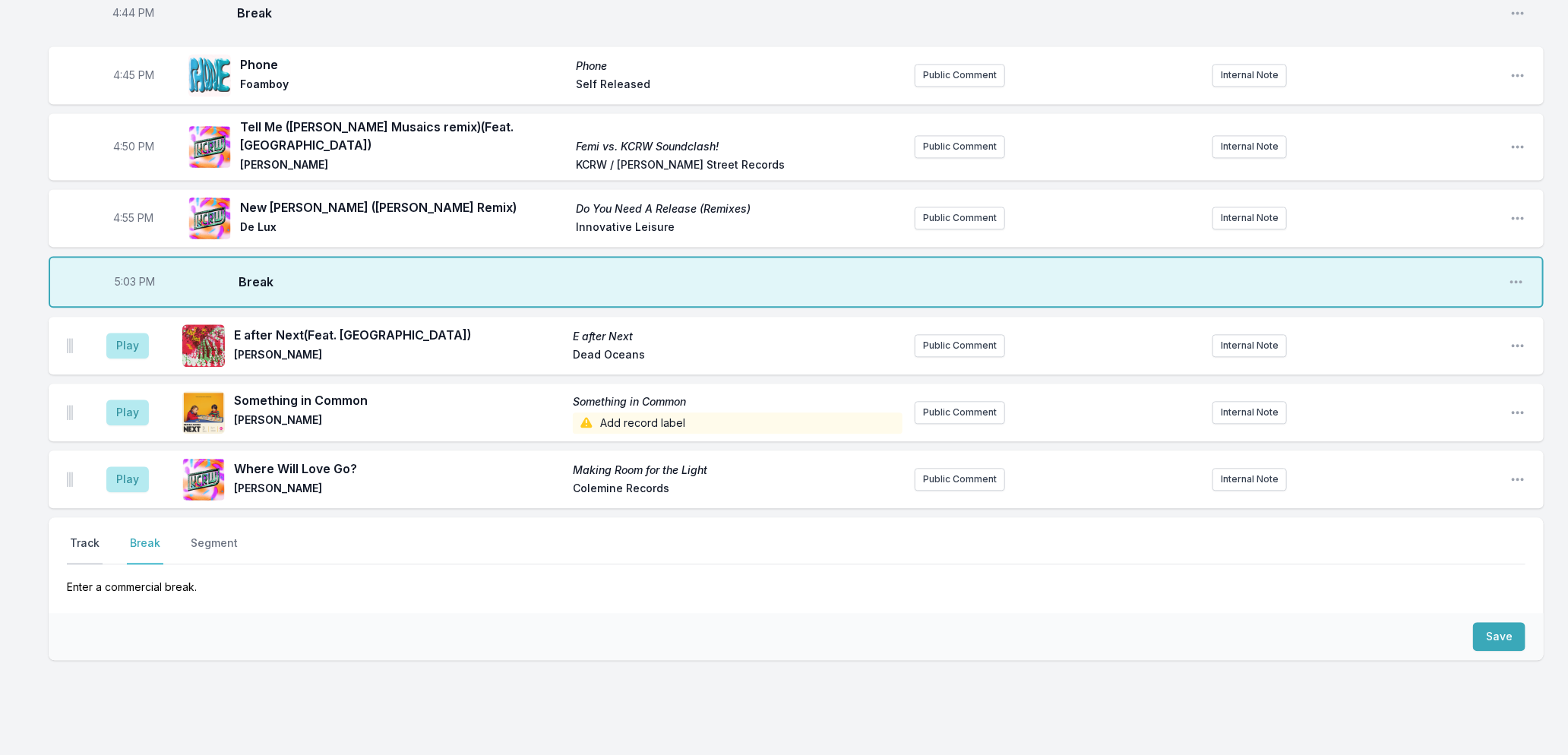
click at [86, 535] on button "Track" at bounding box center [85, 549] width 35 height 29
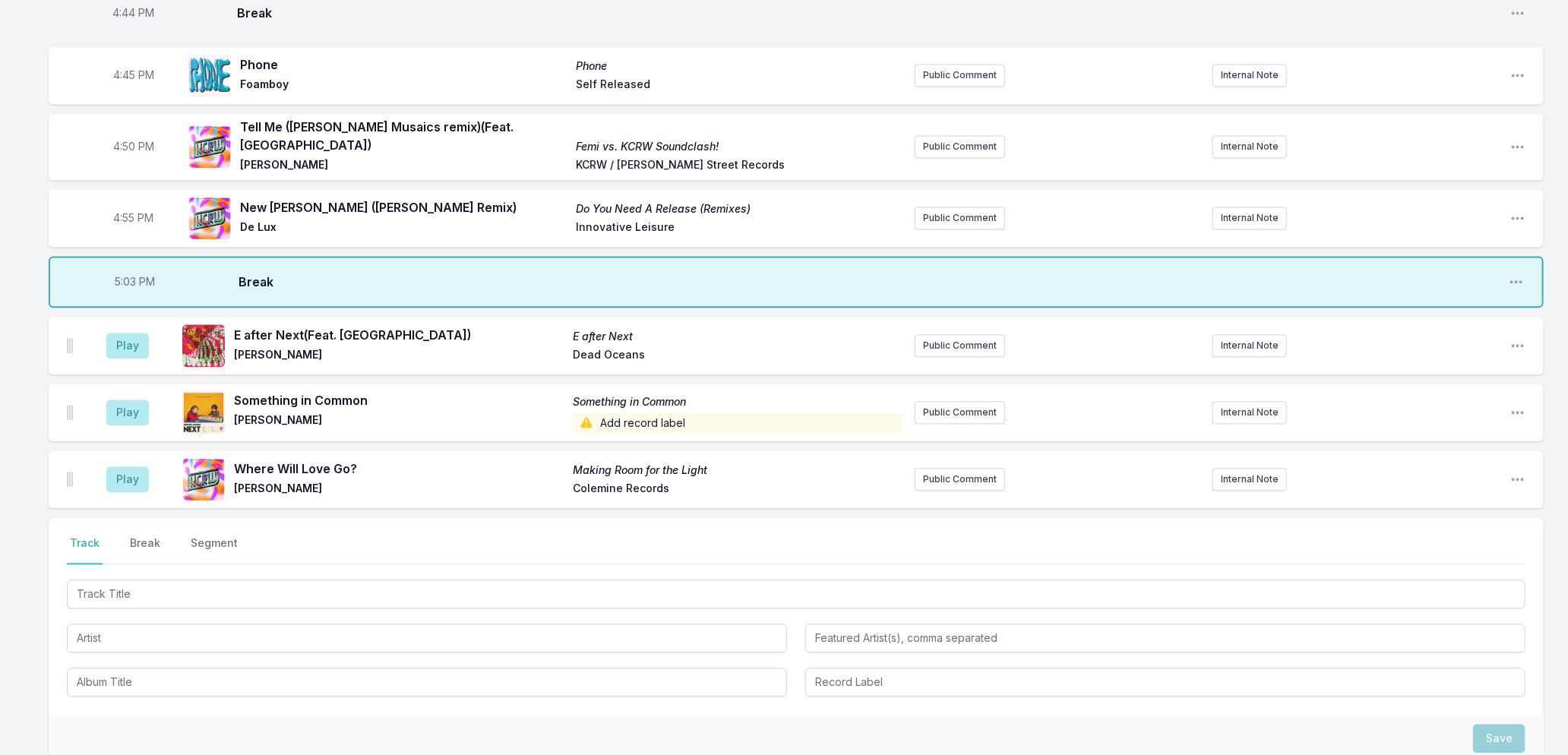
click at [232, 605] on div at bounding box center [796, 636] width 1459 height 120
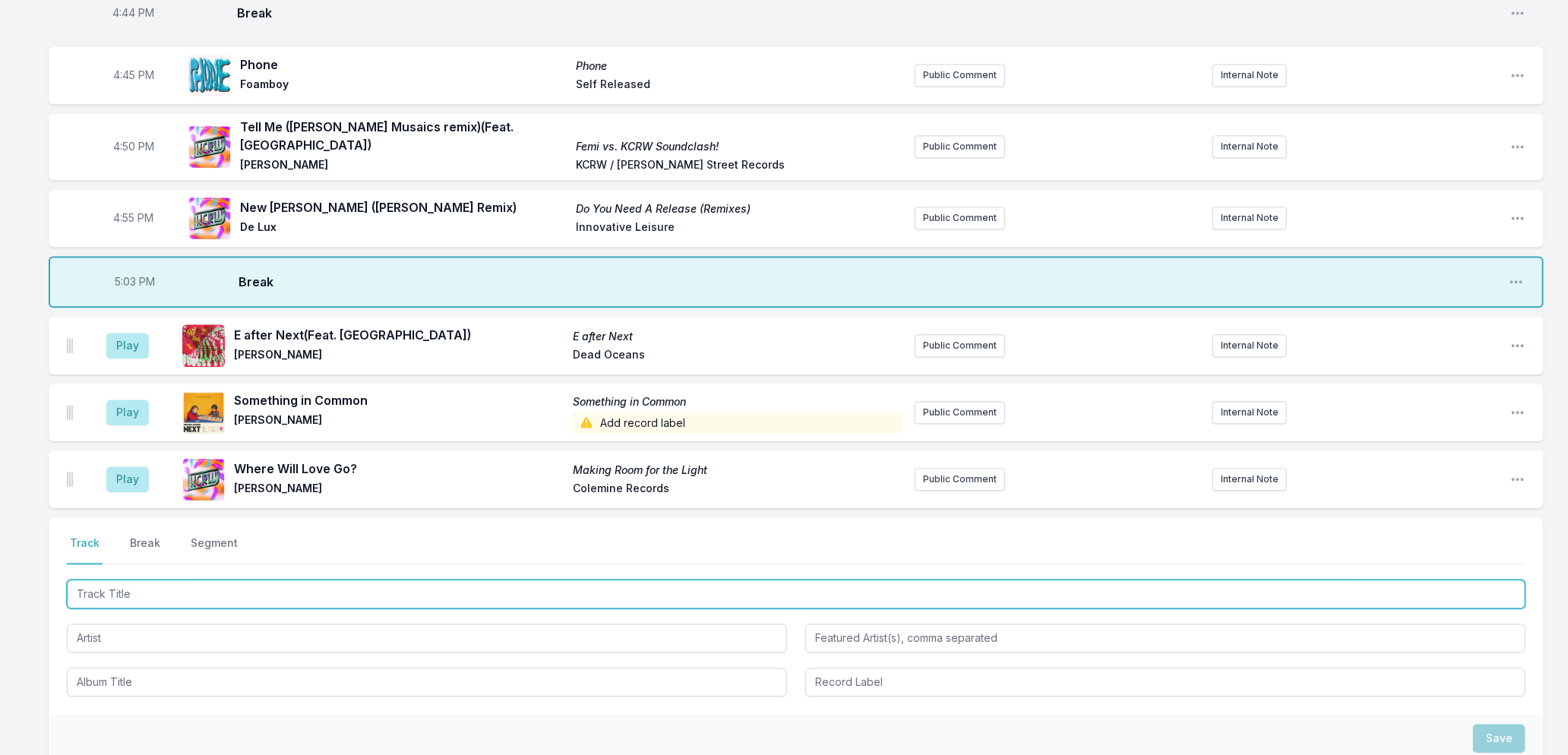
click at [233, 590] on input "Track Title" at bounding box center [796, 594] width 1459 height 29
type input "Paradise"
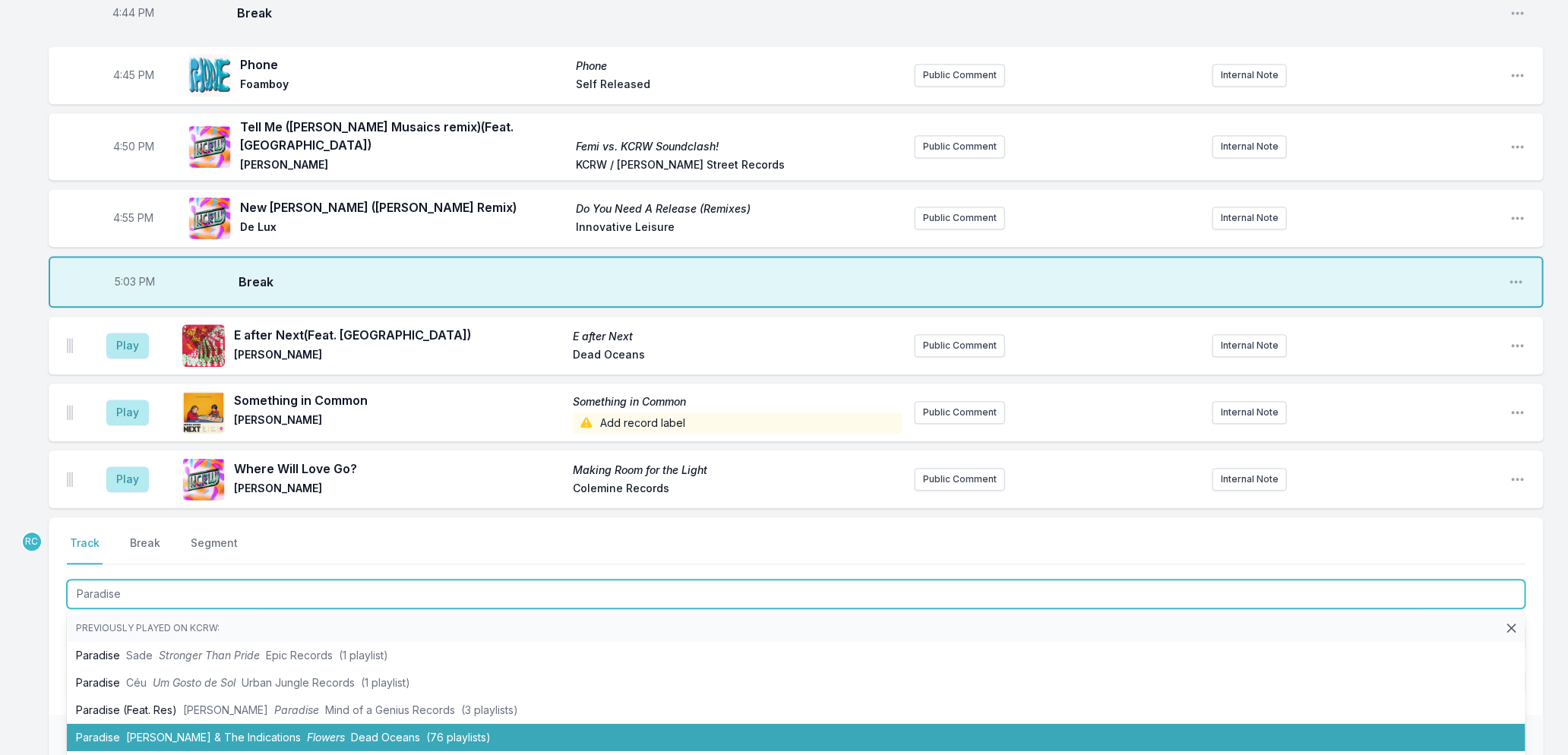
click at [307, 731] on span "Flowers" at bounding box center [326, 737] width 38 height 13
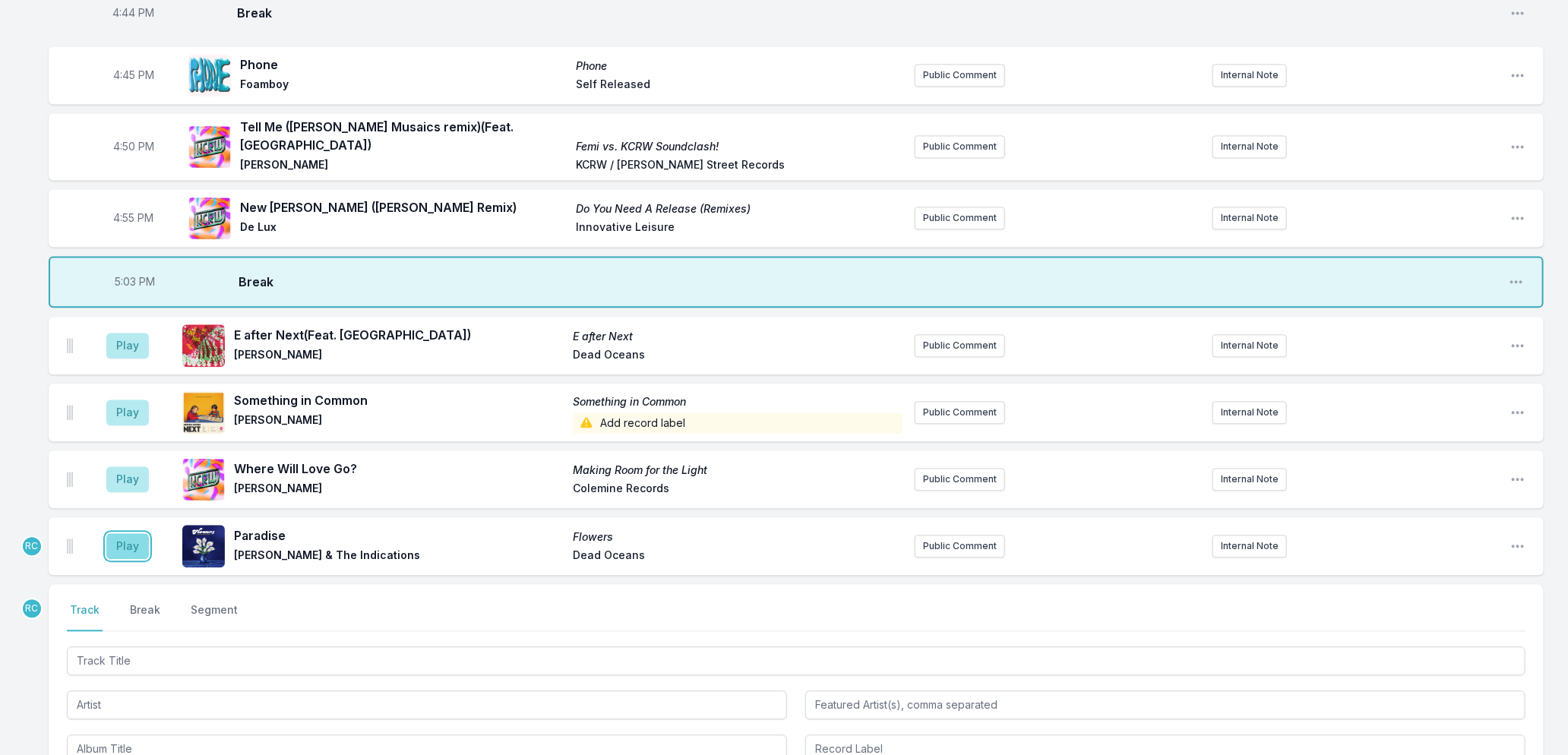
click at [115, 533] on button "Play" at bounding box center [128, 546] width 43 height 26
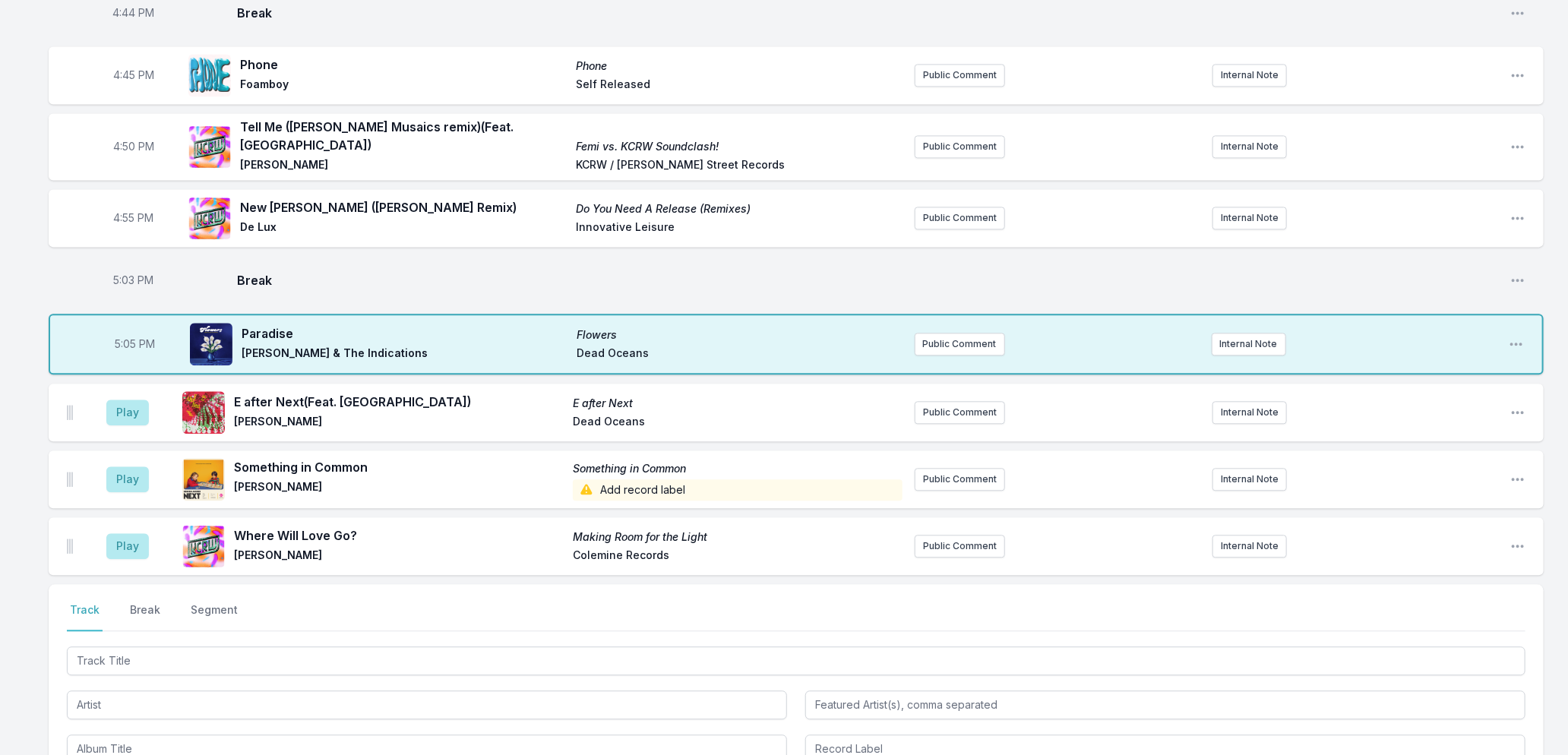
click at [126, 336] on span "5:05 PM" at bounding box center [135, 344] width 40 height 15
click at [126, 332] on input "17:05" at bounding box center [135, 344] width 85 height 29
type input "17:04"
click at [127, 273] on span "5:03 PM" at bounding box center [133, 280] width 40 height 15
click at [127, 271] on input "17:03" at bounding box center [133, 280] width 85 height 29
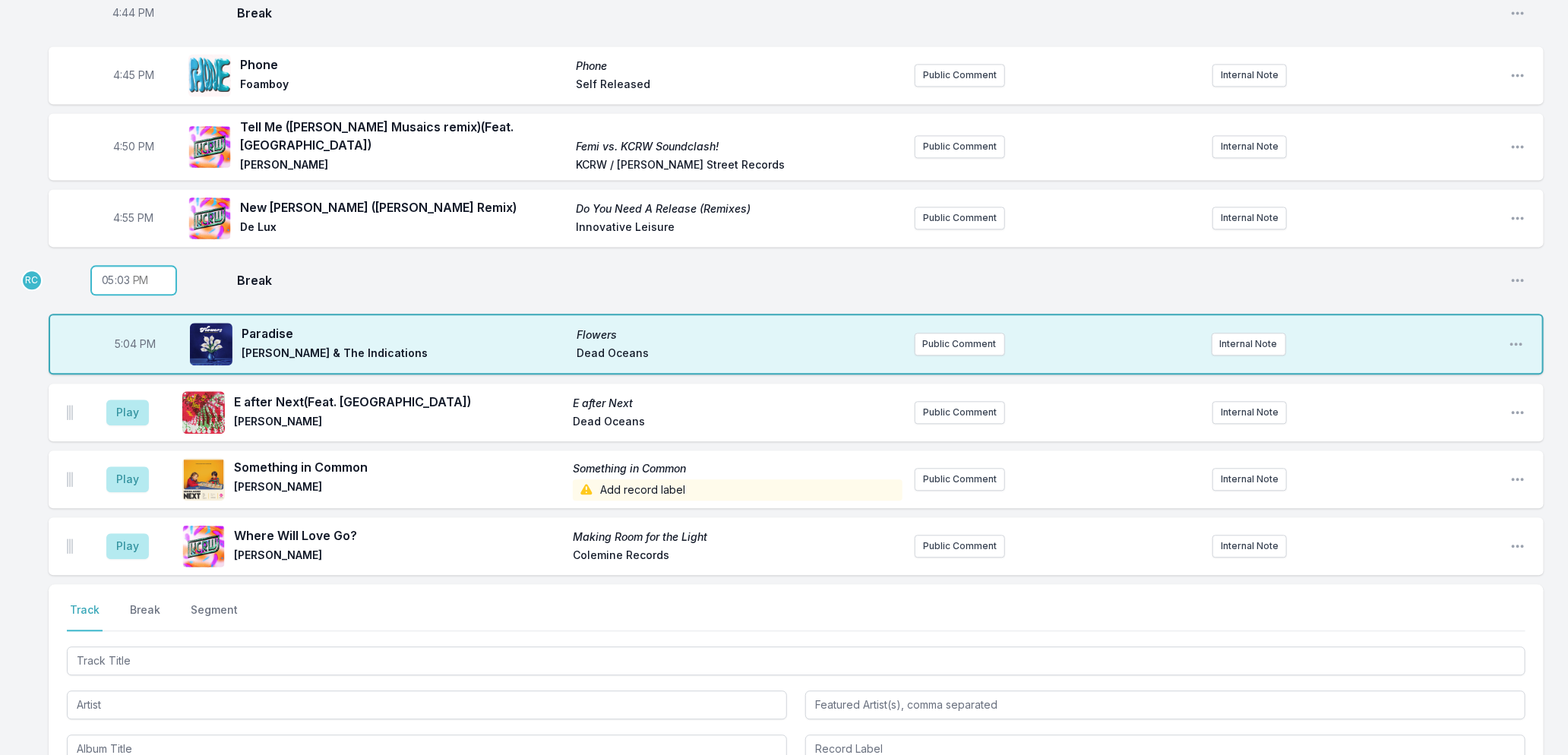
type input "17:01"
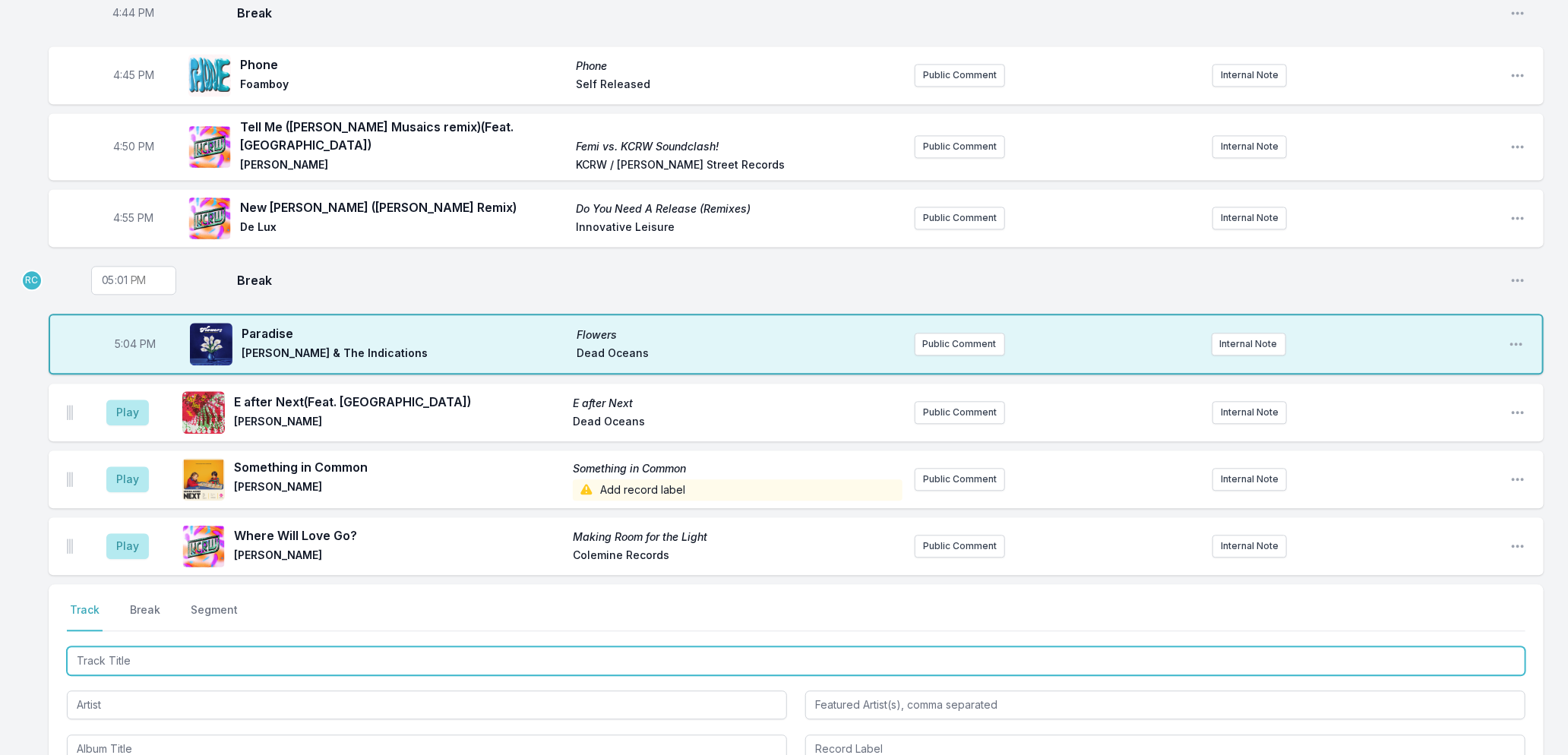
click at [275, 654] on input "Track Title" at bounding box center [796, 660] width 1459 height 29
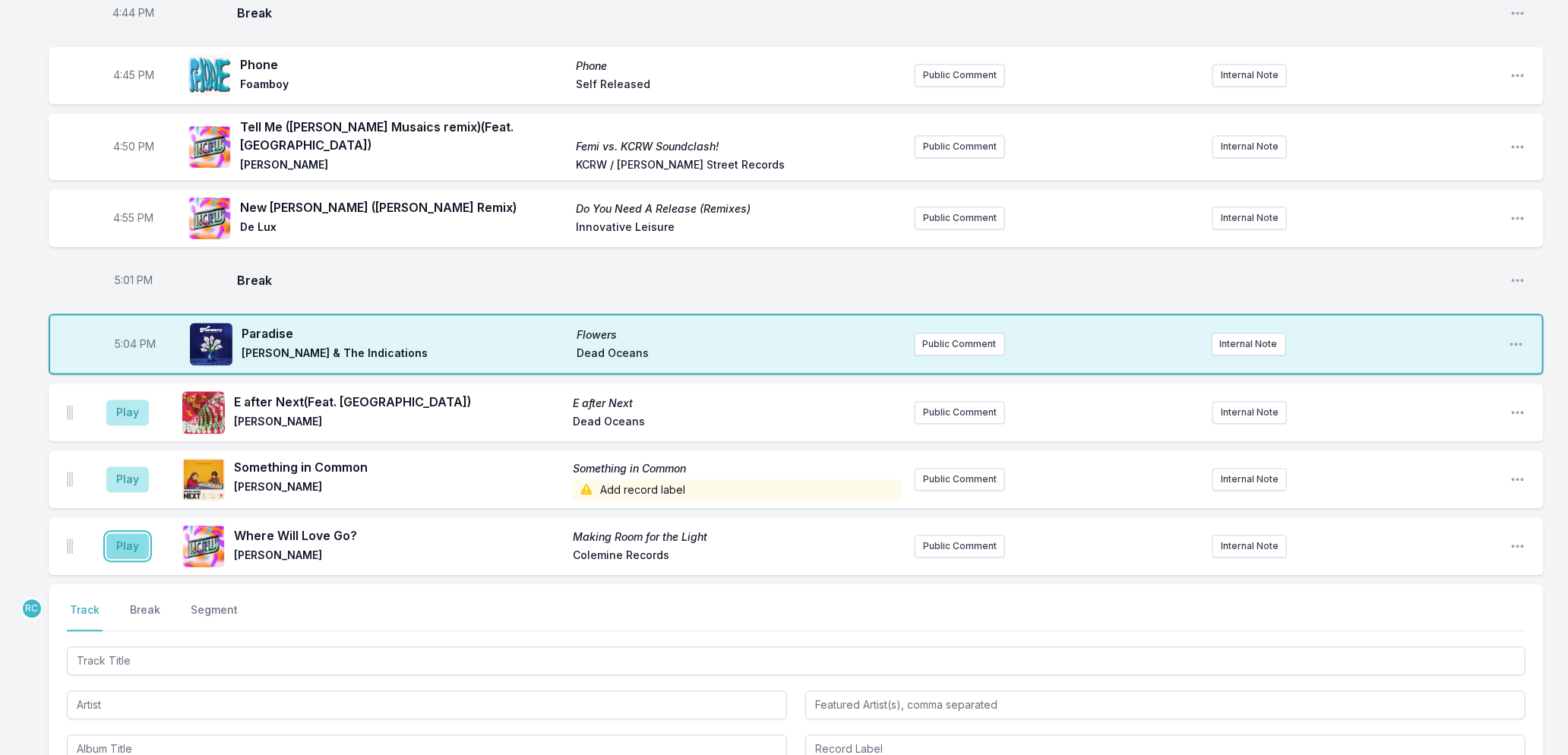
click at [113, 533] on button "Play" at bounding box center [128, 546] width 43 height 26
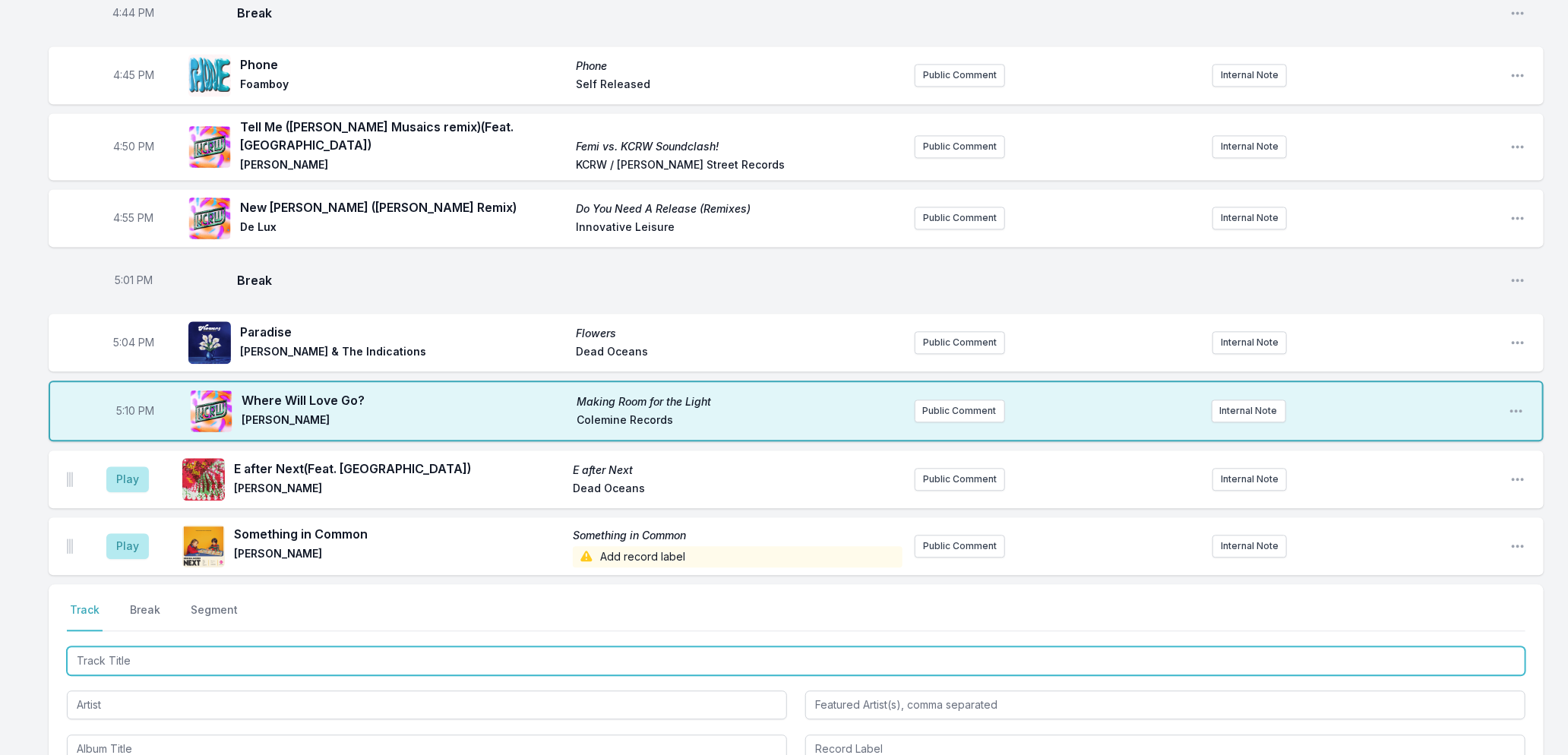
click at [312, 654] on input "Track Title" at bounding box center [796, 660] width 1459 height 29
type input "Desire"
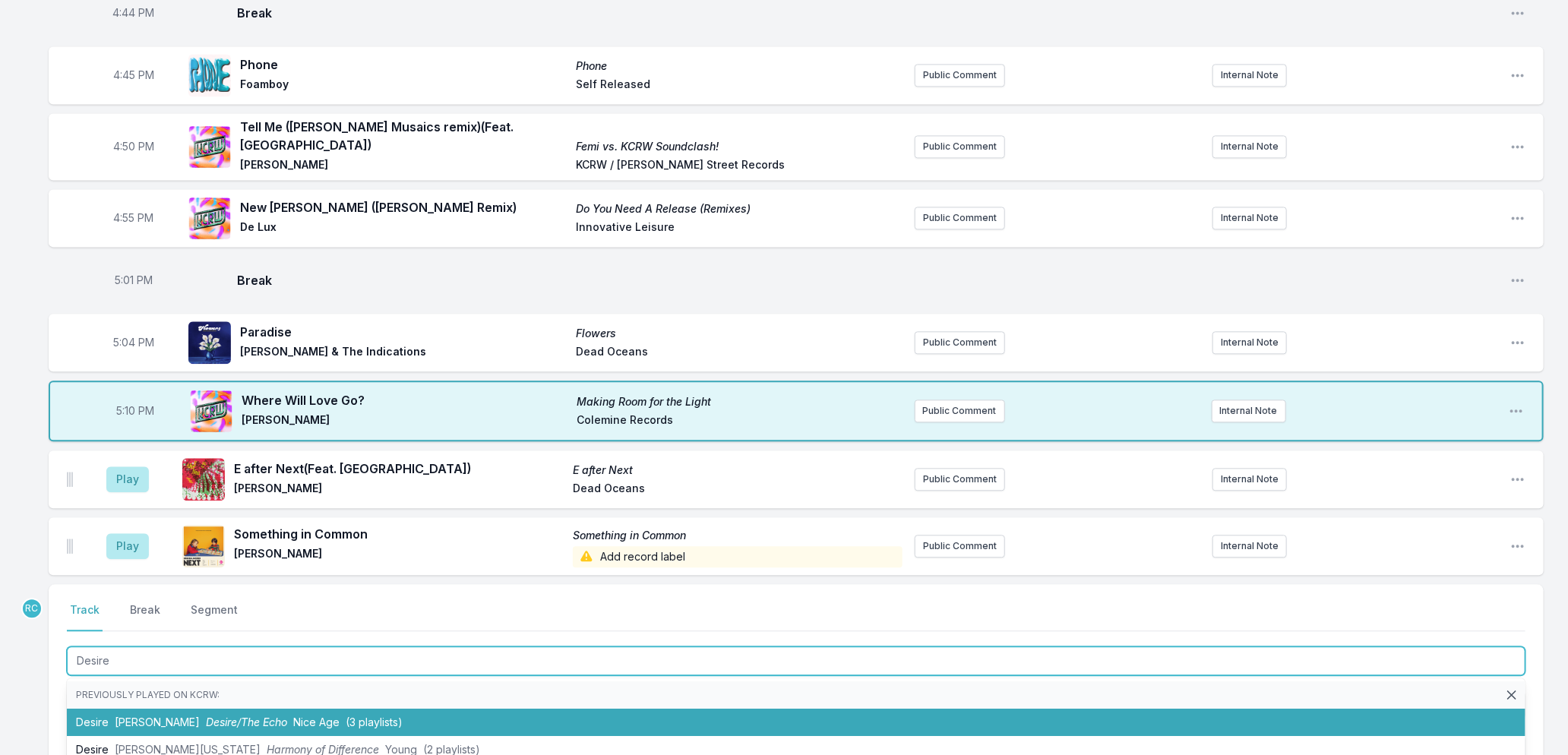
click at [345, 716] on span "(3 playlists)" at bounding box center [373, 722] width 57 height 13
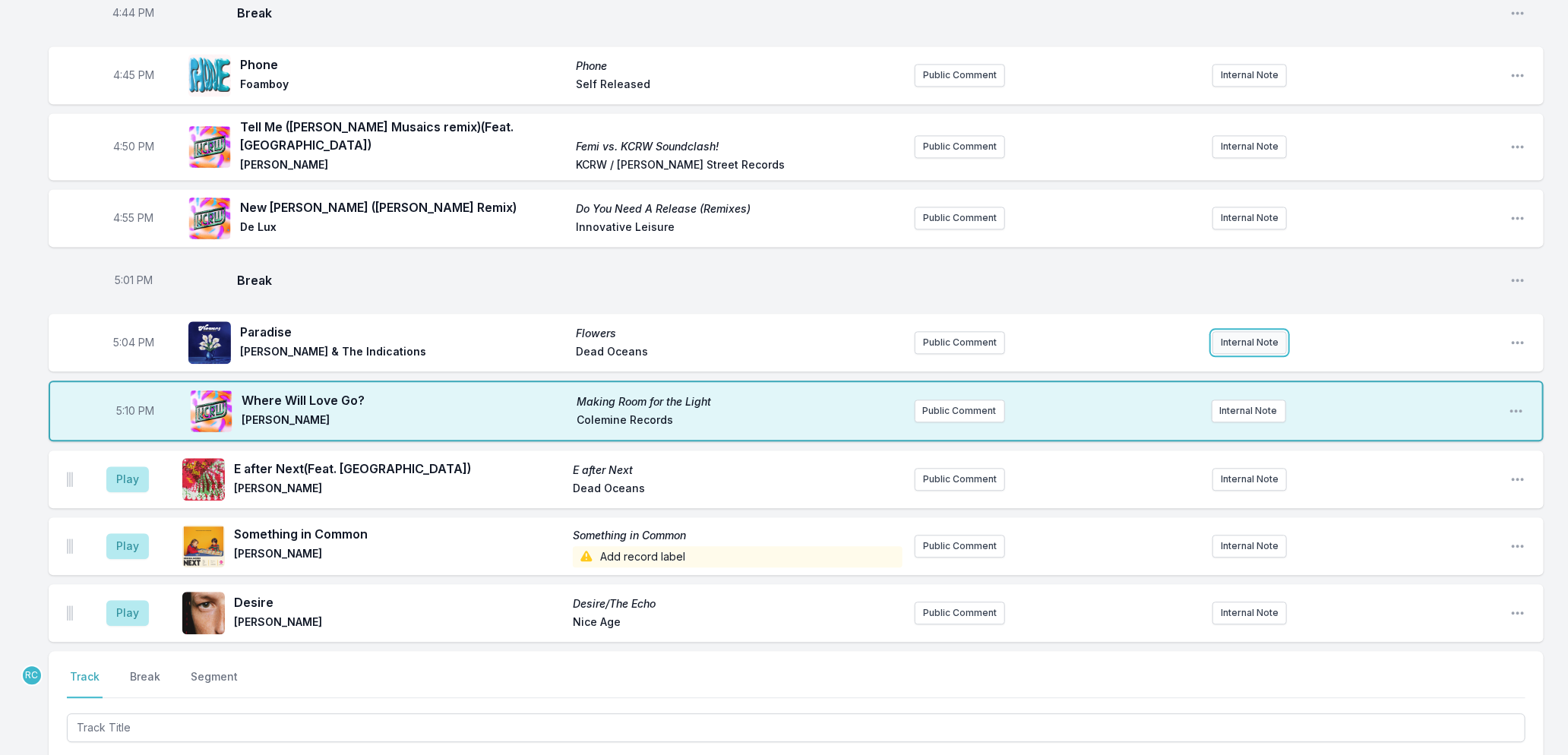
click at [1246, 334] on button "Internal Note" at bounding box center [1250, 343] width 74 height 22
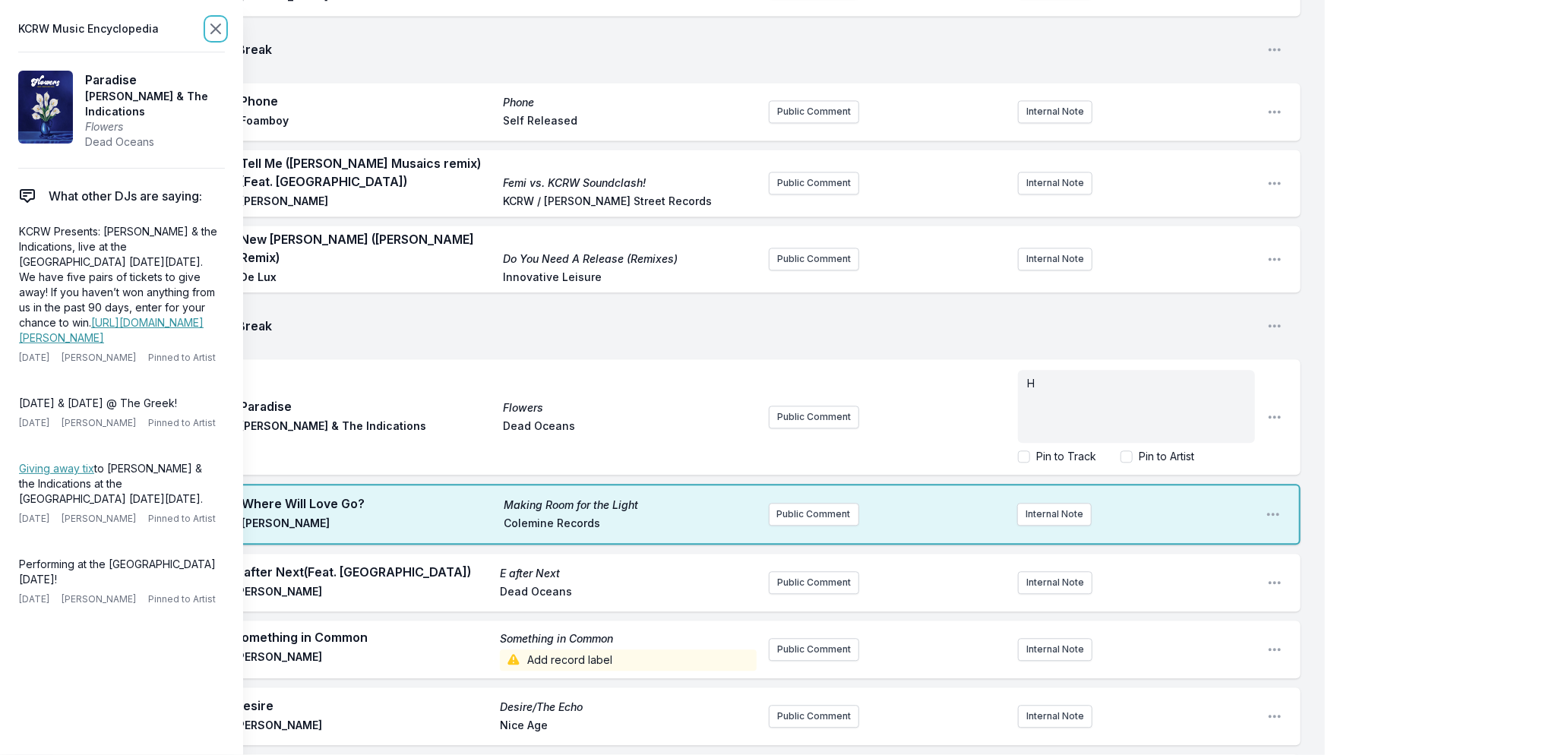
click at [210, 28] on icon at bounding box center [216, 29] width 19 height 19
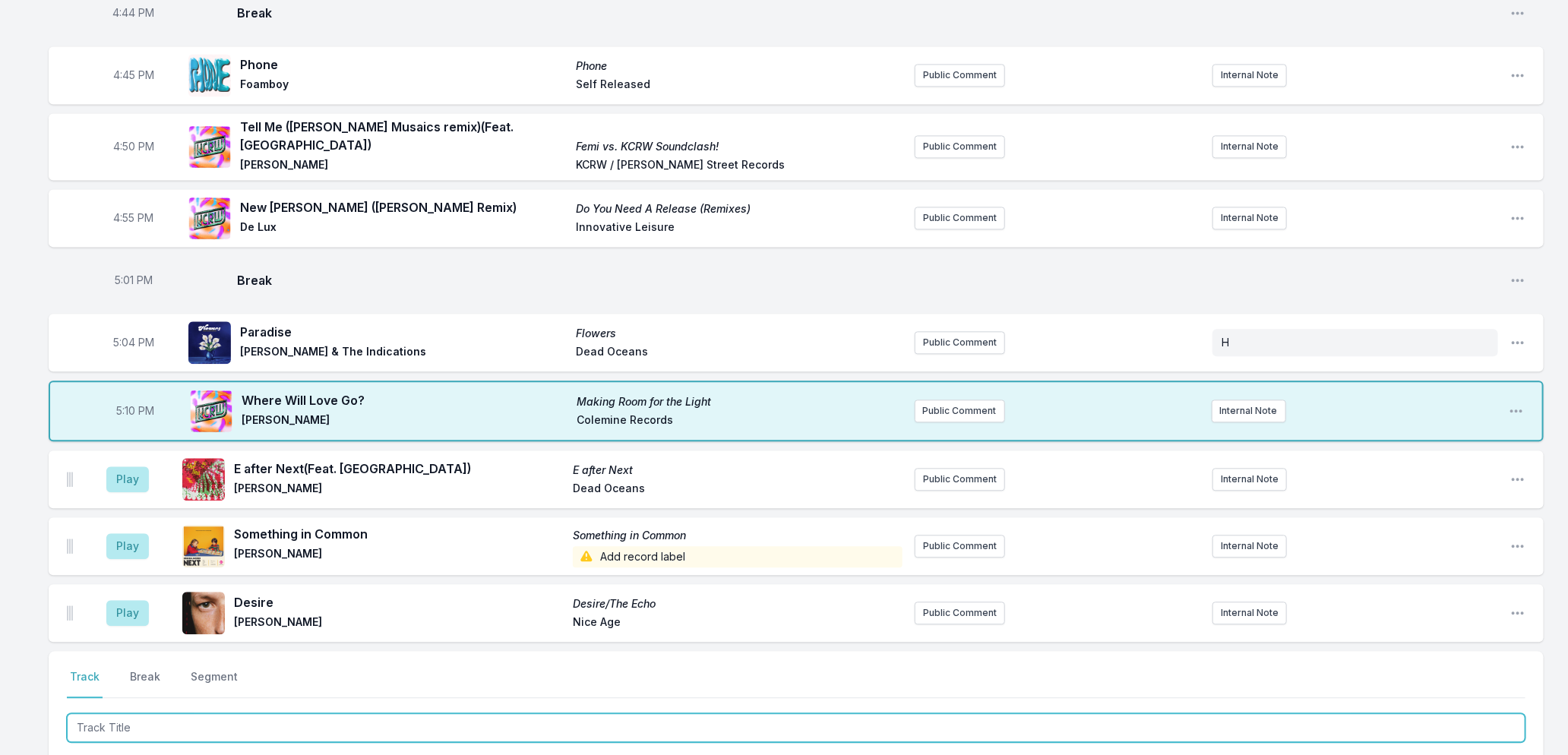
click at [162, 723] on input "Track Title" at bounding box center [796, 727] width 1459 height 29
type input "Nothing Is Forever"
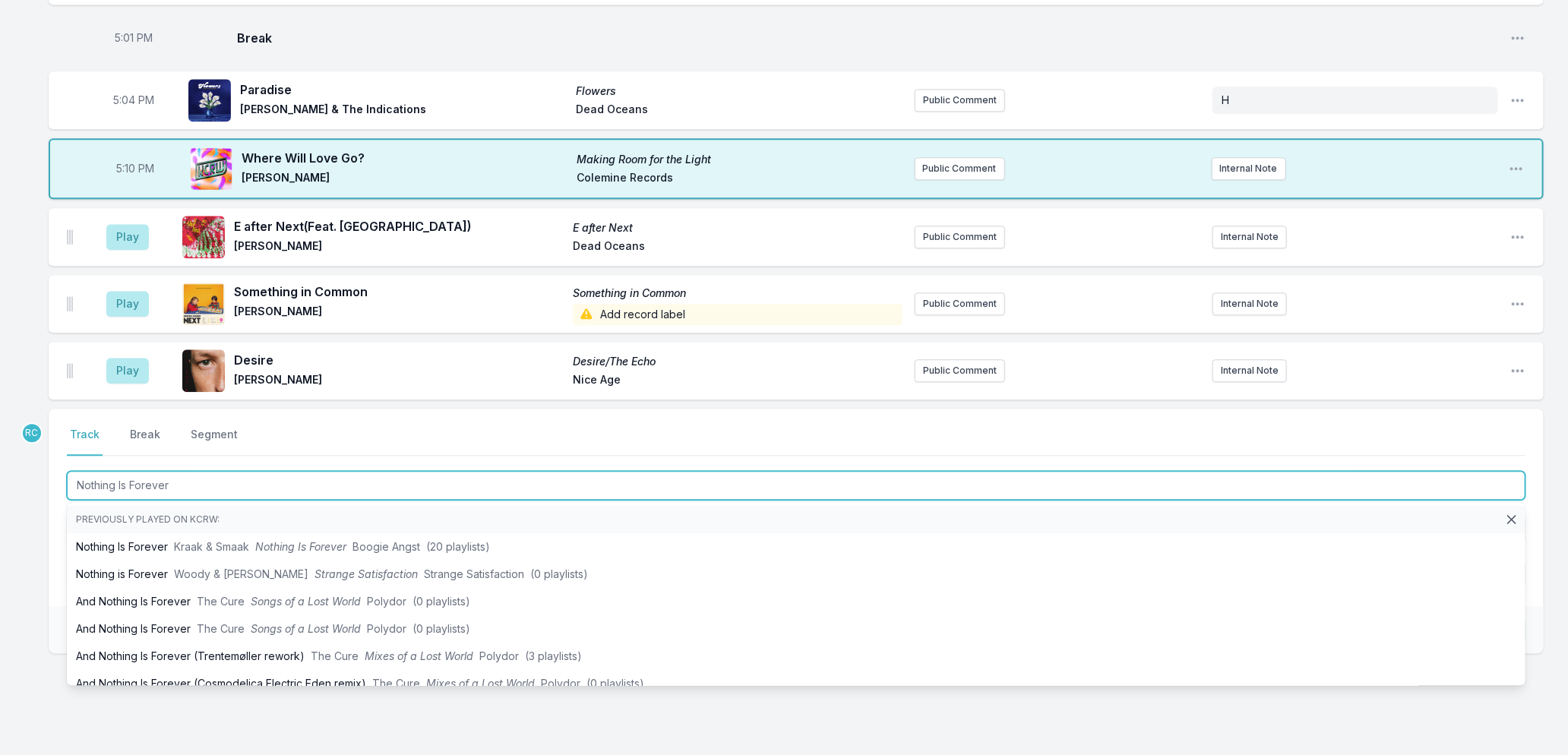
scroll to position [2215, 0]
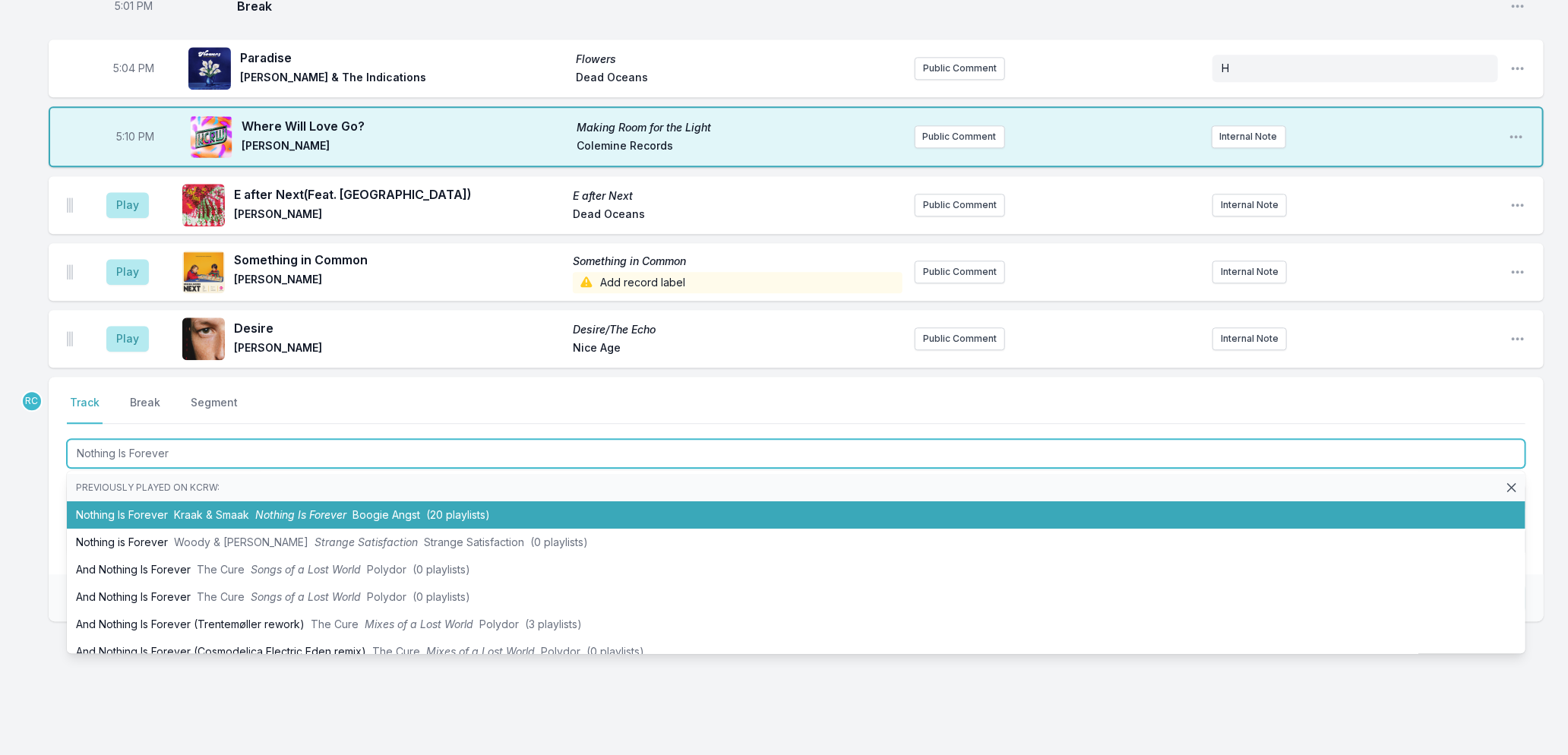
click at [297, 508] on span "Nothing Is Forever" at bounding box center [301, 515] width 91 height 13
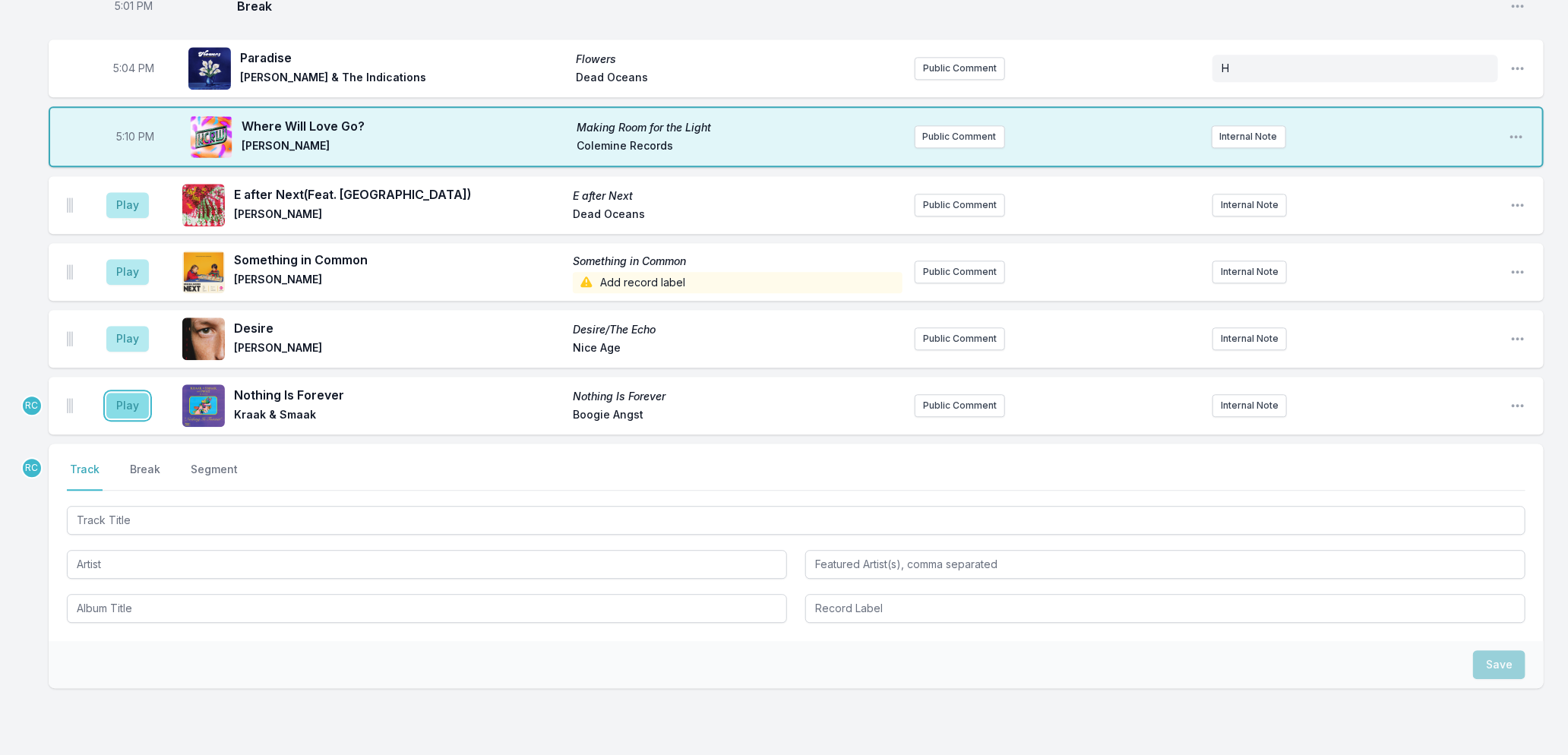
click at [123, 398] on button "Play" at bounding box center [128, 406] width 43 height 26
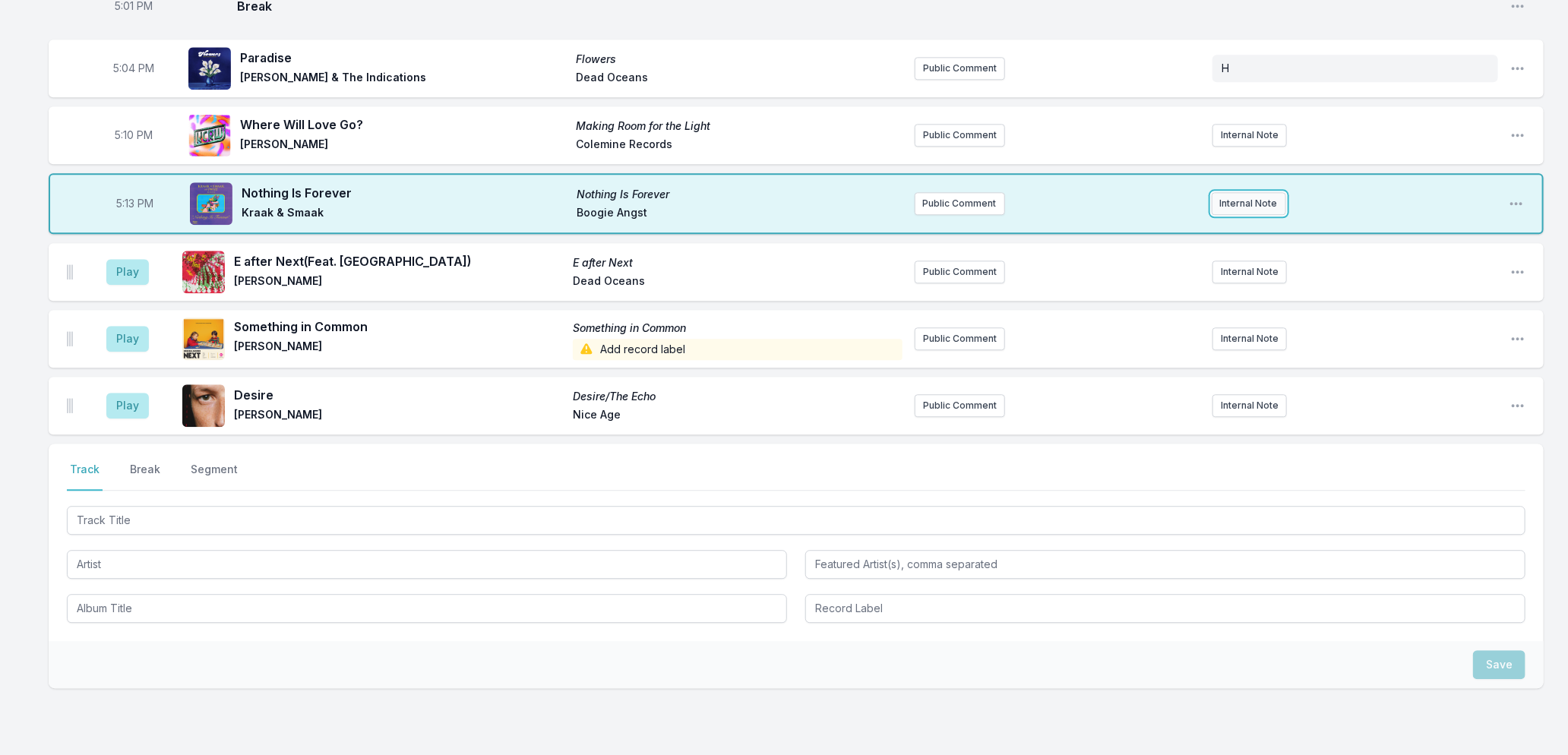
click at [1220, 192] on button "Internal Note" at bounding box center [1249, 203] width 74 height 22
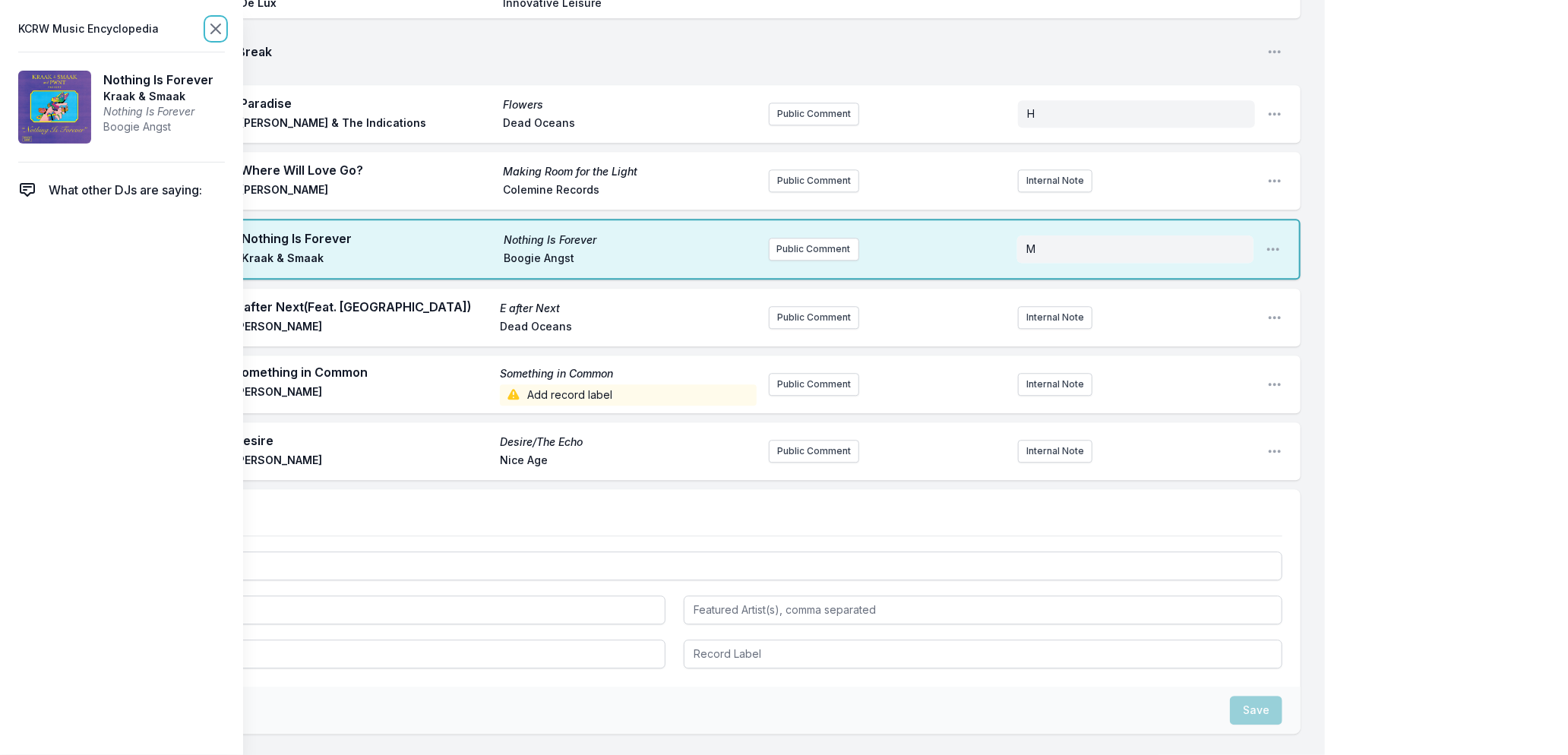
click at [210, 25] on icon at bounding box center [216, 29] width 19 height 19
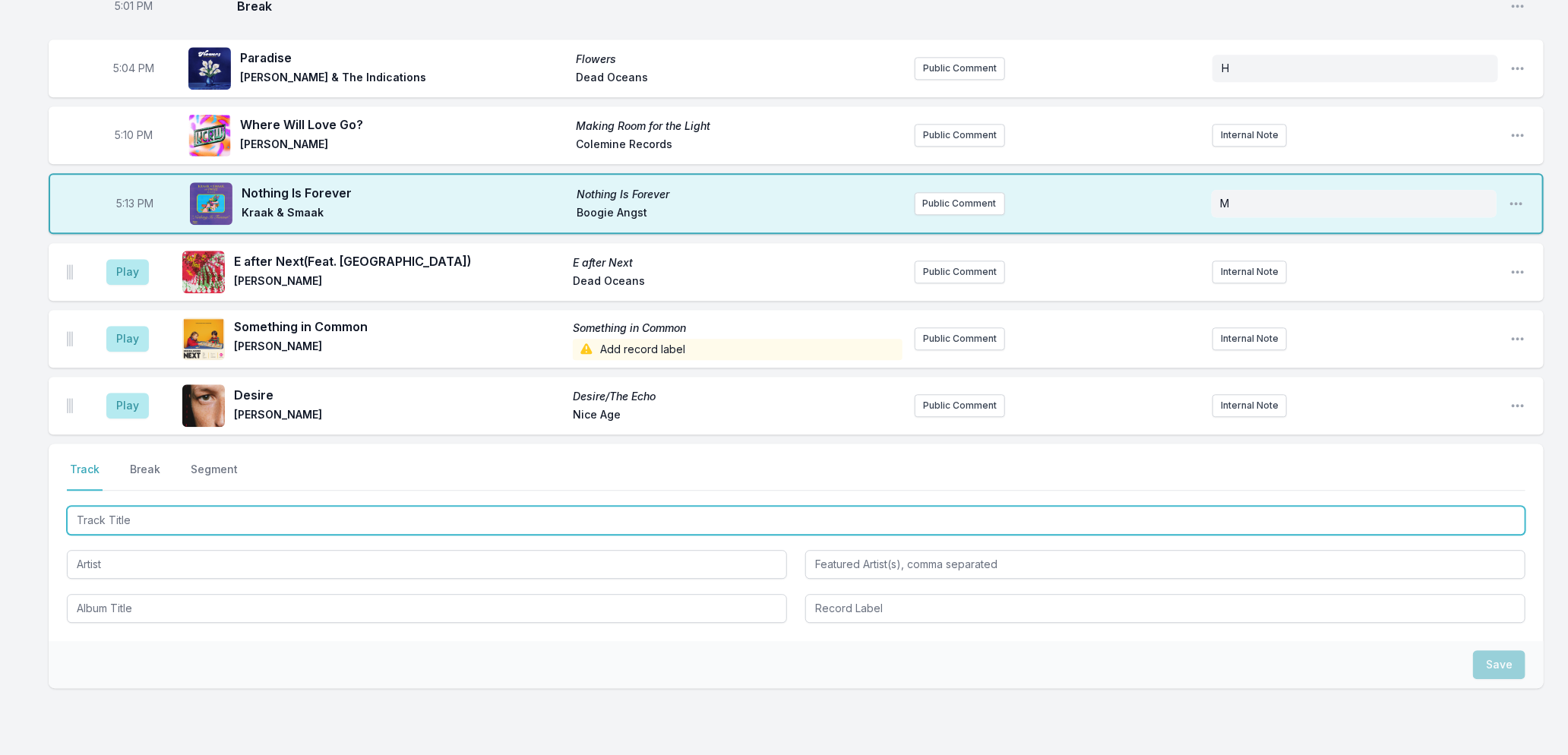
click at [258, 510] on input "Track Title" at bounding box center [796, 519] width 1459 height 29
type input "Space Invader"
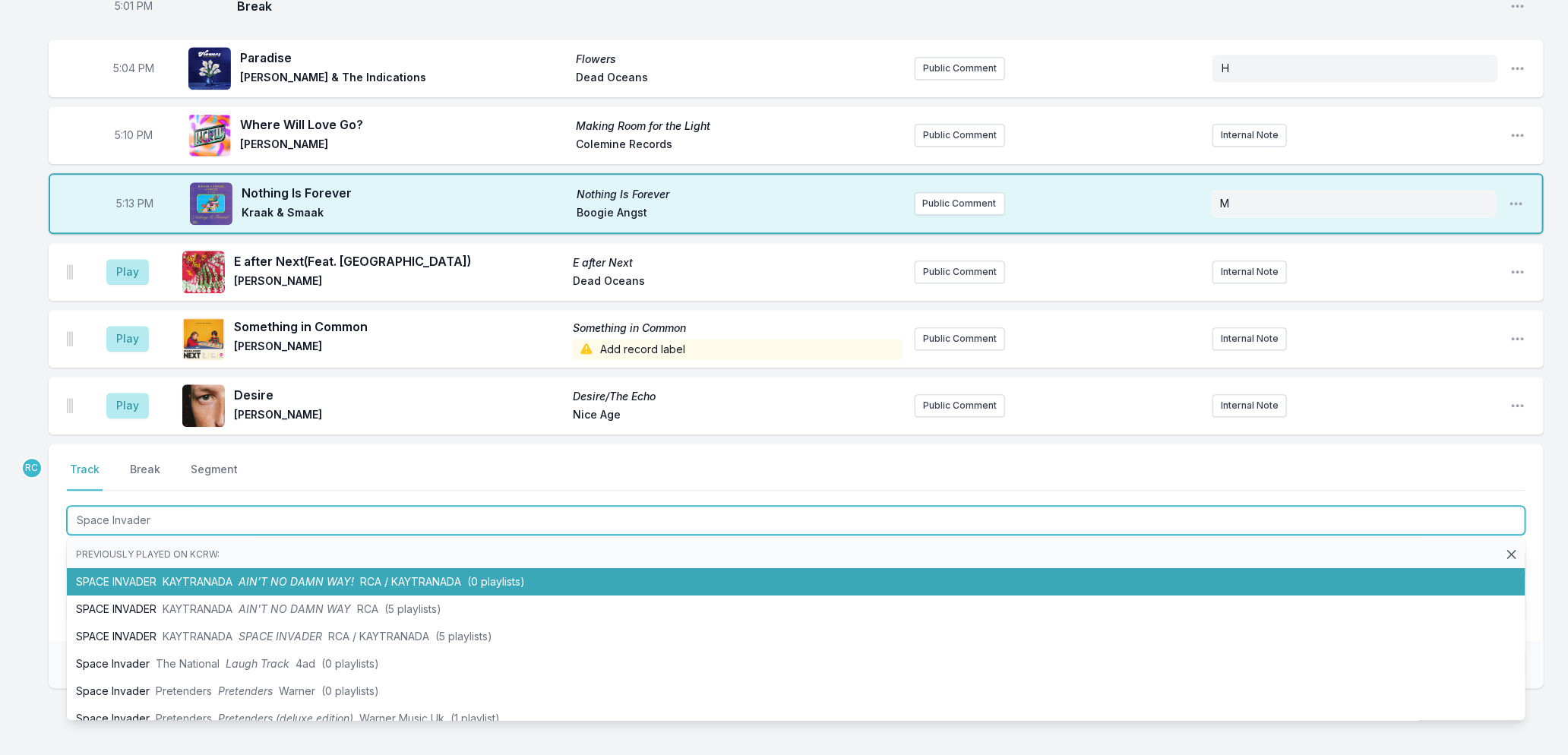
click at [331, 575] on span "AIN’T NO DAMN WAY!" at bounding box center [296, 582] width 115 height 13
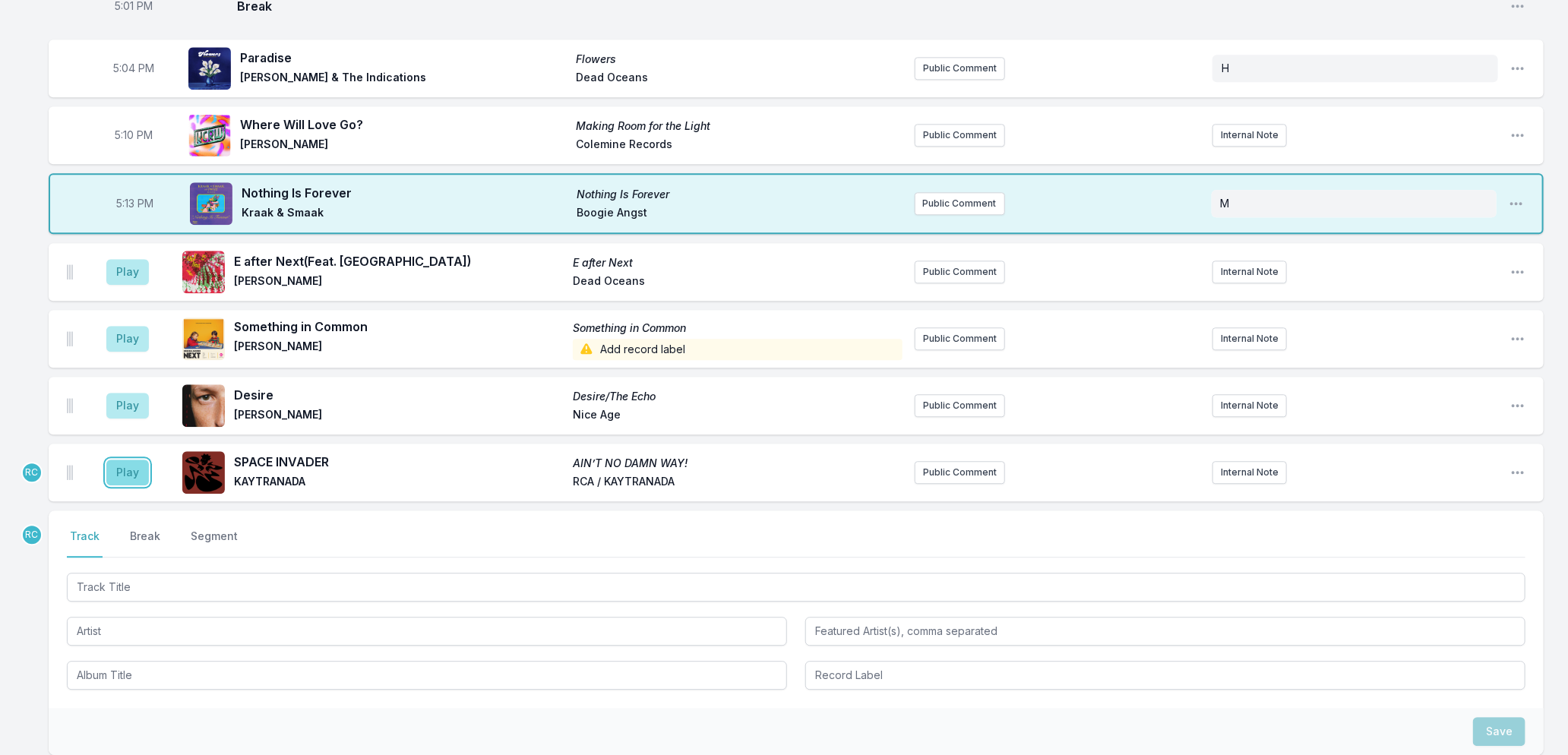
click at [126, 460] on button "Play" at bounding box center [128, 473] width 43 height 26
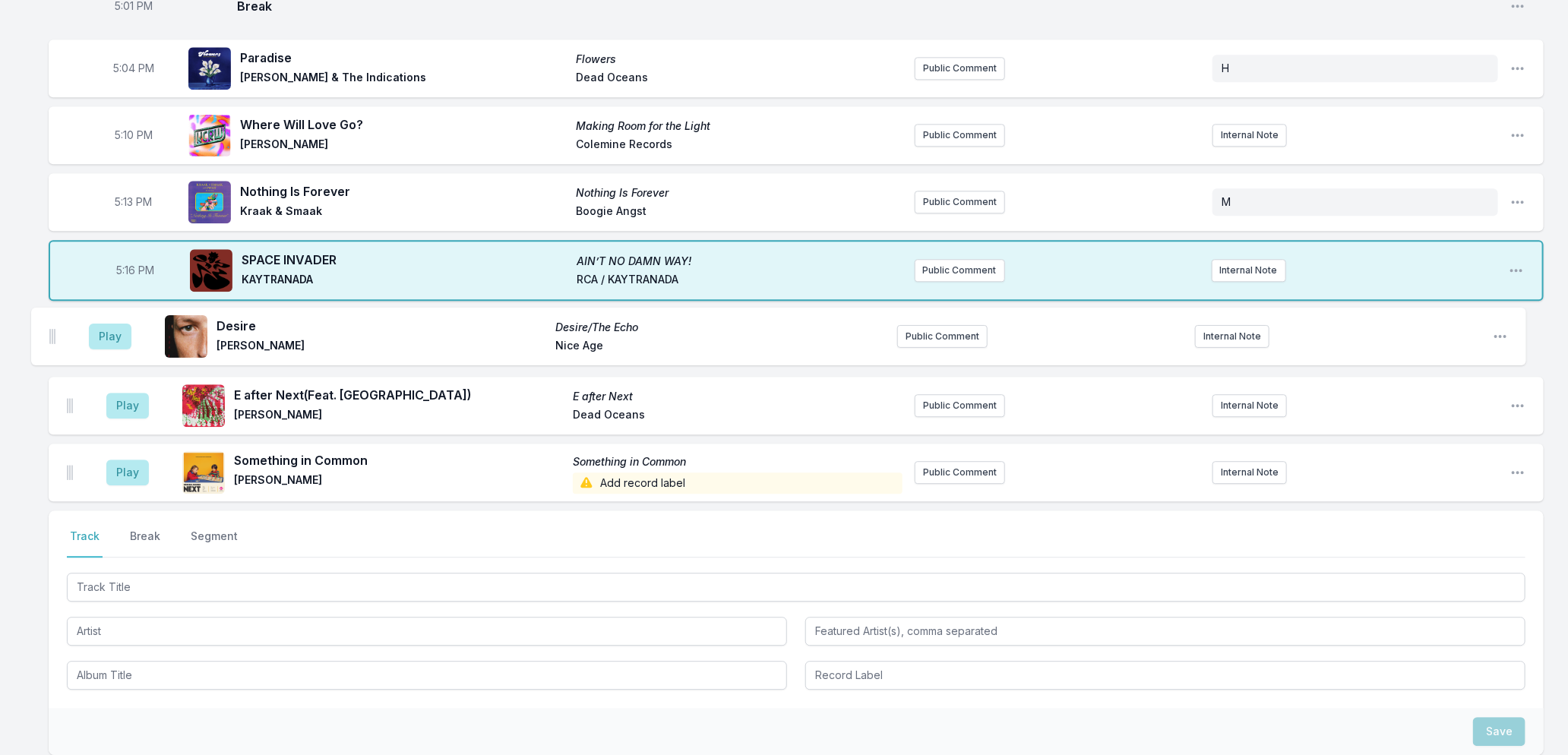
drag, startPoint x: 69, startPoint y: 461, endPoint x: 51, endPoint y: 325, distance: 137.2
click at [51, 325] on ul "Play E after Next (Feat. Moby) E after Next [PERSON_NAME] Dead Oceans Public Co…" at bounding box center [796, 406] width 1495 height 192
click at [137, 529] on button "Break" at bounding box center [144, 543] width 36 height 29
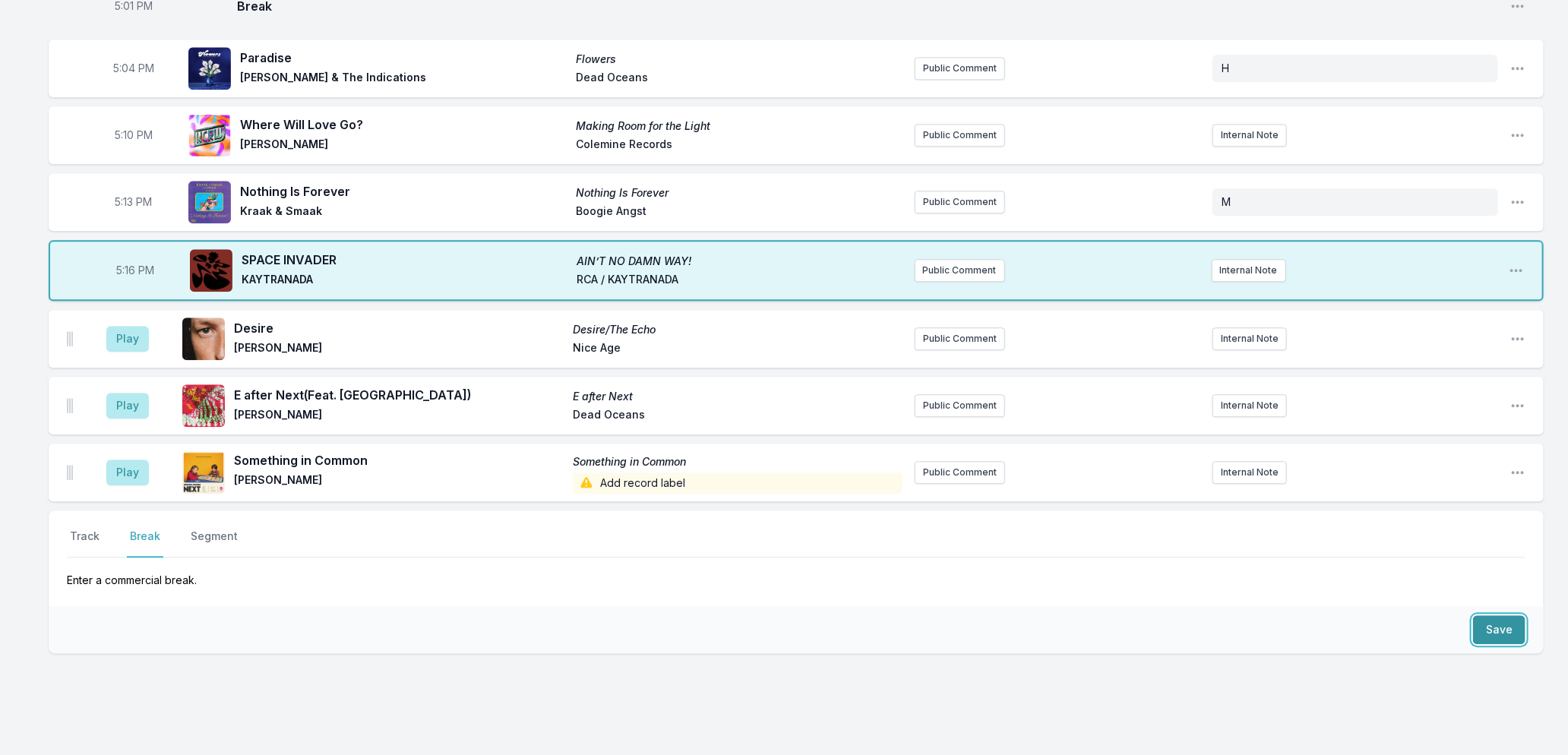
click at [1503, 621] on button "Save" at bounding box center [1499, 629] width 52 height 29
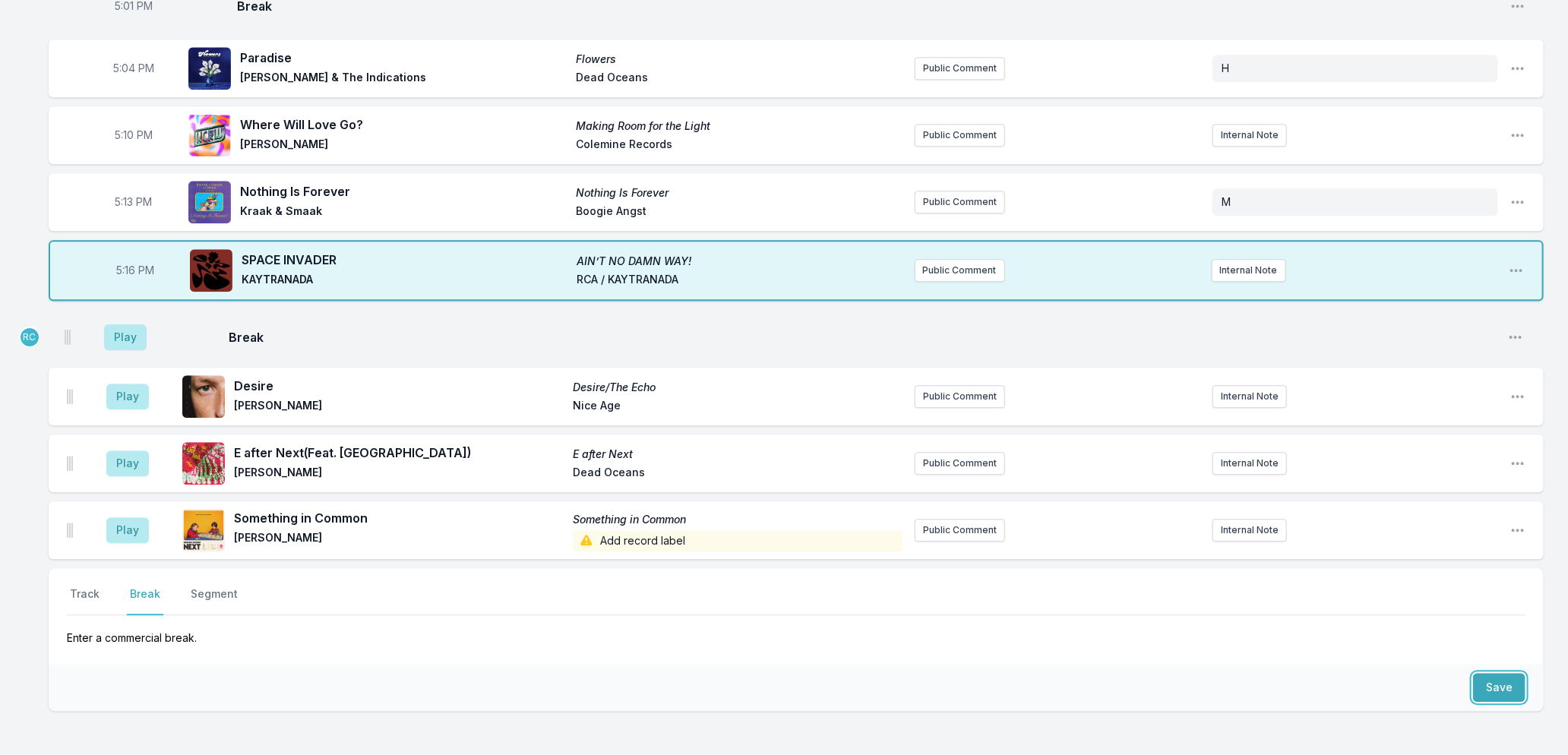
drag, startPoint x: 67, startPoint y: 528, endPoint x: 64, endPoint y: 328, distance: 200.0
click at [64, 328] on ul "Play Desire Desire/The Echo [PERSON_NAME] Nice Age Public Comment Internal Note…" at bounding box center [796, 435] width 1495 height 249
click at [981, 63] on button "Public Comment" at bounding box center [959, 68] width 90 height 22
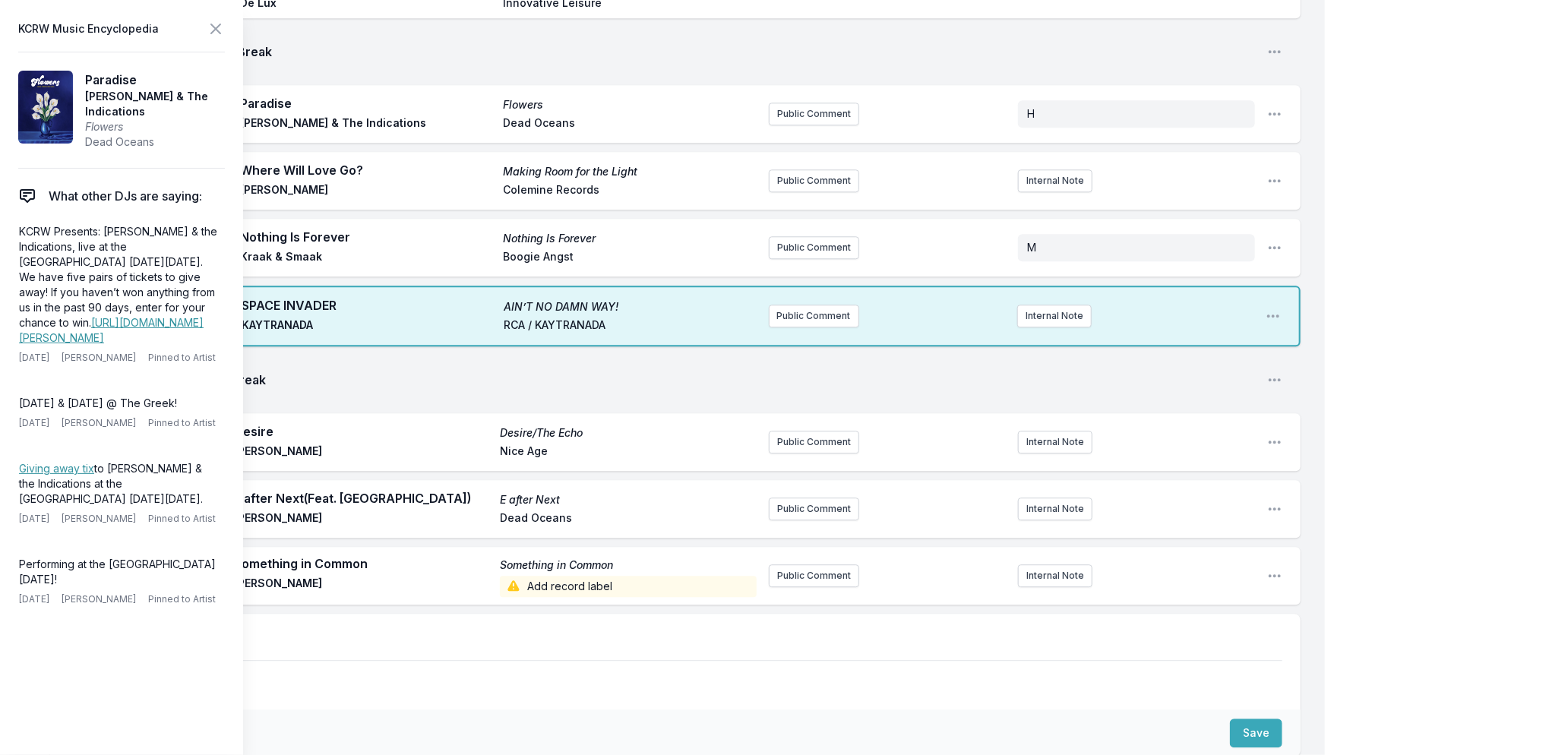
drag, startPoint x: 183, startPoint y: 442, endPoint x: 10, endPoint y: 447, distance: 173.1
click at [10, 447] on aside "KCRW Music Encyclopedia Paradise [PERSON_NAME] & The Indications Flowers Dead O…" at bounding box center [121, 377] width 243 height 755
click at [787, 102] on button "Public Comment" at bounding box center [814, 114] width 90 height 22
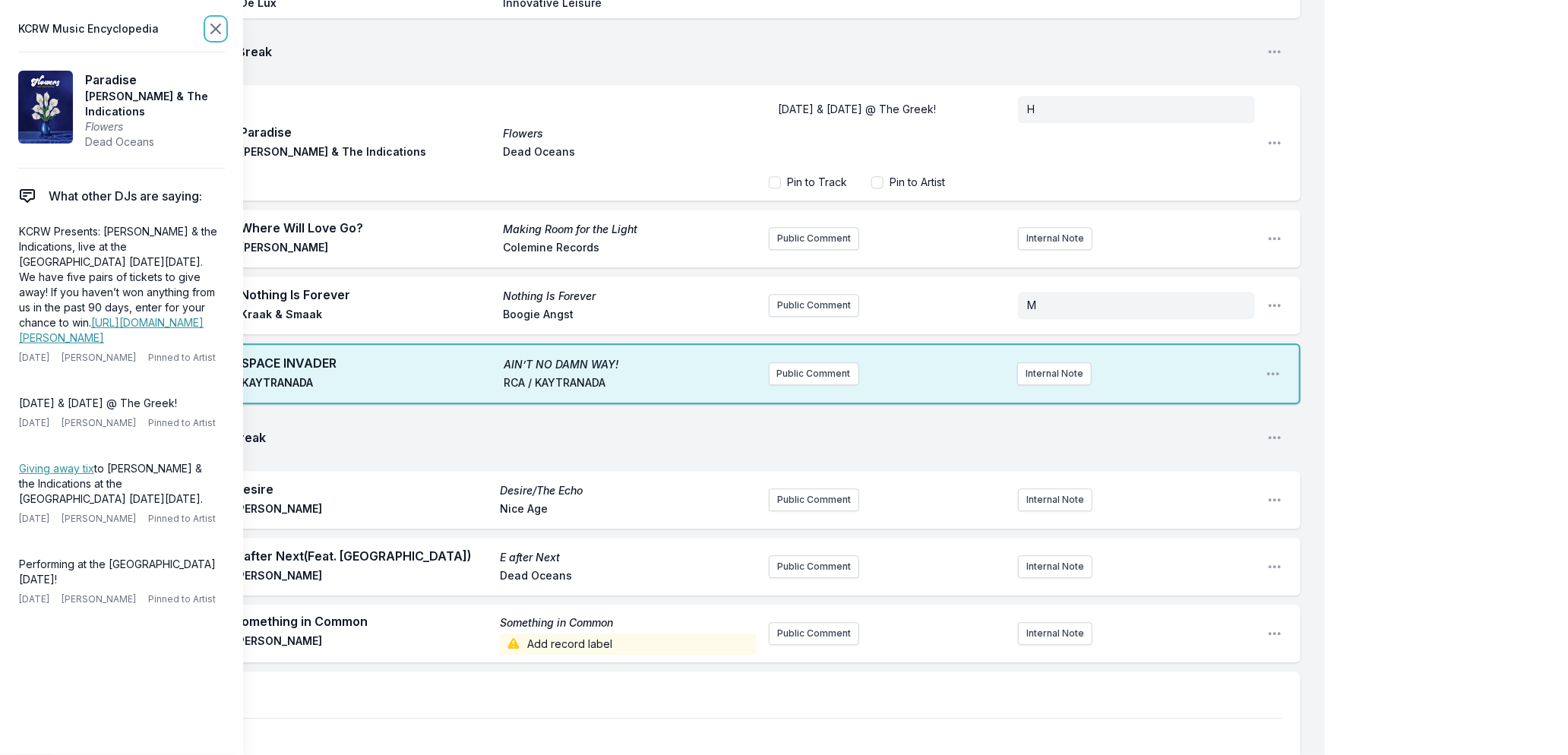
click at [218, 26] on icon at bounding box center [216, 29] width 9 height 9
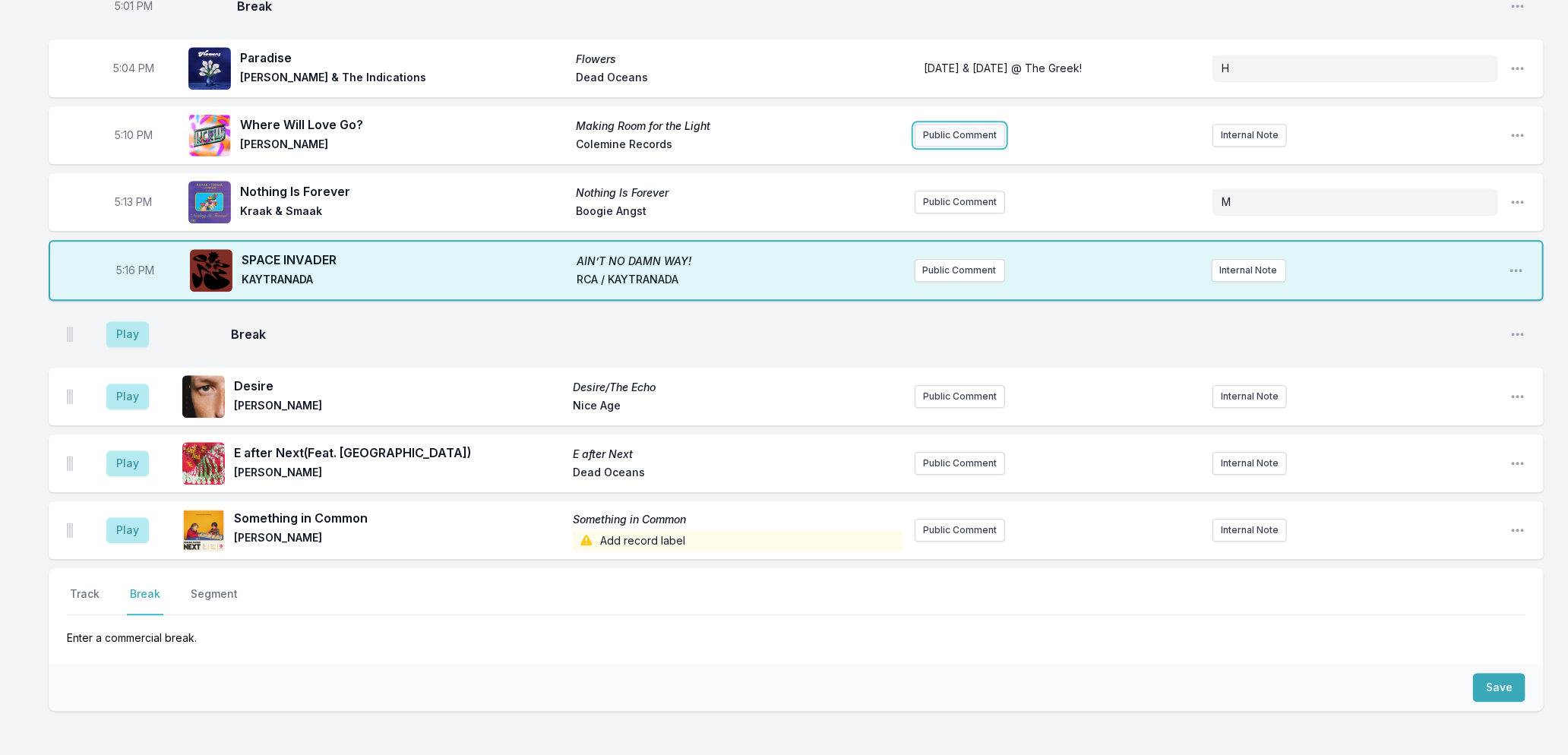
click at [984, 124] on button "Public Comment" at bounding box center [959, 135] width 90 height 22
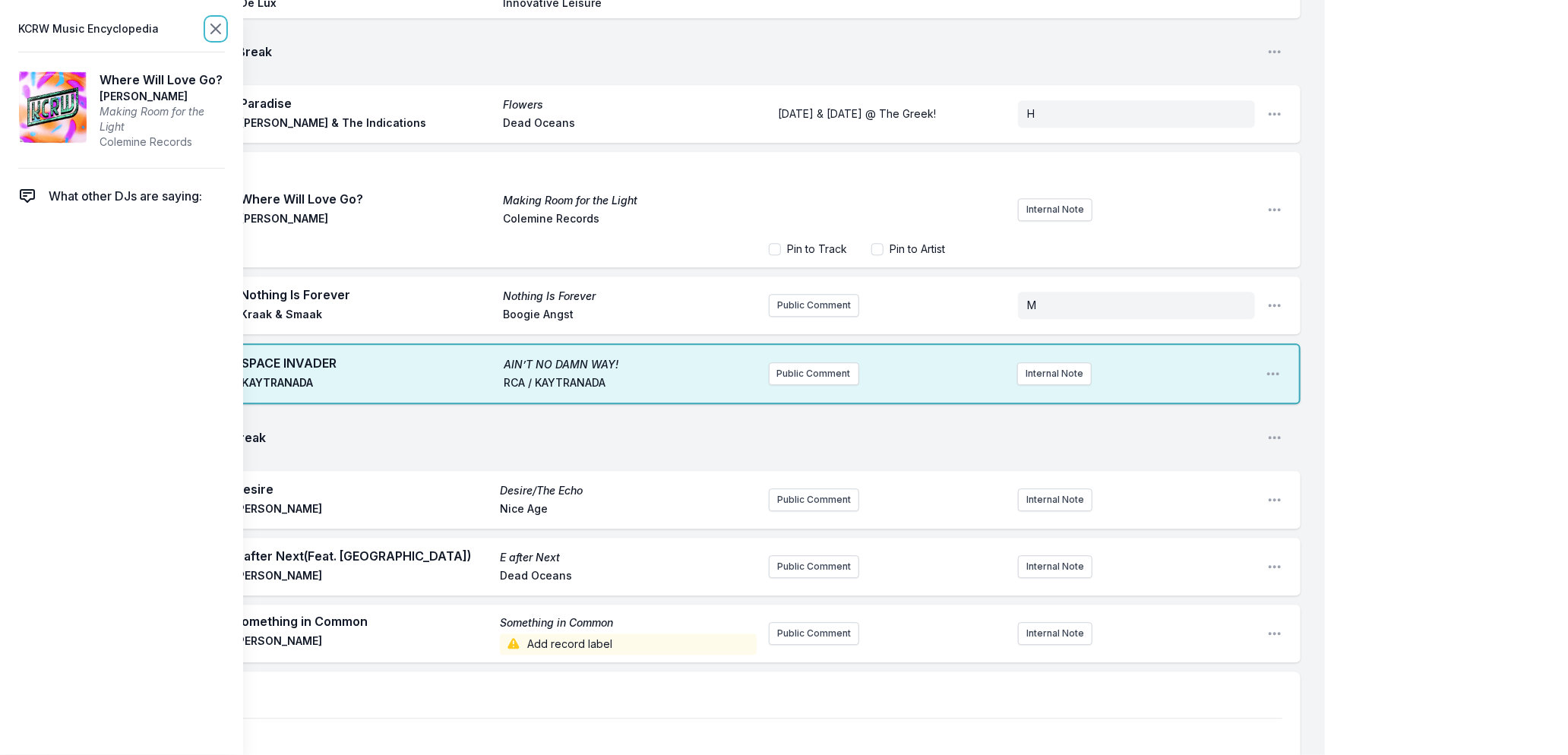
click at [217, 27] on icon at bounding box center [216, 29] width 9 height 9
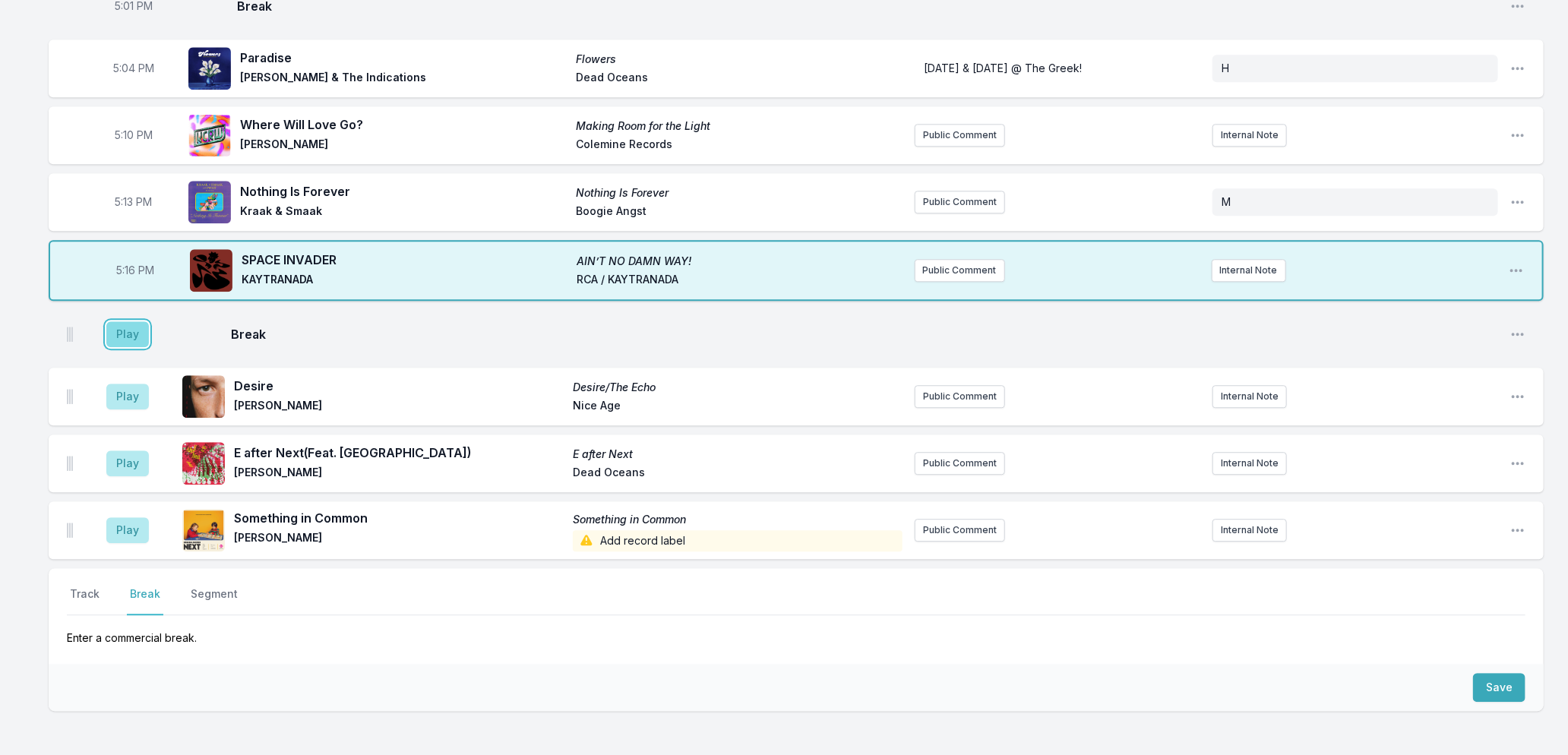
click at [122, 335] on button "Play" at bounding box center [128, 334] width 43 height 26
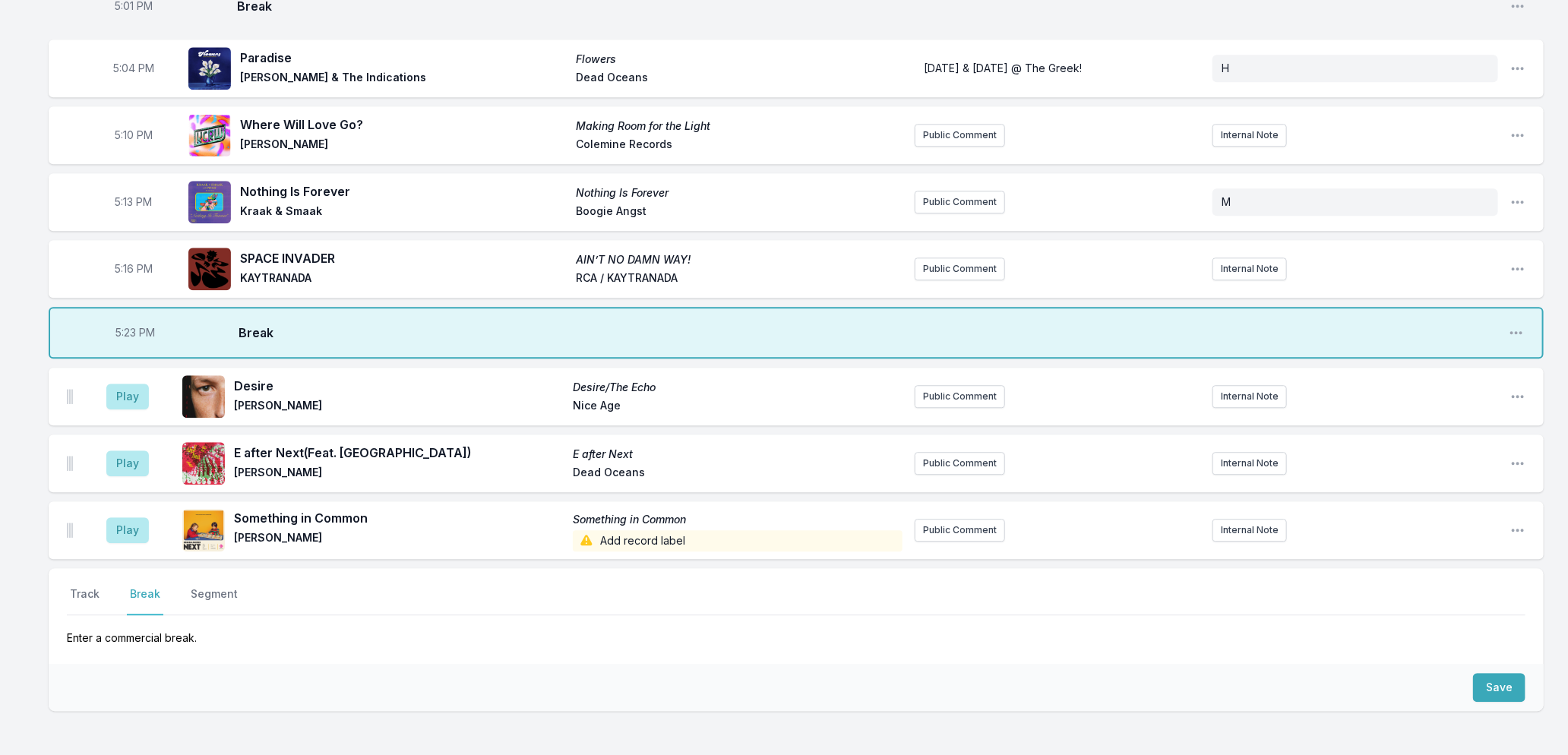
click at [126, 325] on span "5:23 PM" at bounding box center [135, 332] width 39 height 15
click at [126, 321] on input "17:23" at bounding box center [135, 332] width 85 height 29
type input "17:22"
click at [127, 384] on button "Play" at bounding box center [128, 397] width 43 height 26
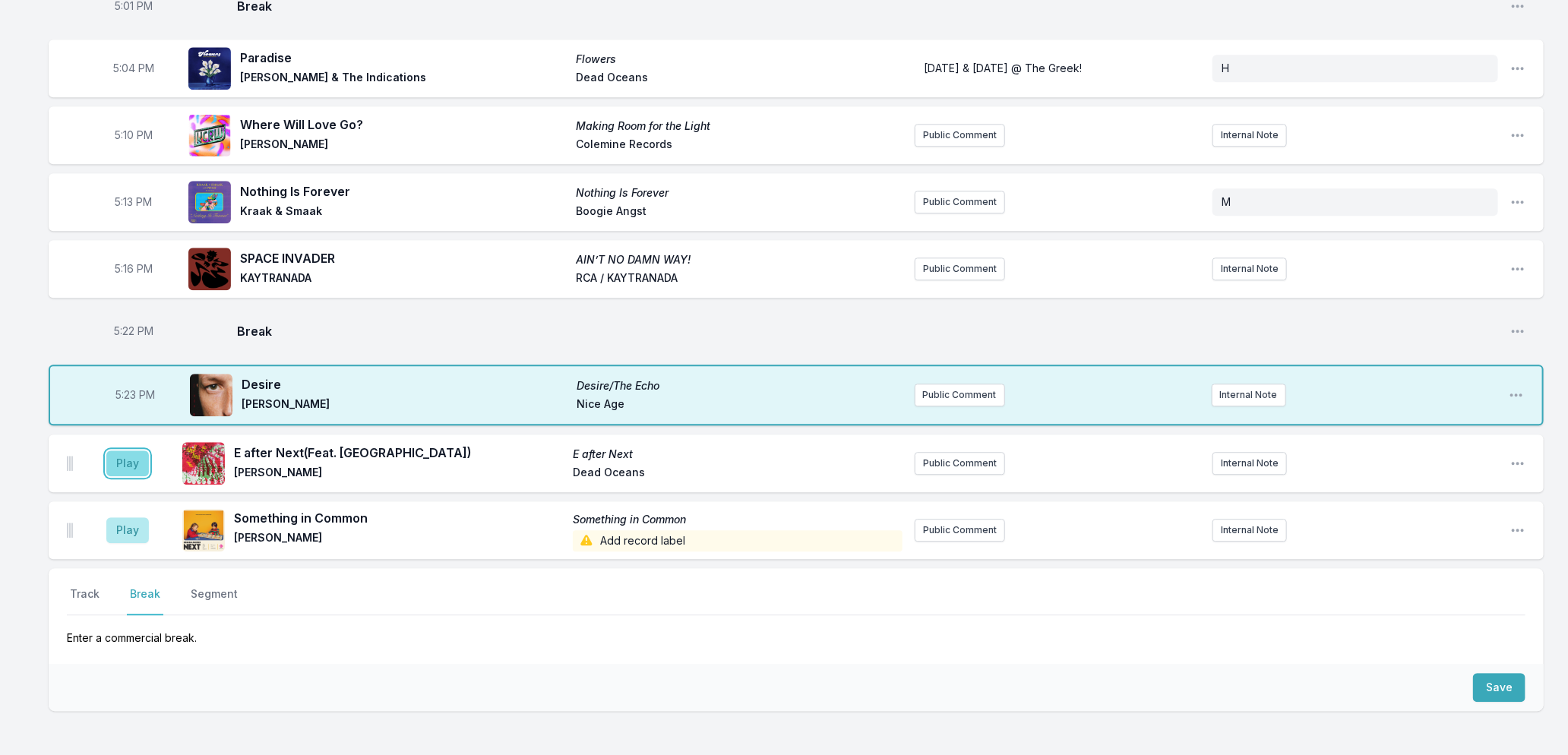
click at [127, 452] on button "Play" at bounding box center [128, 464] width 43 height 26
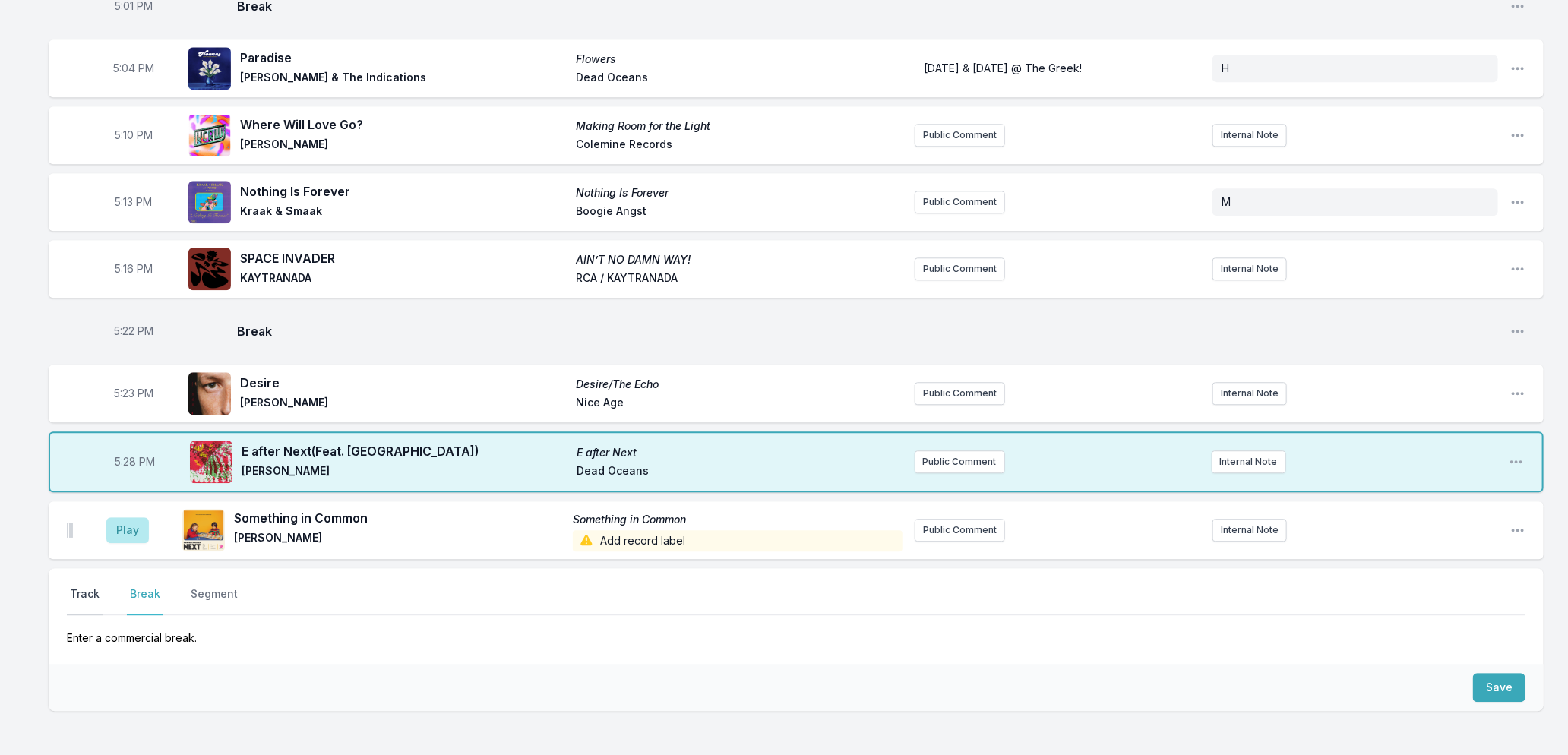
click at [88, 586] on button "Track" at bounding box center [85, 600] width 35 height 29
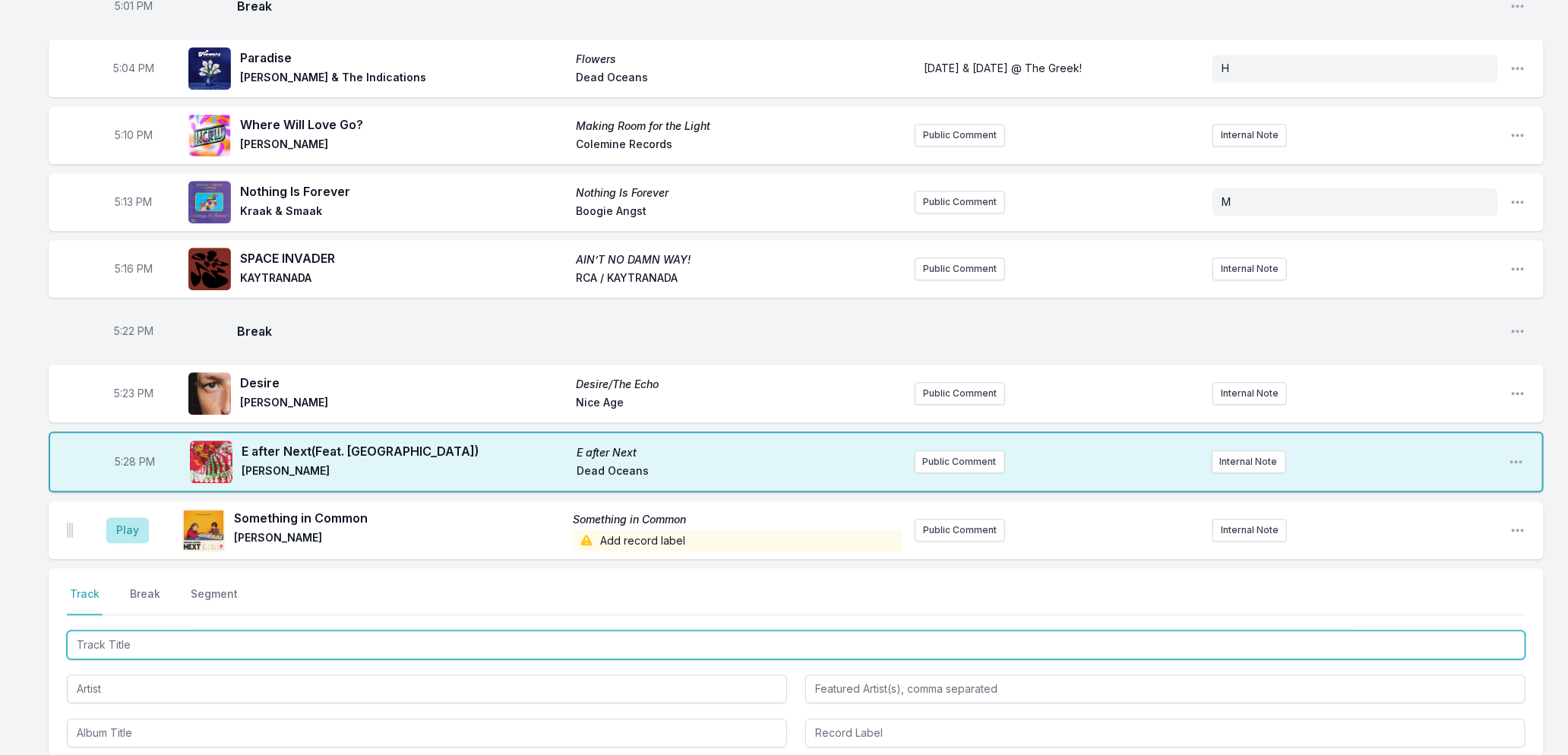
click at [187, 633] on input "Track Title" at bounding box center [796, 644] width 1459 height 29
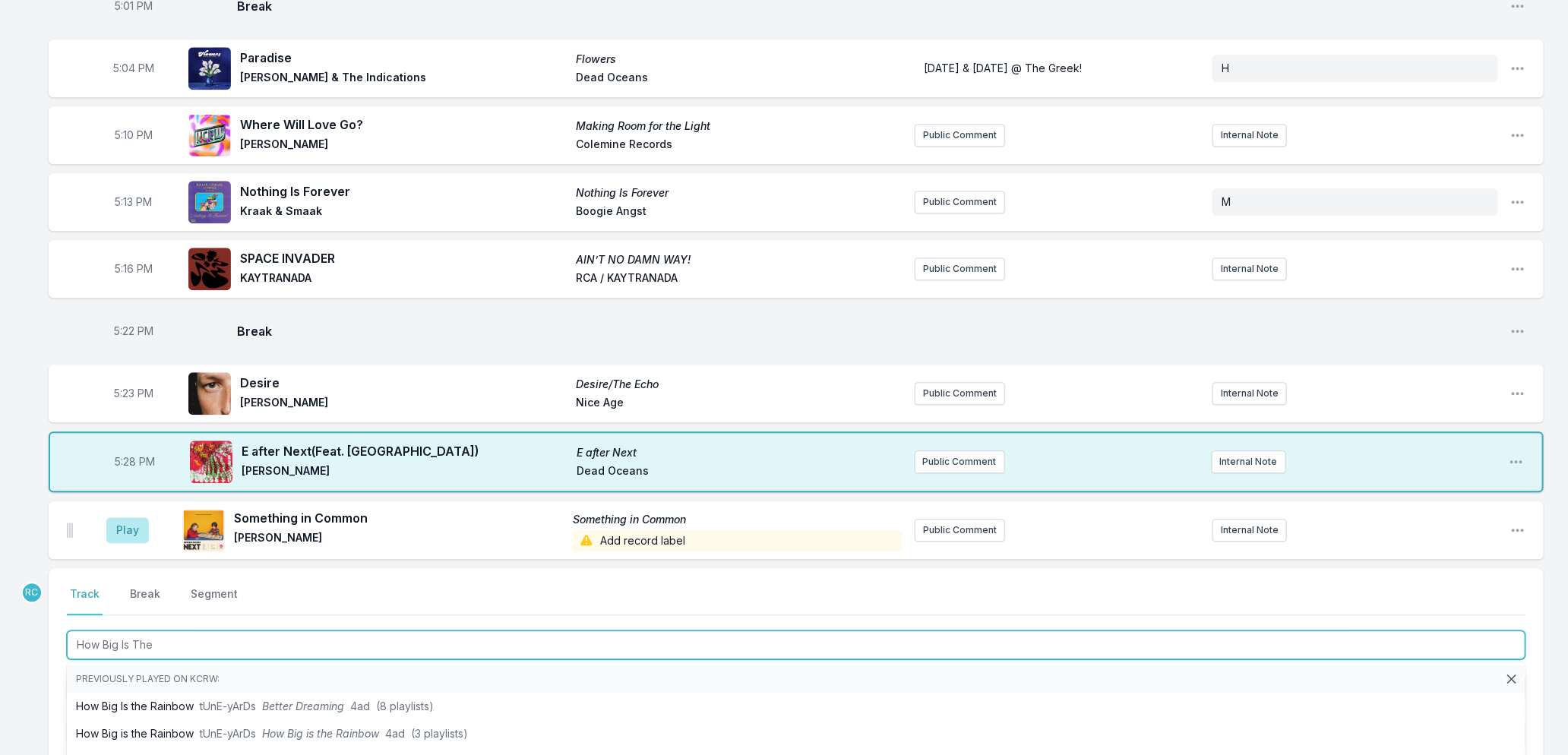
type input "How Big Is The"
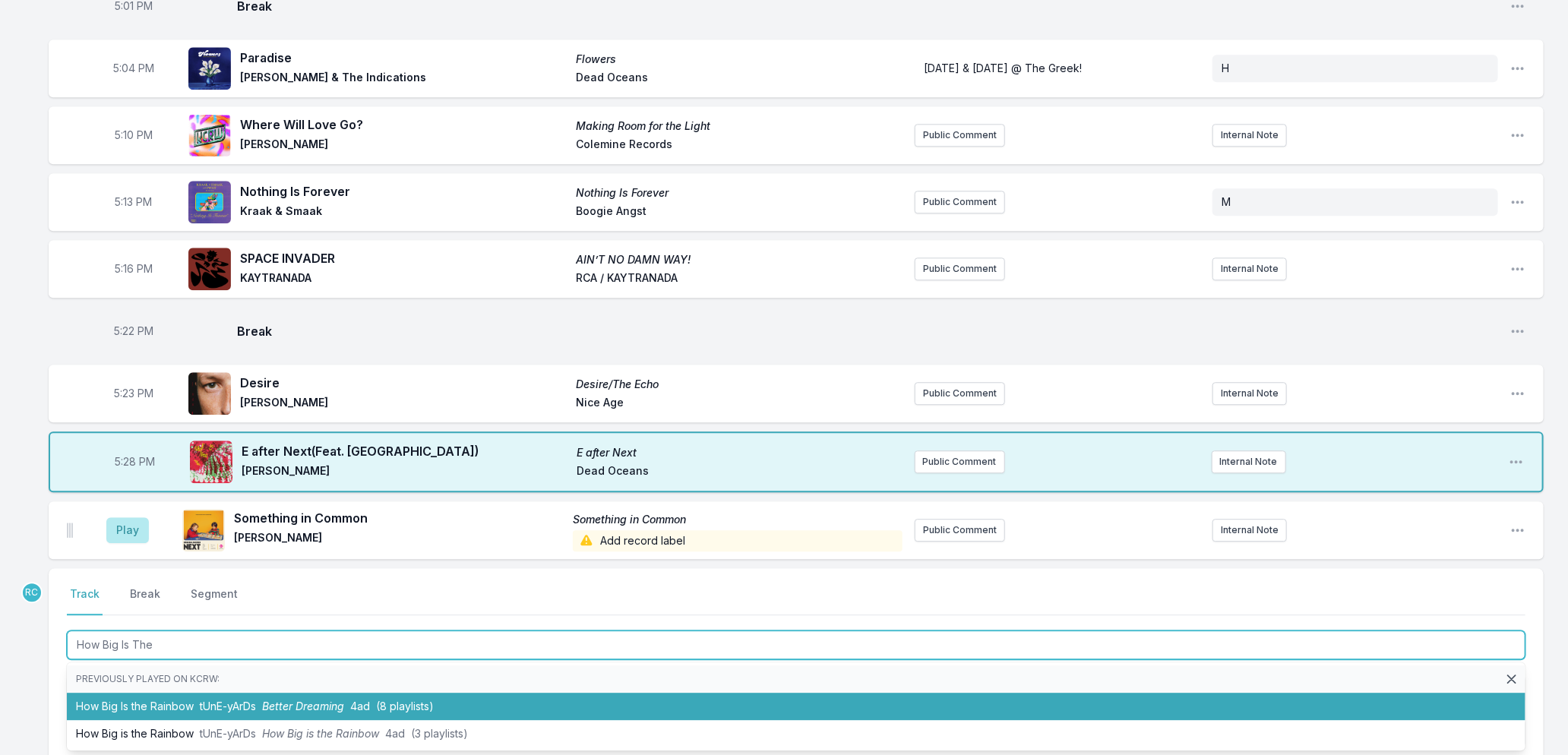
click at [261, 696] on li "How Big Is the Rainbow tUnE-yArDs Better Dreaming 4ad (8 playlists)" at bounding box center [796, 706] width 1459 height 27
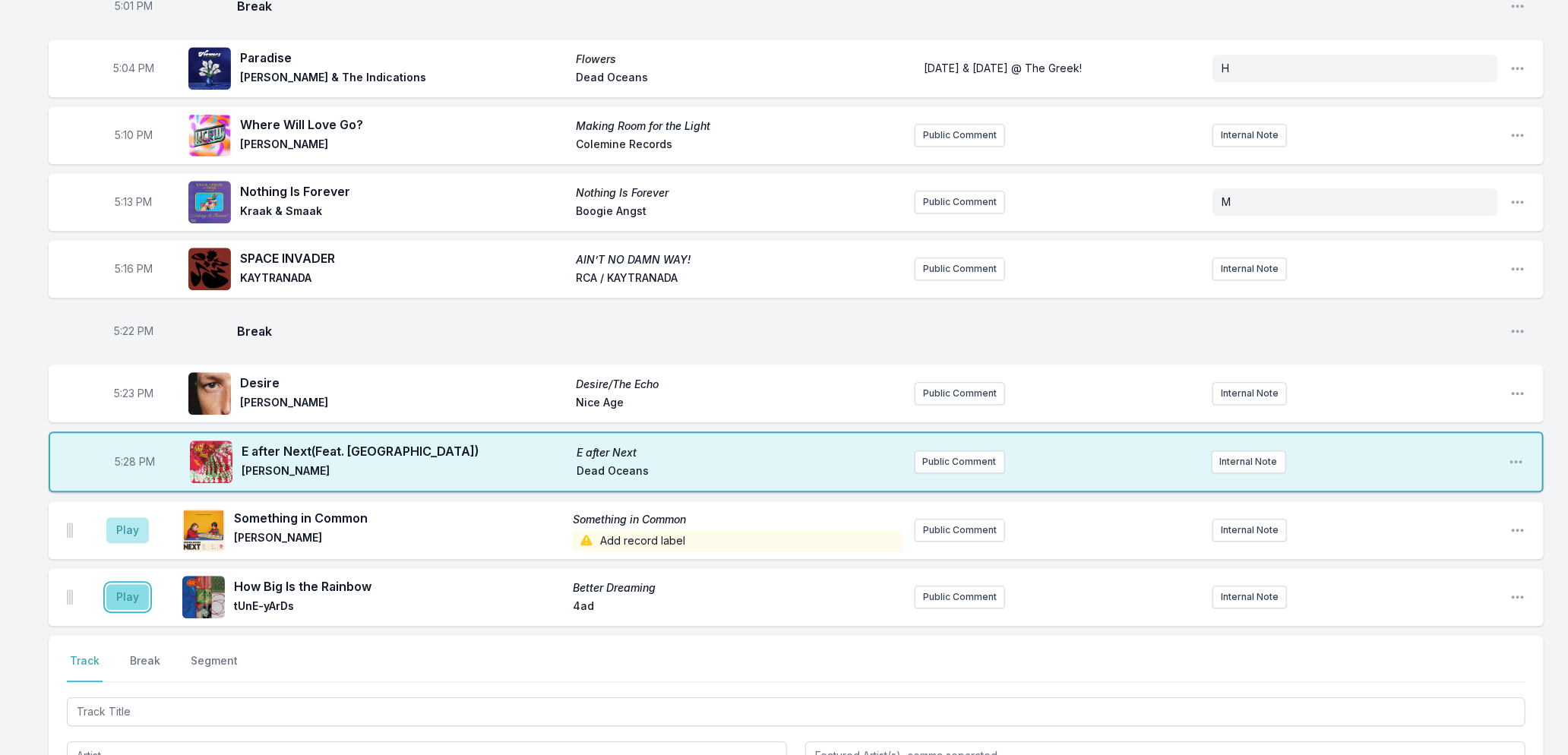
click at [130, 587] on button "Play" at bounding box center [128, 597] width 43 height 26
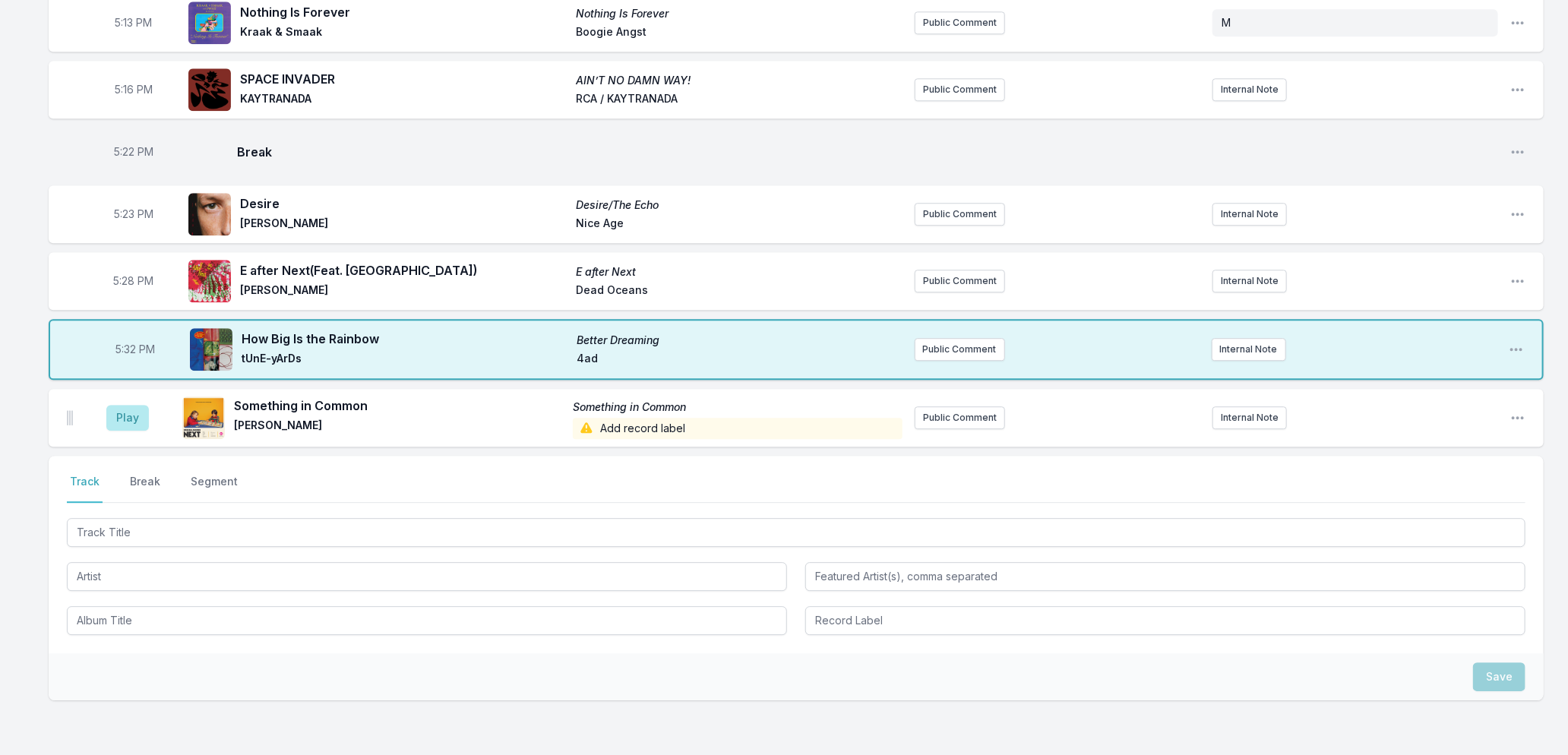
scroll to position [2474, 0]
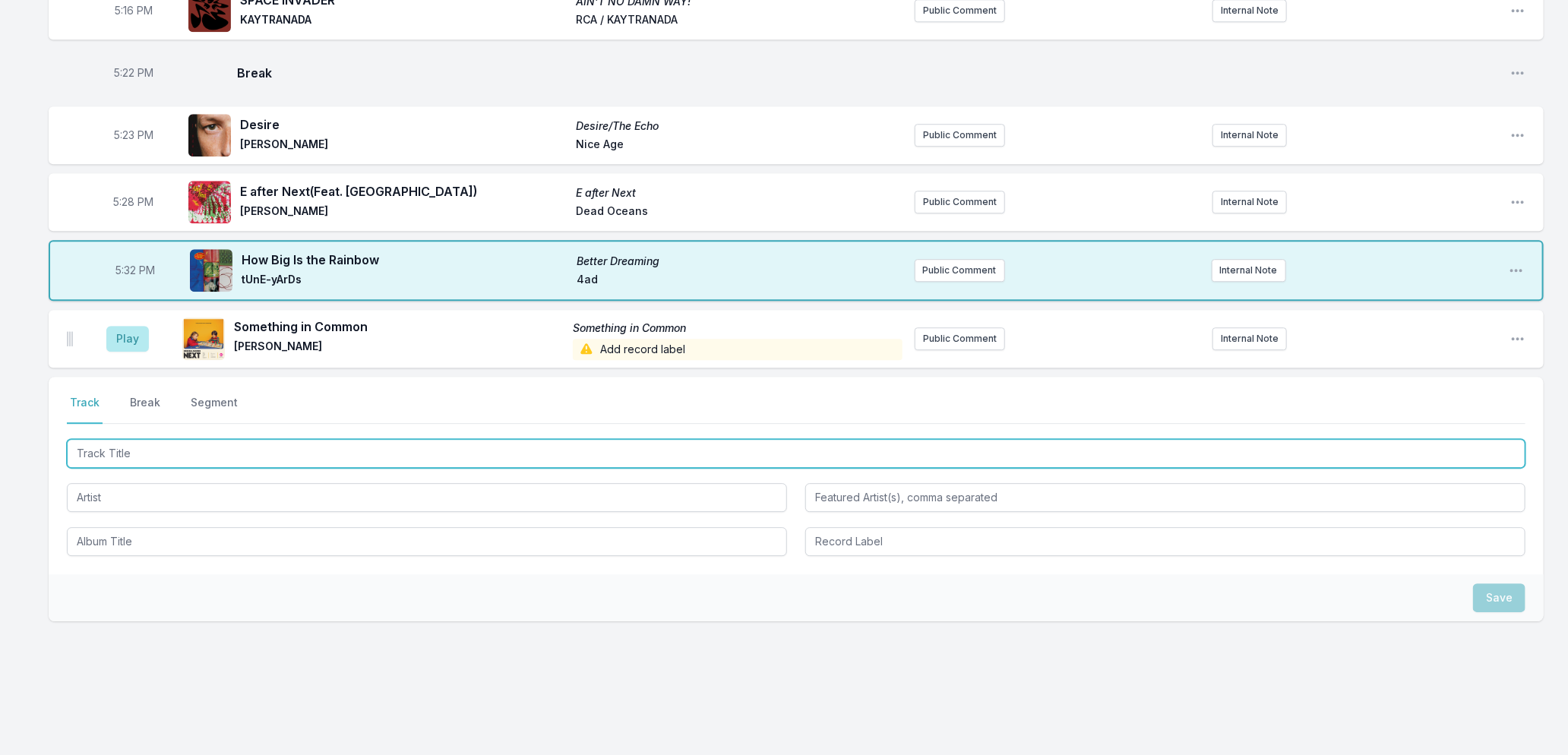
click at [139, 439] on input "Track Title" at bounding box center [796, 453] width 1459 height 29
type input "On My Own"
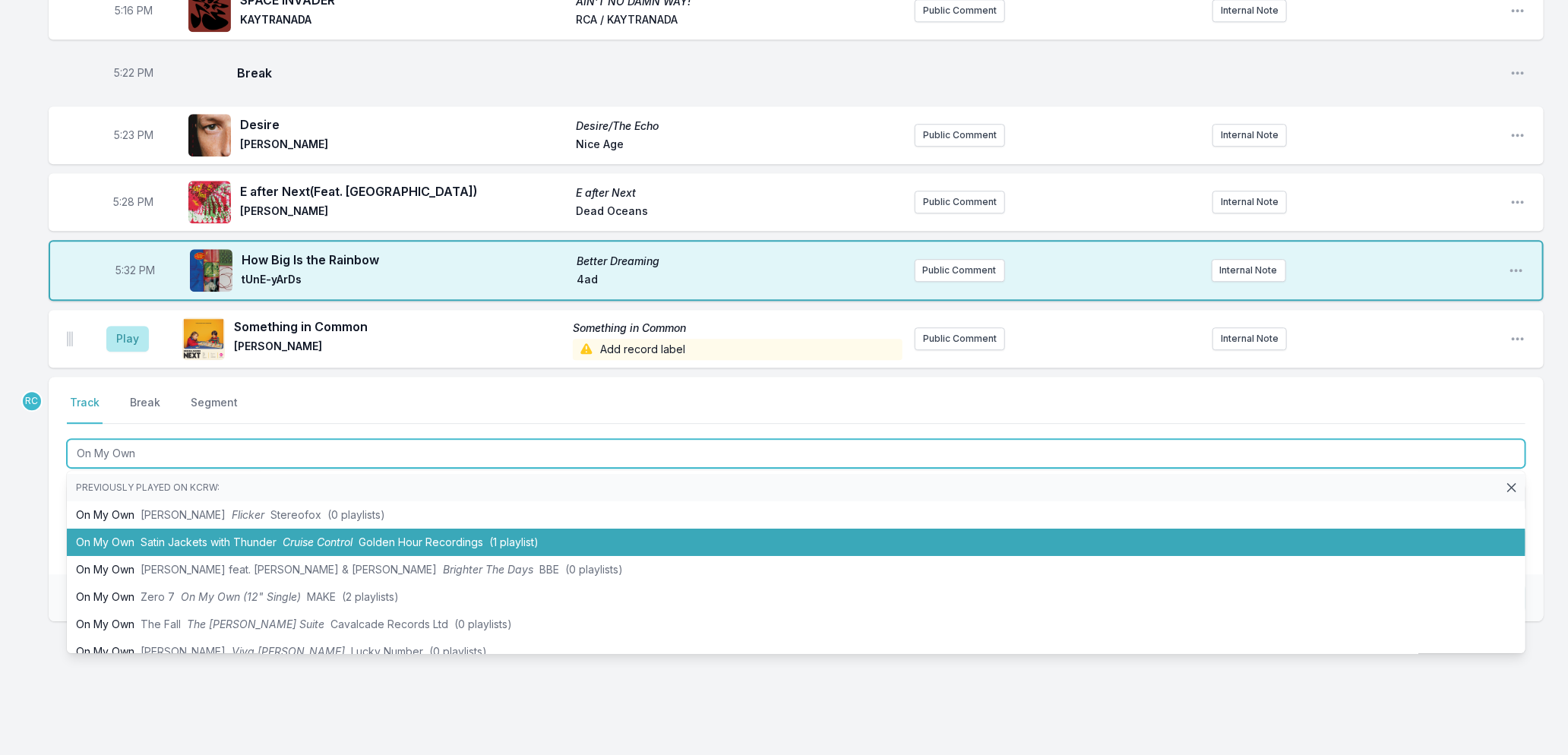
click at [287, 535] on span "Cruise Control" at bounding box center [318, 542] width 70 height 13
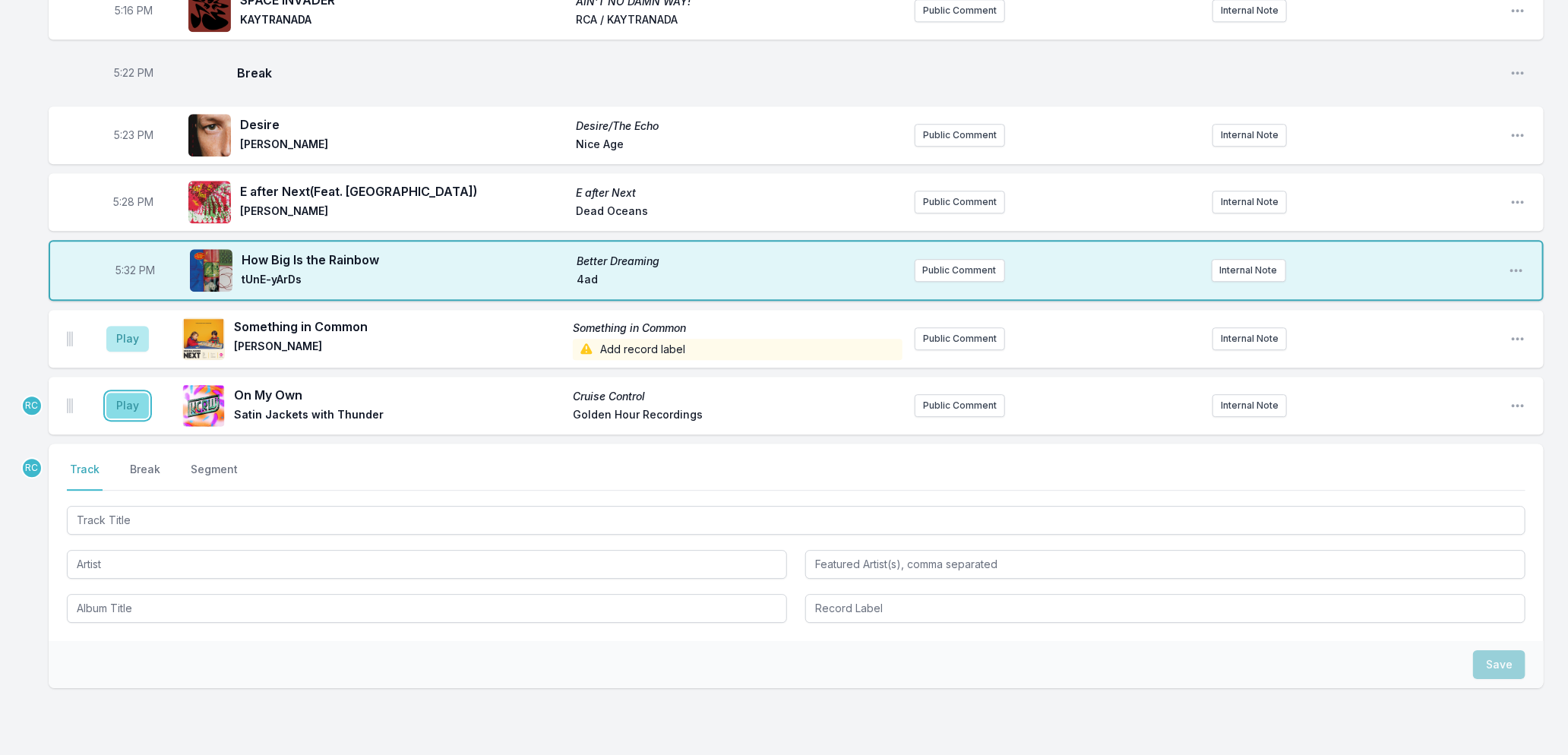
click at [130, 393] on button "Play" at bounding box center [128, 406] width 43 height 26
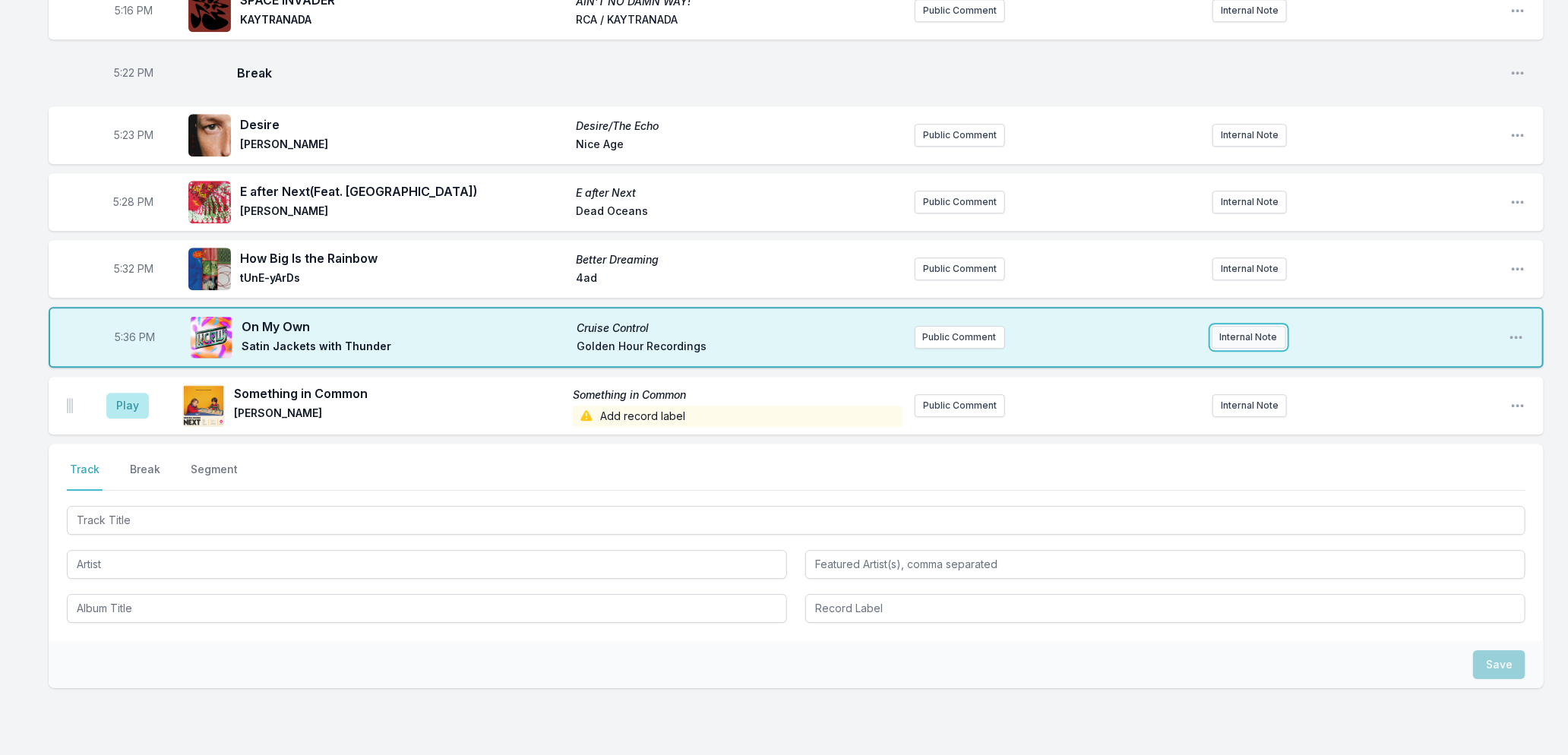
click at [1239, 327] on button "Internal Note" at bounding box center [1249, 337] width 74 height 22
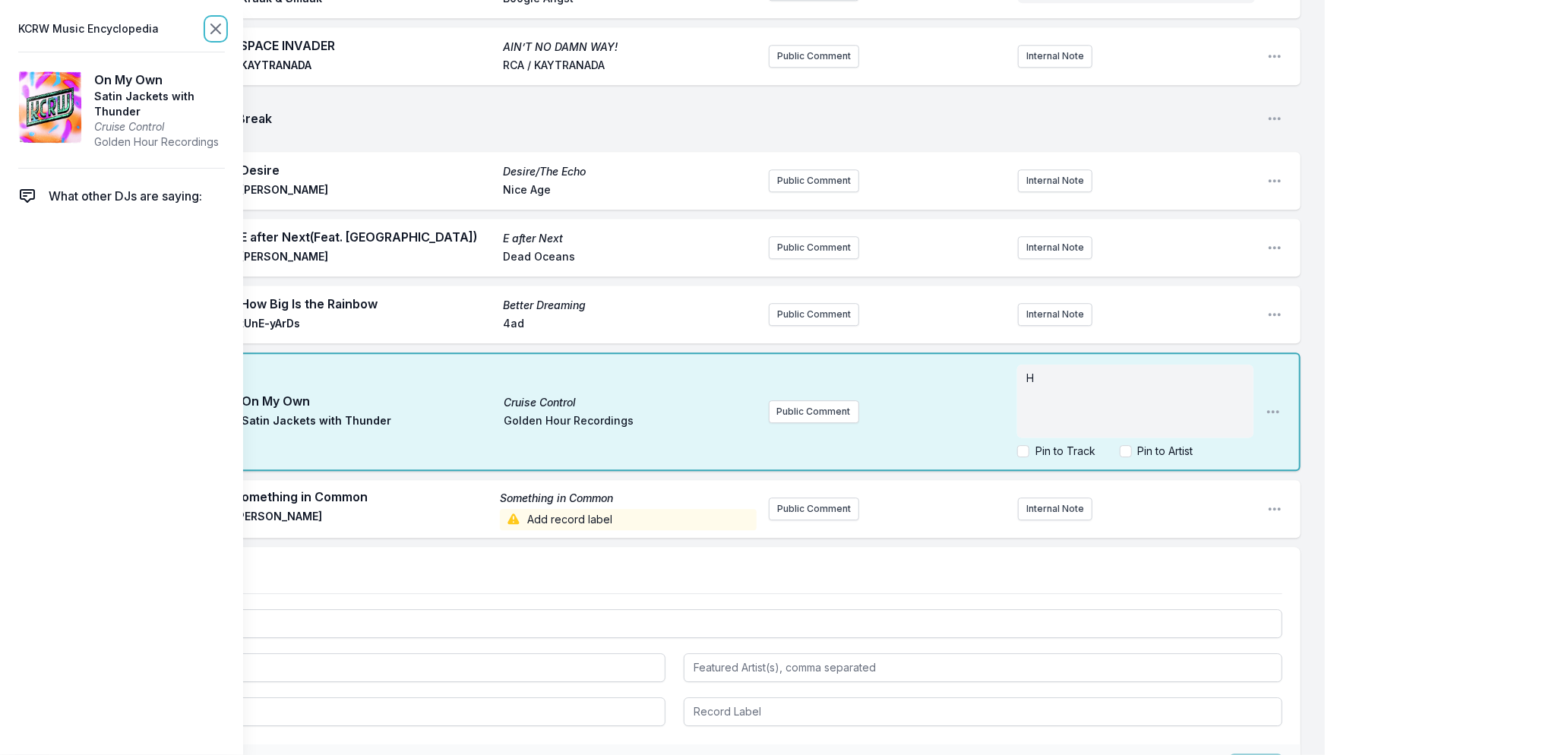
click at [210, 31] on icon at bounding box center [216, 29] width 19 height 19
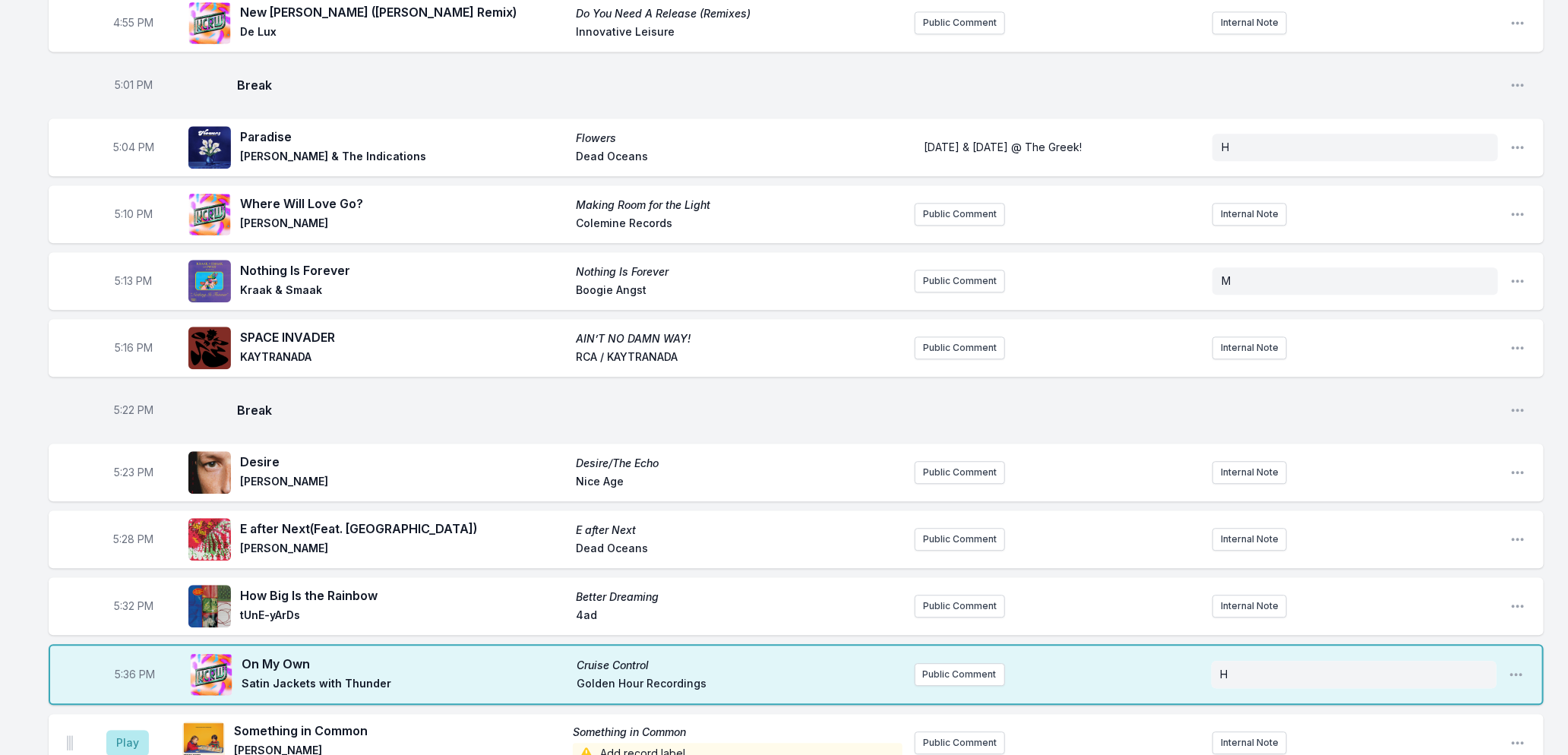
scroll to position [2541, 0]
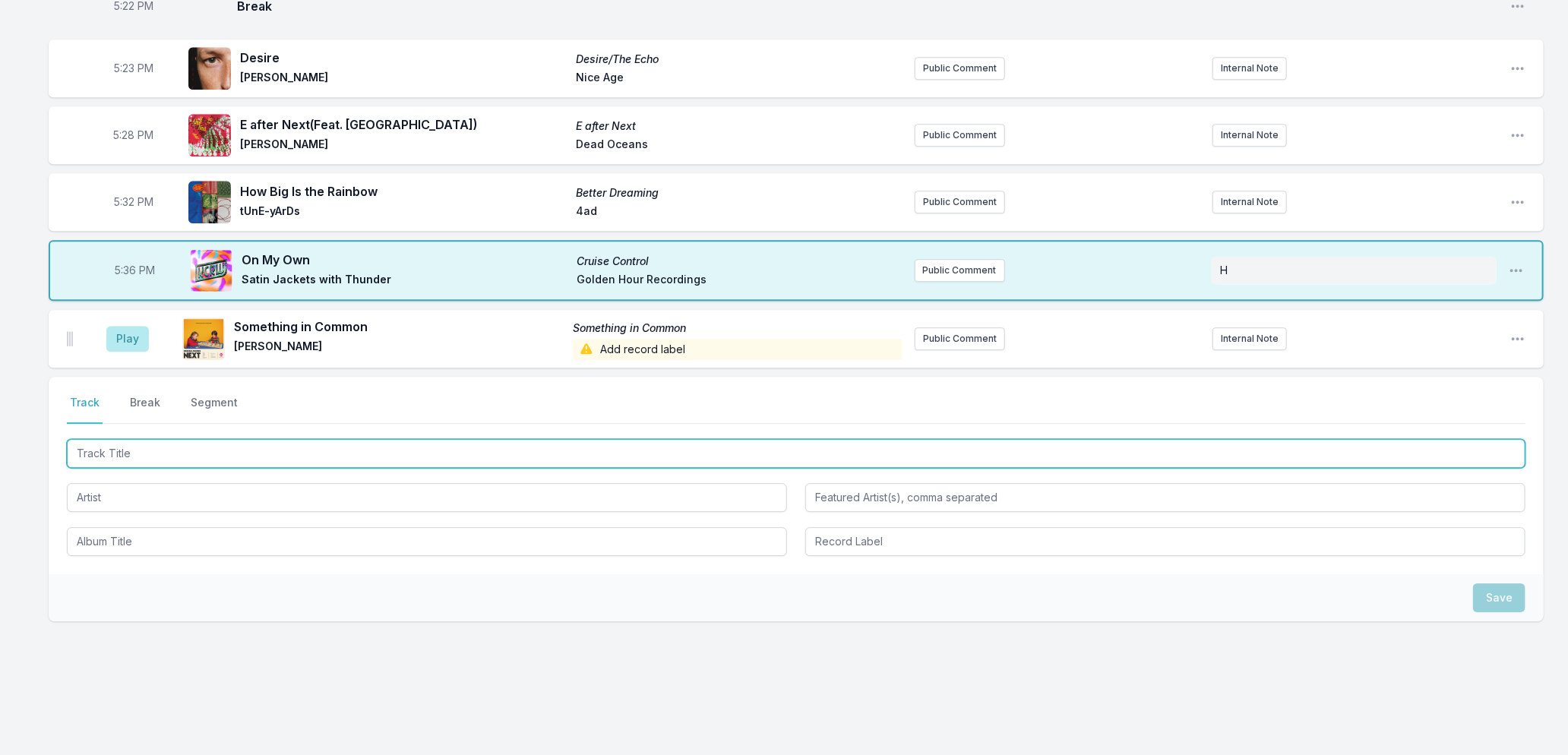
click at [250, 454] on input "Track Title" at bounding box center [796, 453] width 1459 height 29
type input "White Horses"
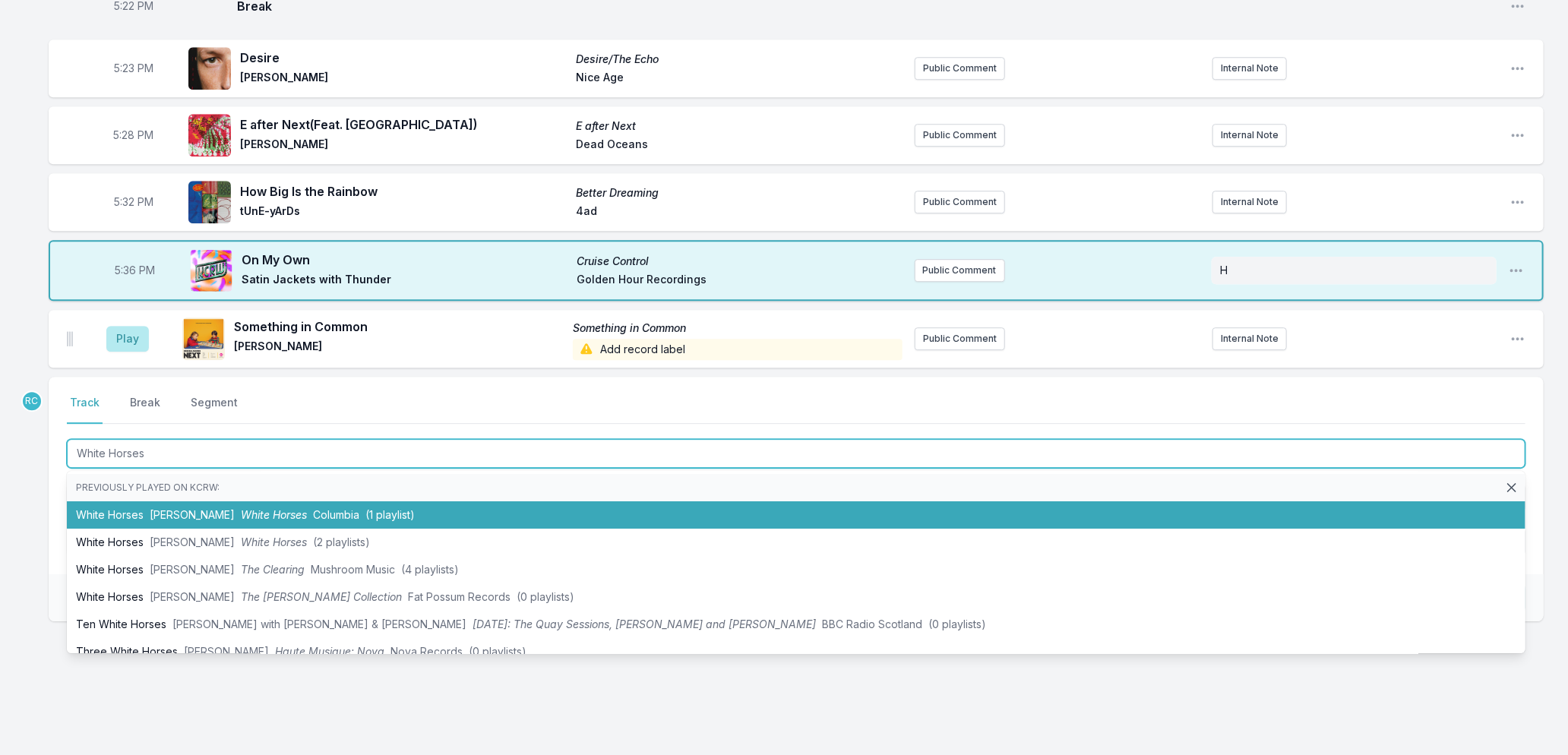
click at [203, 502] on li "White Horses Wolf [PERSON_NAME] Horses Columbia (1 playlist)" at bounding box center [796, 515] width 1459 height 27
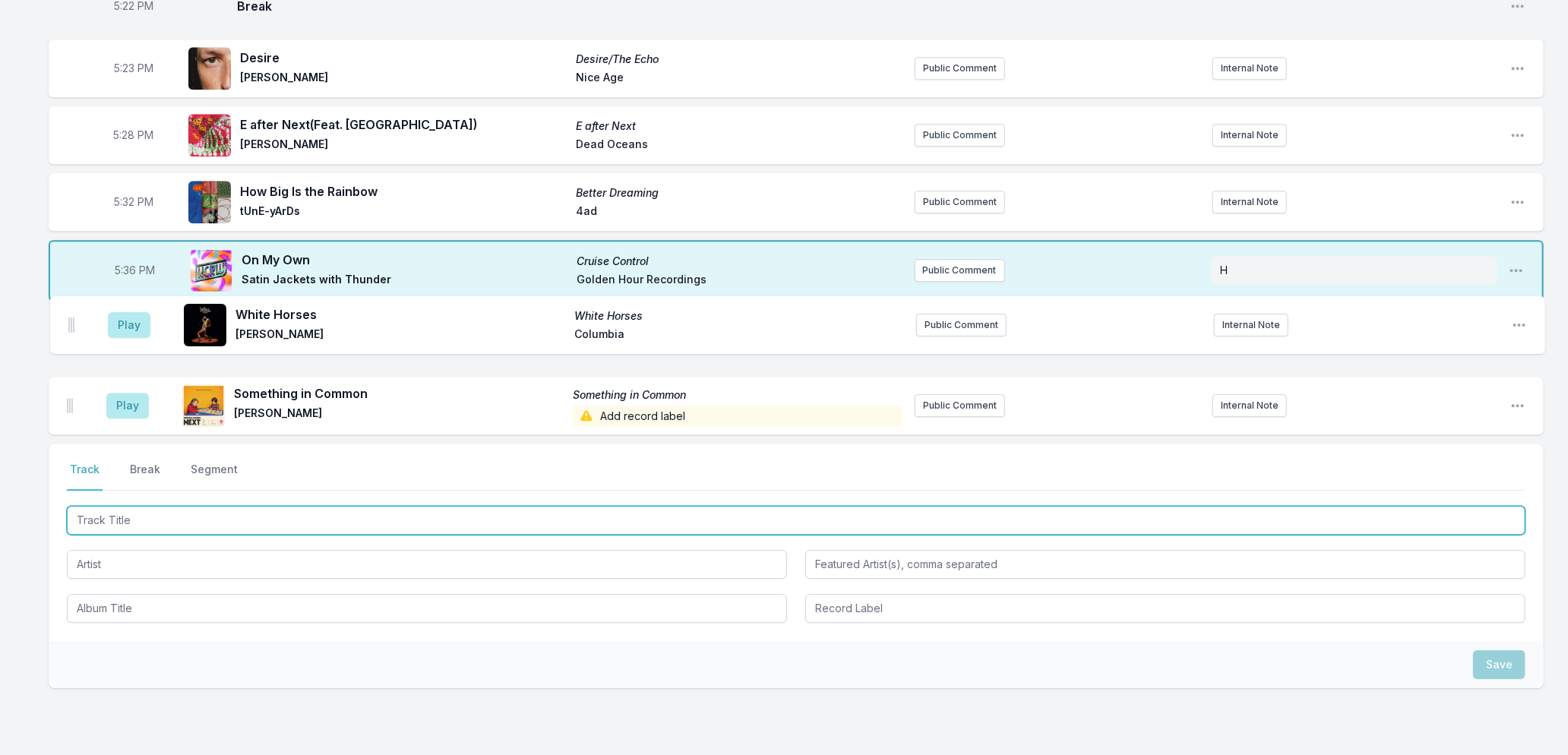
drag, startPoint x: 71, startPoint y: 395, endPoint x: 74, endPoint y: 320, distance: 75.1
click at [74, 320] on ul "Play Something in Common Something in Common [PERSON_NAME] Add record label Pub…" at bounding box center [796, 372] width 1495 height 125
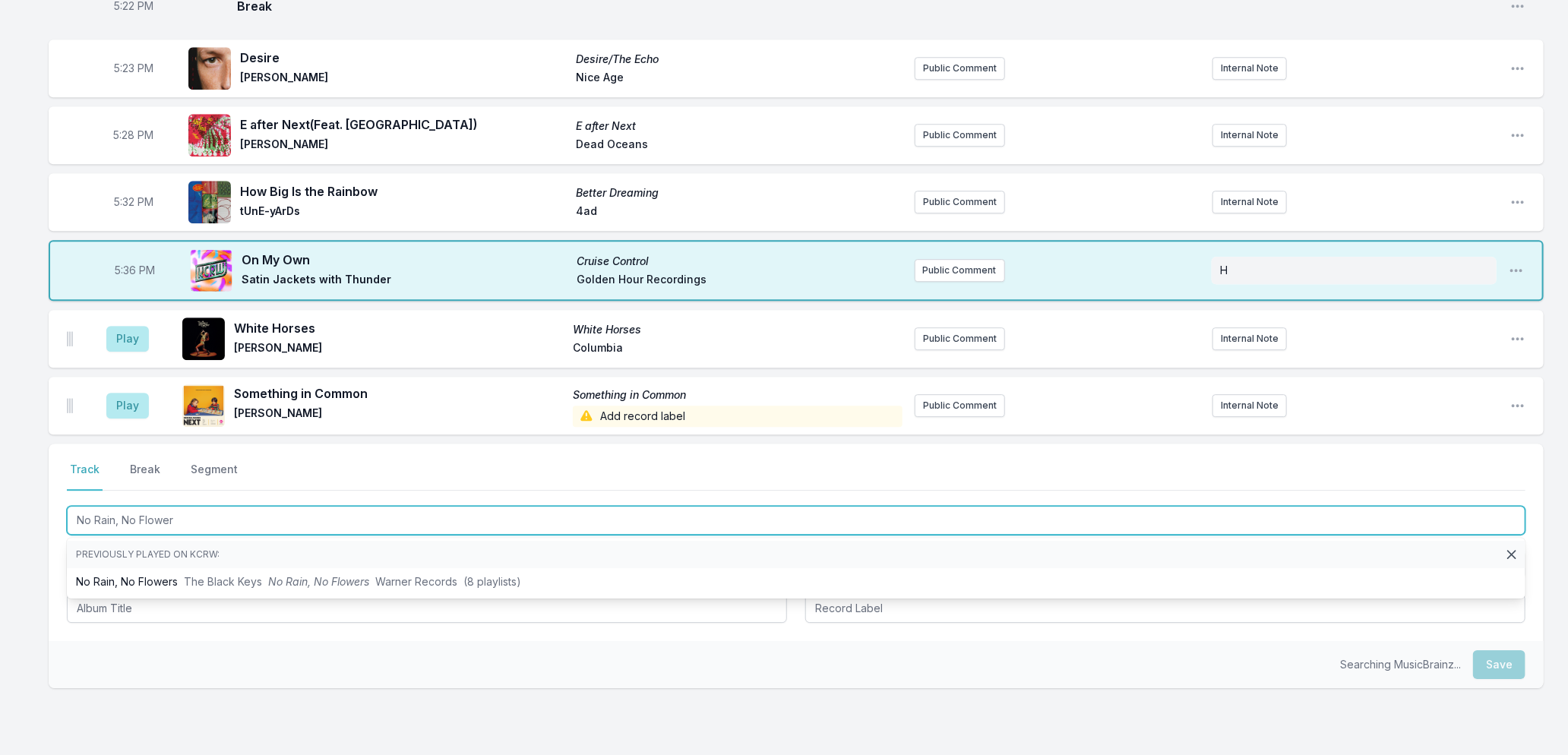
type input "No Rain, No Flowers"
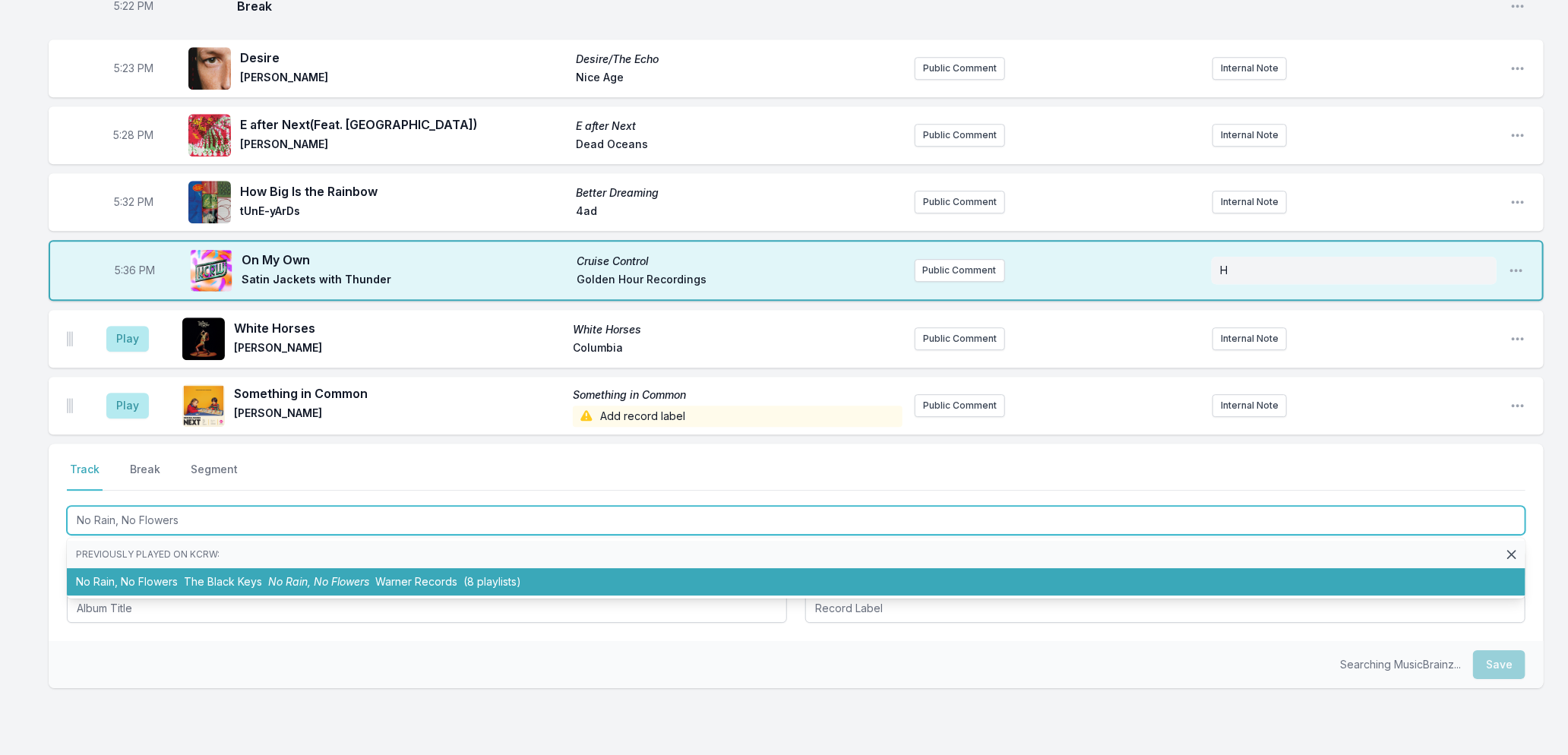
click at [234, 577] on li "No Rain, No Flowers The Black Keys No Rain, No Flowers Warner Records (8 playli…" at bounding box center [796, 581] width 1459 height 27
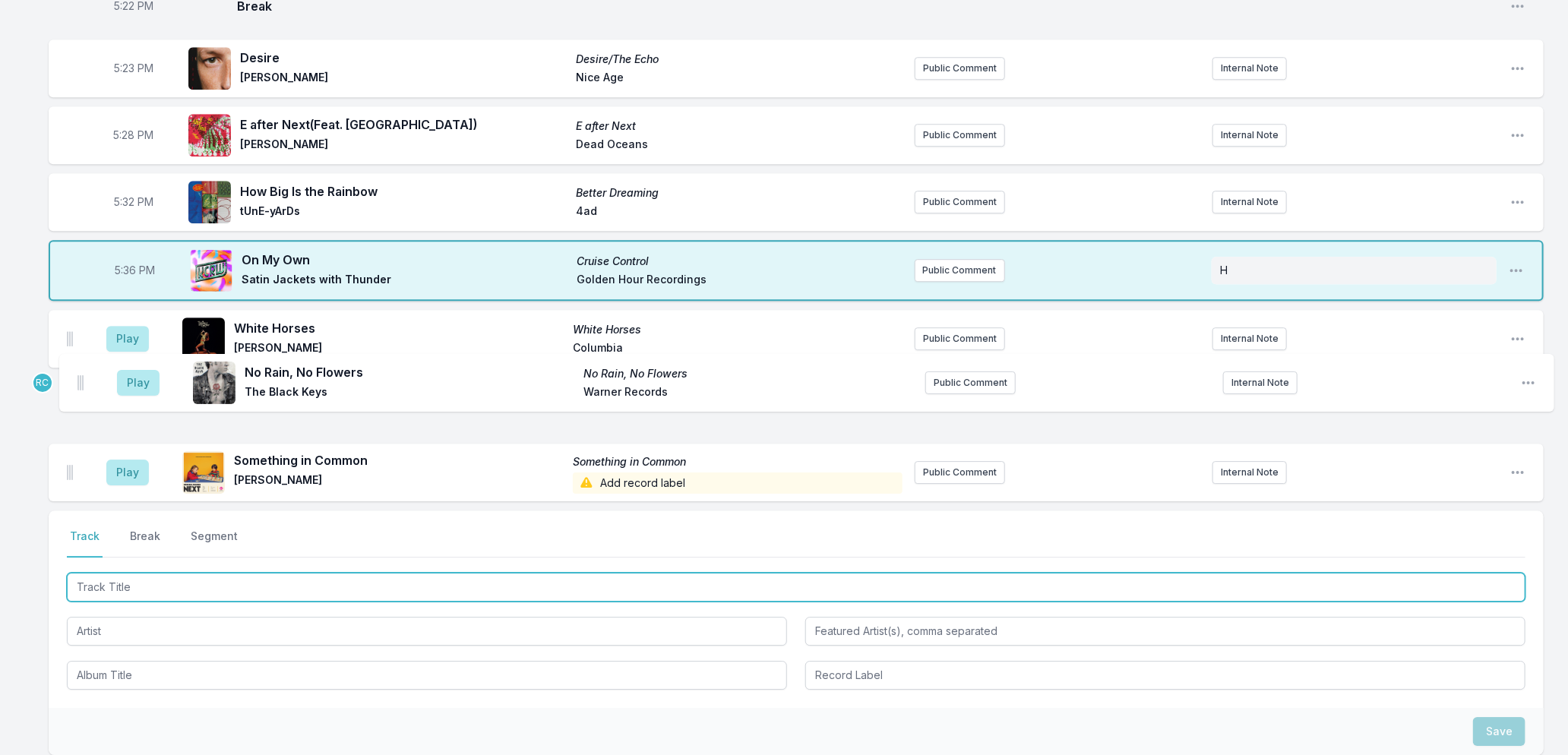
drag, startPoint x: 66, startPoint y: 462, endPoint x: 76, endPoint y: 374, distance: 88.6
click at [76, 374] on ul "Play White Horses White Horses [PERSON_NAME] Columbia Public Comment Internal N…" at bounding box center [796, 406] width 1495 height 192
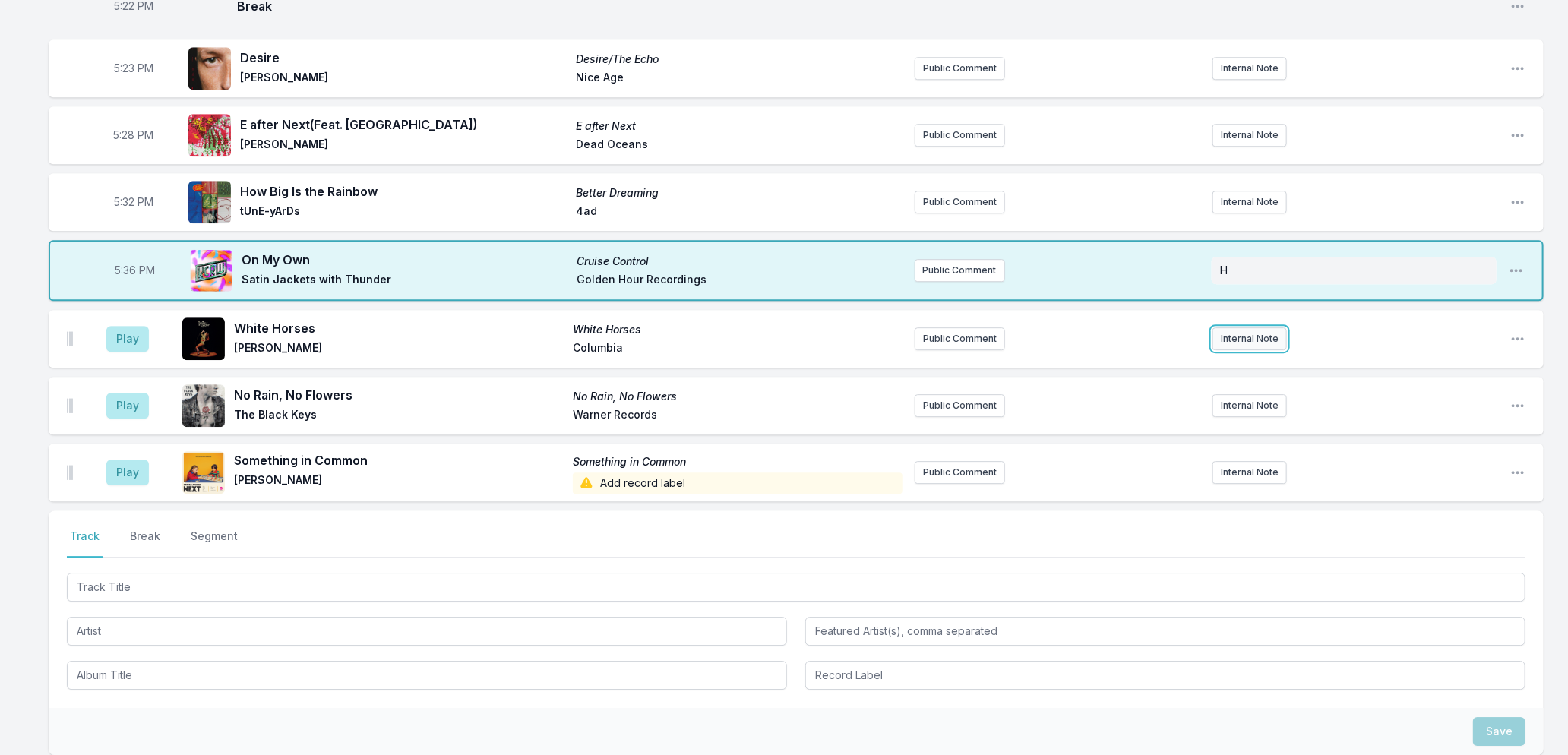
click at [1242, 328] on button "Internal Note" at bounding box center [1250, 339] width 74 height 22
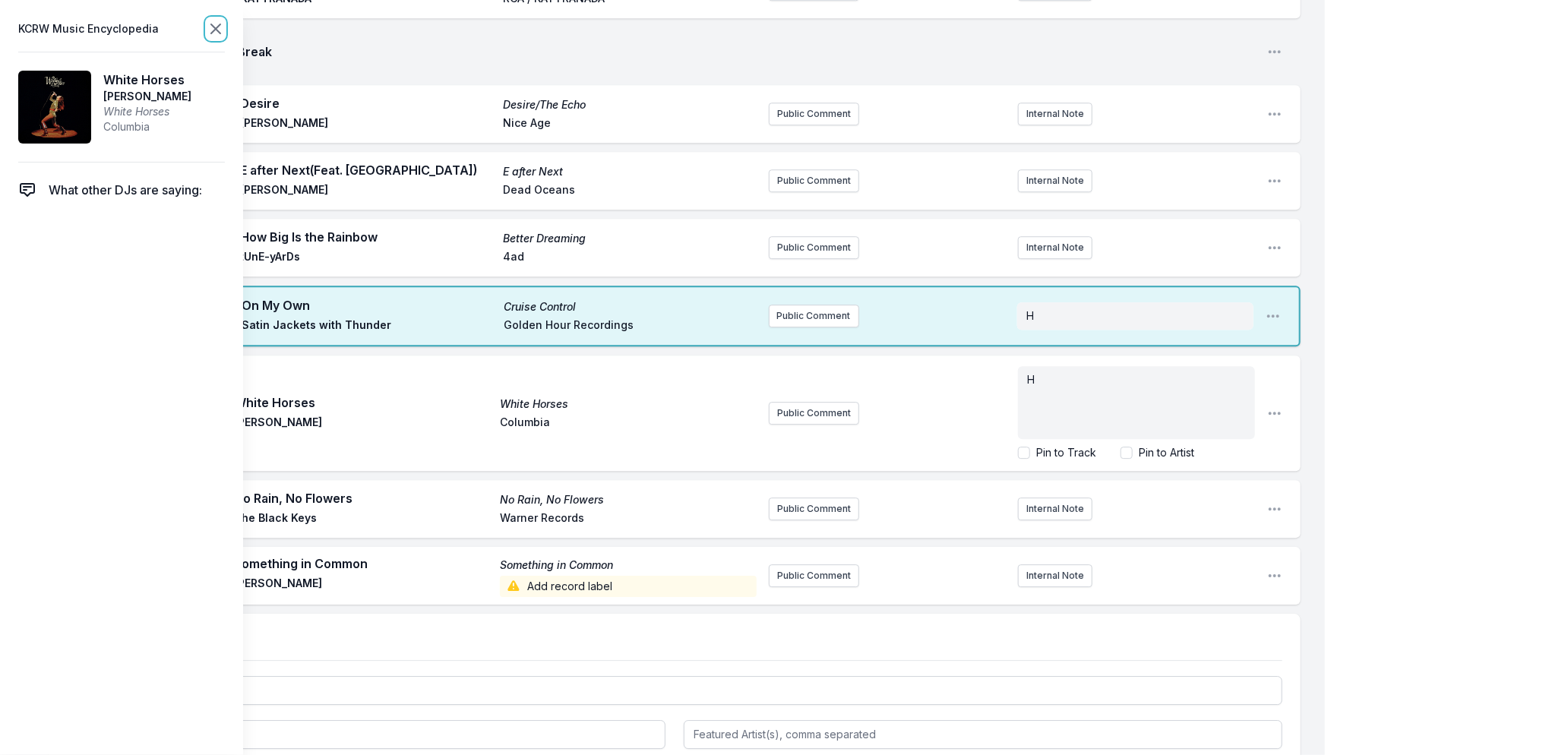
click at [208, 28] on icon at bounding box center [216, 29] width 19 height 19
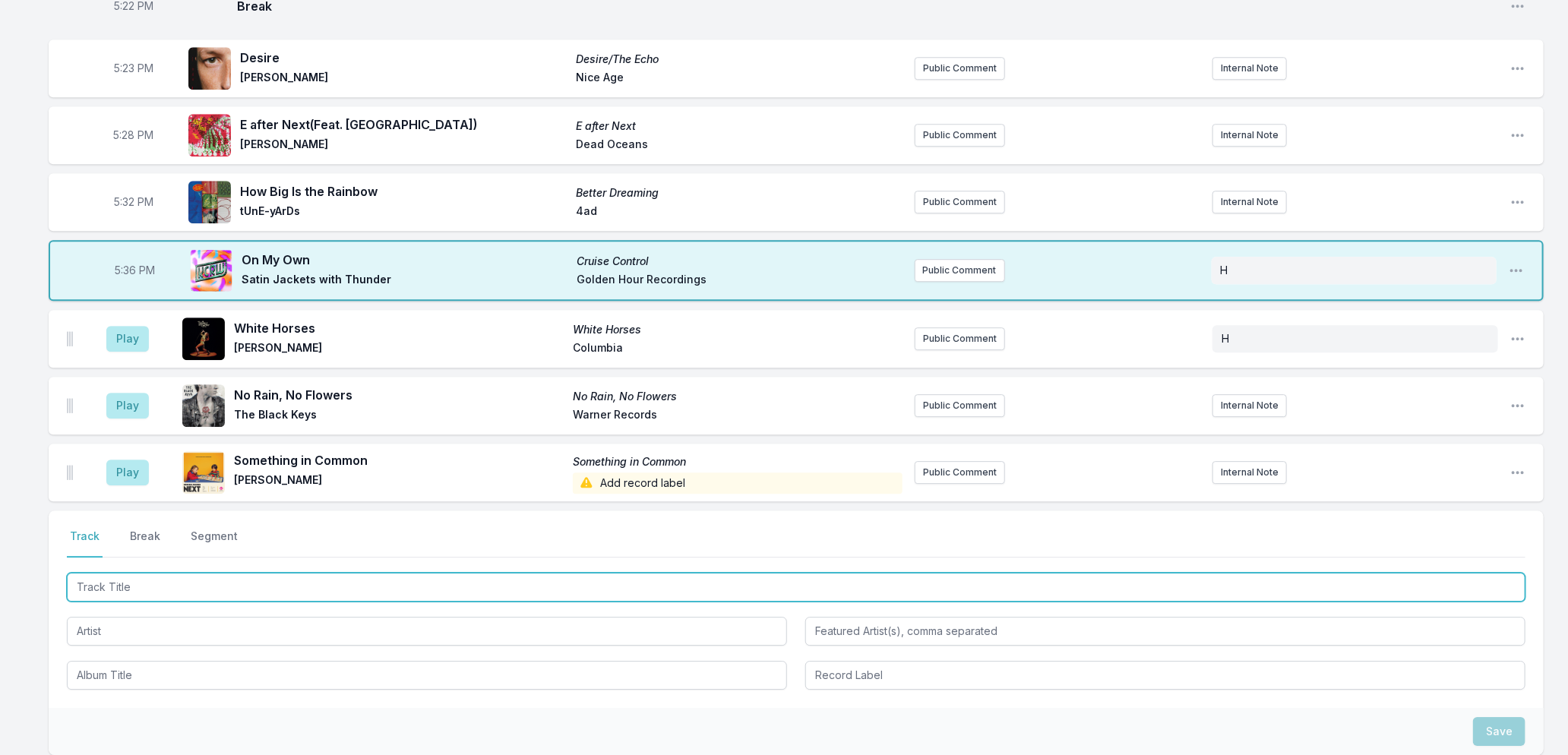
click at [163, 578] on input "Track Title" at bounding box center [796, 586] width 1459 height 29
type input "Falling For The Feeling"
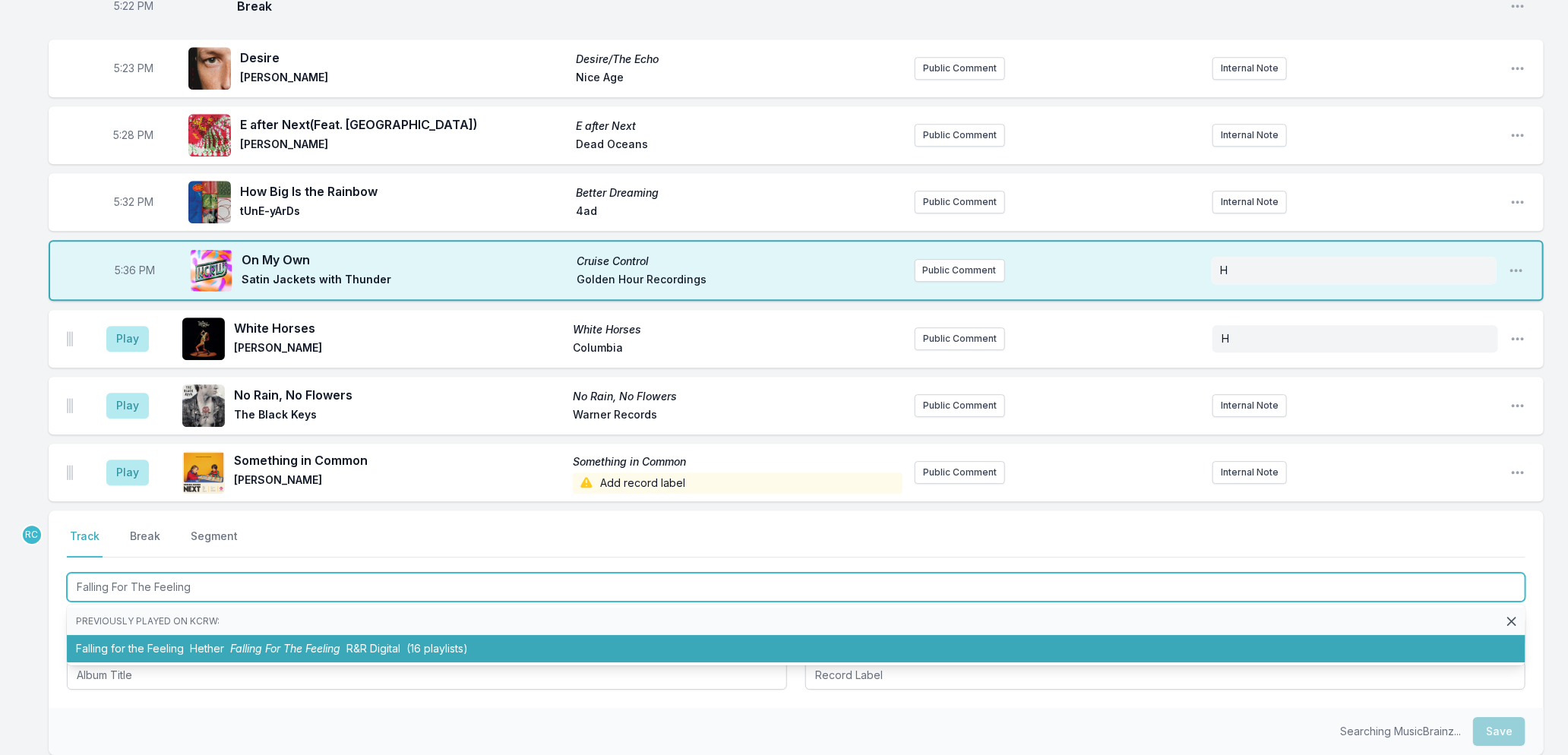
click at [272, 642] on li "Falling for the Feeling Hether Falling For The Feeling R&R Digital (16 playlist…" at bounding box center [796, 648] width 1459 height 27
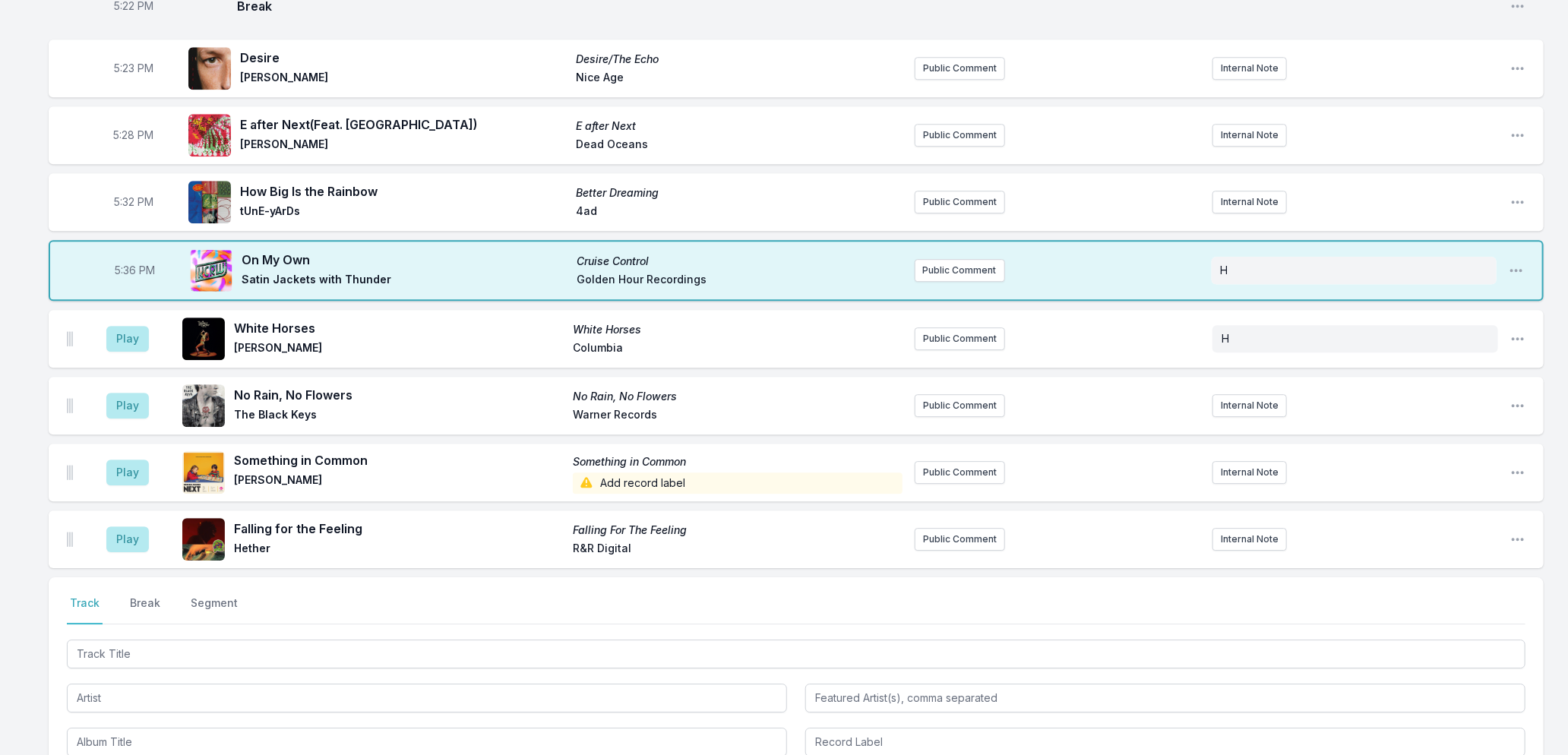
click at [64, 524] on div "Play Falling for the Feeling Falling For The Feeling Hether R&R Digital Public …" at bounding box center [796, 539] width 1495 height 58
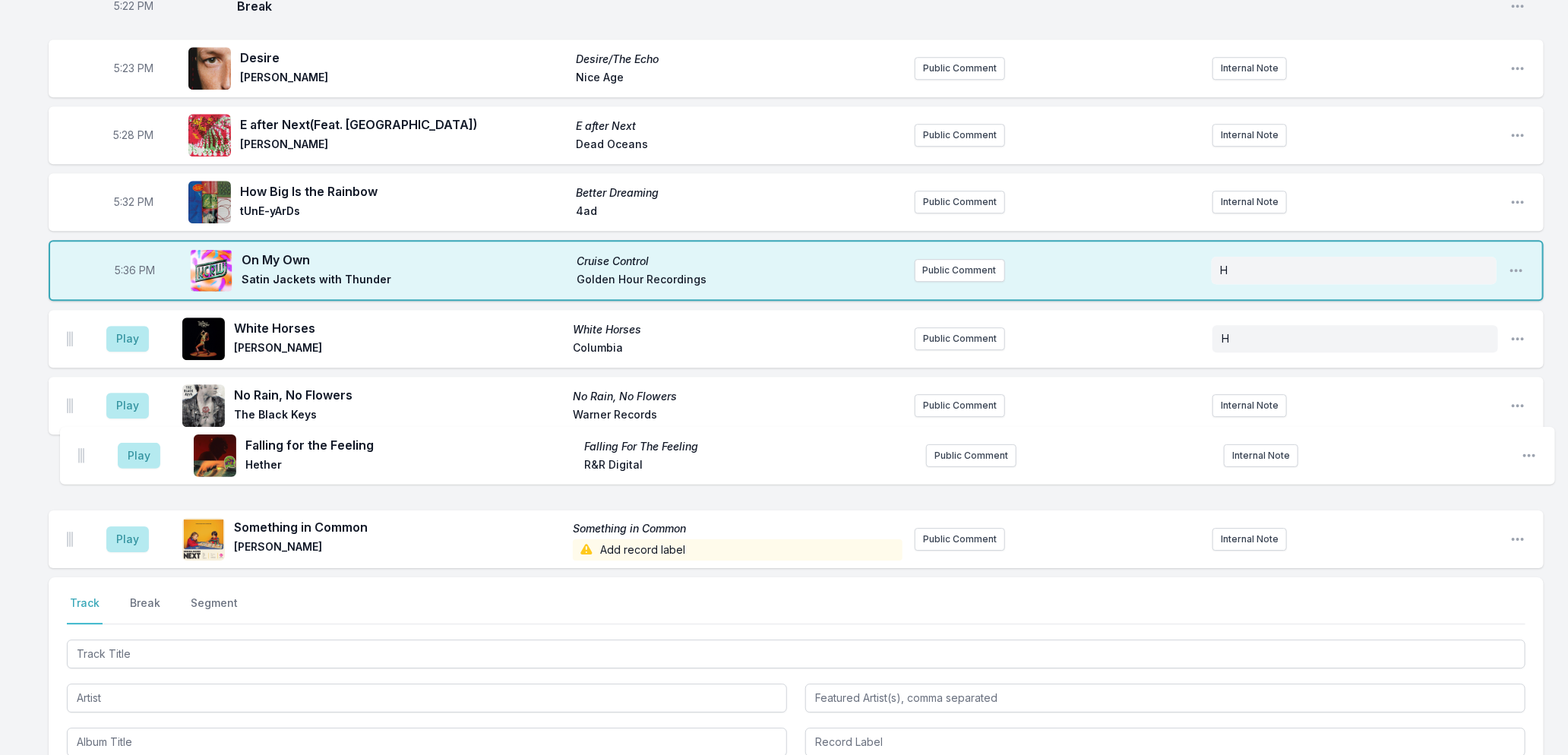
drag, startPoint x: 71, startPoint y: 526, endPoint x: 84, endPoint y: 438, distance: 89.0
click at [84, 438] on ul "Play White Horses White Horses [PERSON_NAME] Columbia Public Comment H Open pla…" at bounding box center [796, 438] width 1495 height 258
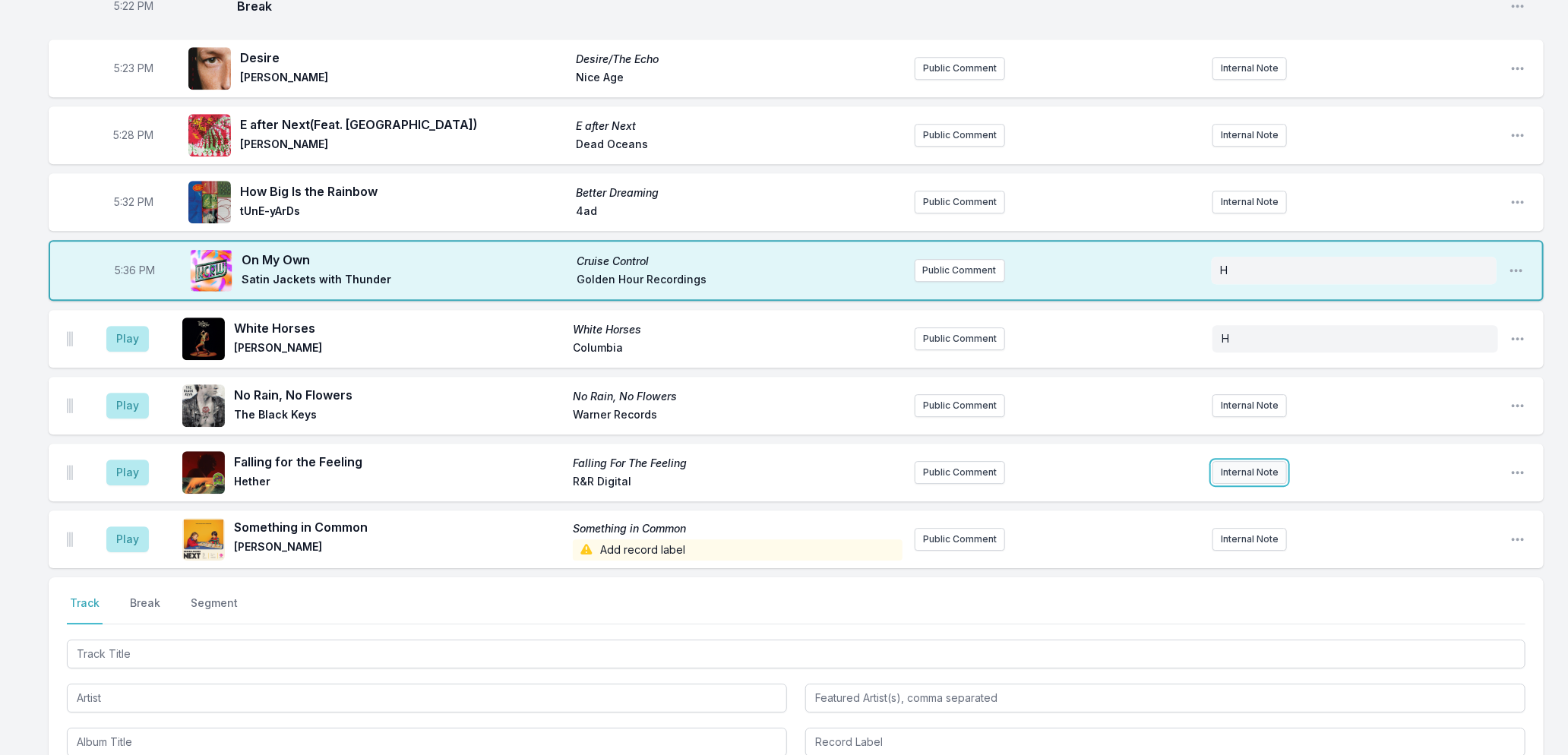
click at [1254, 465] on button "Internal Note" at bounding box center [1250, 472] width 74 height 22
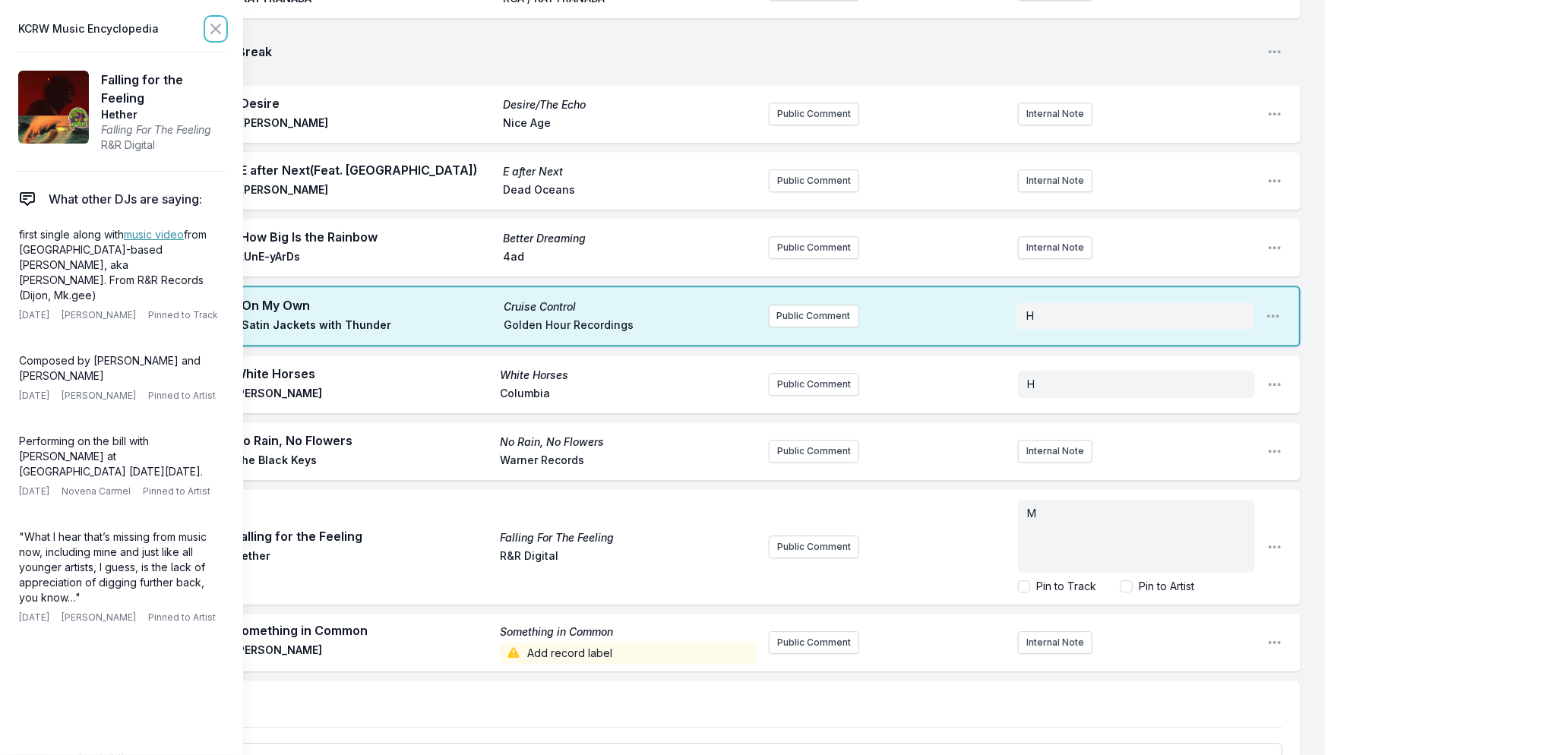
click at [214, 24] on icon at bounding box center [216, 29] width 19 height 19
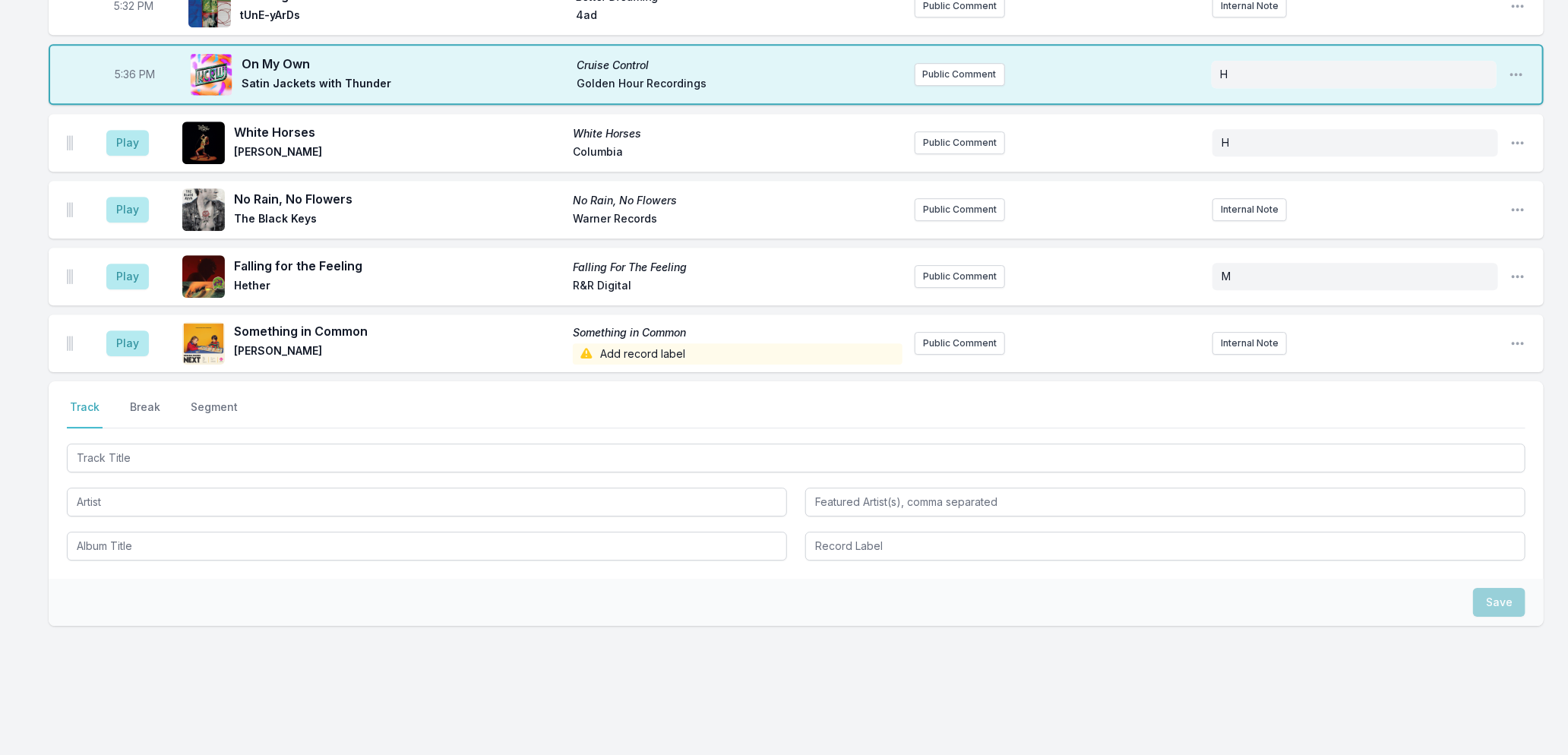
scroll to position [2740, 0]
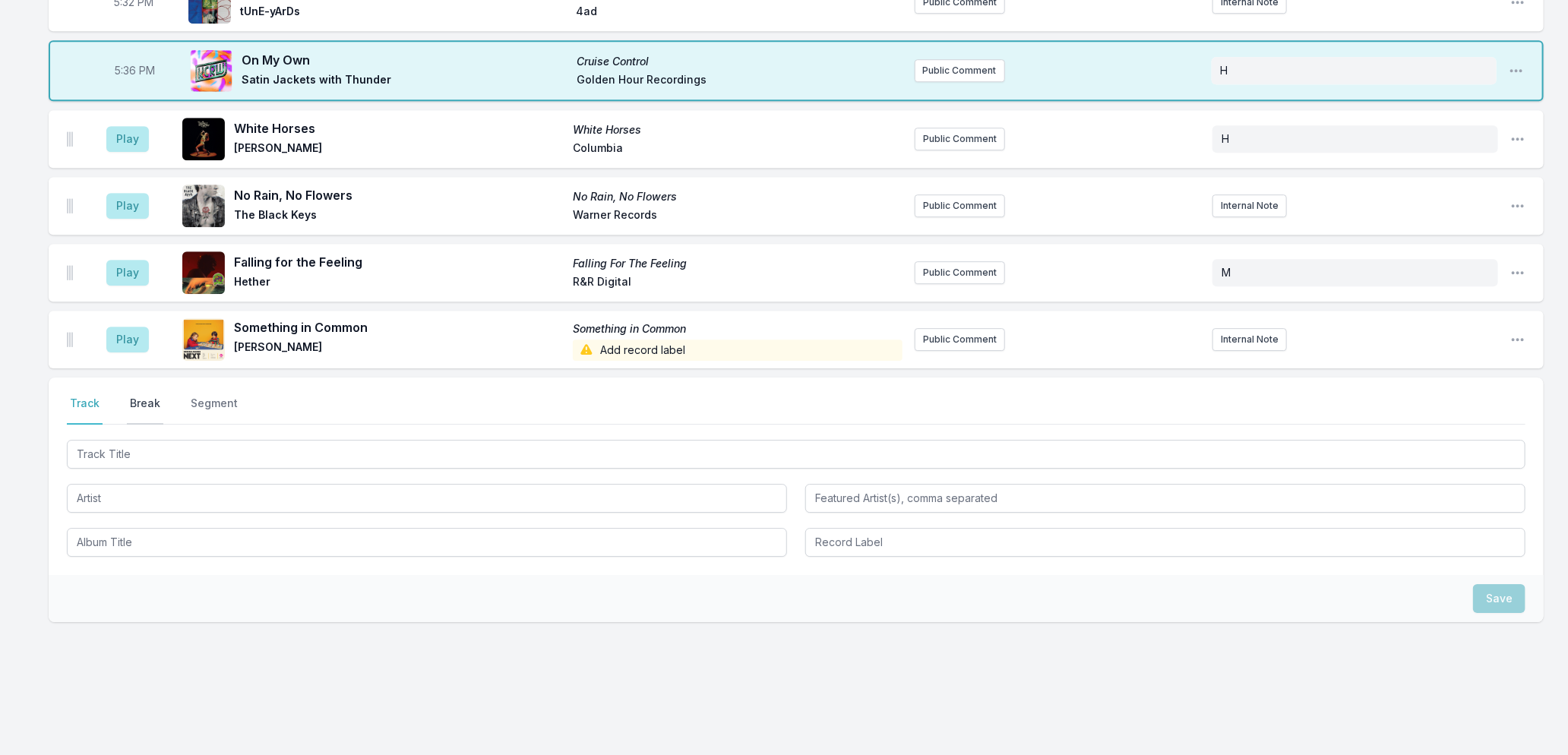
click at [142, 396] on button "Break" at bounding box center [144, 410] width 36 height 29
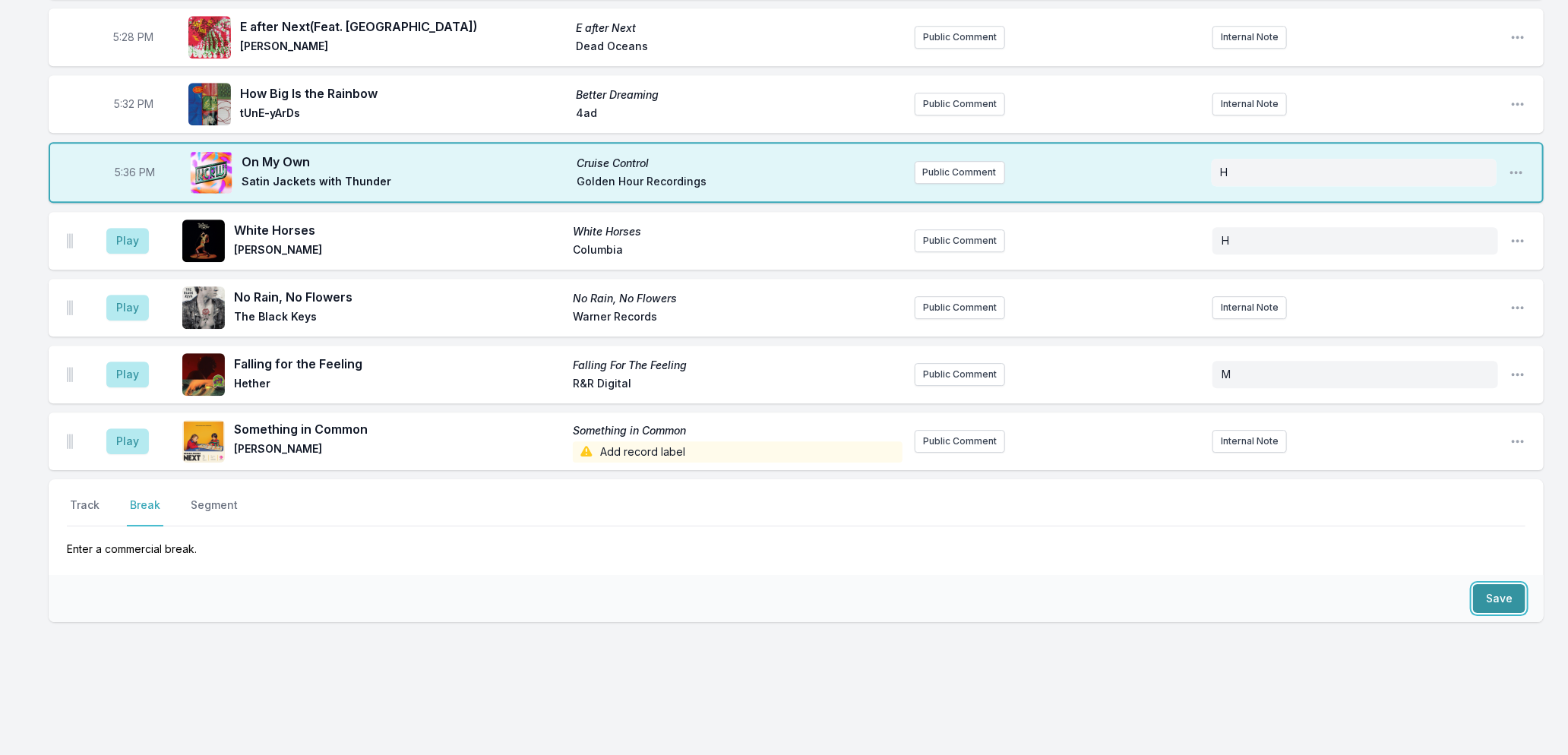
click at [1513, 589] on button "Save" at bounding box center [1499, 598] width 52 height 29
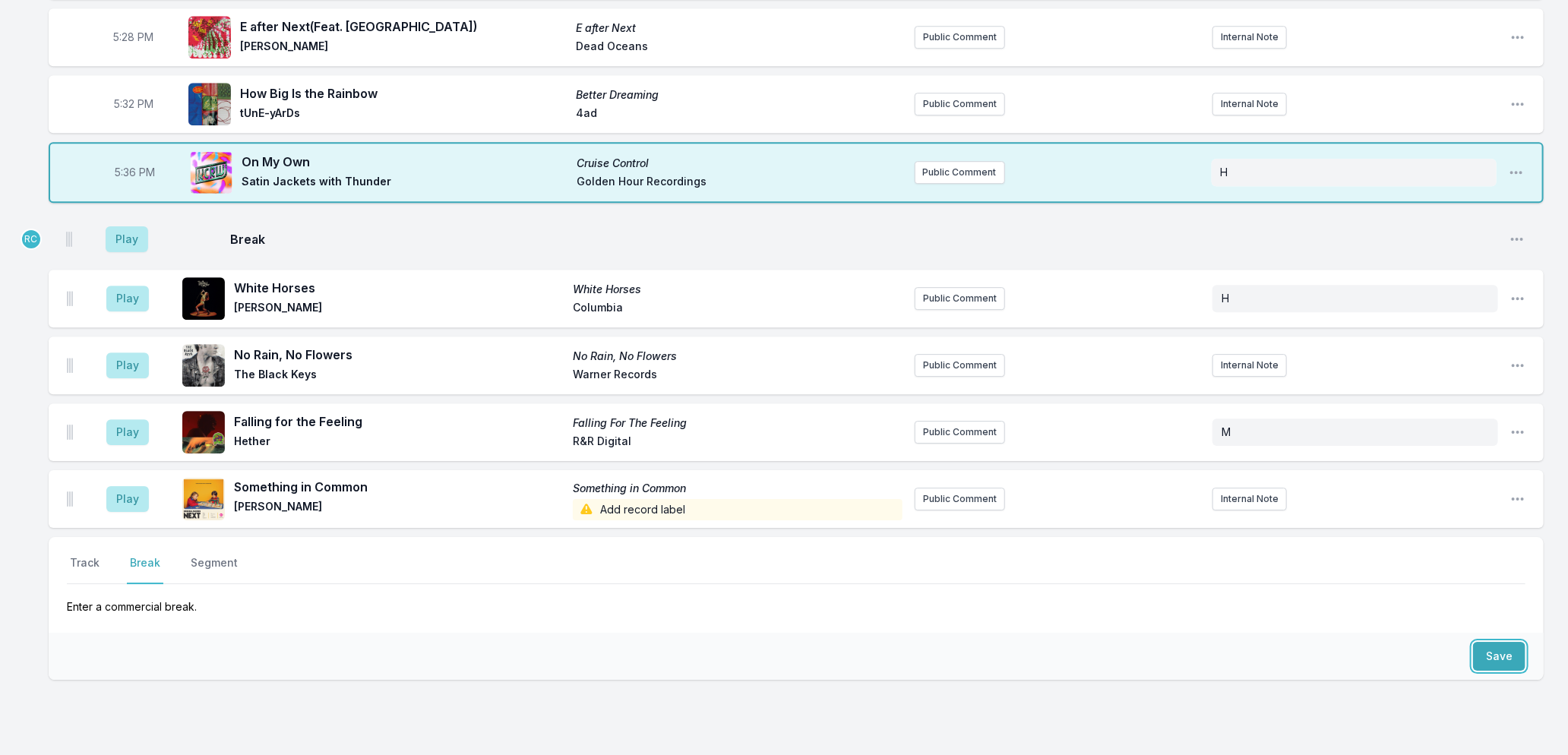
drag, startPoint x: 73, startPoint y: 495, endPoint x: 72, endPoint y: 230, distance: 265.0
click at [72, 230] on ul "Play White Horses White Horses [PERSON_NAME] Columbia Public Comment H Open pla…" at bounding box center [796, 370] width 1495 height 316
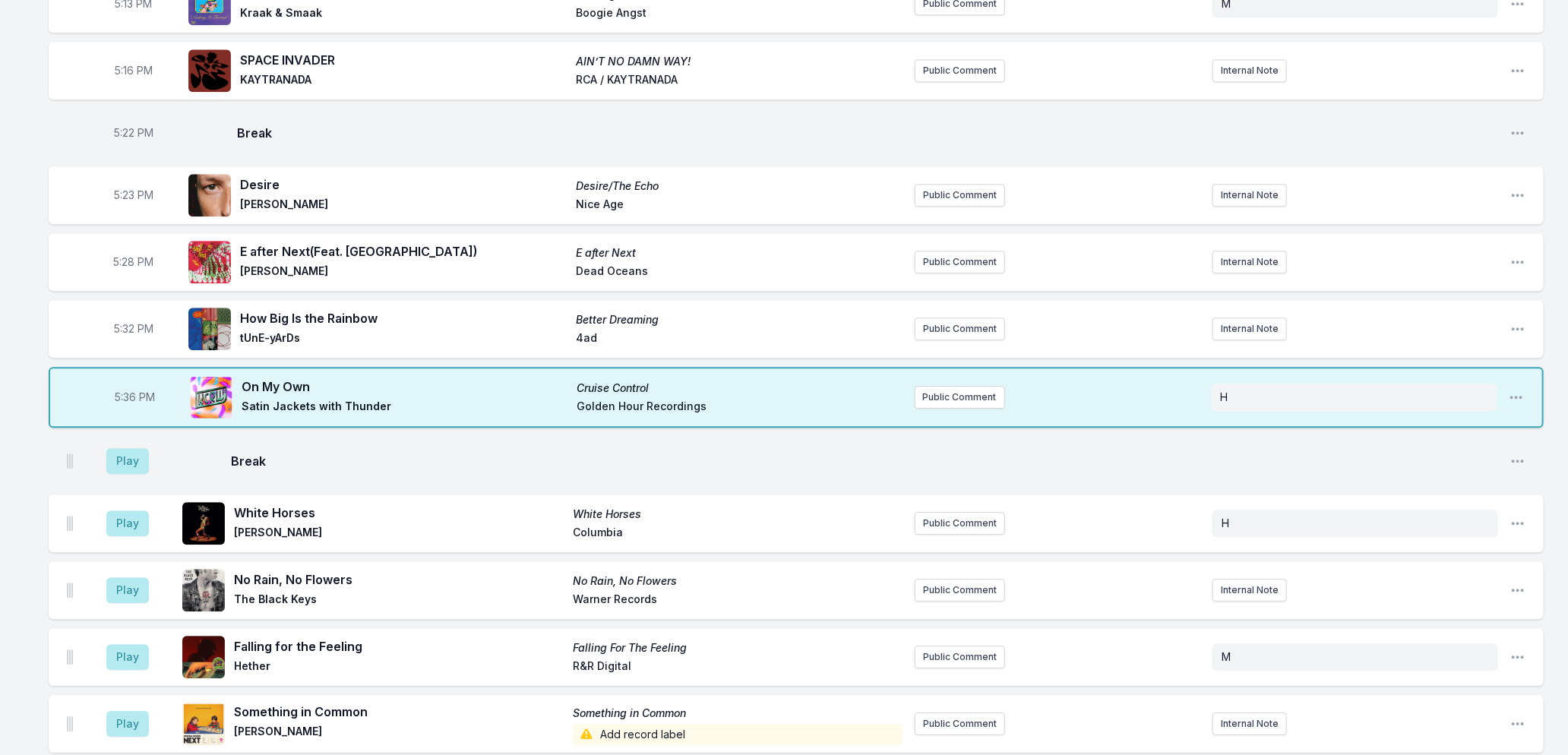
scroll to position [2385, 0]
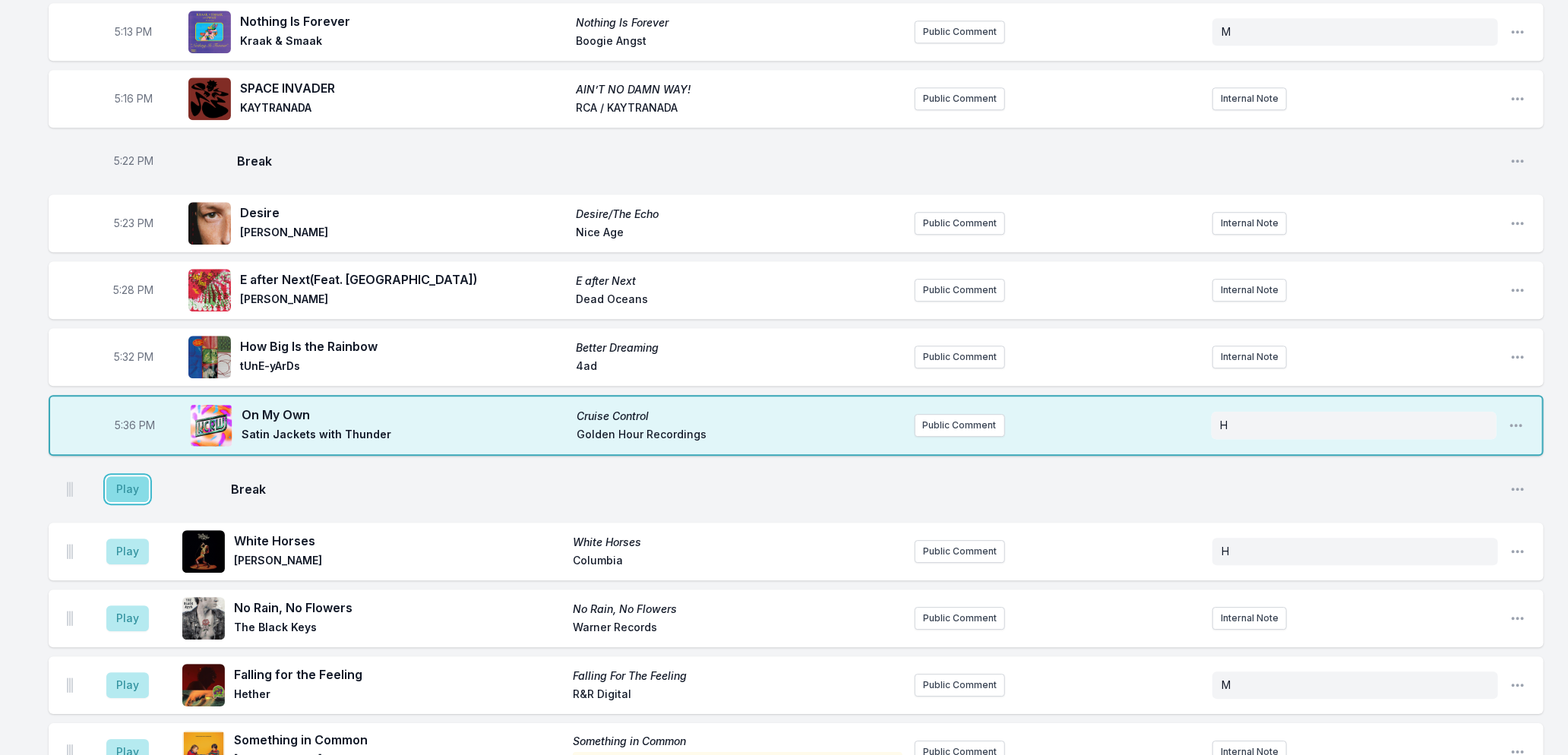
click at [123, 477] on button "Play" at bounding box center [128, 490] width 43 height 26
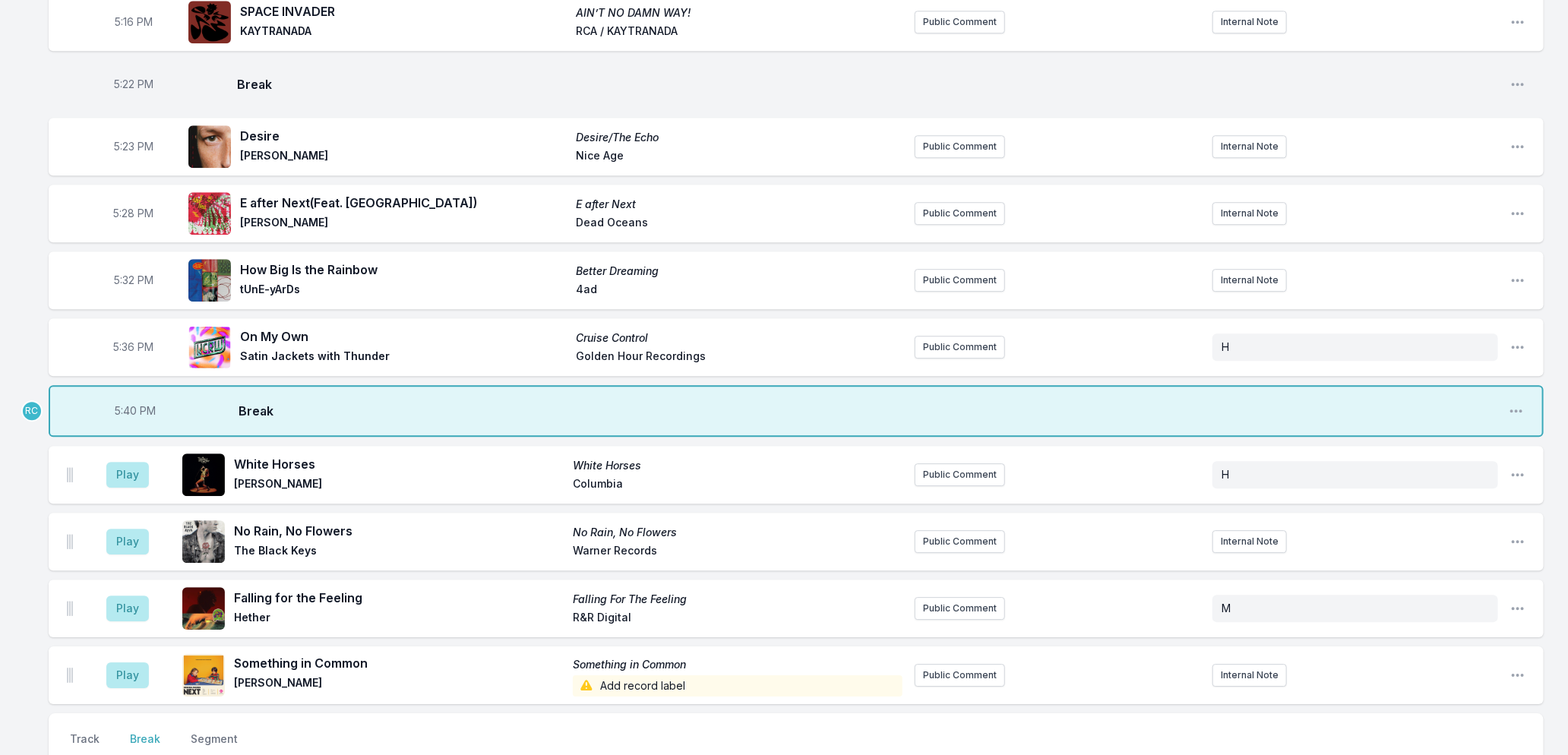
scroll to position [2697, 0]
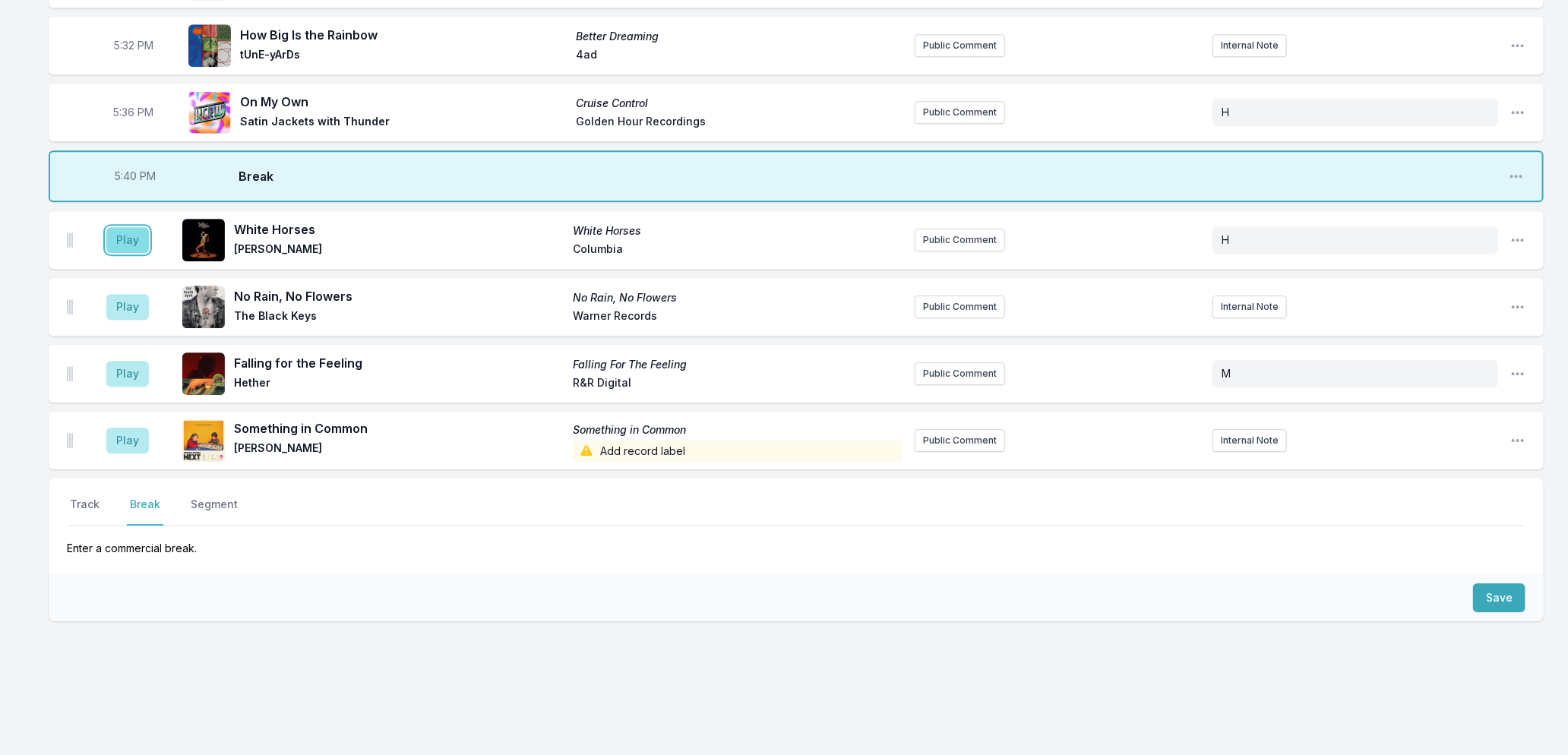
click at [125, 228] on button "Play" at bounding box center [128, 240] width 43 height 26
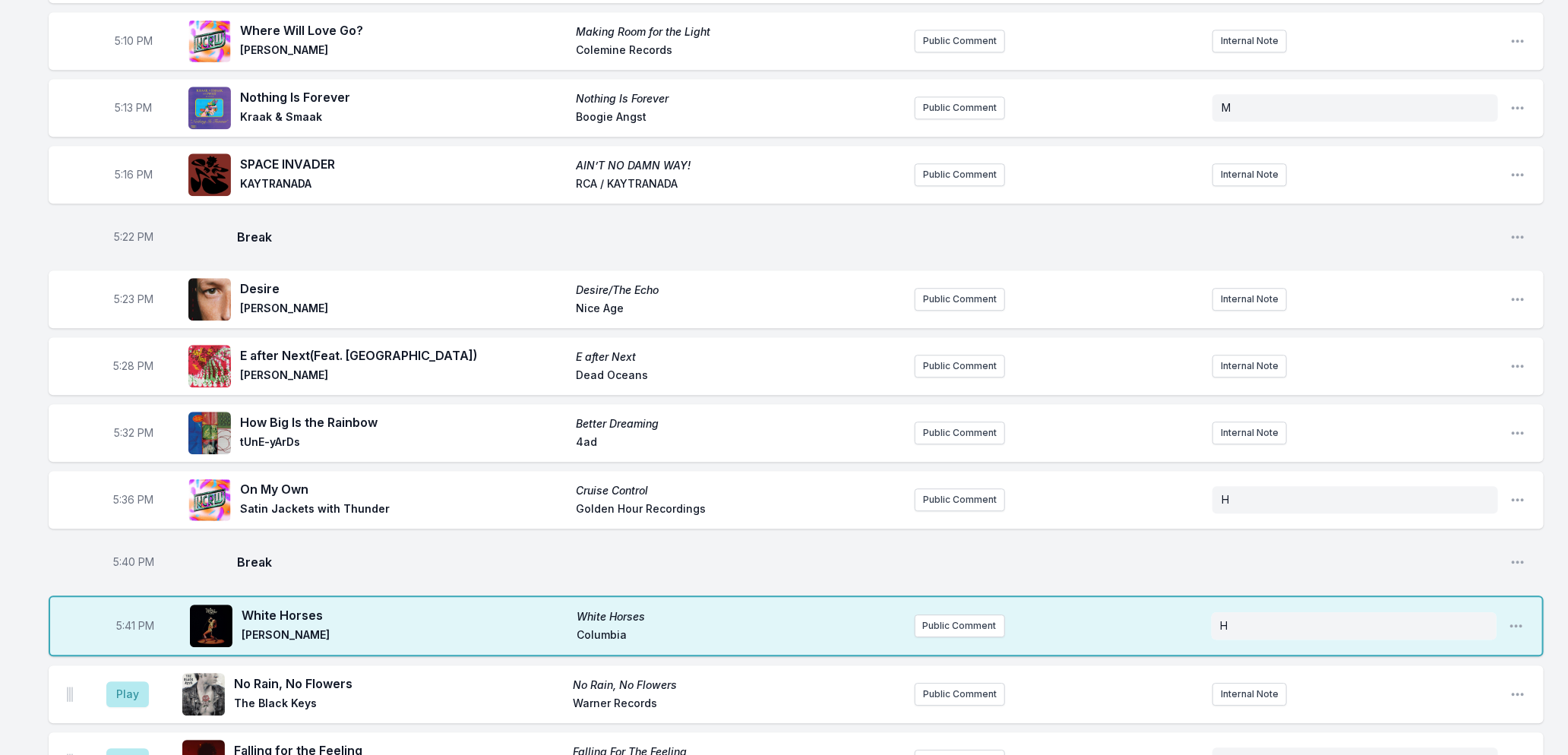
scroll to position [2528, 0]
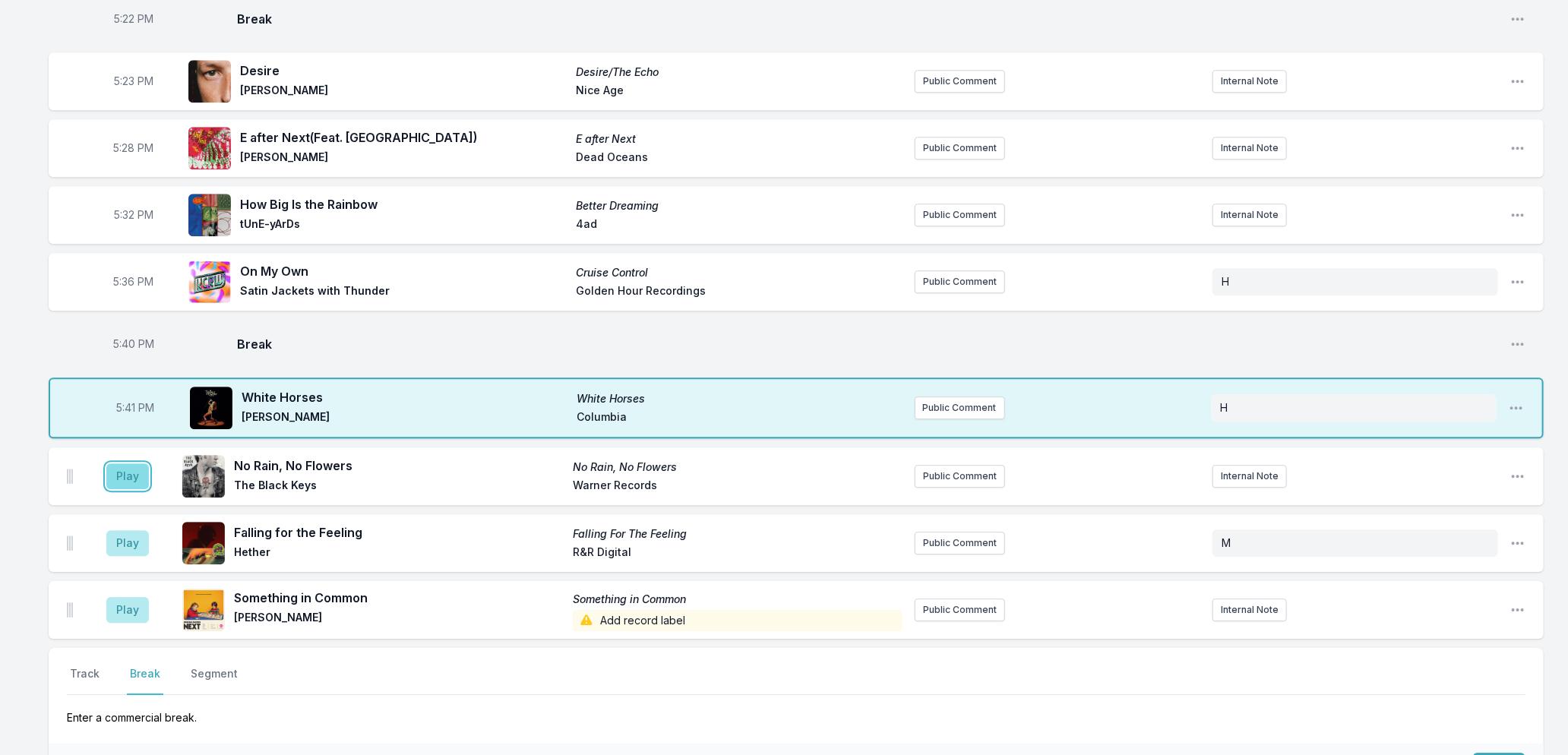
click at [119, 472] on button "Play" at bounding box center [128, 477] width 43 height 26
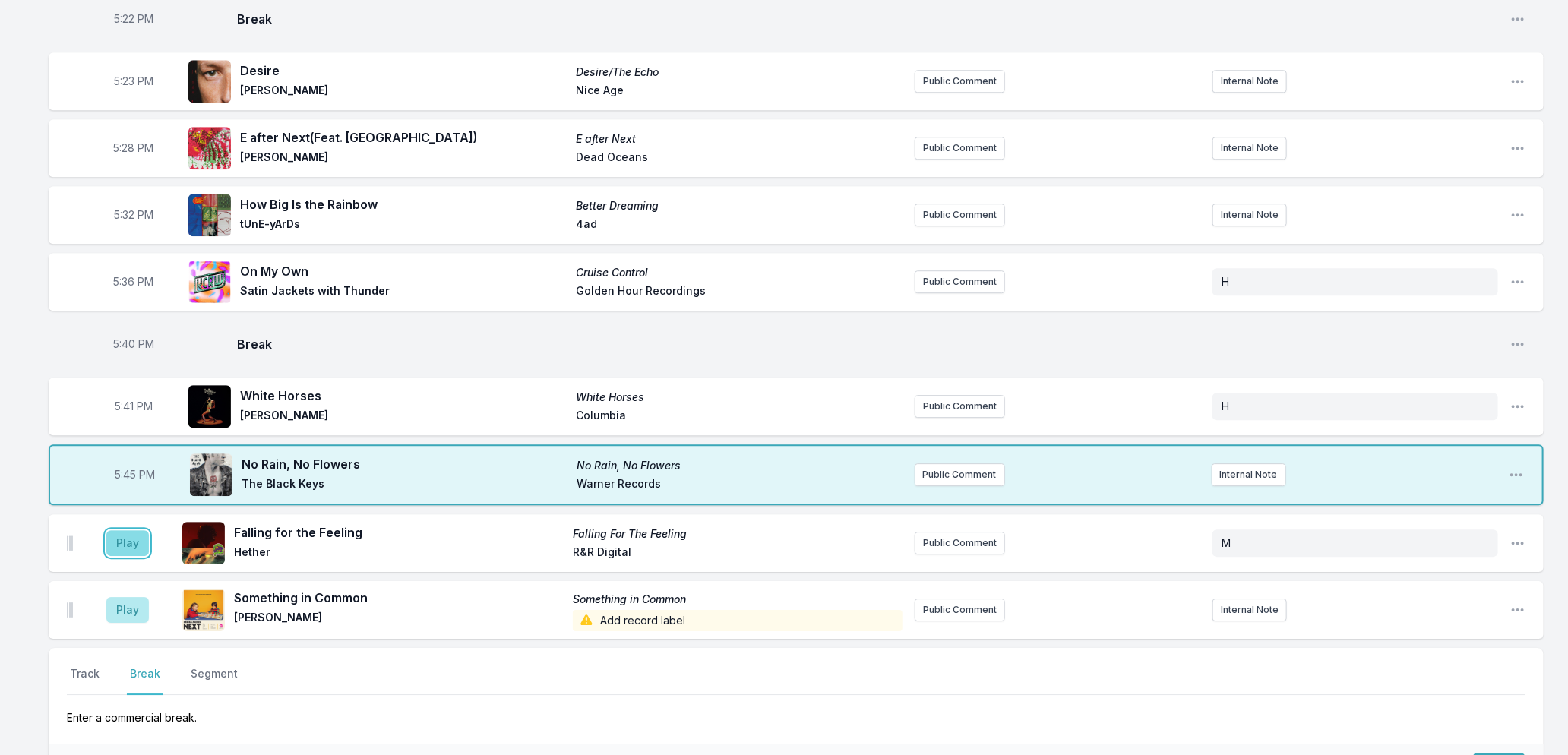
click at [114, 531] on button "Play" at bounding box center [128, 544] width 43 height 26
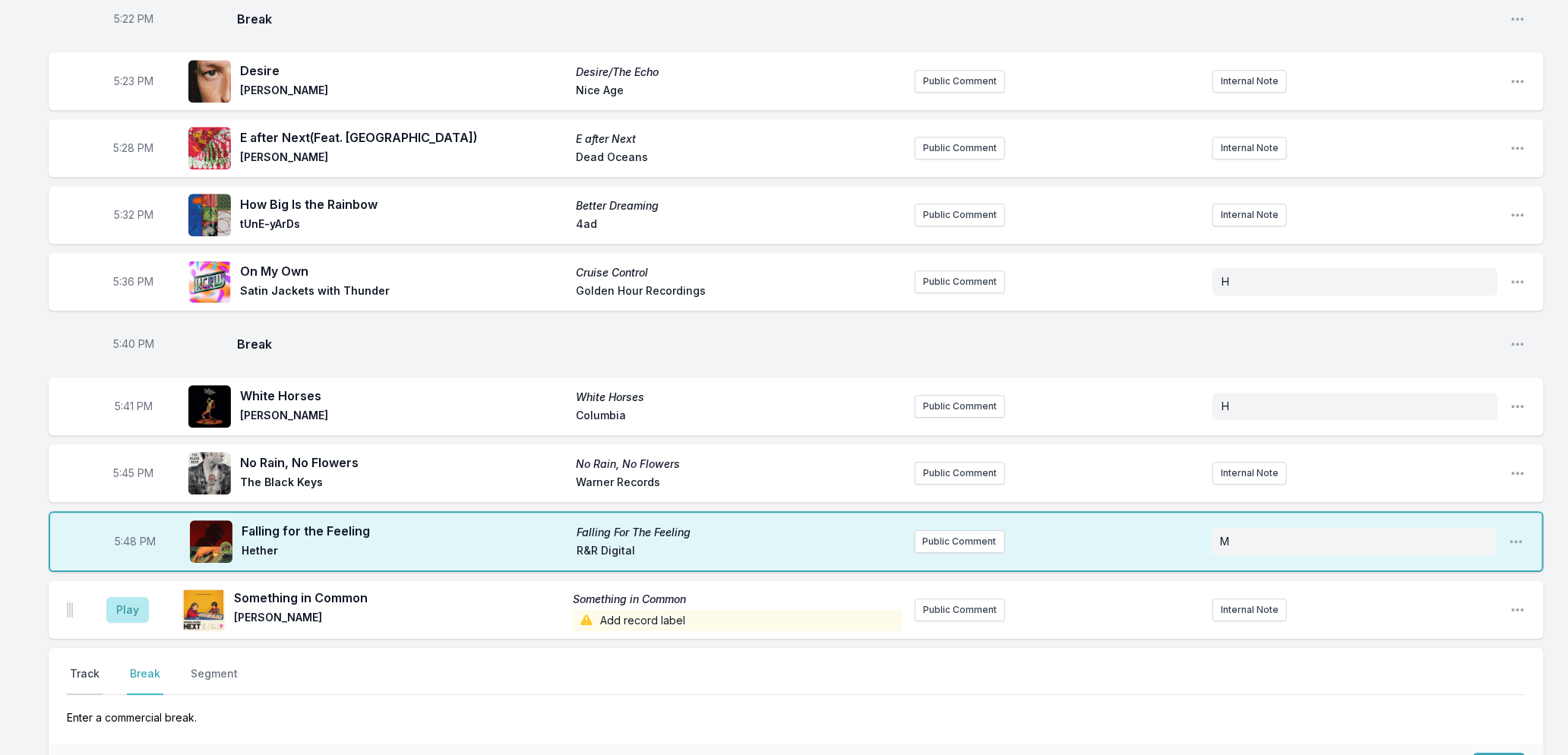
click at [81, 667] on button "Track" at bounding box center [85, 681] width 35 height 29
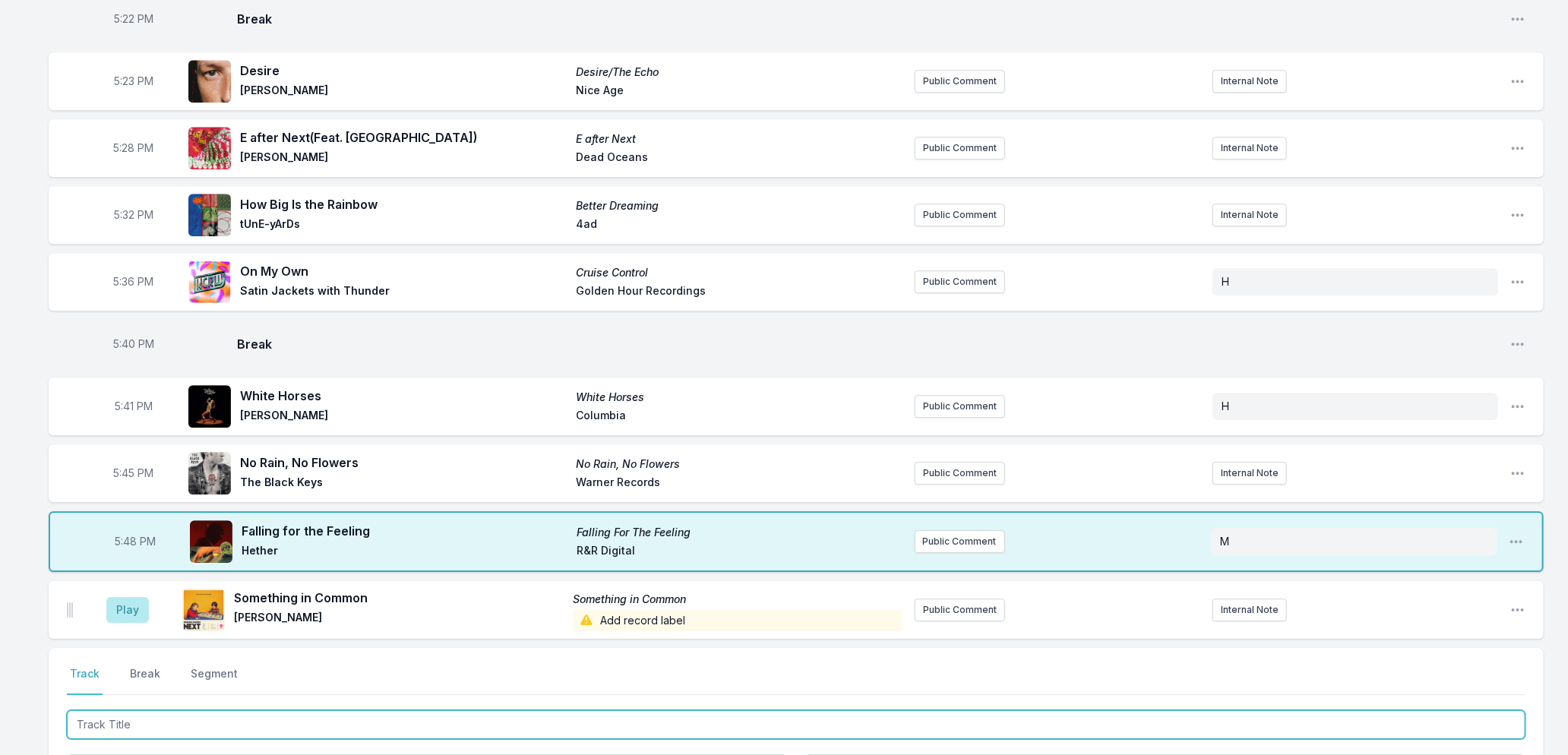
click at [184, 710] on input "Track Title" at bounding box center [796, 724] width 1459 height 29
type input "Wonder"
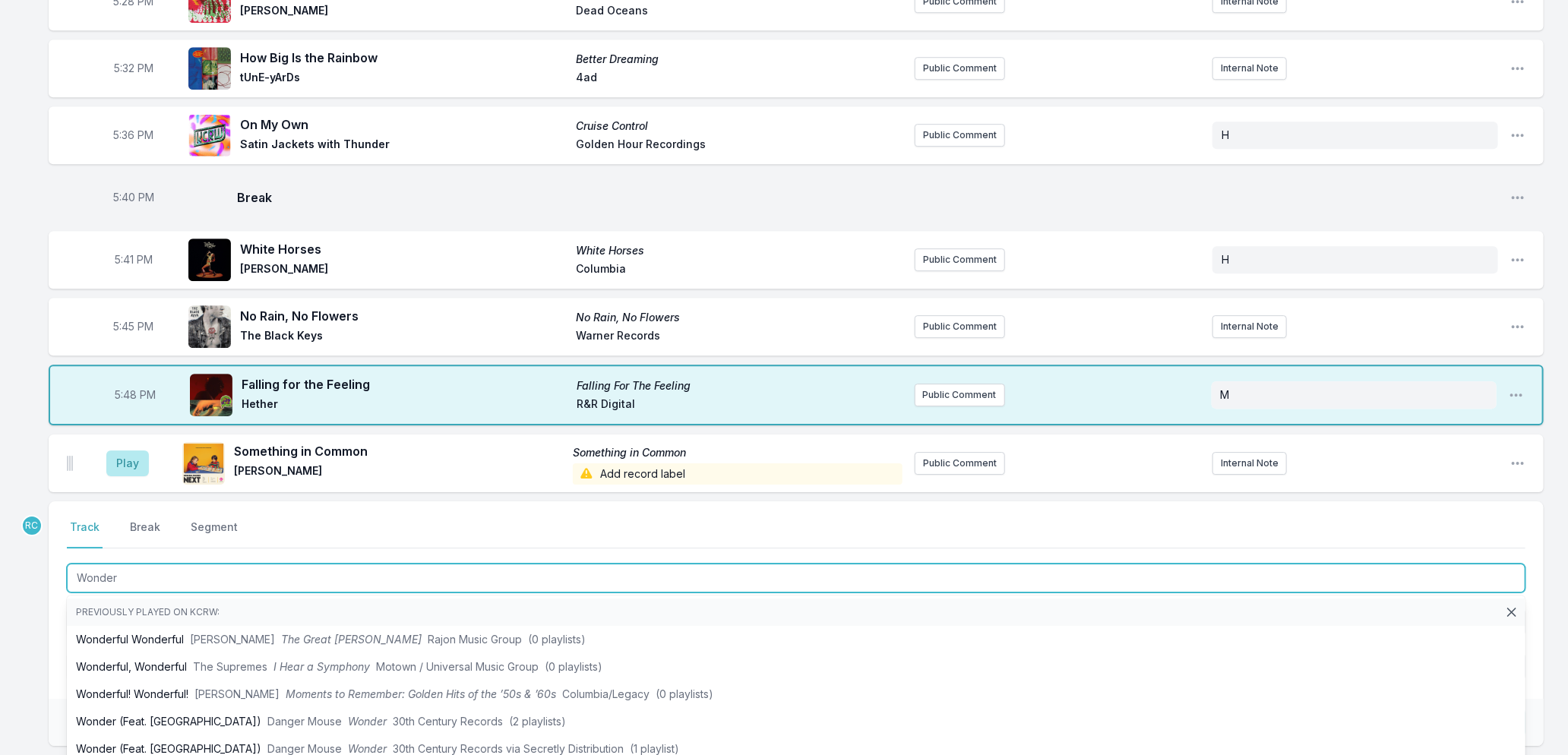
scroll to position [2798, 0]
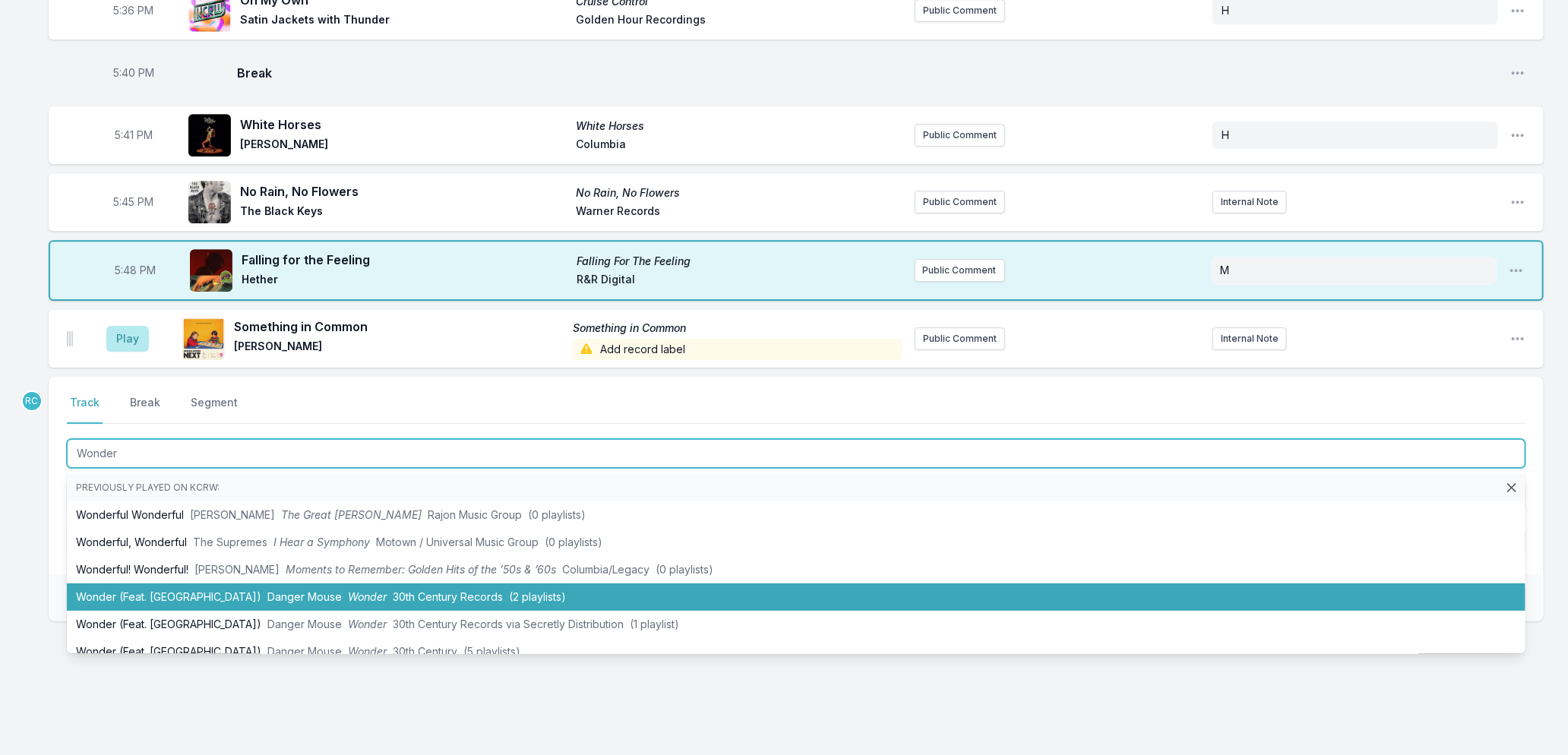
click at [348, 590] on span "Wonder" at bounding box center [368, 597] width 39 height 13
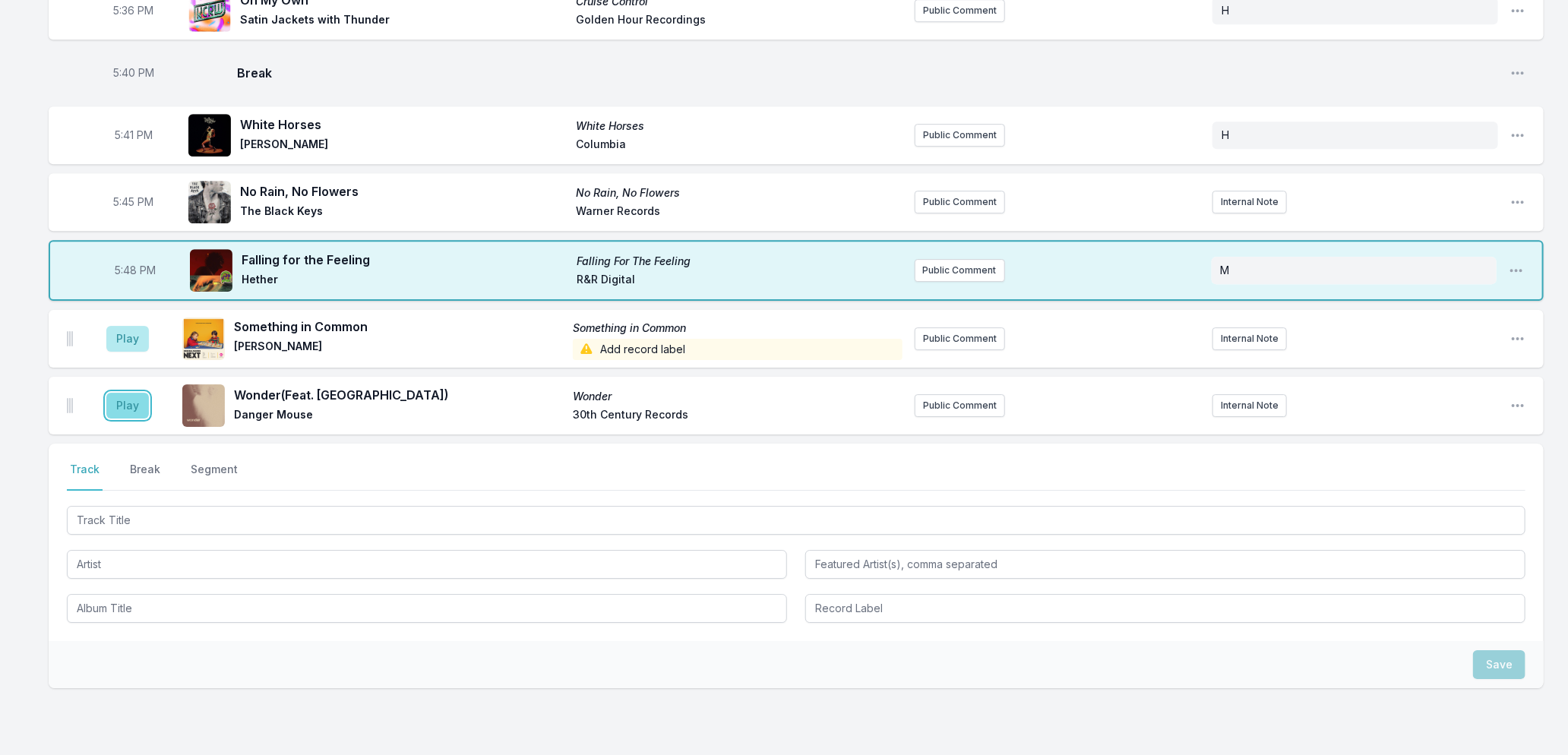
click at [130, 395] on button "Play" at bounding box center [128, 406] width 43 height 26
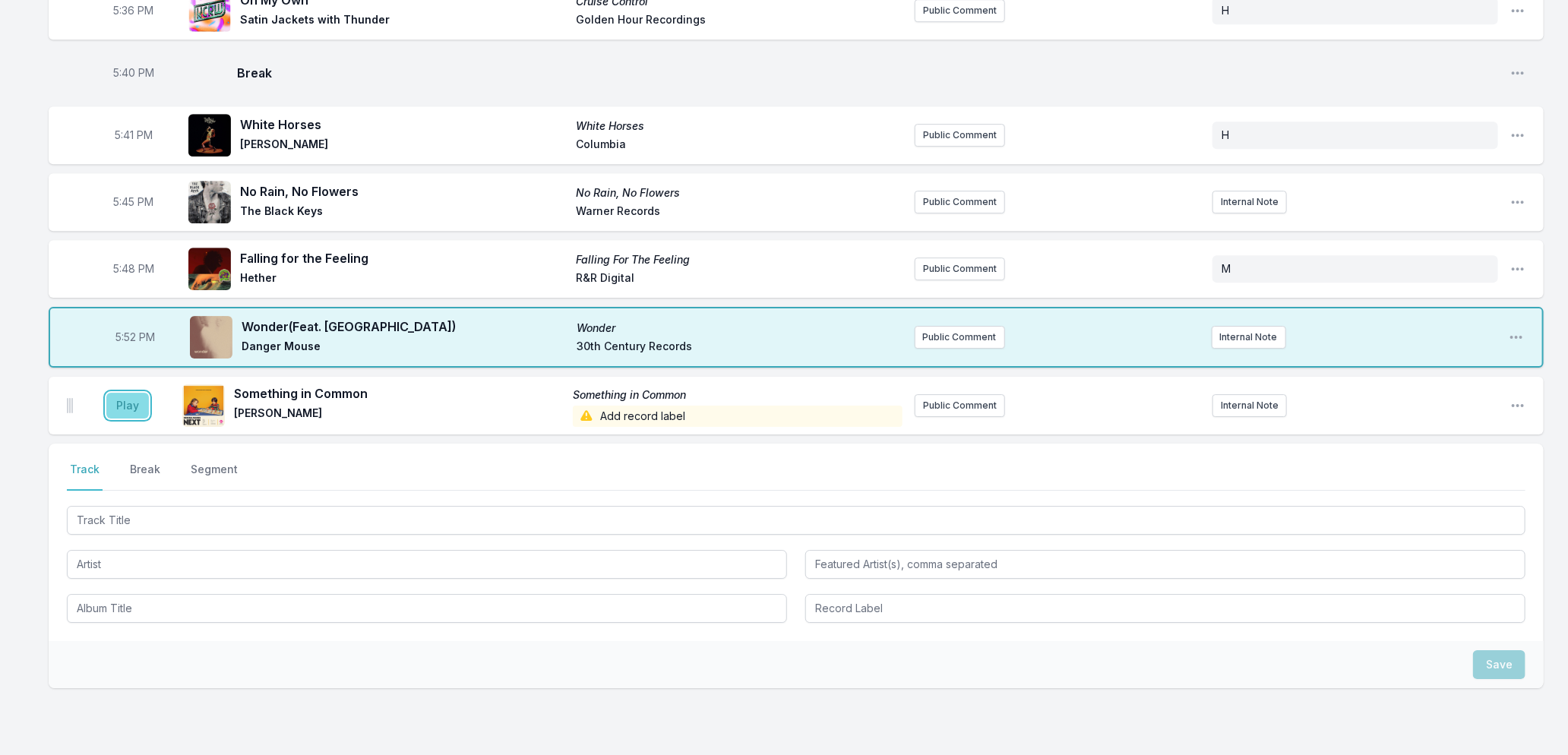
click at [133, 396] on button "Play" at bounding box center [128, 406] width 43 height 26
